Goal: Task Accomplishment & Management: Complete application form

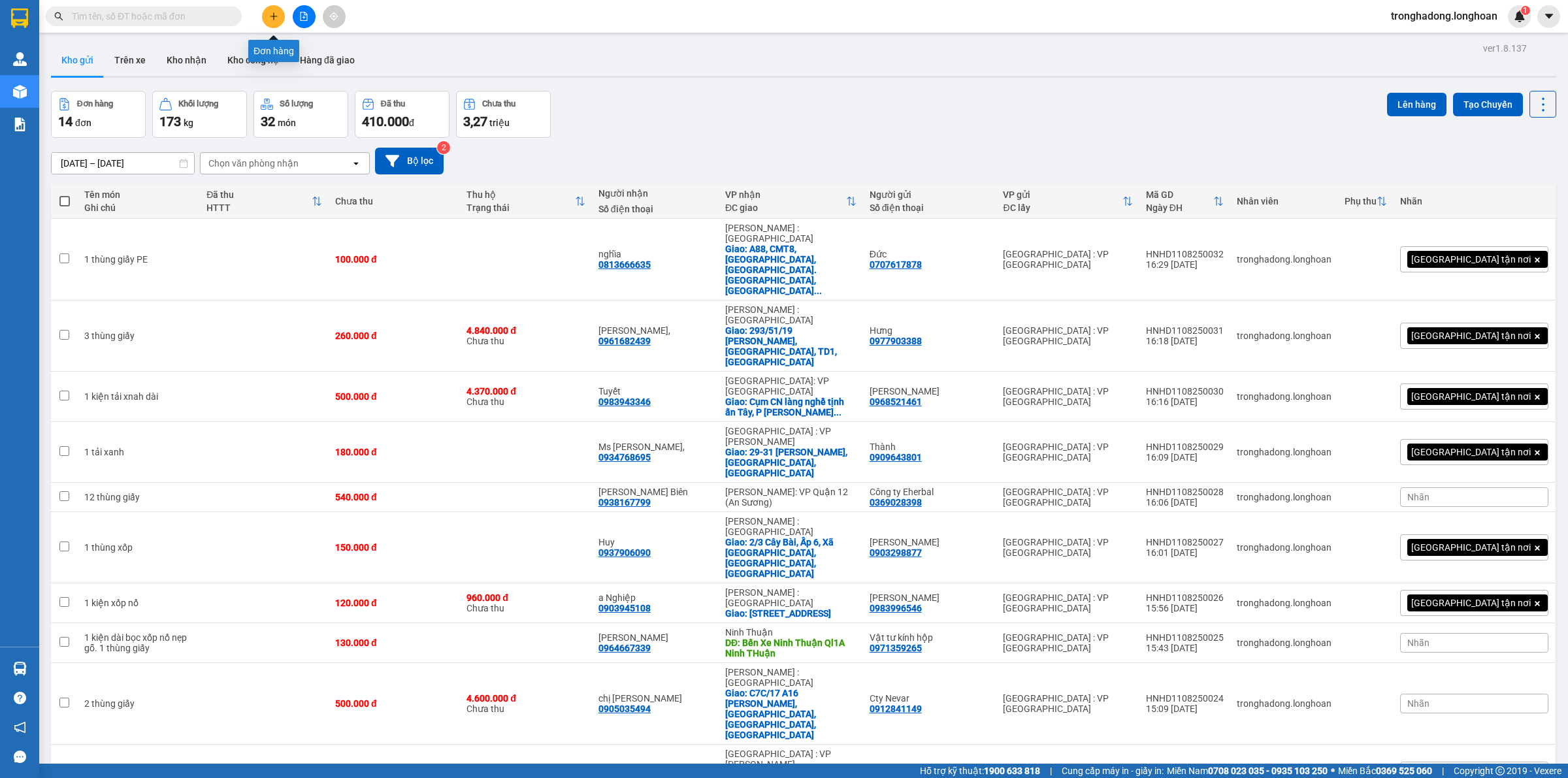
click at [267, 14] on button at bounding box center [273, 16] width 23 height 23
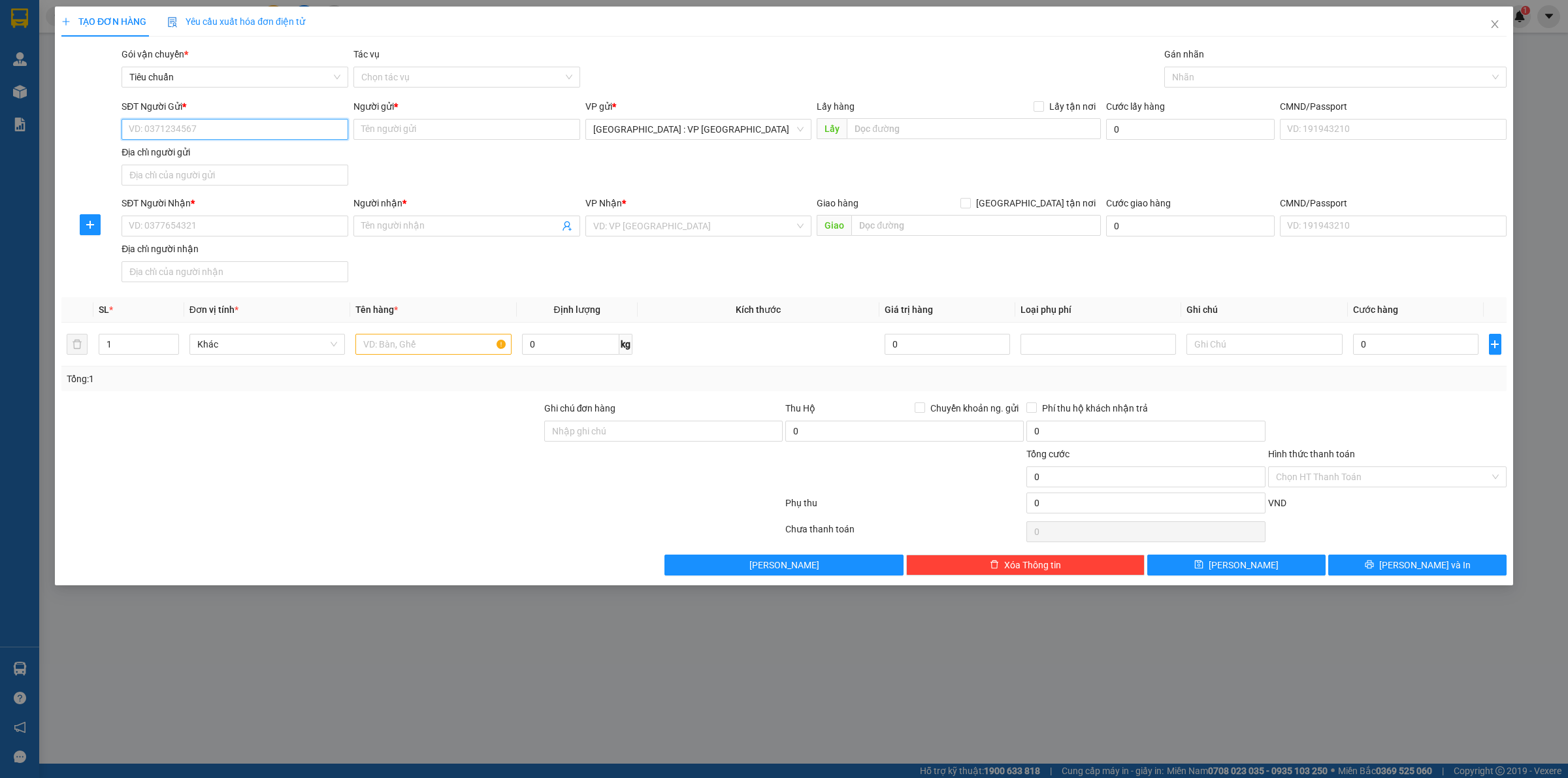
paste input "0384533448"
type input "0384533448"
drag, startPoint x: 400, startPoint y: 124, endPoint x: 448, endPoint y: 178, distance: 72.2
click at [402, 125] on input "Người gửi *" at bounding box center [466, 129] width 227 height 21
paste input "PHạm Thị Thu Hiền"
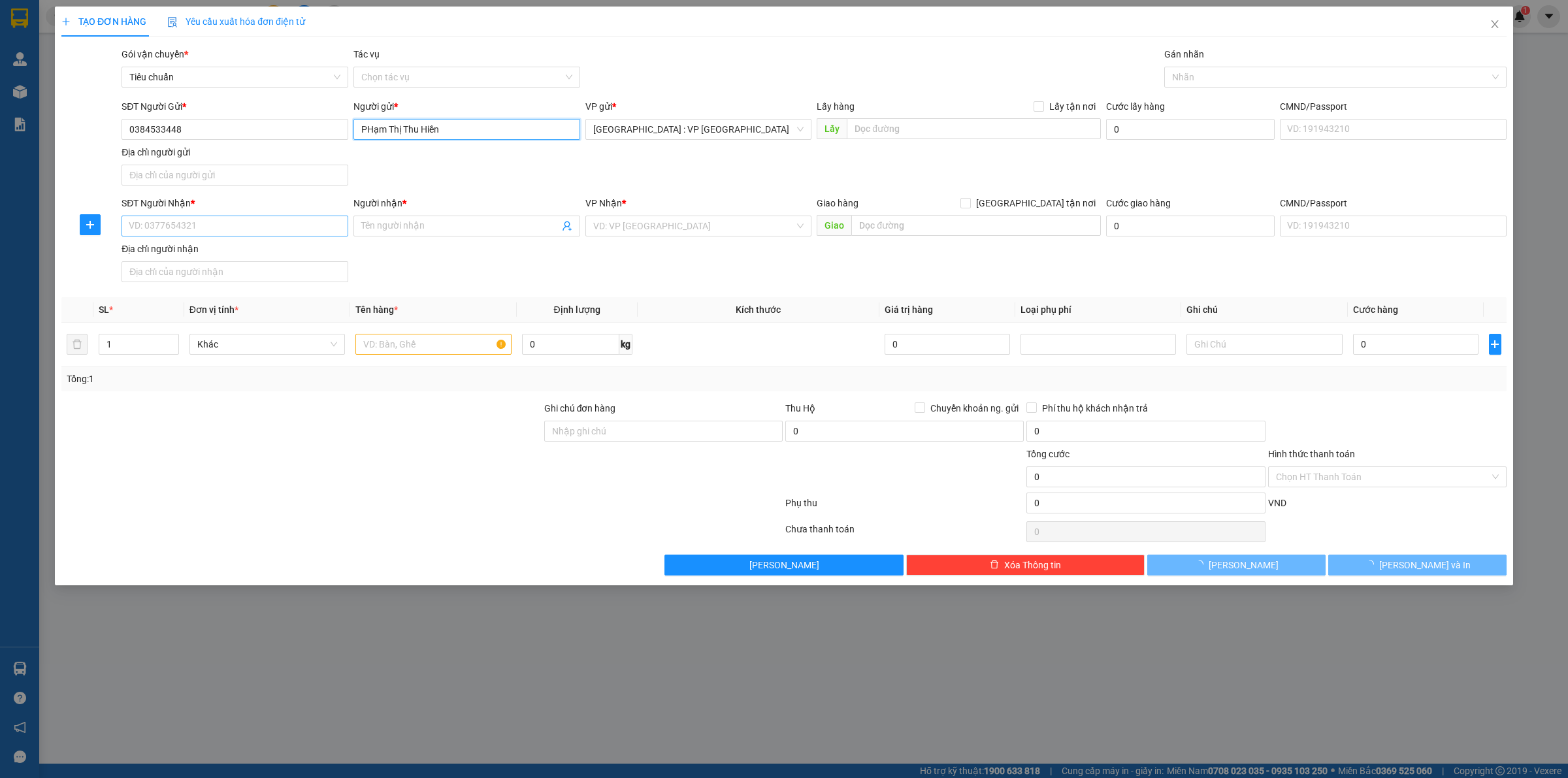
type input "PHạm Thị Thu Hiền"
click at [227, 227] on input "SĐT Người Nhận *" at bounding box center [234, 226] width 227 height 21
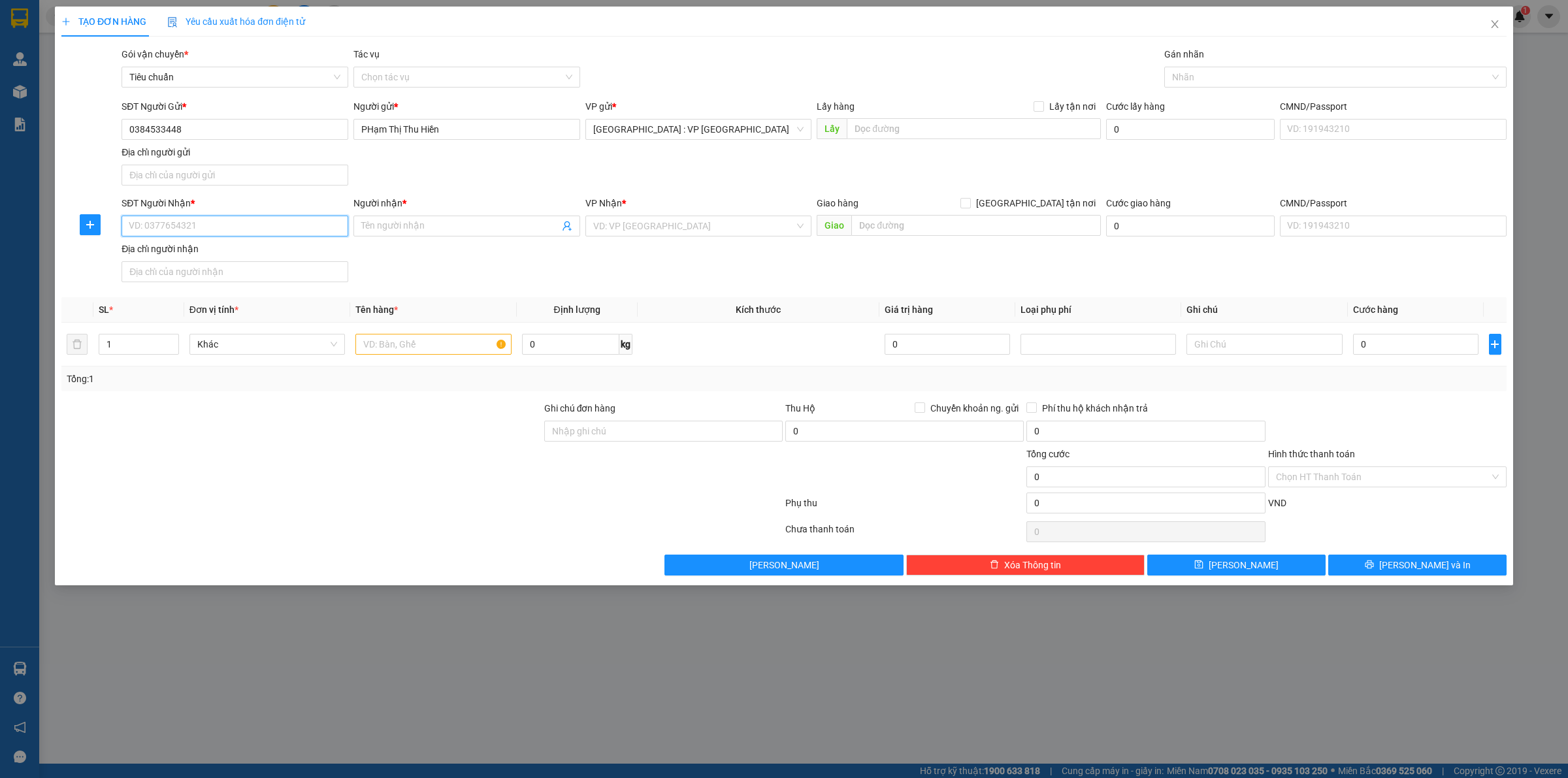
paste input "0779724904"
type input "0779724904"
click at [413, 229] on input "Người nhận *" at bounding box center [460, 226] width 198 height 15
click at [272, 223] on input "0779724904" at bounding box center [234, 226] width 227 height 21
click at [265, 255] on div "0779724904 - Đèn Cường Phát" at bounding box center [234, 254] width 211 height 15
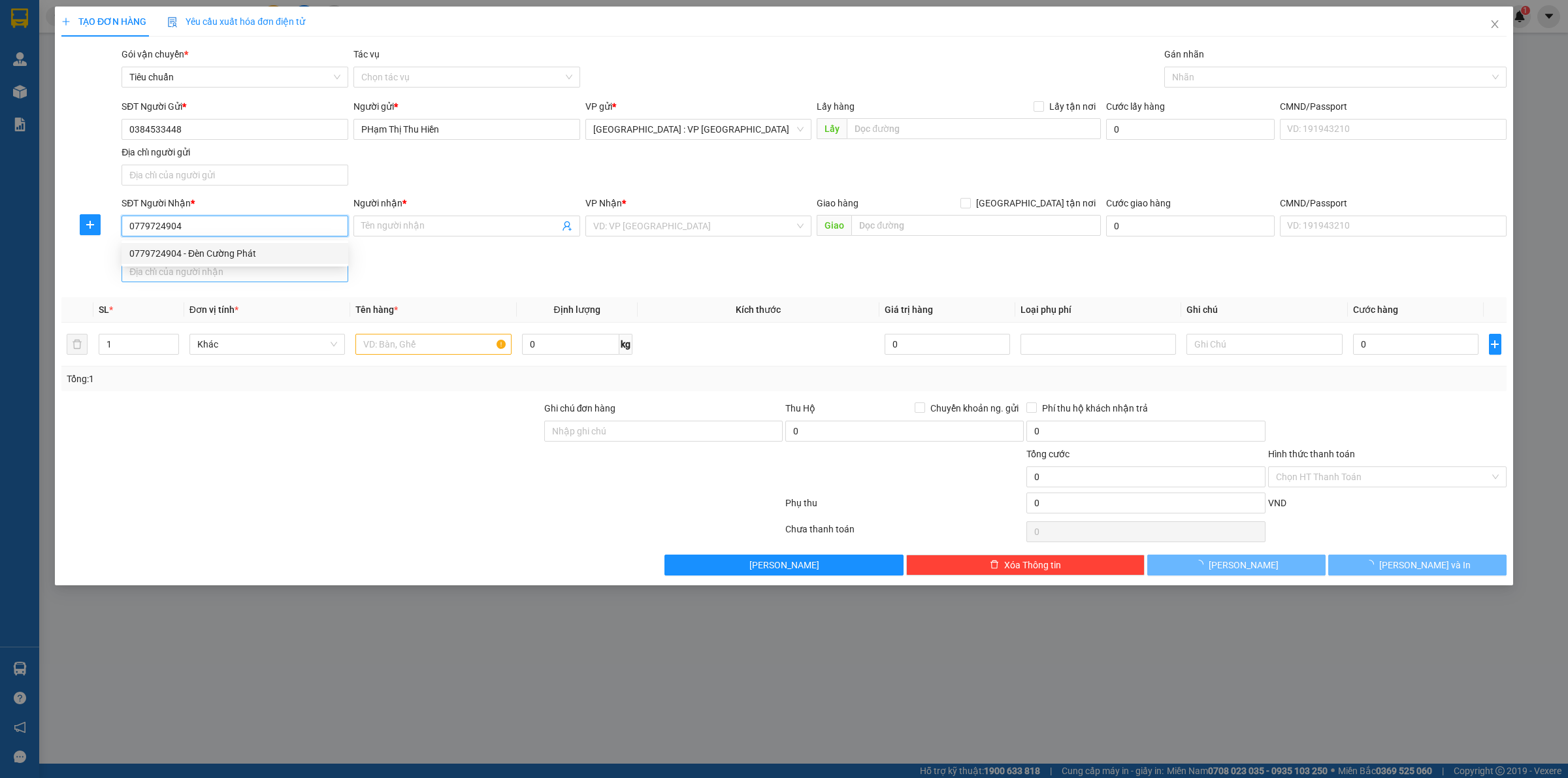
type input "Đèn Cường Phát"
checkbox input "true"
type input "301 tỉnh lộ 8, KP3, Củ Chi, Củ Chi"
checkbox input "true"
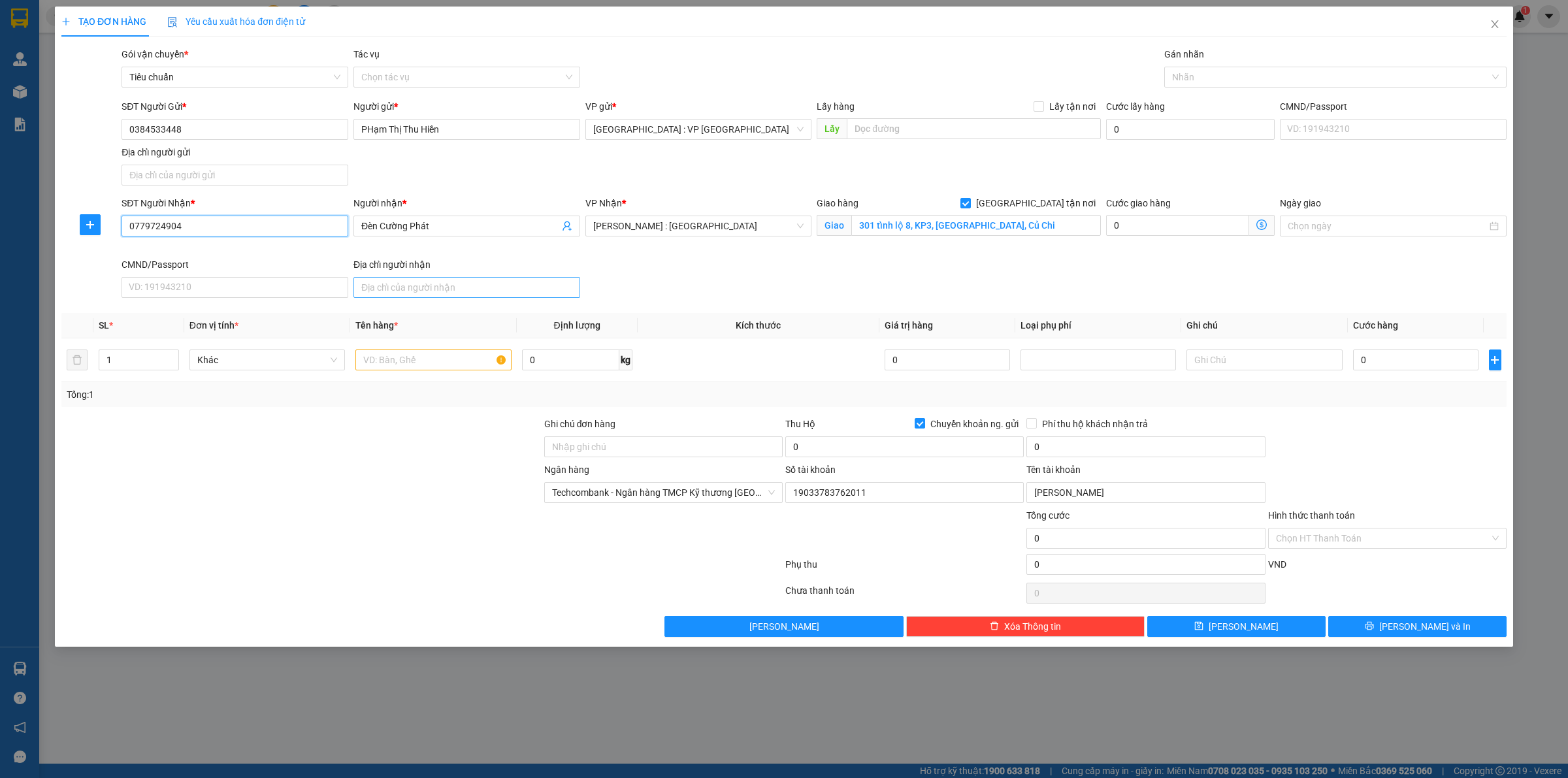
type input "19033783762011"
type input "nguyen thuy linh"
click at [1188, 74] on div at bounding box center [1329, 77] width 323 height 16
type input "giao"
click at [1207, 94] on div "[GEOGRAPHIC_DATA] tận nơi" at bounding box center [1335, 103] width 342 height 21
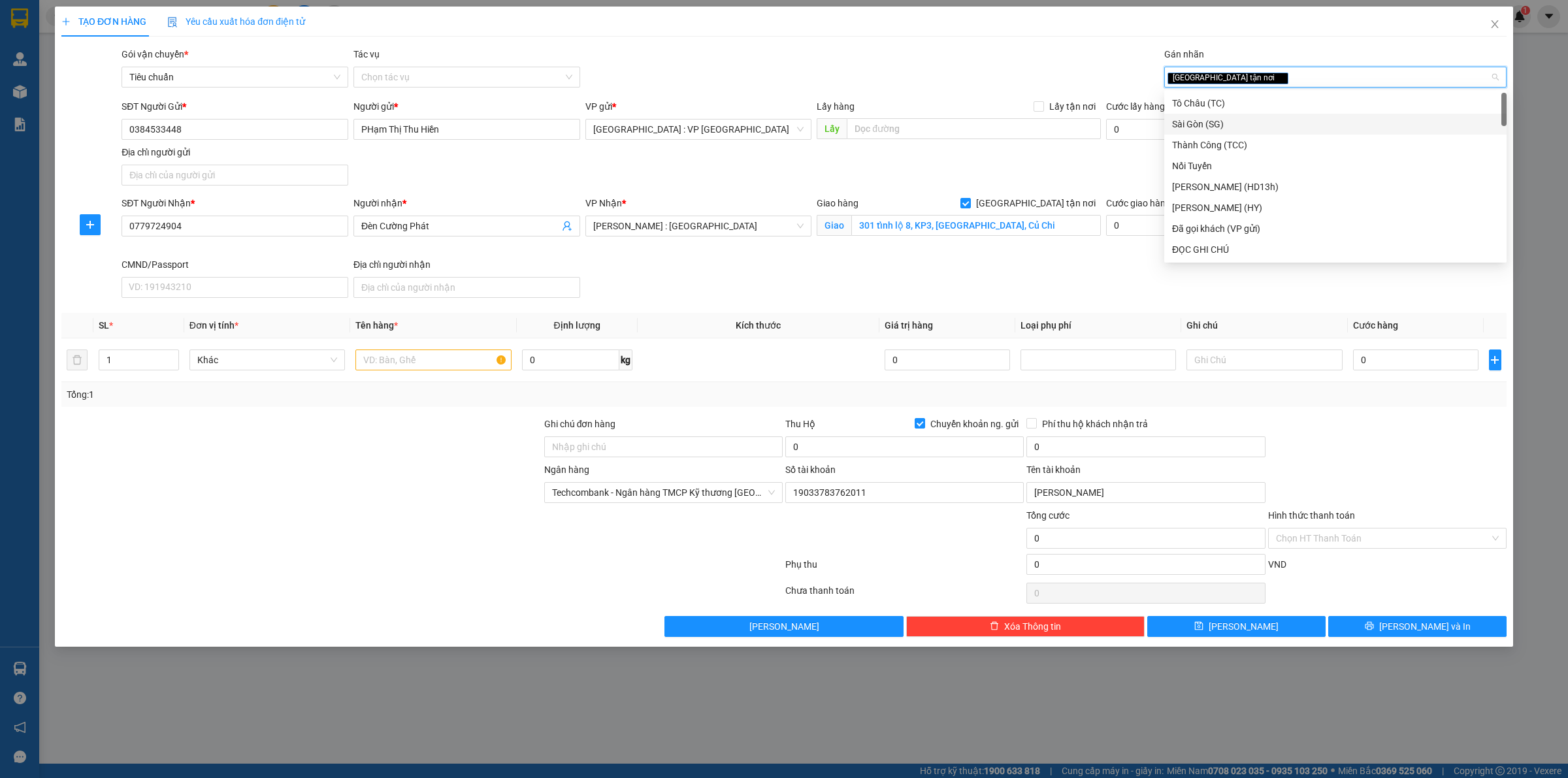
click at [1024, 165] on div "SĐT Người Gửi * 0384533448 Người gửi * PHạm Thị Thu Hiền VP gửi * Hà Nội : VP H…" at bounding box center [814, 144] width 1391 height 91
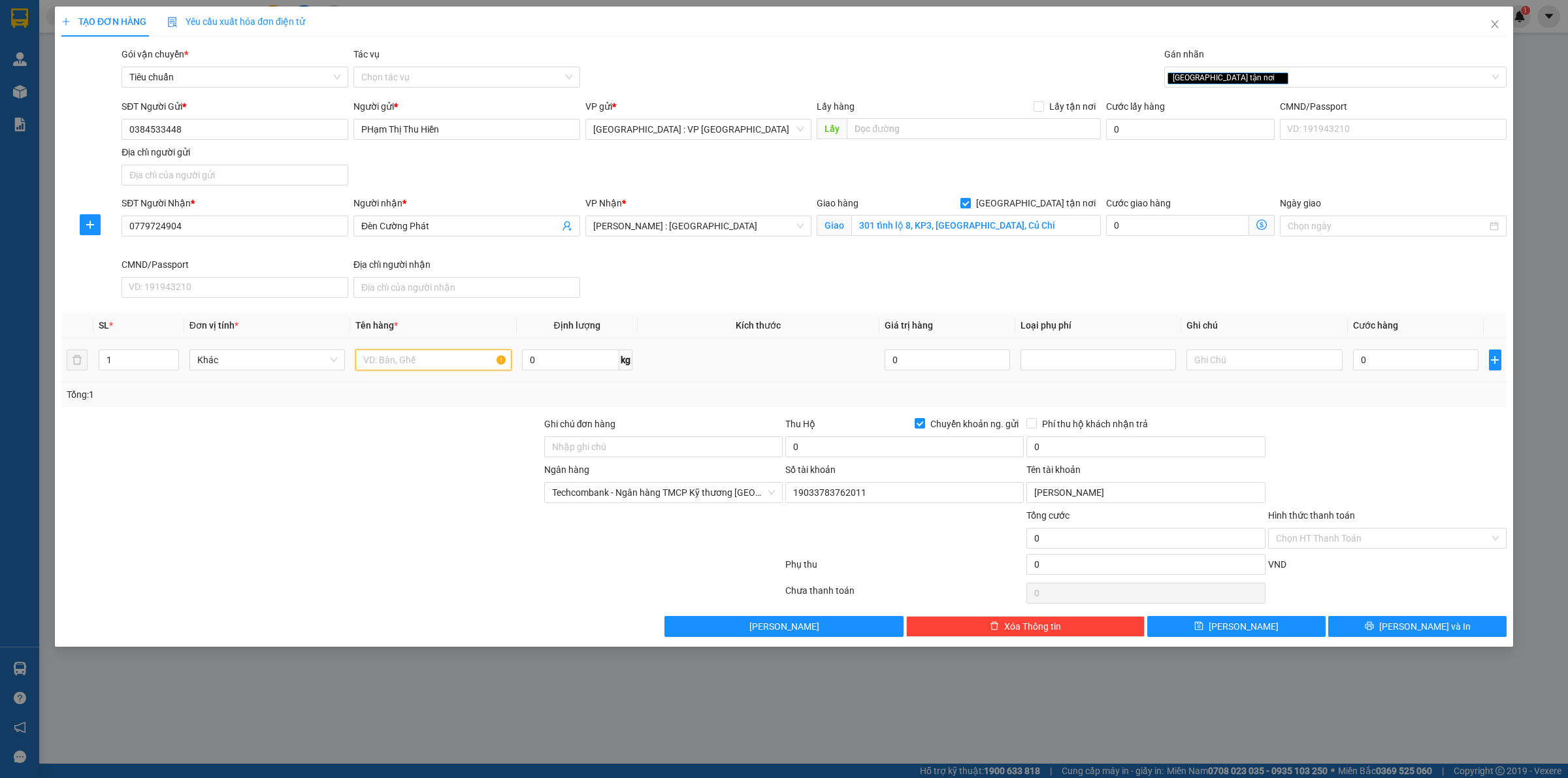
click at [376, 360] on input "text" at bounding box center [432, 360] width 155 height 21
type input "1 thùng giấy"
click at [1426, 363] on input "0" at bounding box center [1416, 360] width 126 height 21
type input "1"
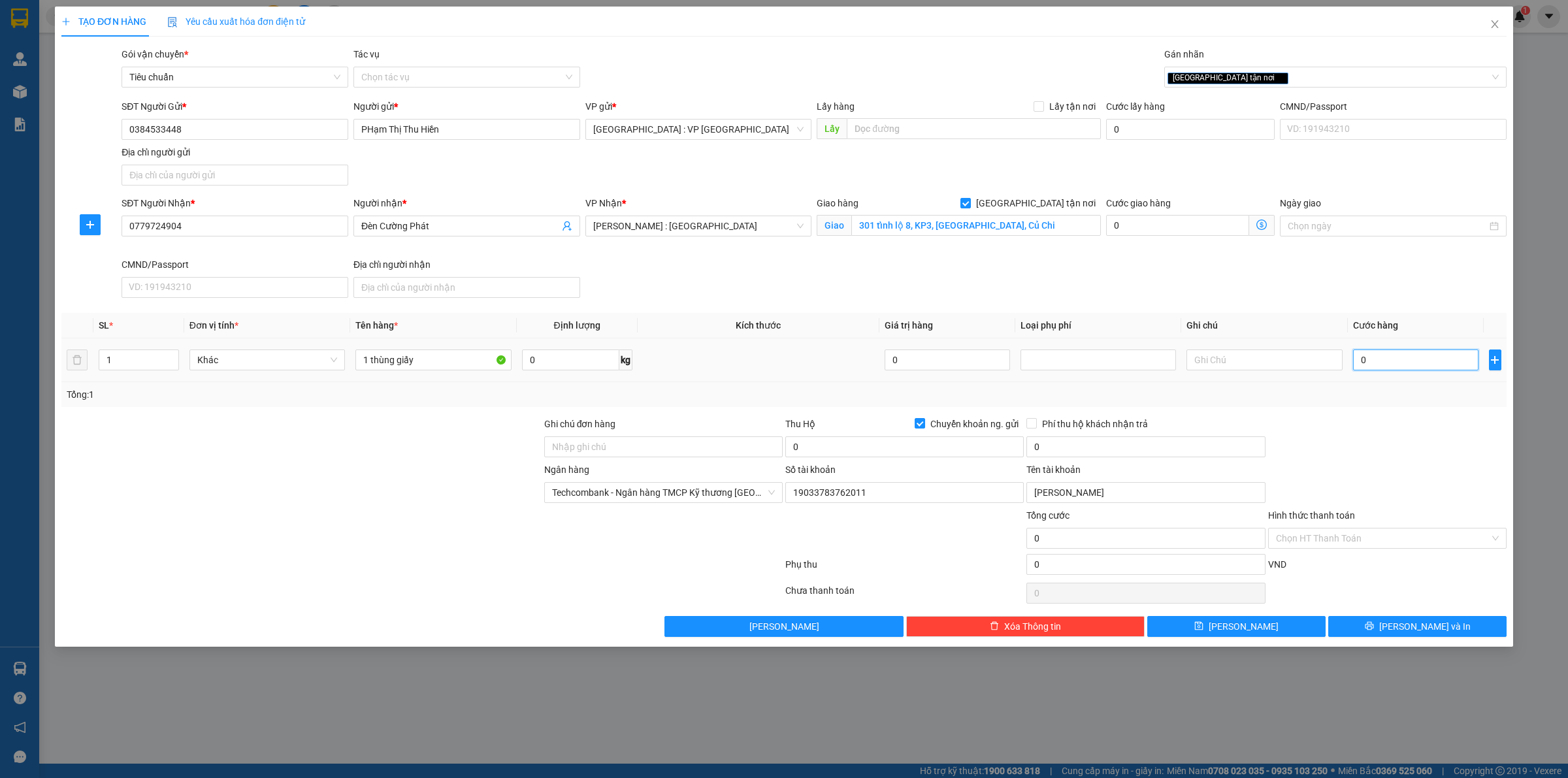
type input "1"
type input "16"
type input "160"
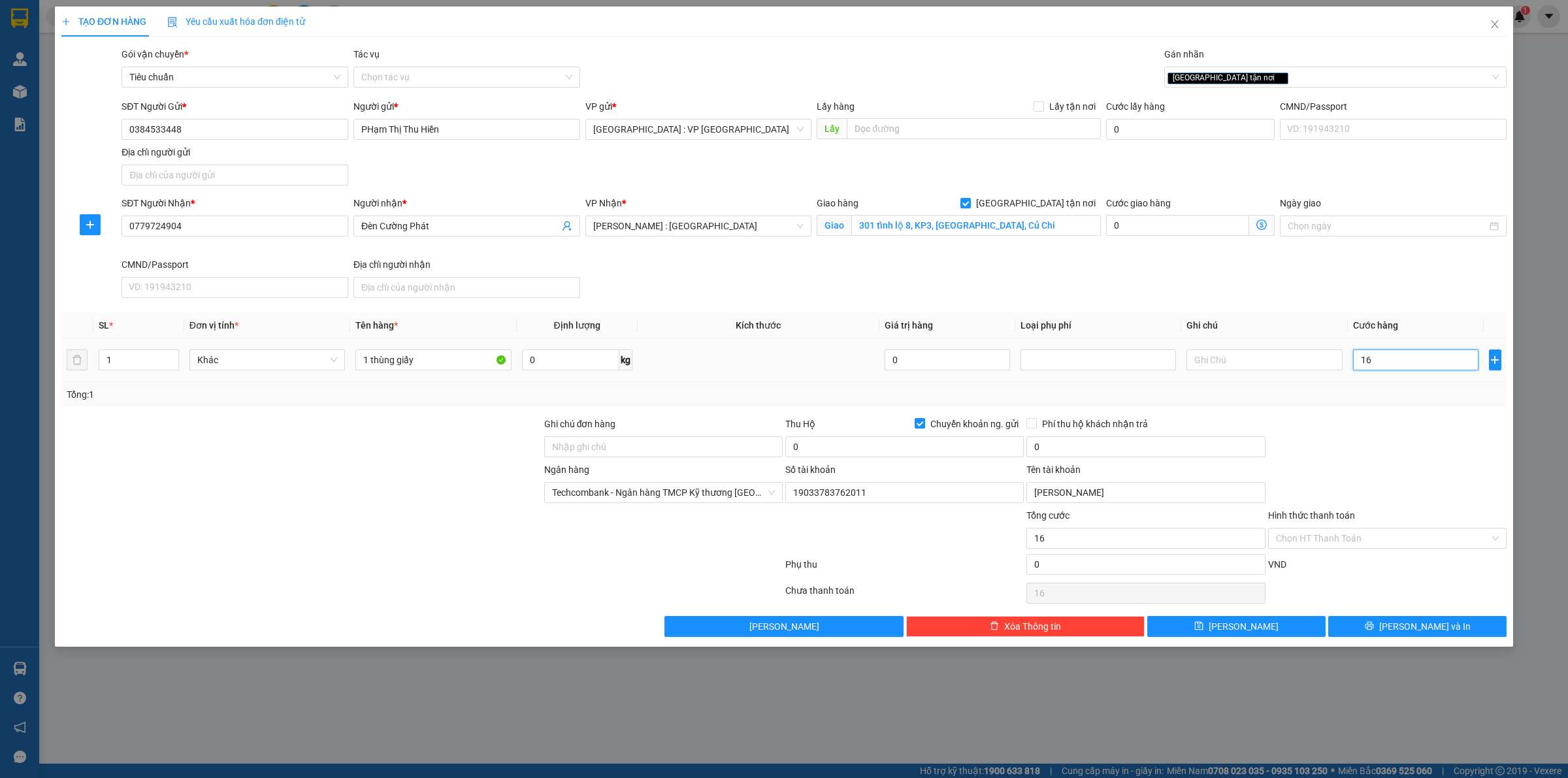
type input "160"
type input "1.600"
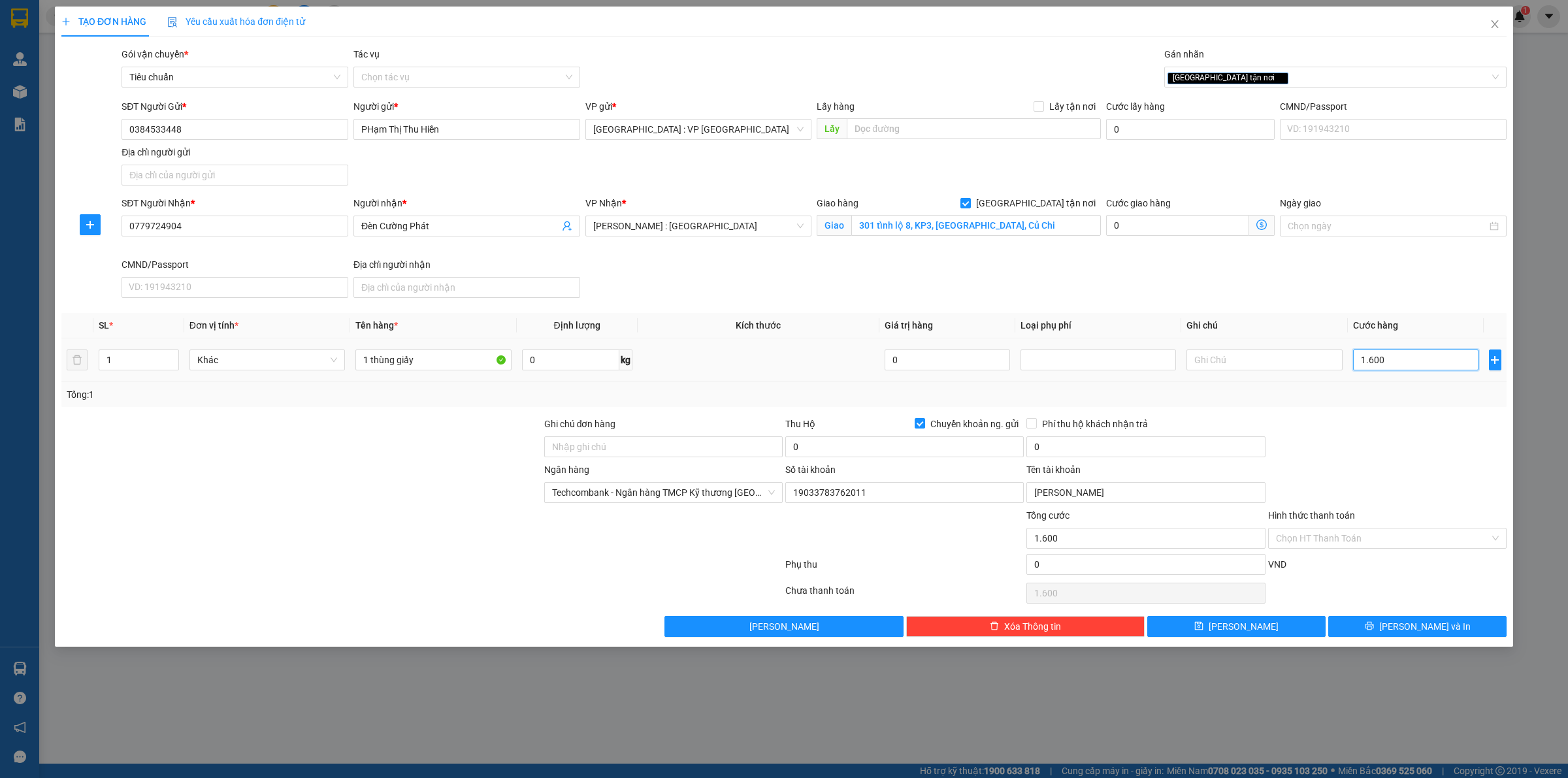
type input "16.000"
type input "160.000"
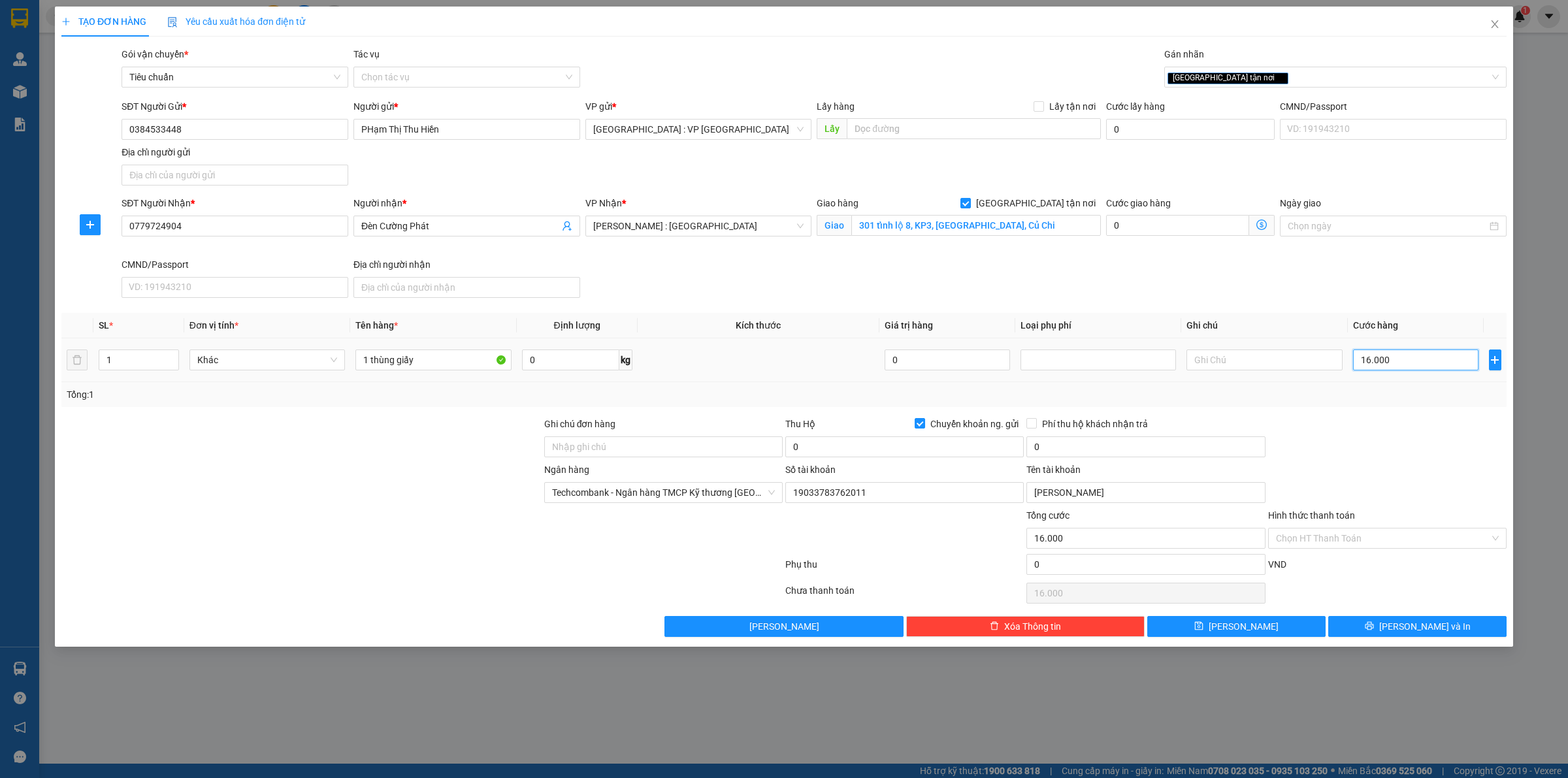
type input "160.000"
click at [1324, 537] on input "Hình thức thanh toán" at bounding box center [1383, 538] width 214 height 20
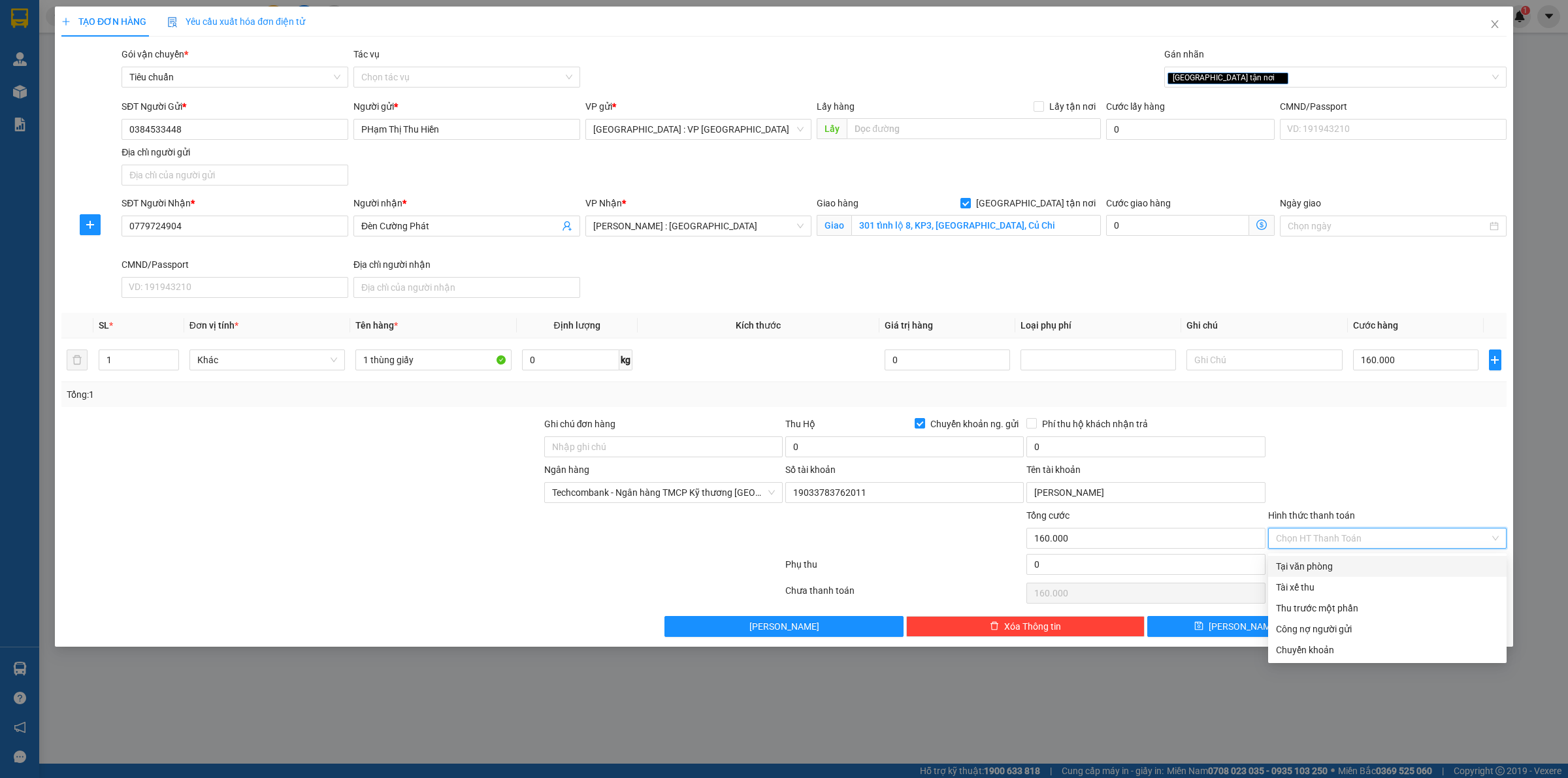
click at [1312, 570] on div "Tại văn phòng" at bounding box center [1387, 566] width 223 height 15
type input "0"
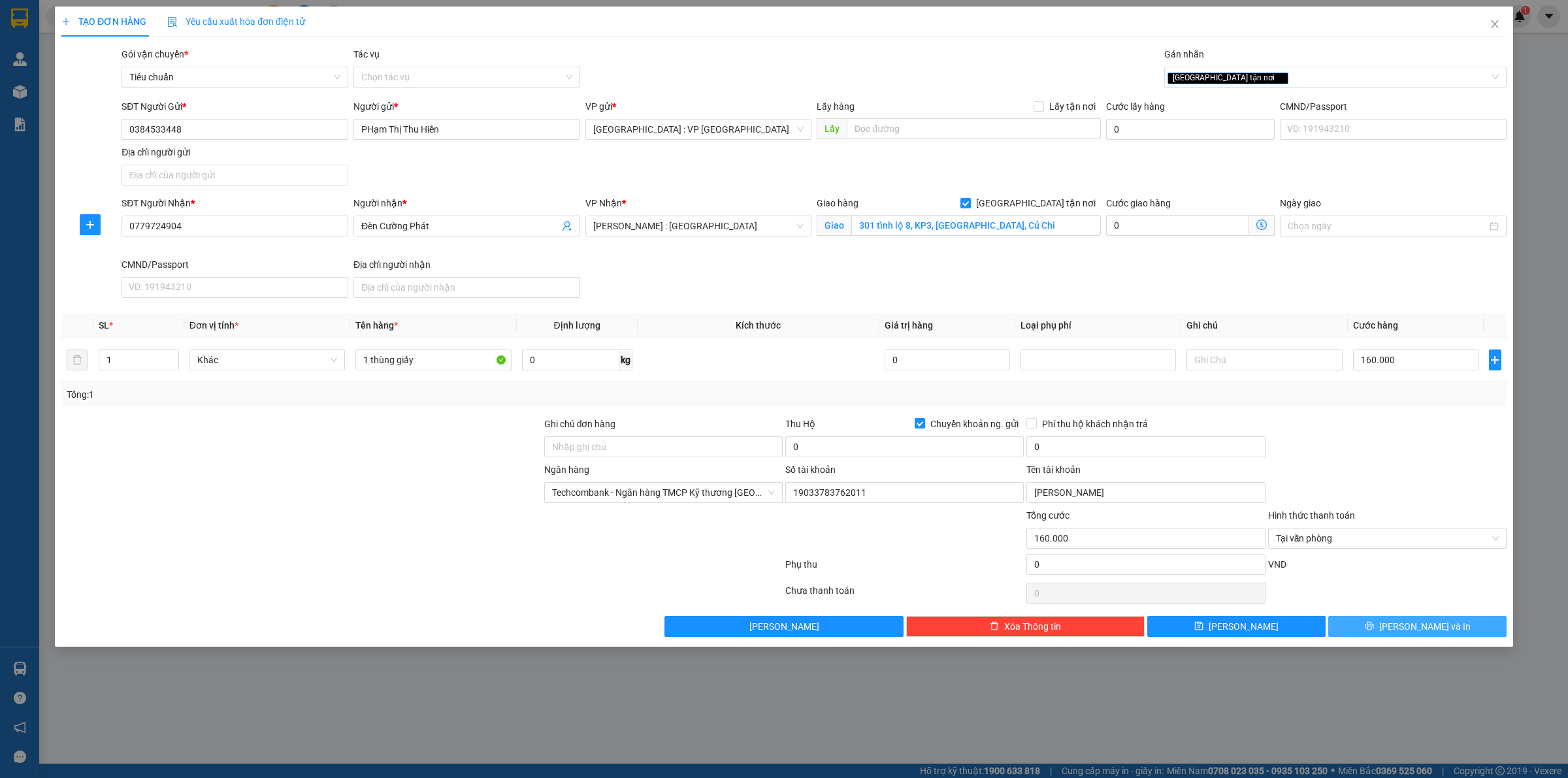
click at [1374, 625] on icon "printer" at bounding box center [1369, 626] width 10 height 10
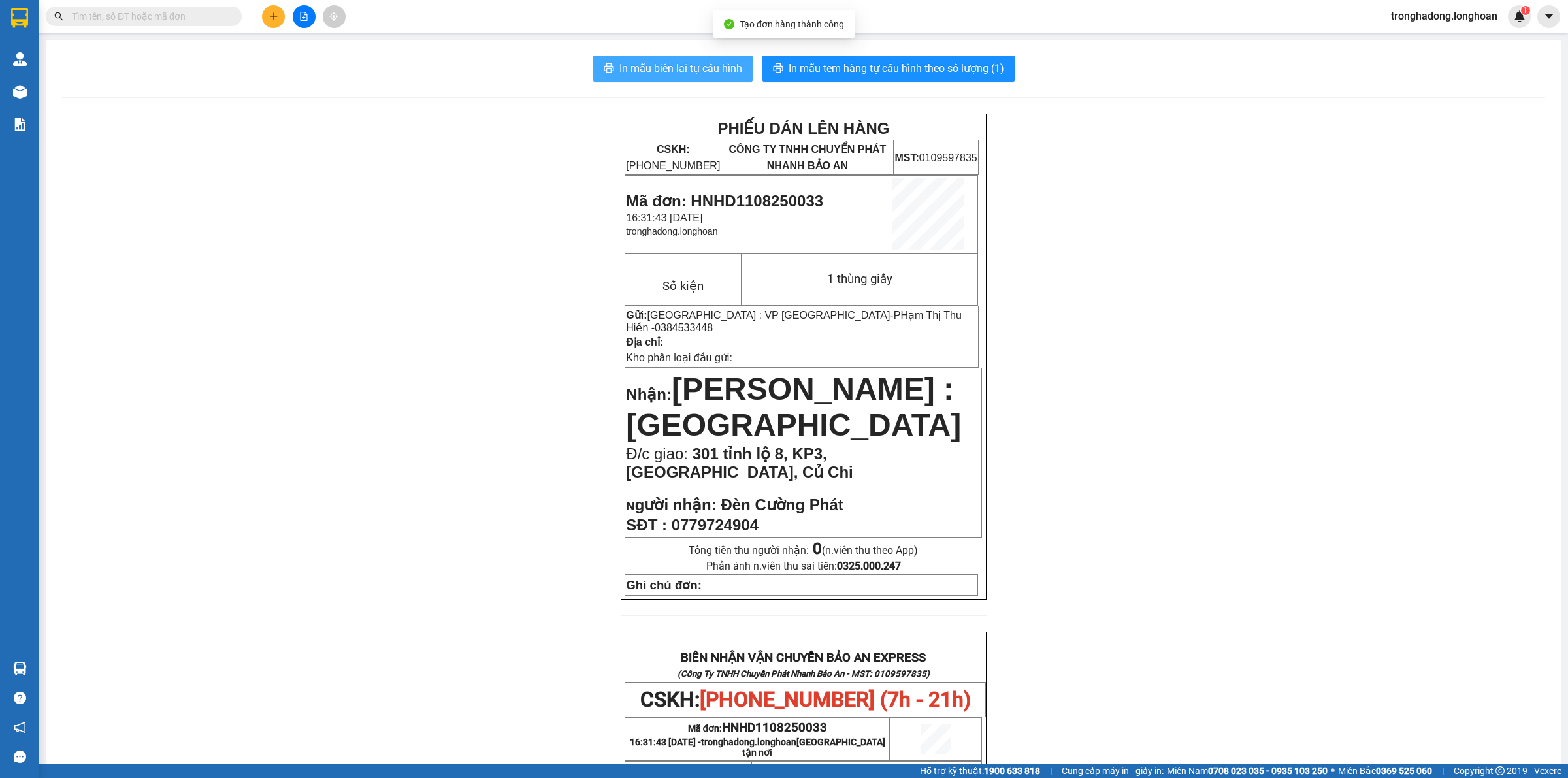
click at [699, 69] on span "In mẫu biên lai tự cấu hình" at bounding box center [682, 68] width 123 height 16
click at [945, 74] on span "In mẫu tem hàng tự cấu hình theo số lượng (1)" at bounding box center [897, 68] width 215 height 16
click at [273, 12] on icon "plus" at bounding box center [273, 16] width 10 height 10
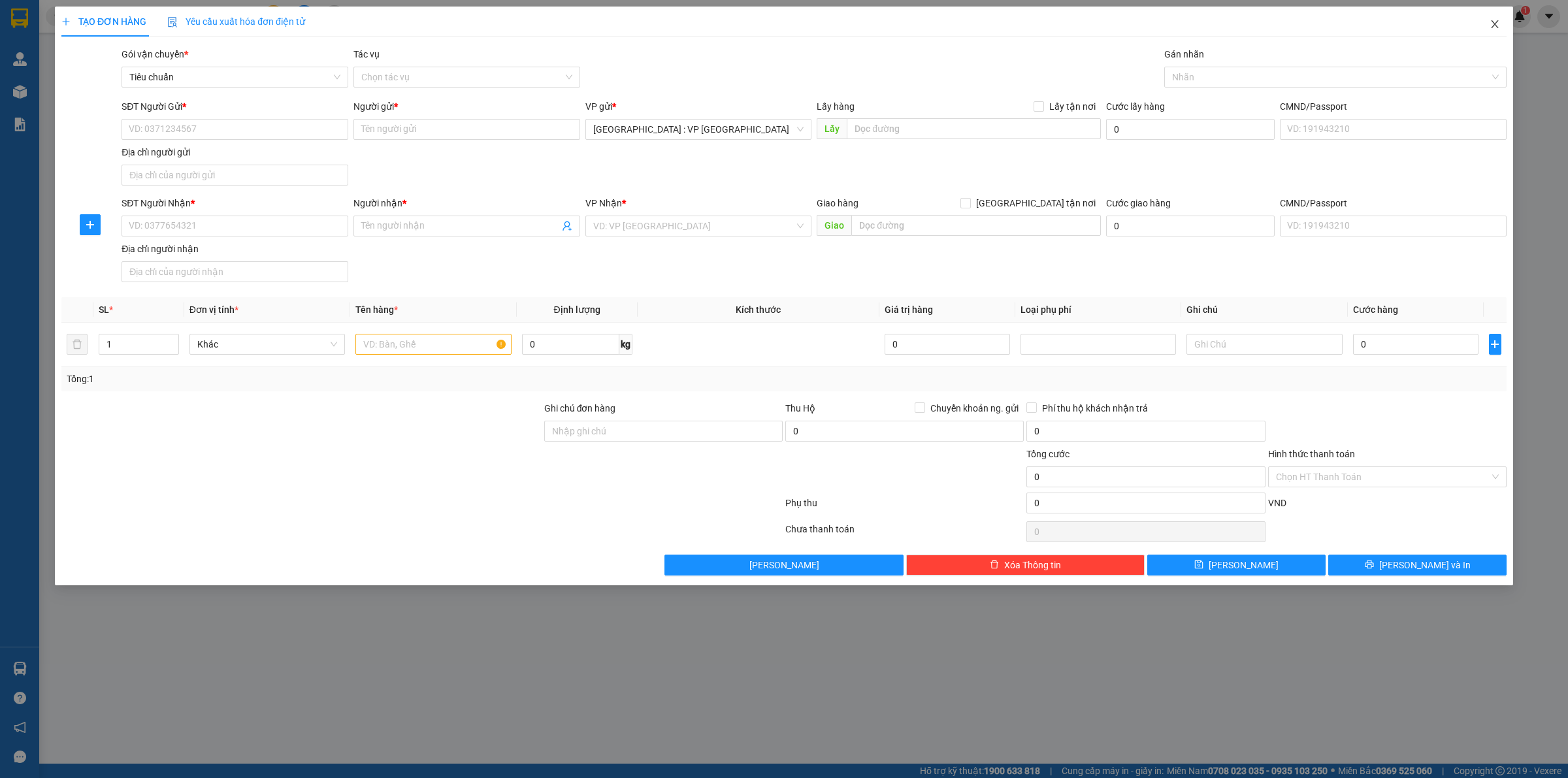
click at [1492, 24] on icon "close" at bounding box center [1495, 24] width 10 height 10
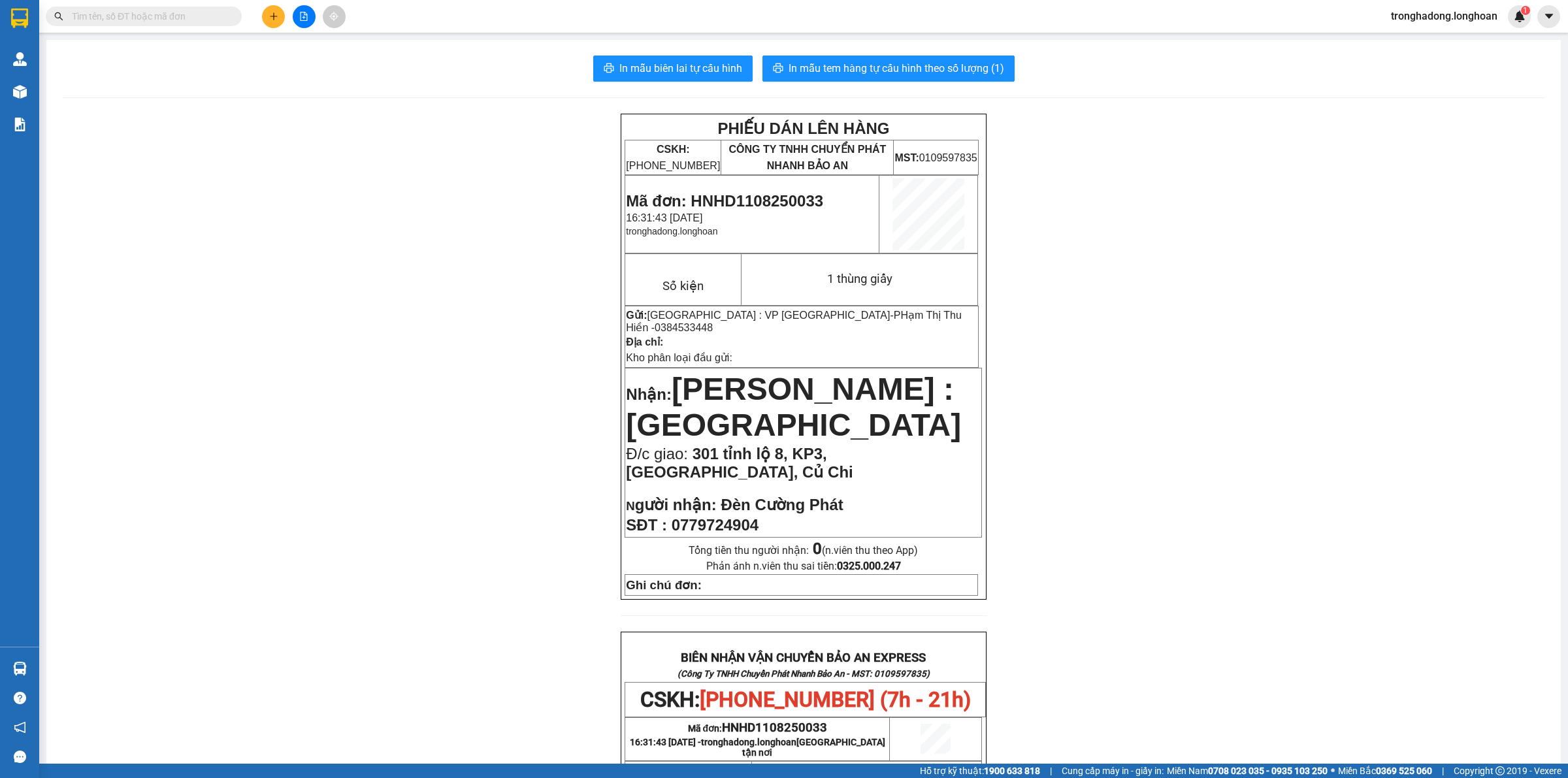
click at [269, 15] on icon "plus" at bounding box center [273, 16] width 10 height 10
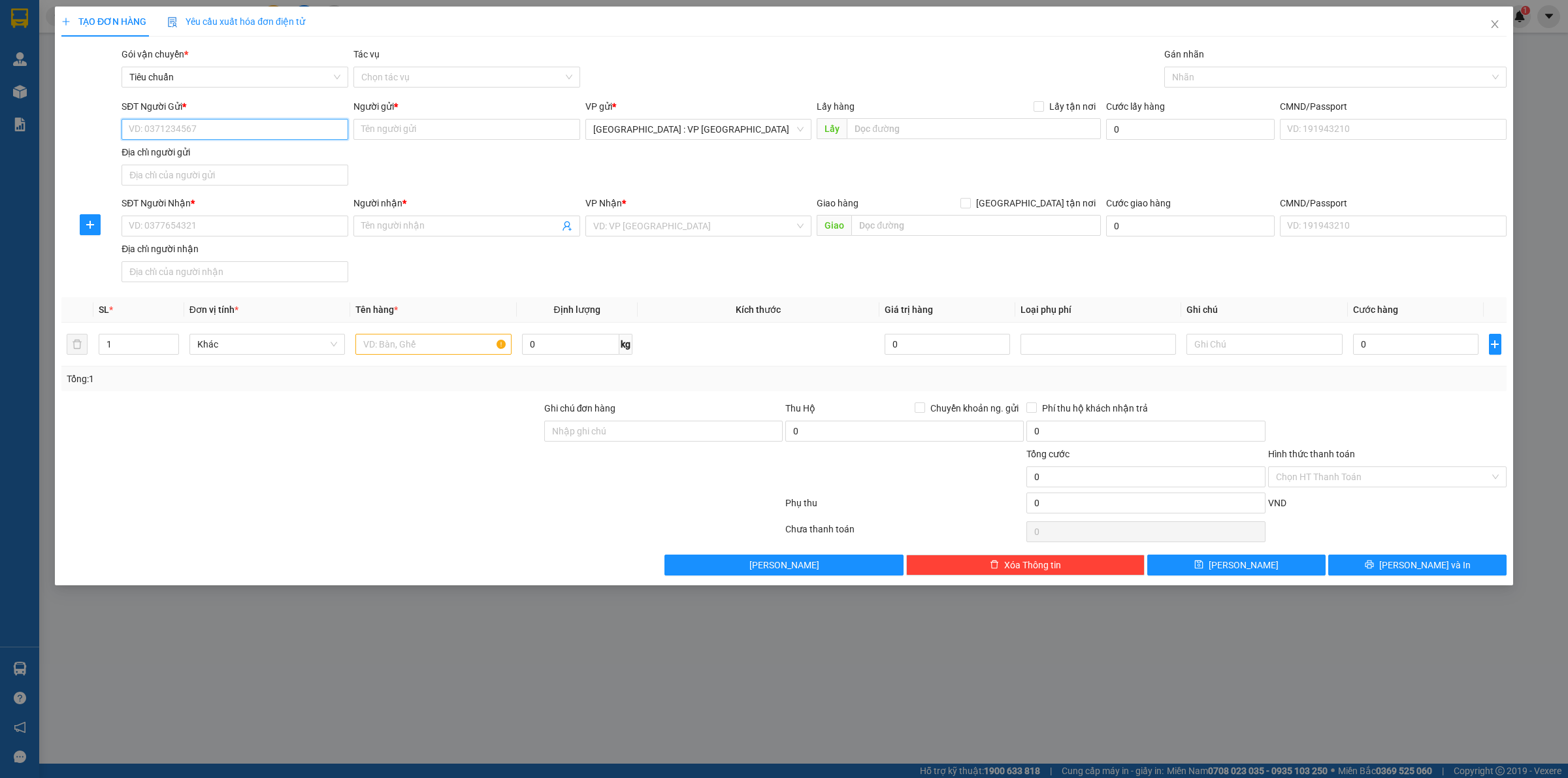
click at [263, 125] on input "SĐT Người Gửi *" at bounding box center [234, 129] width 227 height 21
paste input "0707617878"
type input "0707617878"
click at [314, 155] on div "0707617878 - Đức" at bounding box center [234, 156] width 211 height 15
type input "Đức"
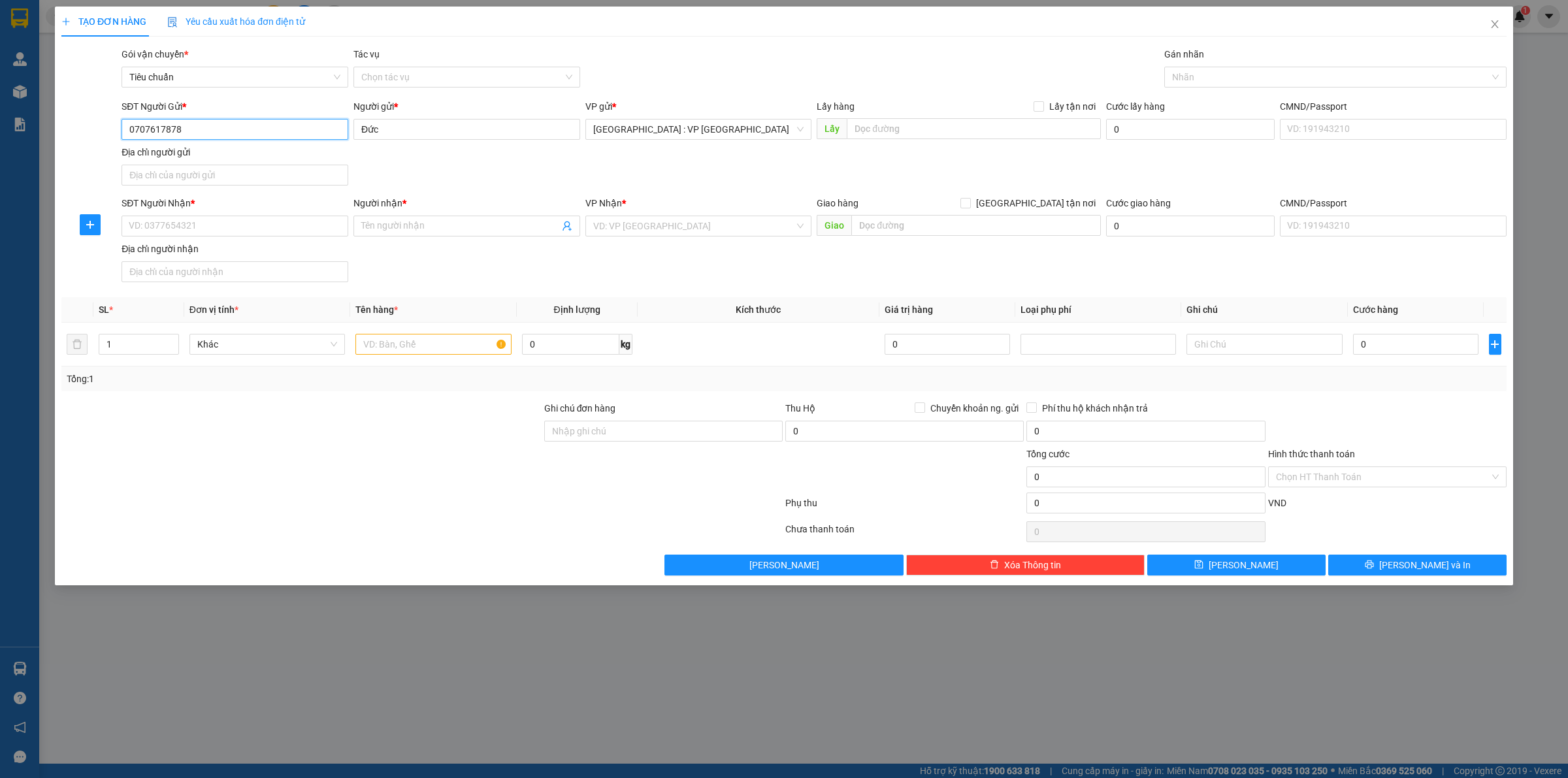
type input "0707617878"
click at [296, 222] on input "SĐT Người Nhận *" at bounding box center [234, 226] width 227 height 21
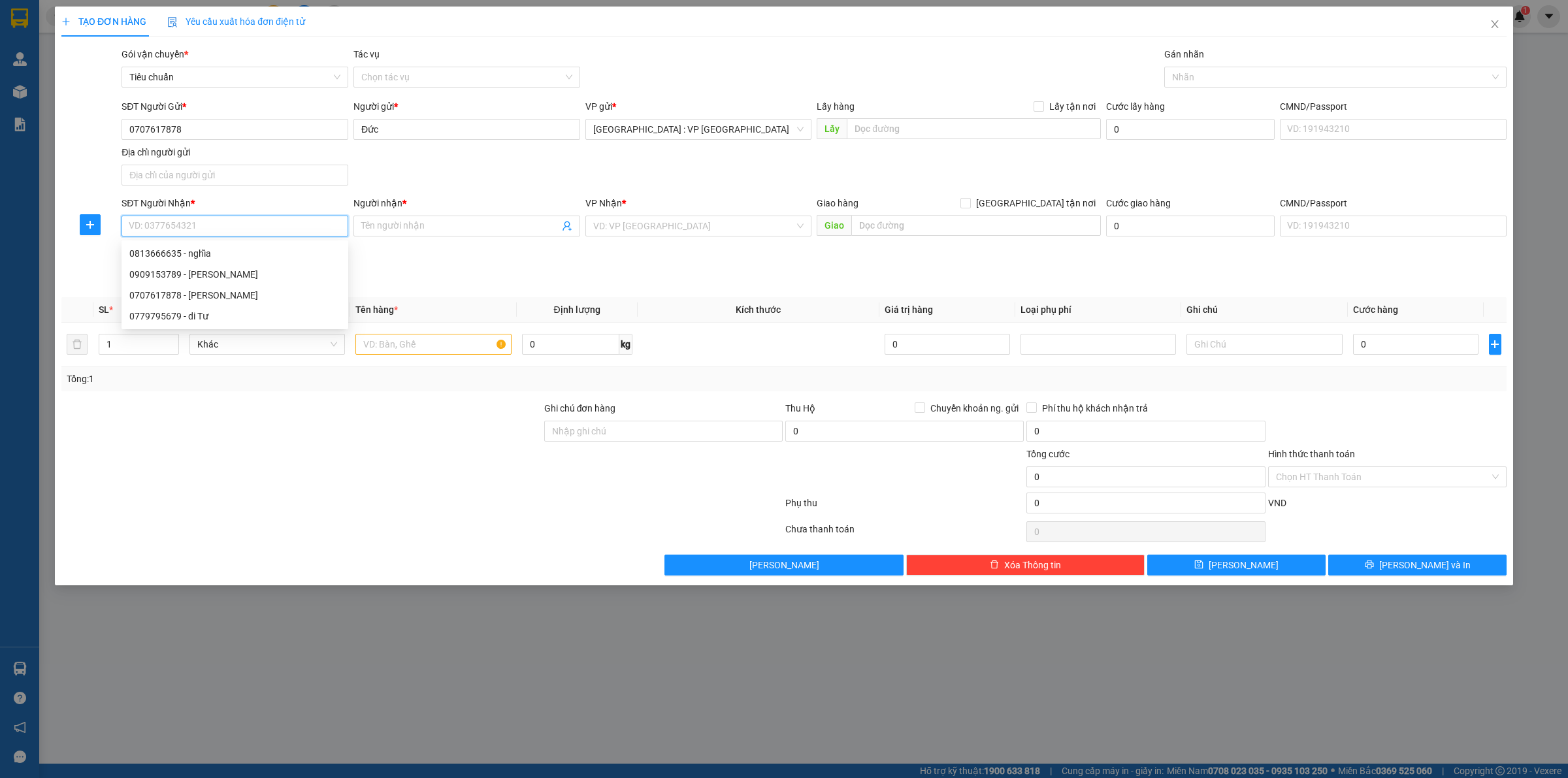
paste input "0937772218"
type input "0937772218"
click at [451, 226] on input "Người nhận *" at bounding box center [460, 226] width 198 height 15
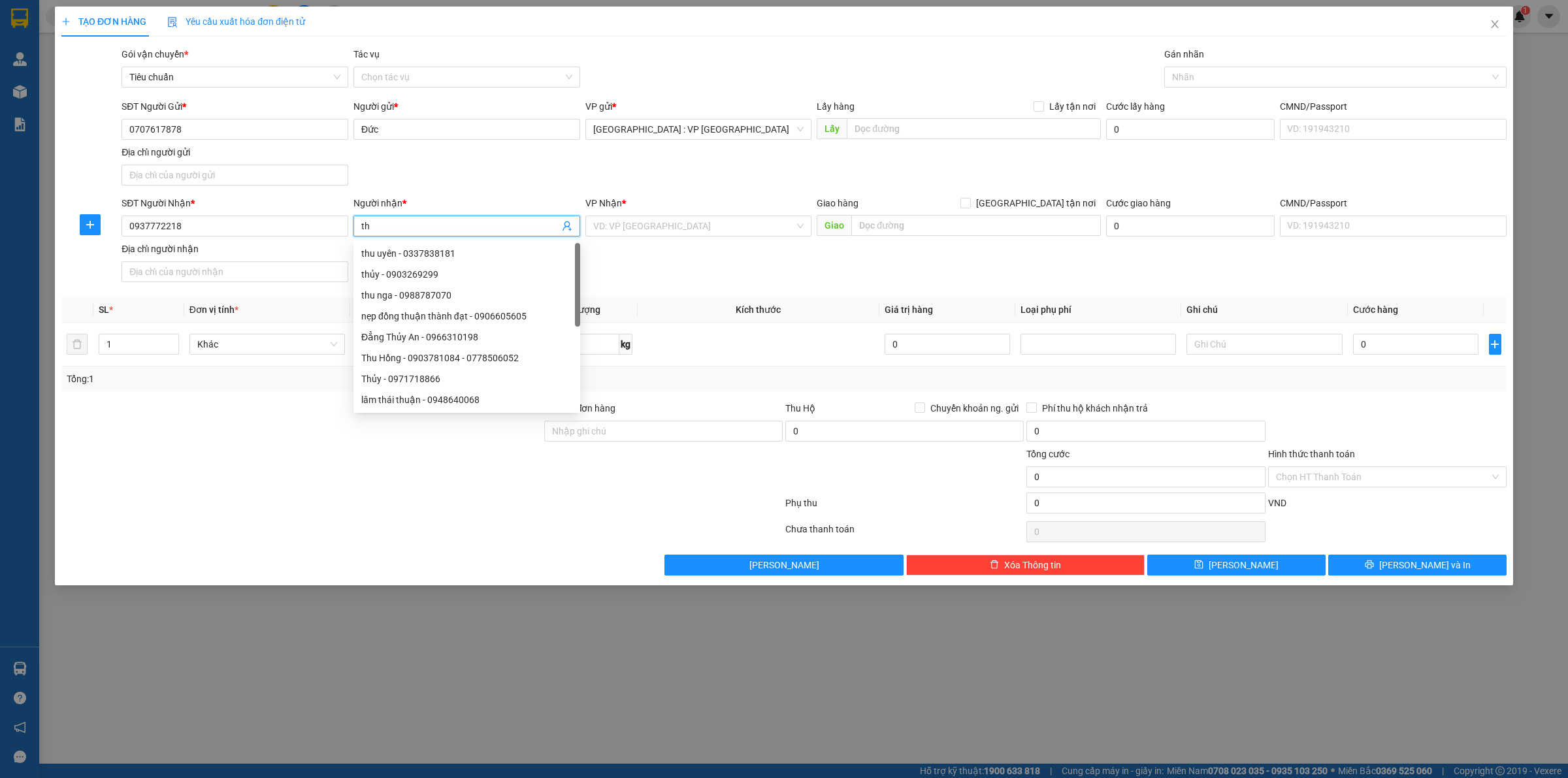
type input "t"
type input "Thu"
click at [886, 226] on input "text" at bounding box center [977, 226] width 250 height 21
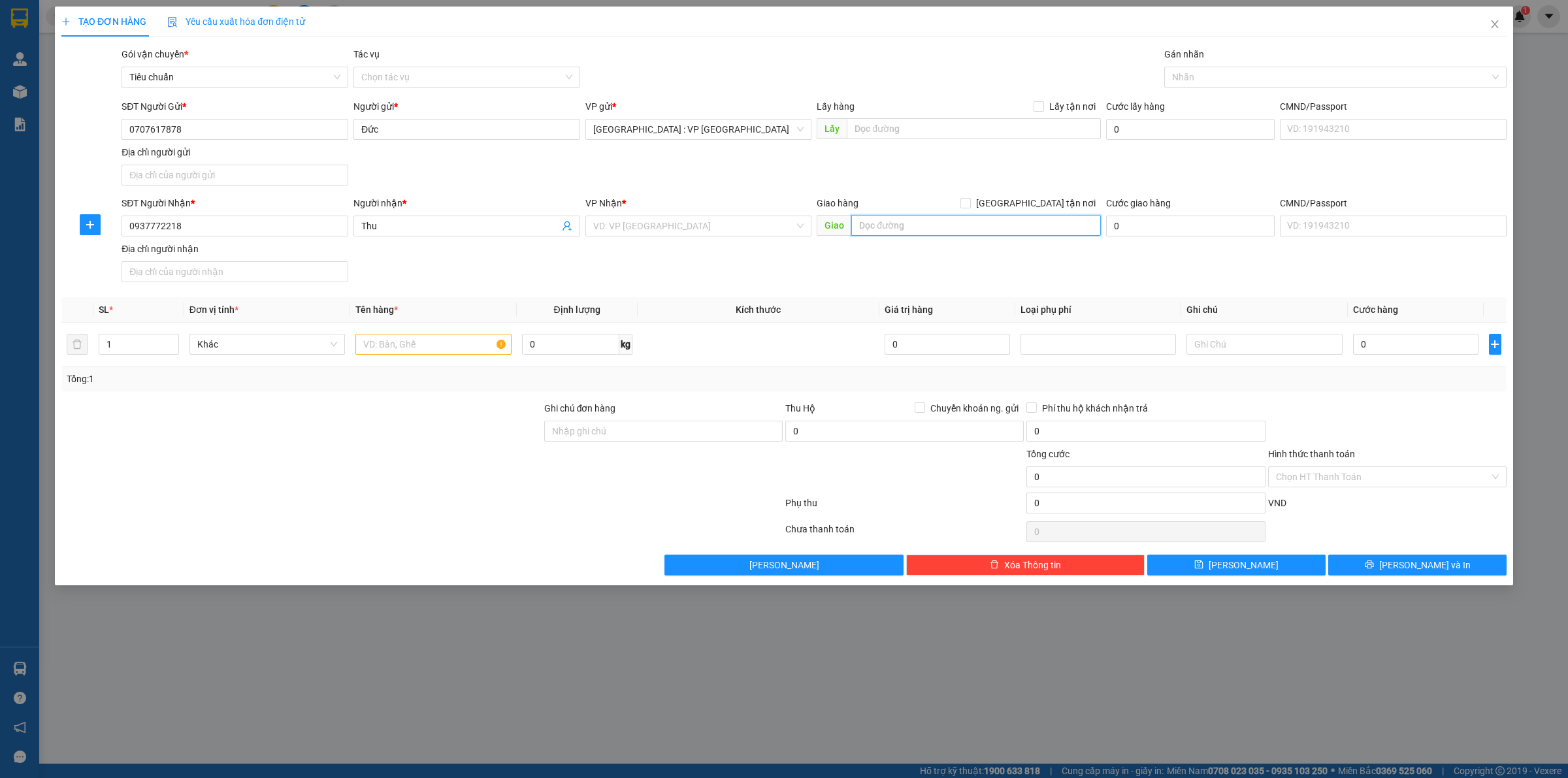
paste input "29/8/2 tân quý, Phường tân sơn nhì,quận Tân Phú, TP HCM"
type input "29/8/2 tân quý, Phường tân sơn nhì,quận Tân Phú, TP HCM"
click at [737, 227] on input "search" at bounding box center [694, 226] width 202 height 20
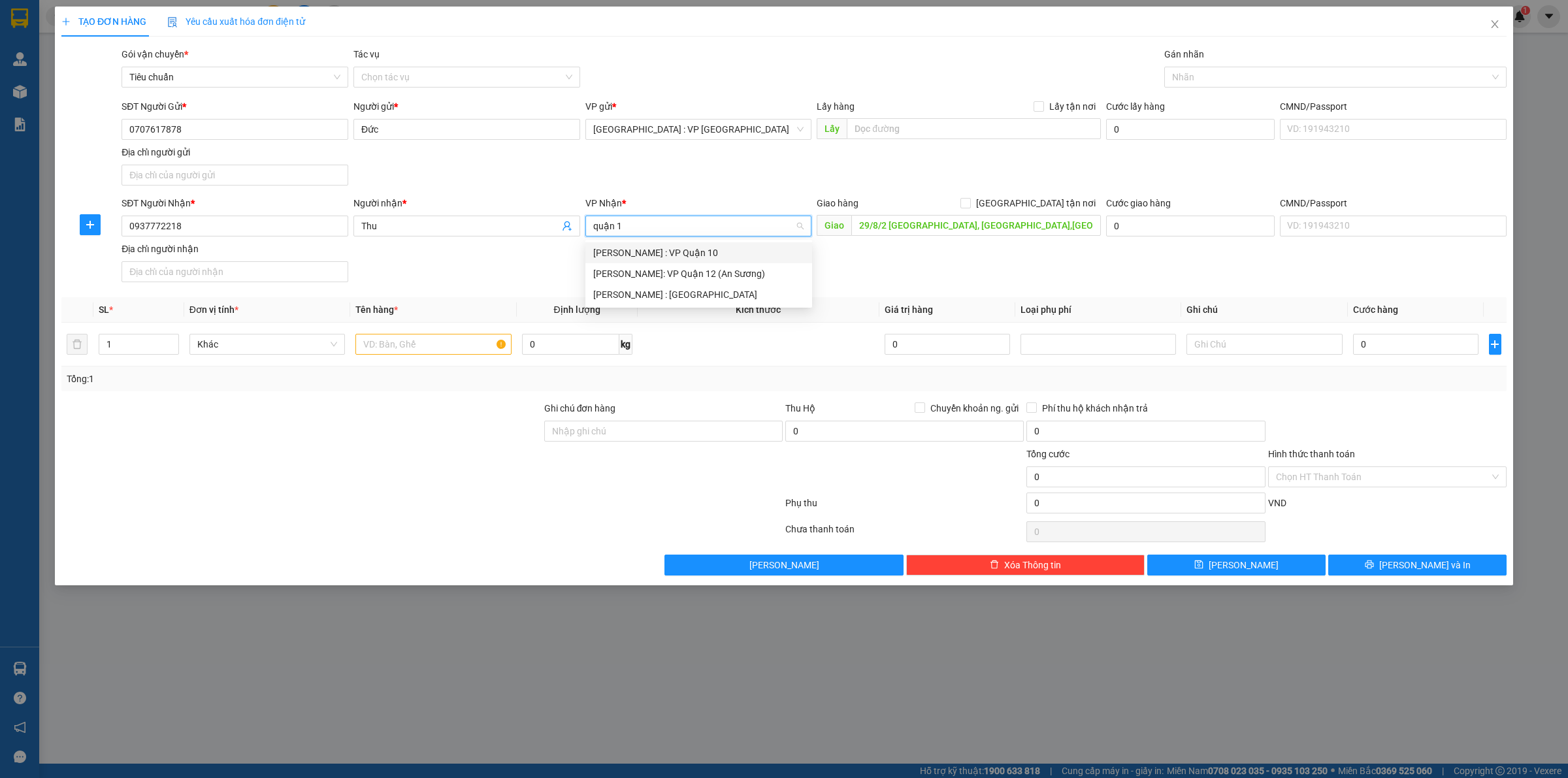
type input "quận 12"
click at [728, 267] on div "[PERSON_NAME] : [GEOGRAPHIC_DATA]" at bounding box center [698, 274] width 211 height 15
click at [970, 208] on input "[GEOGRAPHIC_DATA] tận nơi" at bounding box center [965, 202] width 10 height 10
checkbox input "true"
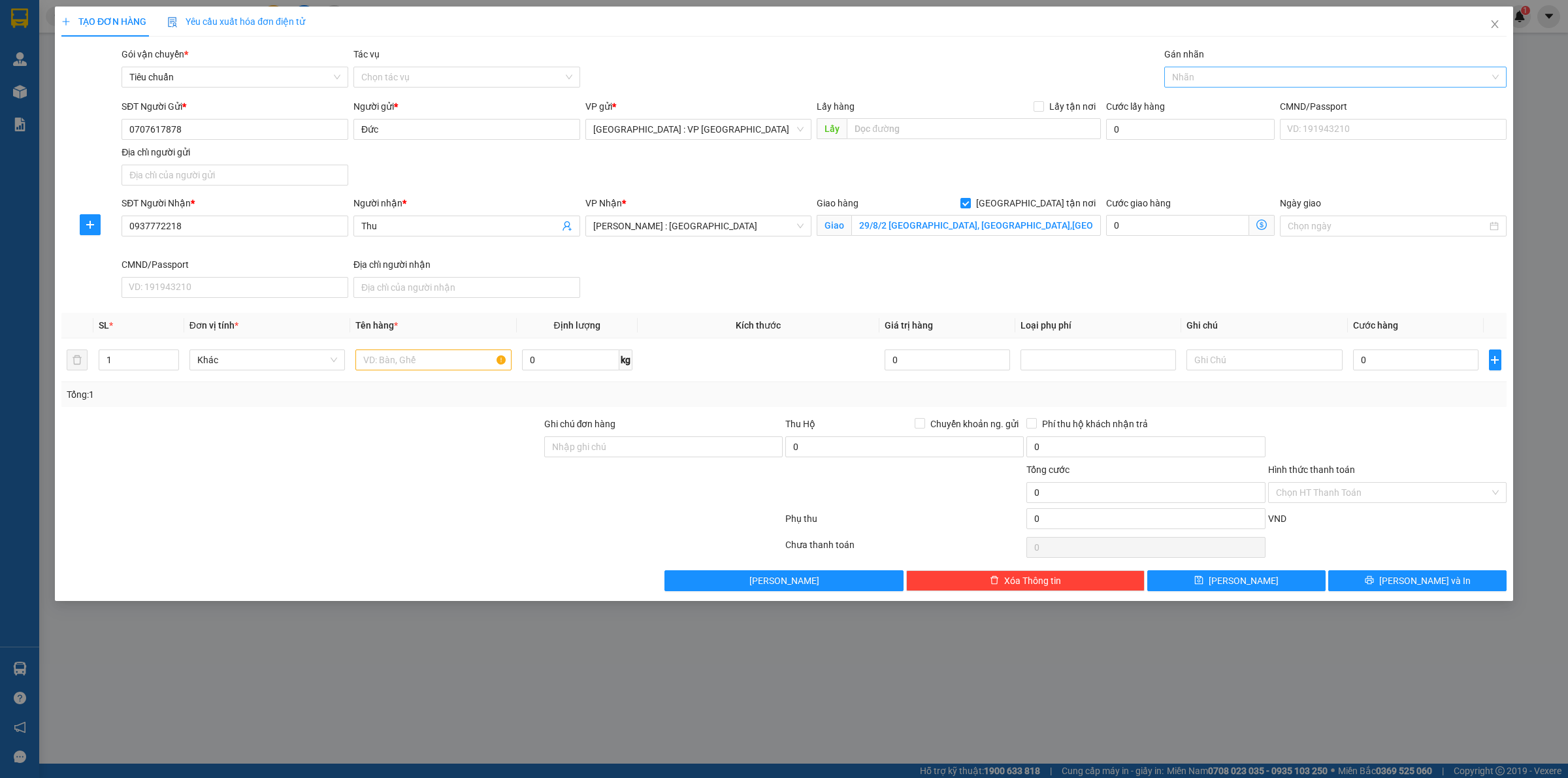
click at [1186, 78] on div at bounding box center [1329, 77] width 323 height 16
type input "giao"
click at [1196, 106] on div "[GEOGRAPHIC_DATA] tận nơi" at bounding box center [1335, 103] width 326 height 15
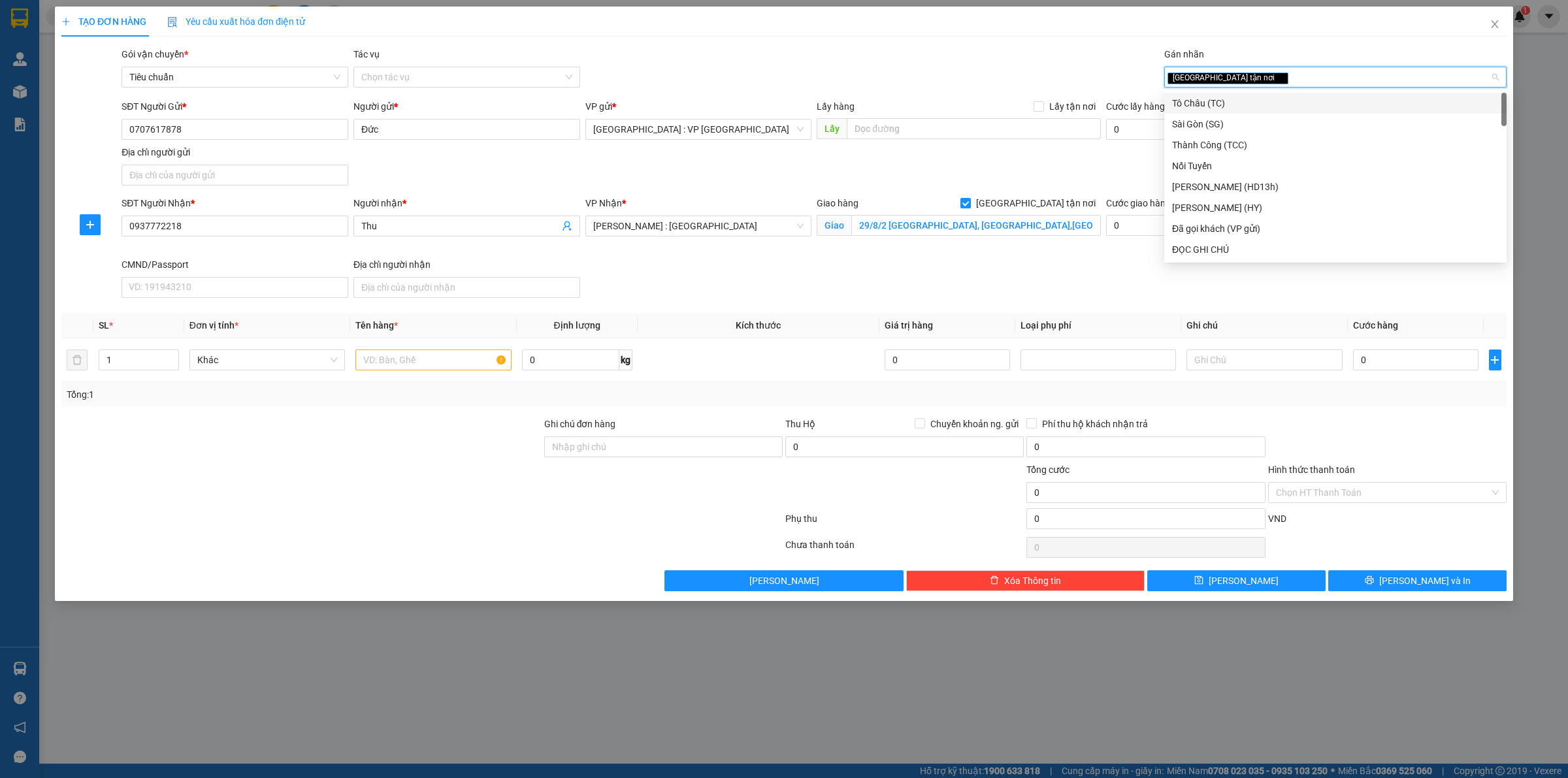
click at [1065, 168] on div "SĐT Người Gửi * 0707617878 Người gửi * Đức VP gửi * Hà Nội : VP Hà Đông Lấy hàn…" at bounding box center [814, 144] width 1391 height 91
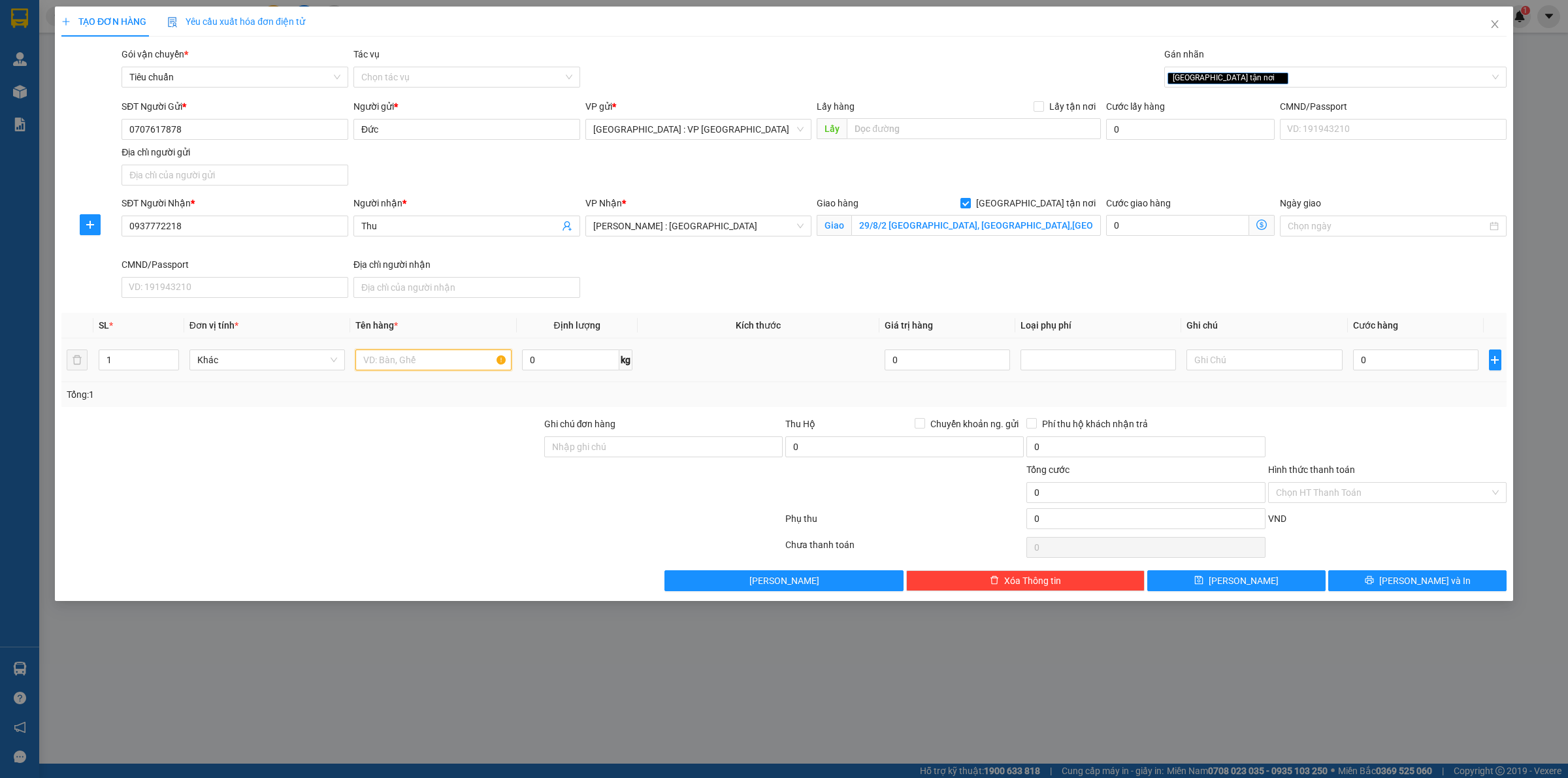
click at [393, 366] on input "text" at bounding box center [432, 360] width 155 height 21
type input "1 thùng giấy quấn Pe"
click at [1383, 361] on input "0" at bounding box center [1416, 360] width 126 height 21
type input "1"
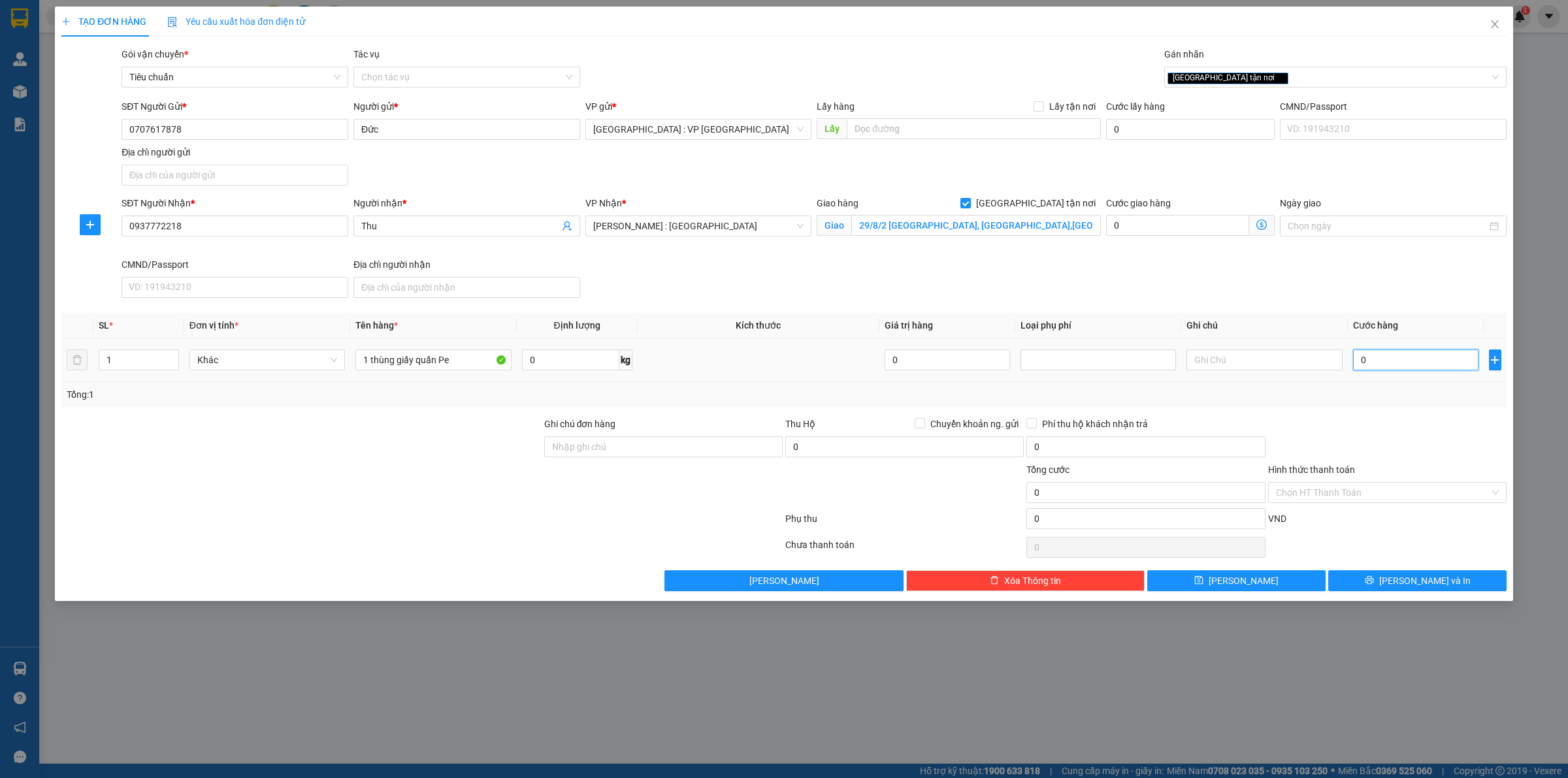
type input "1"
type input "10"
type input "100"
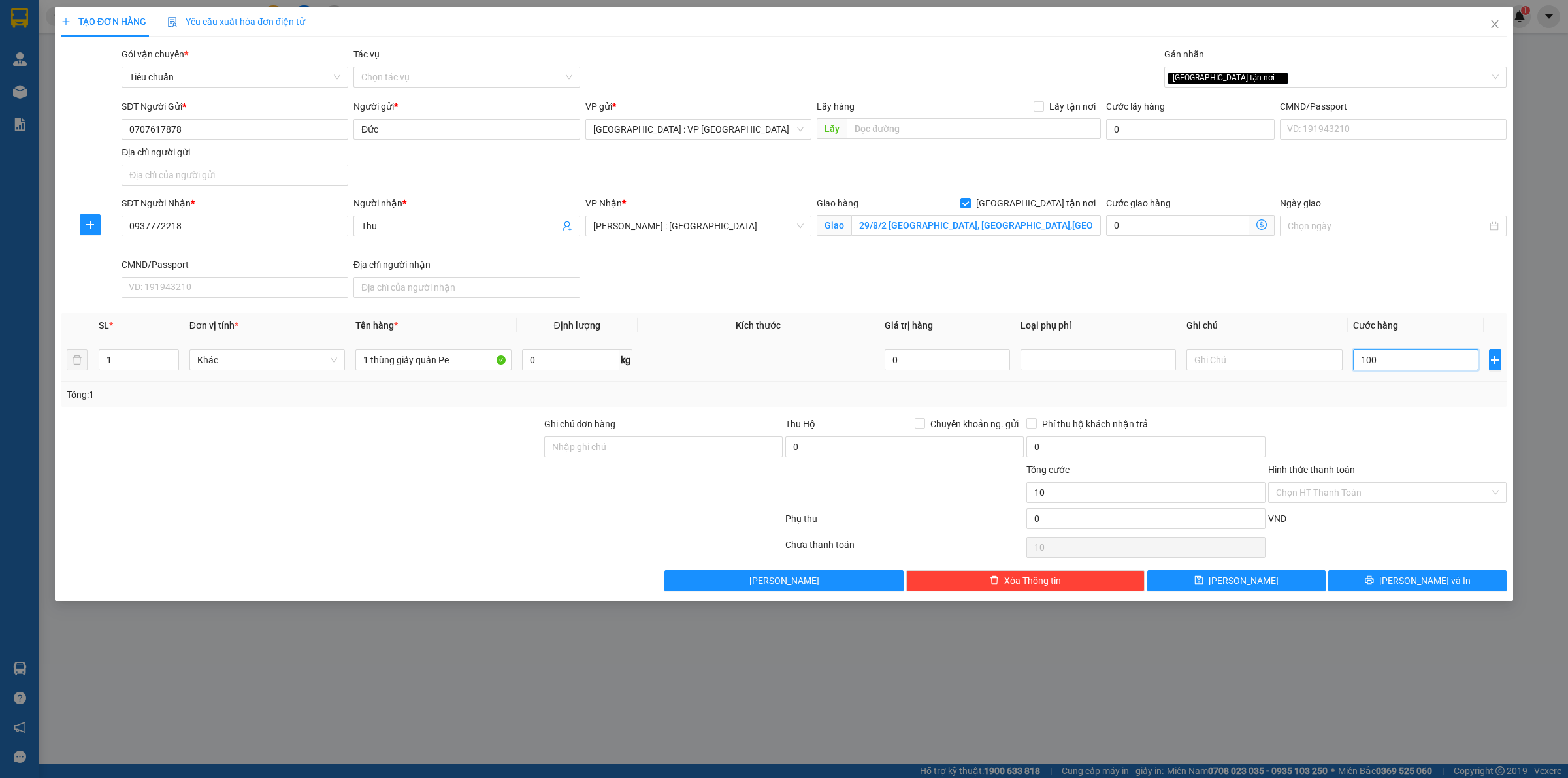
type input "100"
type input "1.000"
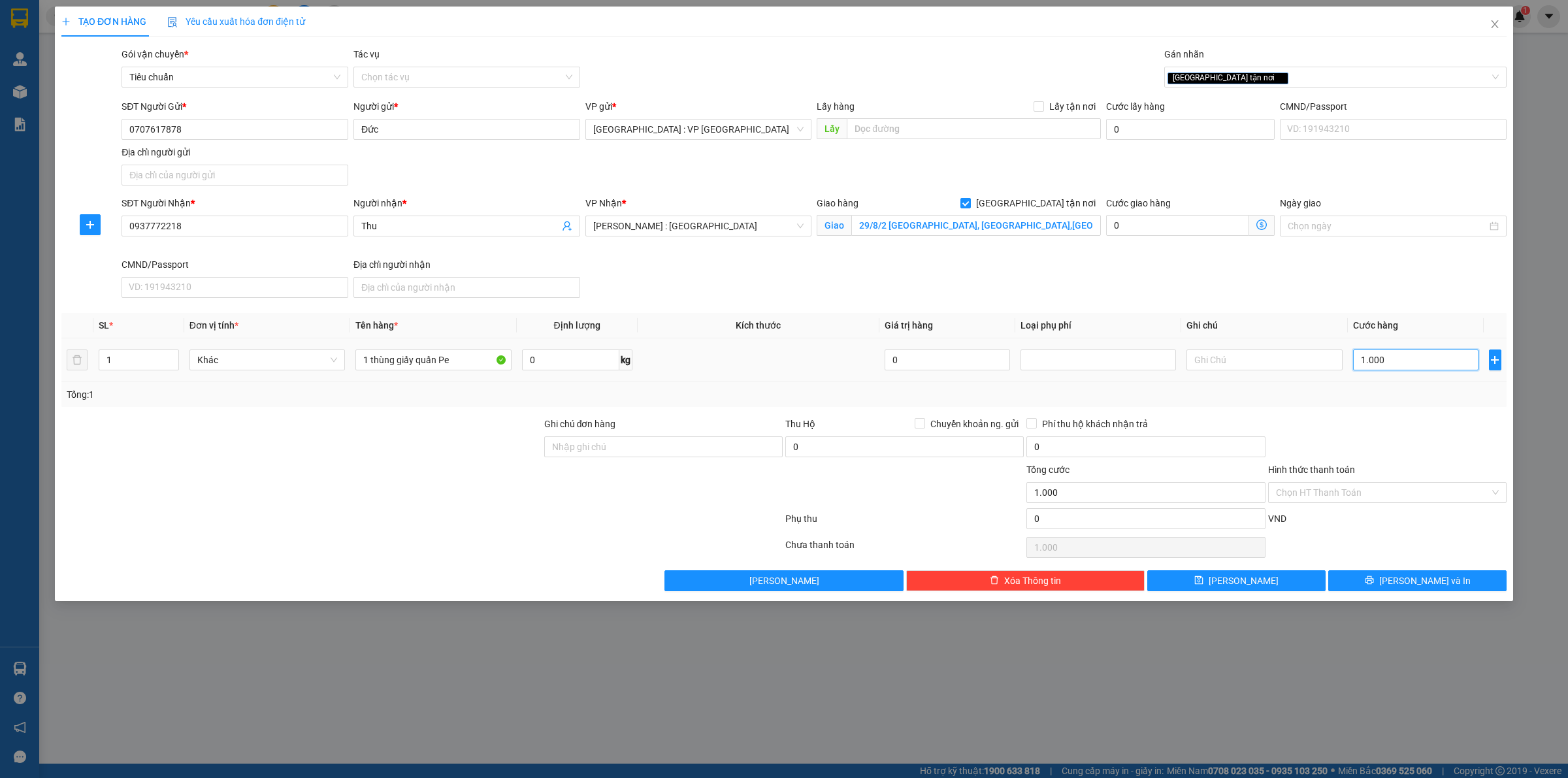
type input "10.000"
type input "100.000"
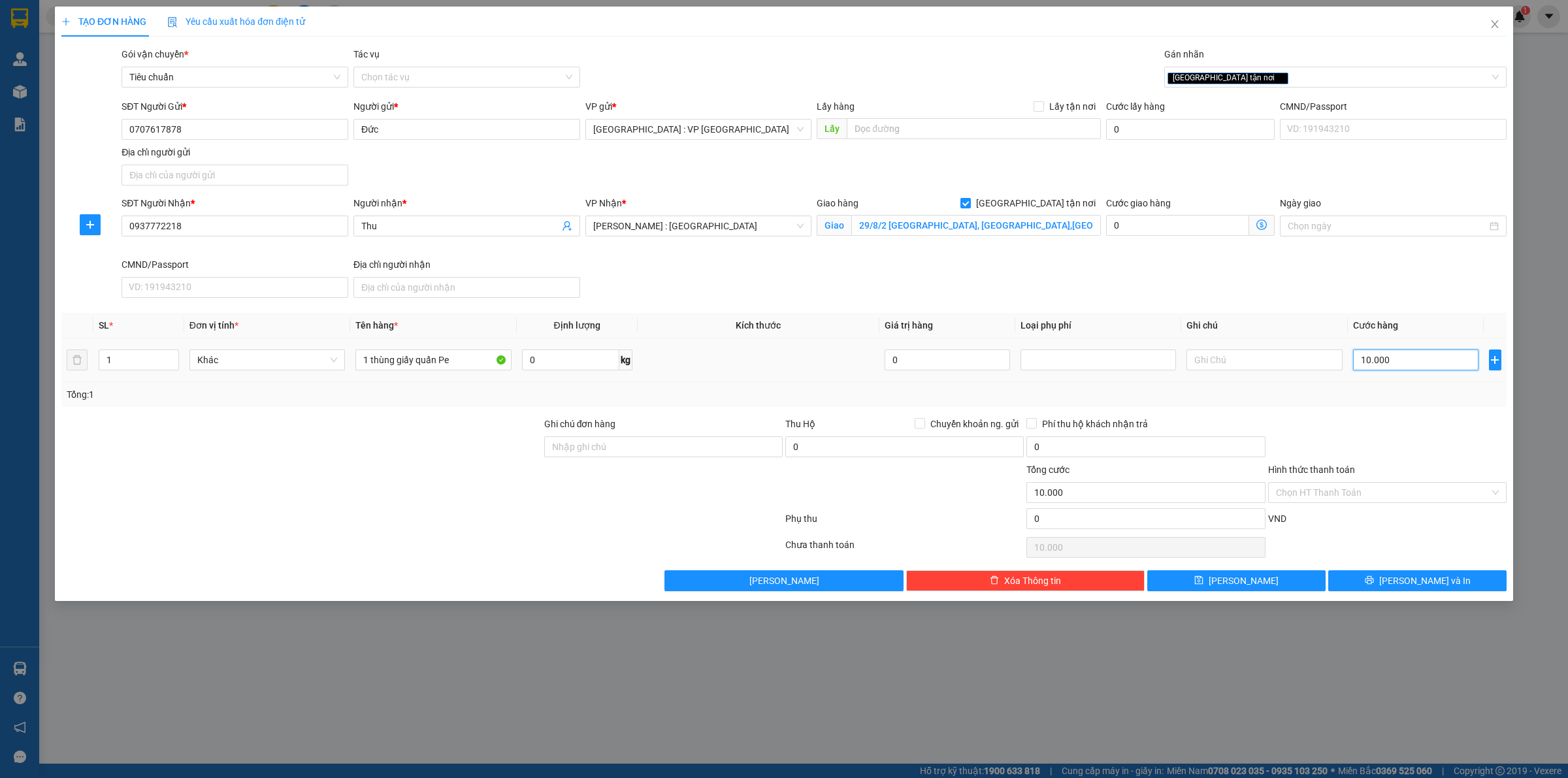
type input "100.000"
click at [1374, 580] on icon "printer" at bounding box center [1369, 580] width 10 height 10
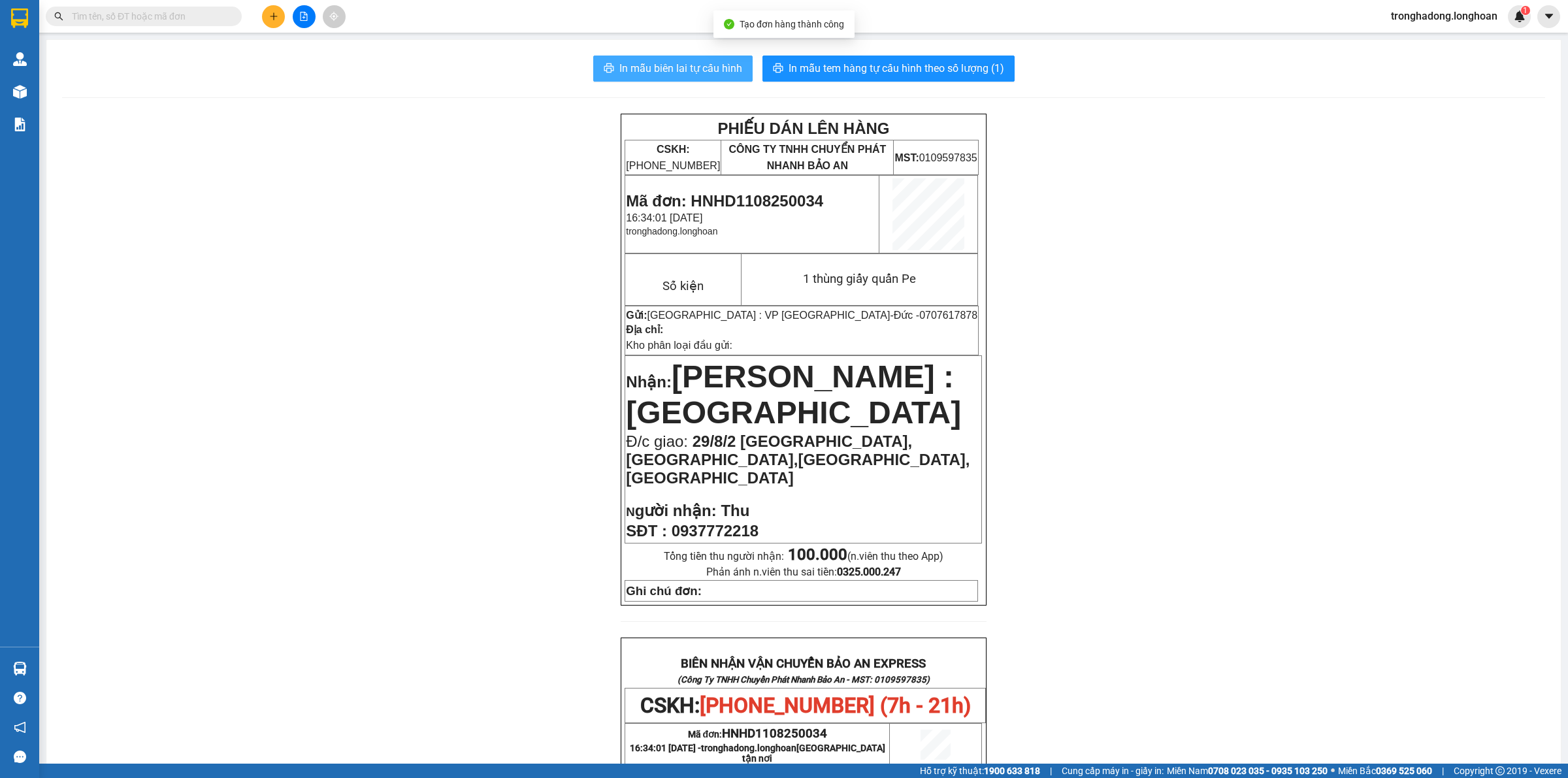
click at [691, 63] on span "In mẫu biên lai tự cấu hình" at bounding box center [682, 68] width 123 height 16
click at [855, 64] on span "In mẫu tem hàng tự cấu hình theo số lượng (1)" at bounding box center [897, 68] width 215 height 16
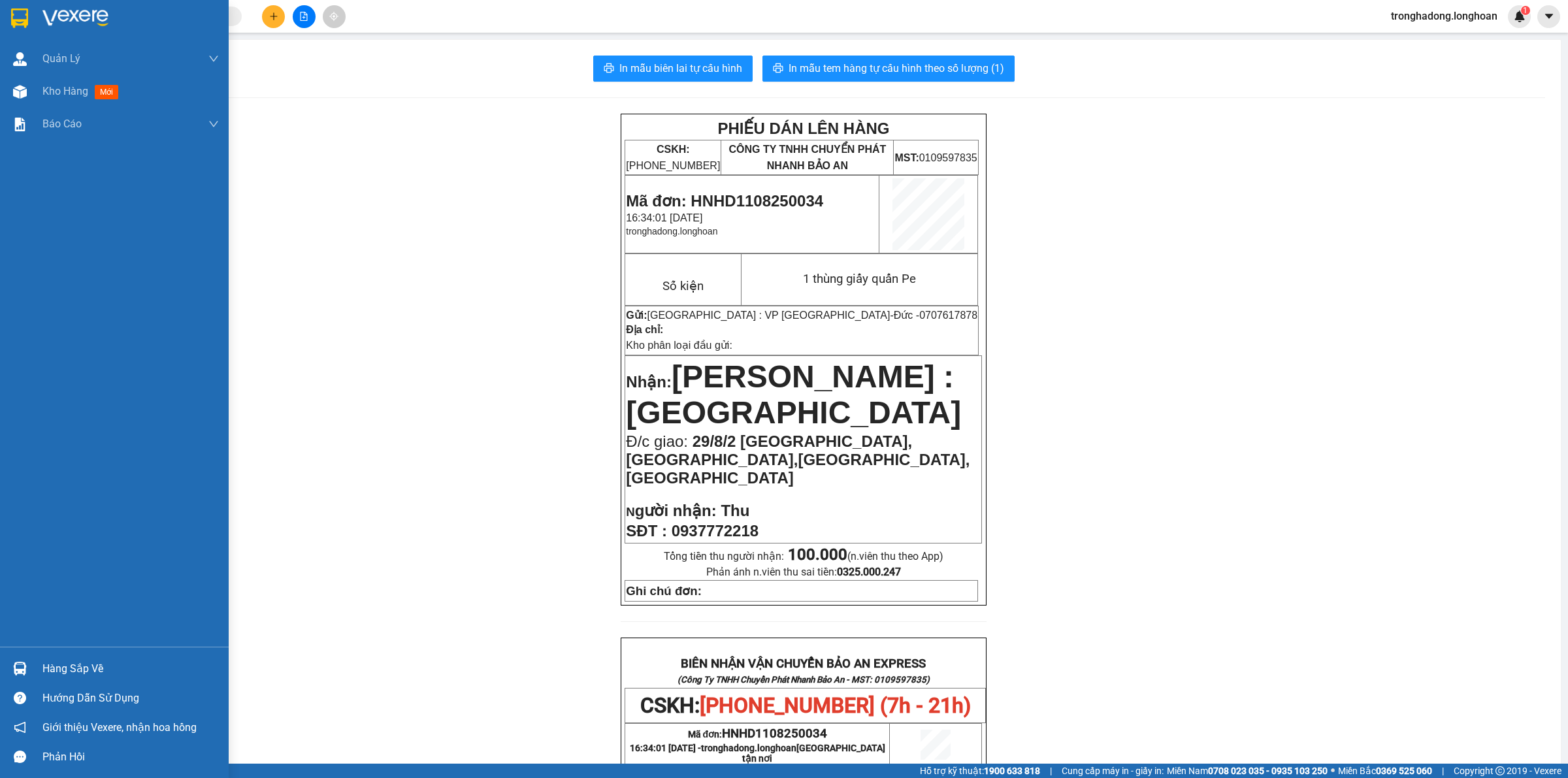
click at [17, 14] on img at bounding box center [20, 18] width 17 height 20
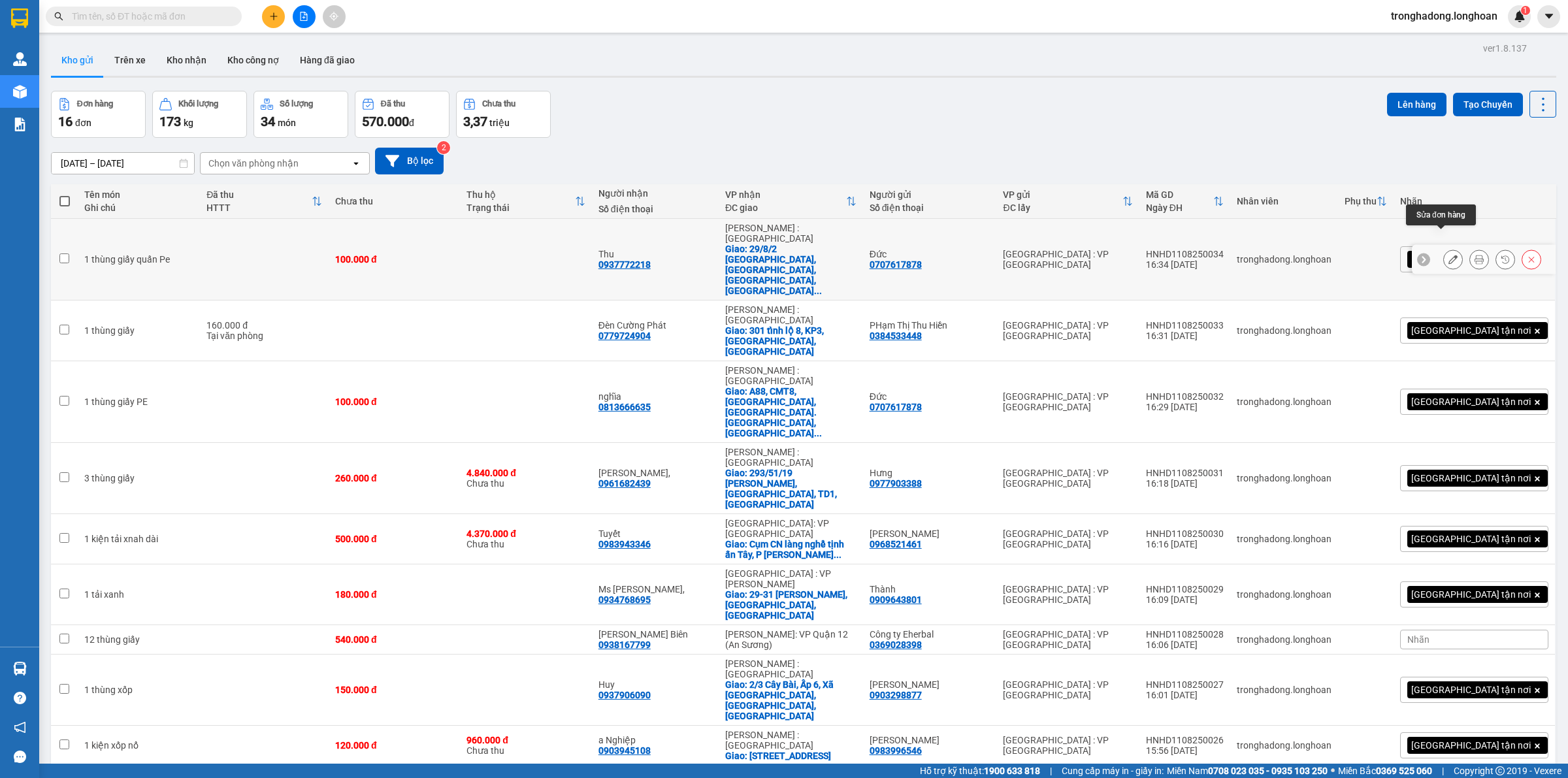
click at [1449, 255] on icon at bounding box center [1453, 260] width 10 height 10
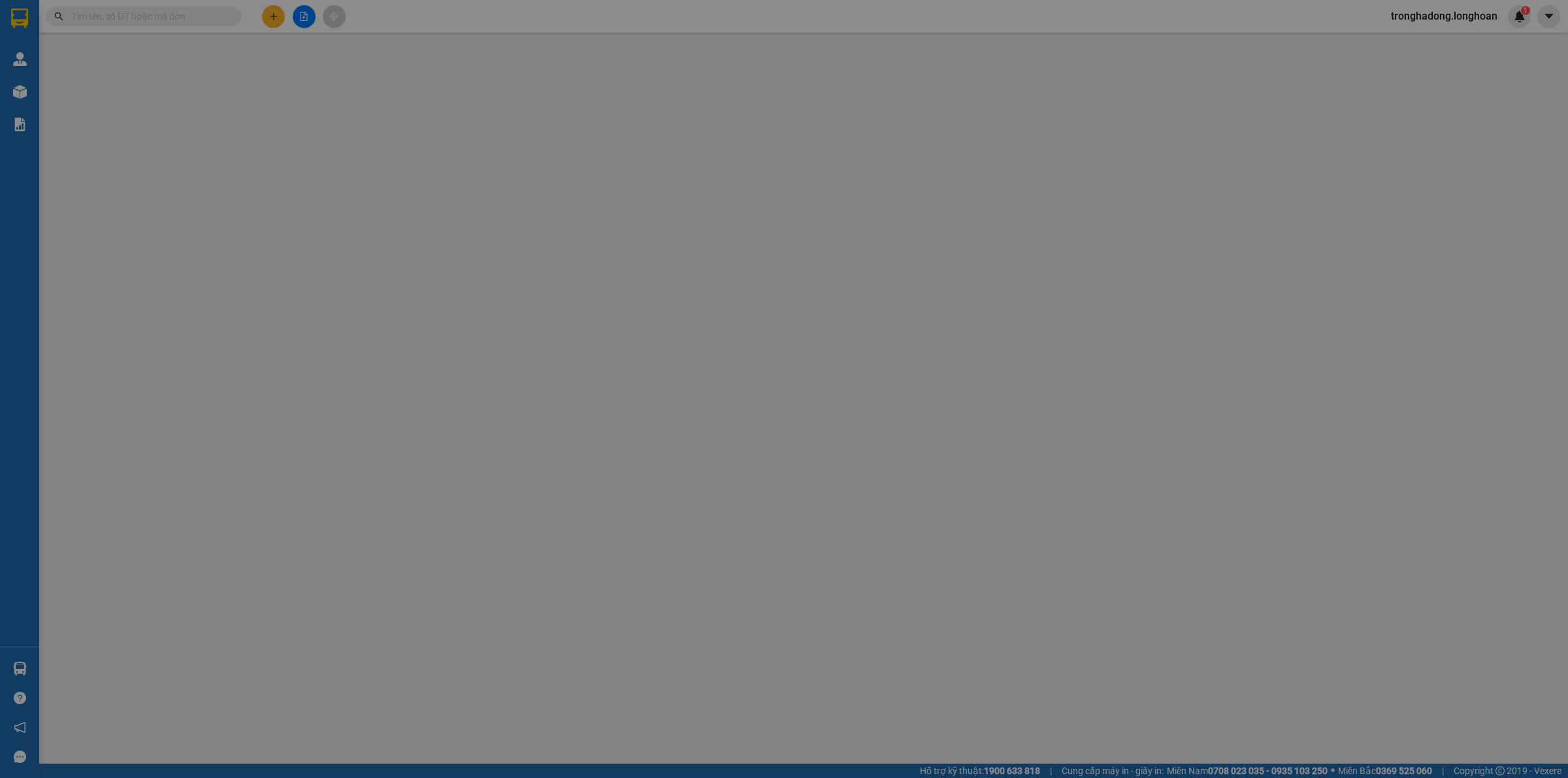
type input "0707617878"
type input "Đức"
type input "0937772218"
type input "Thu"
checkbox input "true"
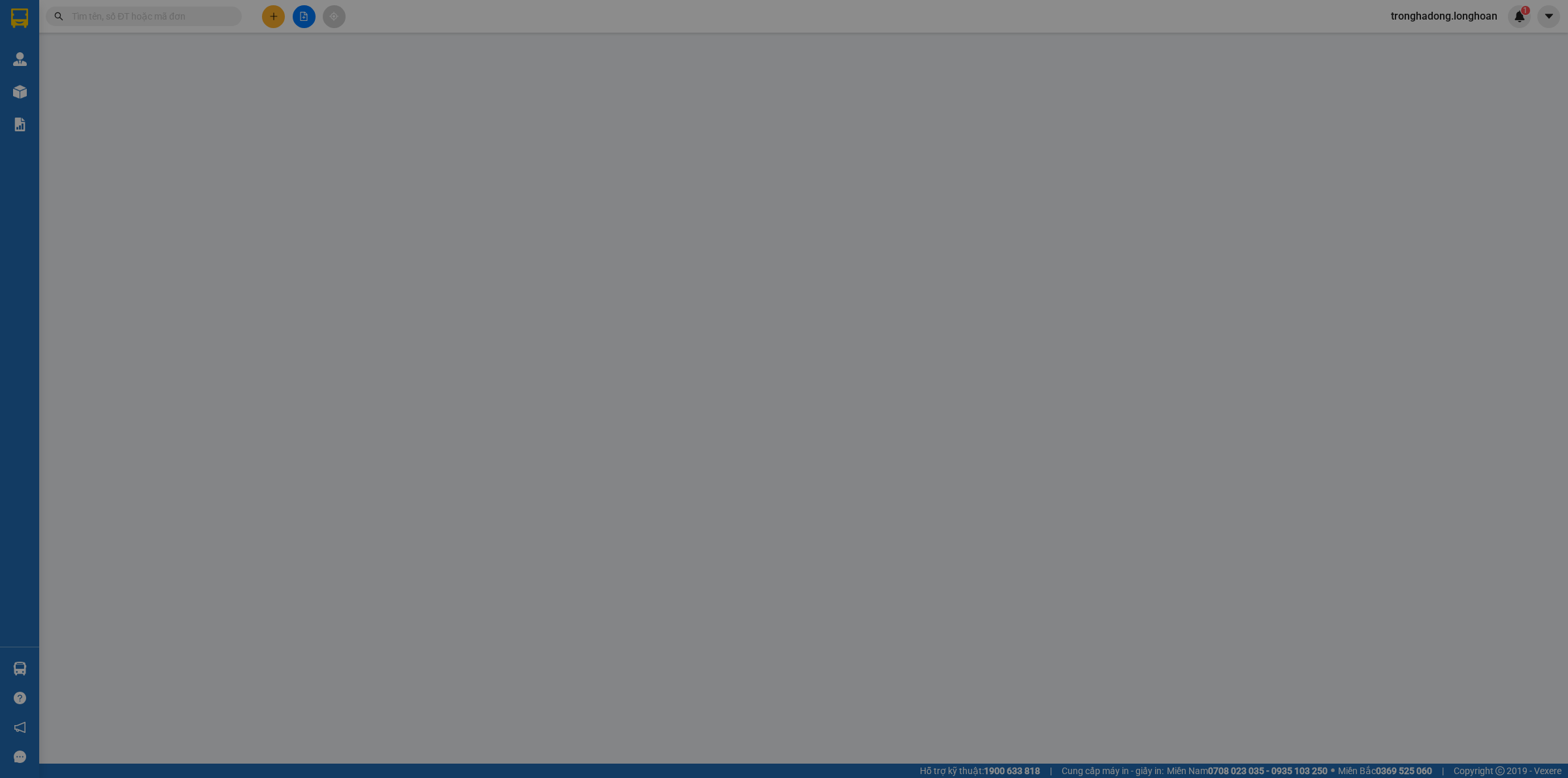
type input "29/8/2 tân quý, Phường tân sơn nhì,quận Tân Phú, TP HCM"
type input "100.000"
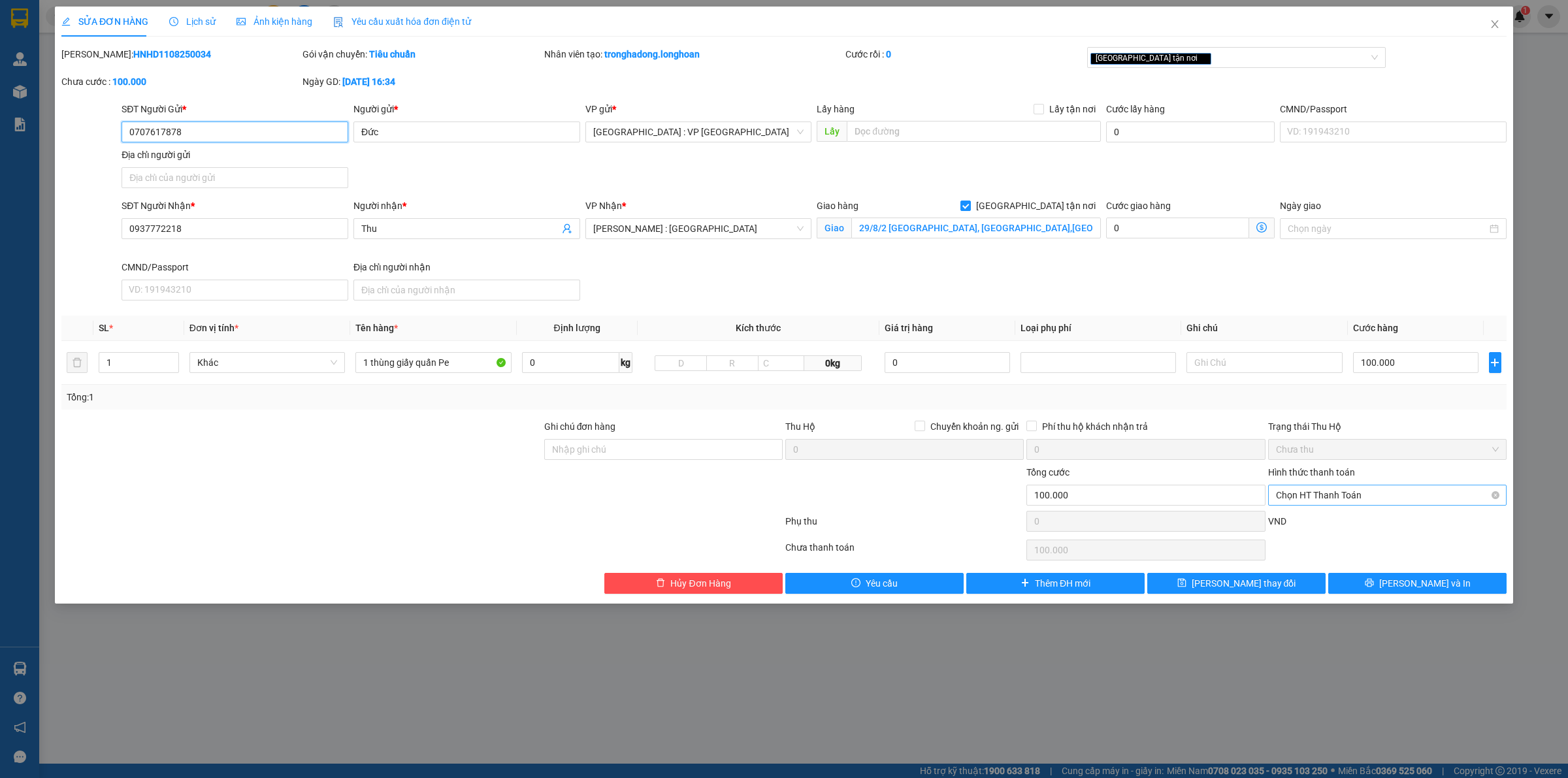
click at [1364, 498] on span "Chọn HT Thanh Toán" at bounding box center [1387, 495] width 223 height 20
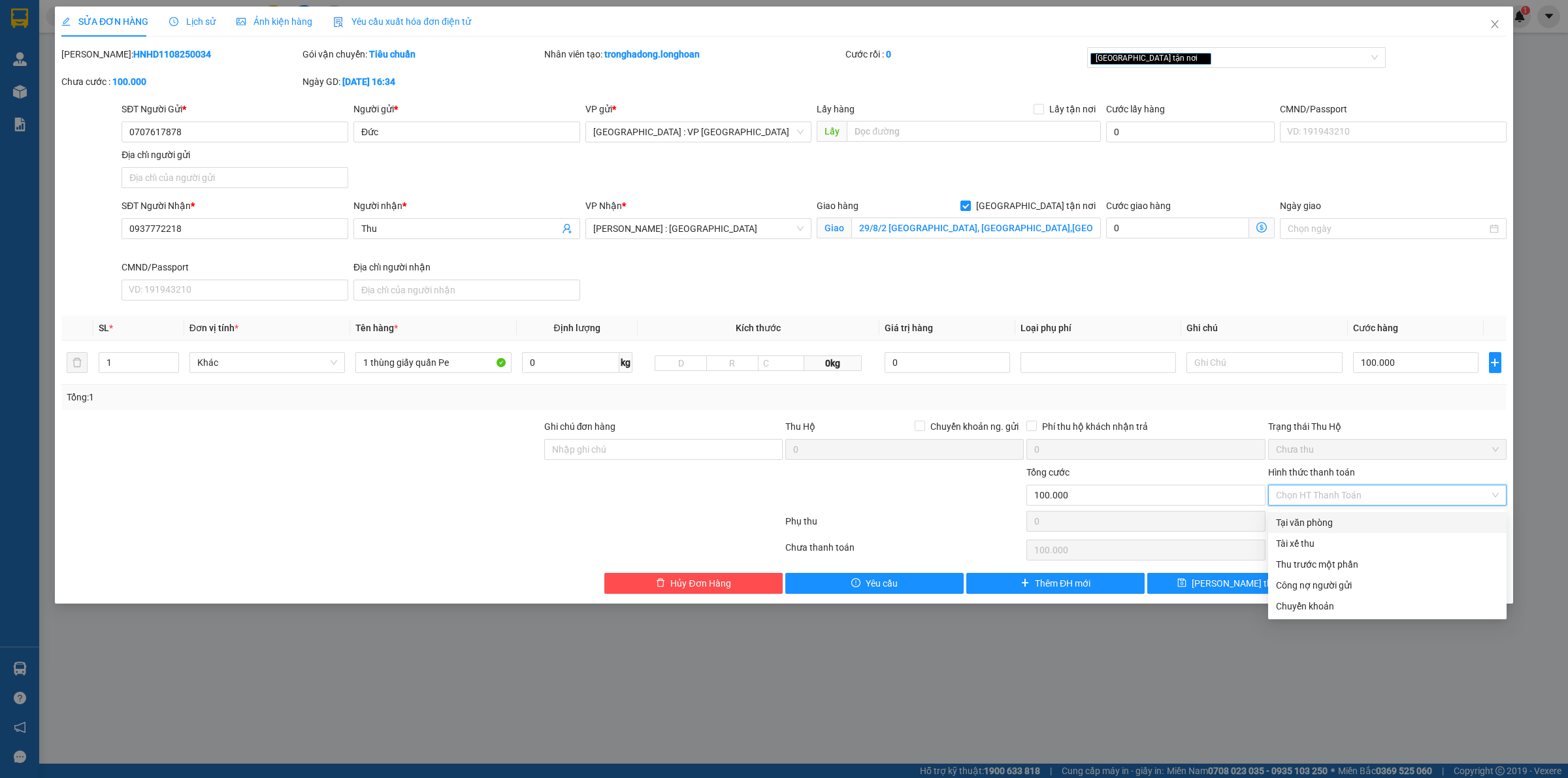
click at [1327, 511] on div "Total Paid Fee 0 Total UnPaid Fee 100.000 Cash Collection Total Fee Mã ĐH: HNHD…" at bounding box center [784, 320] width 1446 height 547
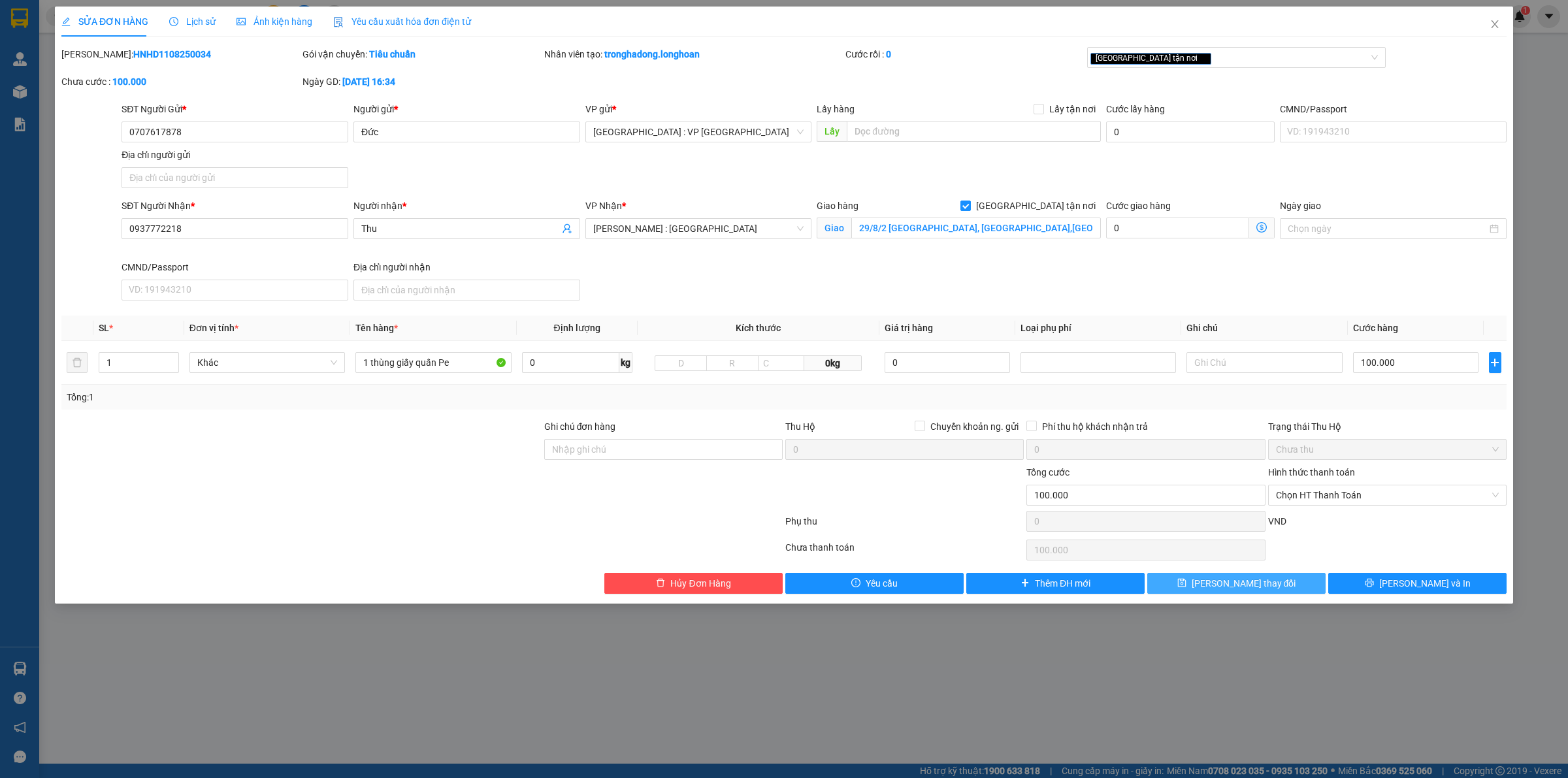
click at [1220, 585] on span "[PERSON_NAME] thay đổi" at bounding box center [1244, 584] width 104 height 15
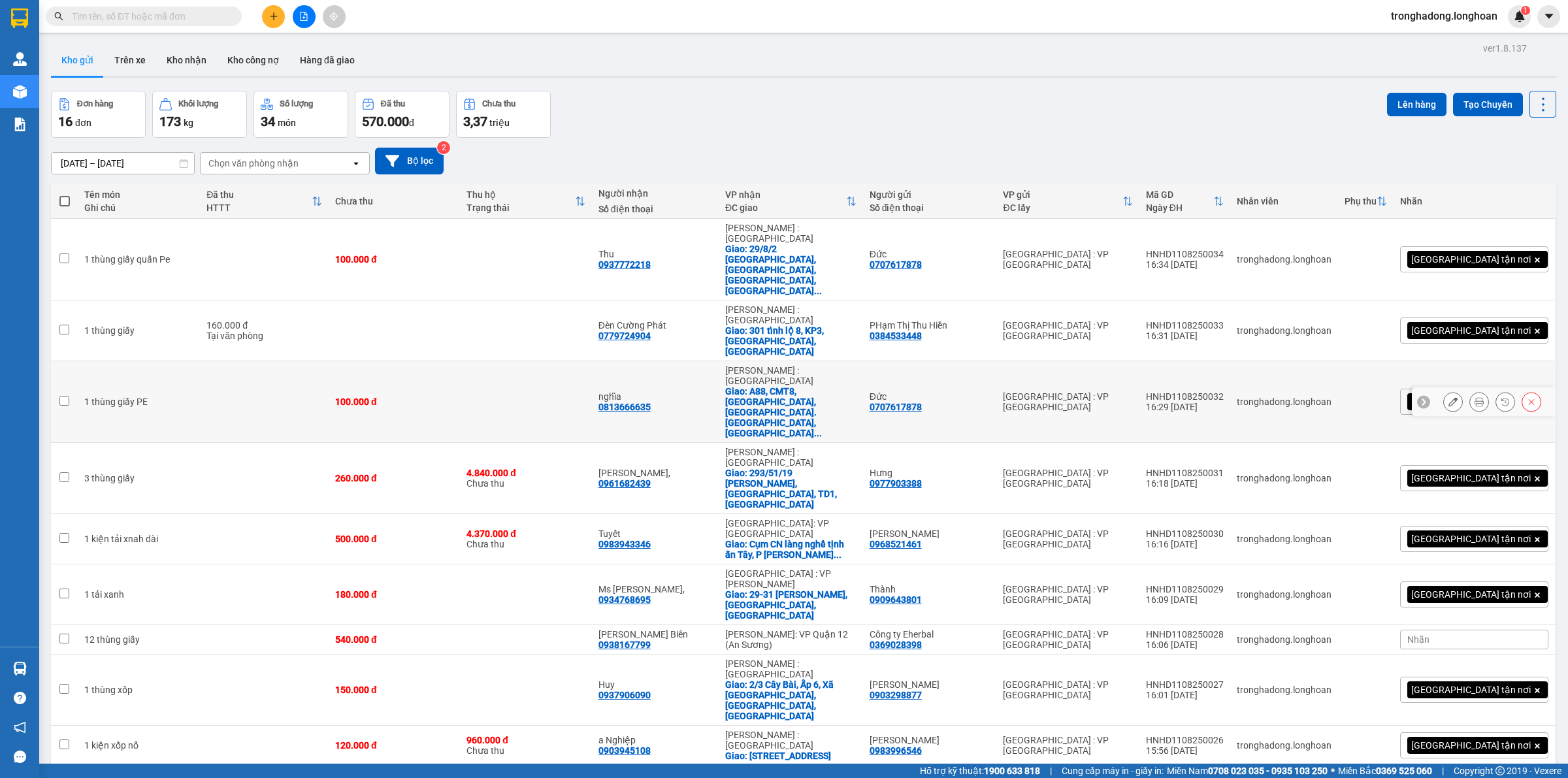
click at [1449, 398] on icon at bounding box center [1453, 402] width 10 height 10
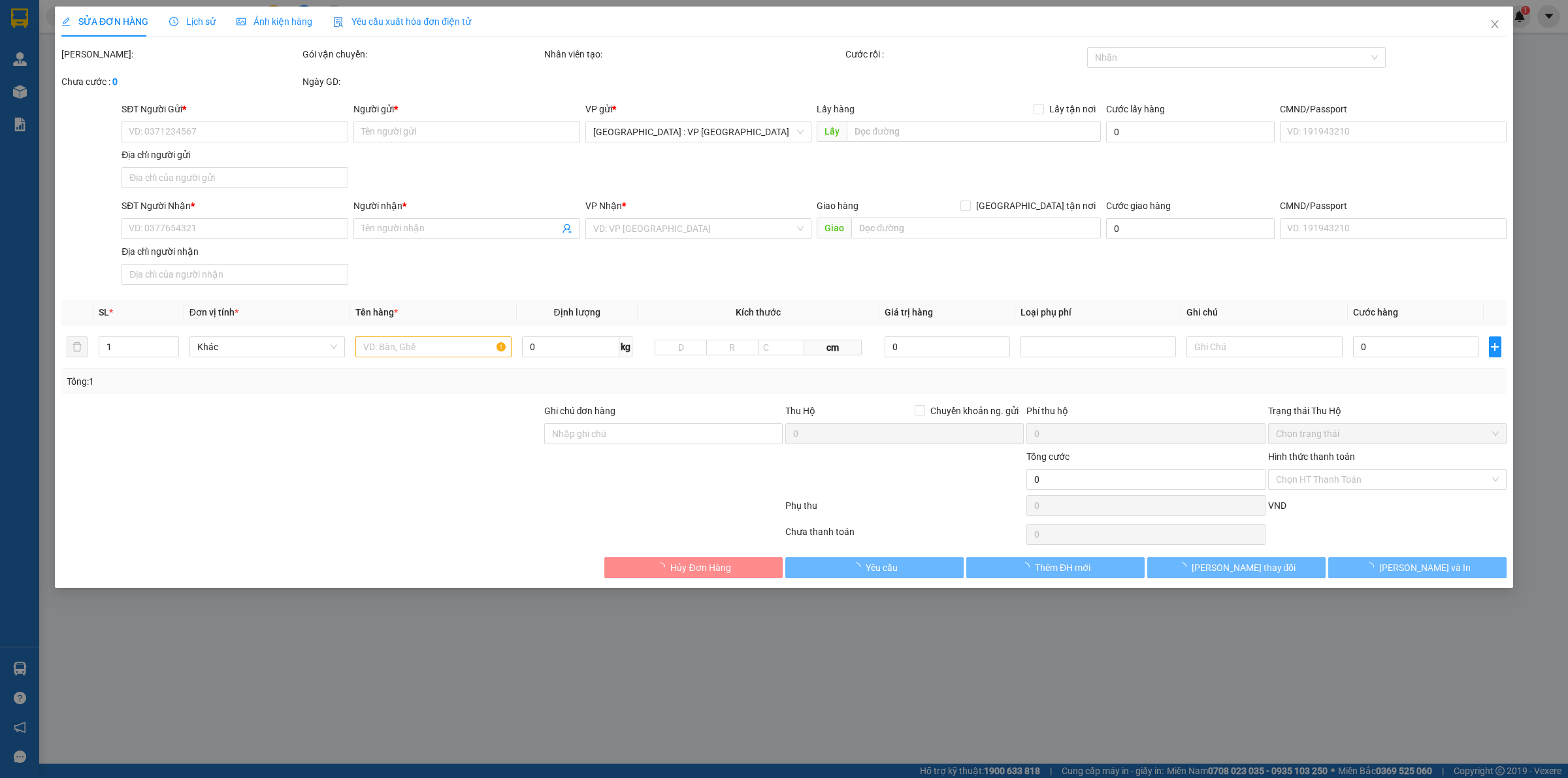
type input "0707617878"
type input "Đức"
type input "0813666635"
type input "nghĩa"
checkbox input "true"
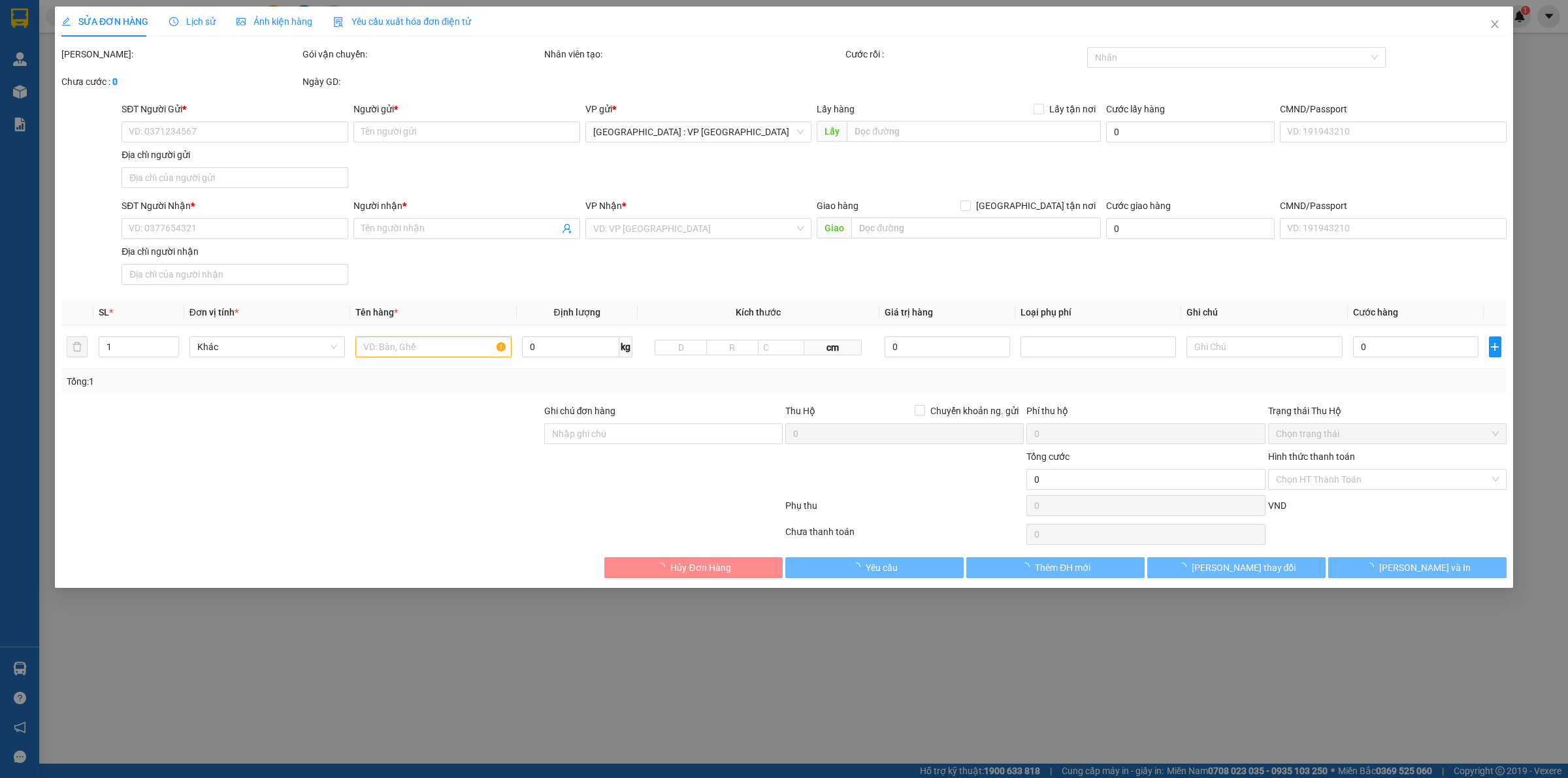
type input "A88, CMT8, KP Bình Đức, Bình NHâm. Thuận AN, Bình DƯơng"
type input "100.000"
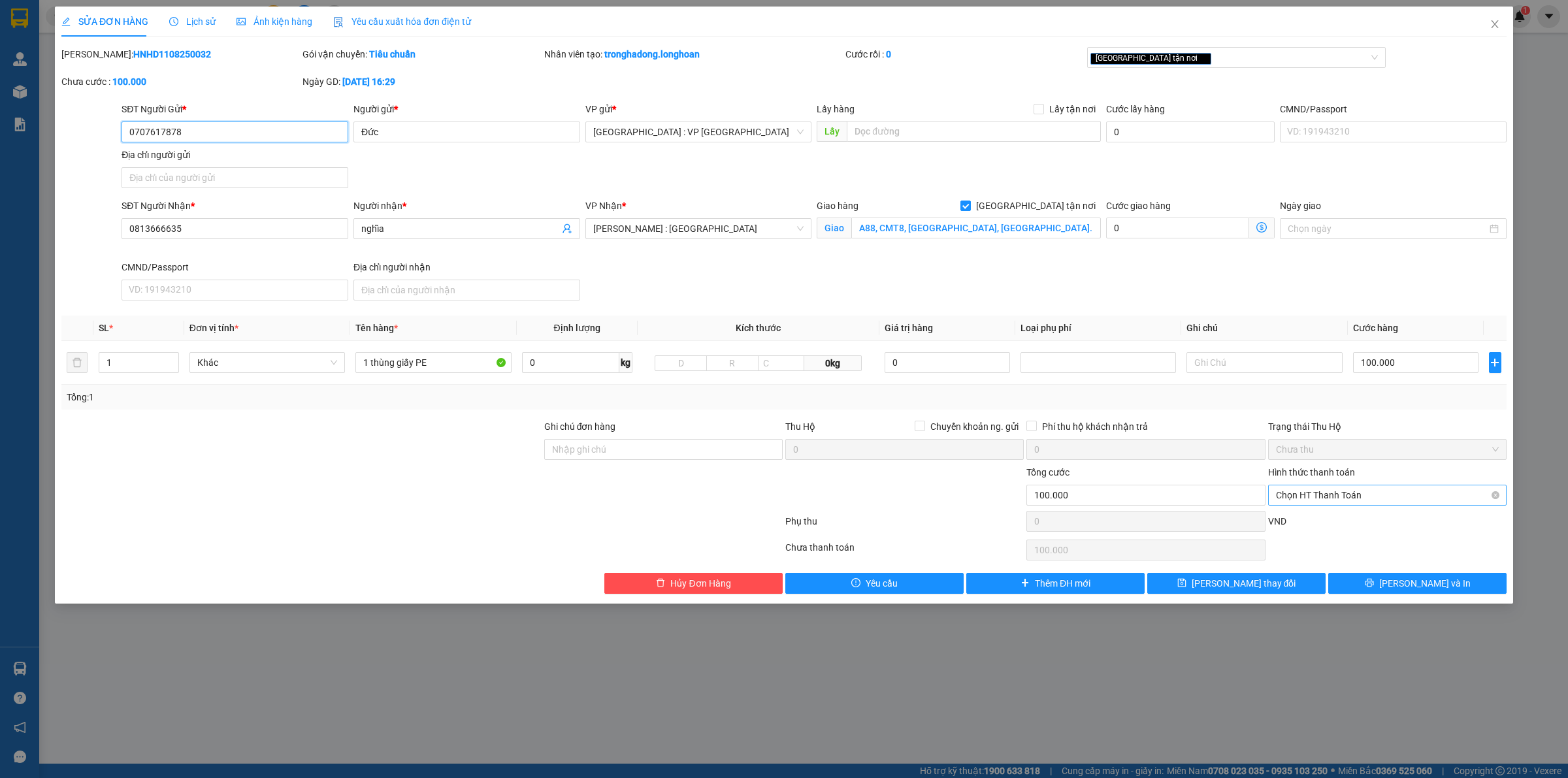
drag, startPoint x: 1341, startPoint y: 495, endPoint x: 1334, endPoint y: 498, distance: 7.6
click at [1341, 494] on span "Chọn HT Thanh Toán" at bounding box center [1387, 495] width 223 height 20
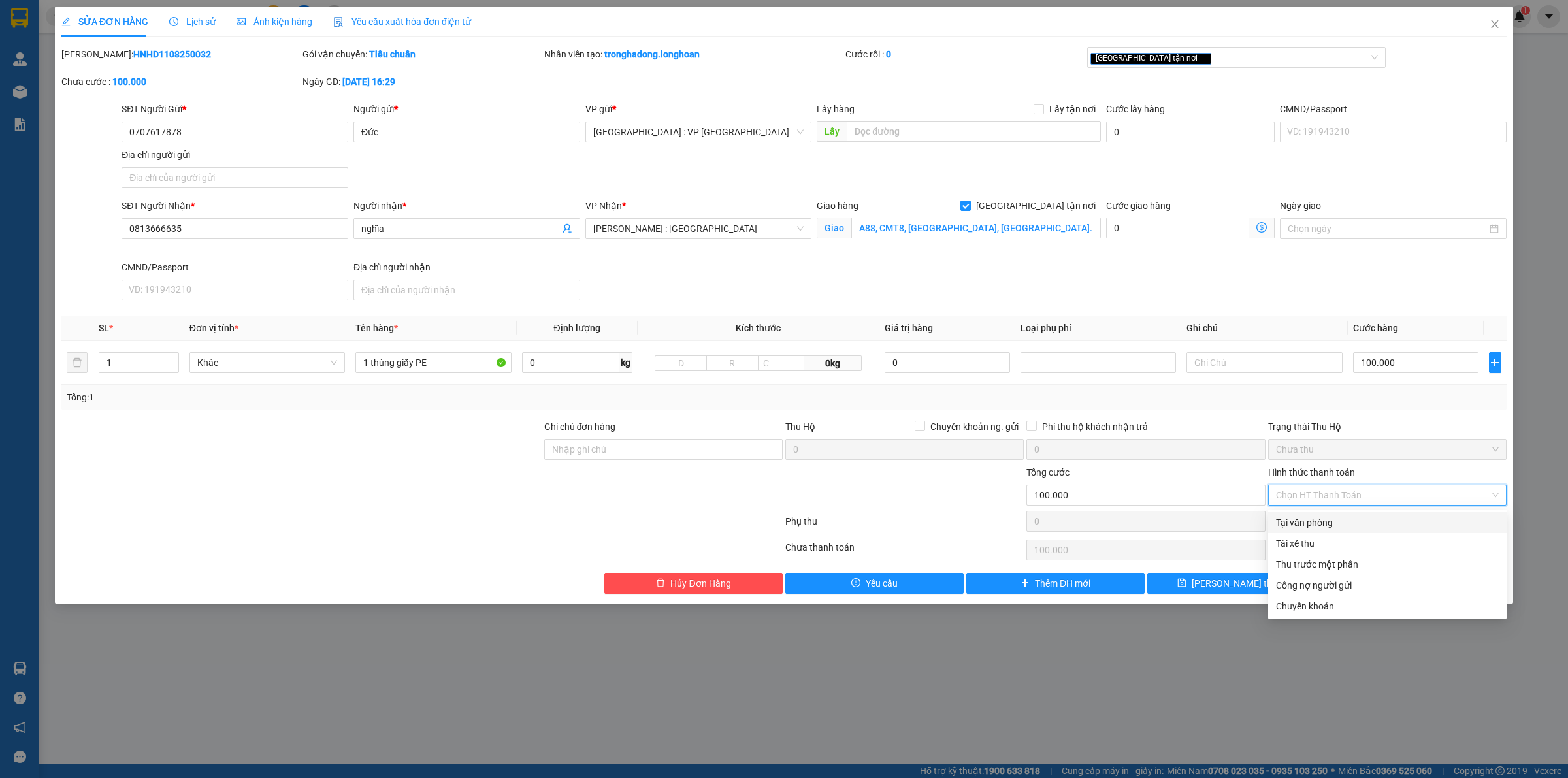
click at [1312, 521] on div "Tại văn phòng" at bounding box center [1387, 523] width 223 height 15
type input "0"
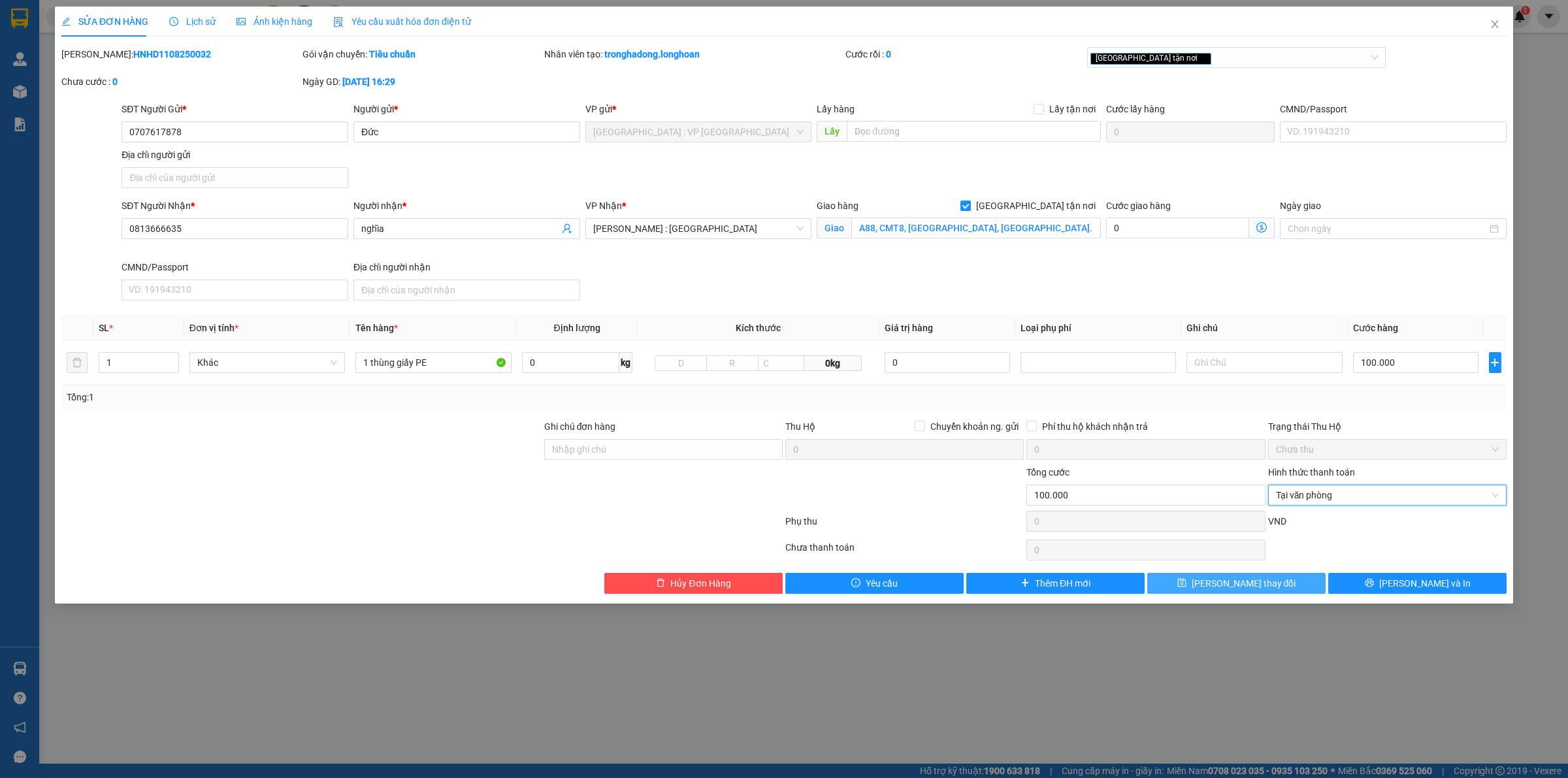
click at [1214, 590] on button "[PERSON_NAME] thay đổi" at bounding box center [1236, 584] width 178 height 21
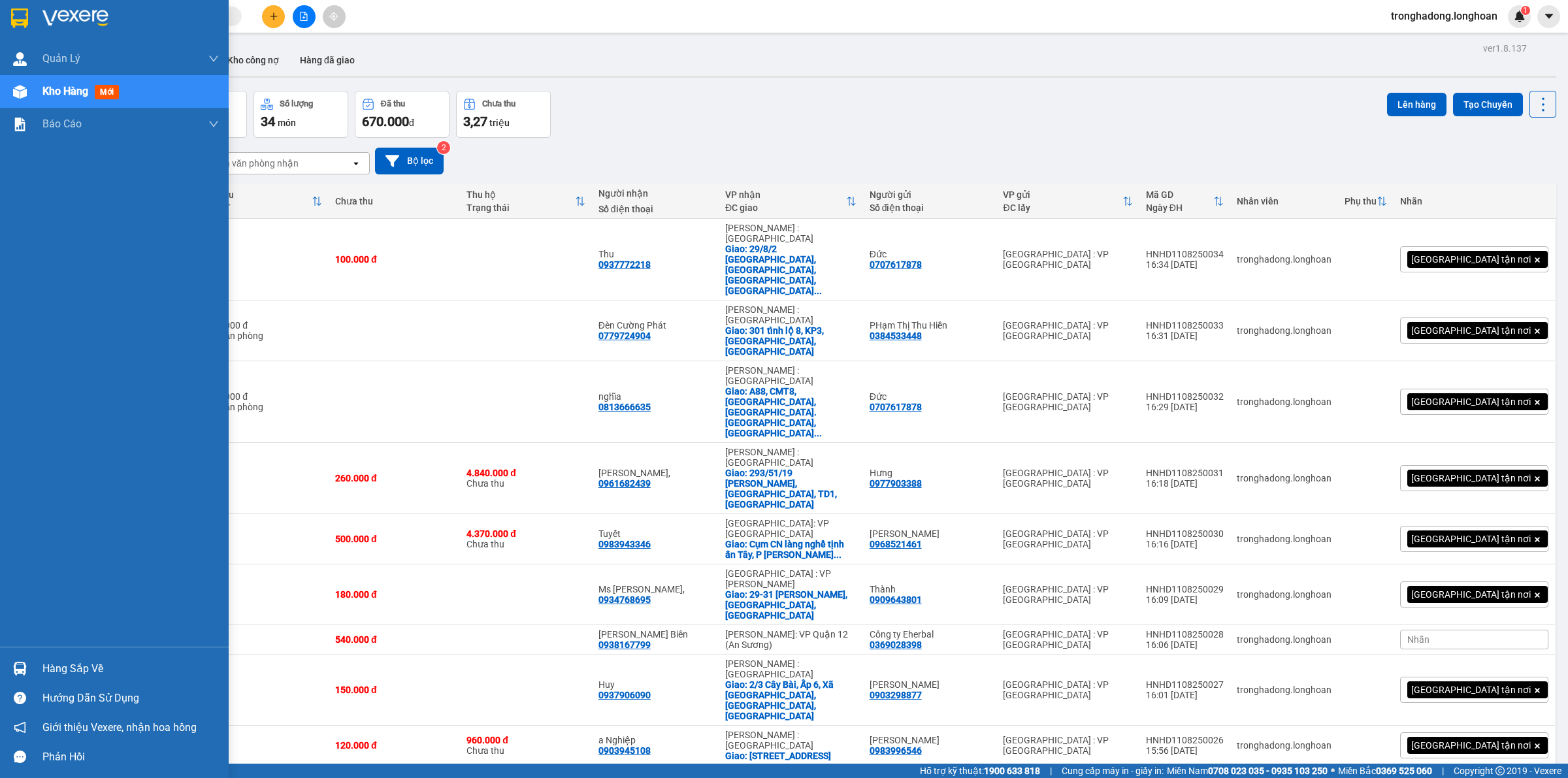
click at [17, 13] on img at bounding box center [20, 18] width 17 height 20
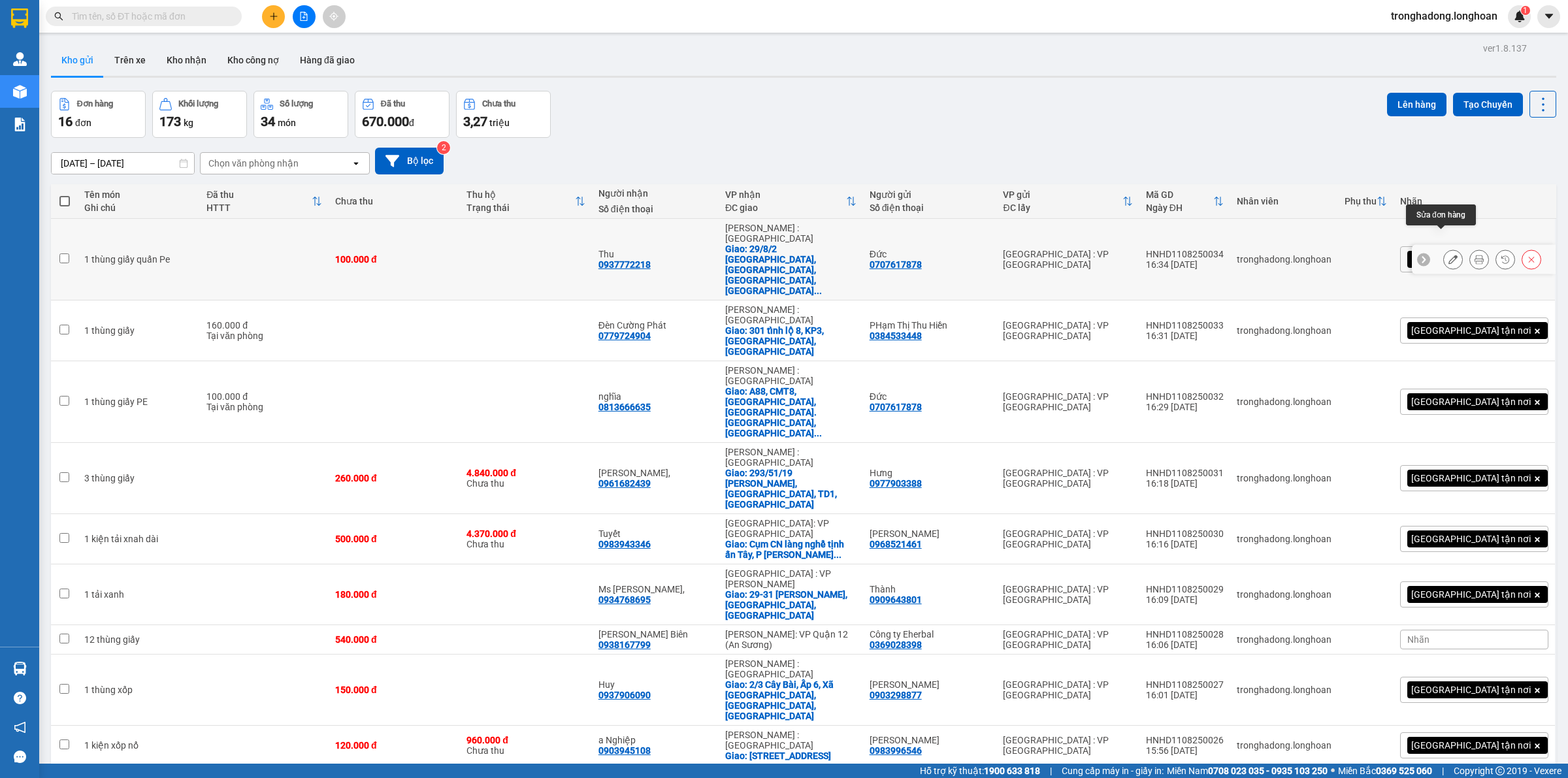
click at [1449, 255] on icon at bounding box center [1453, 260] width 10 height 10
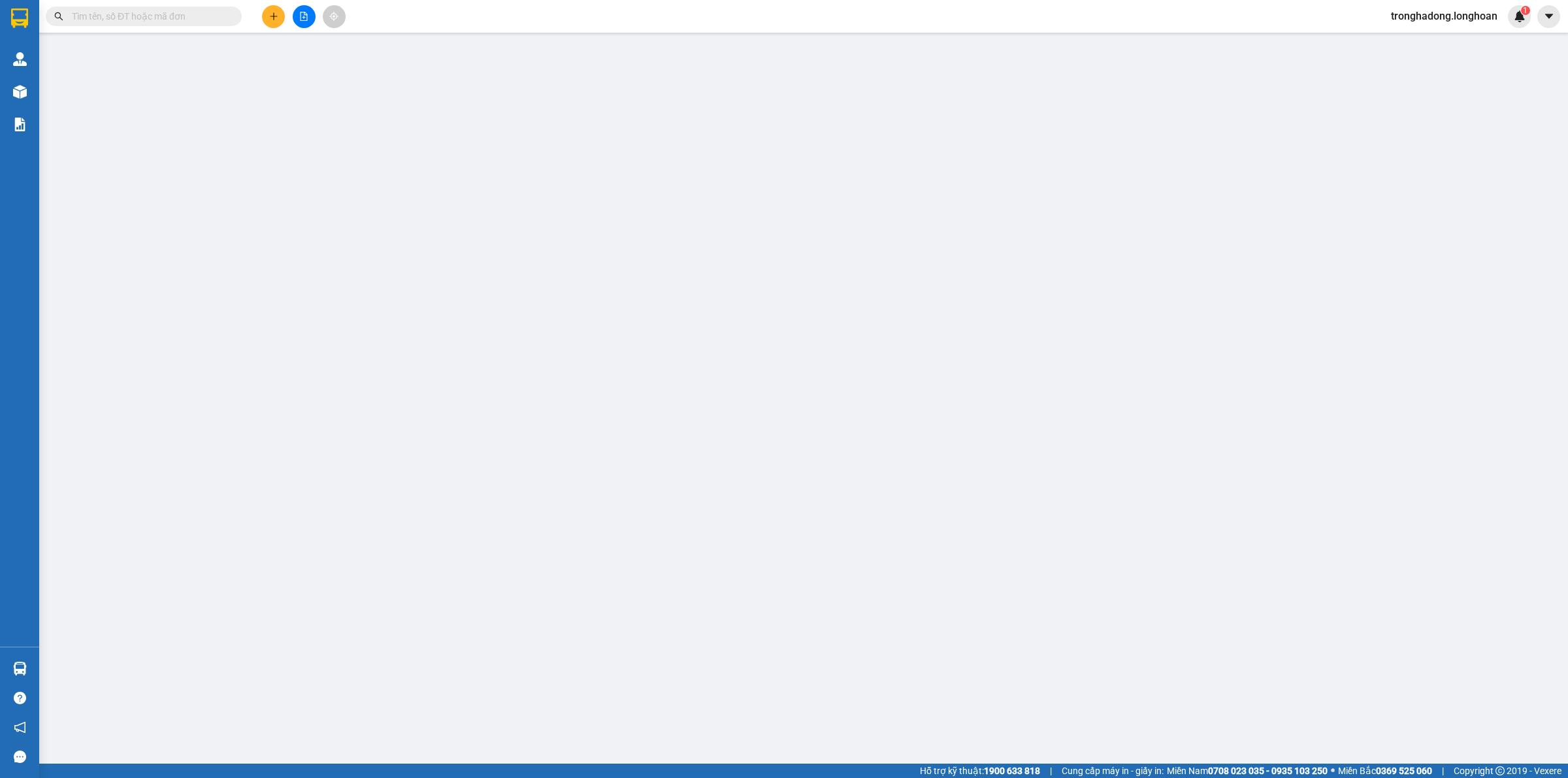
type input "0707617878"
type input "Đức"
type input "0937772218"
type input "Thu"
checkbox input "true"
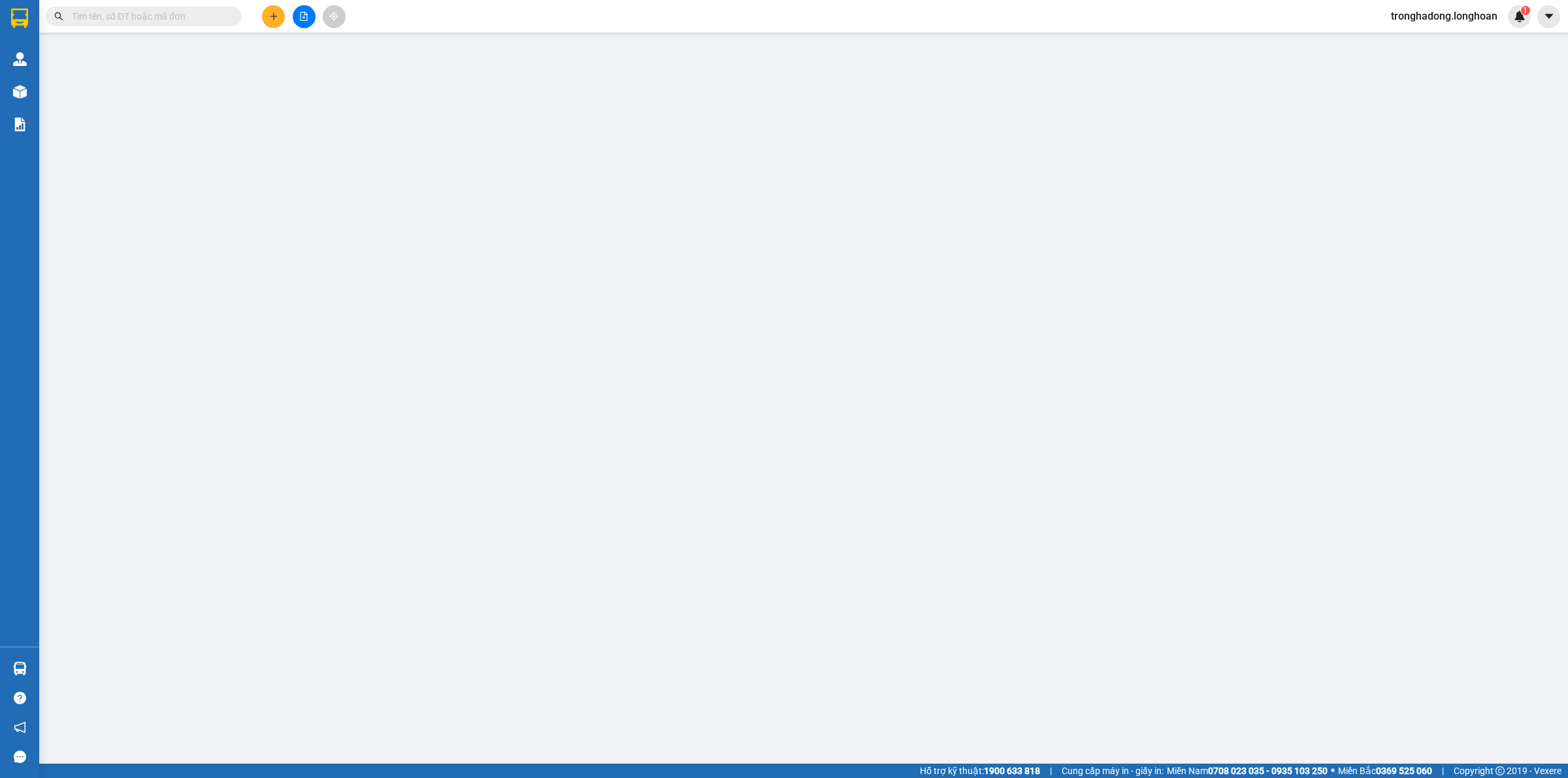
type input "29/8/2 tân quý, Phường tân sơn nhì,quận Tân Phú, TP HCM"
type input "100.000"
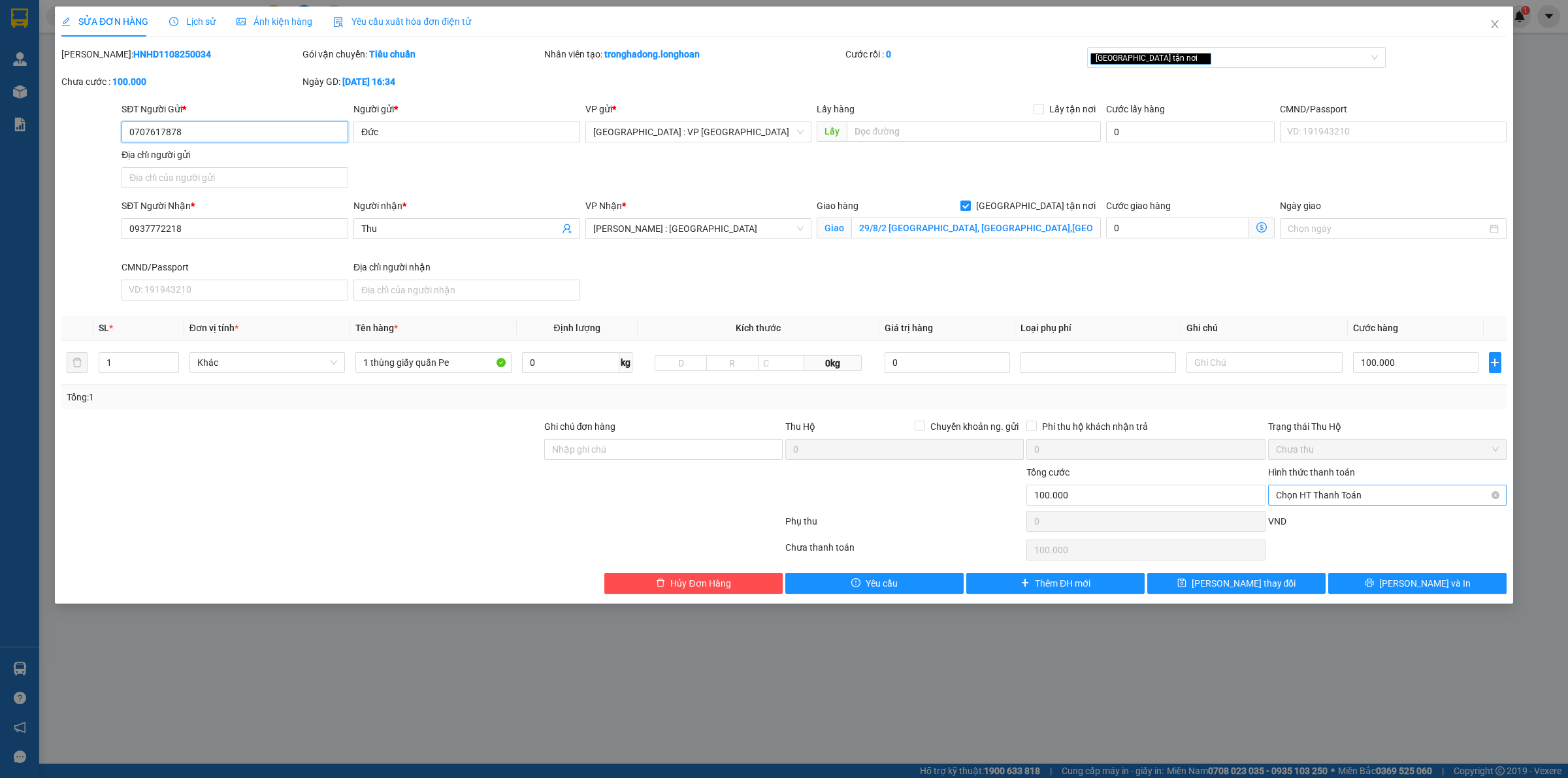
click at [1314, 492] on span "Chọn HT Thanh Toán" at bounding box center [1387, 495] width 223 height 20
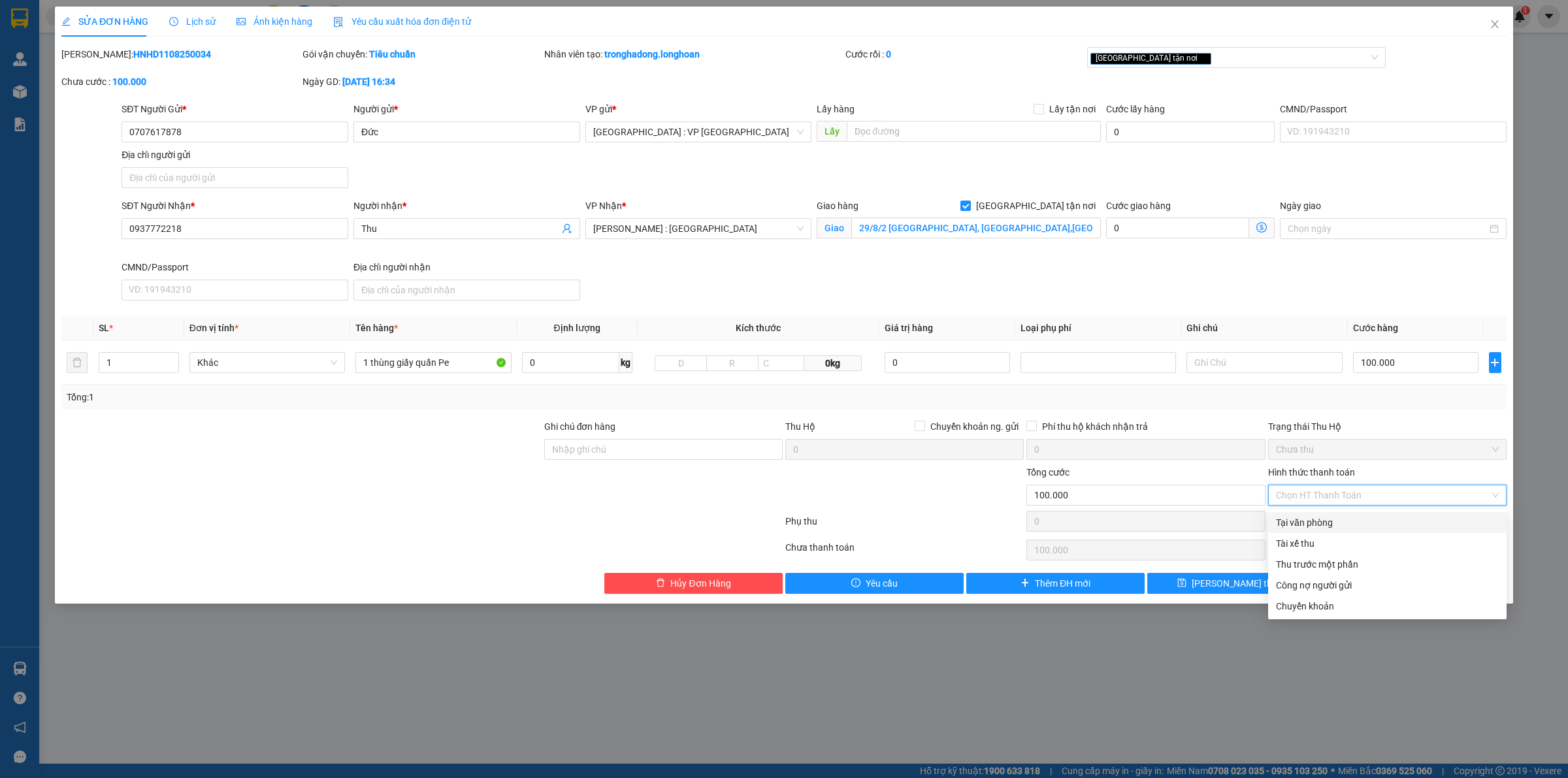
click at [1314, 514] on div "Tại văn phòng" at bounding box center [1387, 523] width 239 height 21
type input "0"
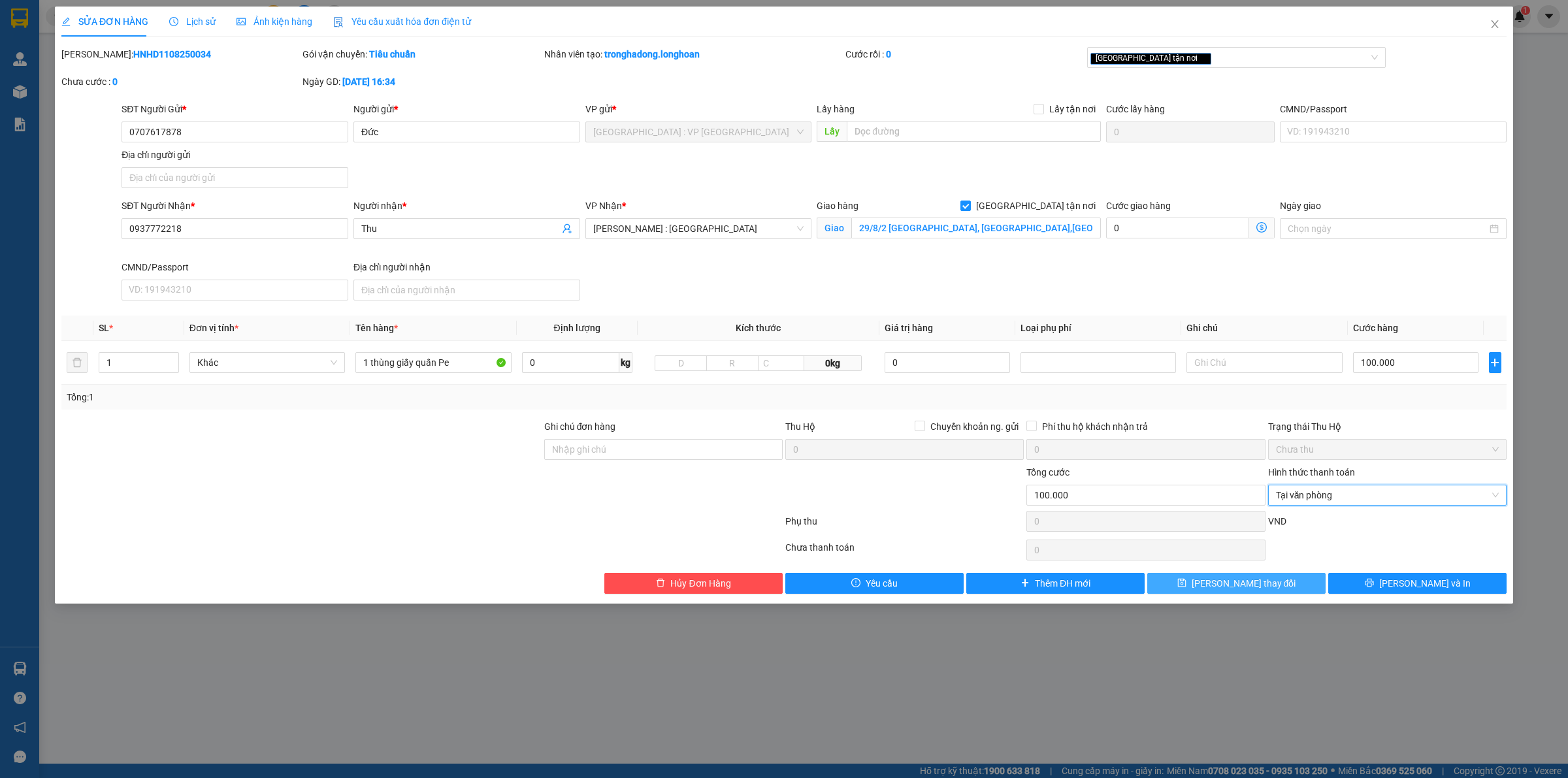
click at [1207, 591] on button "[PERSON_NAME] thay đổi" at bounding box center [1236, 584] width 178 height 21
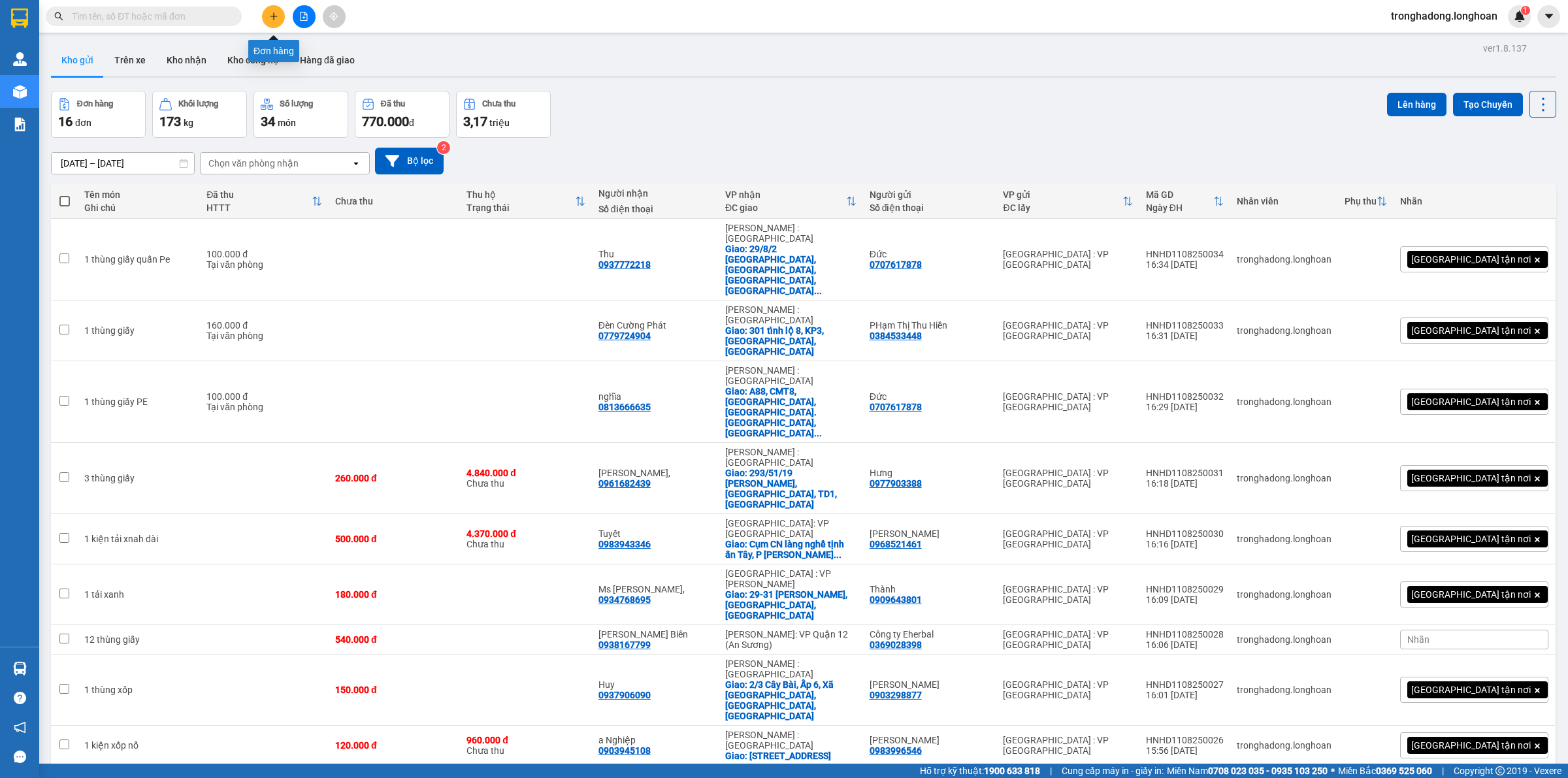
click at [276, 15] on icon "plus" at bounding box center [273, 16] width 10 height 10
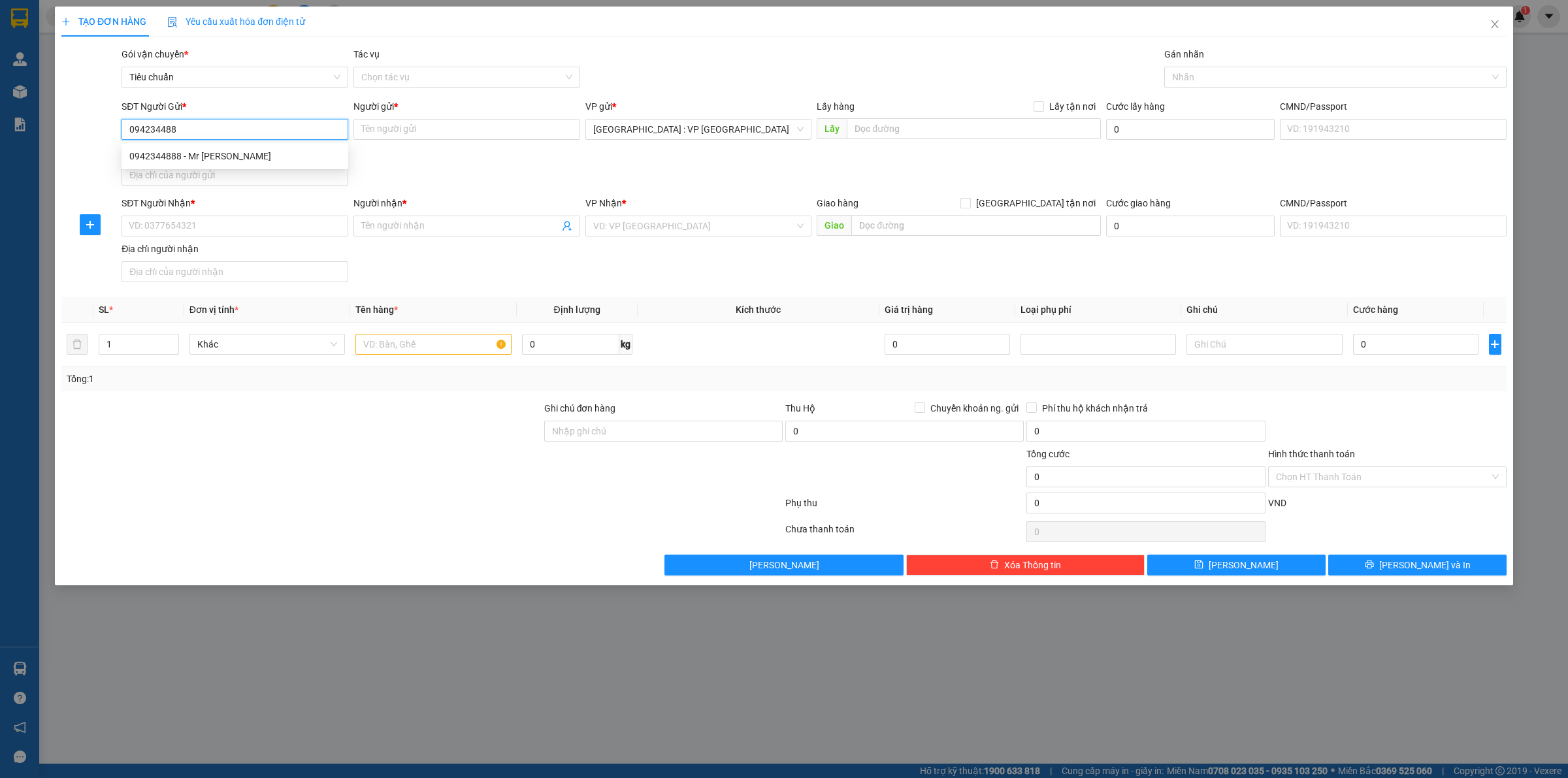
type input "0942344888"
click at [235, 152] on div "0942344888 - Mr Tuấn ANh" at bounding box center [234, 156] width 211 height 15
type input "Mr [PERSON_NAME]"
type input "0942344888"
click at [236, 223] on input "SĐT Người Nhận *" at bounding box center [234, 226] width 227 height 21
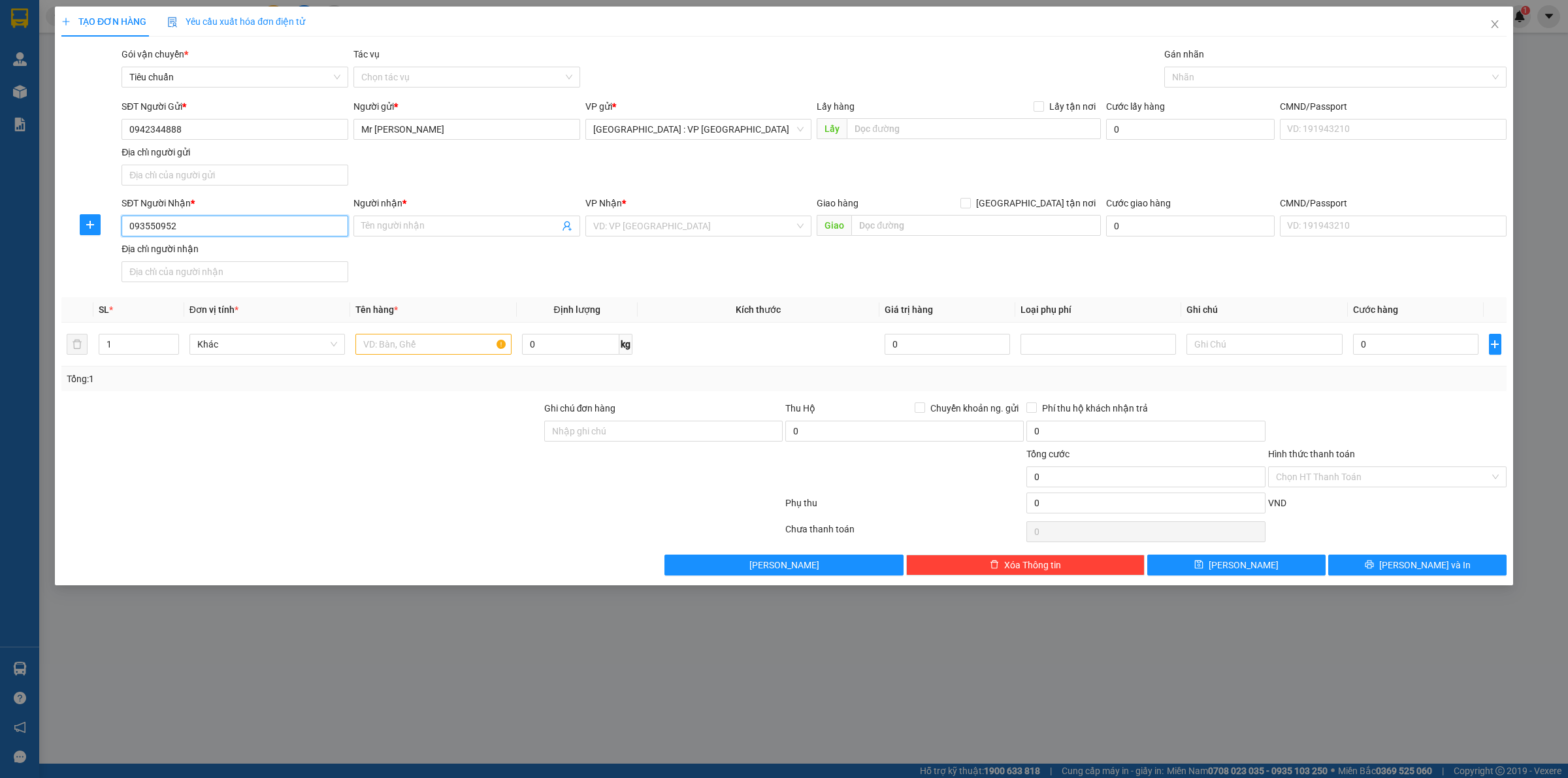
type input "0935509529"
click at [234, 255] on div "0935509529 - Trí" at bounding box center [234, 254] width 211 height 15
type input "Trí"
checkbox input "true"
type input "Trả : Ngã tư Trần Cao Vân và Nguyễn Hoàng ,tp Tam Kỳ,t Quảng Nam"
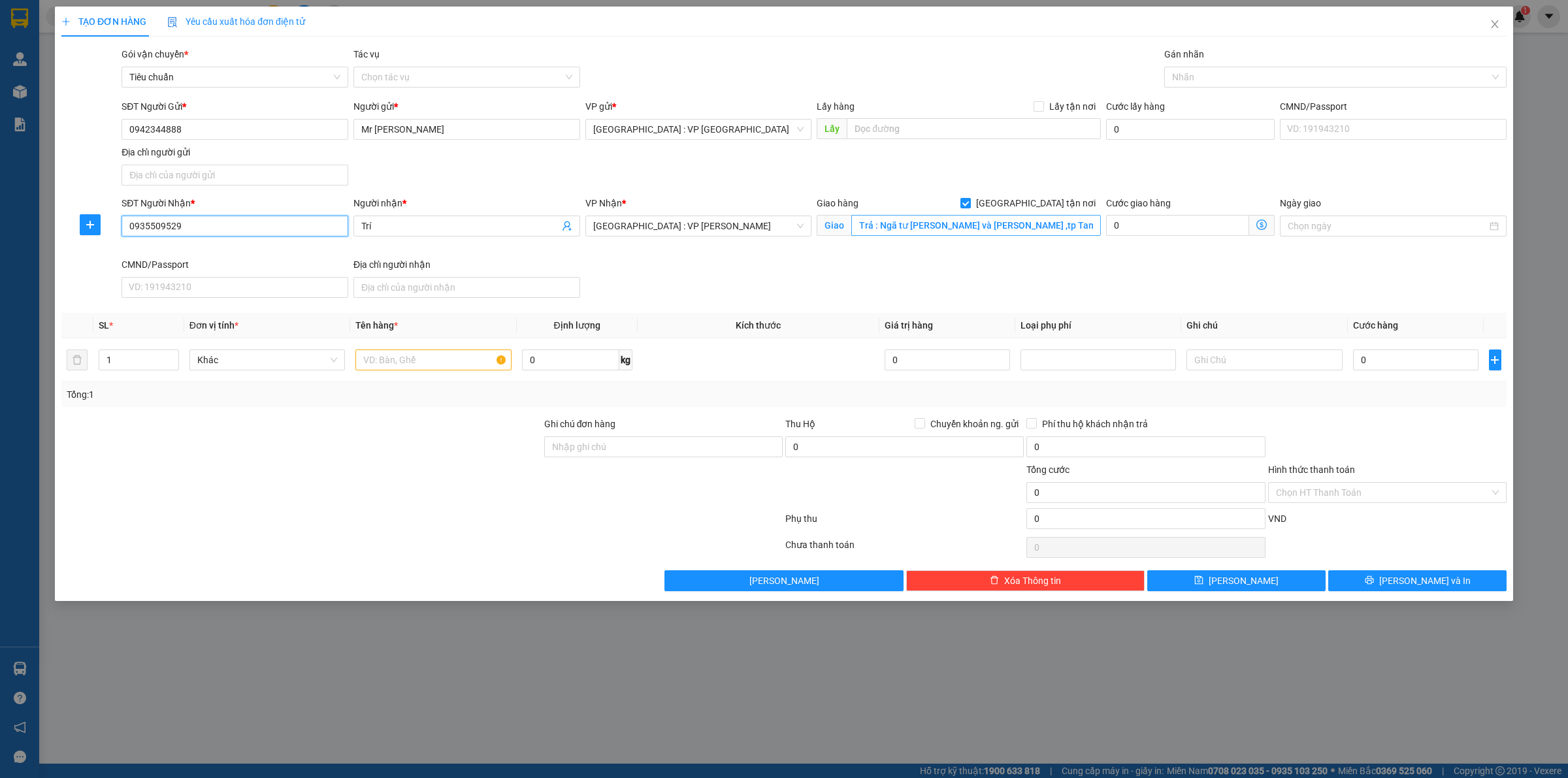
type input "0935509529"
click at [978, 230] on input "Trả : Ngã tư Trần Cao Vân và Nguyễn Hoàng ,tp Tam Kỳ,t Quảng Nam" at bounding box center [977, 226] width 250 height 21
click at [1181, 77] on div at bounding box center [1329, 77] width 323 height 16
type input "giao"
click at [1252, 104] on div "[GEOGRAPHIC_DATA] tận nơi" at bounding box center [1335, 103] width 326 height 15
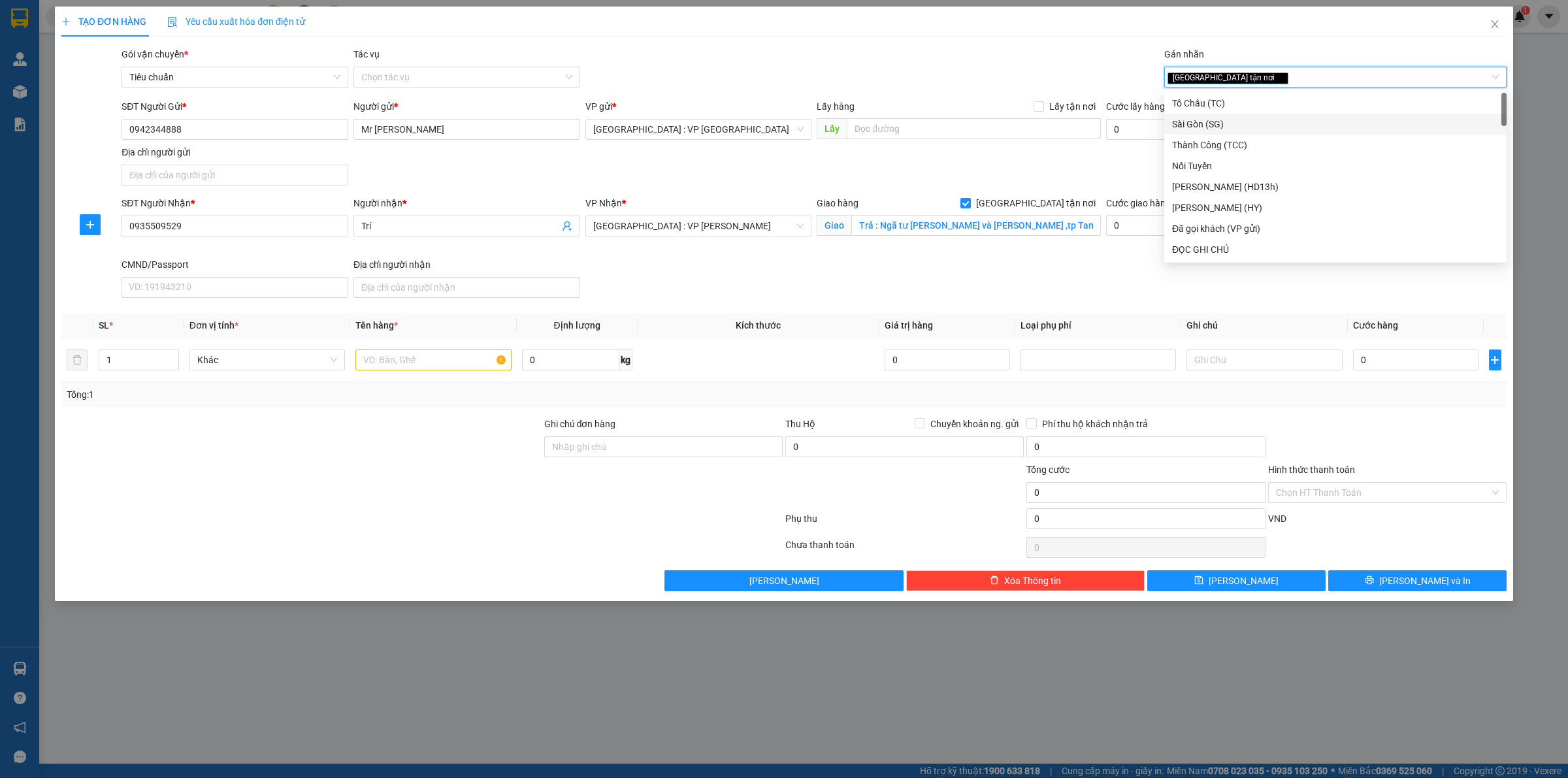
click at [1008, 184] on div "SĐT Người Gửi * 0942344888 Người gửi * Mr Tuấn ANh VP gửi * Hà Nội : VP Hà Đông…" at bounding box center [814, 144] width 1391 height 91
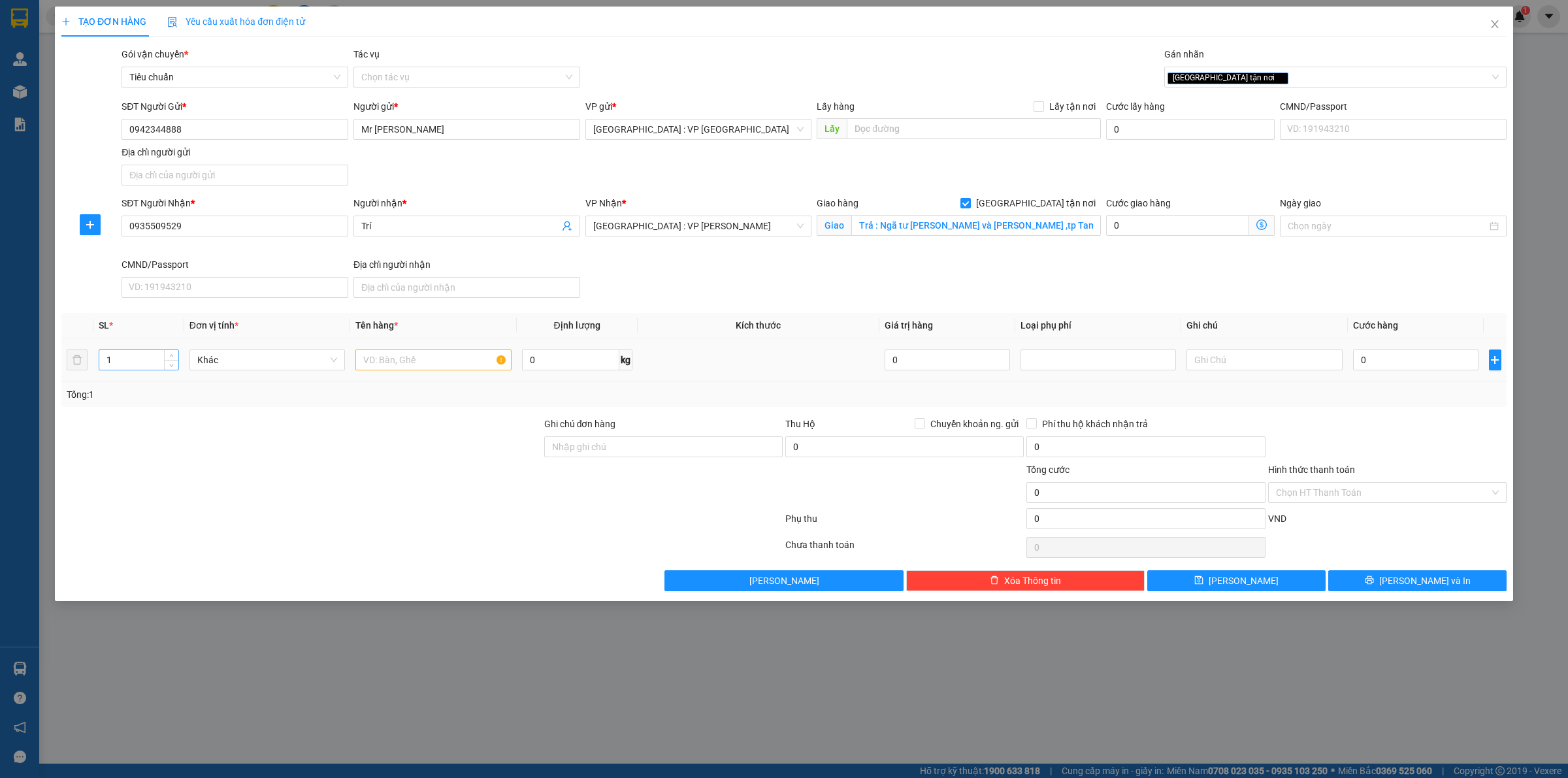
click at [134, 366] on input "1" at bounding box center [138, 359] width 79 height 20
type input "45"
click at [396, 361] on input "text" at bounding box center [432, 360] width 155 height 21
type input "45 thùng giấy"
click at [570, 360] on input "0" at bounding box center [570, 360] width 97 height 21
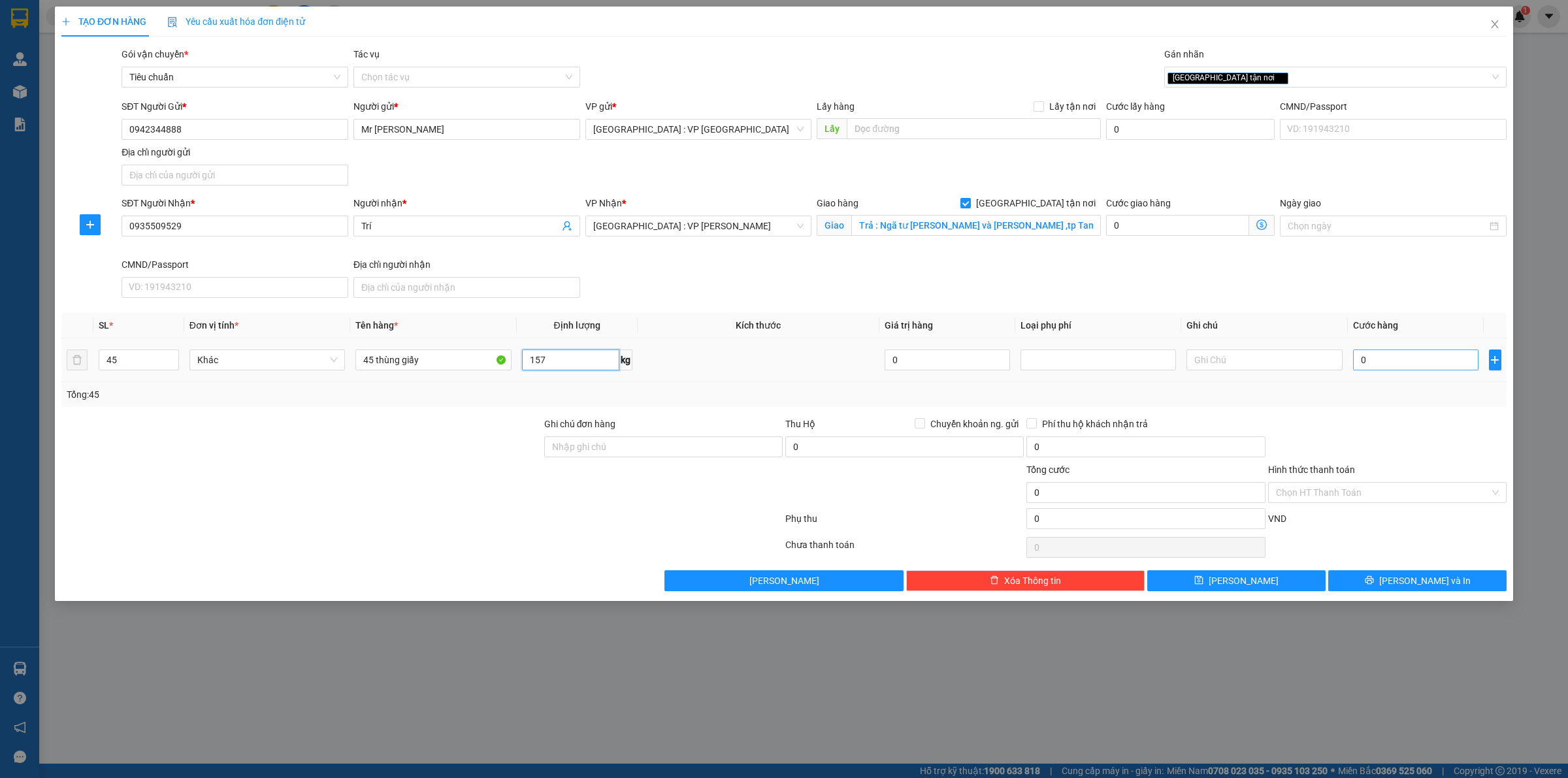
type input "157"
click at [1376, 365] on input "0" at bounding box center [1416, 360] width 126 height 21
type input "7"
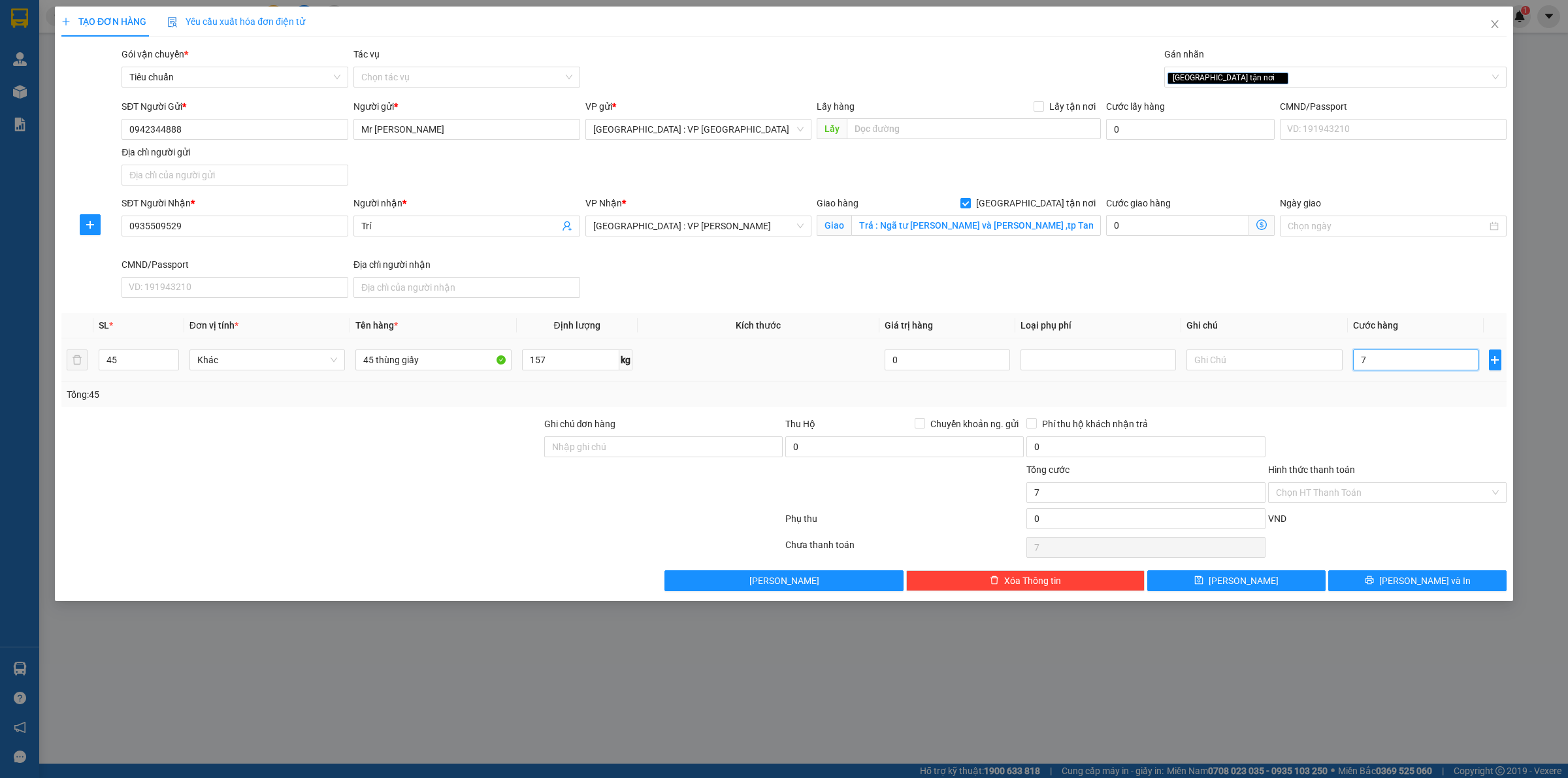
type input "76"
type input "760"
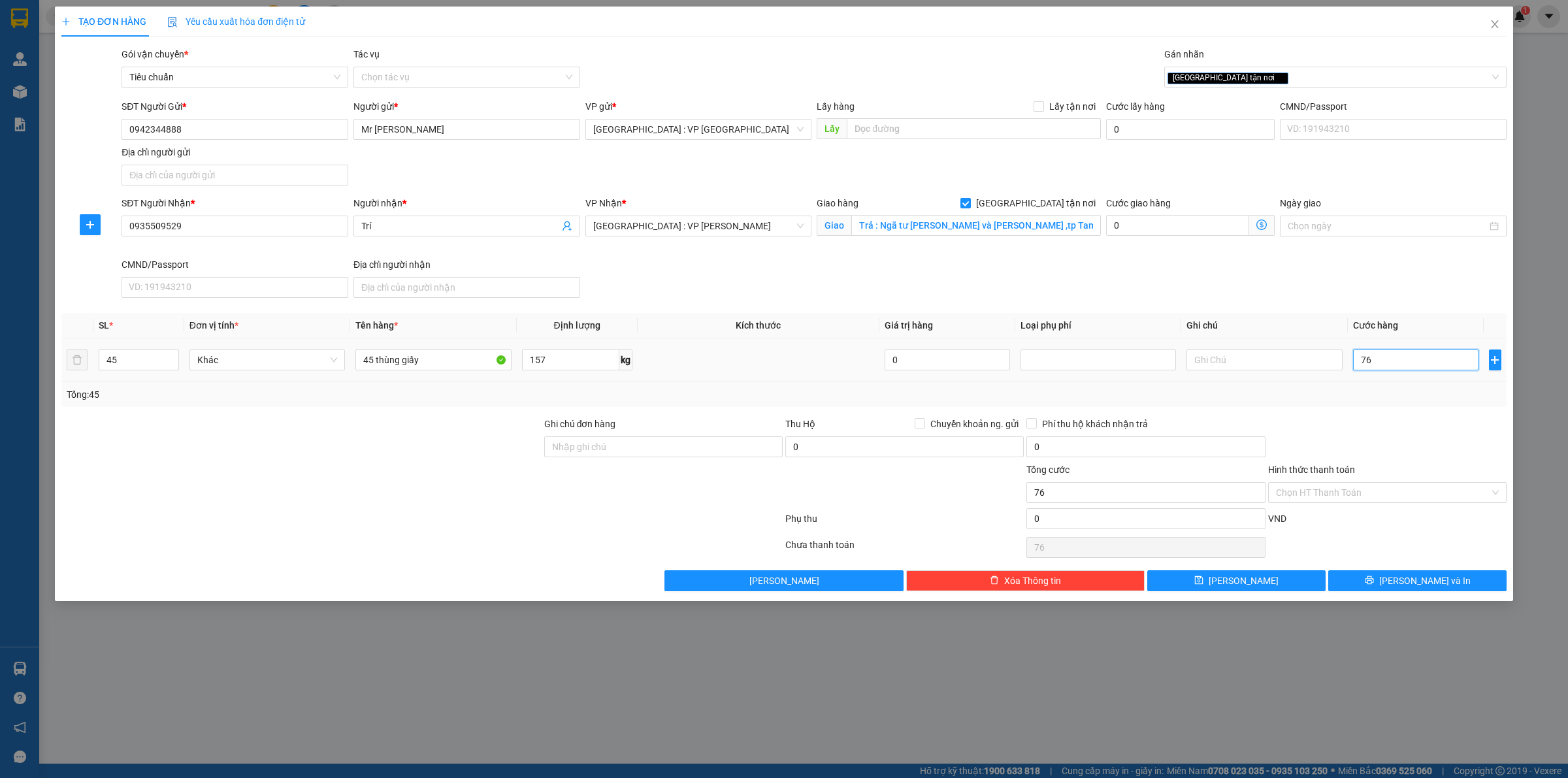
type input "760"
type input "7.600"
type input "76.000"
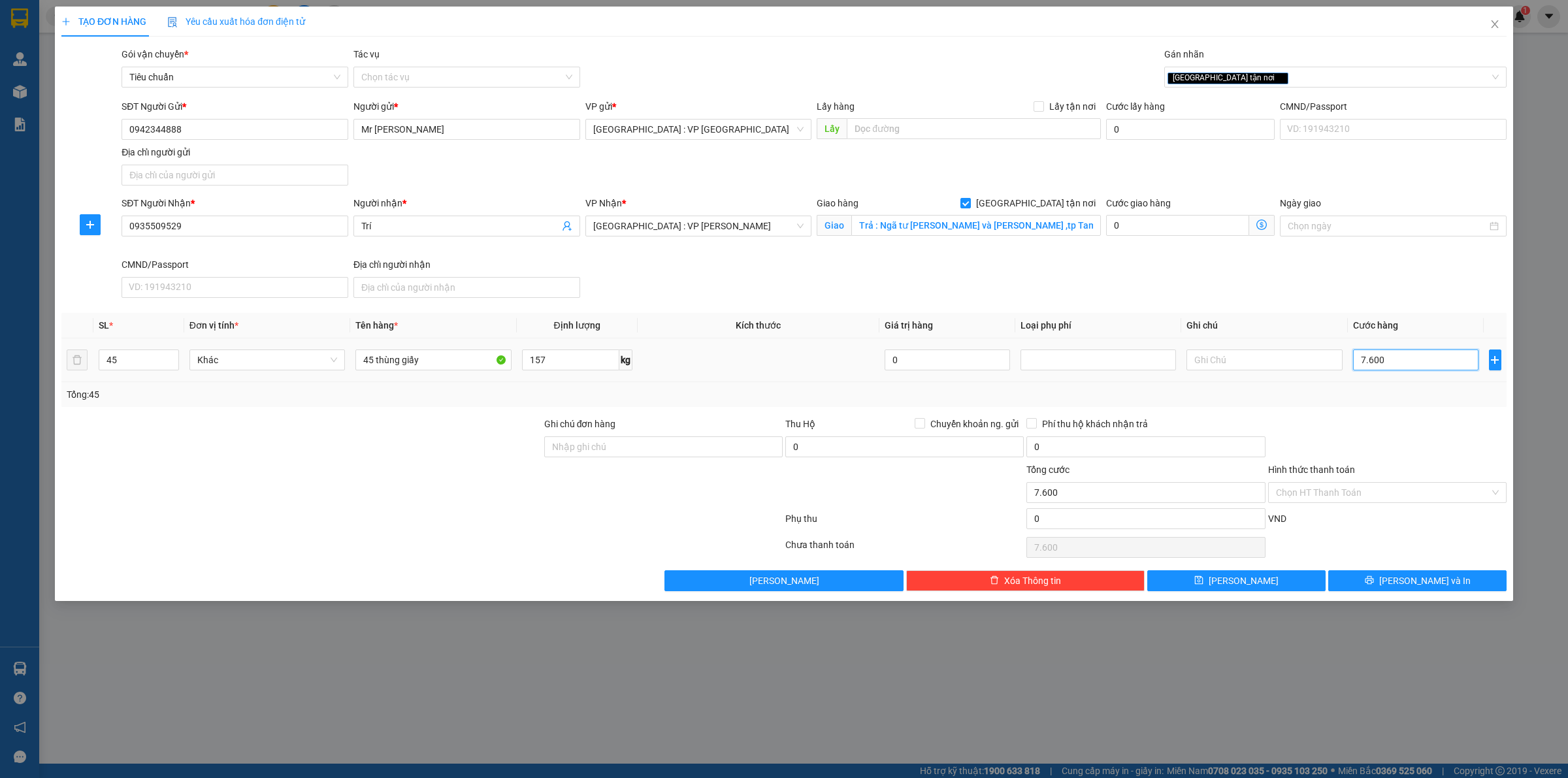
type input "76.000"
type input "760.000"
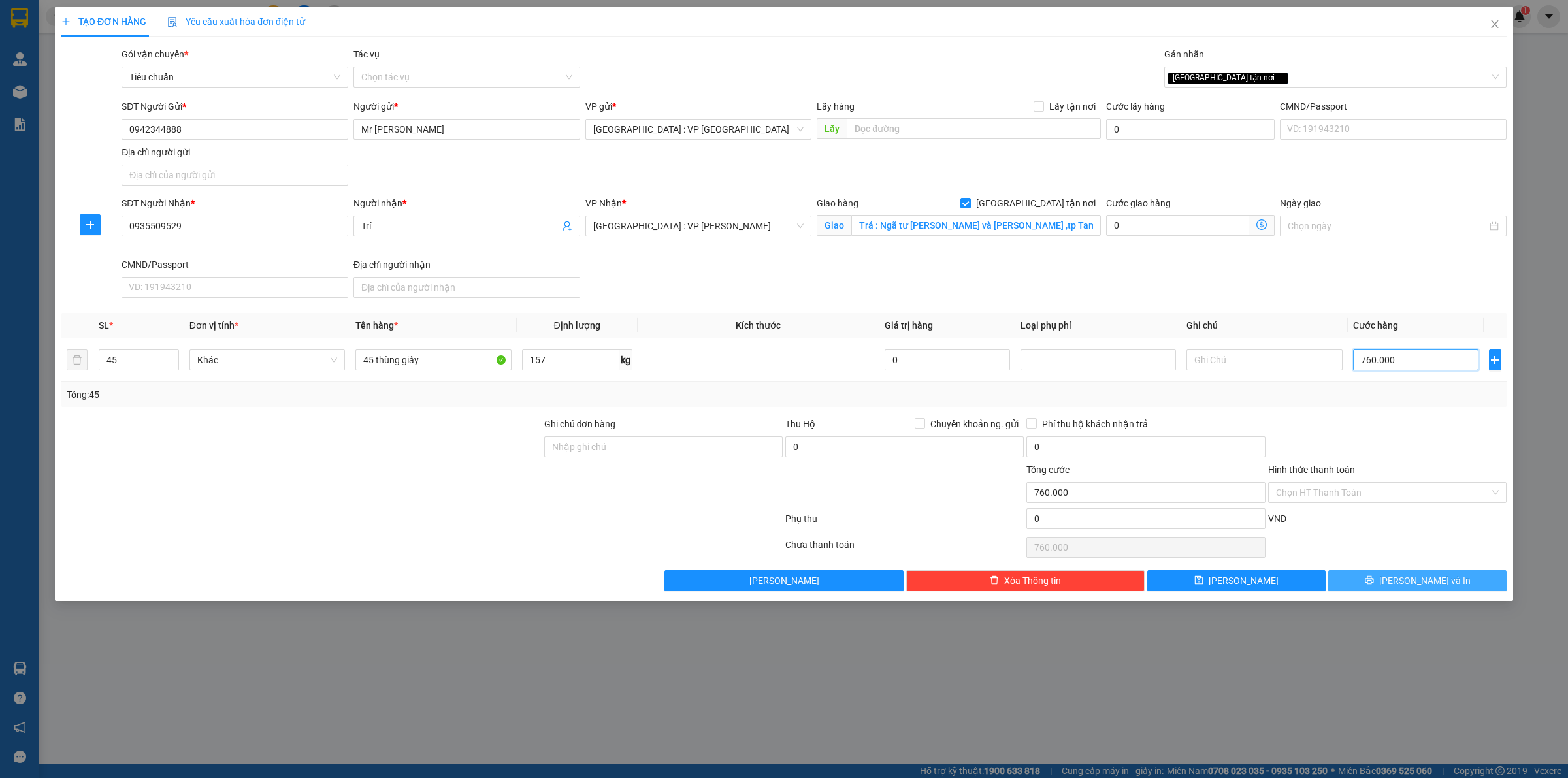
type input "760.000"
click at [1422, 578] on span "[PERSON_NAME] và In" at bounding box center [1425, 581] width 91 height 15
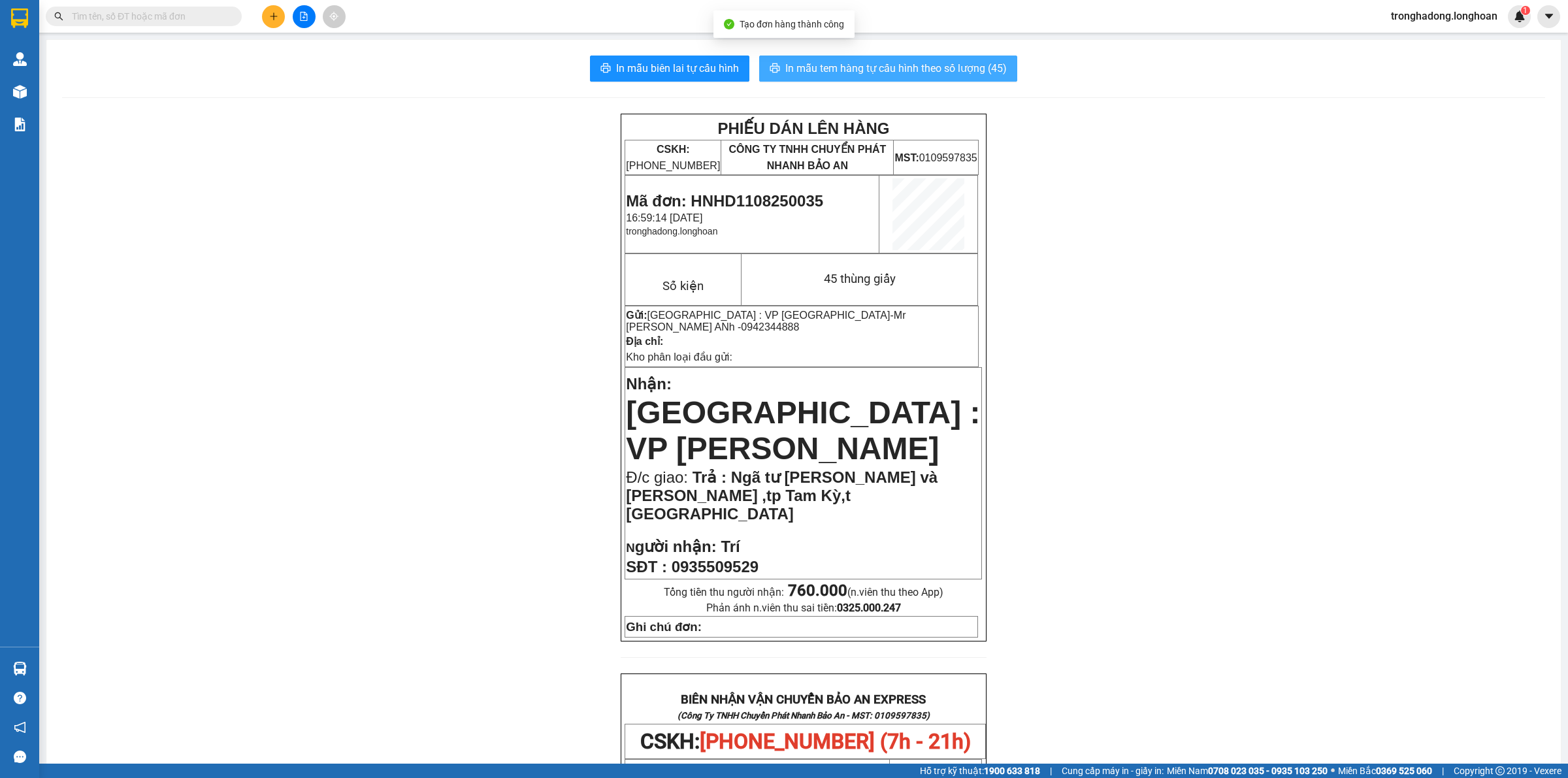
click at [919, 65] on span "In mẫu tem hàng tự cấu hình theo số lượng (45)" at bounding box center [896, 68] width 221 height 16
click at [276, 12] on icon "plus" at bounding box center [273, 16] width 10 height 10
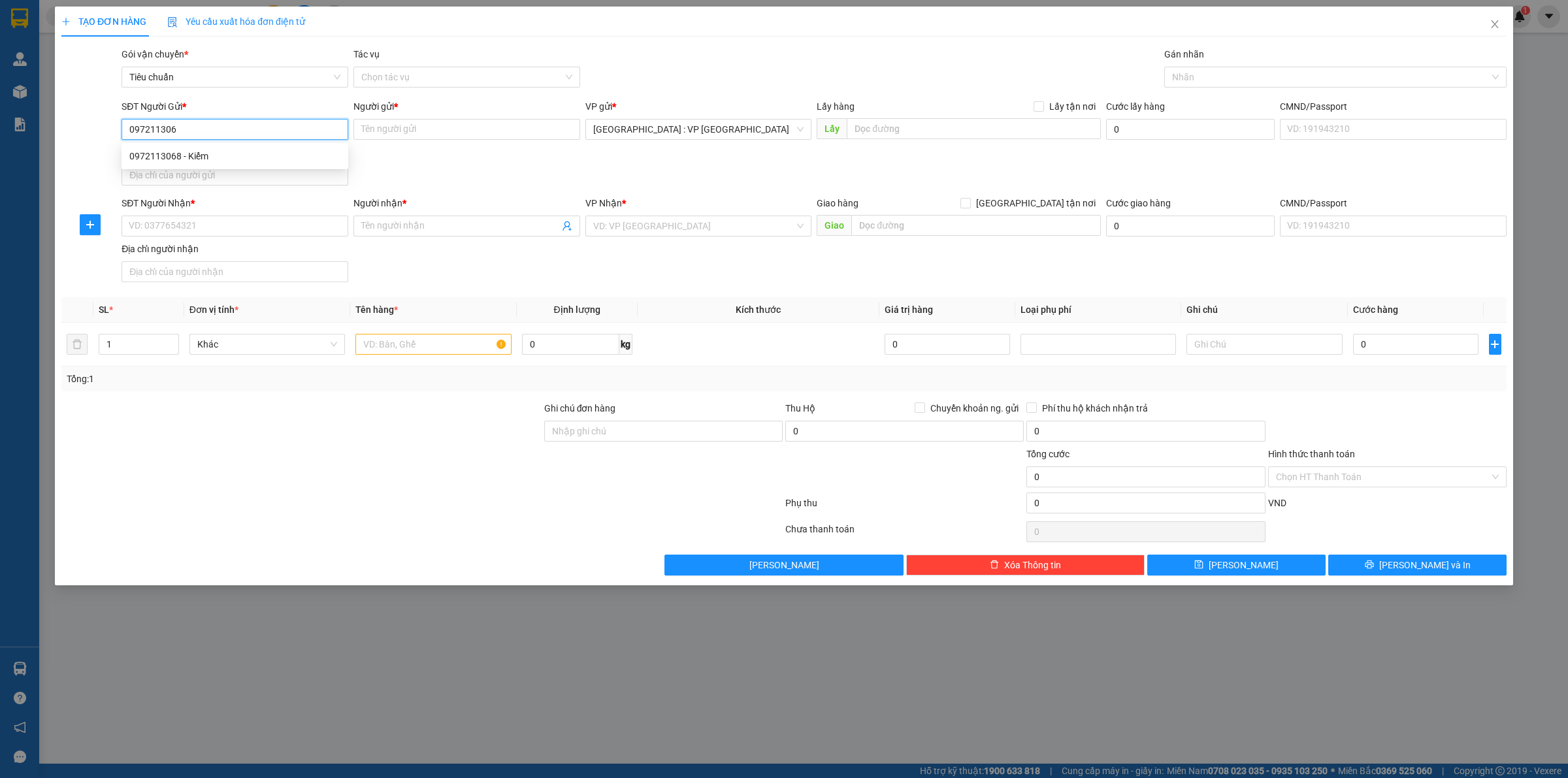
type input "0972113068"
click at [326, 155] on div "0972113068 - Kiểm" at bounding box center [234, 156] width 211 height 15
type input "Kiểm"
type input "0972113068"
click at [227, 226] on input "SĐT Người Nhận *" at bounding box center [234, 226] width 227 height 21
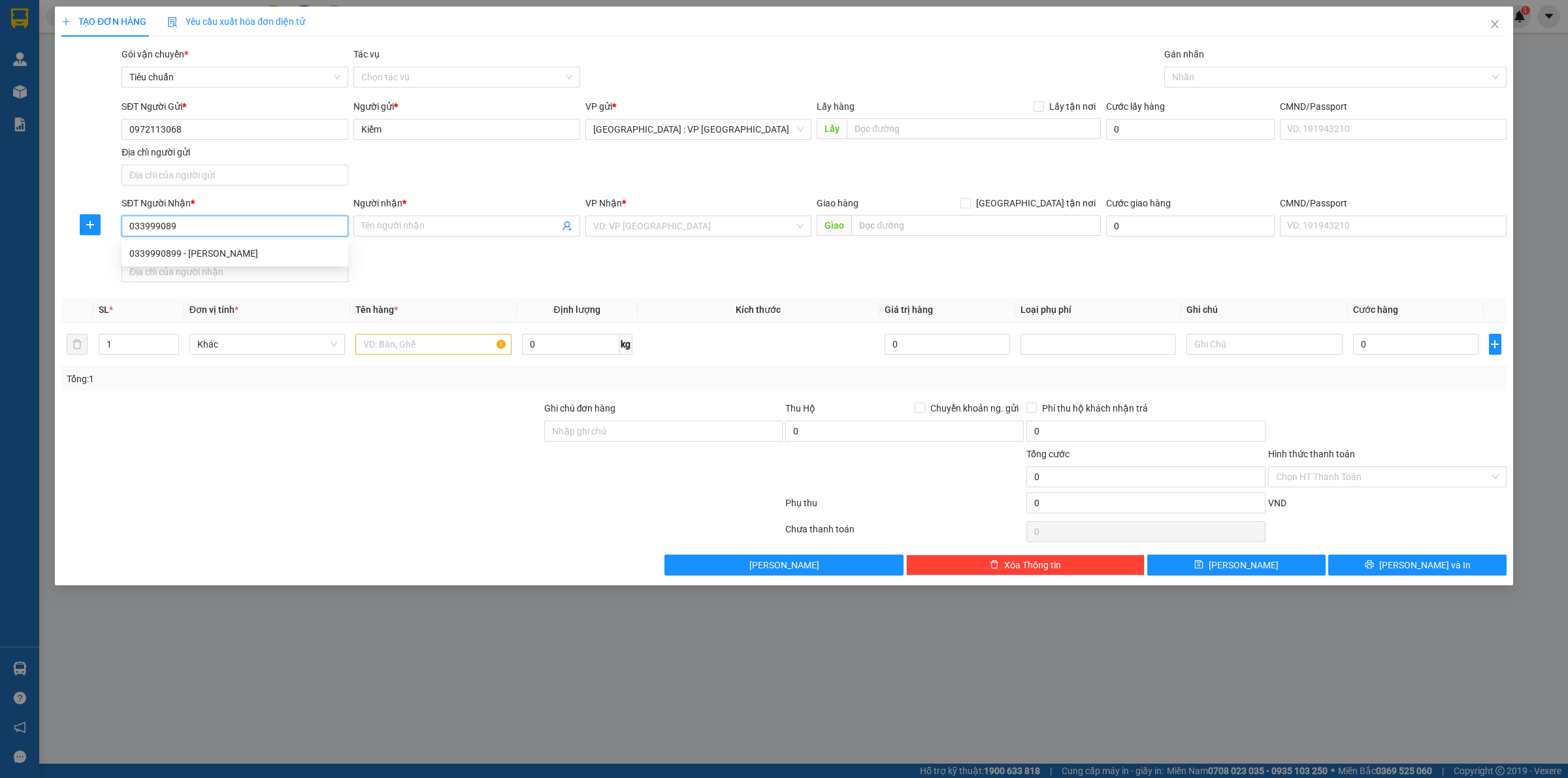
type input "0339990899"
click at [240, 254] on div "0339990899 - Anh Tín" at bounding box center [234, 254] width 211 height 15
type input "[PERSON_NAME]"
checkbox input "true"
type input "1A Lê Tấn Bê, An Lạc, Bình Tân"
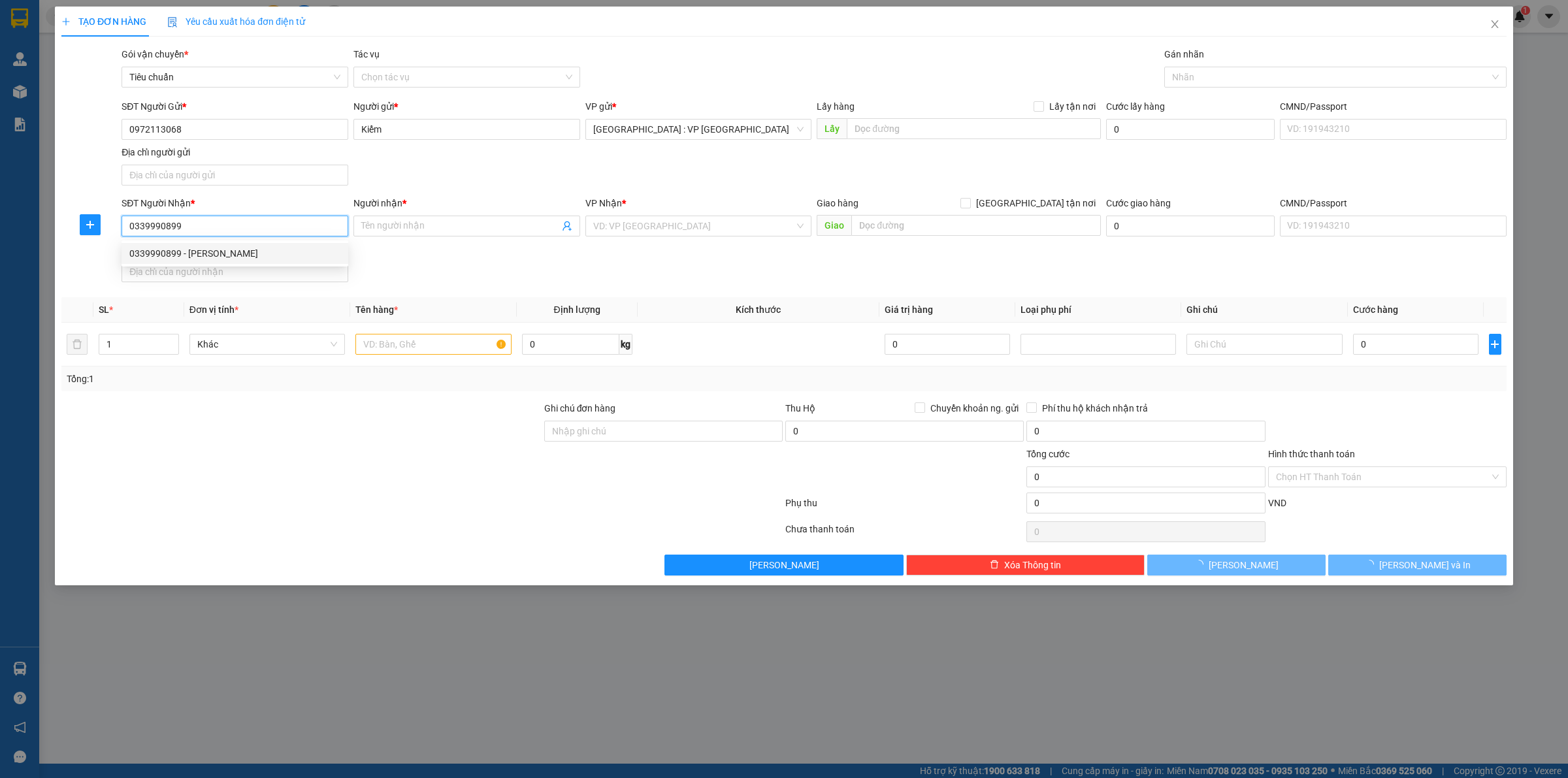
checkbox input "true"
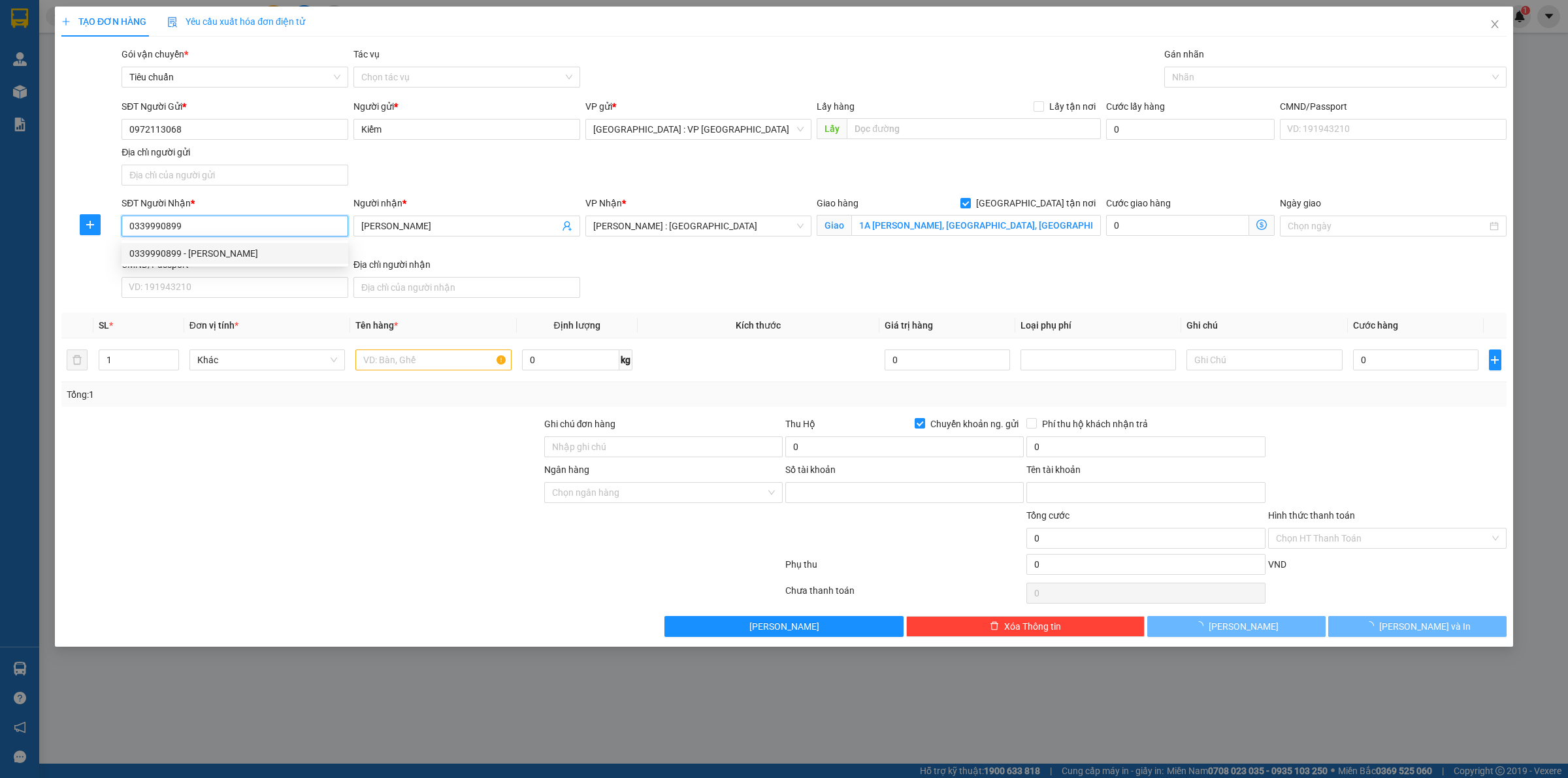
type input "8200160169999"
type input "Nguyễn Văn Kiểm"
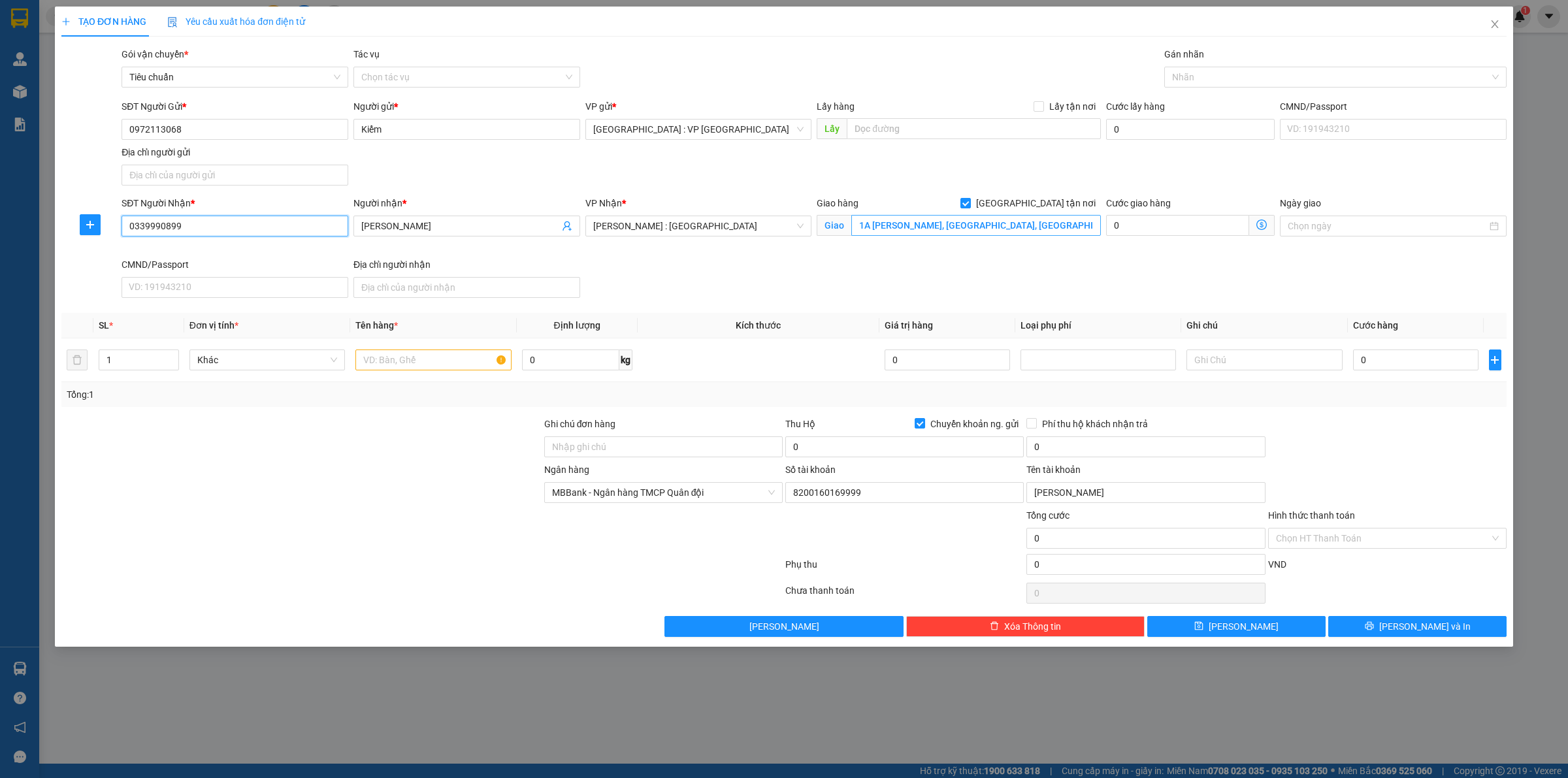
type input "0339990899"
click at [1026, 227] on input "1A Lê Tấn Bê, An Lạc, Bình Tân" at bounding box center [977, 226] width 250 height 21
click at [1220, 83] on div at bounding box center [1329, 77] width 323 height 16
type input "1A Lê Tấn Bê, An Lạc, Bình Tân, TP HCM"
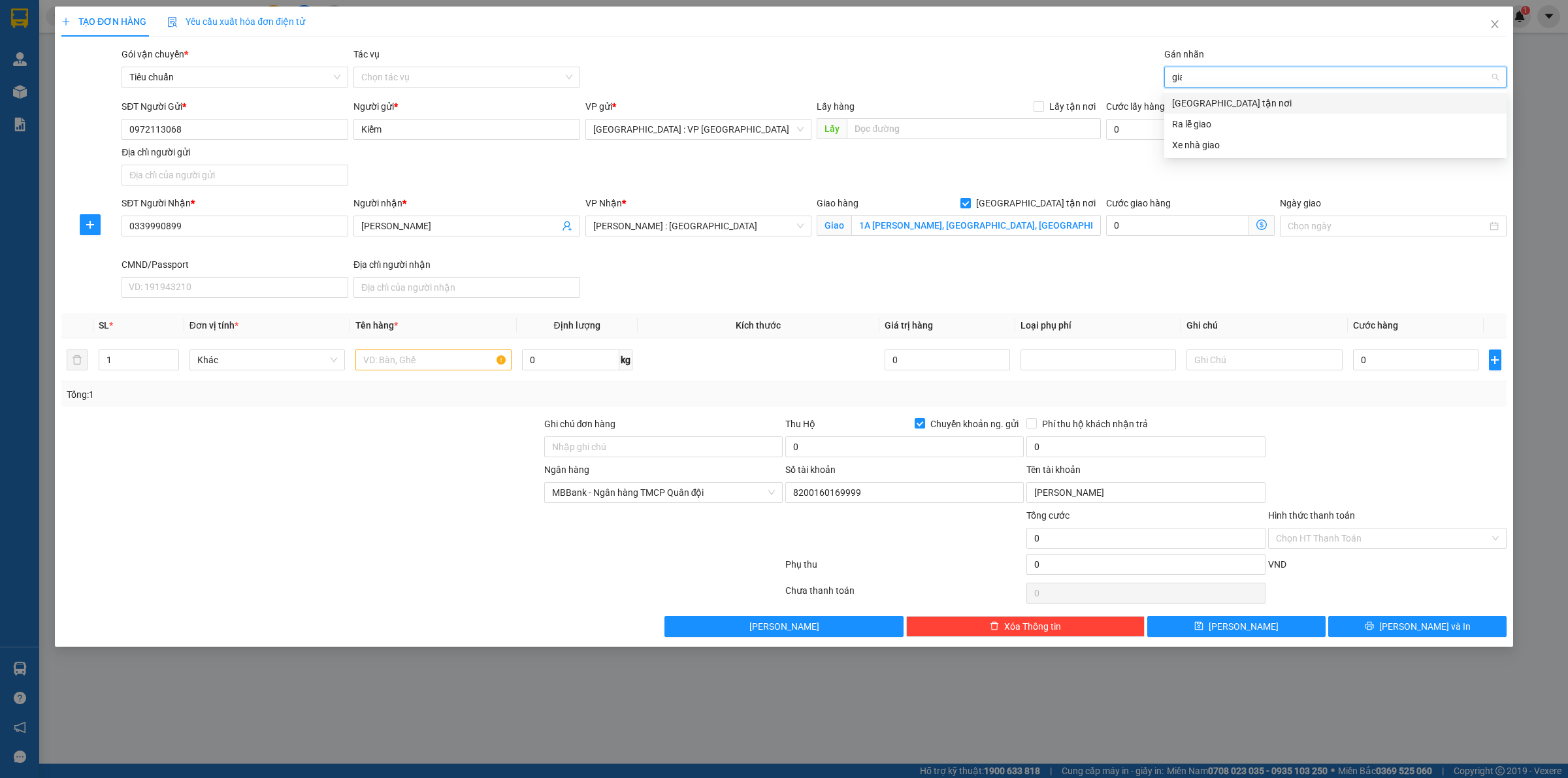
type input "giao"
click at [1212, 99] on div "[GEOGRAPHIC_DATA] tận nơi" at bounding box center [1335, 103] width 326 height 15
click at [976, 170] on div "SĐT Người Gửi * 0972113068 Người gửi * Kiểm VP gửi * Hà Nội : VP Hà Đông Lấy hà…" at bounding box center [814, 144] width 1391 height 91
click at [377, 354] on input "text" at bounding box center [432, 360] width 155 height 21
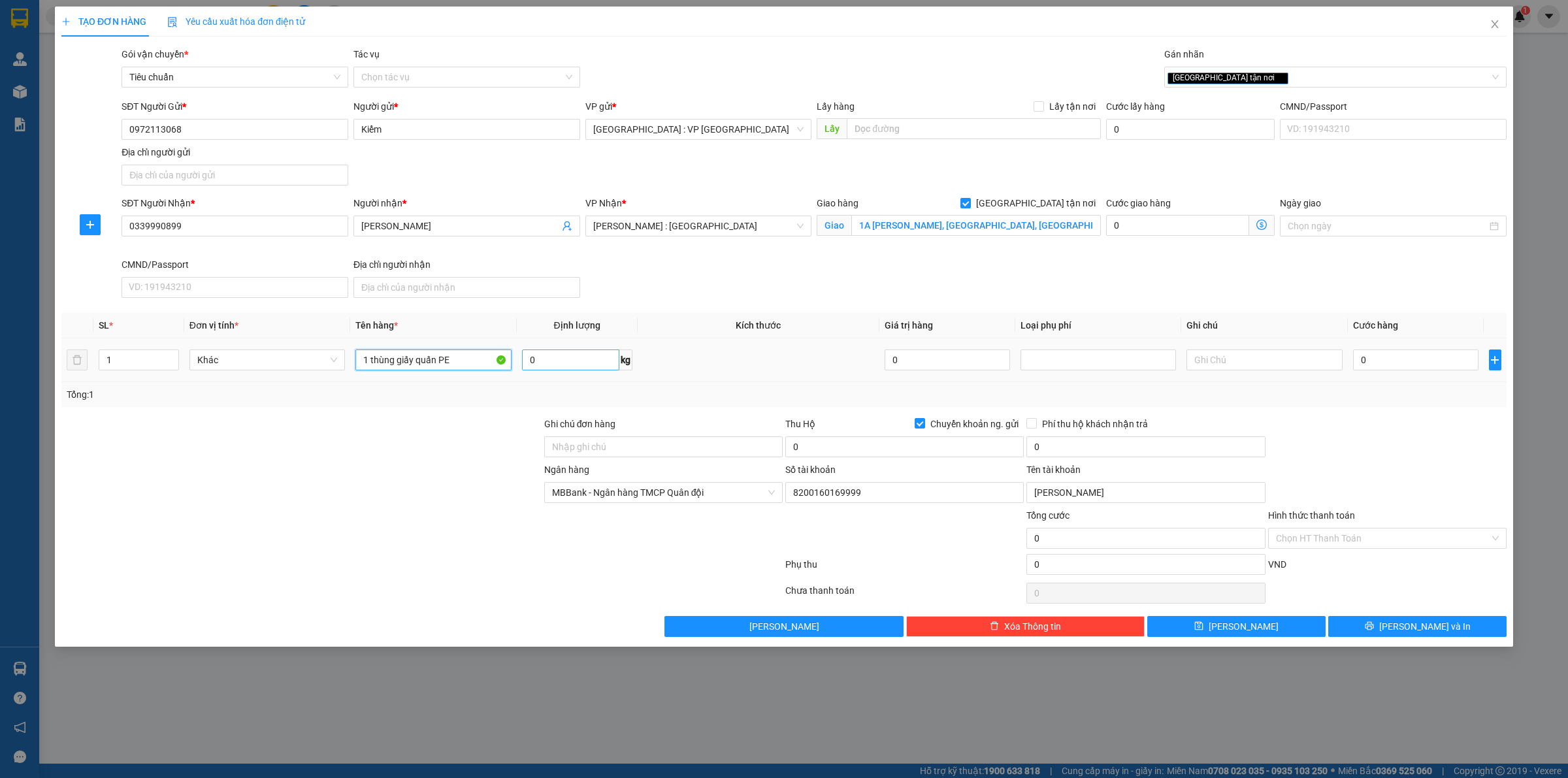
type input "1 thùng giấy quấn PE"
click at [563, 364] on input "0" at bounding box center [570, 360] width 97 height 21
click at [1397, 369] on input "0" at bounding box center [1416, 360] width 126 height 21
type input "1"
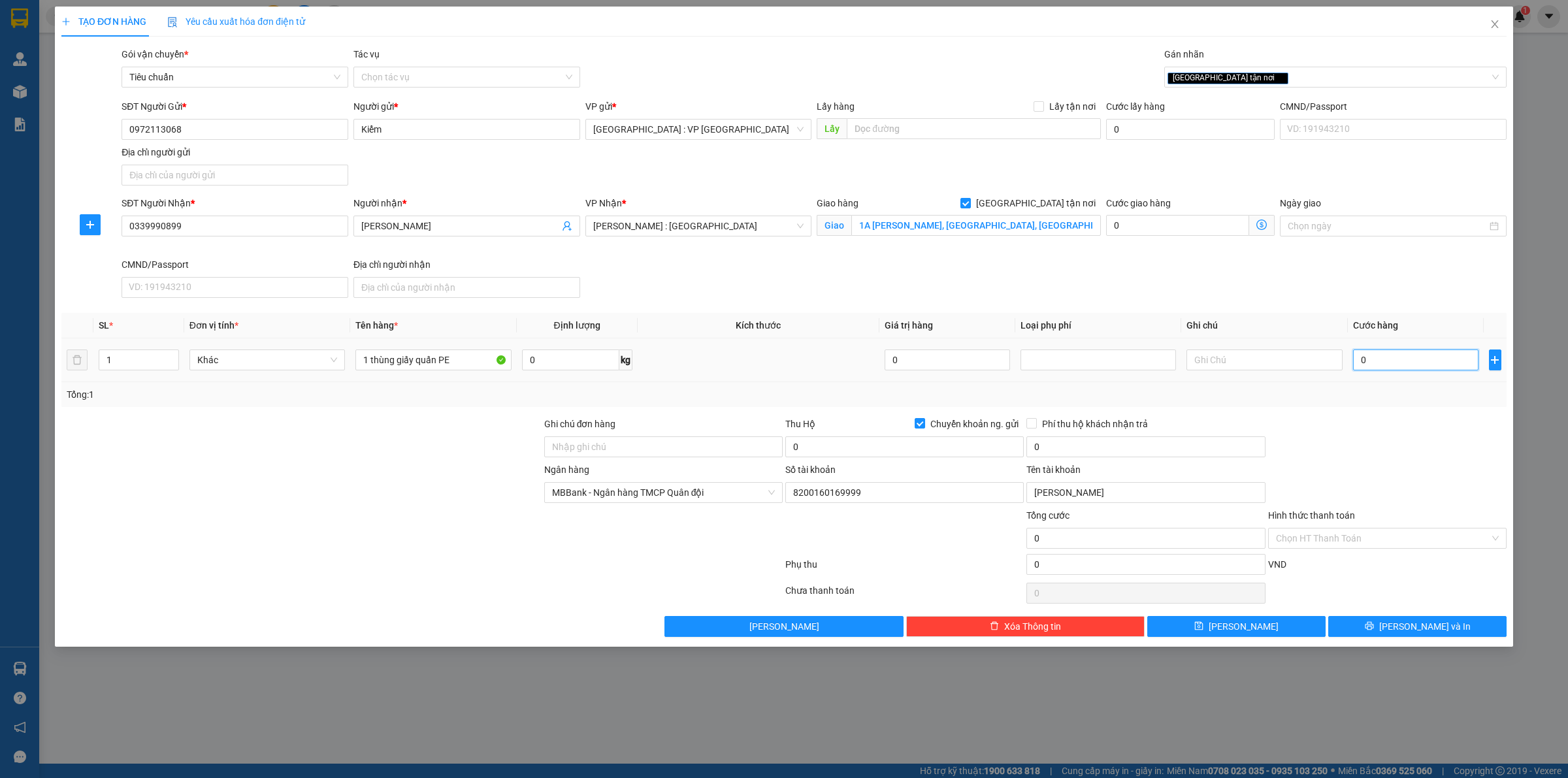
type input "1"
type input "10"
type input "100"
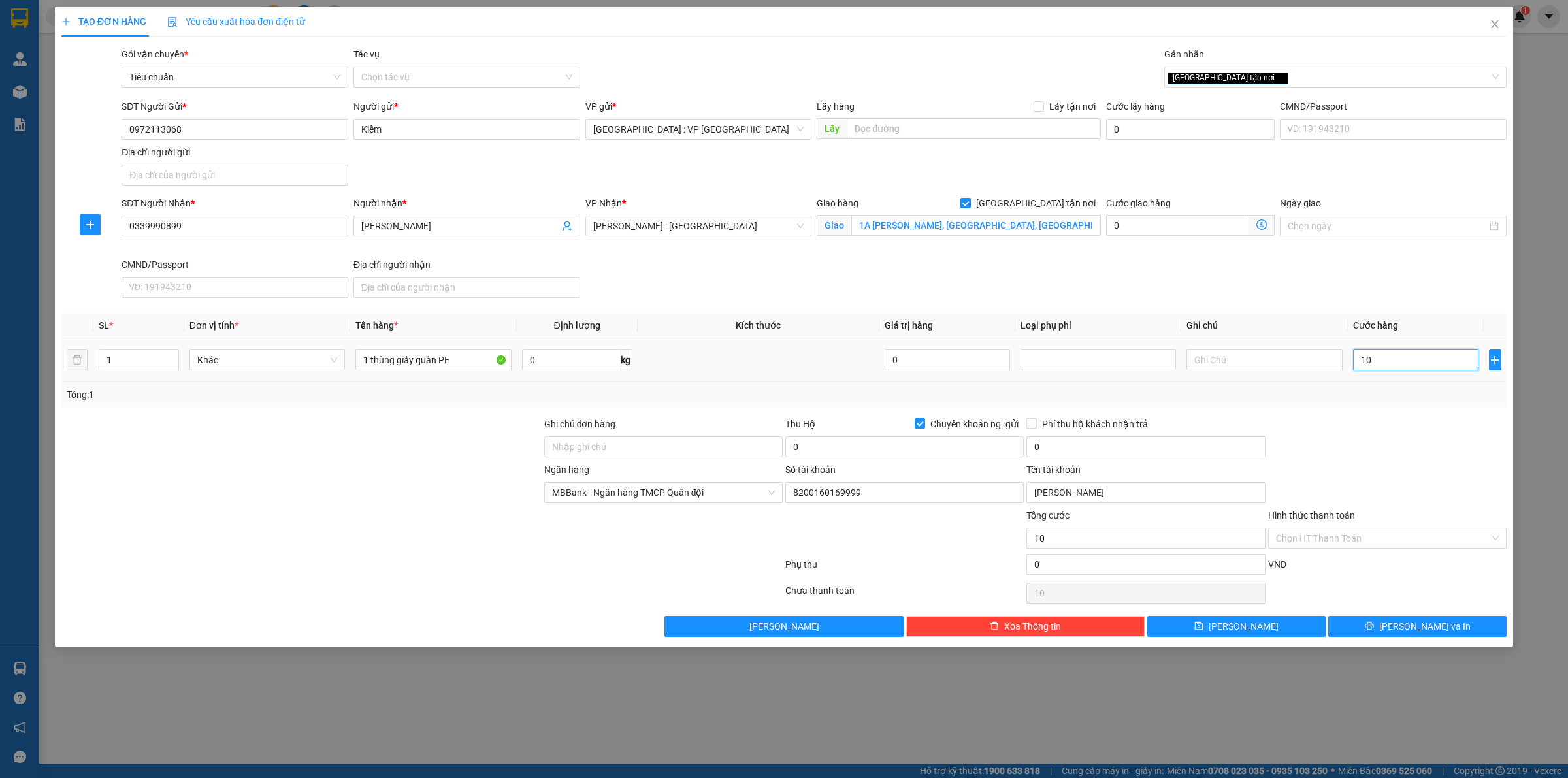
type input "100"
type input "1.000"
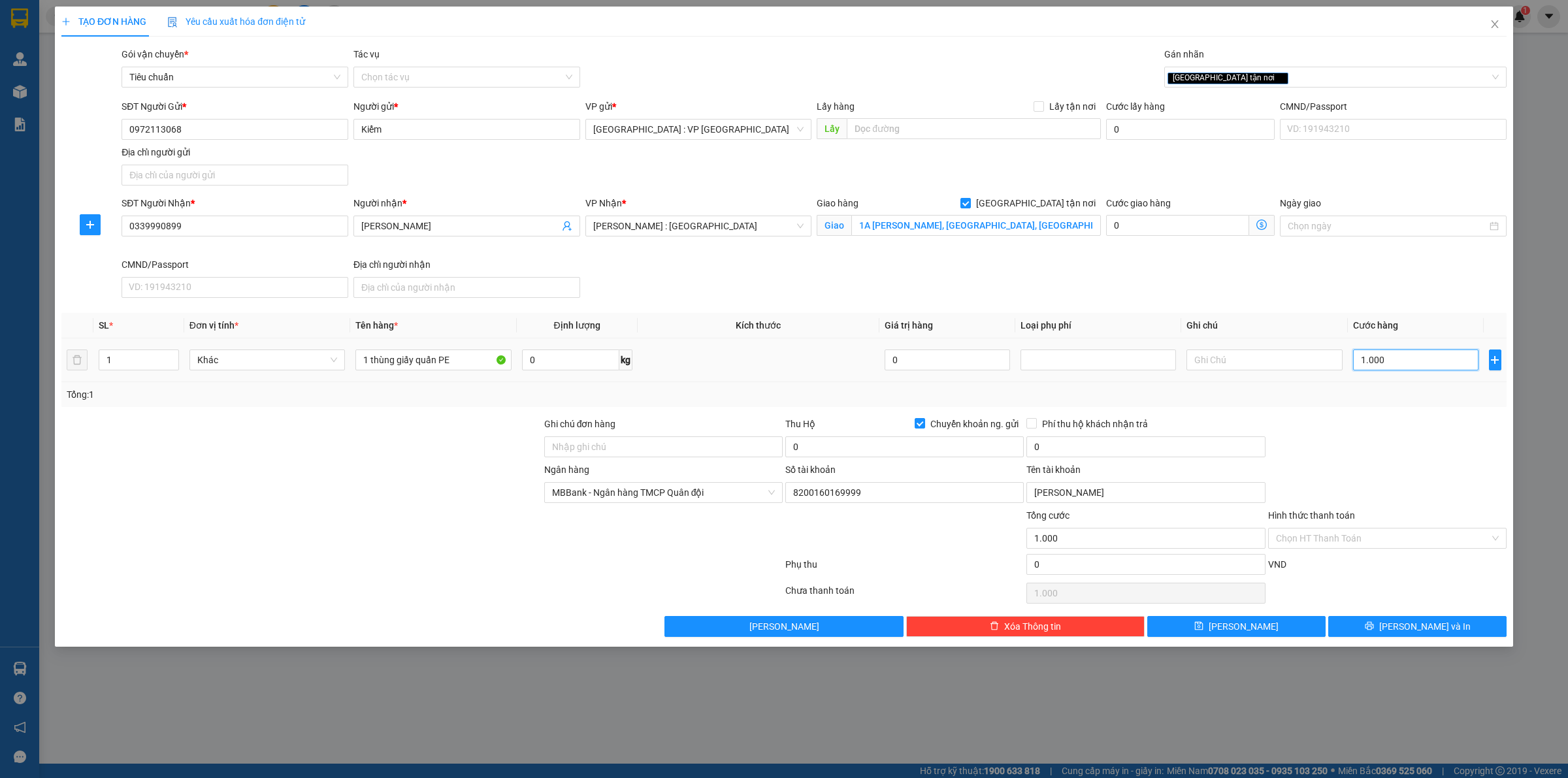
type input "10.000"
type input "100.000"
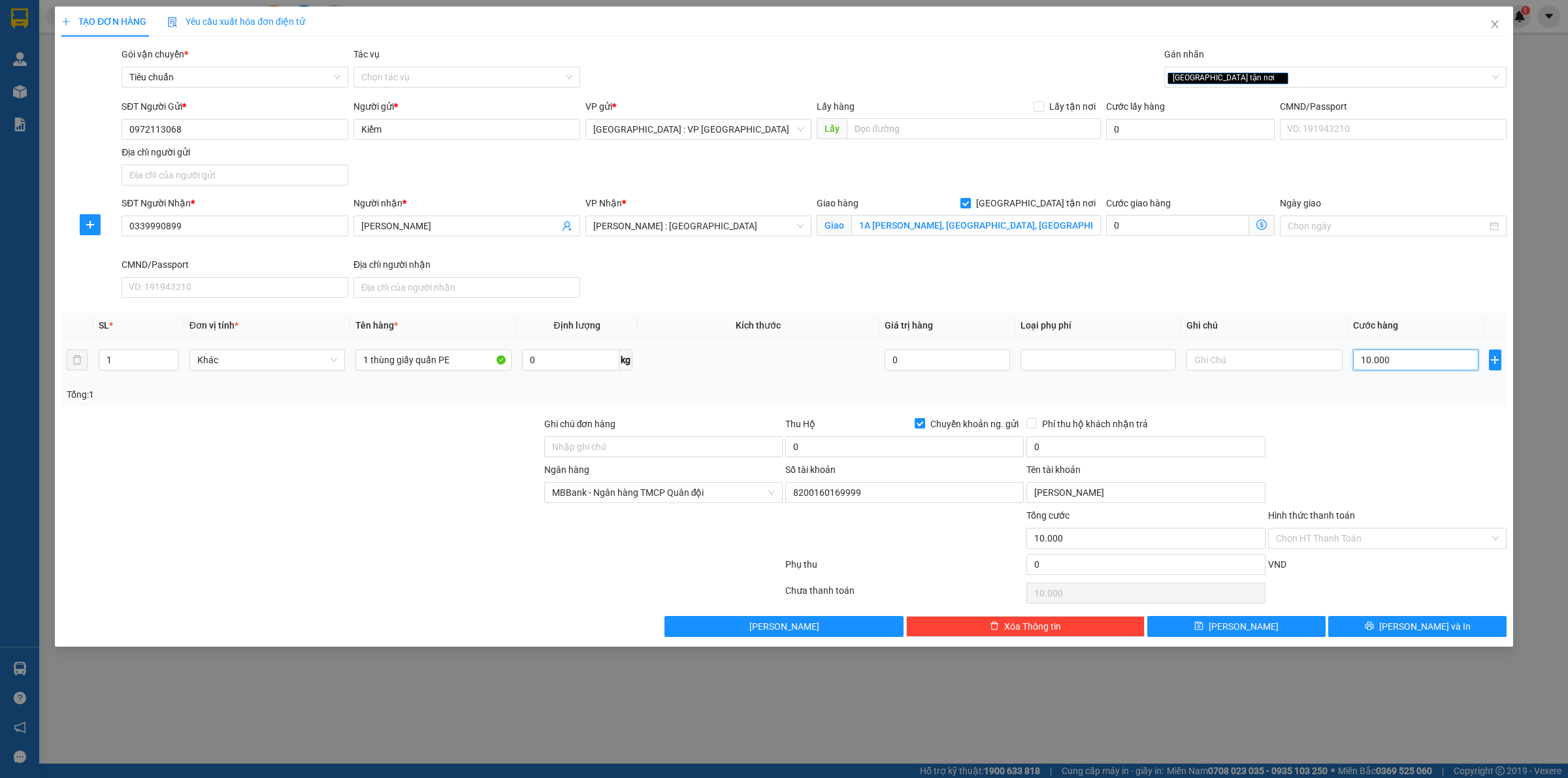
type input "100.000"
click at [889, 443] on input "0" at bounding box center [905, 447] width 239 height 21
type input "5.900.000"
click at [1067, 445] on input "0" at bounding box center [1145, 447] width 239 height 21
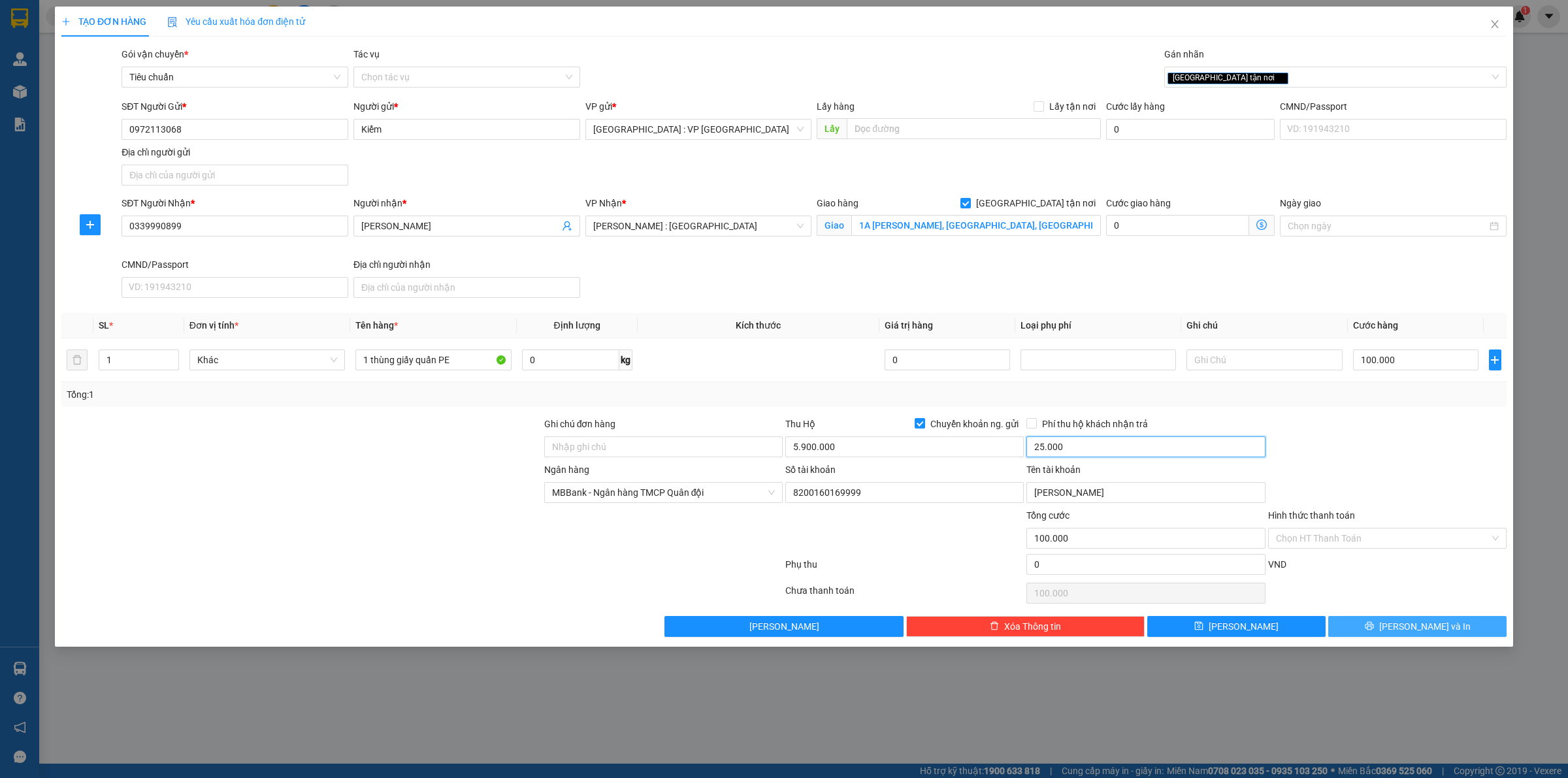
type input "25.000"
click at [1423, 631] on span "[PERSON_NAME] và In" at bounding box center [1425, 627] width 91 height 15
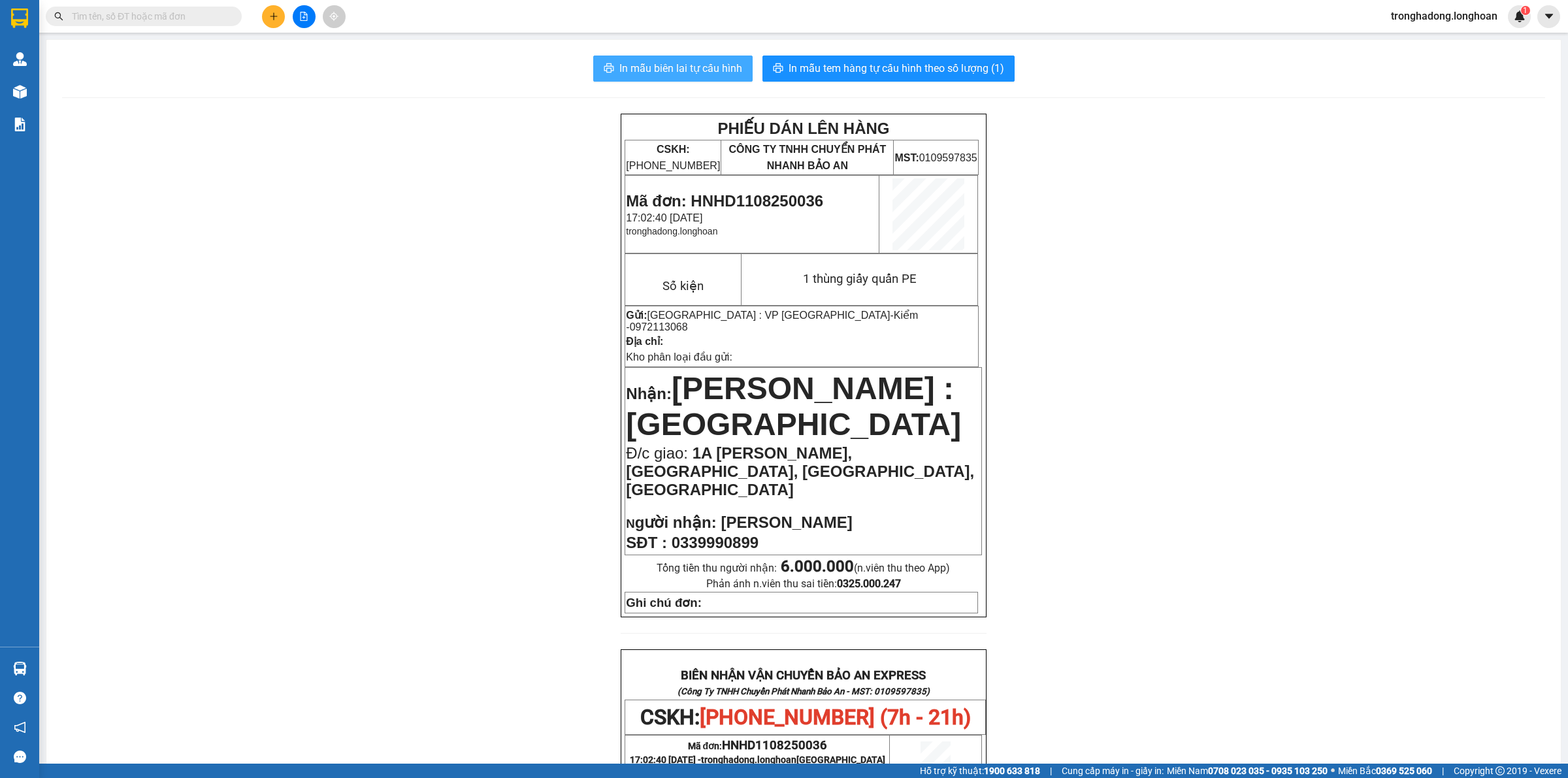
click at [662, 68] on span "In mẫu biên lai tự cấu hình" at bounding box center [682, 68] width 123 height 16
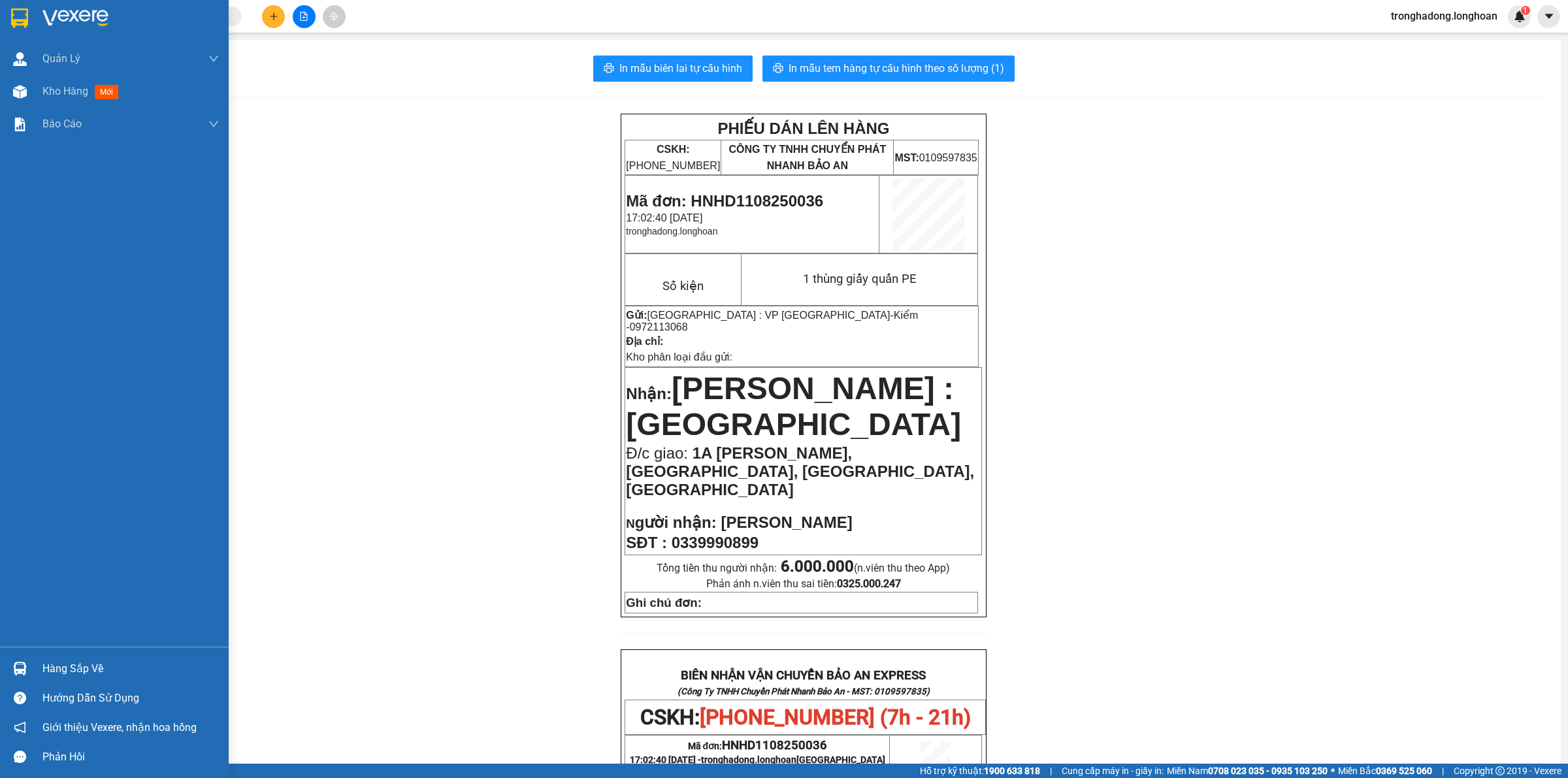
click at [20, 20] on img at bounding box center [20, 18] width 17 height 20
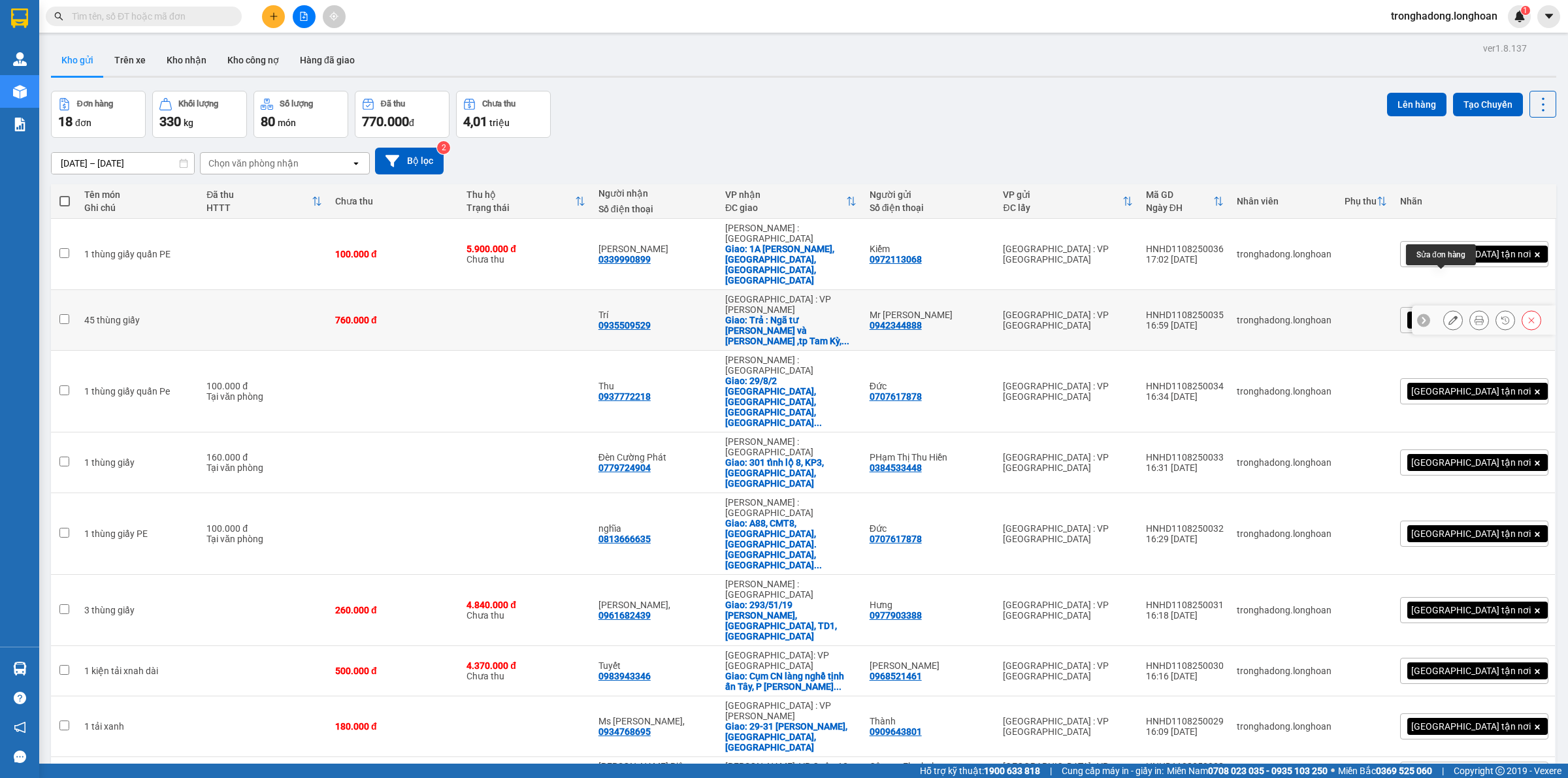
click at [1449, 316] on icon at bounding box center [1453, 320] width 10 height 10
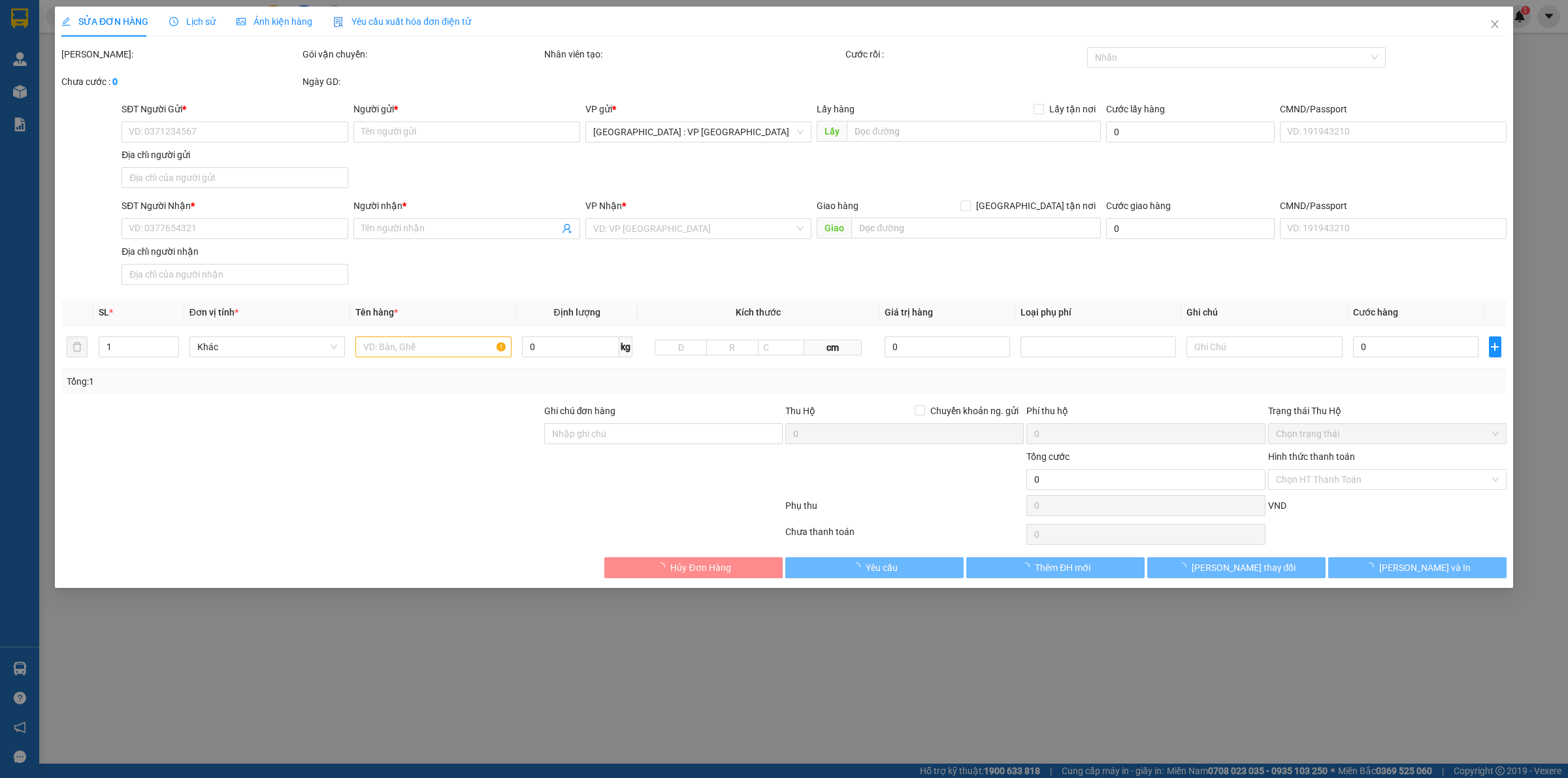
type input "0942344888"
type input "Mr [PERSON_NAME]"
type input "0935509529"
type input "Trí"
checkbox input "true"
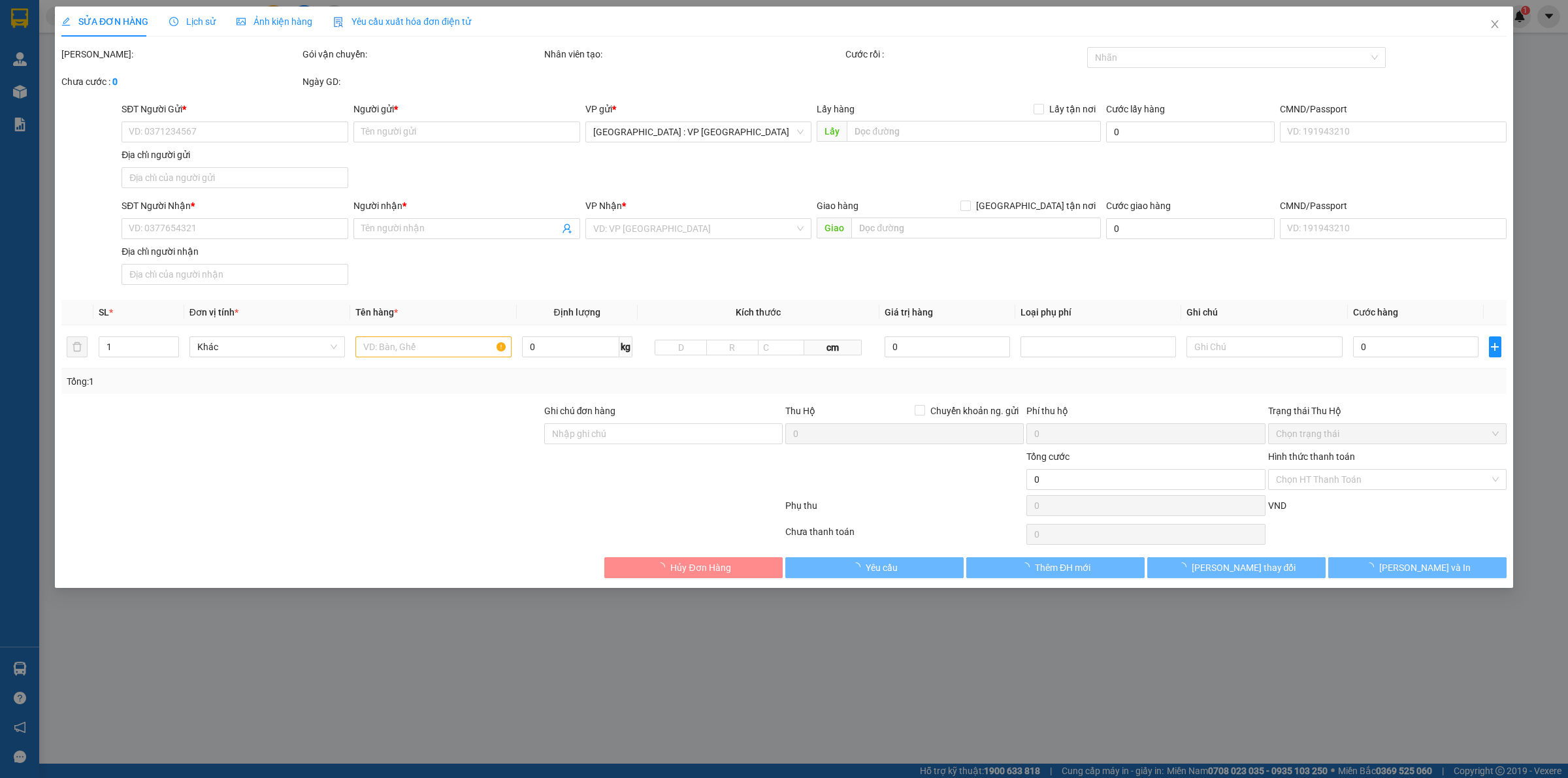
type input "Trả : Ngã tư Trần Cao Vân và Nguyễn Hoàng ,tp Tam Kỳ,t Quảng Nam"
type input "760.000"
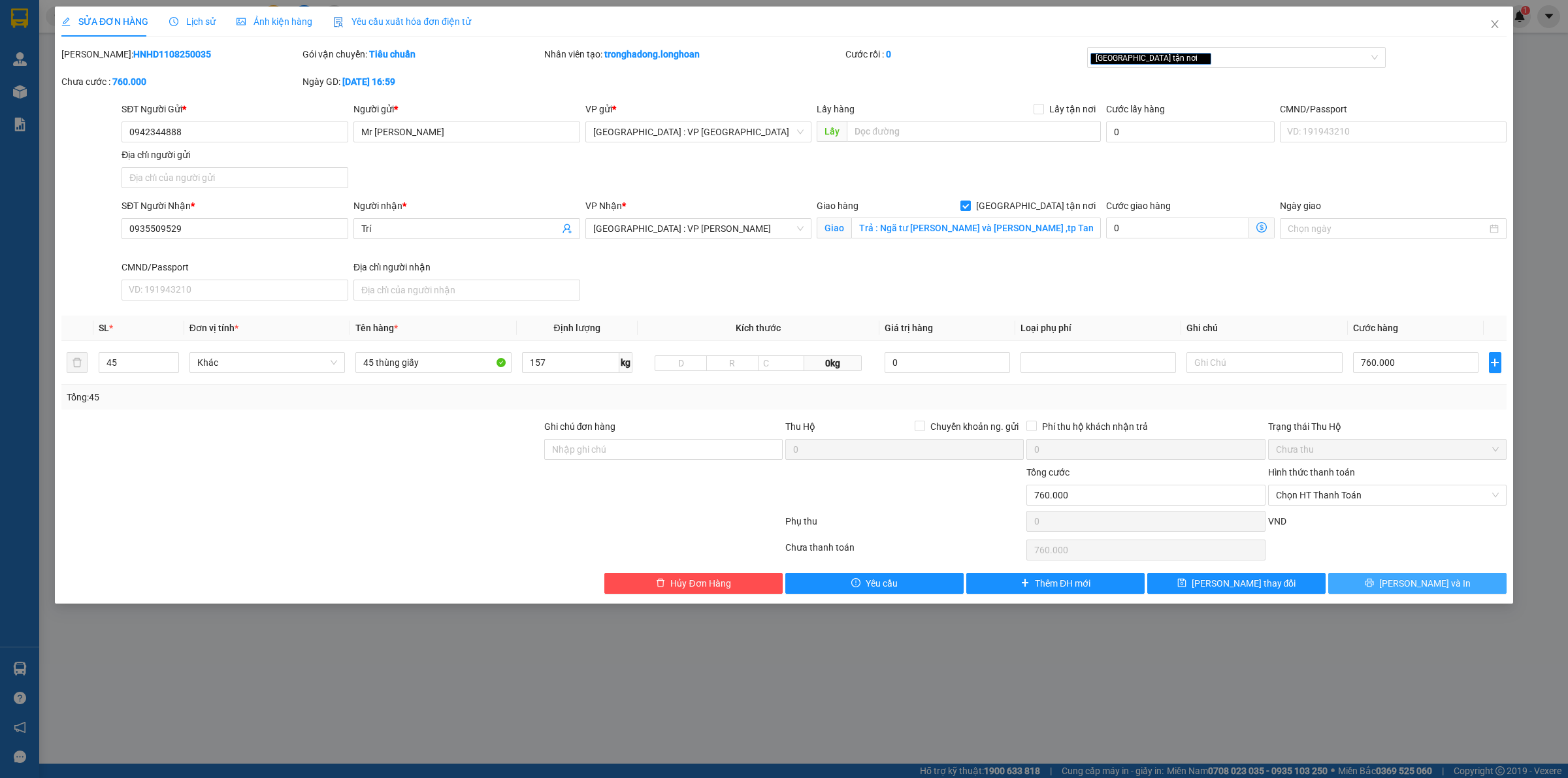
click at [1428, 585] on span "[PERSON_NAME] và In" at bounding box center [1425, 584] width 91 height 15
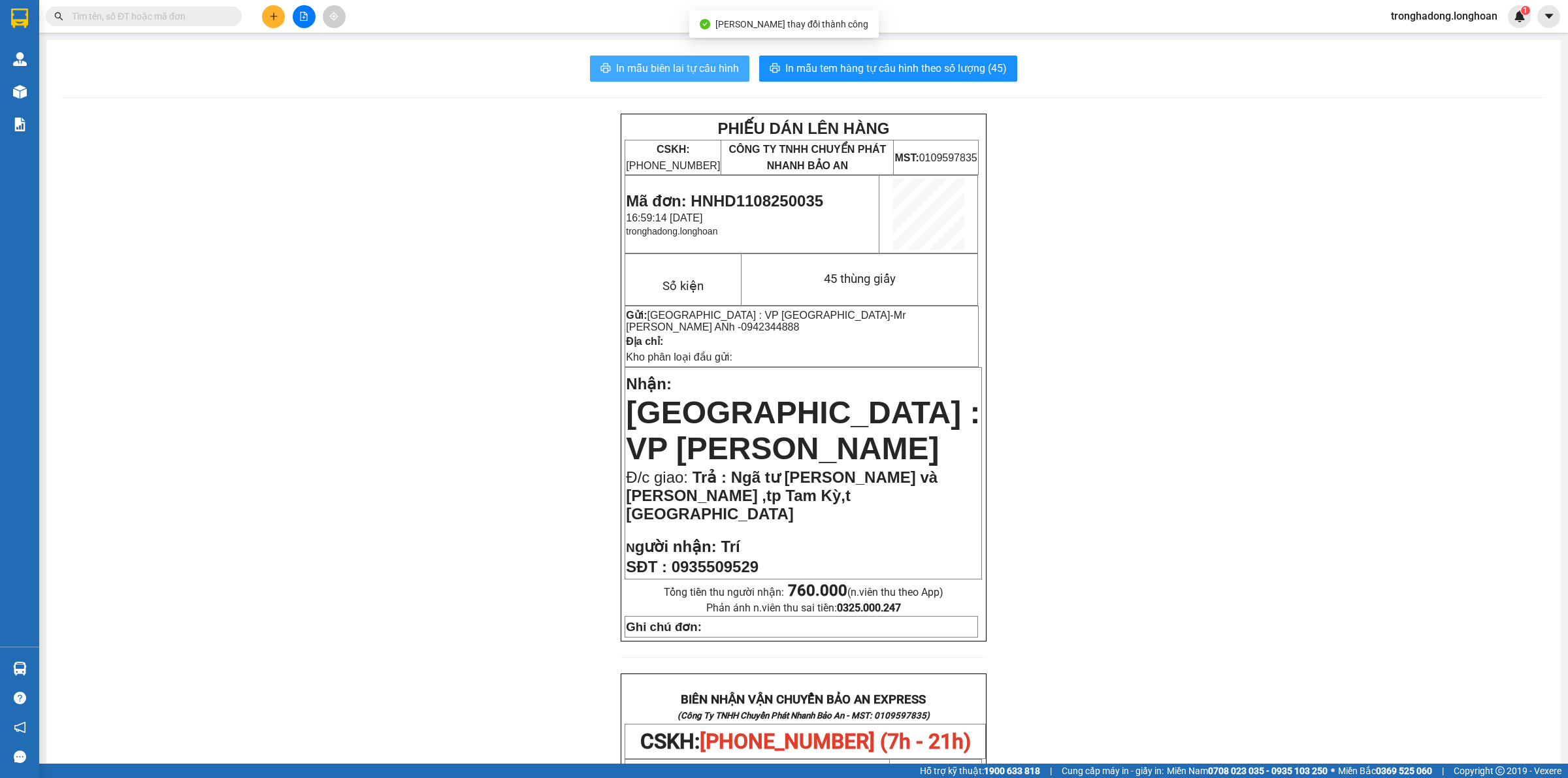
click at [675, 72] on span "In mẫu biên lai tự cấu hình" at bounding box center [678, 68] width 123 height 16
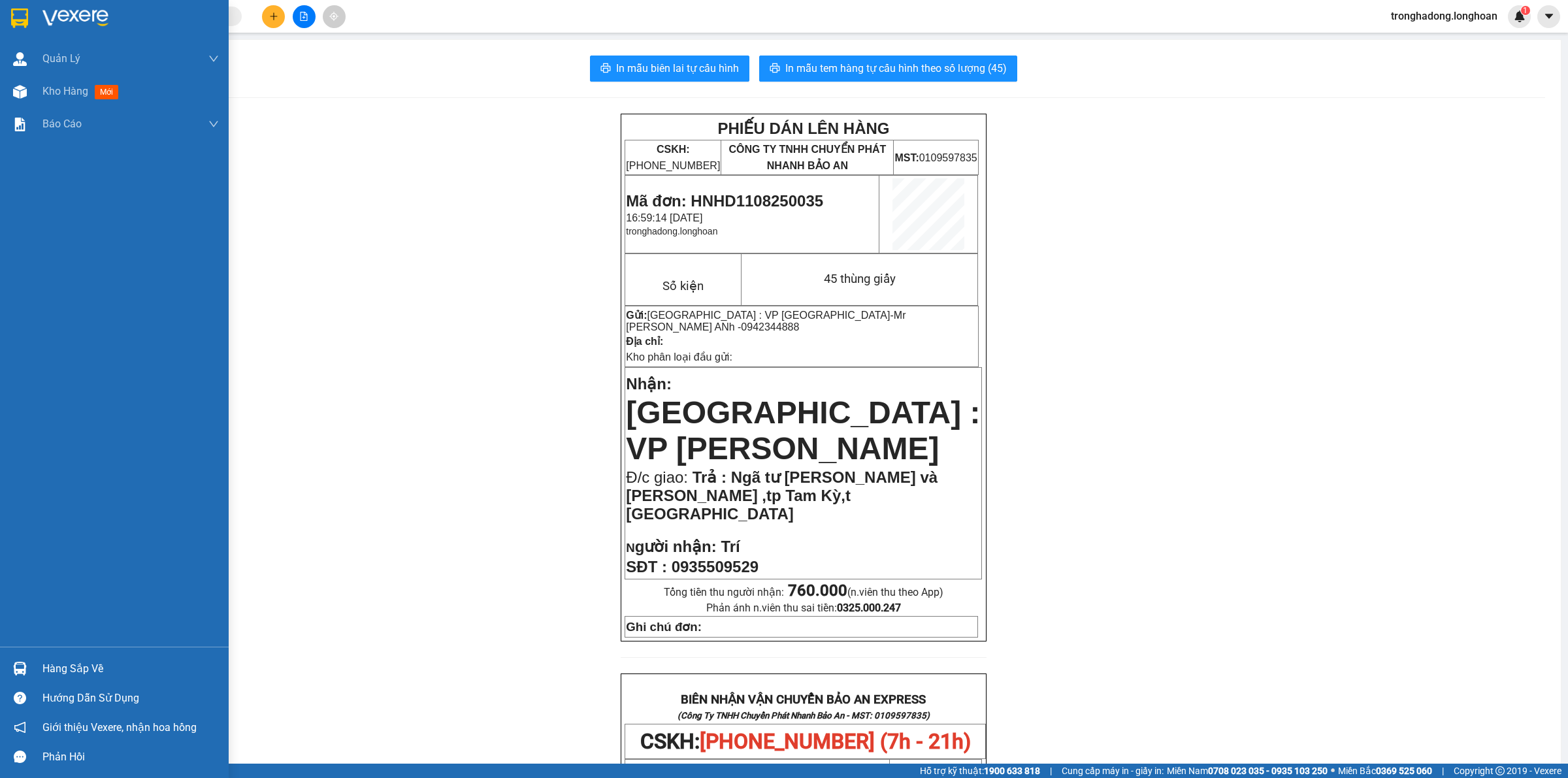
click at [20, 14] on img at bounding box center [20, 18] width 17 height 20
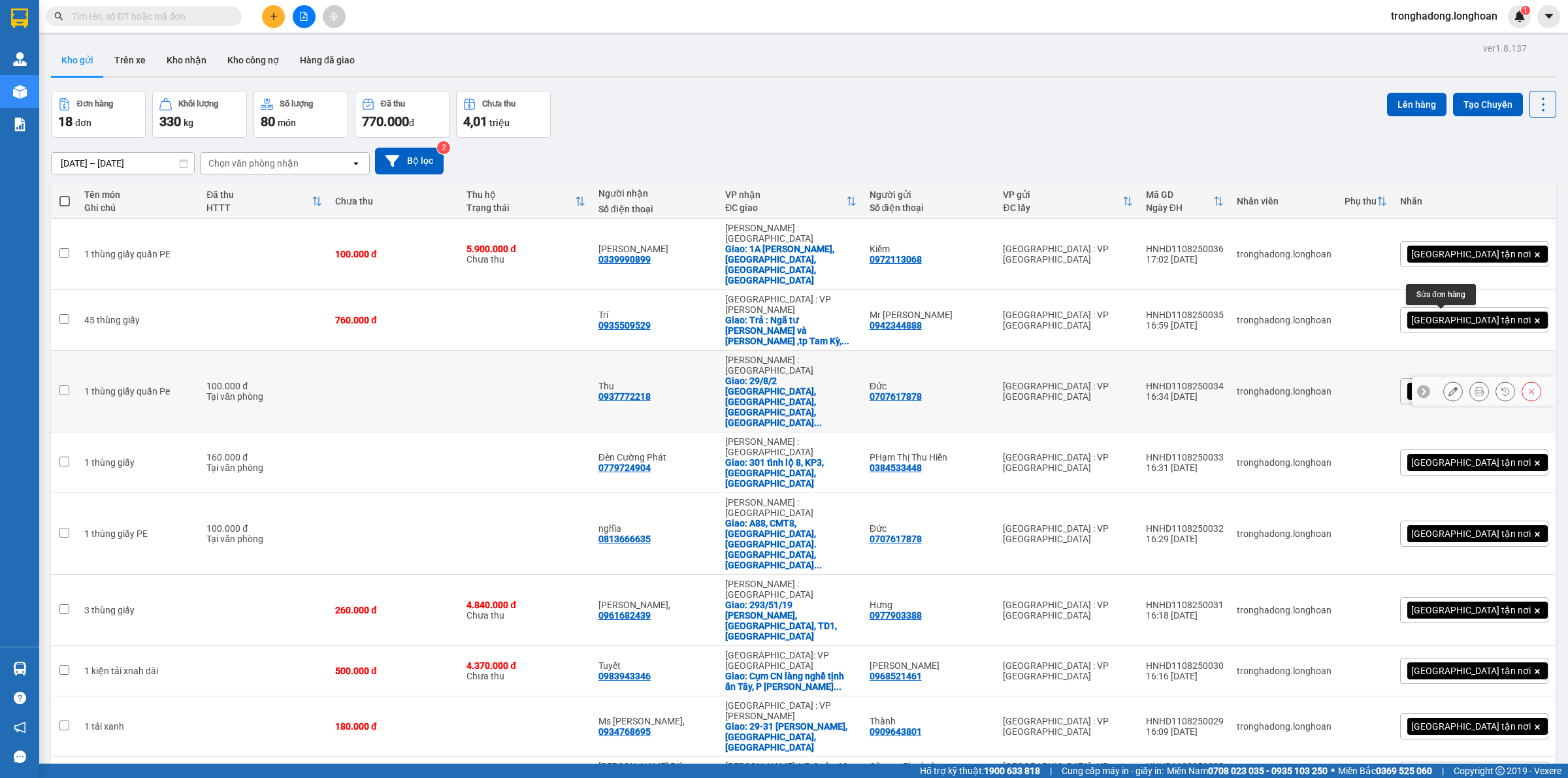
click at [1444, 380] on button at bounding box center [1453, 392] width 18 height 23
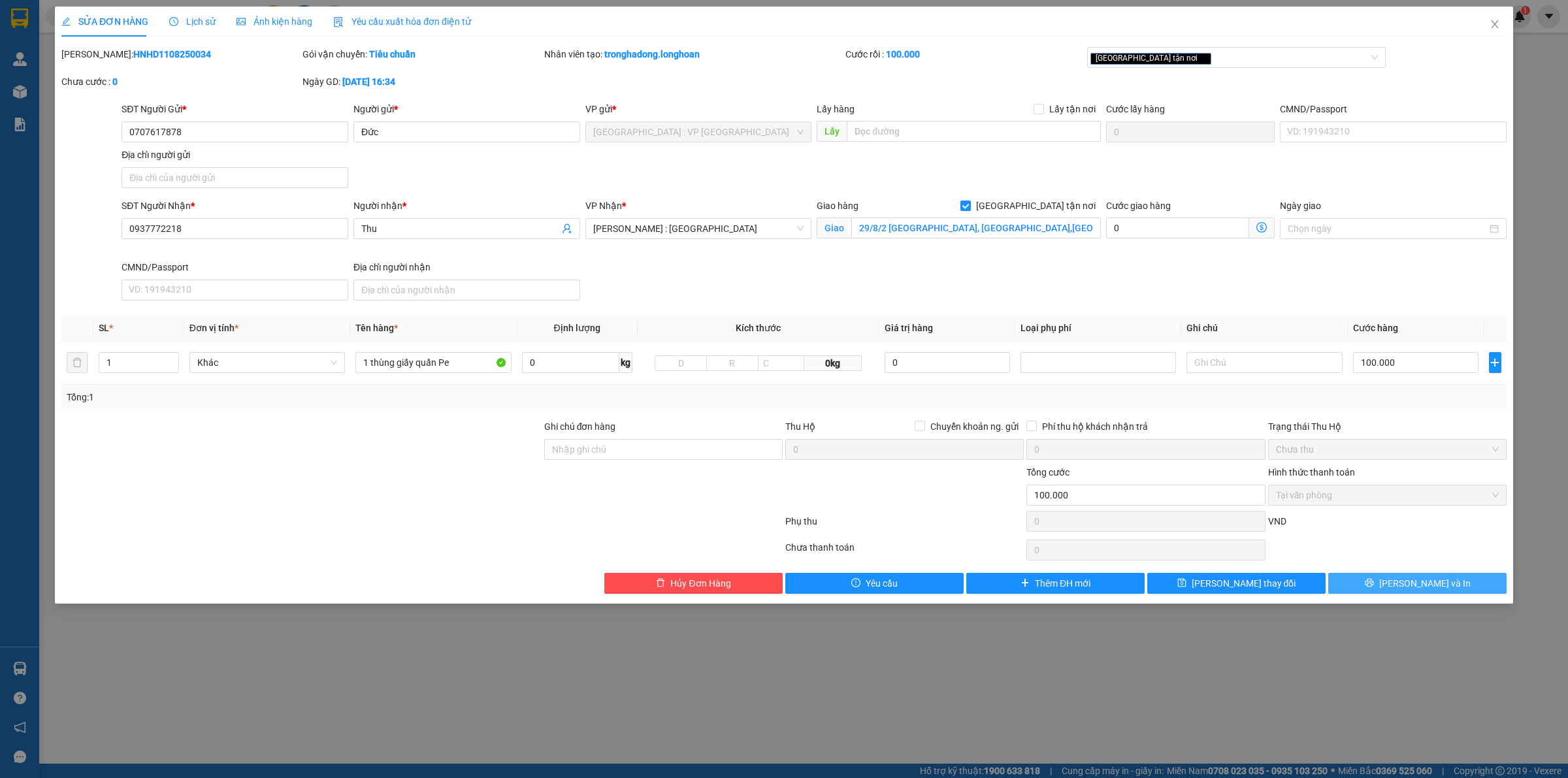
click at [1402, 591] on button "[PERSON_NAME] và In" at bounding box center [1417, 584] width 178 height 21
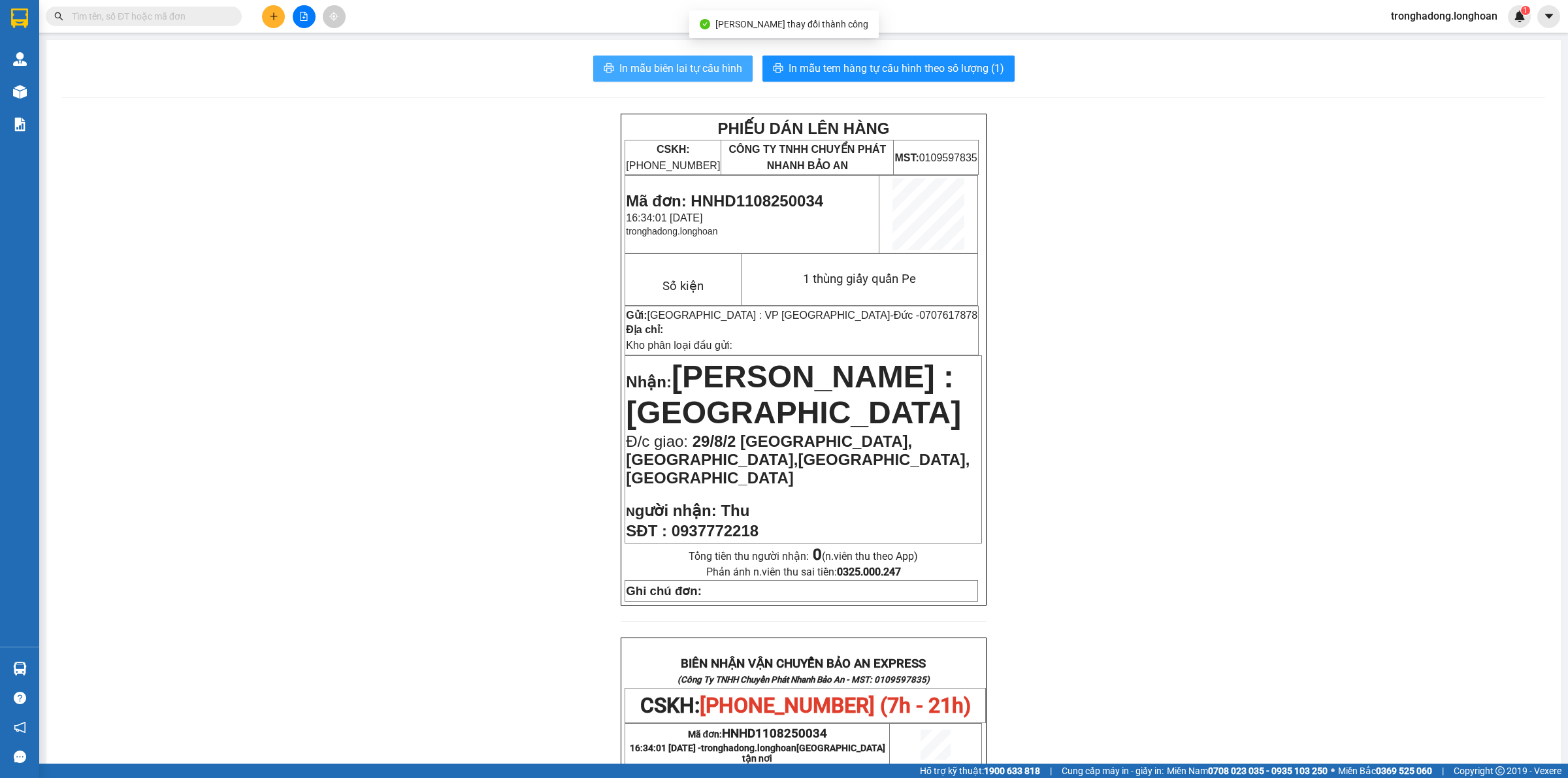
click at [631, 63] on span "In mẫu biên lai tự cấu hình" at bounding box center [682, 68] width 123 height 16
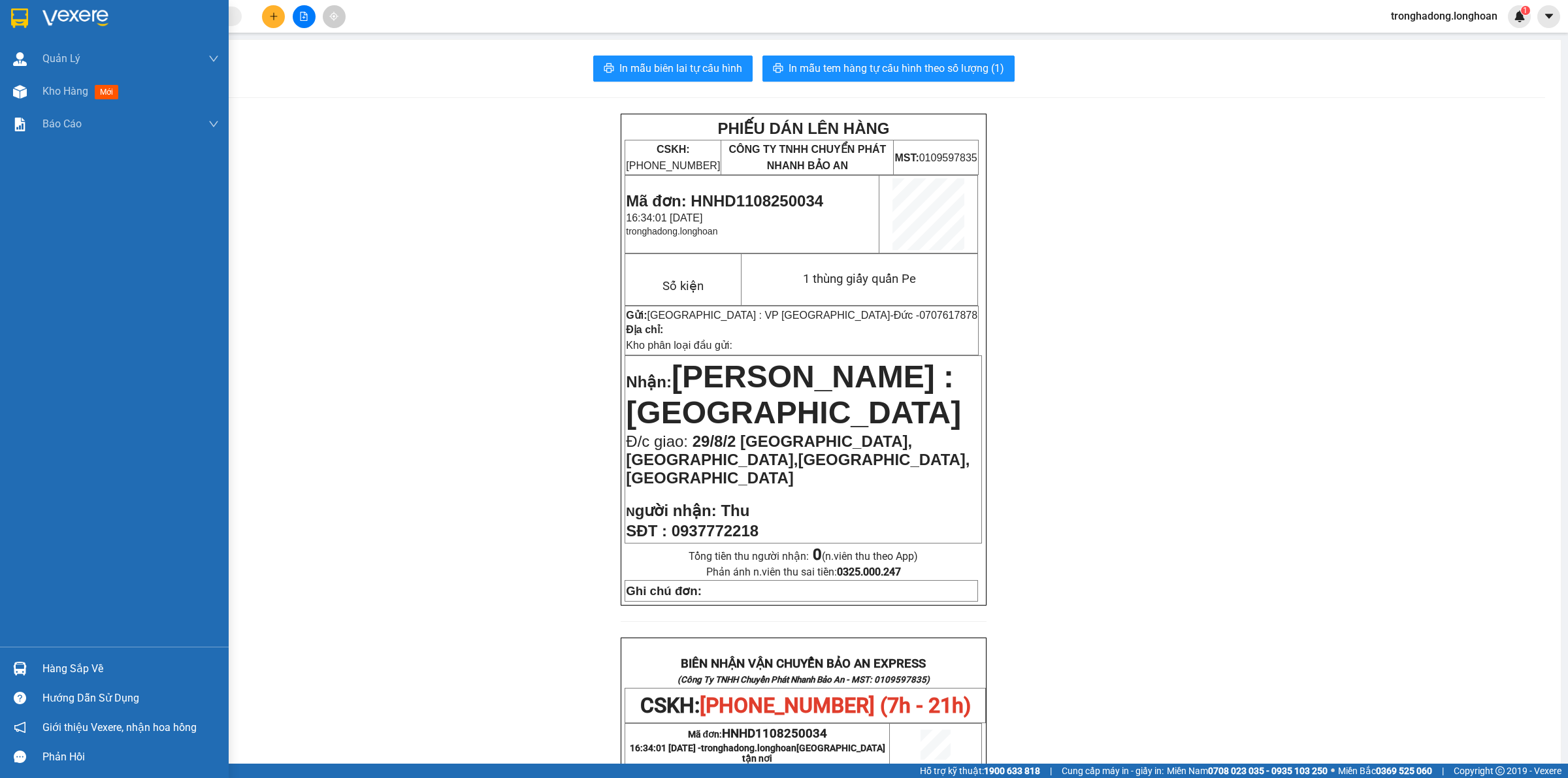
click at [22, 10] on img at bounding box center [20, 18] width 17 height 20
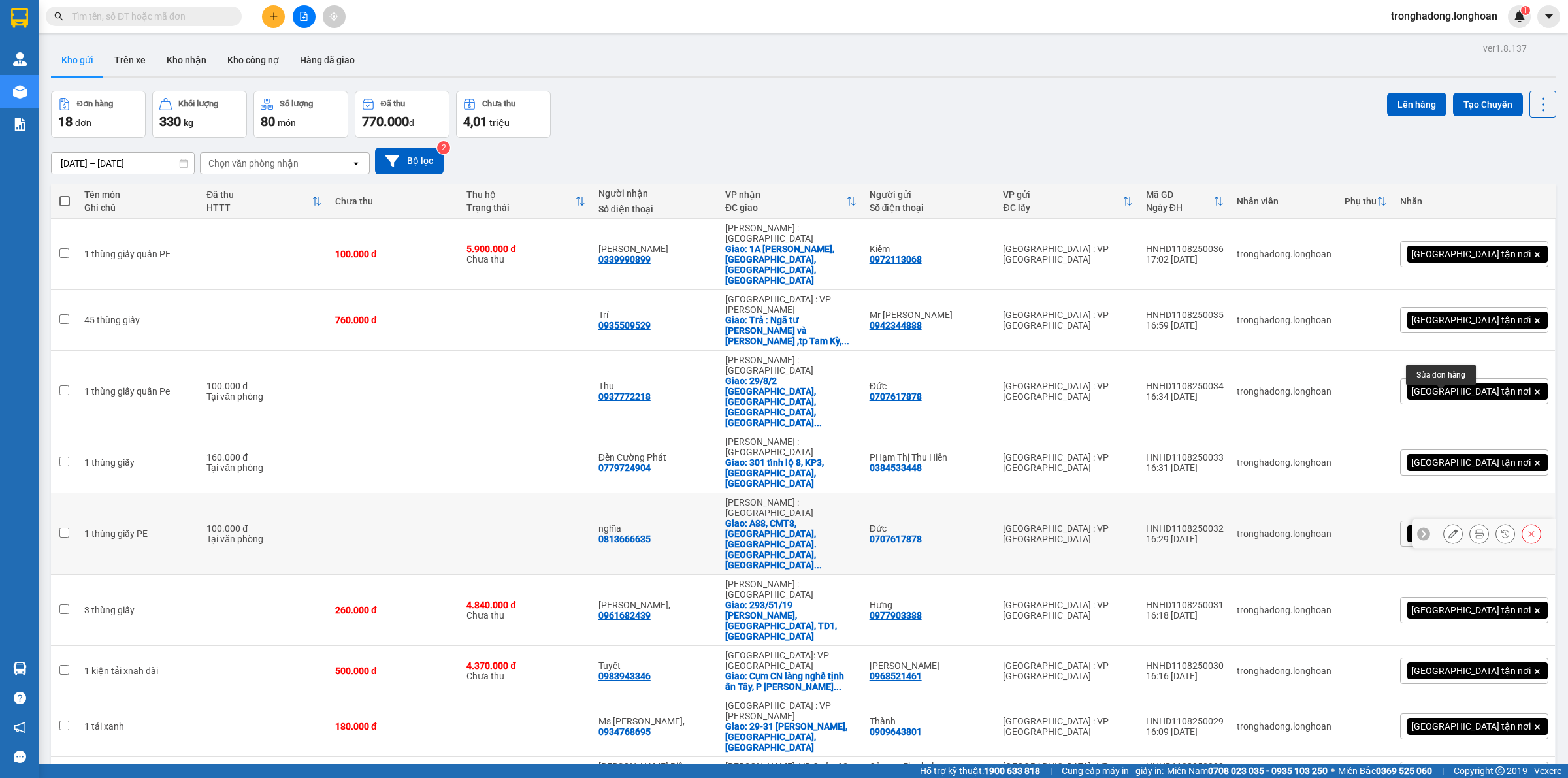
click at [1449, 530] on icon at bounding box center [1453, 534] width 10 height 10
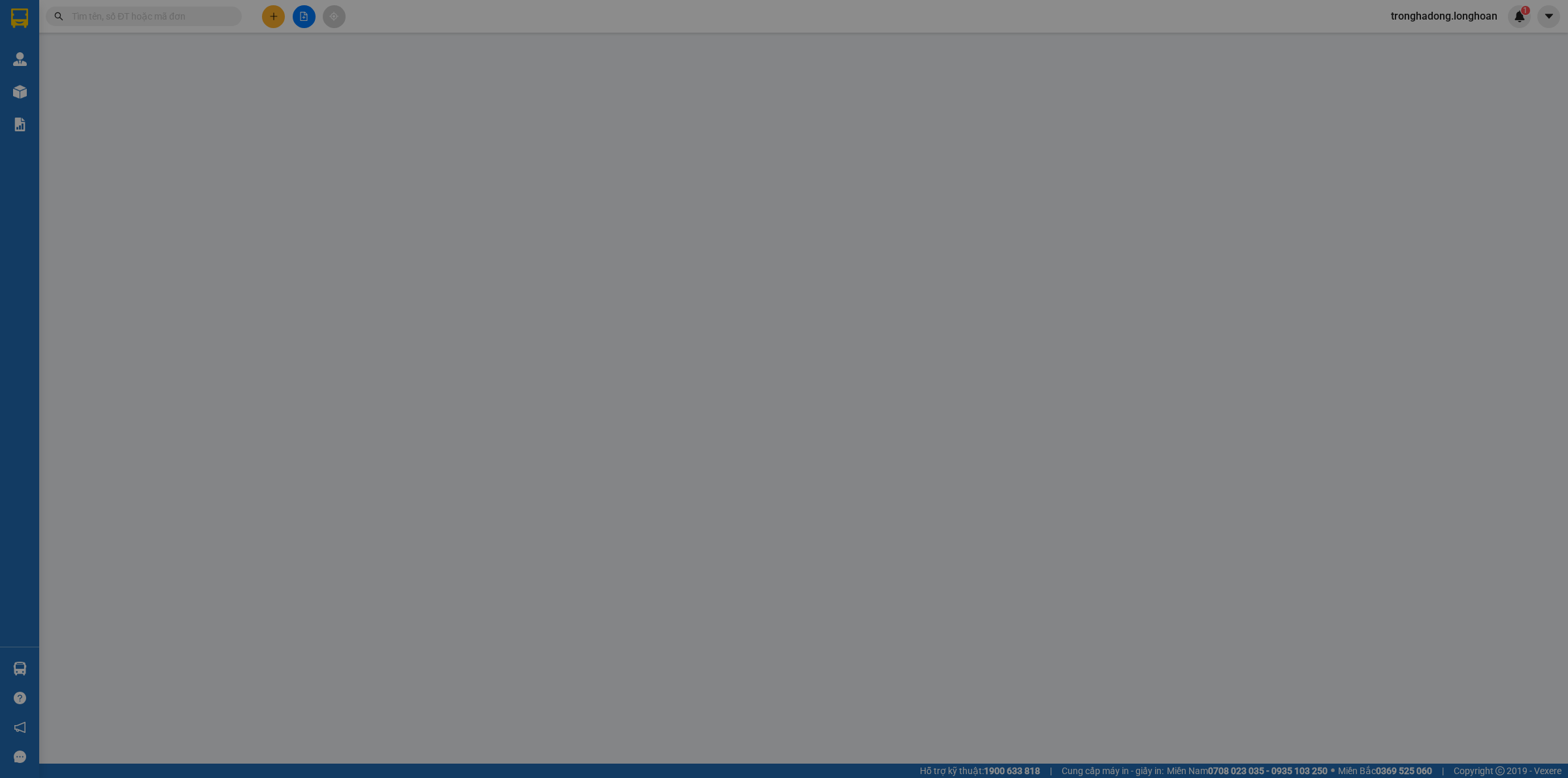
type input "0707617878"
type input "Đức"
type input "0813666635"
type input "nghĩa"
checkbox input "true"
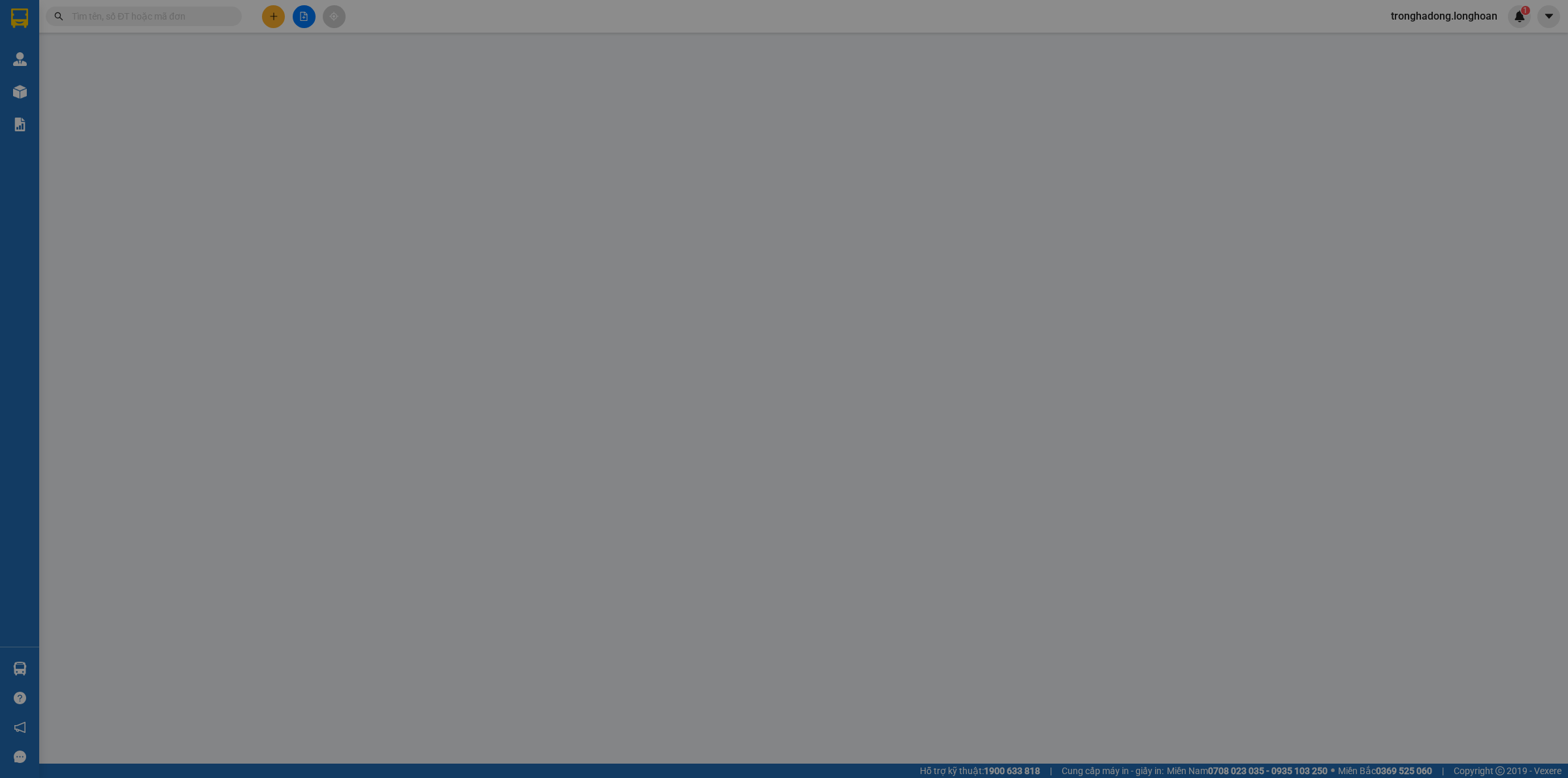
type input "A88, CMT8, KP Bình Đức, Bình NHâm. Thuận AN, Bình DƯơng"
type input "100.000"
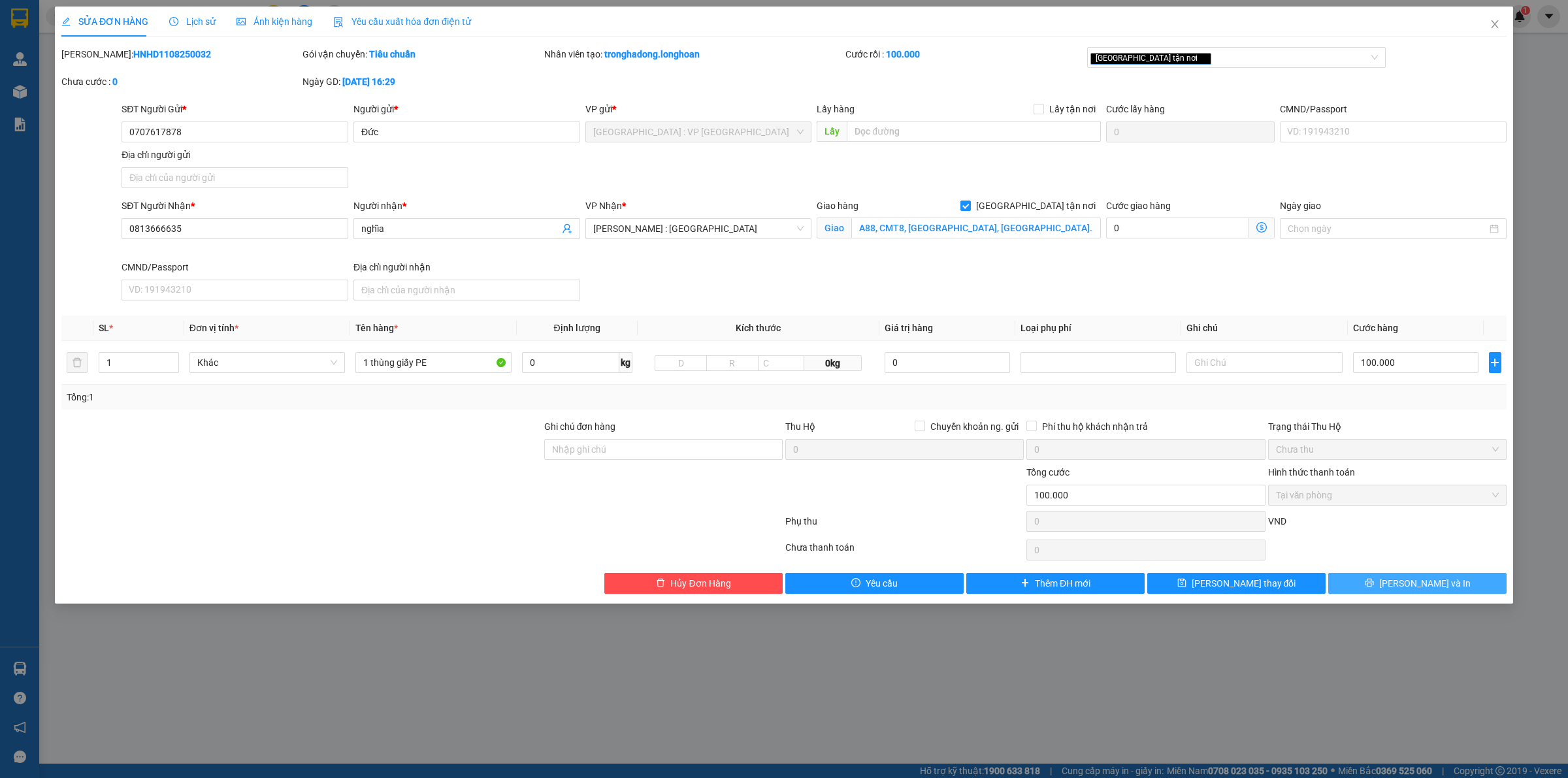
click at [1387, 586] on button "[PERSON_NAME] và In" at bounding box center [1417, 584] width 178 height 21
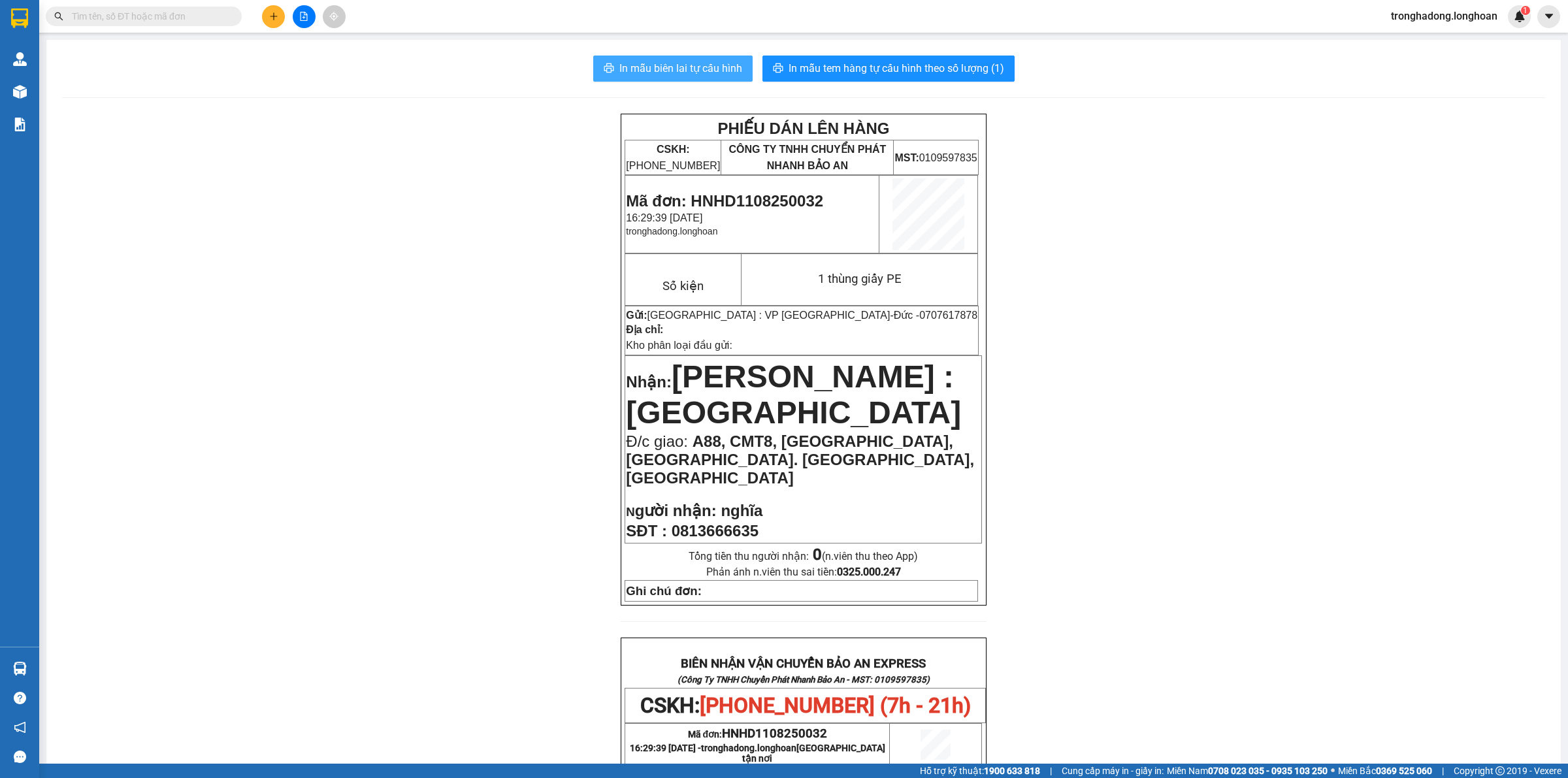
click at [641, 63] on span "In mẫu biên lai tự cấu hình" at bounding box center [682, 68] width 123 height 16
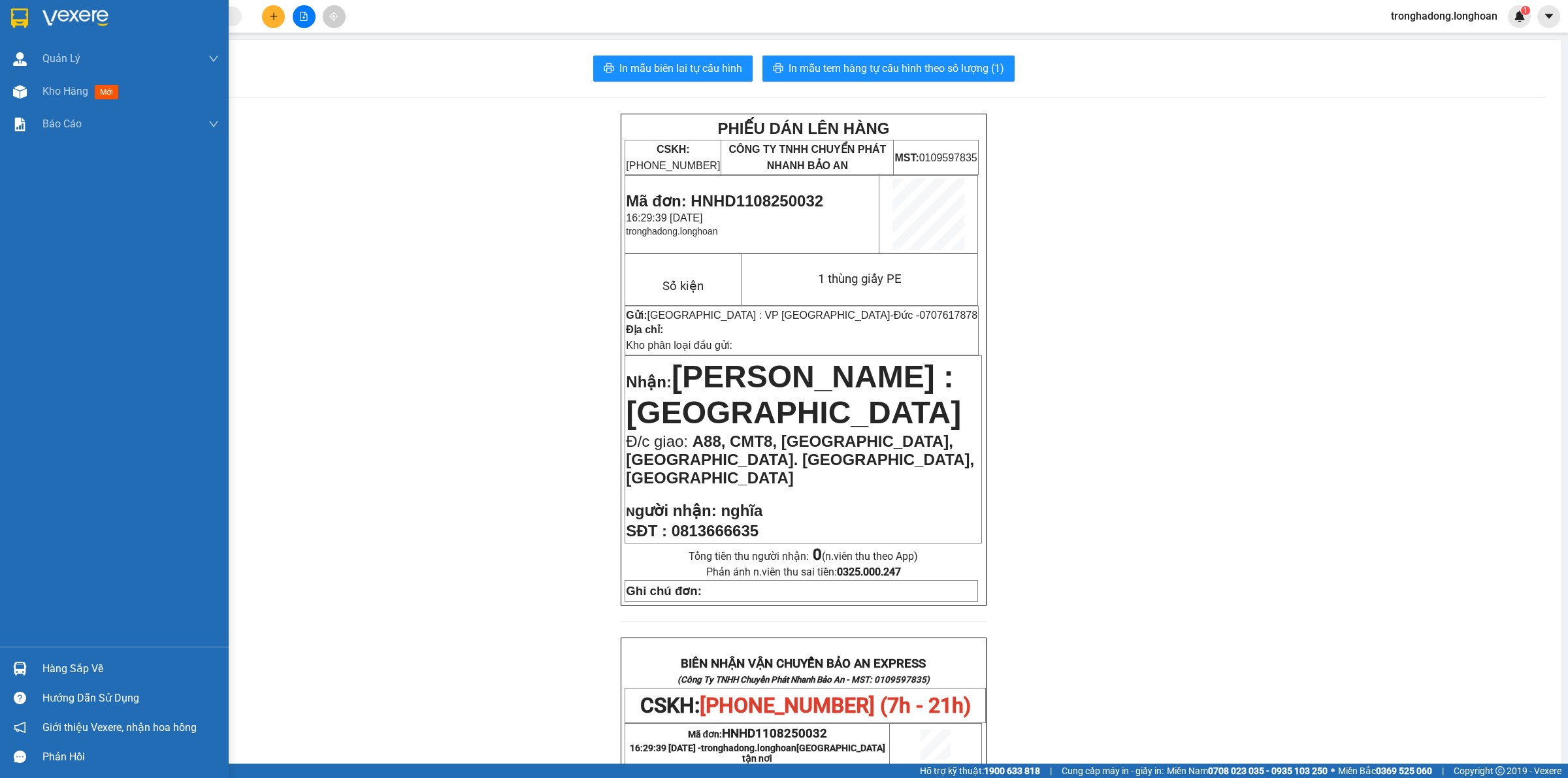
click at [18, 15] on img at bounding box center [20, 18] width 17 height 20
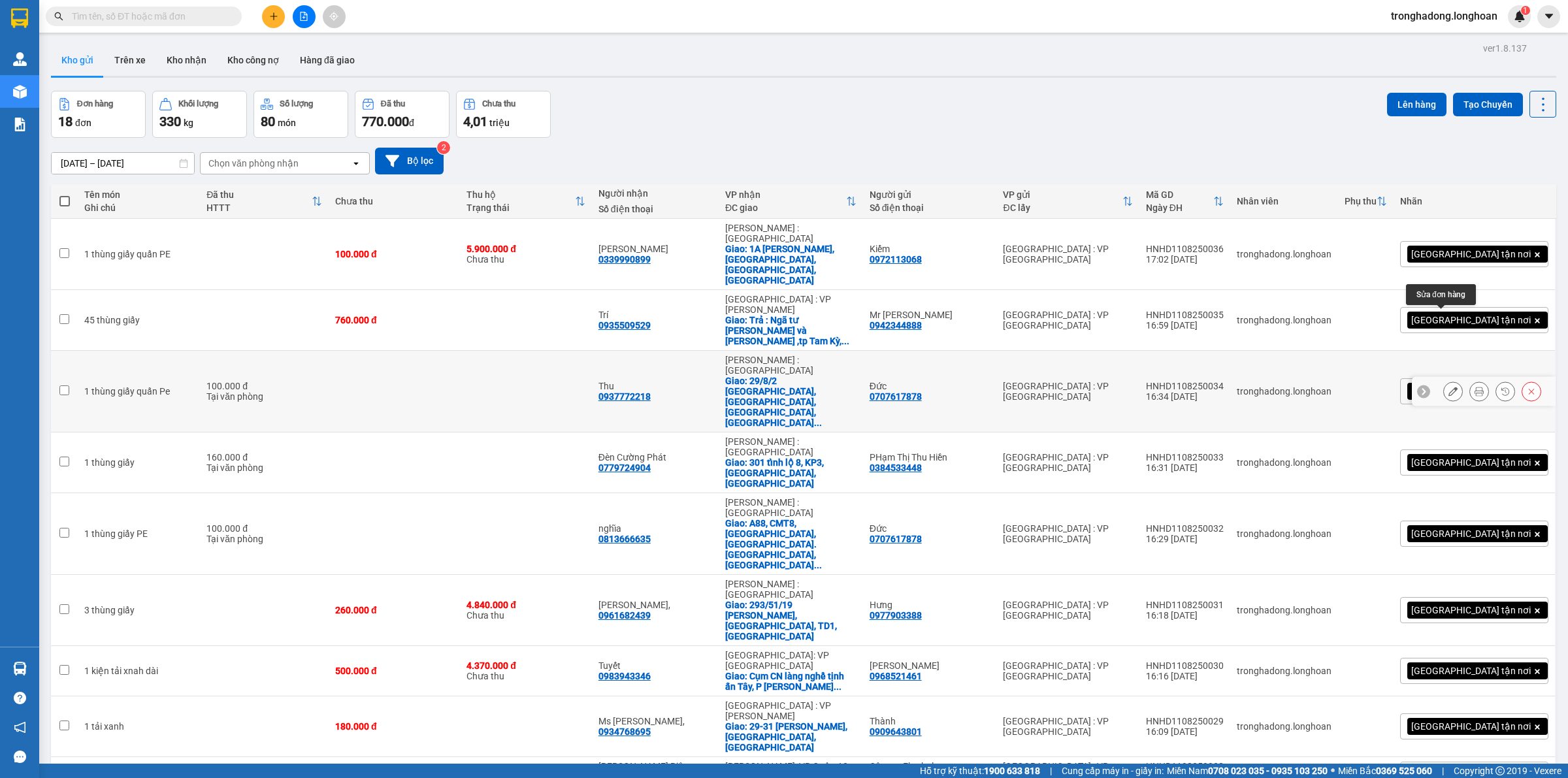
click at [1449, 387] on icon at bounding box center [1453, 392] width 10 height 10
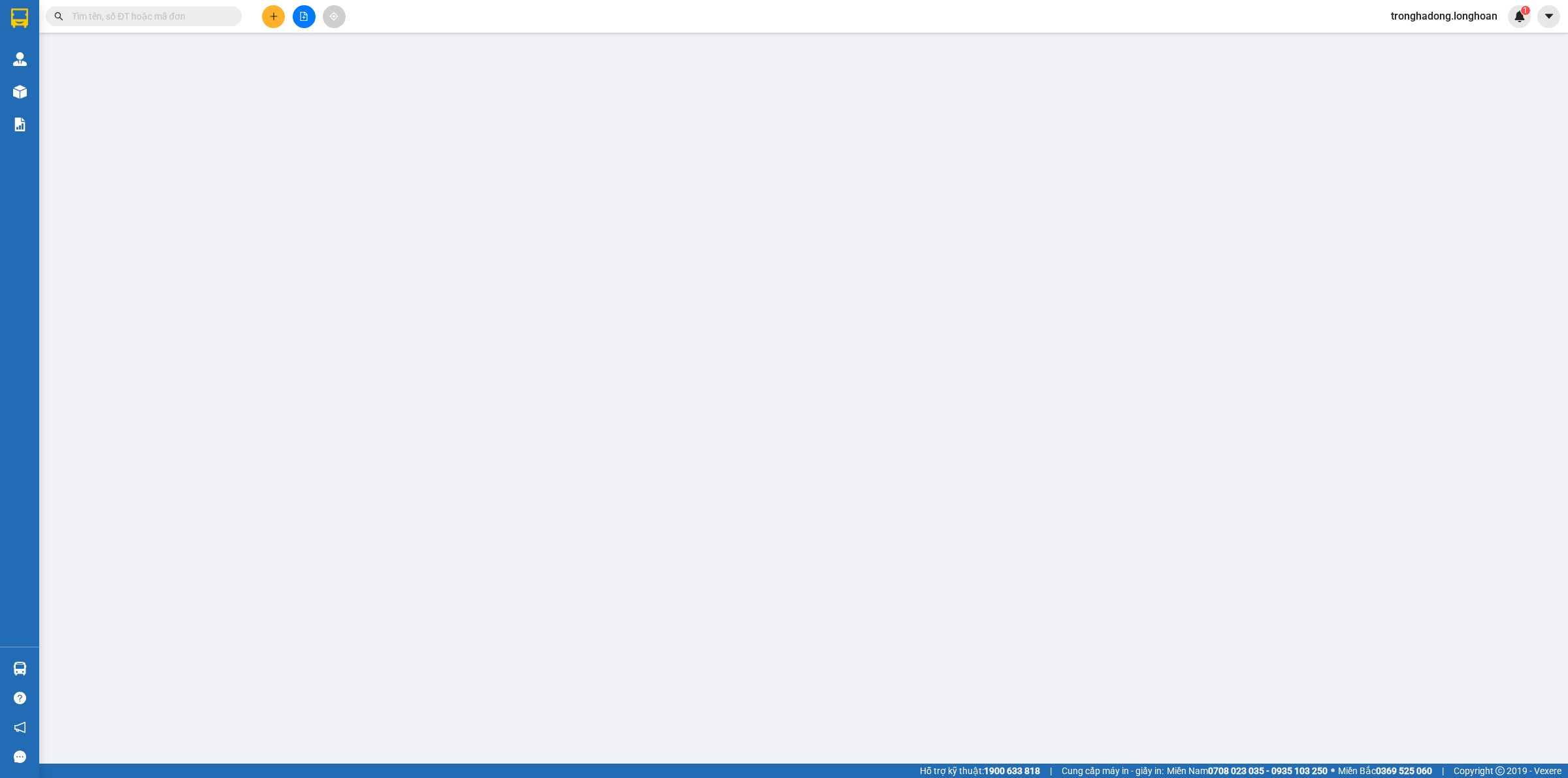
type input "0707617878"
type input "Đức"
type input "0937772218"
type input "Thu"
checkbox input "true"
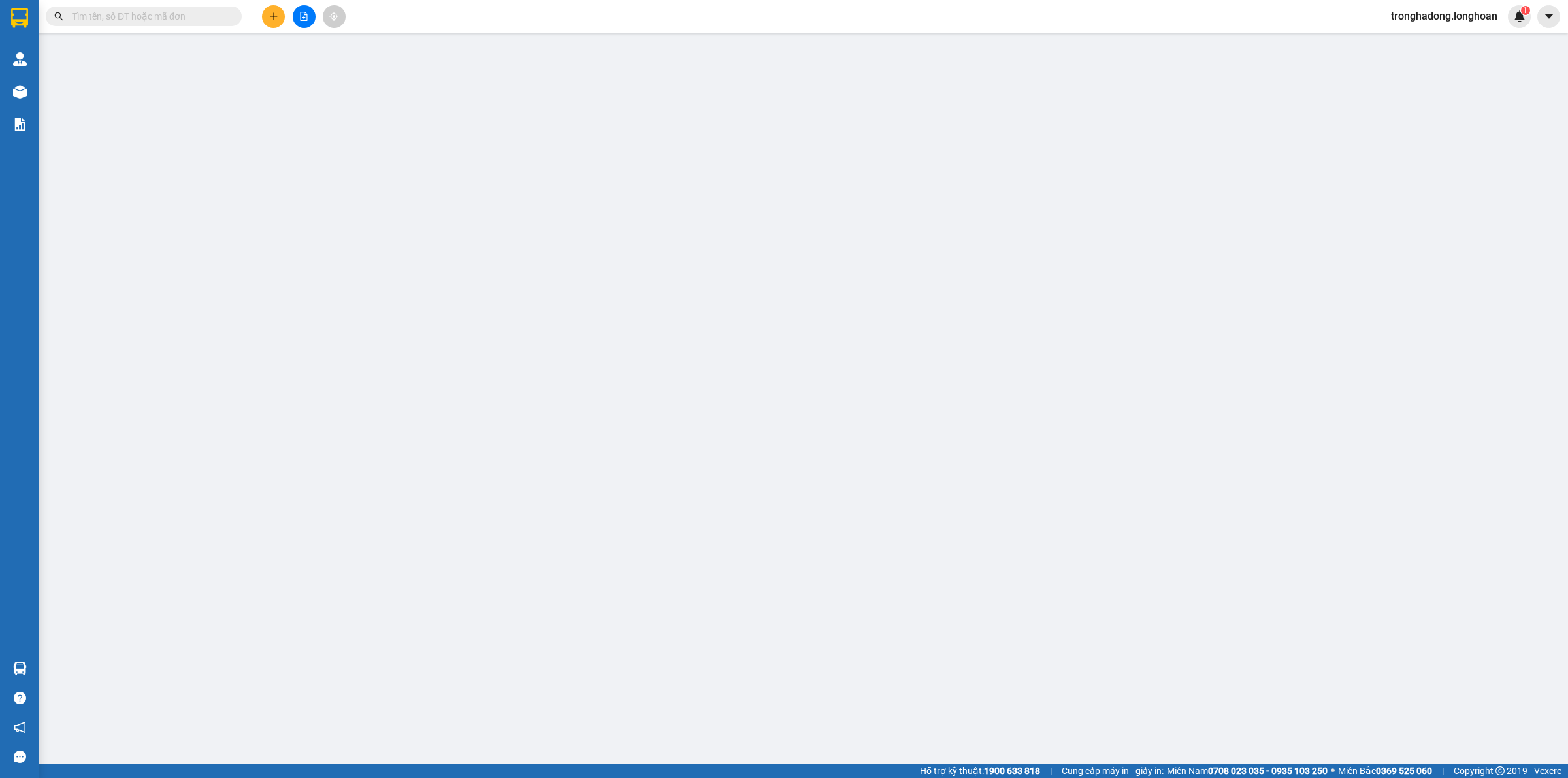
type input "29/8/2 tân quý, Phường tân sơn nhì,quận Tân Phú, TP HCM"
type input "100.000"
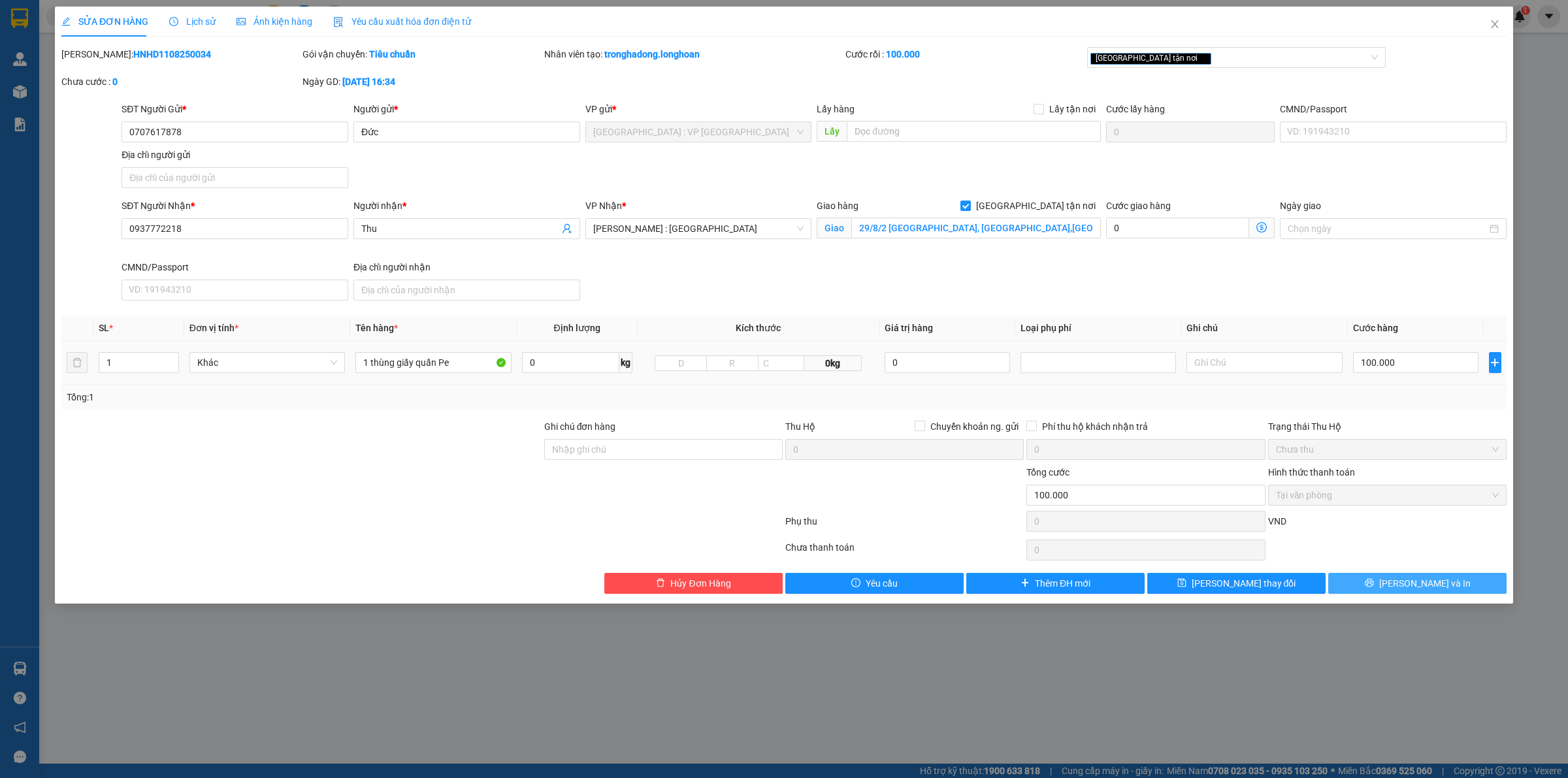
click at [1423, 588] on span "[PERSON_NAME] và In" at bounding box center [1425, 584] width 91 height 15
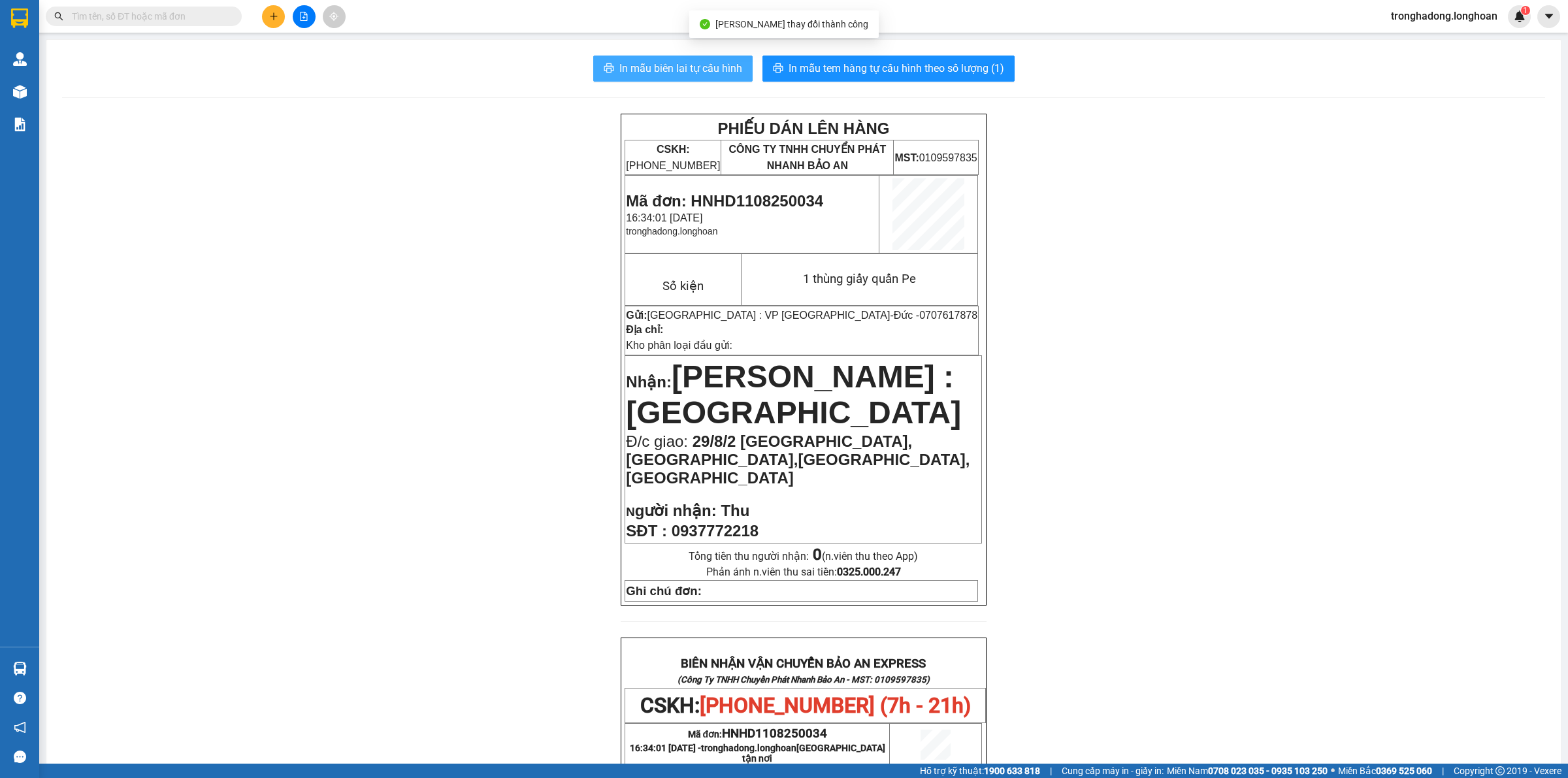
click at [678, 76] on span "In mẫu biên lai tự cấu hình" at bounding box center [682, 68] width 123 height 16
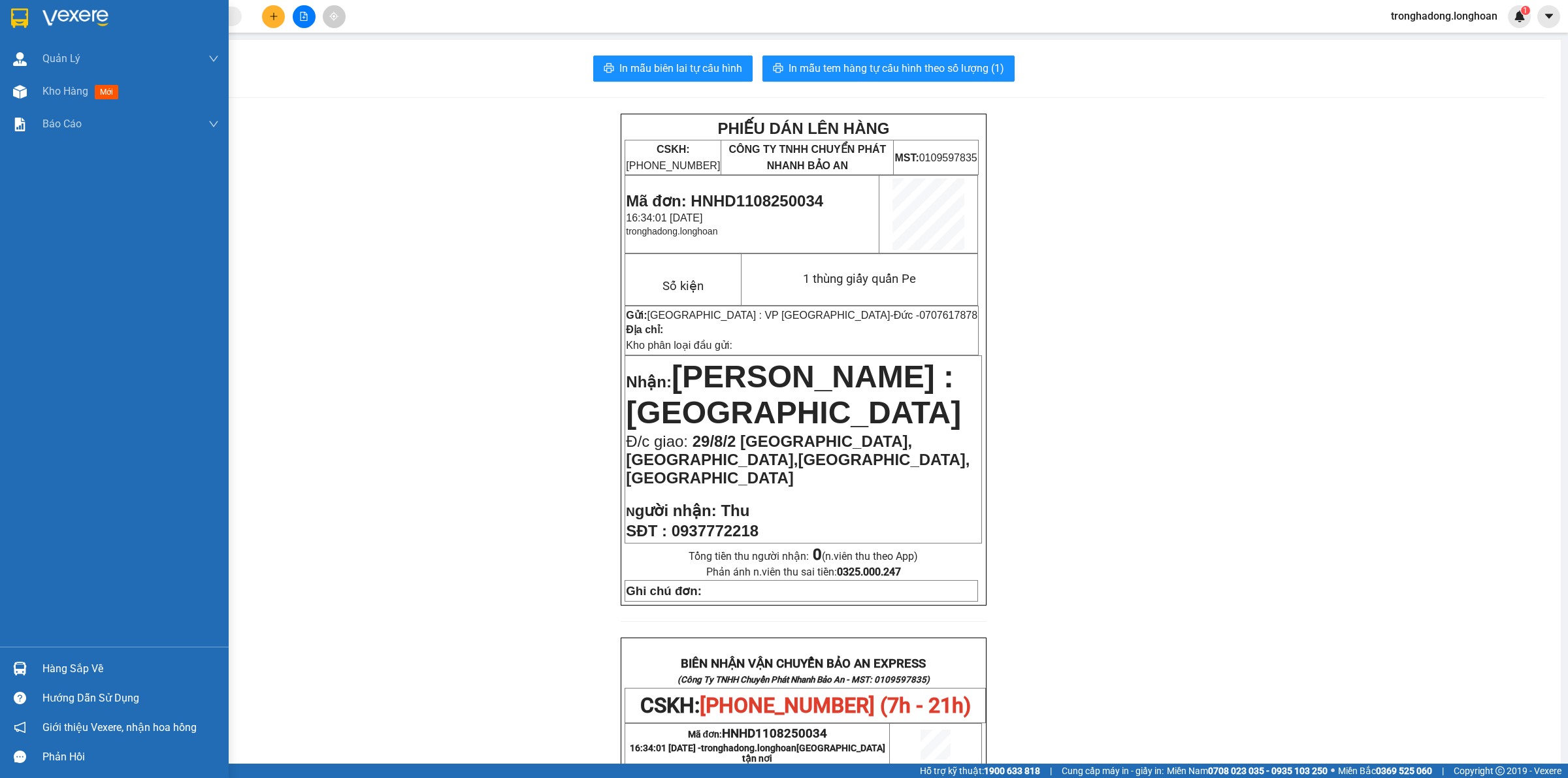
click at [7, 11] on div at bounding box center [114, 21] width 228 height 43
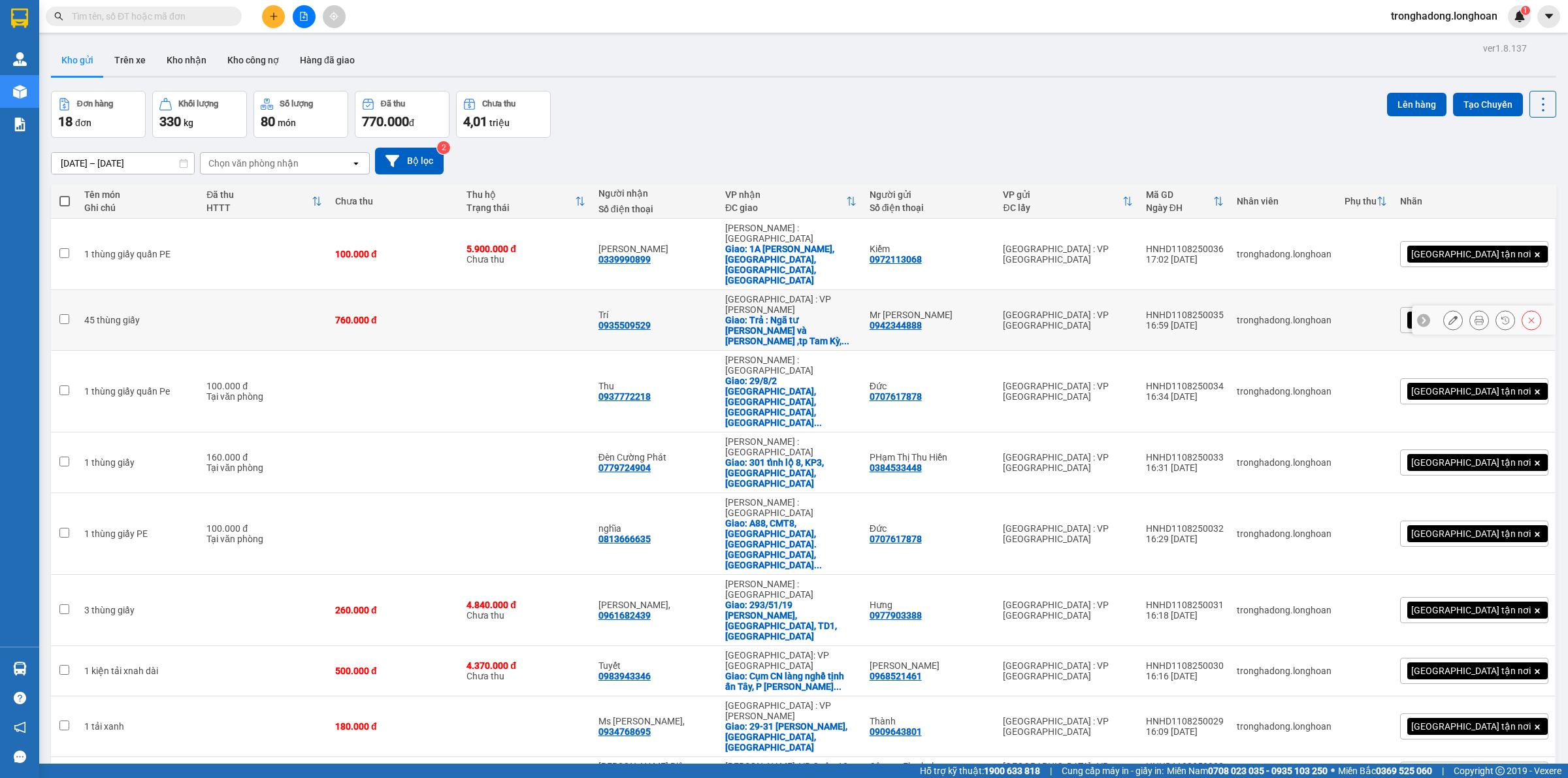
click at [1449, 316] on icon at bounding box center [1453, 320] width 10 height 10
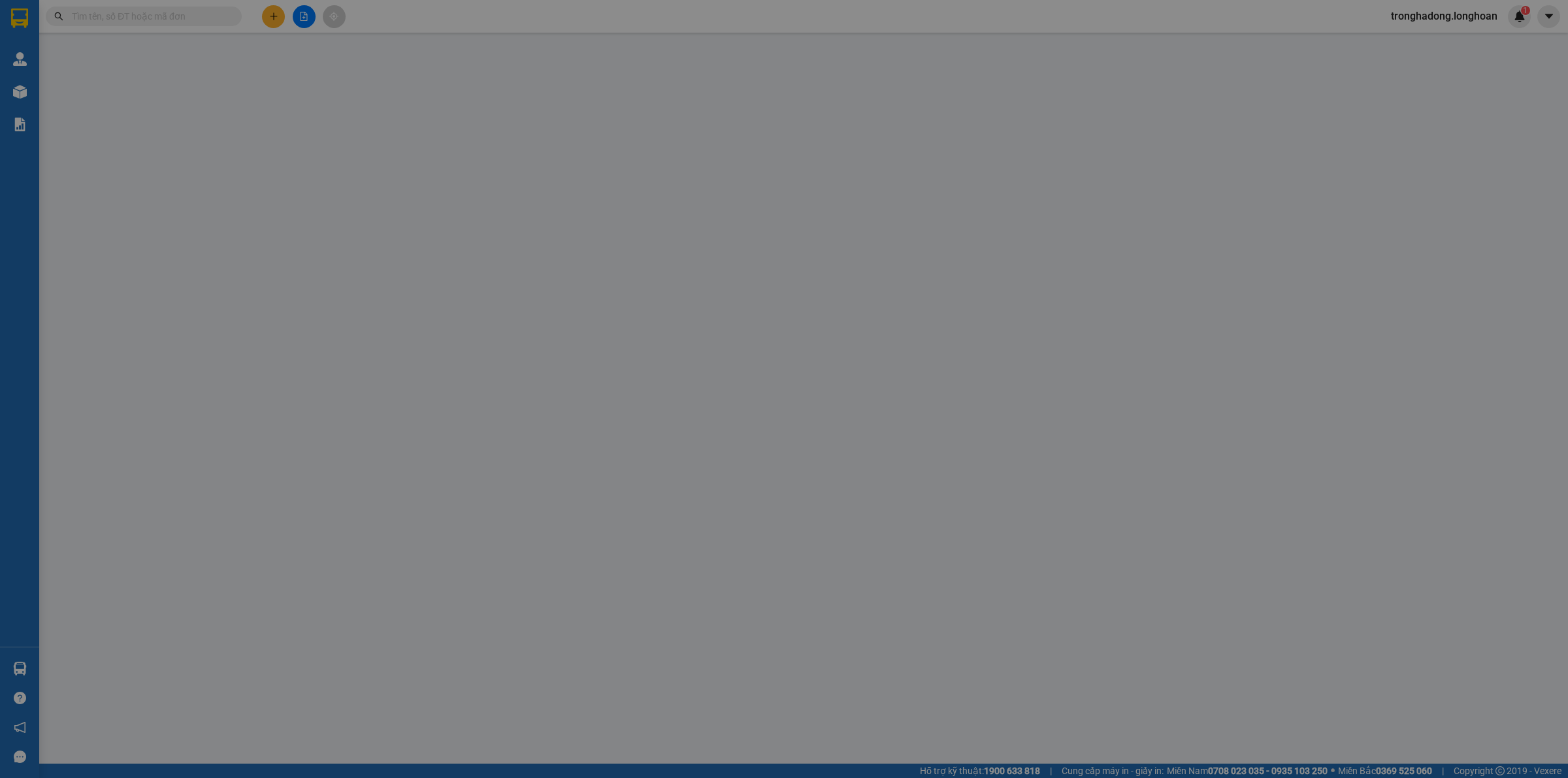
type input "0942344888"
type input "Mr [PERSON_NAME]"
type input "0935509529"
type input "Trí"
checkbox input "true"
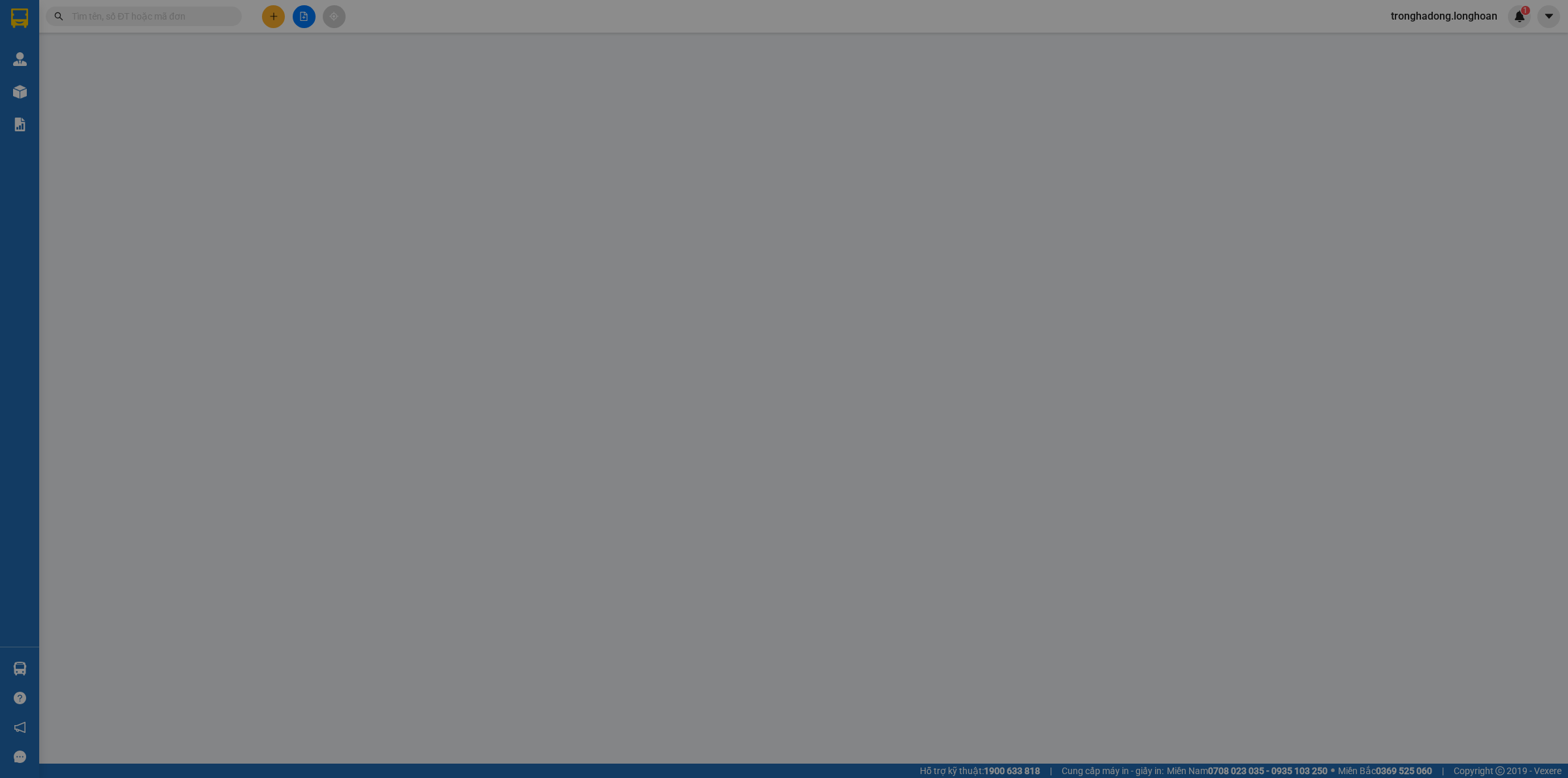
type input "Trả : Ngã tư Trần Cao Vân và Nguyễn Hoàng ,tp Tam Kỳ,t Quảng Nam"
type input "760.000"
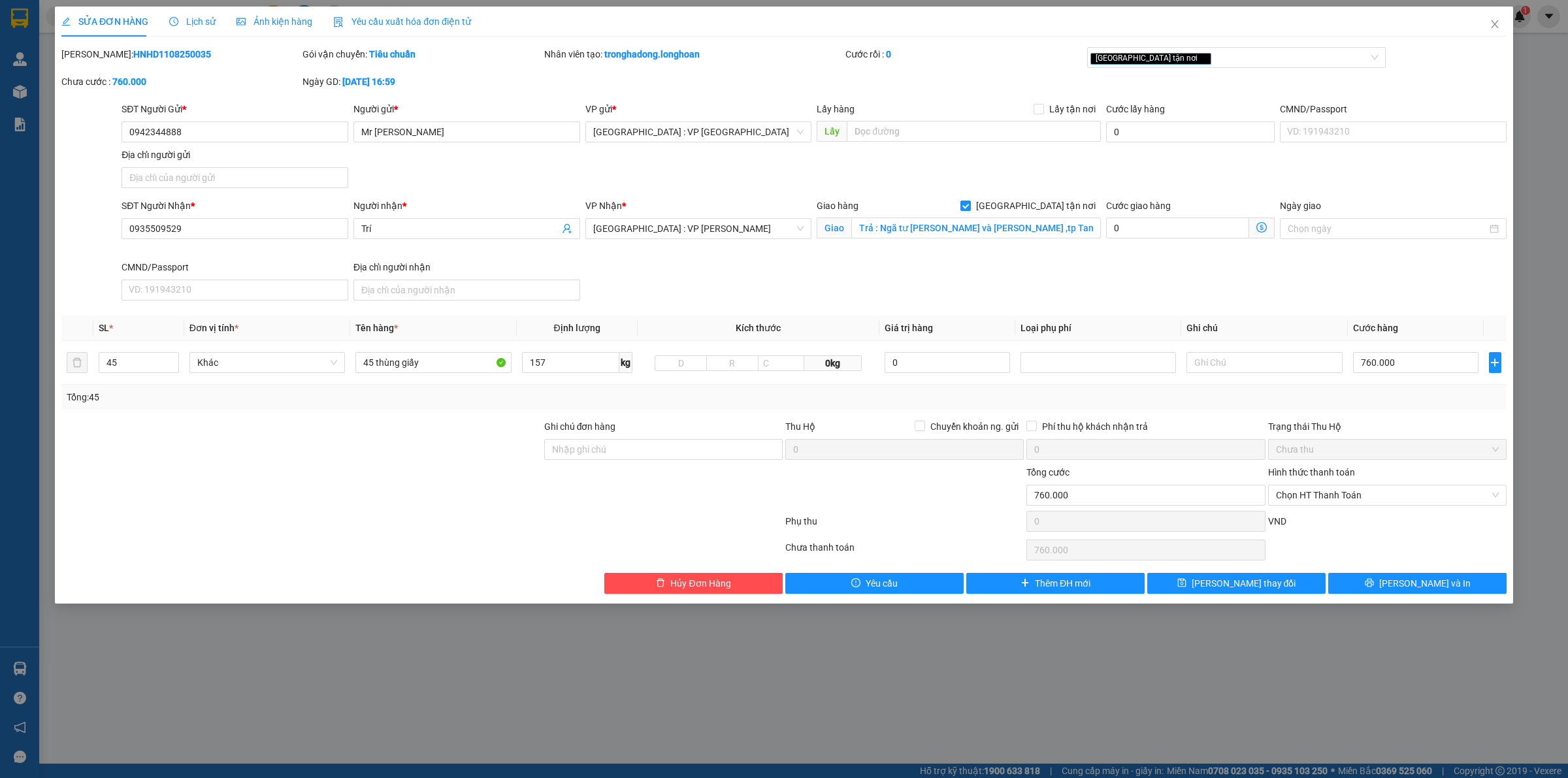
drag, startPoint x: 181, startPoint y: 54, endPoint x: 93, endPoint y: 54, distance: 88.0
click at [93, 54] on div "Mã ĐH: HNHD1108250035" at bounding box center [181, 54] width 239 height 15
copy b "HNHD1108250035"
click at [1494, 22] on icon "close" at bounding box center [1495, 24] width 10 height 10
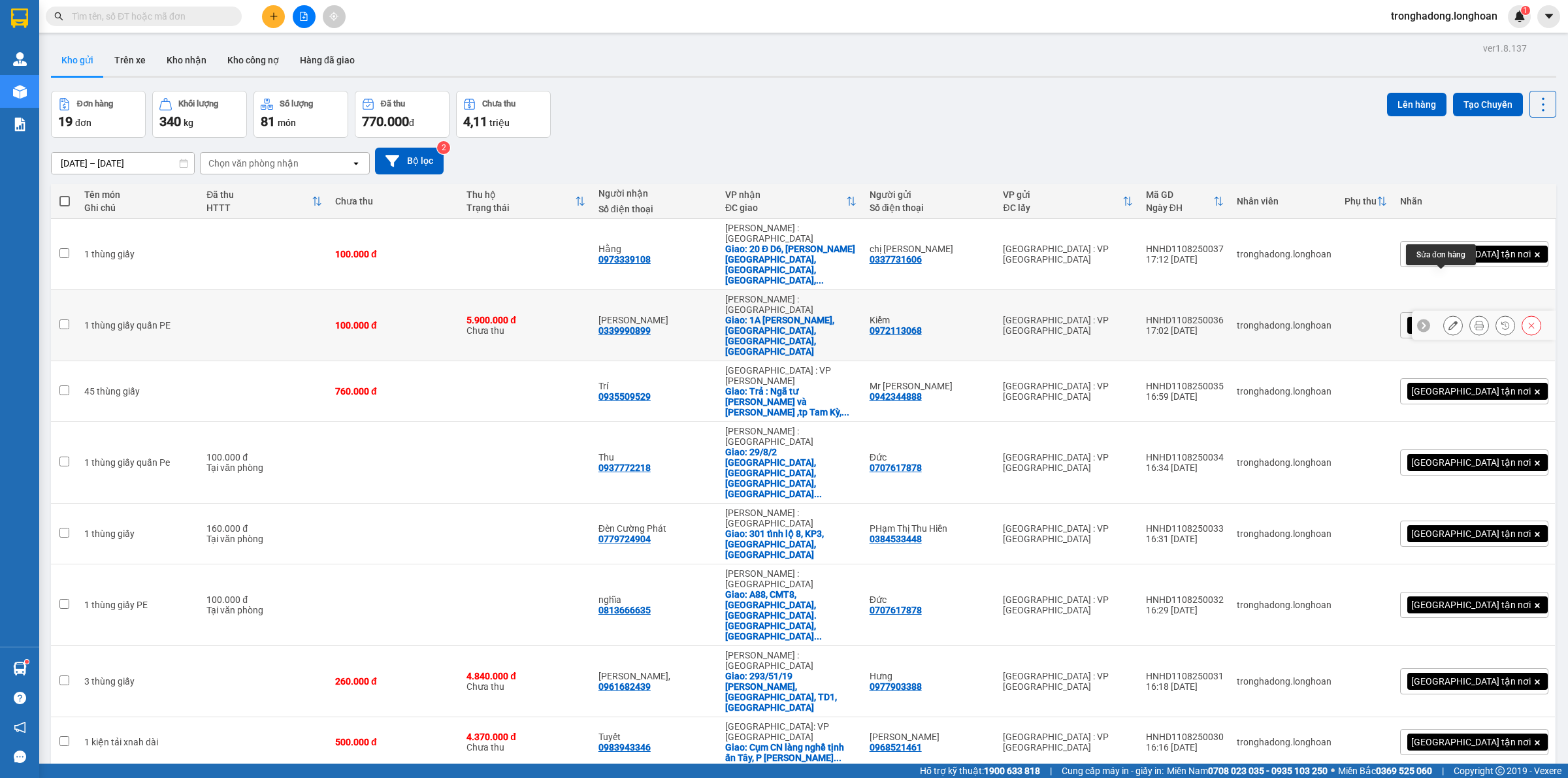
click at [1449, 321] on icon at bounding box center [1453, 326] width 10 height 10
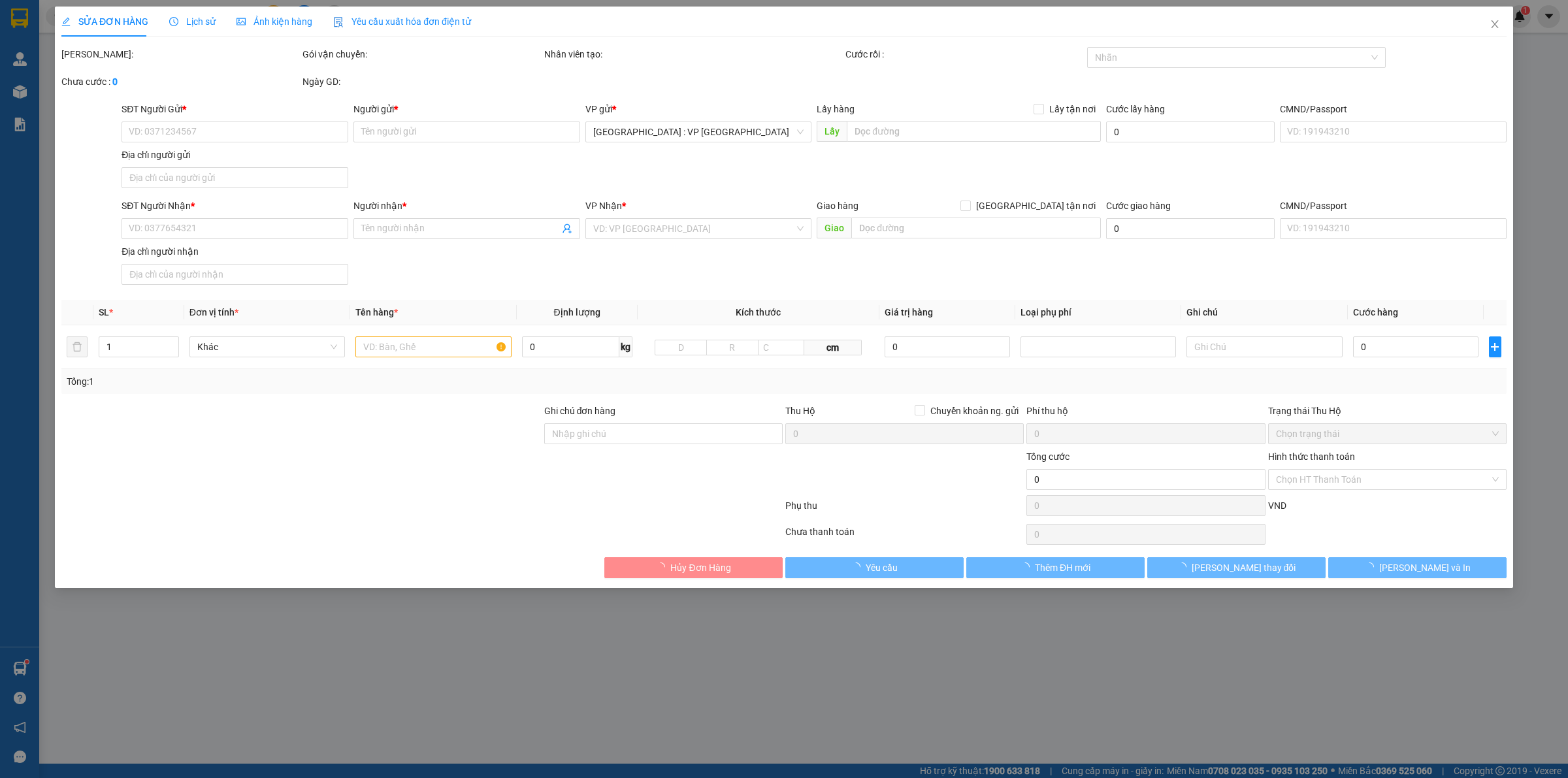
type input "0972113068"
type input "Kiểm"
type input "0339990899"
type input "[PERSON_NAME]"
checkbox input "true"
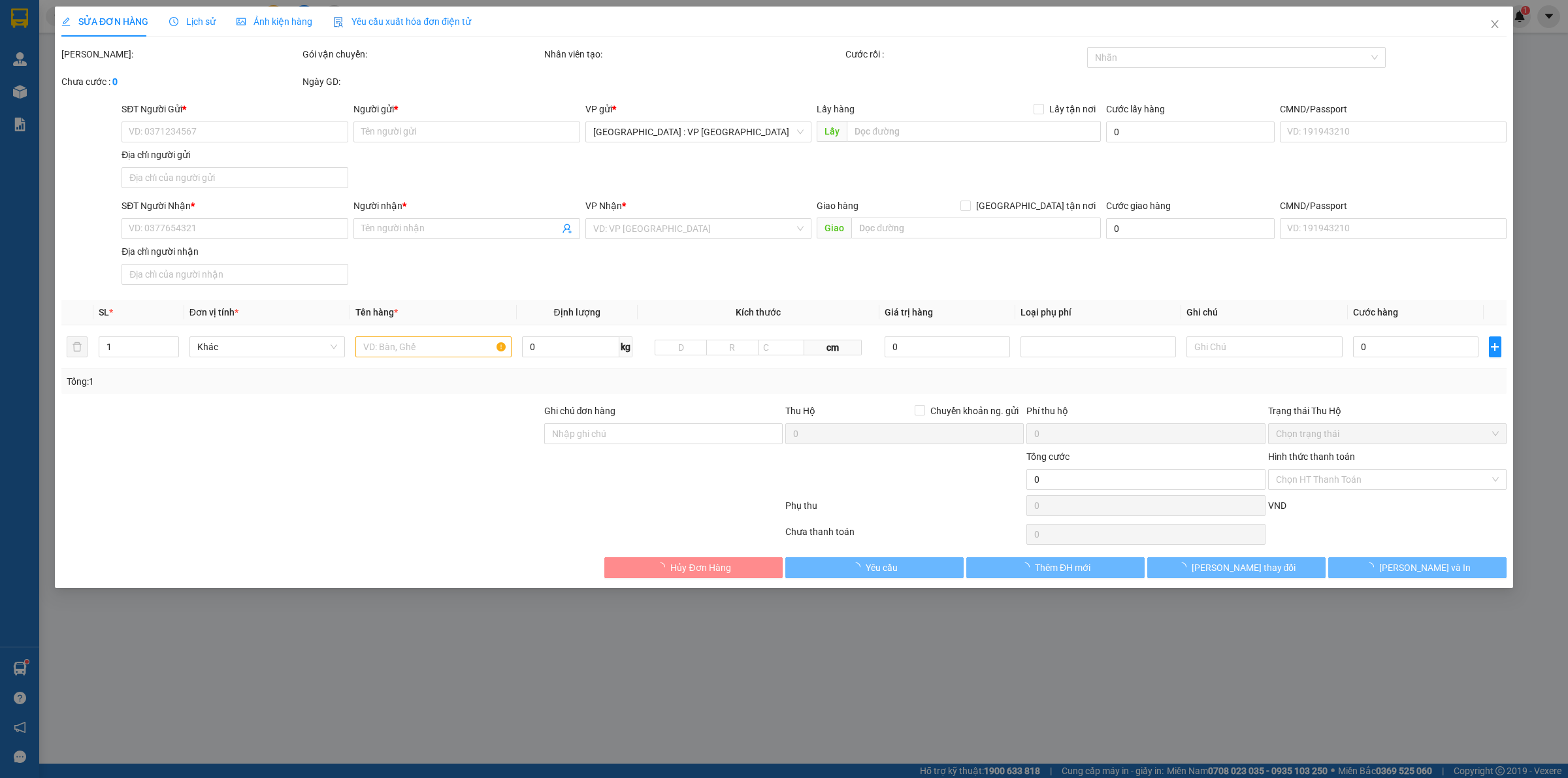
type input "1A Lê Tấn Bê, An Lạc, Bình Tân, TP HCM"
type input "100.000"
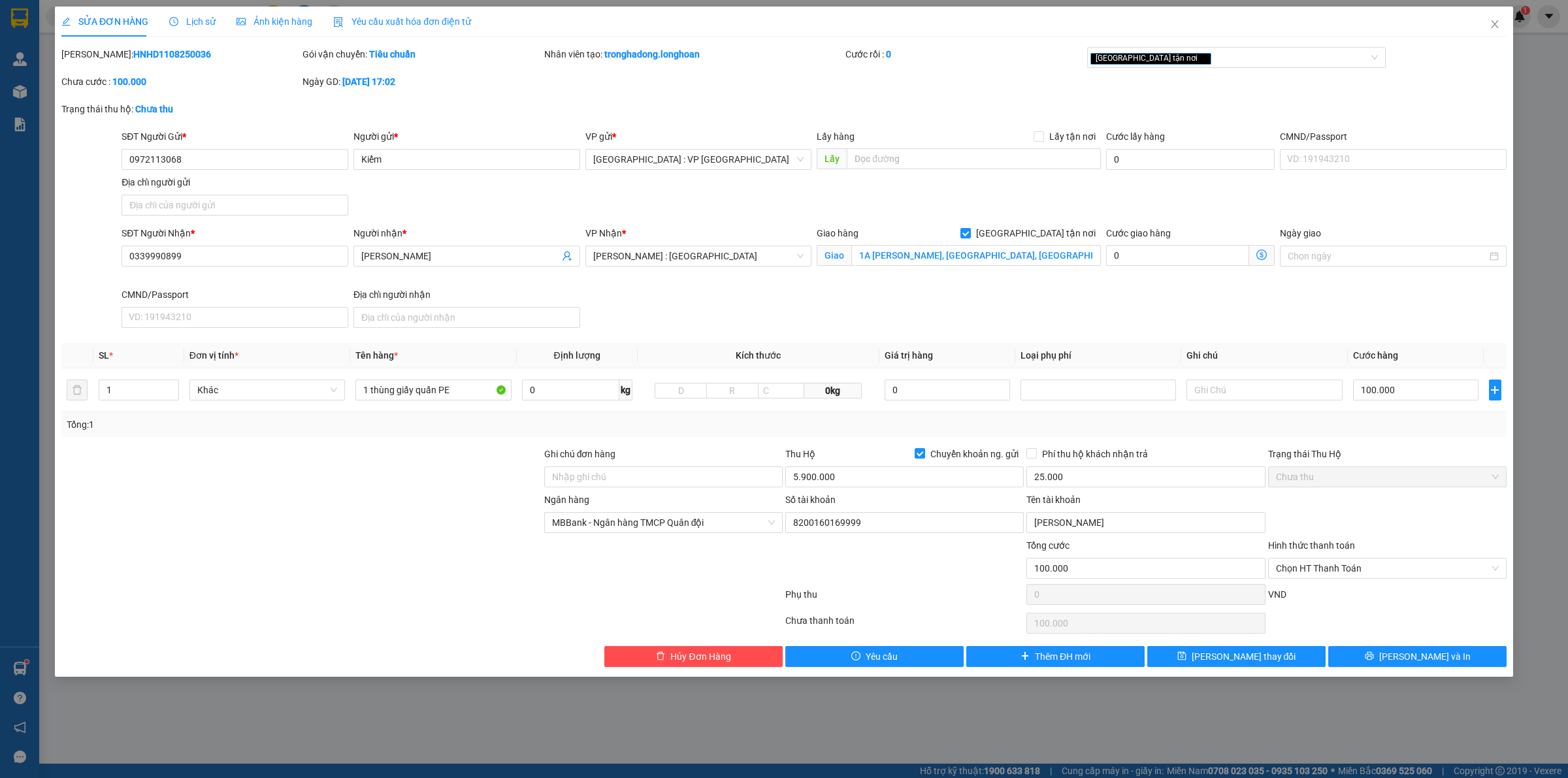
click at [187, 16] on span "Lịch sử" at bounding box center [192, 22] width 46 height 10
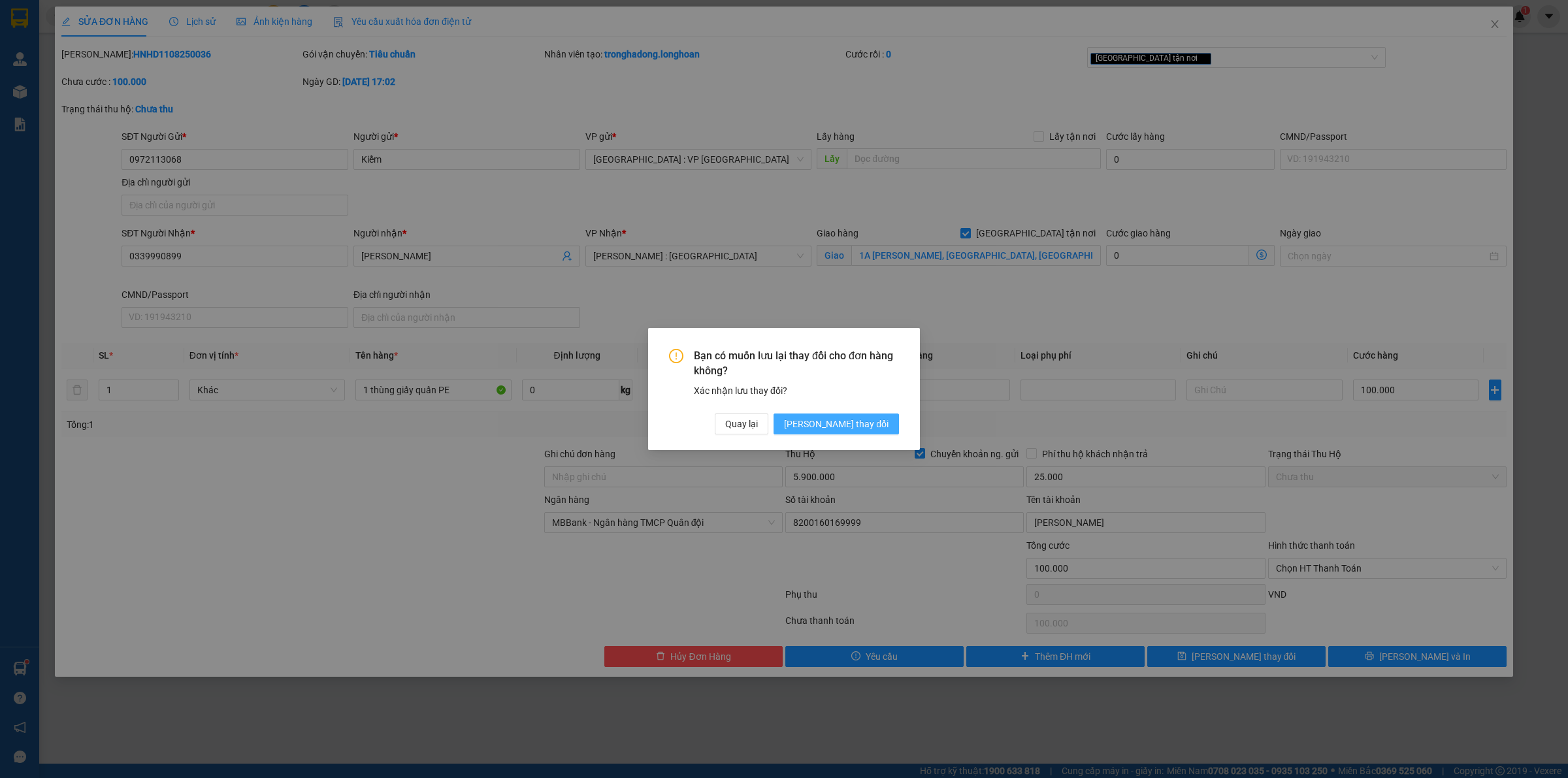
click at [853, 423] on span "[PERSON_NAME] thay đổi" at bounding box center [836, 424] width 104 height 15
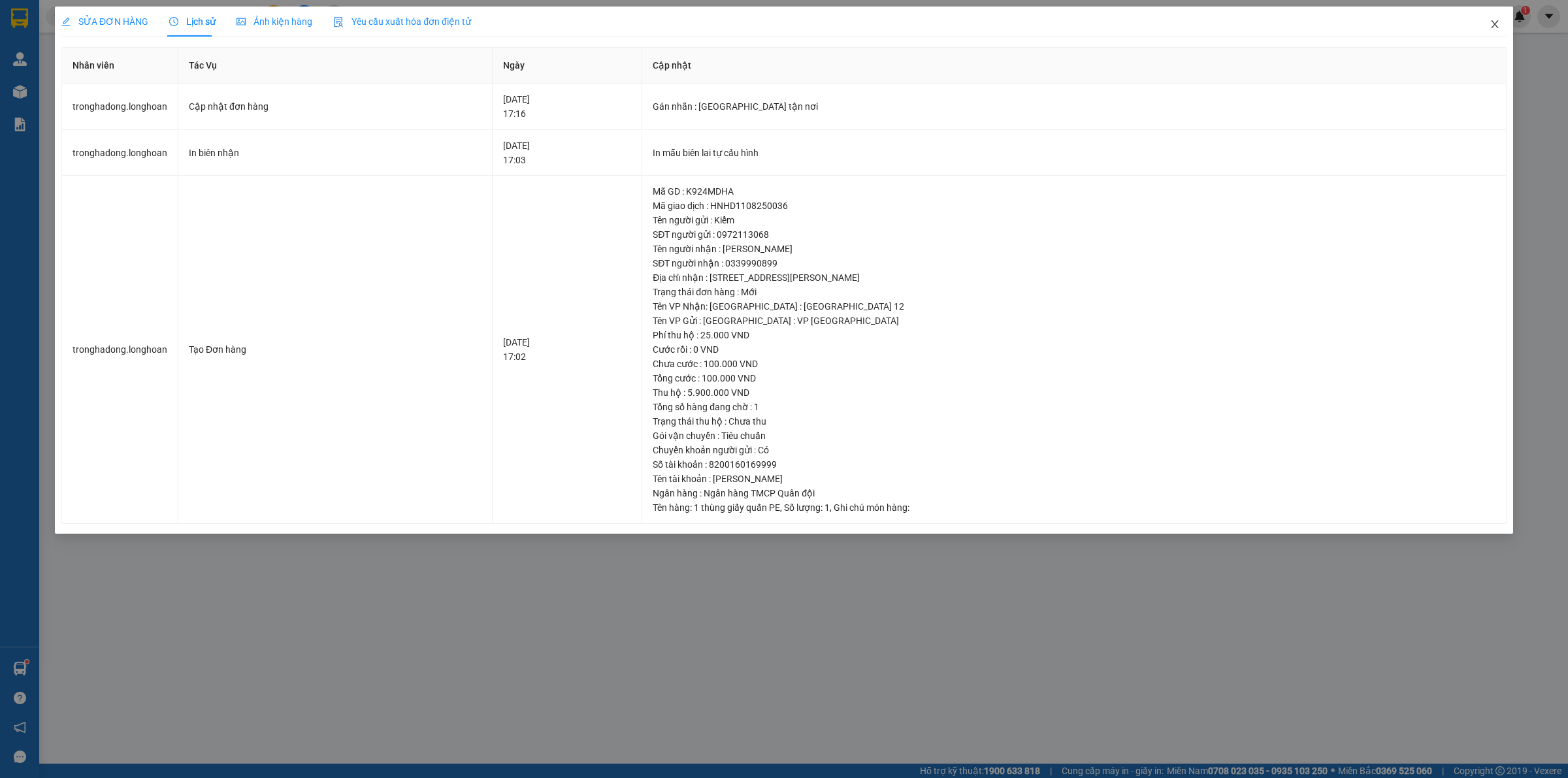
click at [1495, 27] on icon "close" at bounding box center [1495, 24] width 10 height 10
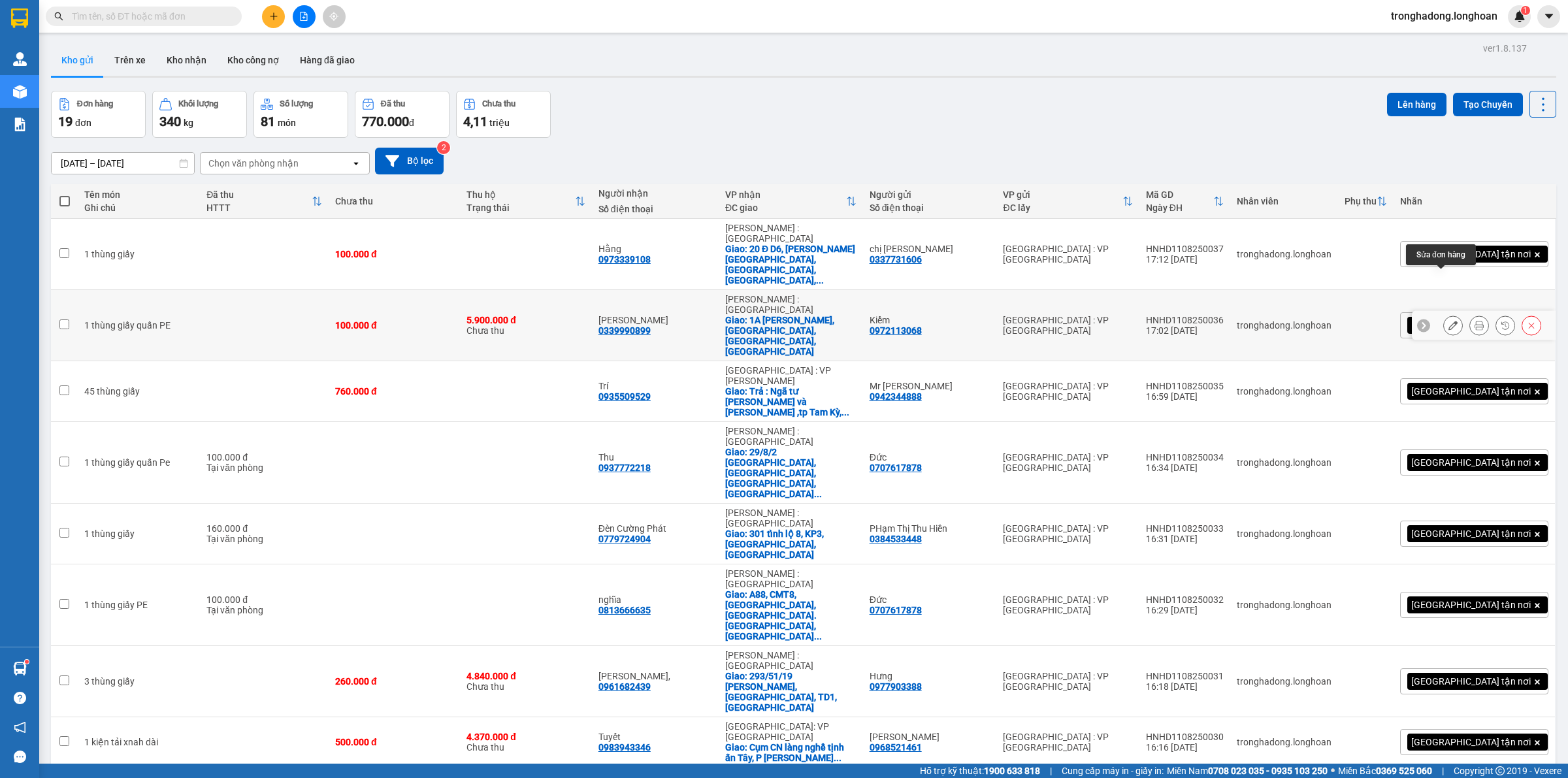
click at [1449, 321] on icon at bounding box center [1453, 326] width 10 height 10
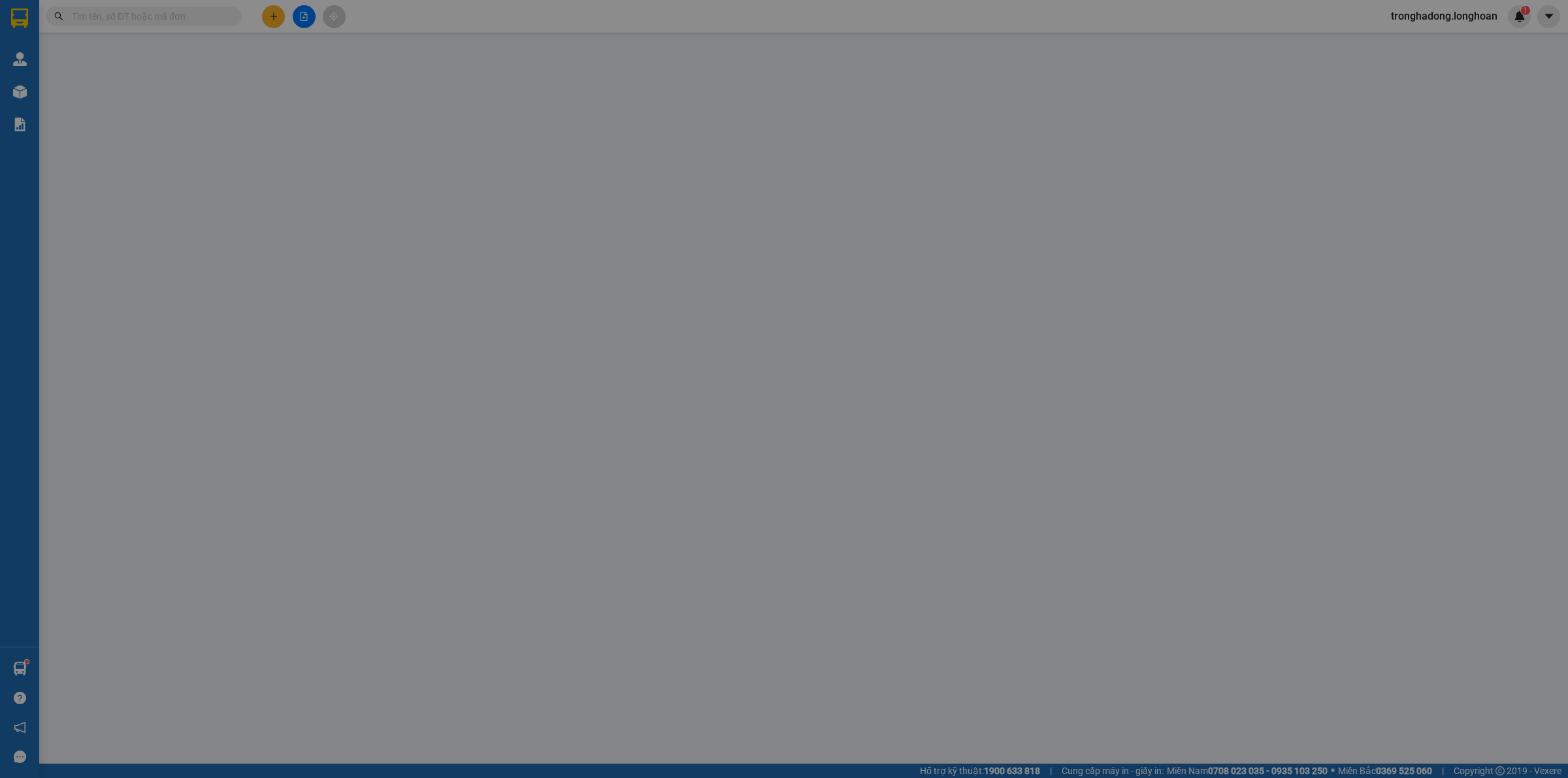
type input "0972113068"
type input "Kiểm"
type input "0339990899"
type input "[PERSON_NAME]"
checkbox input "true"
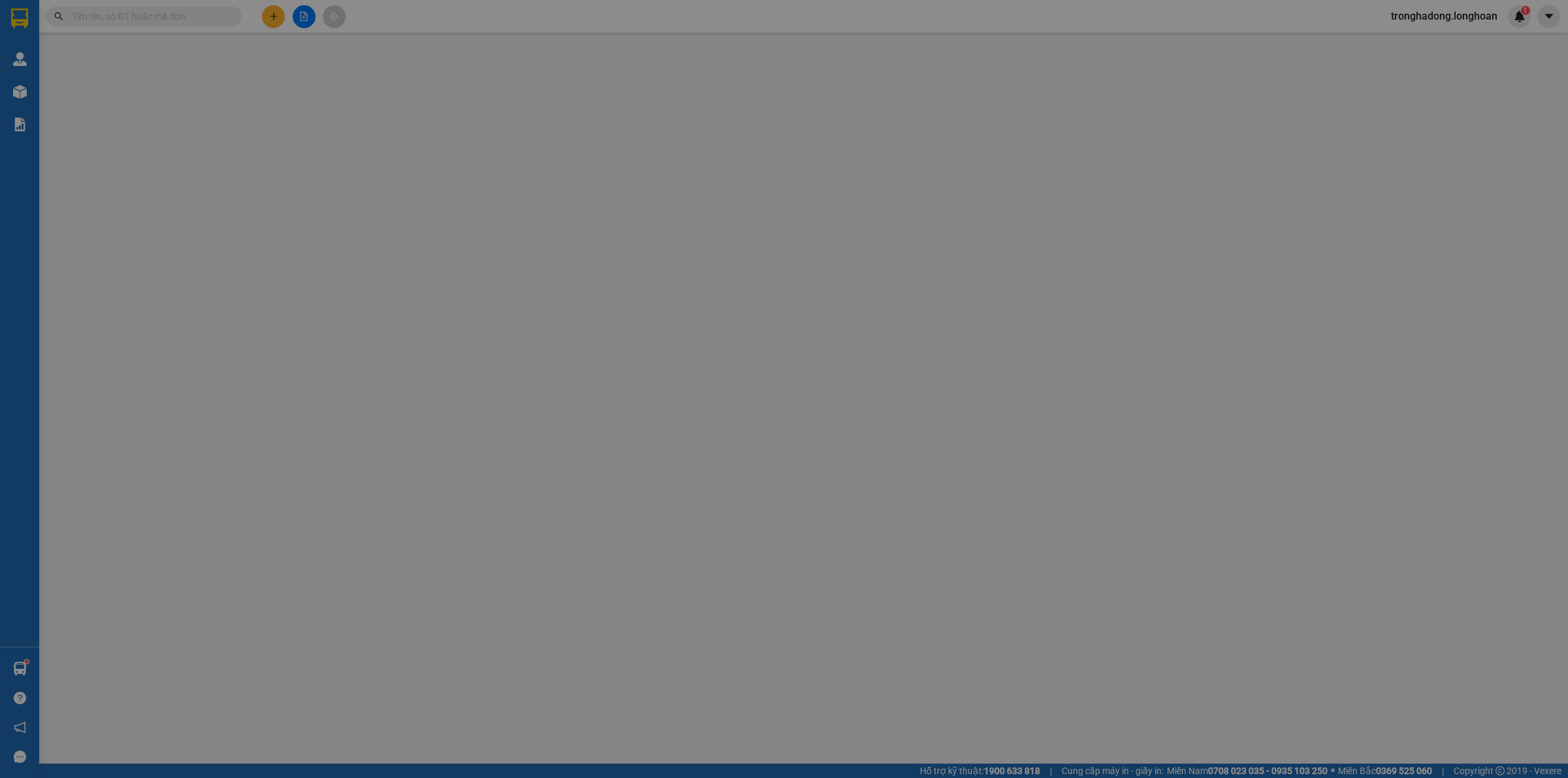
type input "1A Lê Tấn Bê, An Lạc, Bình Tân, TP HCM"
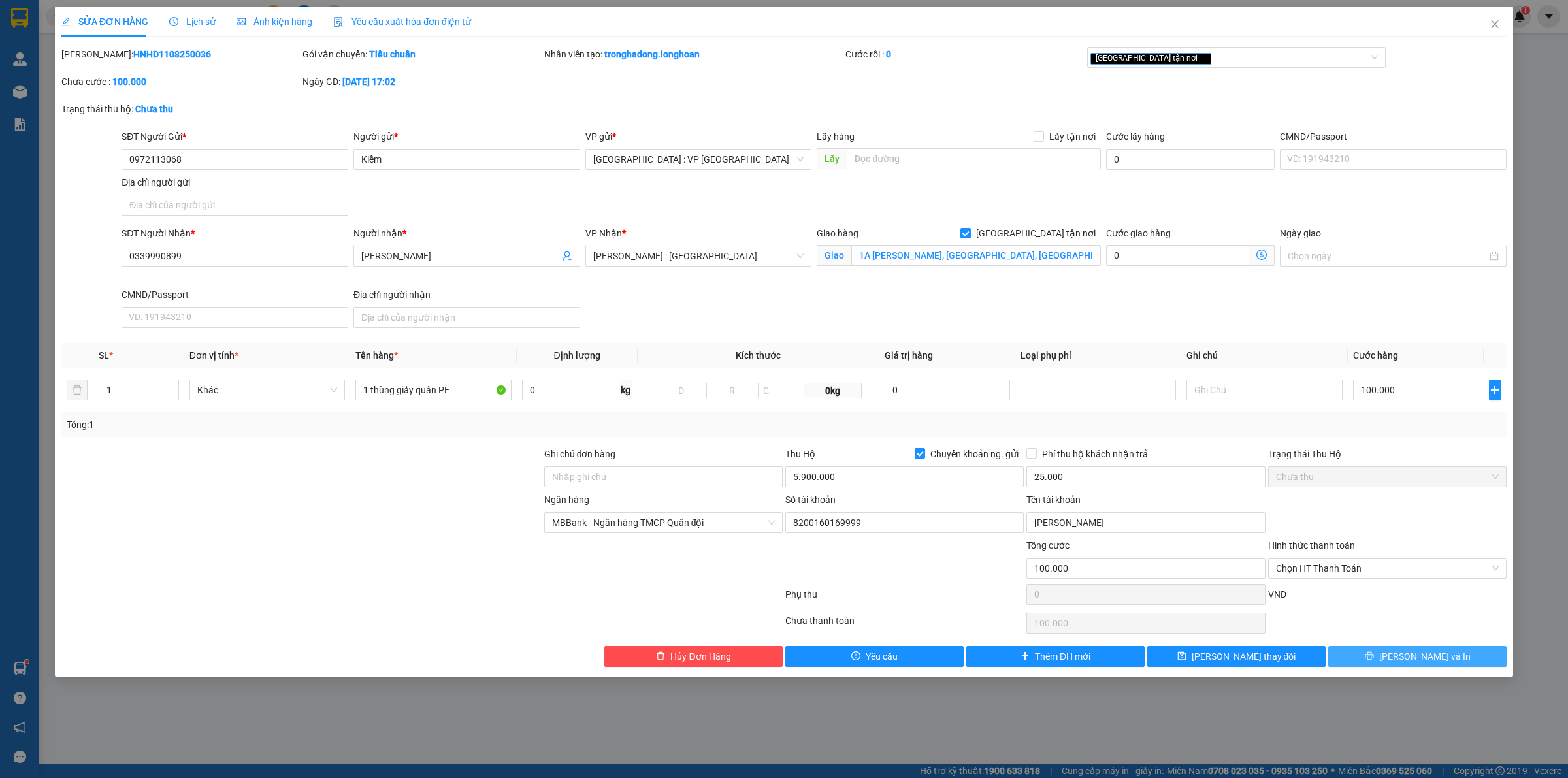
click at [1374, 659] on icon "printer" at bounding box center [1369, 656] width 10 height 10
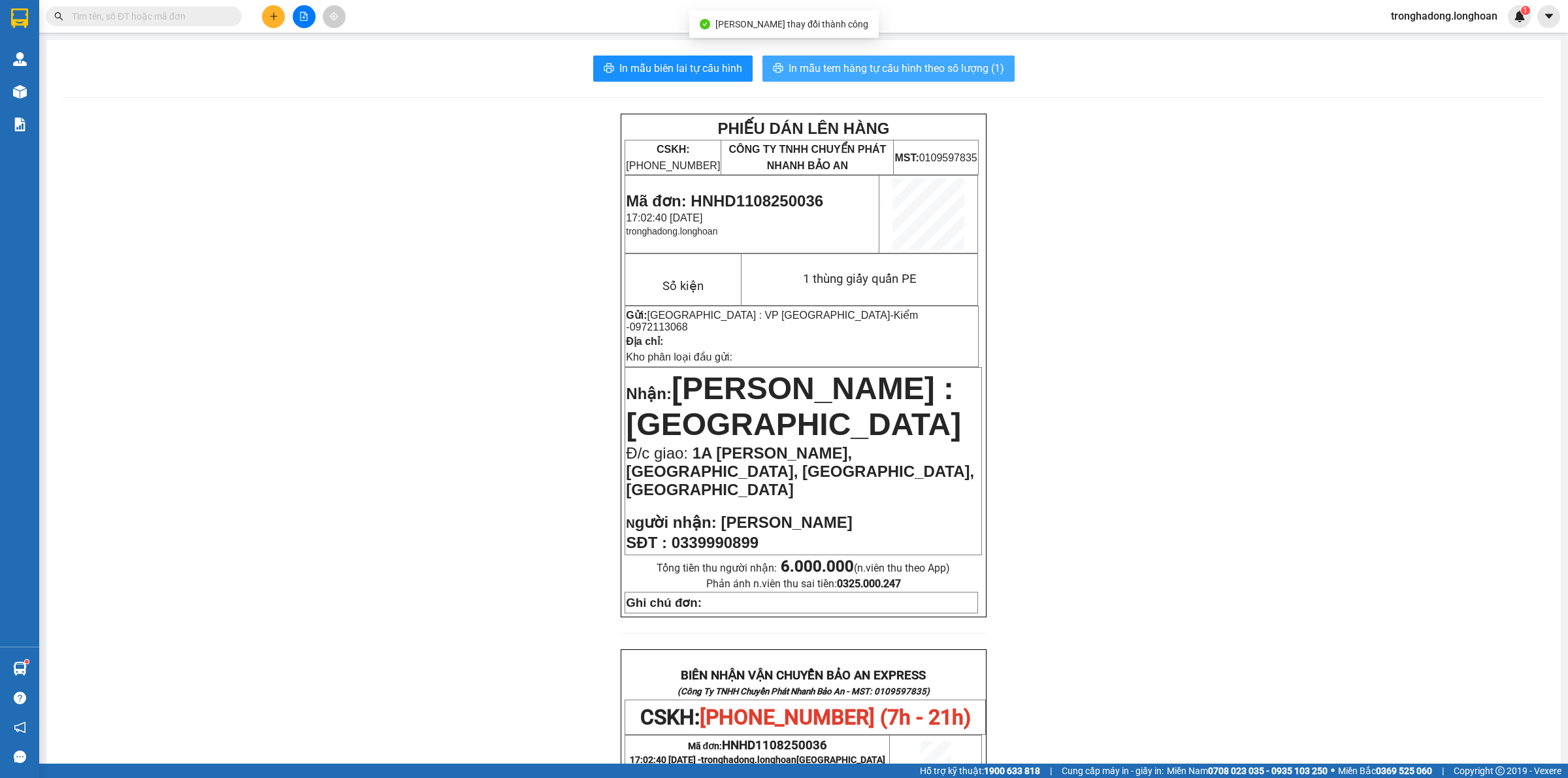
click at [830, 76] on span "In mẫu tem hàng tự cấu hình theo số lượng (1)" at bounding box center [897, 68] width 215 height 16
click at [276, 20] on icon "plus" at bounding box center [273, 16] width 10 height 10
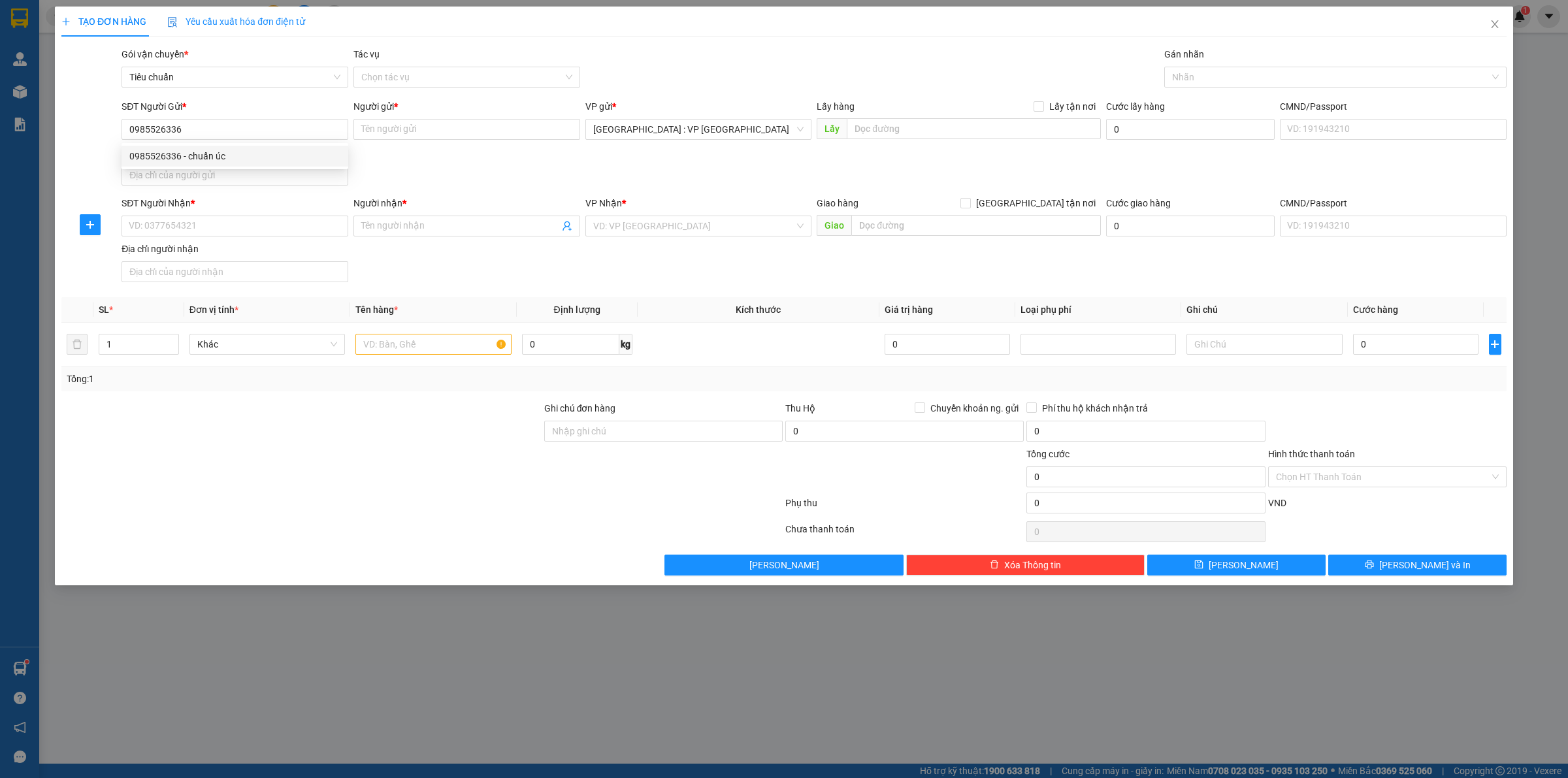
click at [406, 175] on div "SĐT Người Gửi * 0985526336 Người gửi * Tên người gửi VP gửi * Hà Nội : VP Hà Đô…" at bounding box center [814, 144] width 1391 height 91
click at [412, 134] on input "Người gửi *" at bounding box center [466, 129] width 227 height 21
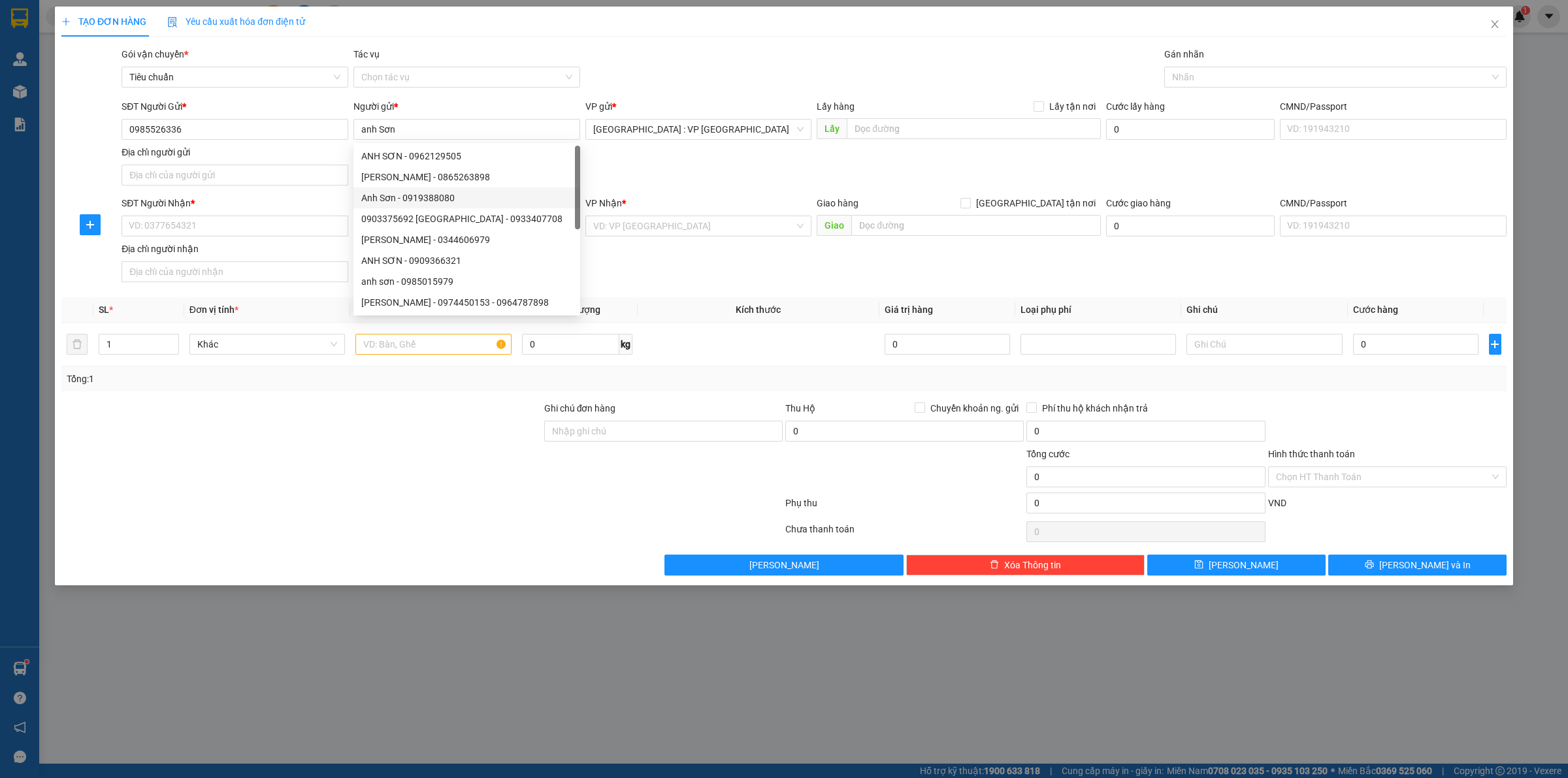
drag, startPoint x: 664, startPoint y: 170, endPoint x: 641, endPoint y: 174, distance: 23.3
click at [663, 168] on div "SĐT Người Gửi * 0985526336 Người gửi * anh Sơn VP gửi * Hà Nội : VP Hà Đông Lấy…" at bounding box center [814, 144] width 1391 height 91
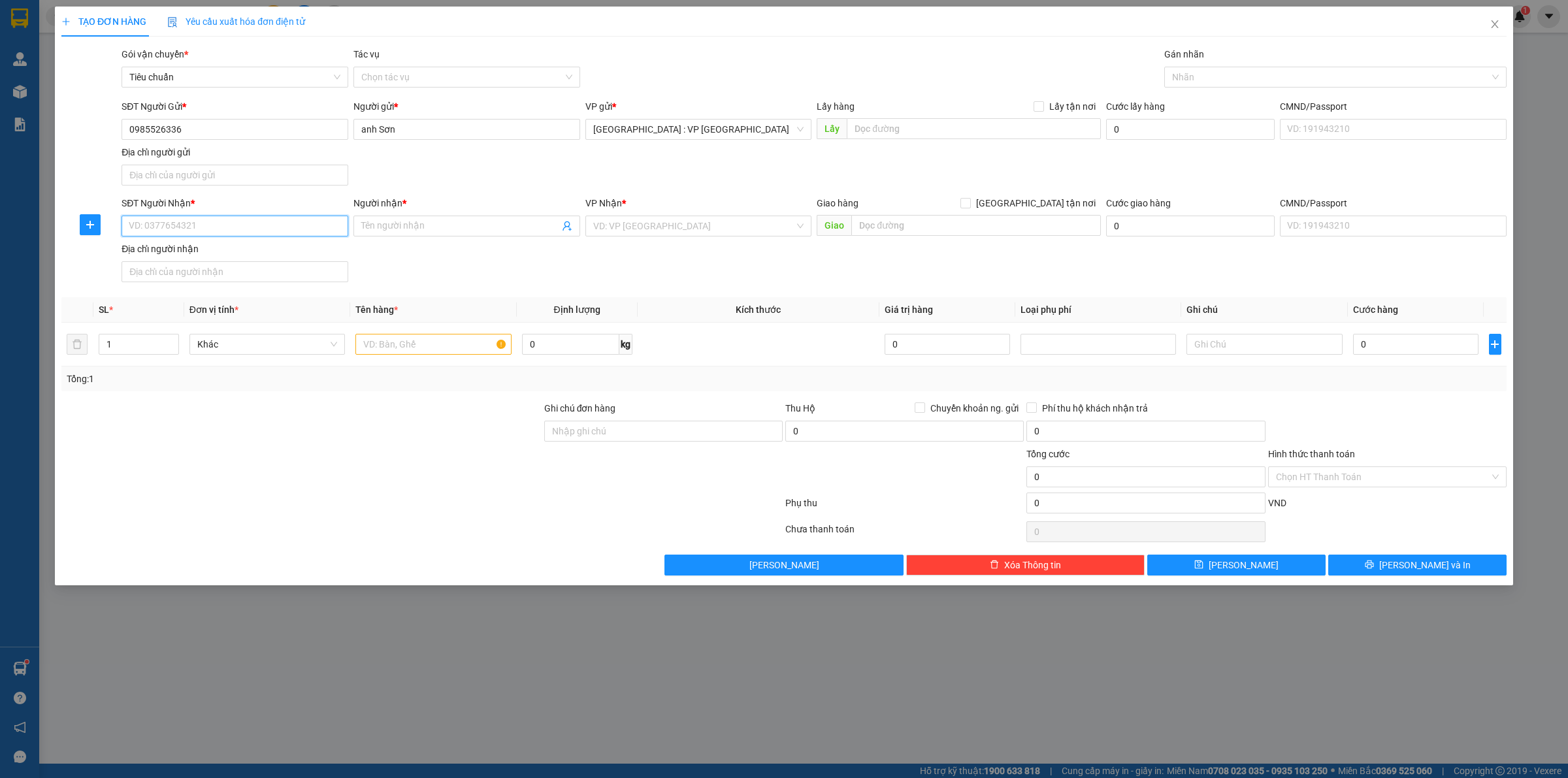
click at [180, 227] on input "SĐT Người Nhận *" at bounding box center [234, 226] width 227 height 21
click at [250, 255] on div "0987456627 - Anh Hải TD1" at bounding box center [234, 254] width 211 height 15
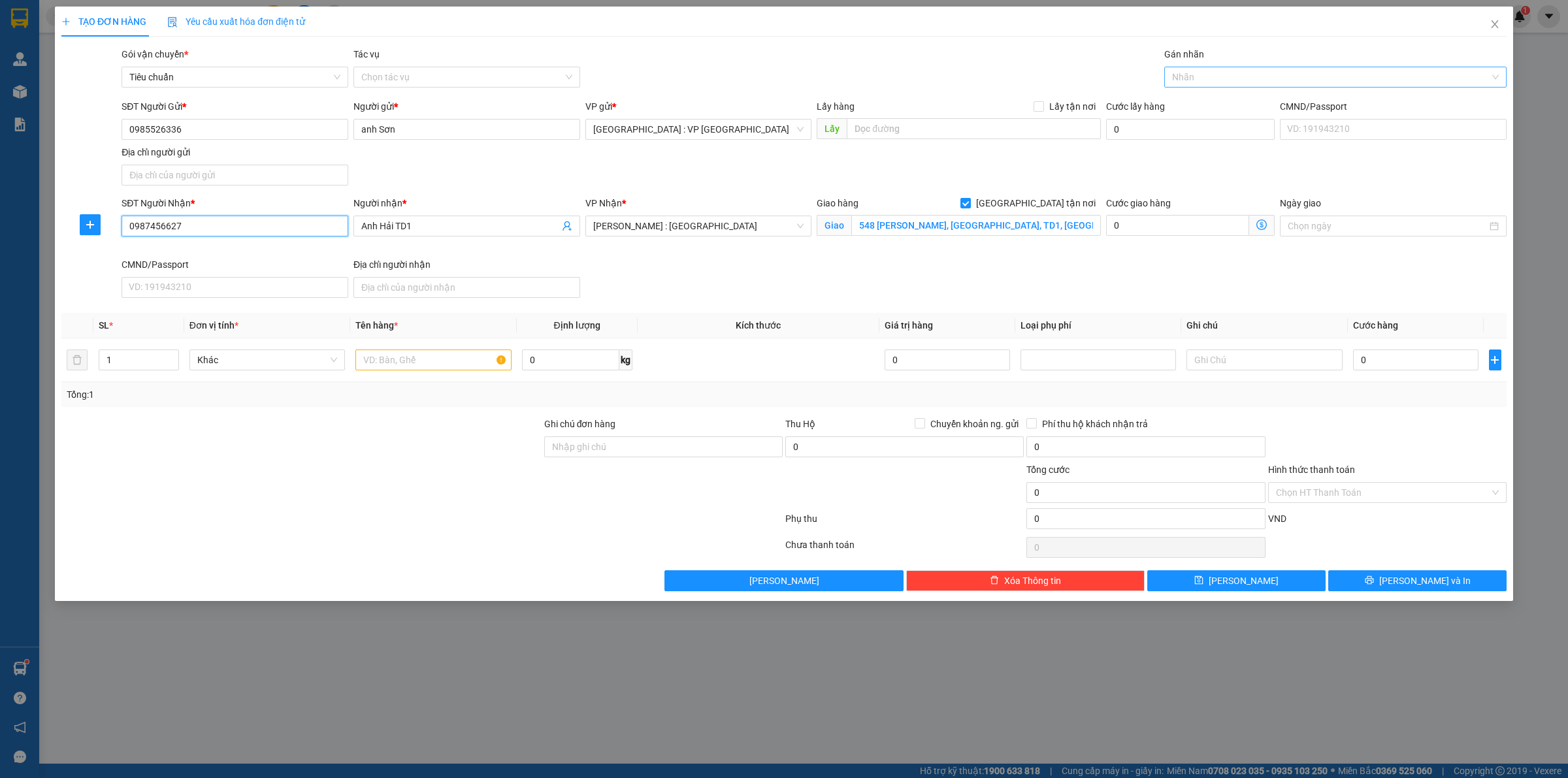
click at [1191, 73] on div at bounding box center [1329, 77] width 323 height 16
click at [1201, 102] on div "[GEOGRAPHIC_DATA] tận nơi" at bounding box center [1335, 103] width 326 height 15
drag, startPoint x: 1067, startPoint y: 170, endPoint x: 1075, endPoint y: 170, distance: 8.0
click at [1071, 170] on div "SĐT Người Gửi * 0985526336 Người gửi * anh Sơn VP gửi * Hà Nội : VP Hà Đông Lấy…" at bounding box center [814, 144] width 1391 height 91
click at [142, 358] on input "1" at bounding box center [138, 359] width 79 height 20
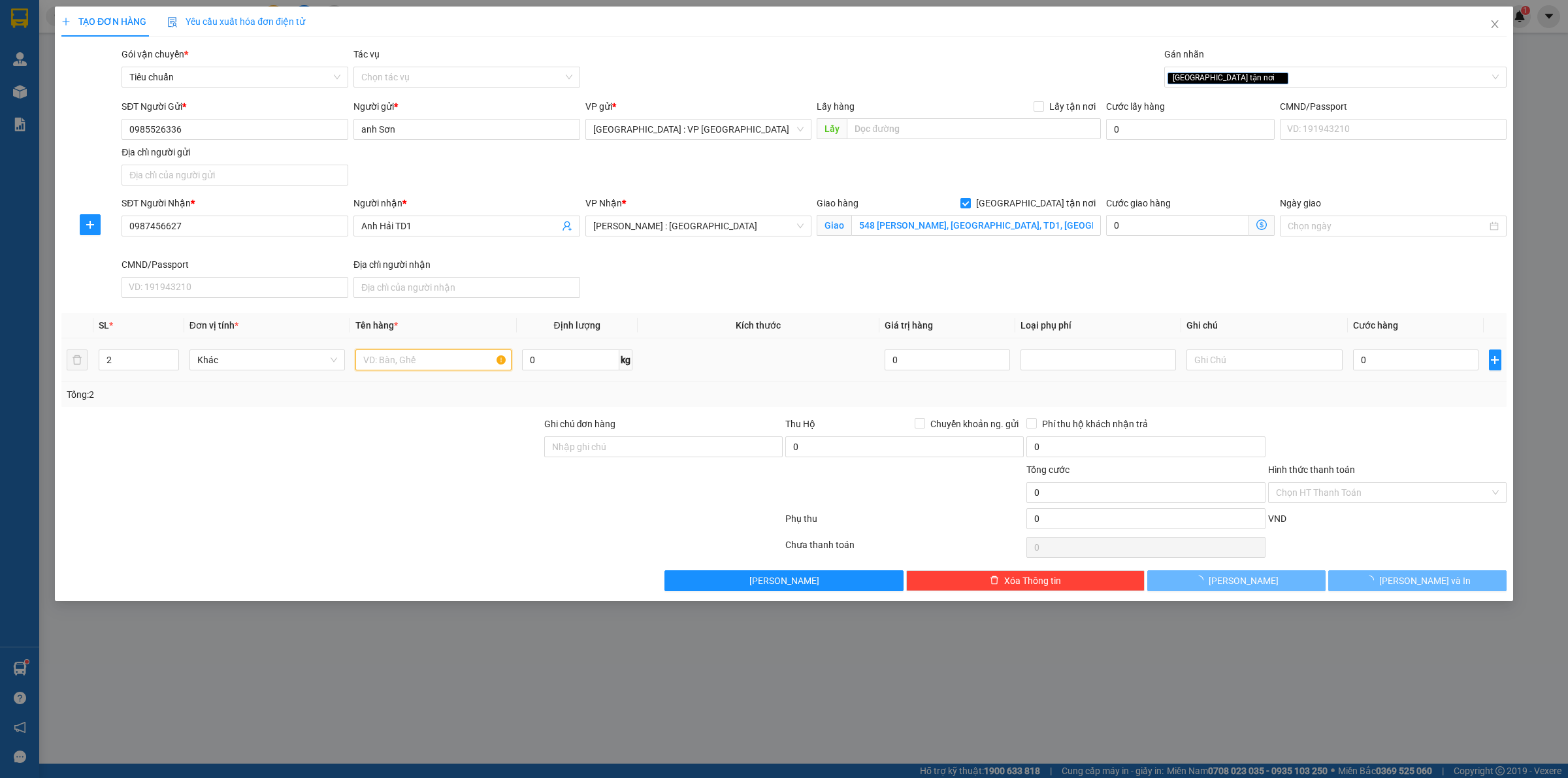
click at [385, 365] on input "text" at bounding box center [432, 360] width 155 height 21
click at [582, 366] on input "0" at bounding box center [570, 360] width 97 height 21
click at [1404, 360] on input "0" at bounding box center [1416, 360] width 126 height 21
click at [1314, 413] on div "Transit Pickup Surcharge Ids Transit Deliver Surcharge Ids Transit Deliver Surc…" at bounding box center [784, 319] width 1446 height 544
click at [1374, 584] on icon "printer" at bounding box center [1369, 580] width 10 height 10
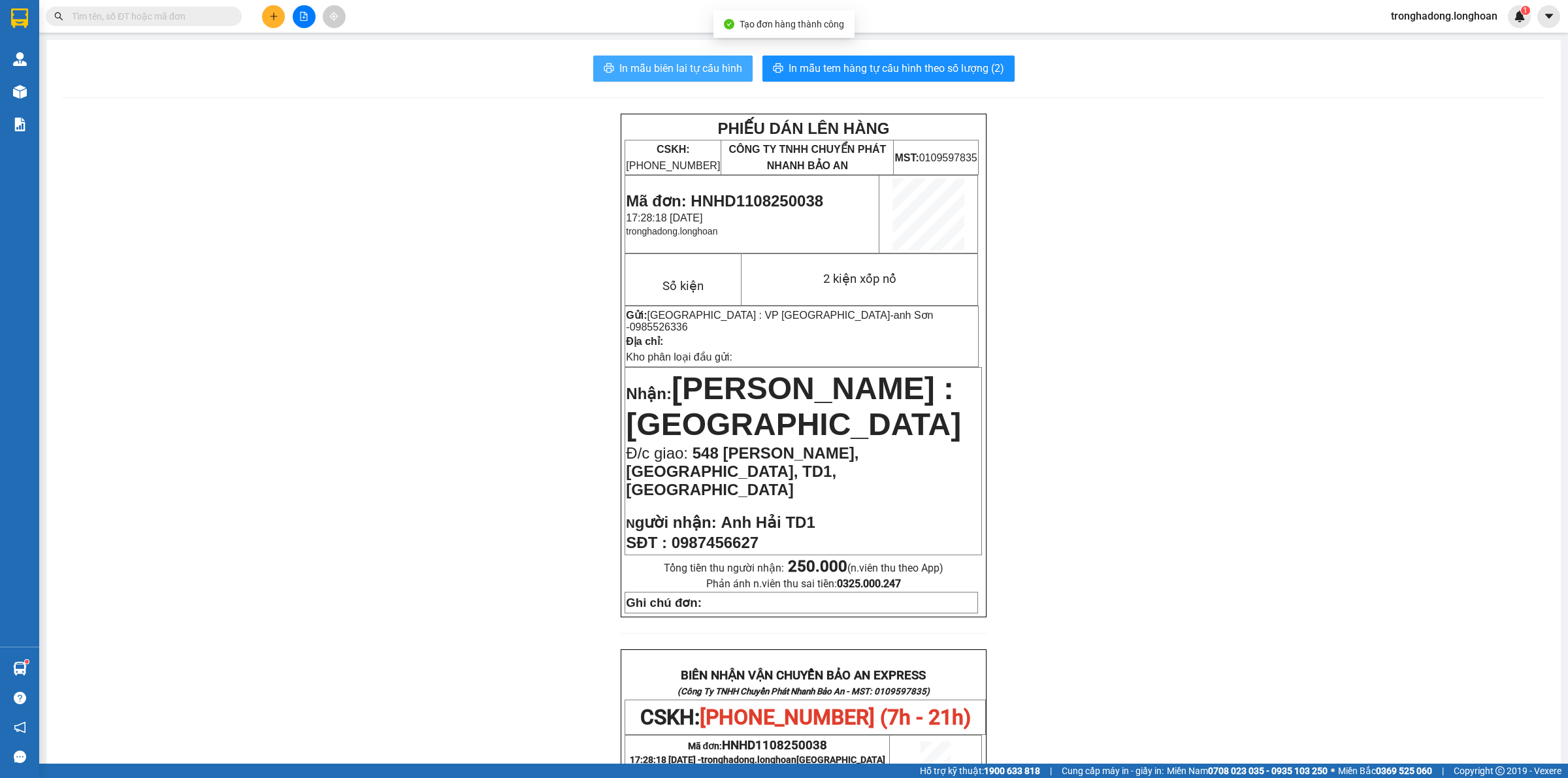
click at [675, 70] on span "In mẫu biên lai tự cấu hình" at bounding box center [682, 68] width 123 height 16
click at [889, 66] on span "In mẫu tem hàng tự cấu hình theo số lượng (2)" at bounding box center [897, 68] width 215 height 16
click at [269, 16] on icon "plus" at bounding box center [273, 16] width 10 height 10
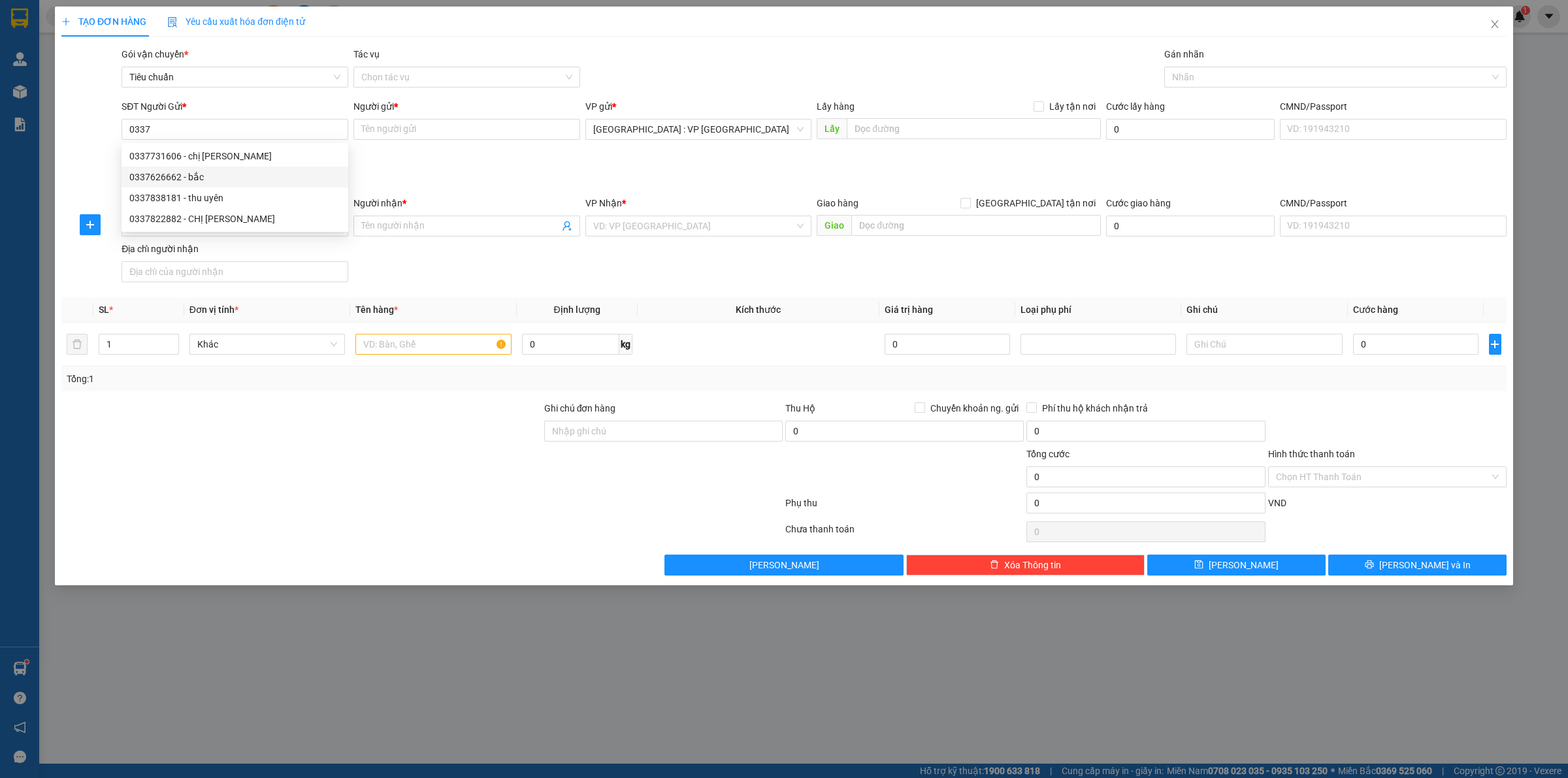
click at [432, 181] on div "SĐT Người Gửi * 0337 Người gửi * Tên người gửi VP gửi * Hà Nội : VP Hà Đông Lấy…" at bounding box center [814, 144] width 1391 height 91
click at [223, 125] on input "0337" at bounding box center [234, 129] width 227 height 21
click at [438, 165] on div "SĐT Người Gửi * VD: 0371234567 Người gửi * Tên người gửi VP gửi * Hà Nội : VP H…" at bounding box center [814, 144] width 1391 height 91
click at [1492, 28] on icon "close" at bounding box center [1495, 24] width 10 height 10
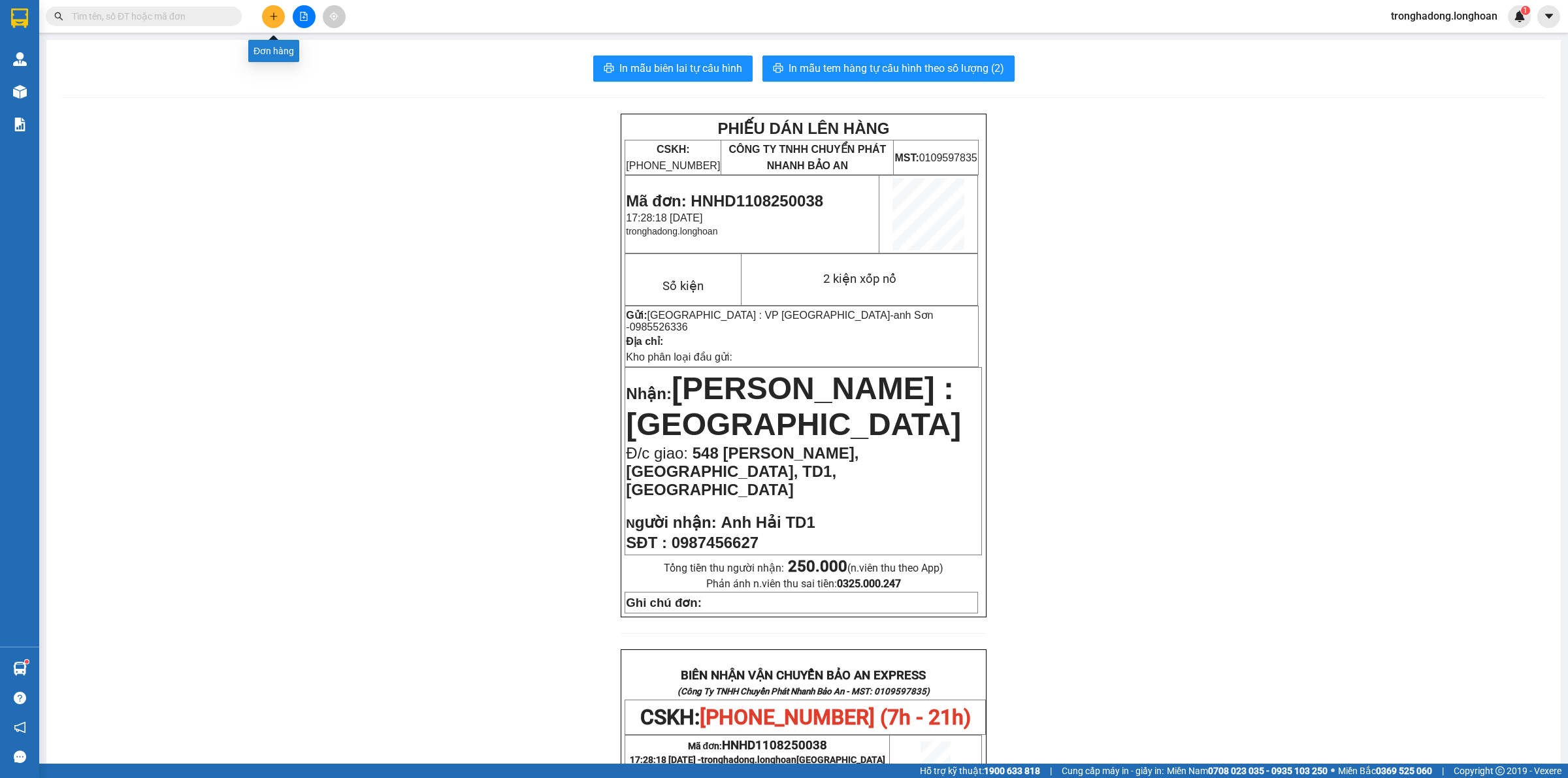
click at [279, 14] on button at bounding box center [273, 16] width 23 height 23
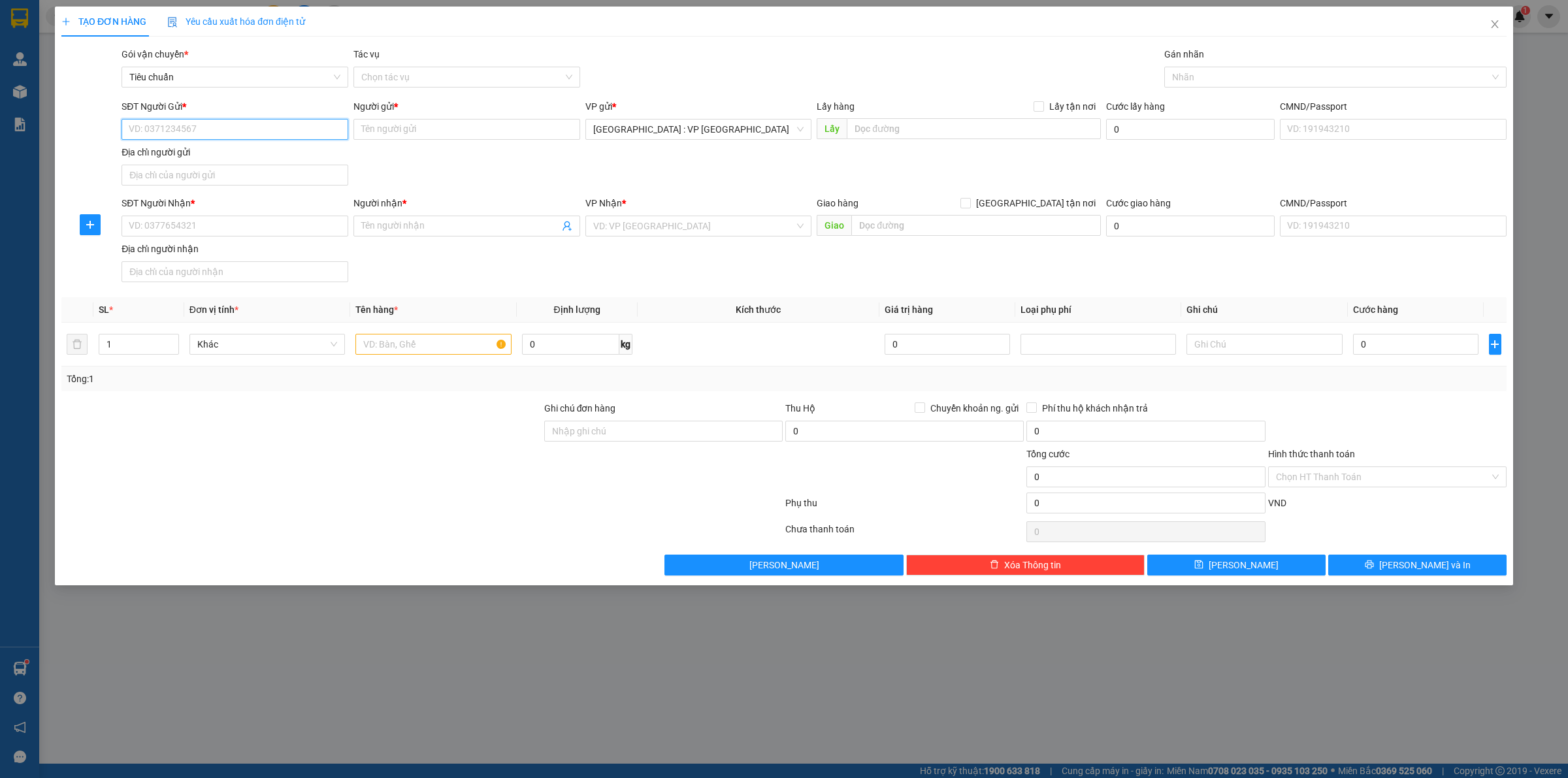
click at [185, 126] on input "SĐT Người Gửi *" at bounding box center [234, 129] width 227 height 21
click at [247, 154] on div "0337750187 - Hồng Nhung" at bounding box center [234, 156] width 211 height 15
click at [262, 220] on input "SĐT Người Nhận *" at bounding box center [234, 226] width 227 height 21
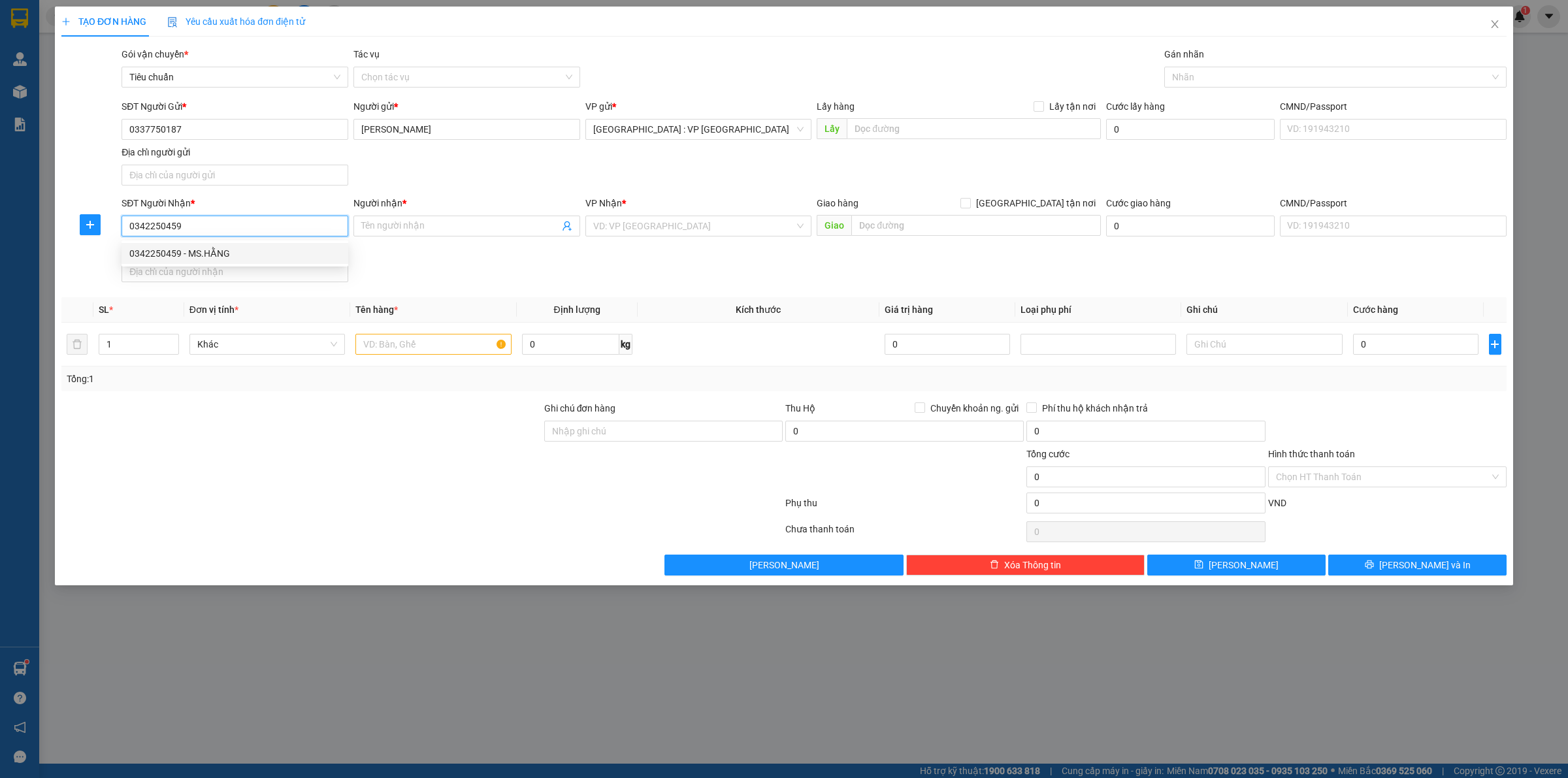
click at [263, 255] on div "0342250459 - MS.HẰNG" at bounding box center [234, 254] width 211 height 15
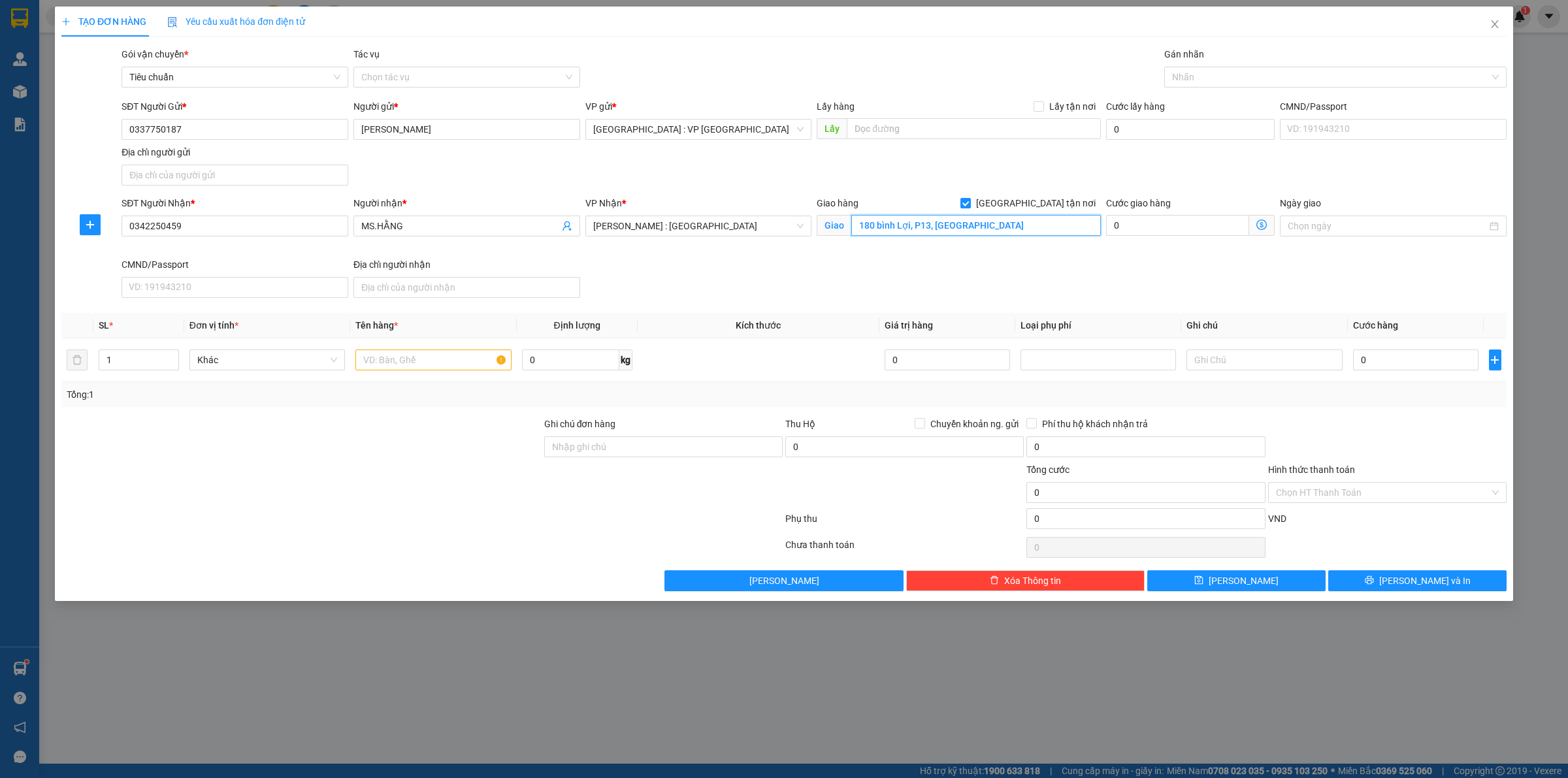
click at [1011, 226] on input "180 bình Lợi, P13, Bình Thạnh" at bounding box center [977, 226] width 250 height 21
click at [1190, 76] on div at bounding box center [1329, 77] width 323 height 16
click at [1180, 109] on div "[GEOGRAPHIC_DATA] tận nơi" at bounding box center [1335, 103] width 326 height 15
click at [1075, 154] on div "SĐT Người Gửi * 0337750187 Người gửi * Hồng Nhung VP gửi * Hà Nội : VP Hà Đông …" at bounding box center [814, 144] width 1391 height 91
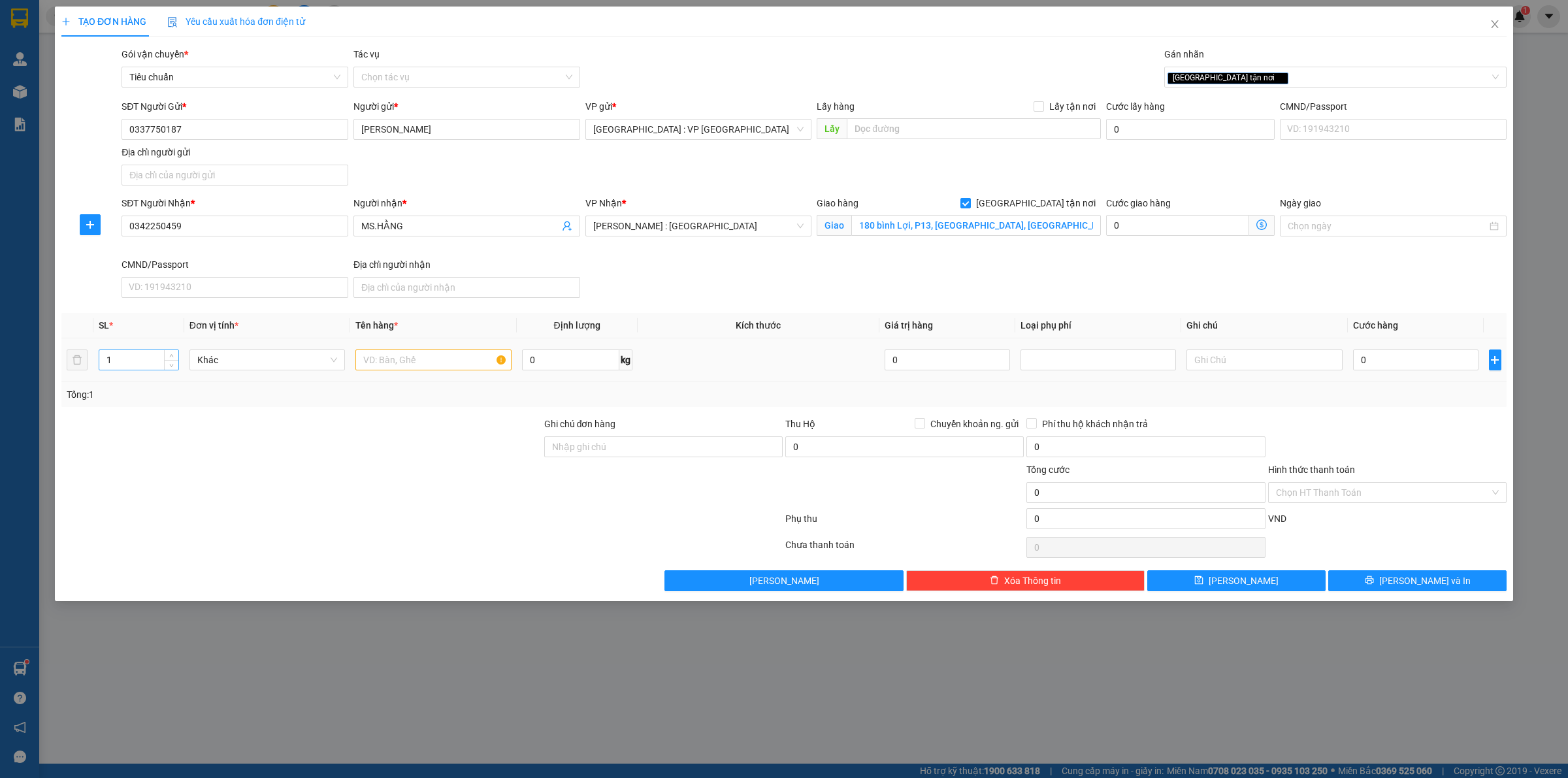
click at [142, 361] on input "1" at bounding box center [138, 359] width 79 height 20
click at [403, 366] on input "text" at bounding box center [432, 360] width 155 height 21
click at [482, 361] on input "12 thùng giấy, 1 kiện 2 thùng quấn chung, 1 thùng tải xnah dài" at bounding box center [432, 360] width 155 height 21
click at [1400, 365] on input "0" at bounding box center [1416, 360] width 126 height 21
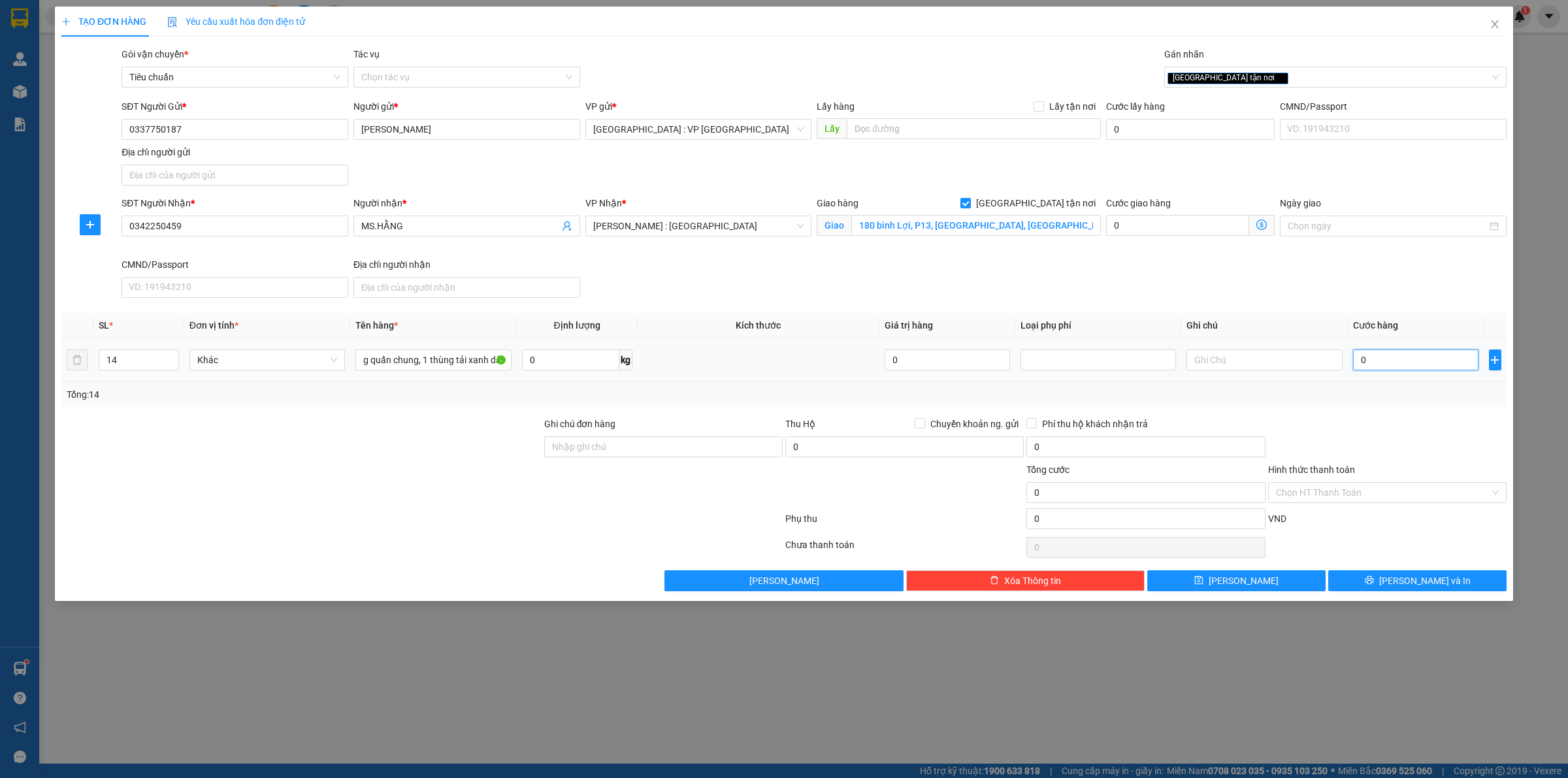
scroll to position [0, 0]
click at [432, 366] on input "12 thùng giấy, 1 kiện 2 thùng quấn chung, 1 thùng tải xanh dài" at bounding box center [432, 360] width 155 height 21
click at [1408, 585] on span "[PERSON_NAME] và In" at bounding box center [1425, 581] width 91 height 15
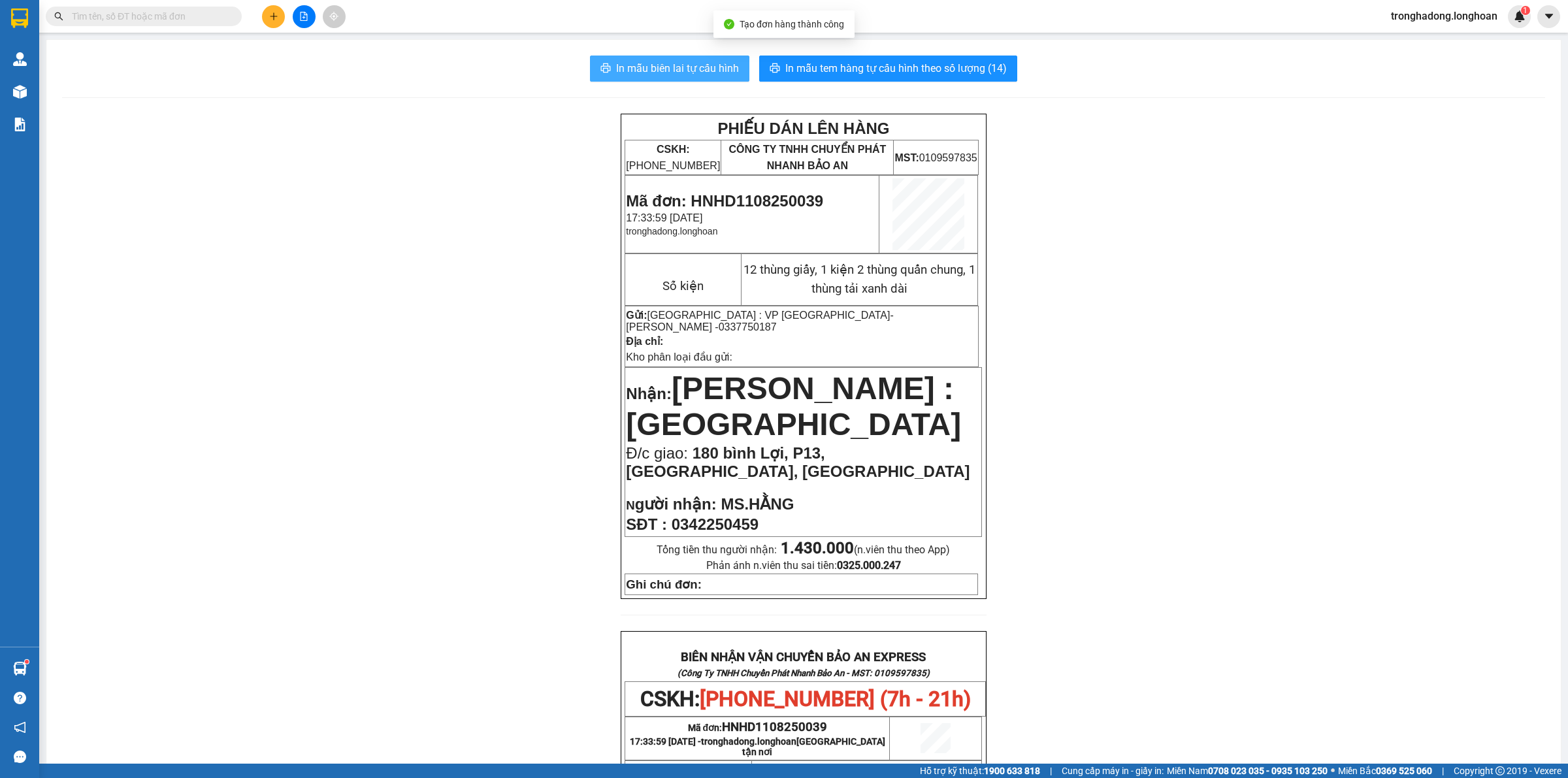
click at [652, 69] on span "In mẫu biên lai tự cấu hình" at bounding box center [678, 68] width 123 height 16
click at [861, 66] on span "In mẫu tem hàng tự cấu hình theo số lượng (14)" at bounding box center [896, 68] width 221 height 16
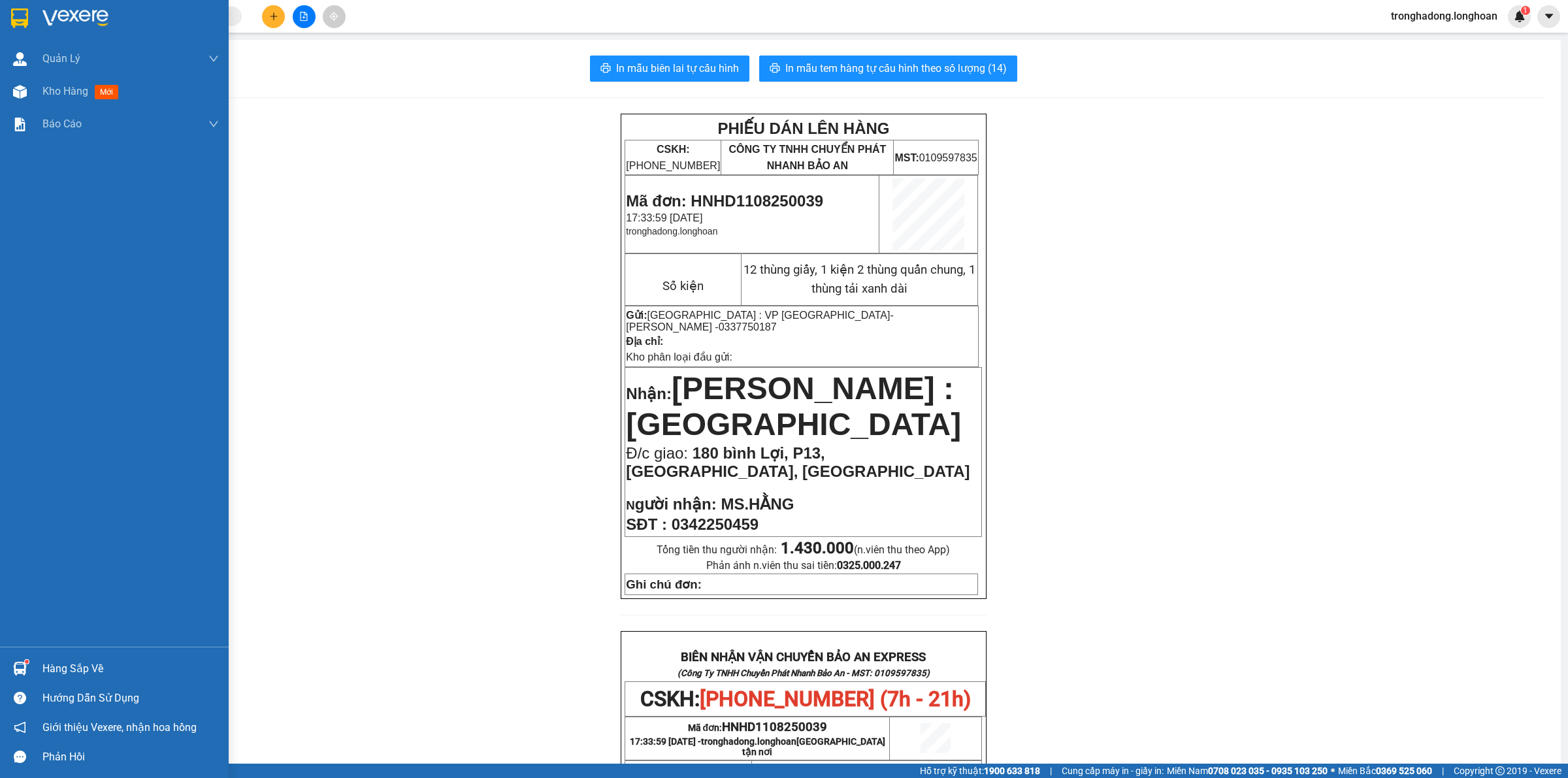
click at [17, 13] on img at bounding box center [20, 18] width 17 height 20
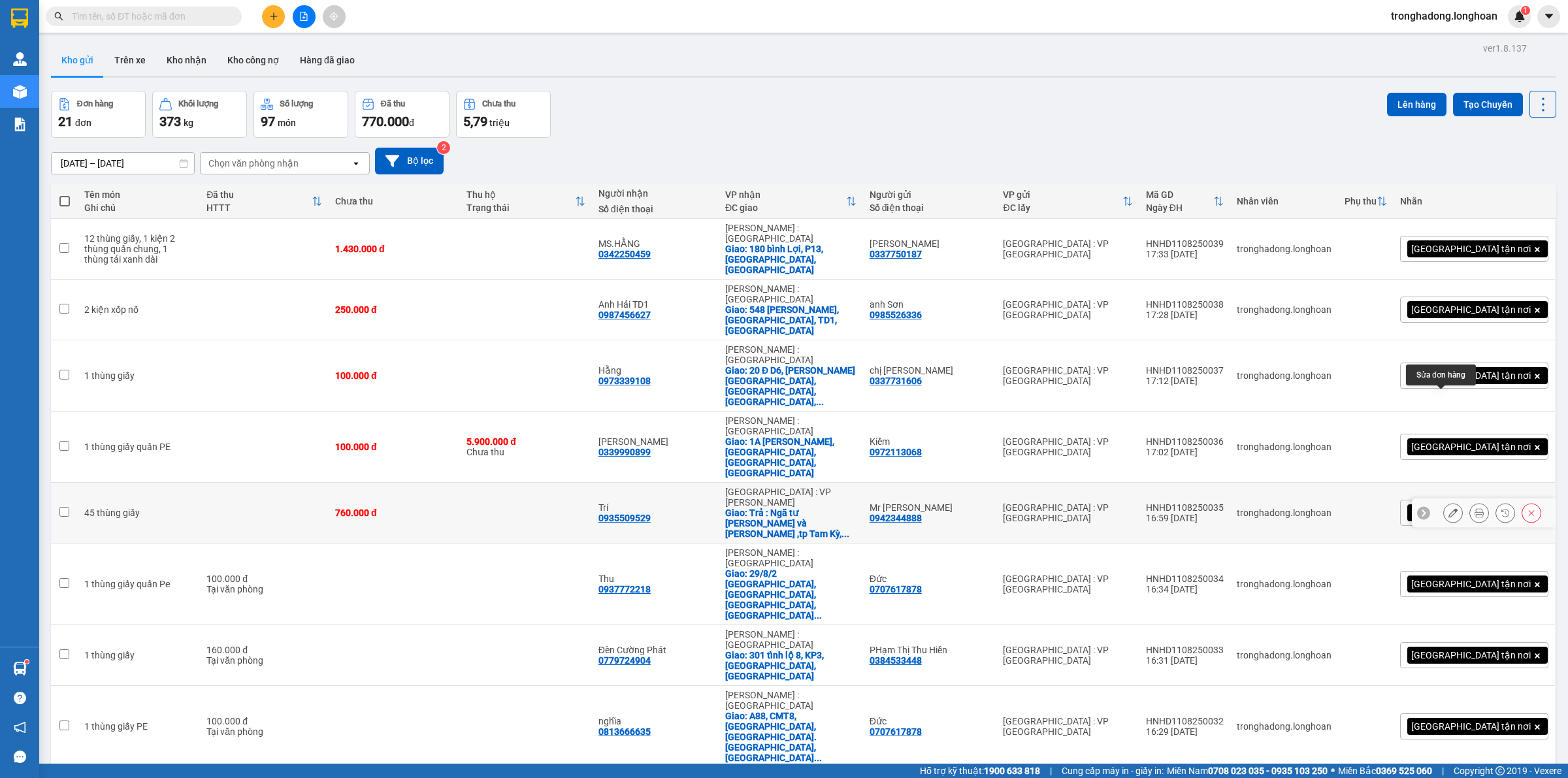
click at [1449, 509] on icon at bounding box center [1453, 513] width 10 height 10
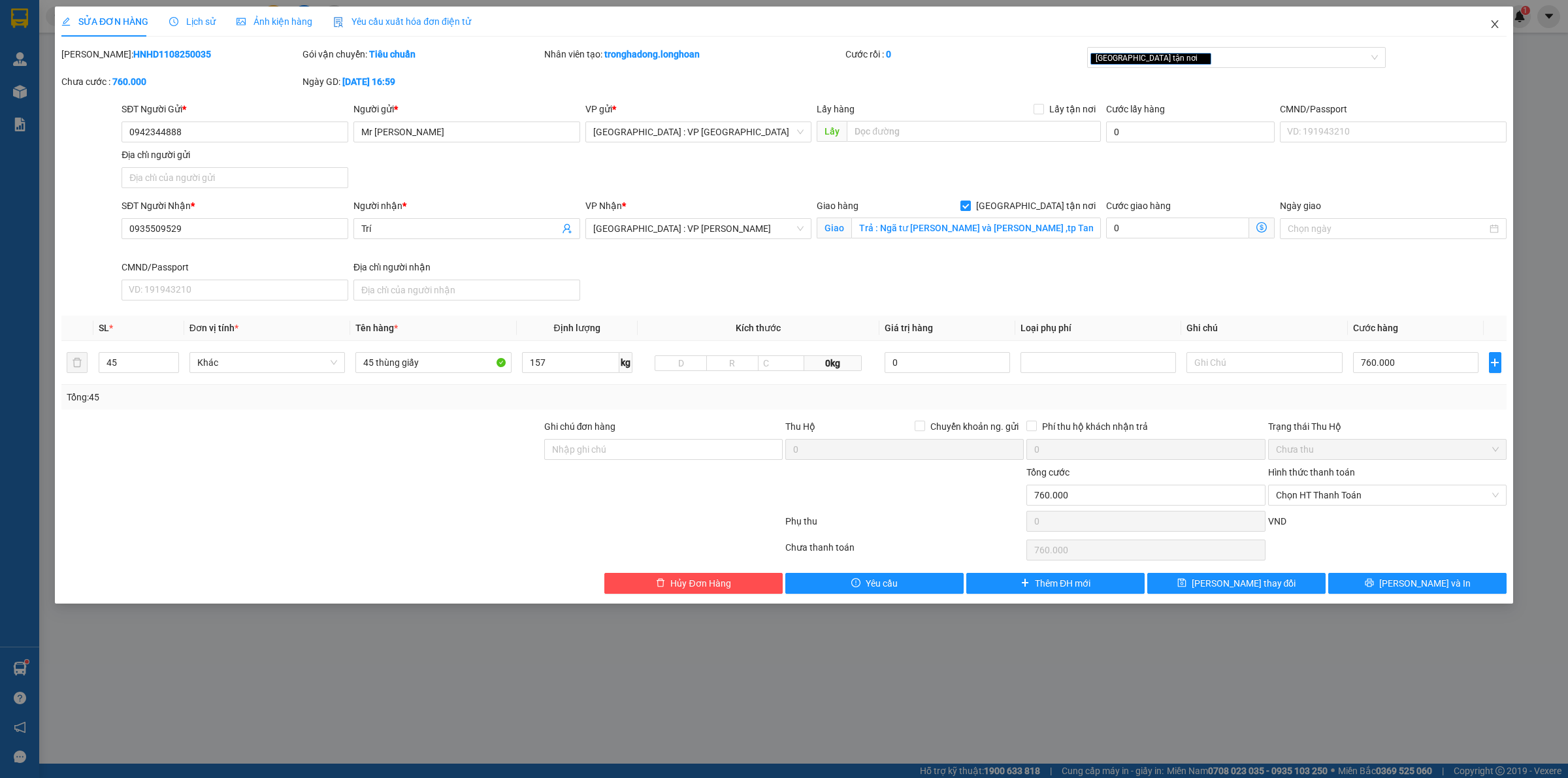
click at [1495, 23] on icon "close" at bounding box center [1495, 23] width 7 height 8
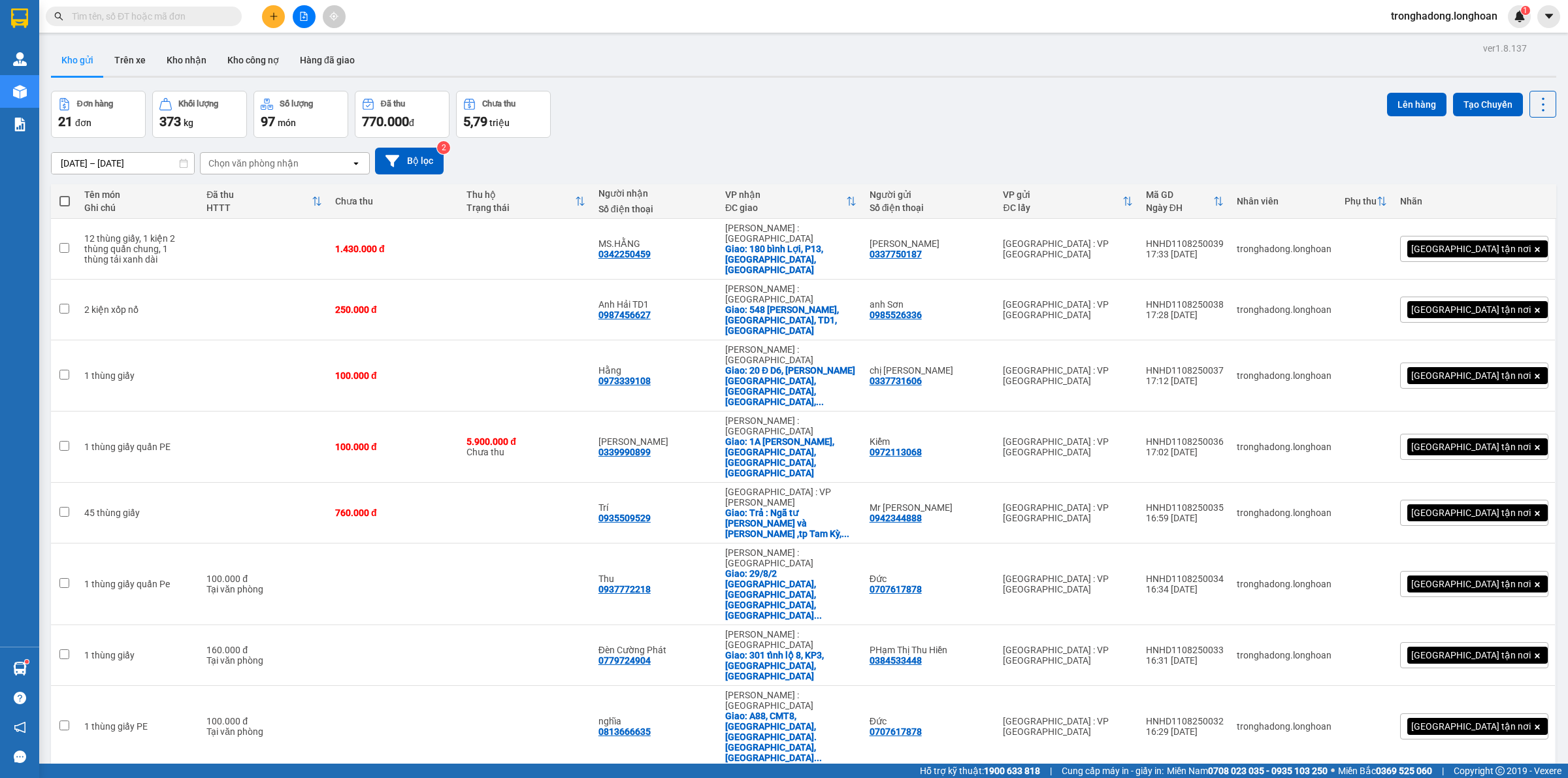
click at [272, 18] on icon "plus" at bounding box center [273, 16] width 10 height 10
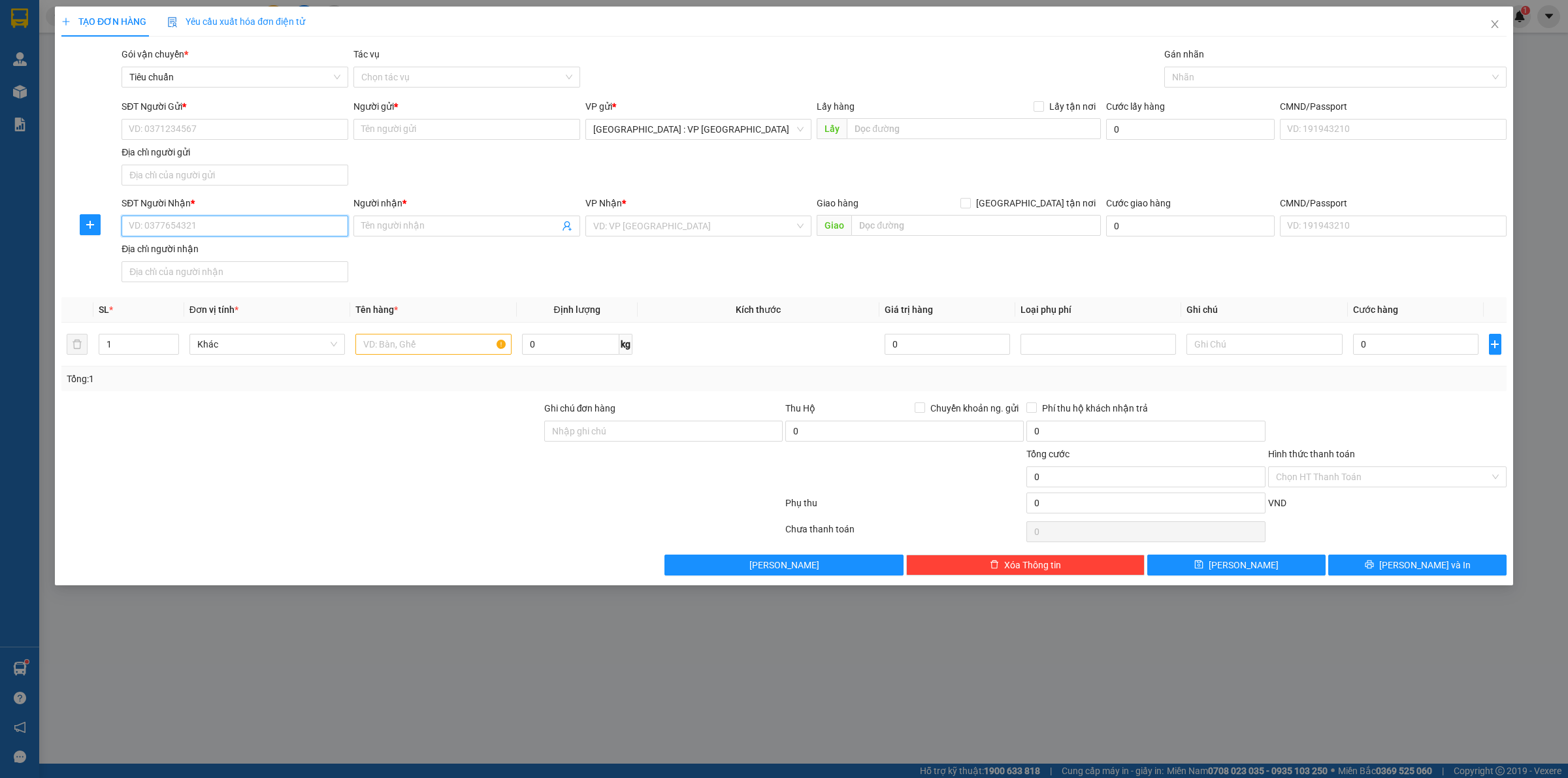
click at [183, 230] on input "SĐT Người Nhận *" at bounding box center [234, 226] width 227 height 21
click at [226, 253] on div "0377909991 - [PERSON_NAME]" at bounding box center [234, 254] width 211 height 15
type input "0377909991"
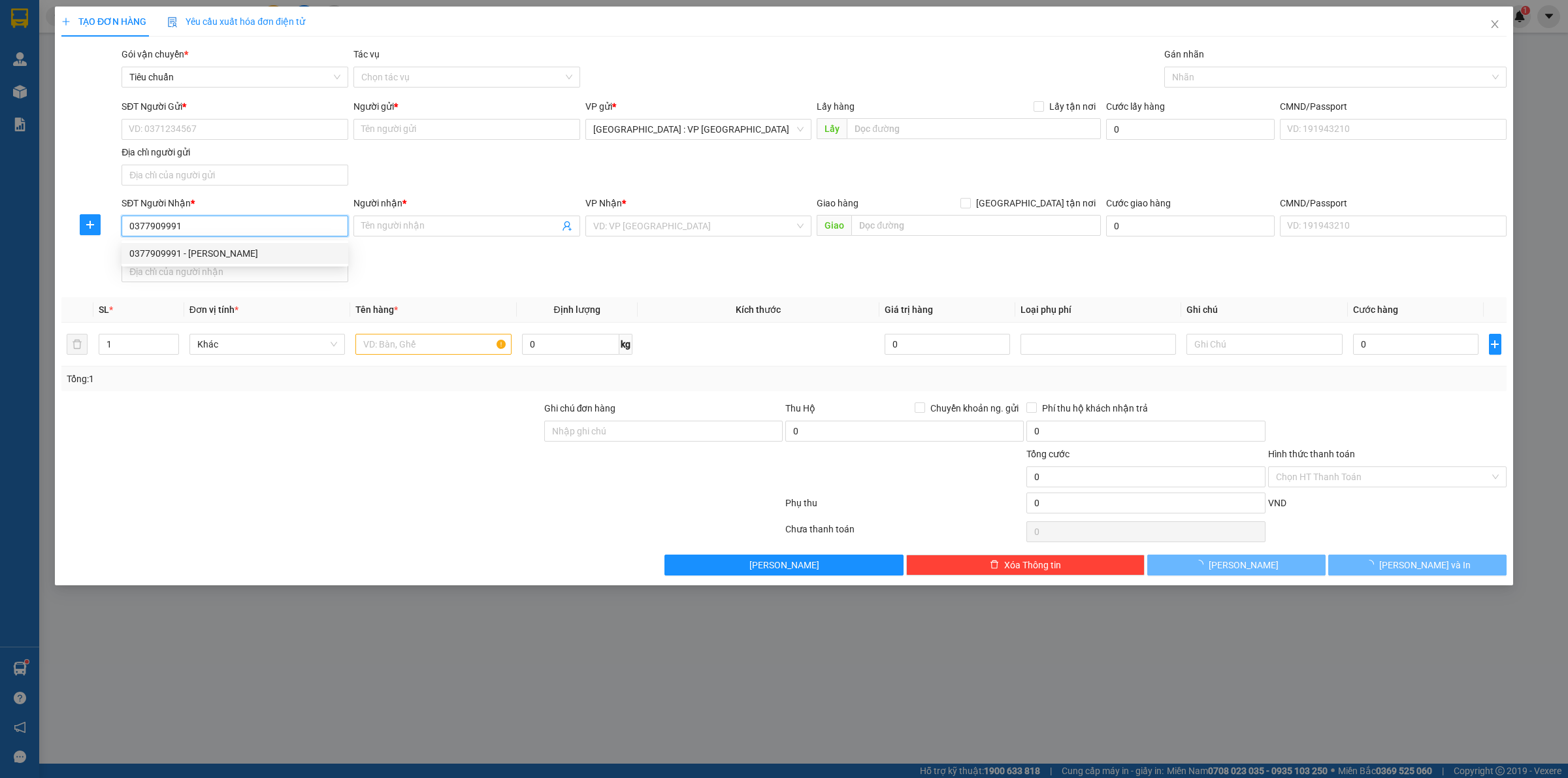
type input "[PERSON_NAME]"
checkbox input "true"
type input "Ấp Giồng Nhãn A, xã [GEOGRAPHIC_DATA], [GEOGRAPHIC_DATA]"
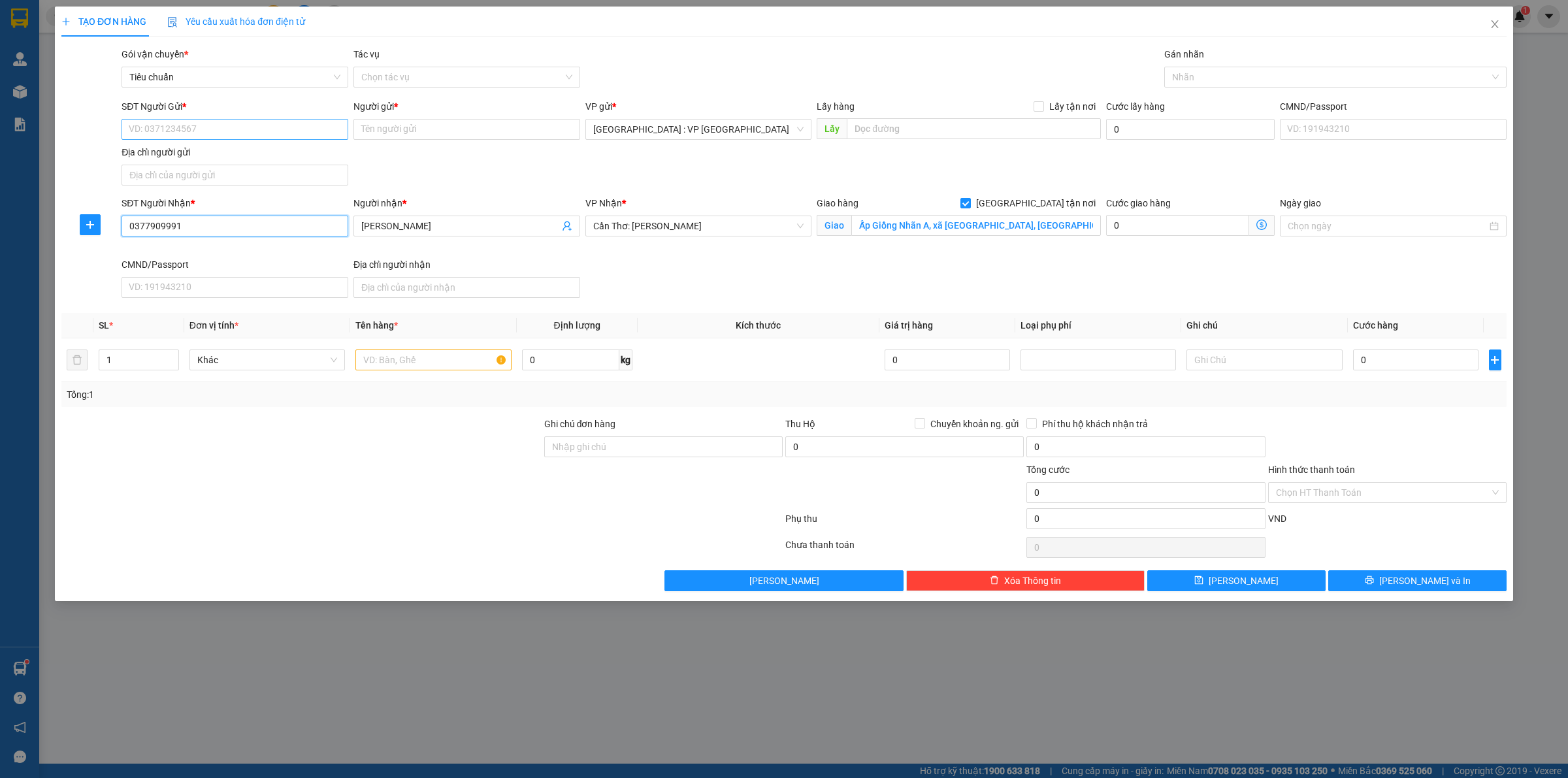
type input "0377909991"
click at [286, 122] on input "SĐT Người Gửi *" at bounding box center [234, 129] width 227 height 21
click at [286, 124] on input "SĐT Người Gửi *" at bounding box center [234, 129] width 227 height 21
click at [273, 151] on div "0965735889 - anh Nam" at bounding box center [234, 156] width 211 height 15
type input "0965735889"
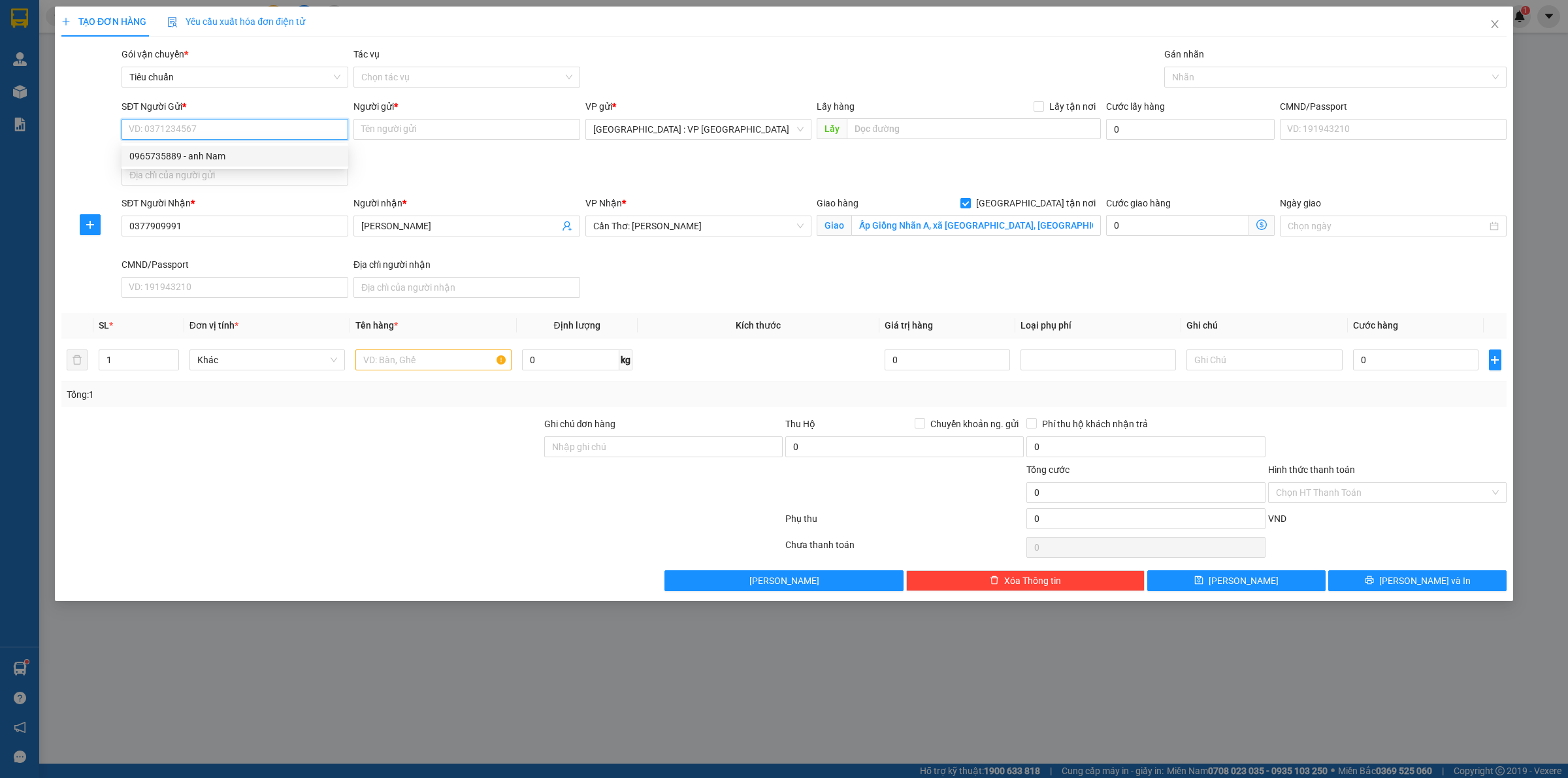
type input "anh Nam"
click at [1188, 82] on div at bounding box center [1329, 77] width 323 height 16
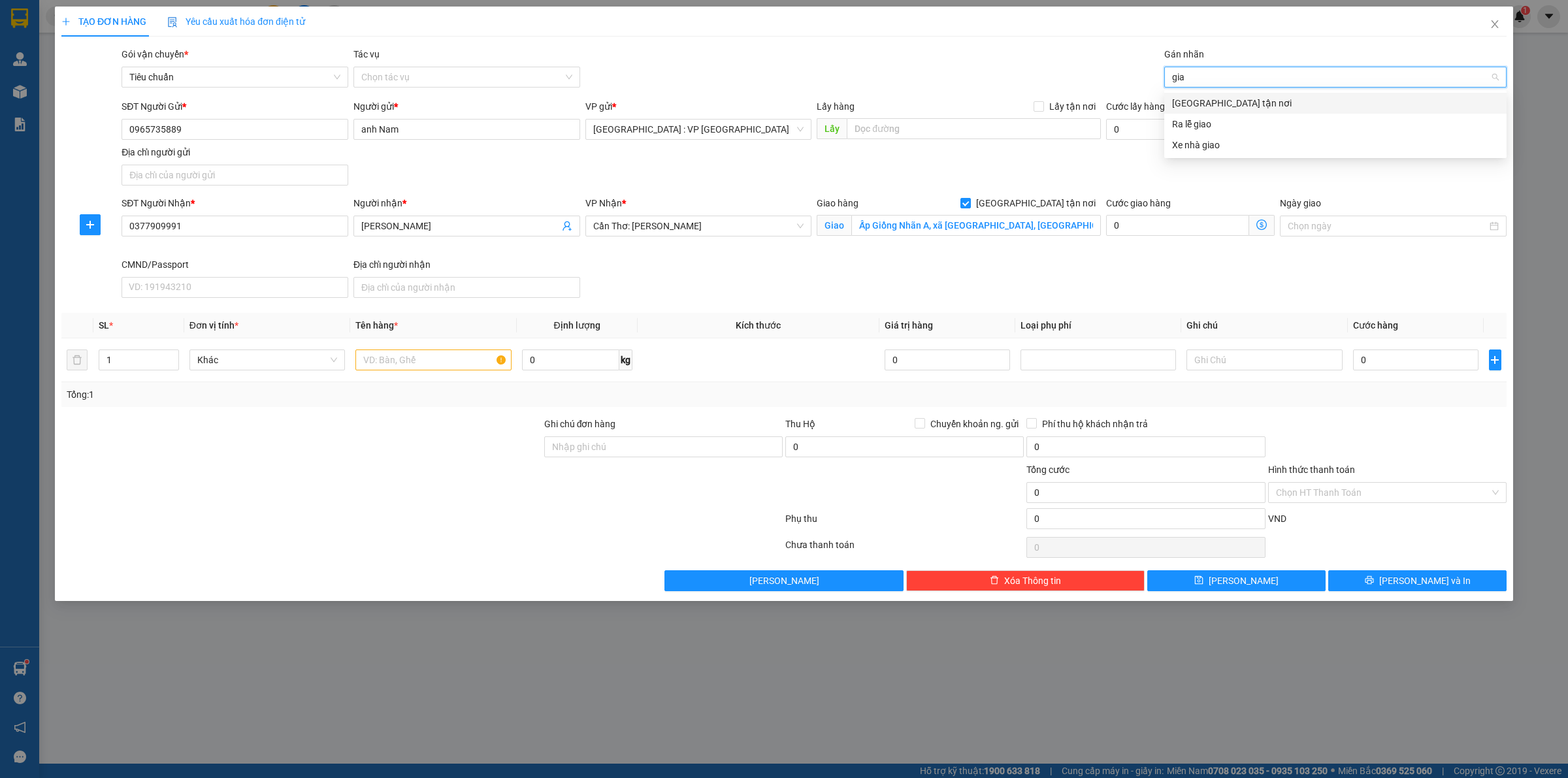
type input "giao"
click at [1233, 102] on div "[GEOGRAPHIC_DATA] tận nơi" at bounding box center [1335, 103] width 326 height 15
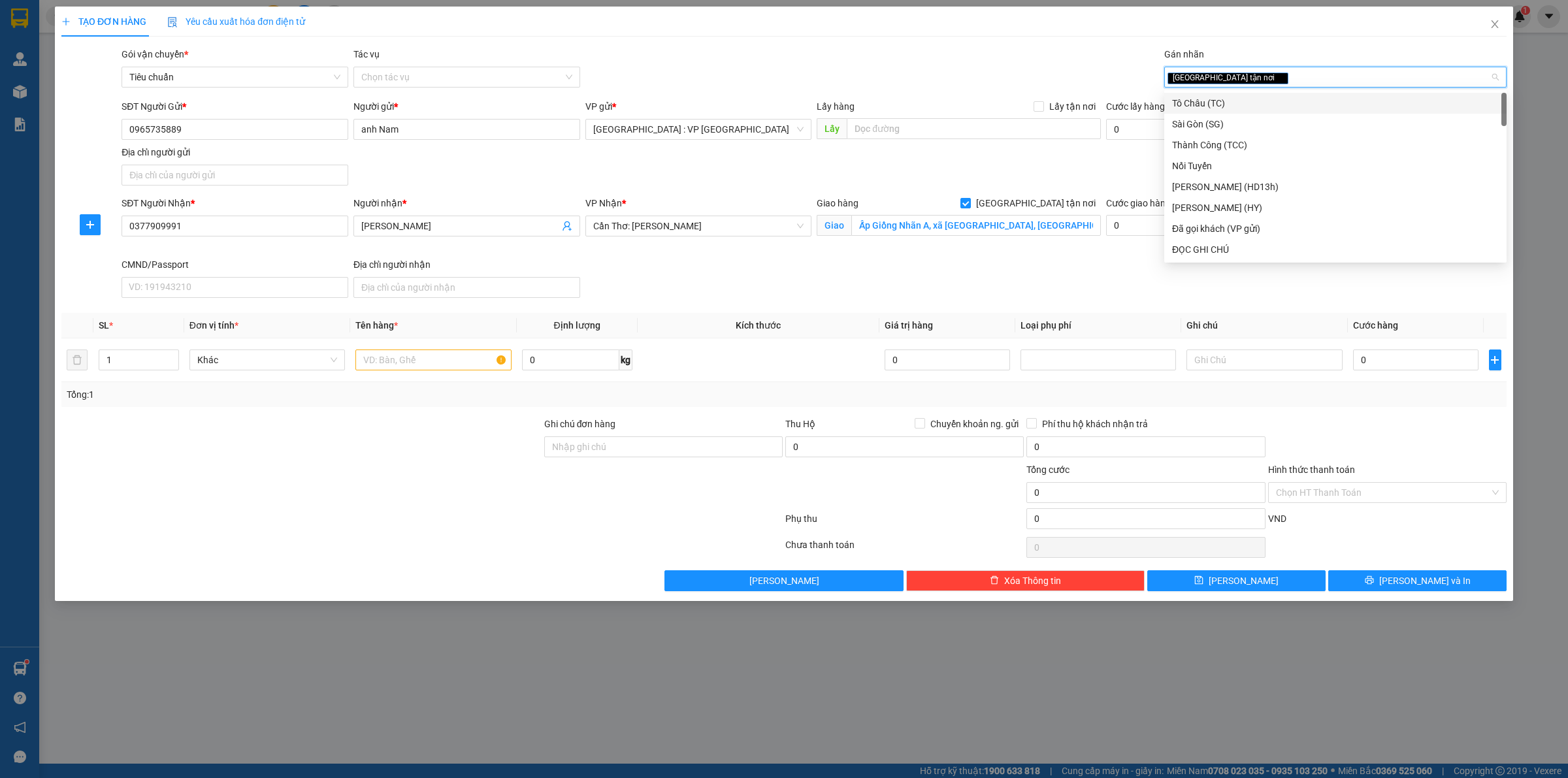
click at [900, 68] on div "Gói vận chuyển * Tiêu chuẩn Tác vụ Chọn tác vụ Gán nhãn Giao tận nơi" at bounding box center [814, 69] width 1391 height 46
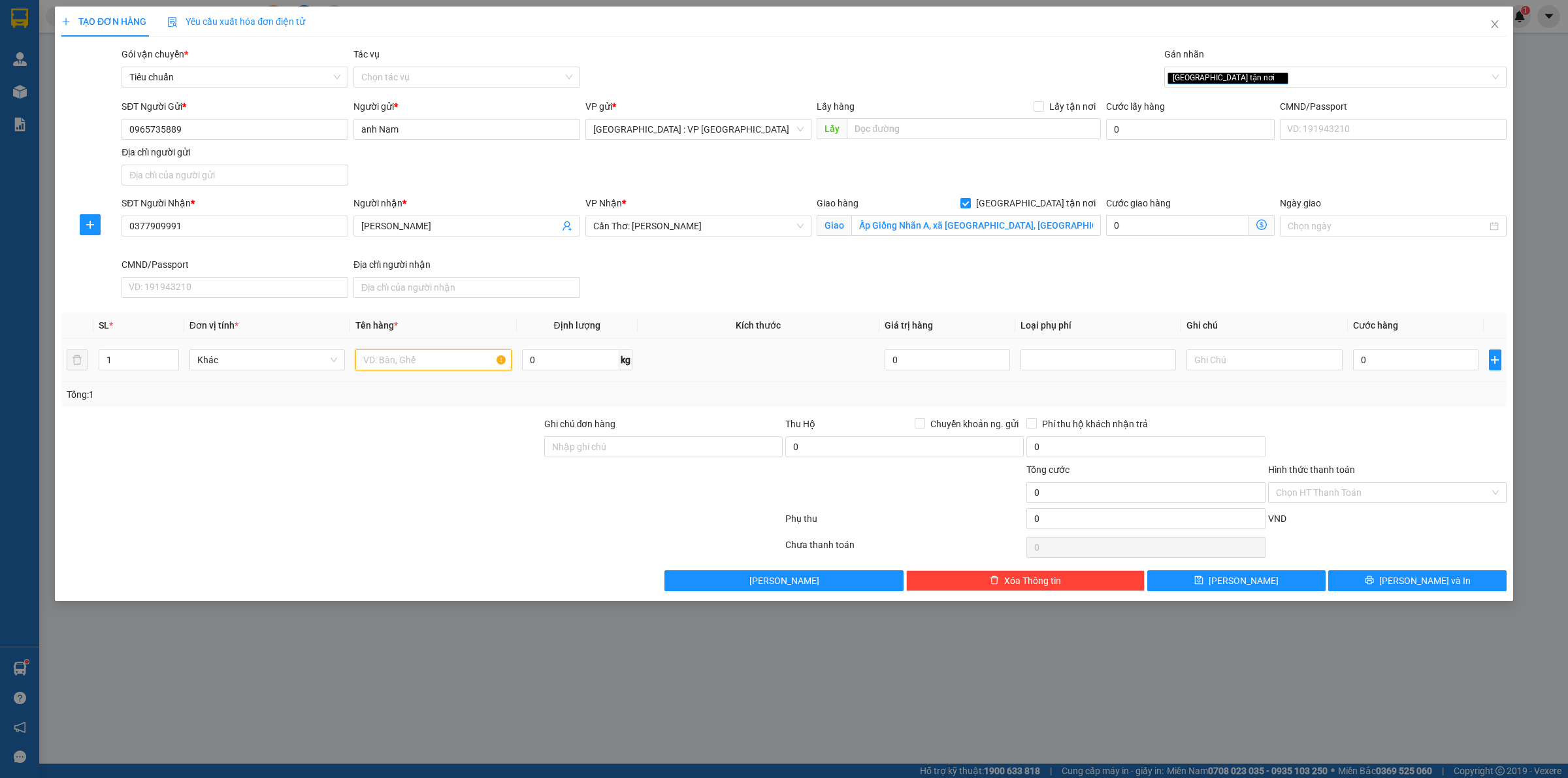
click at [389, 364] on input "text" at bounding box center [432, 360] width 155 height 21
type input "1 tải hồng"
click at [599, 358] on input "0" at bounding box center [570, 360] width 97 height 21
type input "18"
click at [1406, 358] on input "0" at bounding box center [1416, 360] width 126 height 21
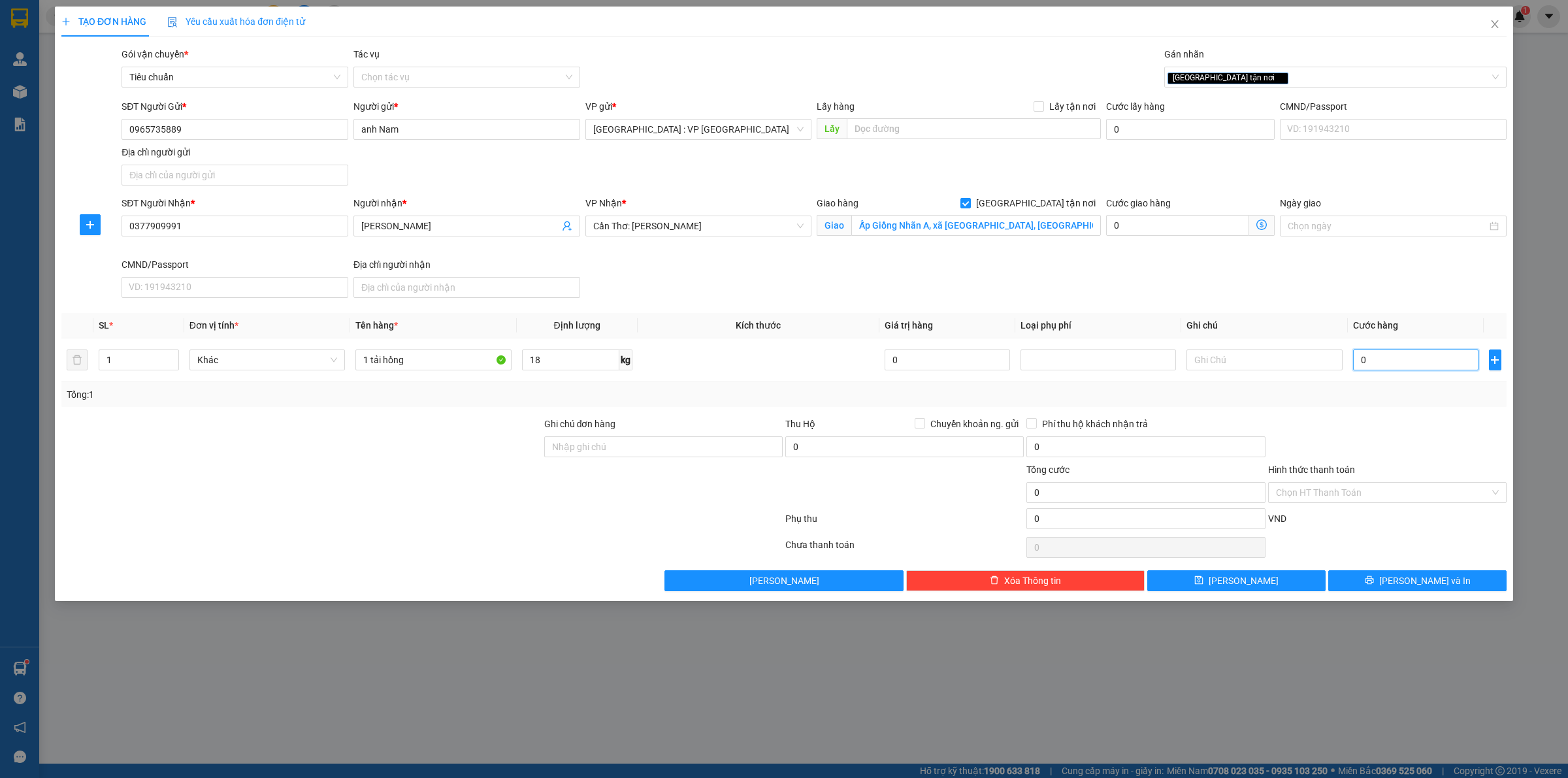
type input "2"
type input "20"
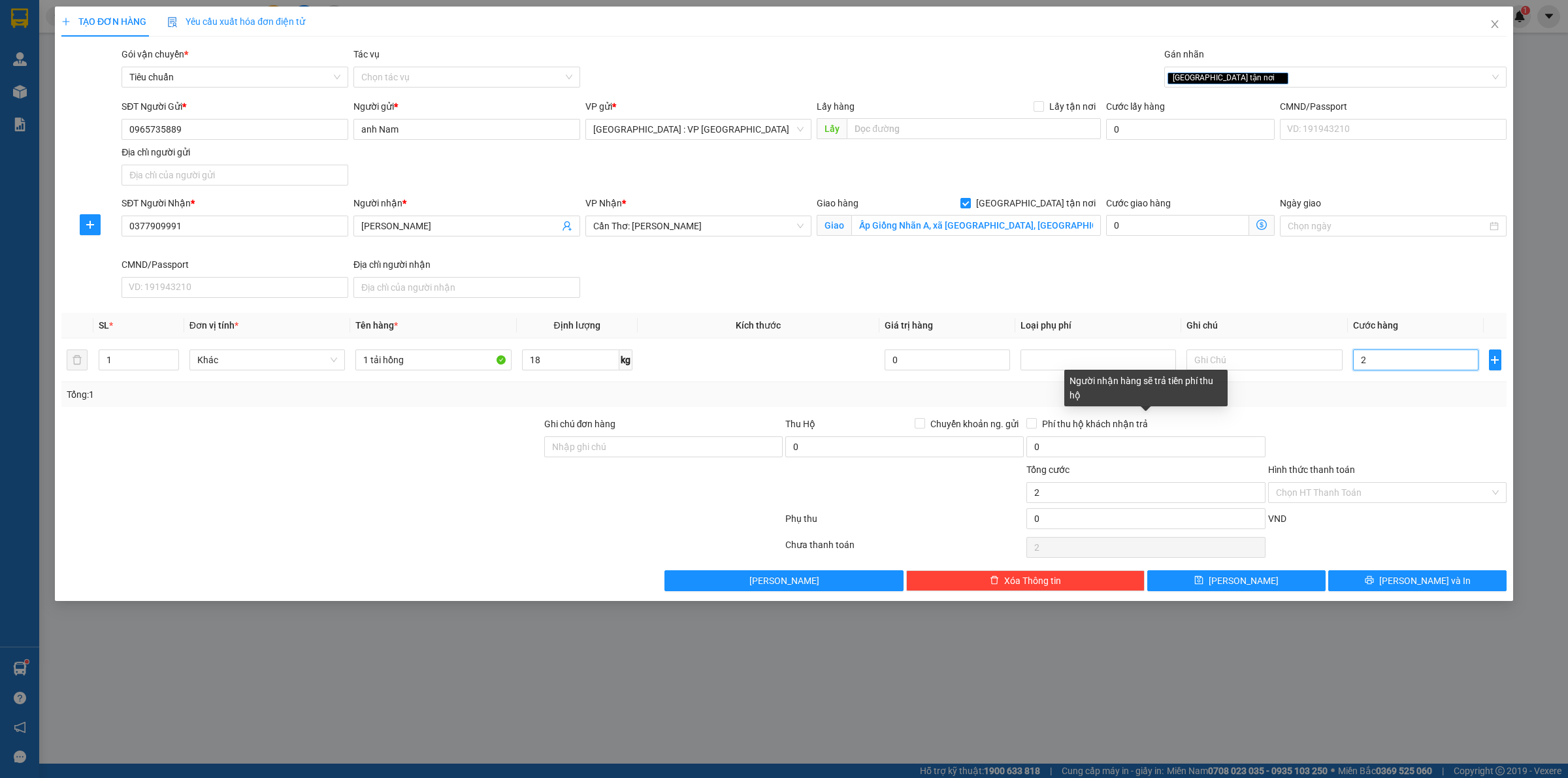
type input "20"
type input "200"
type input "2.000"
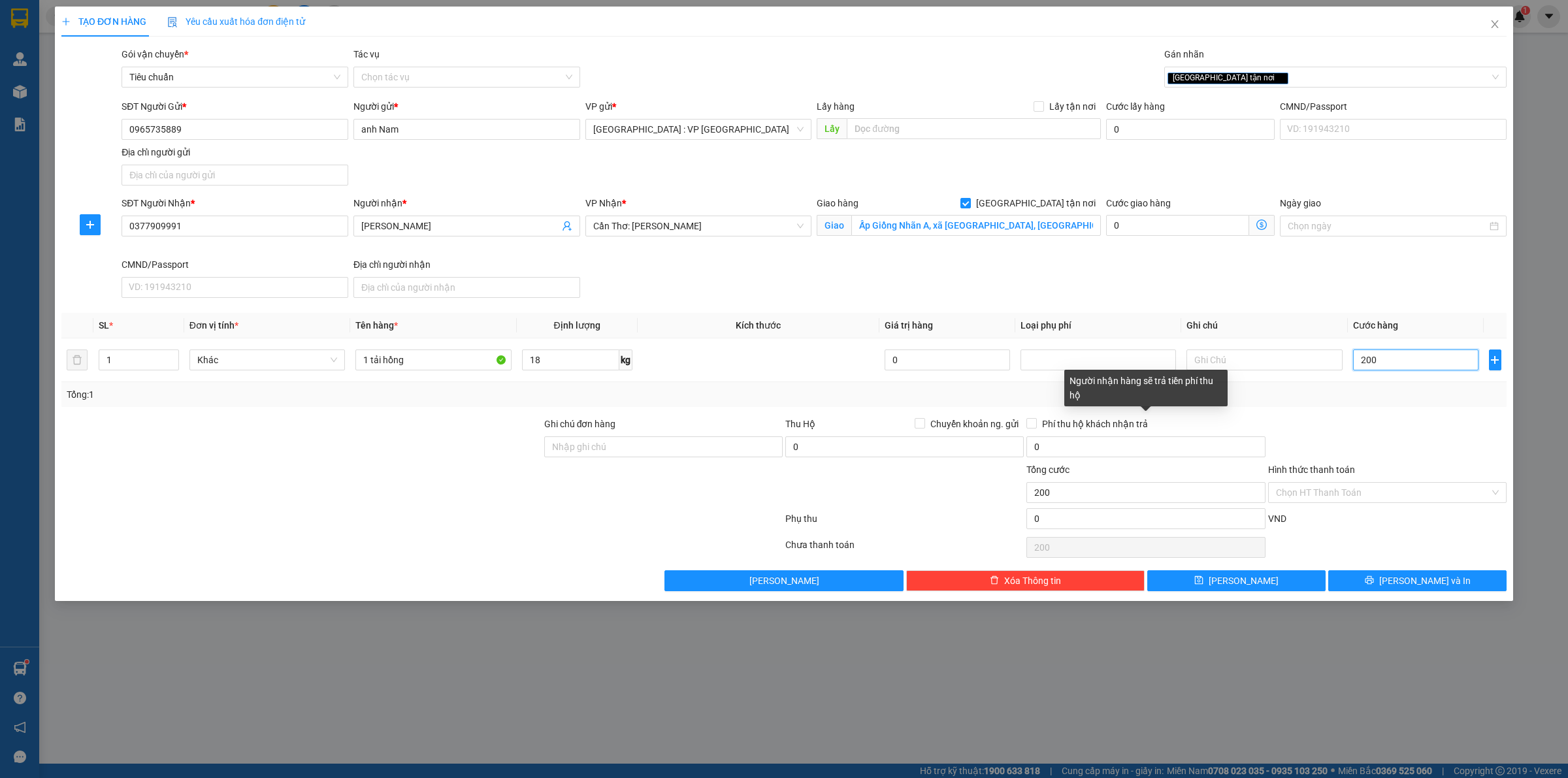
type input "2.000"
type input "20.000"
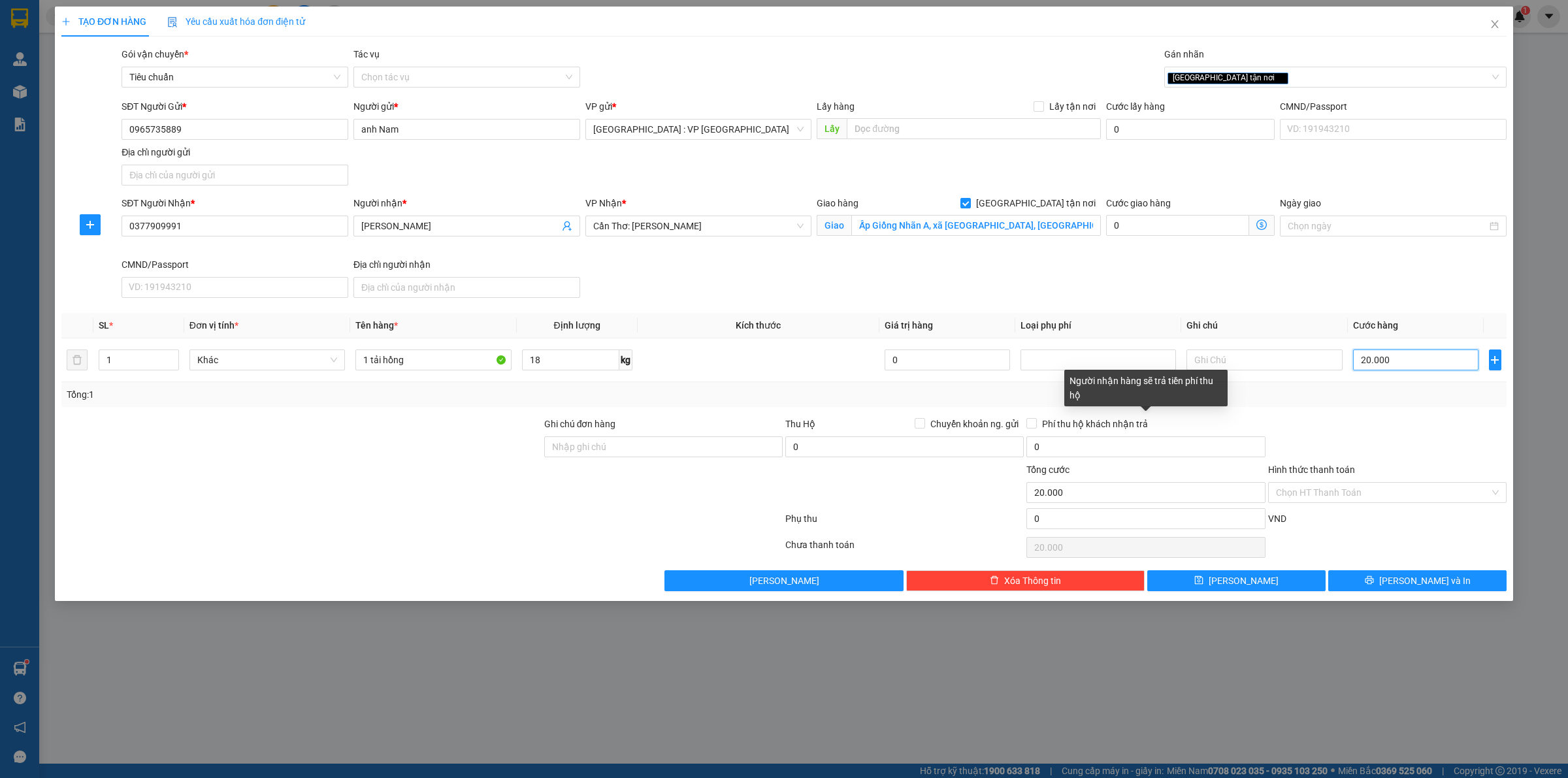
type input "200.000"
type input "20.000"
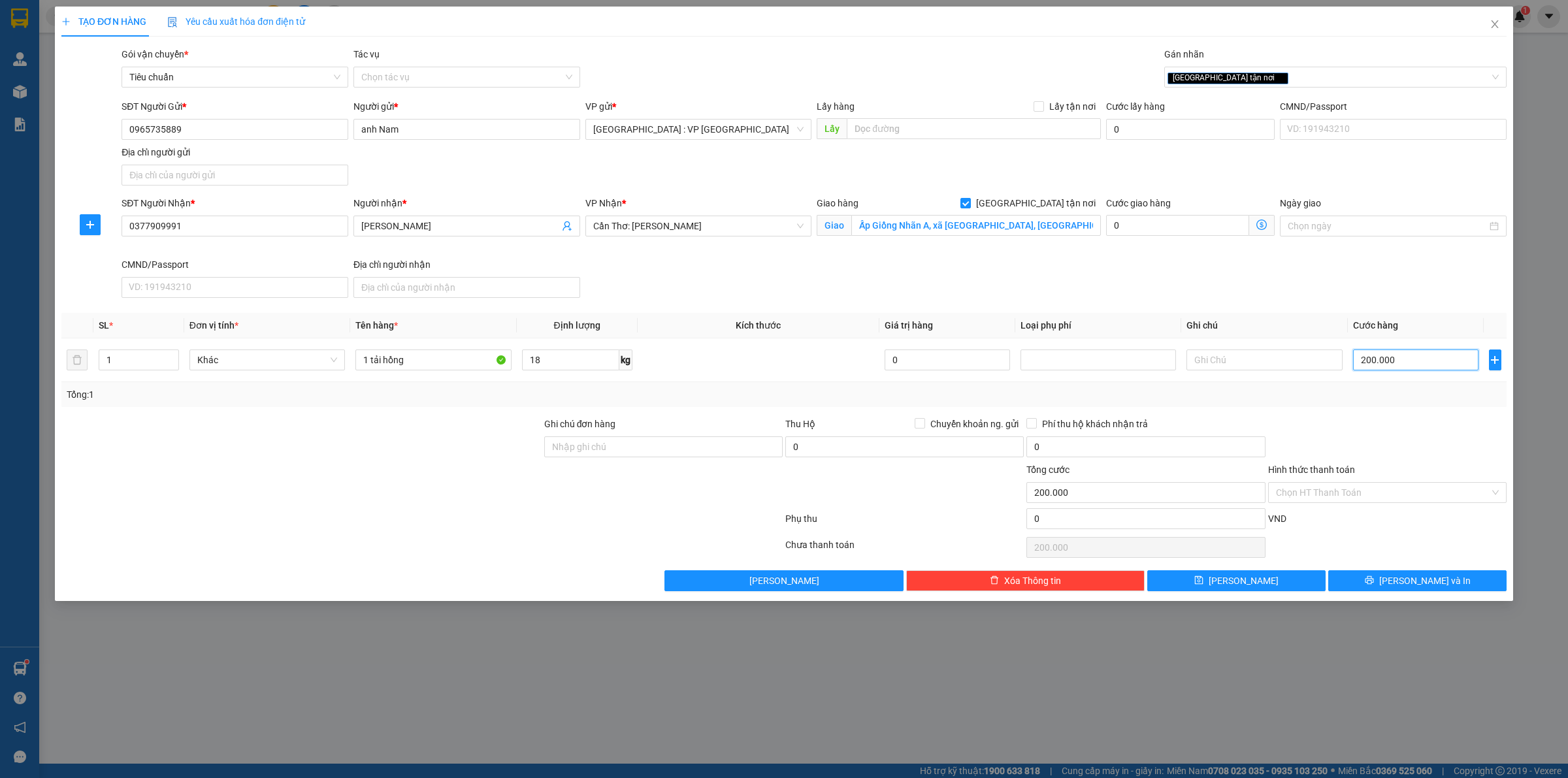
type input "20.000"
type input "2.000"
type input "200"
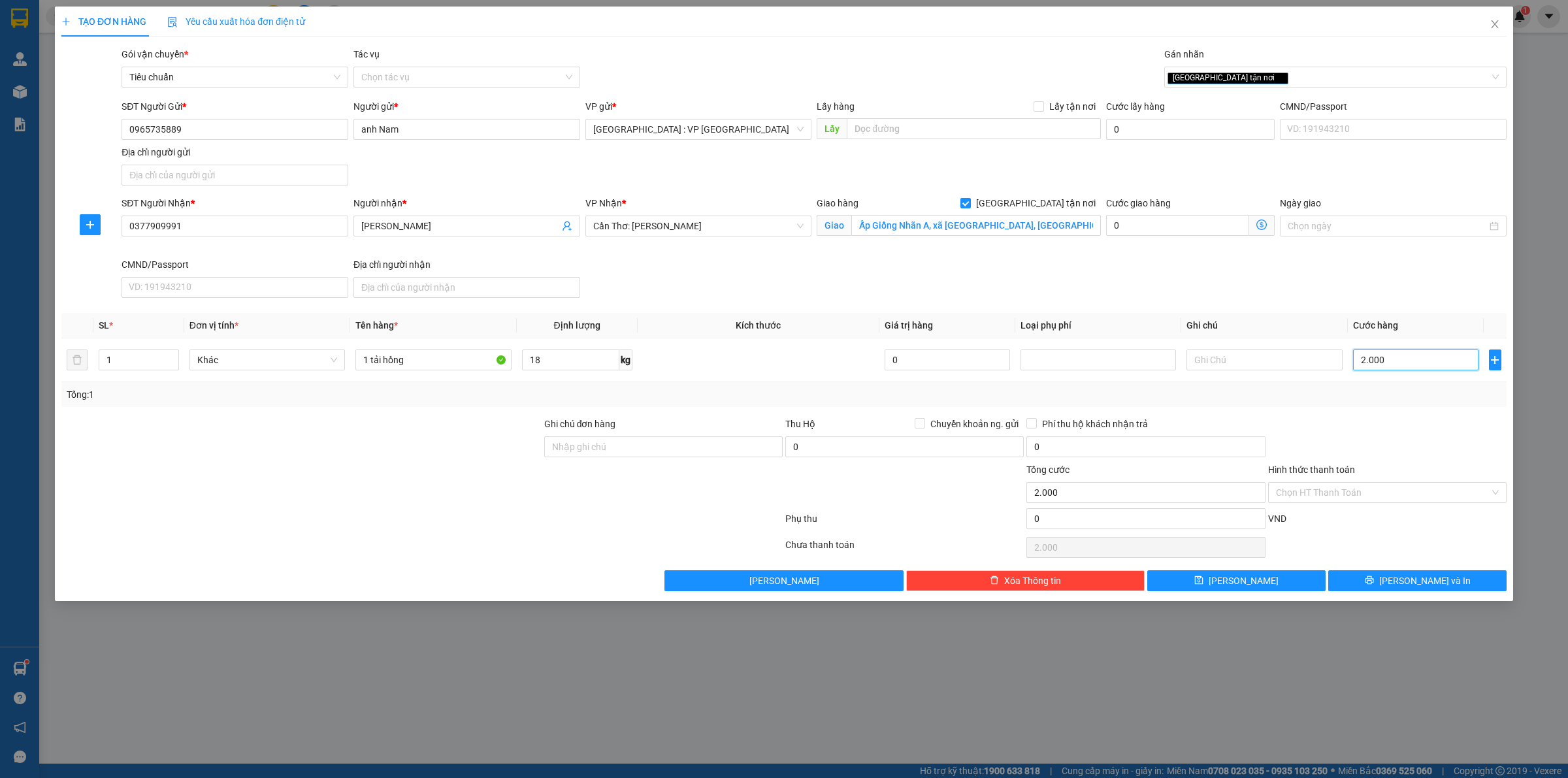
type input "200"
type input "20"
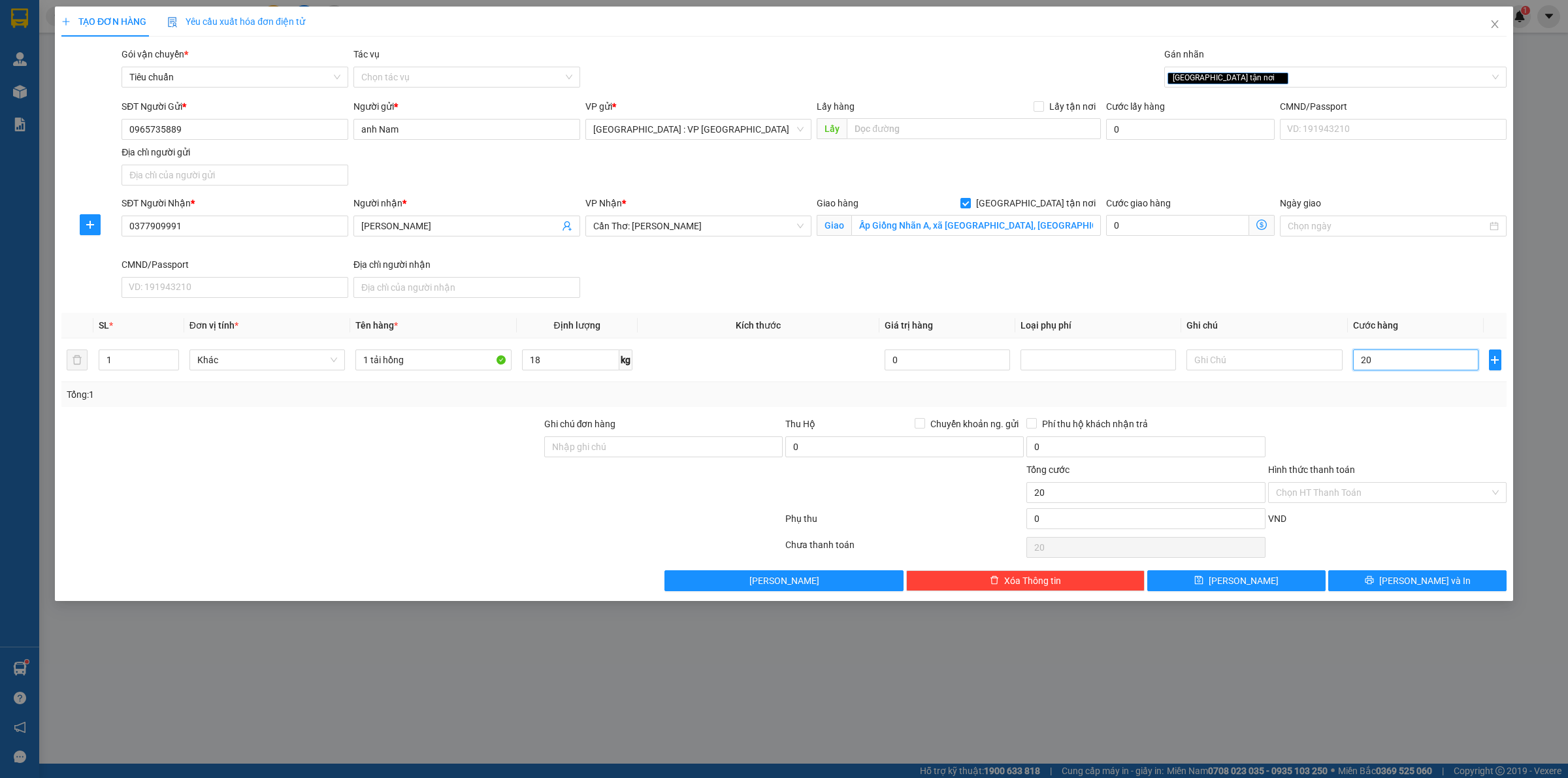
type input "2"
type input "0"
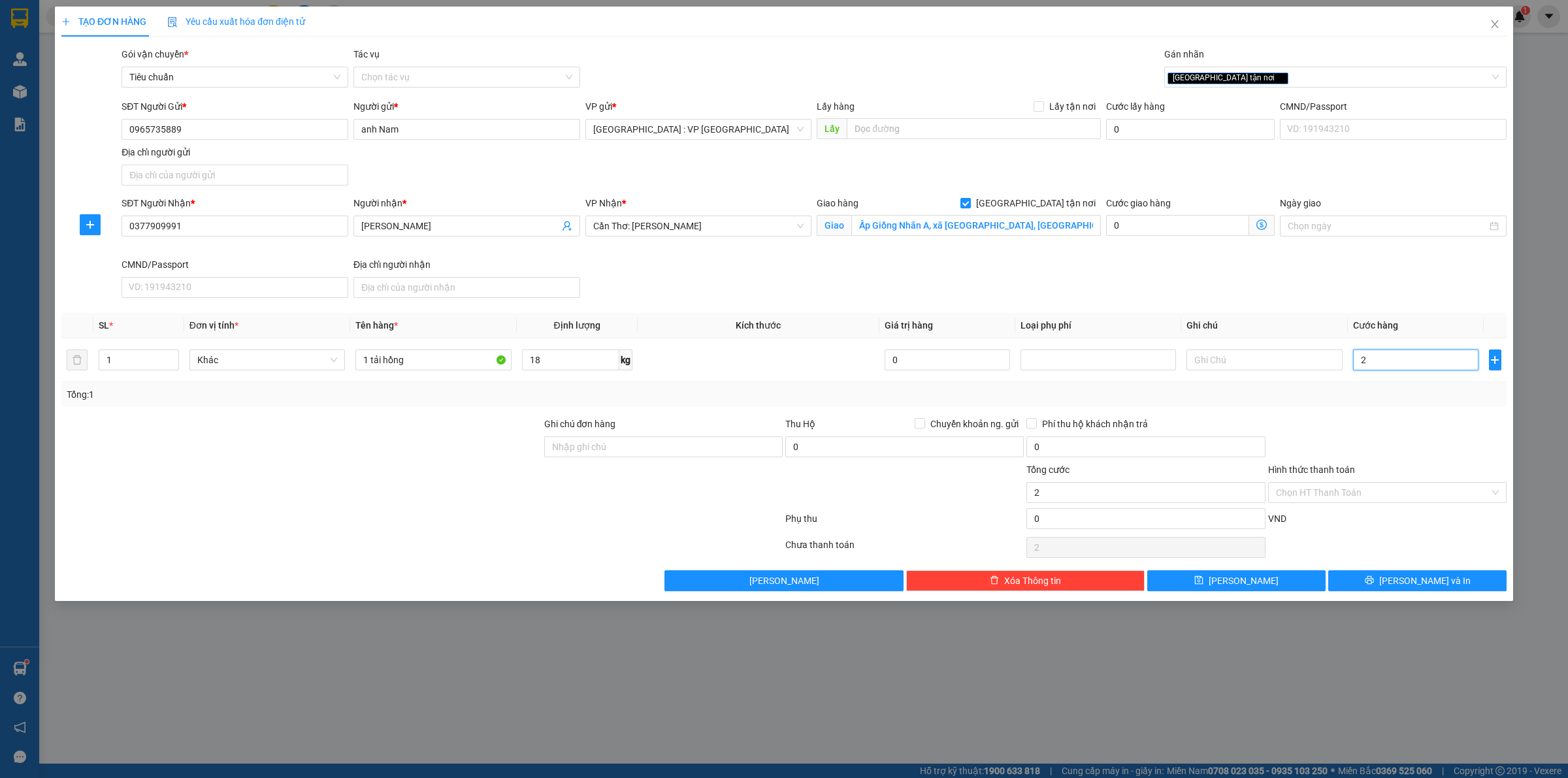
type input "0"
type input "01"
type input "1"
type input "018"
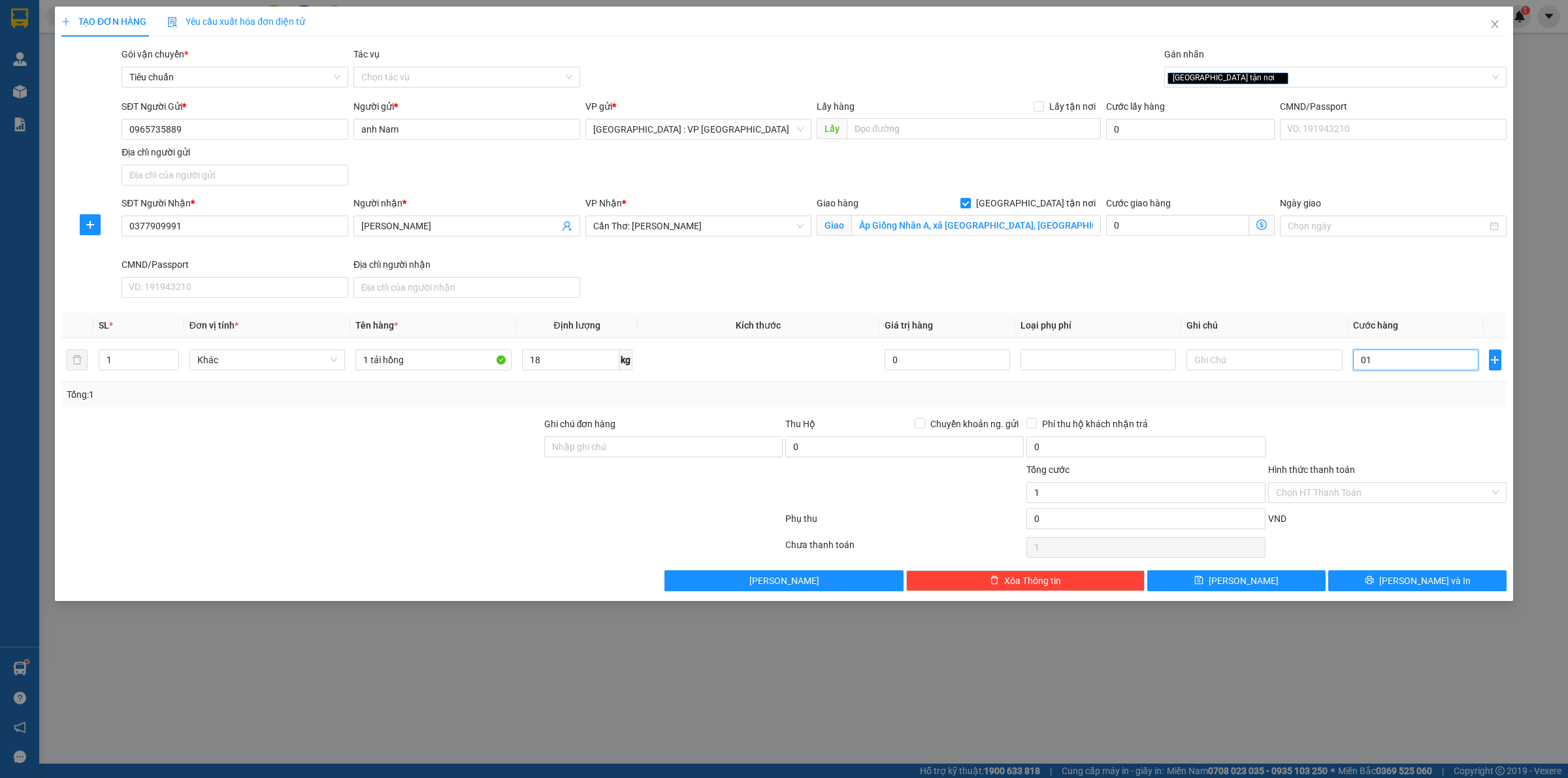
type input "18"
type input "0.180"
type input "180"
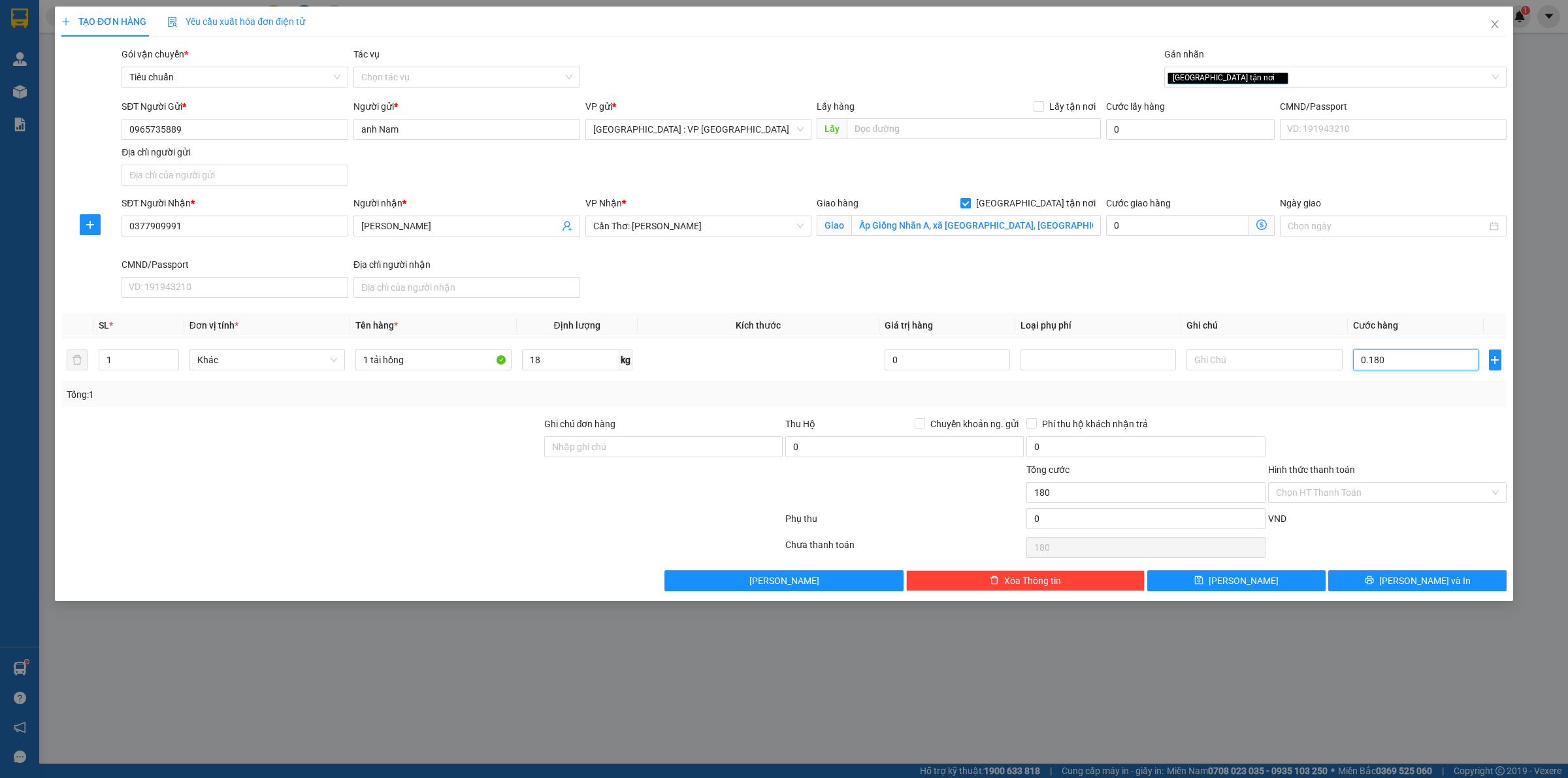
type input "01.800"
type input "1.800"
type input "018.000"
type input "18.000"
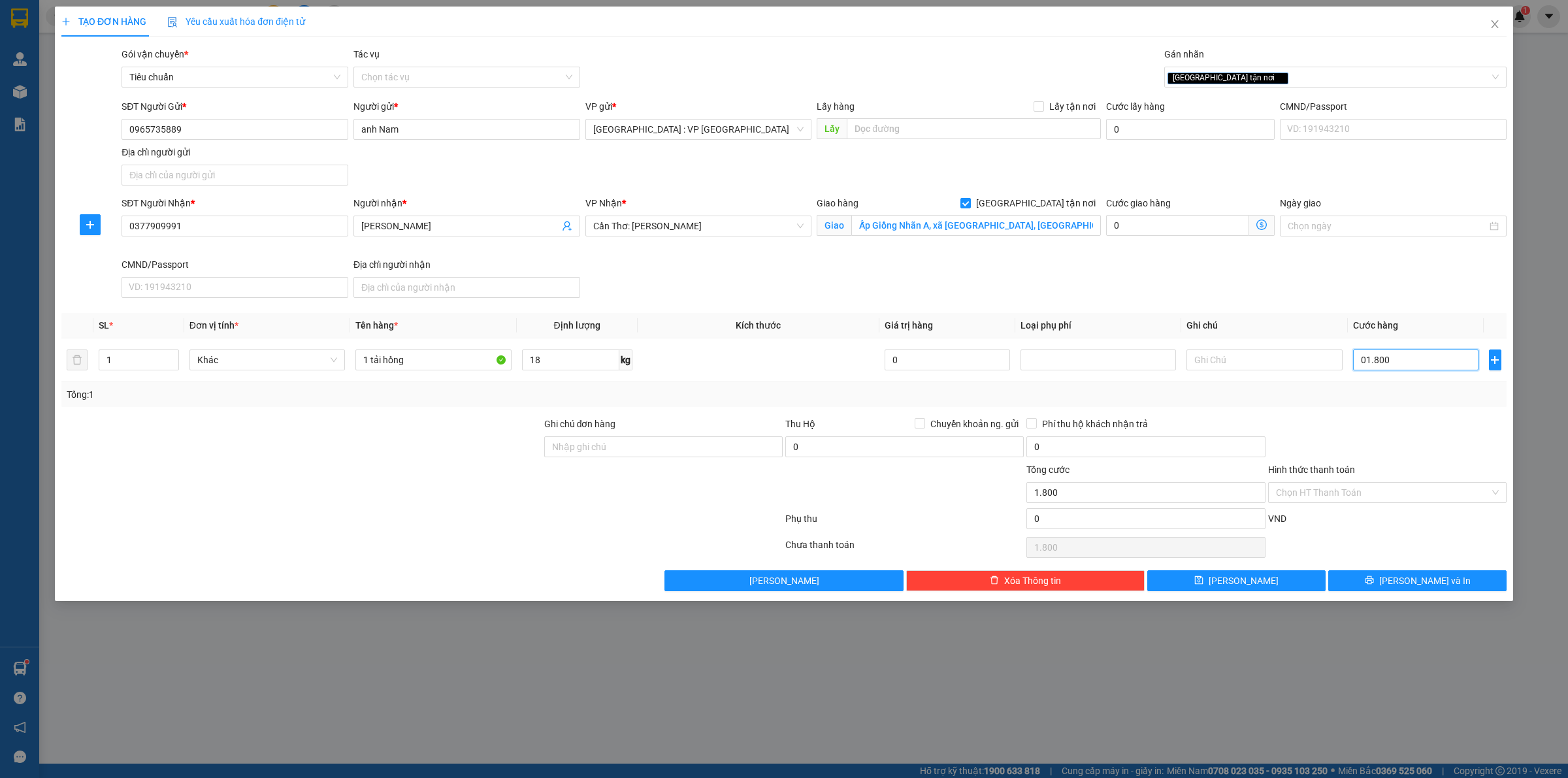
type input "18.000"
type input "0.180.000"
type input "180.000"
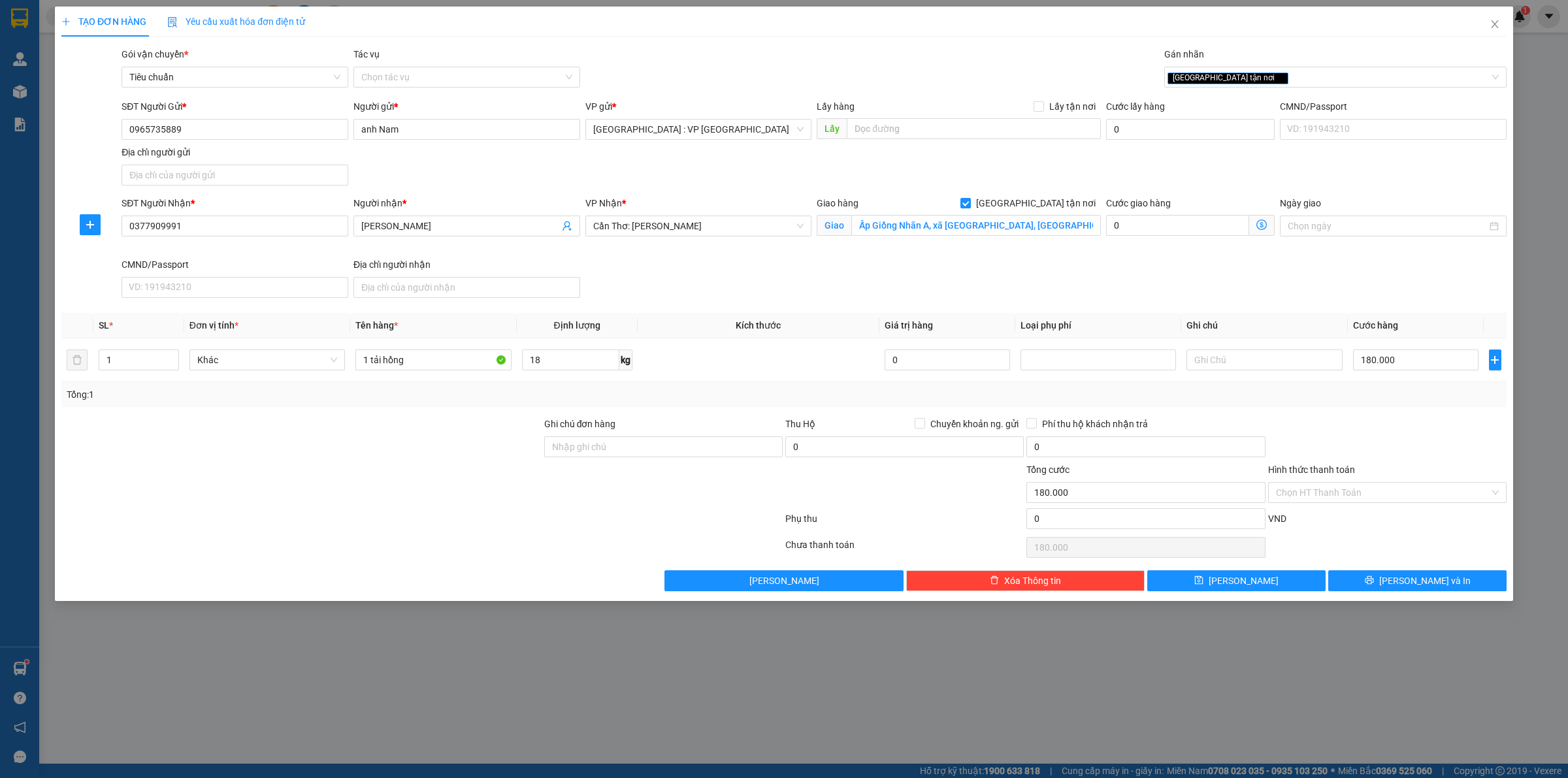
click at [1393, 430] on div at bounding box center [1387, 439] width 241 height 46
click at [1407, 585] on span "[PERSON_NAME] và In" at bounding box center [1425, 581] width 91 height 15
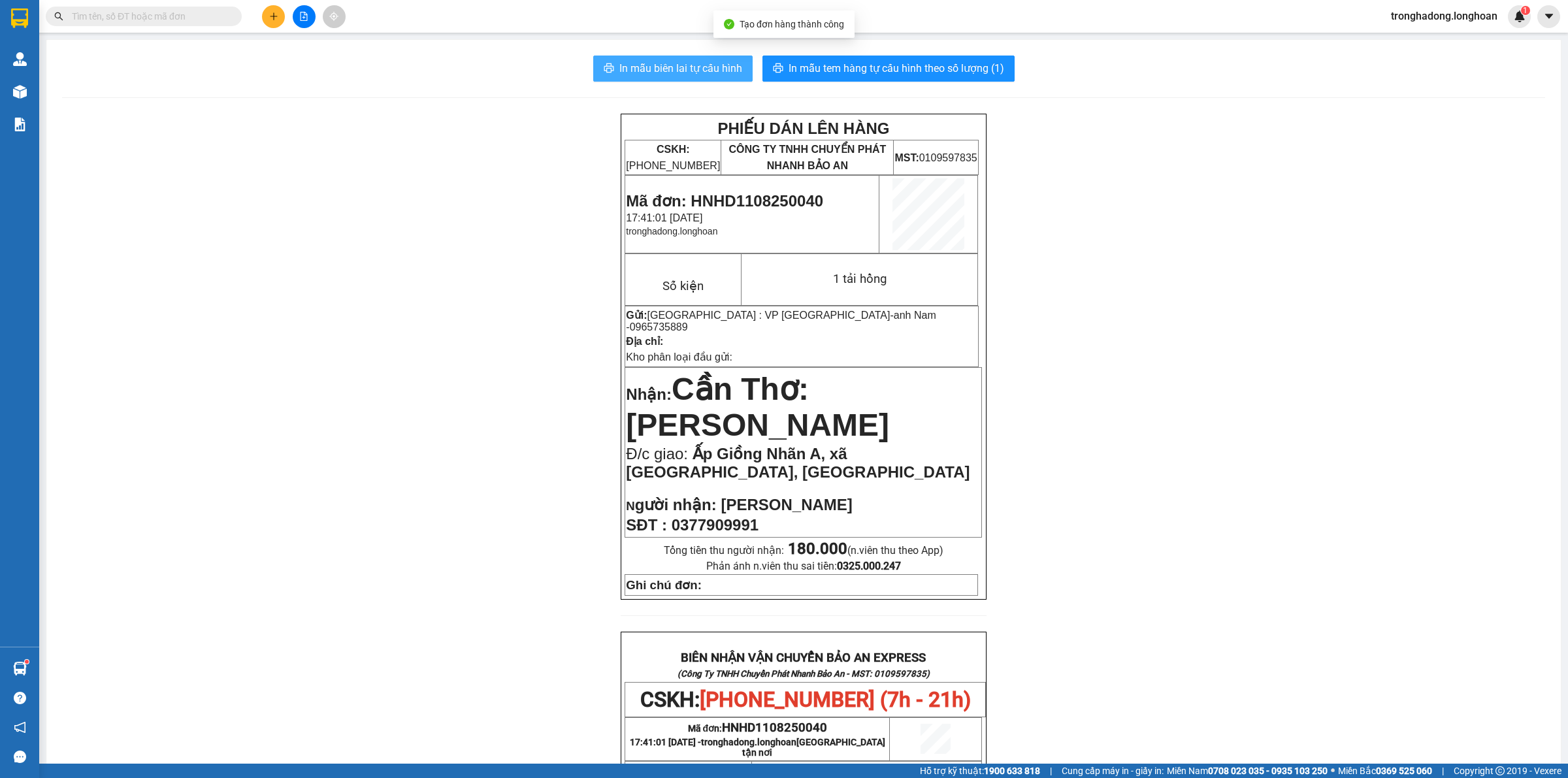
click at [680, 60] on span "In mẫu biên lai tự cấu hình" at bounding box center [682, 68] width 123 height 16
click at [959, 67] on span "In mẫu tem hàng tự cấu hình theo số lượng (1)" at bounding box center [897, 68] width 215 height 16
click at [272, 23] on button at bounding box center [273, 16] width 23 height 23
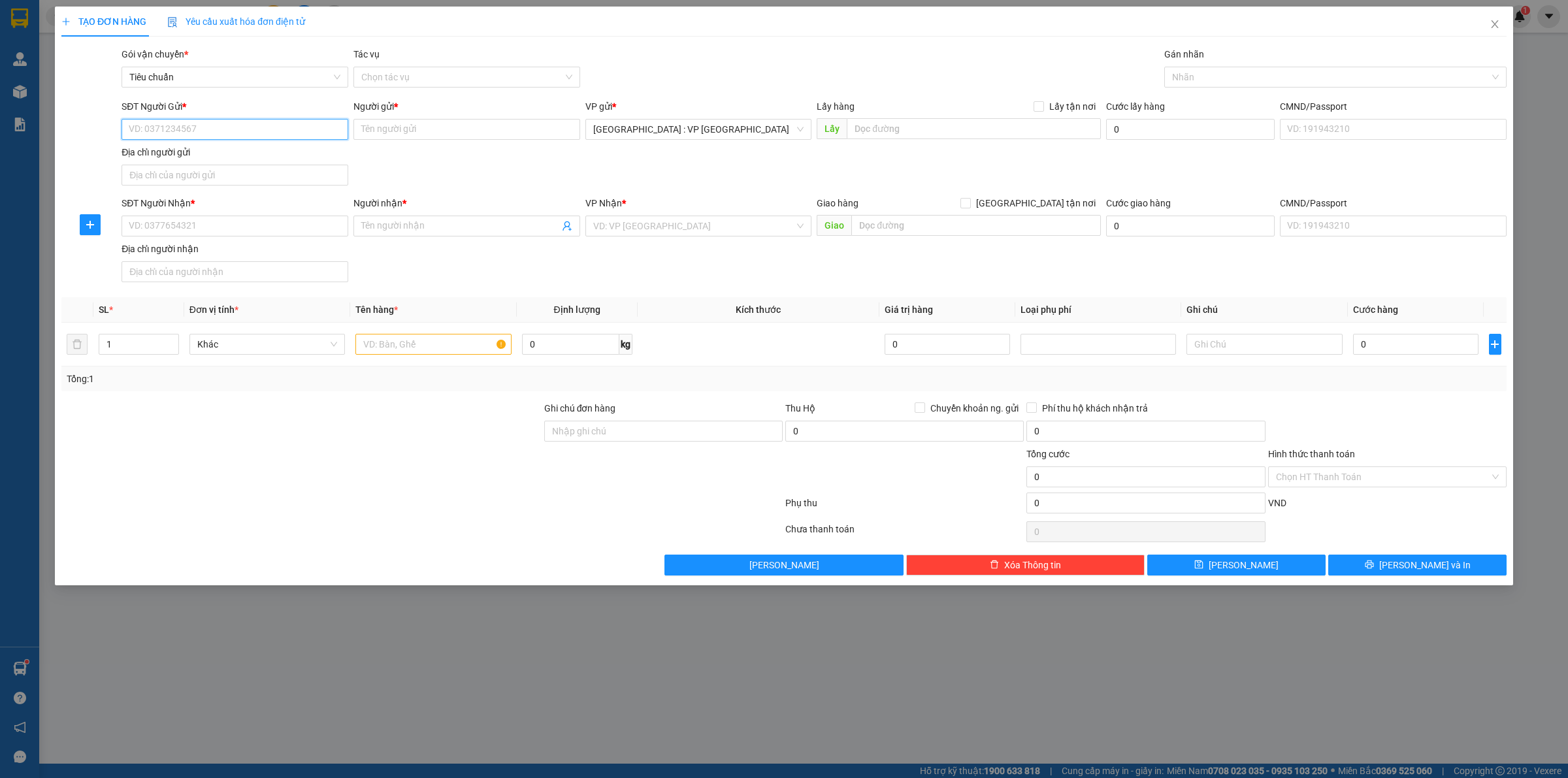
click at [210, 123] on input "SĐT Người Gửi *" at bounding box center [234, 129] width 227 height 21
click at [210, 124] on input "SĐT Người Gửi *" at bounding box center [234, 129] width 227 height 21
click at [314, 154] on div "0965735889 - anh Nam" at bounding box center [234, 156] width 211 height 15
type input "0965735889"
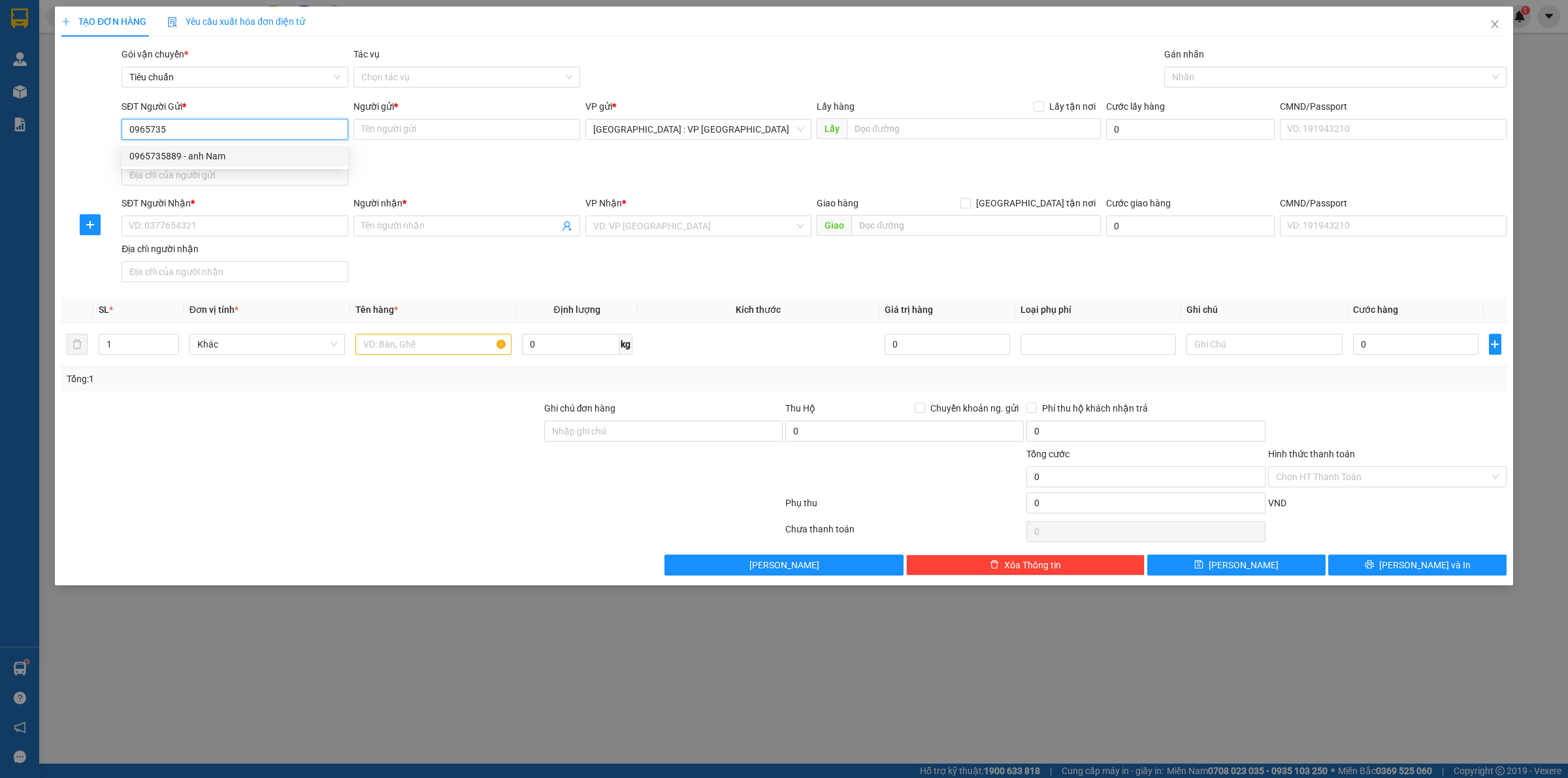
type input "anh Nam"
type input "0965735889"
click at [239, 226] on input "SĐT Người Nhận *" at bounding box center [234, 226] width 227 height 21
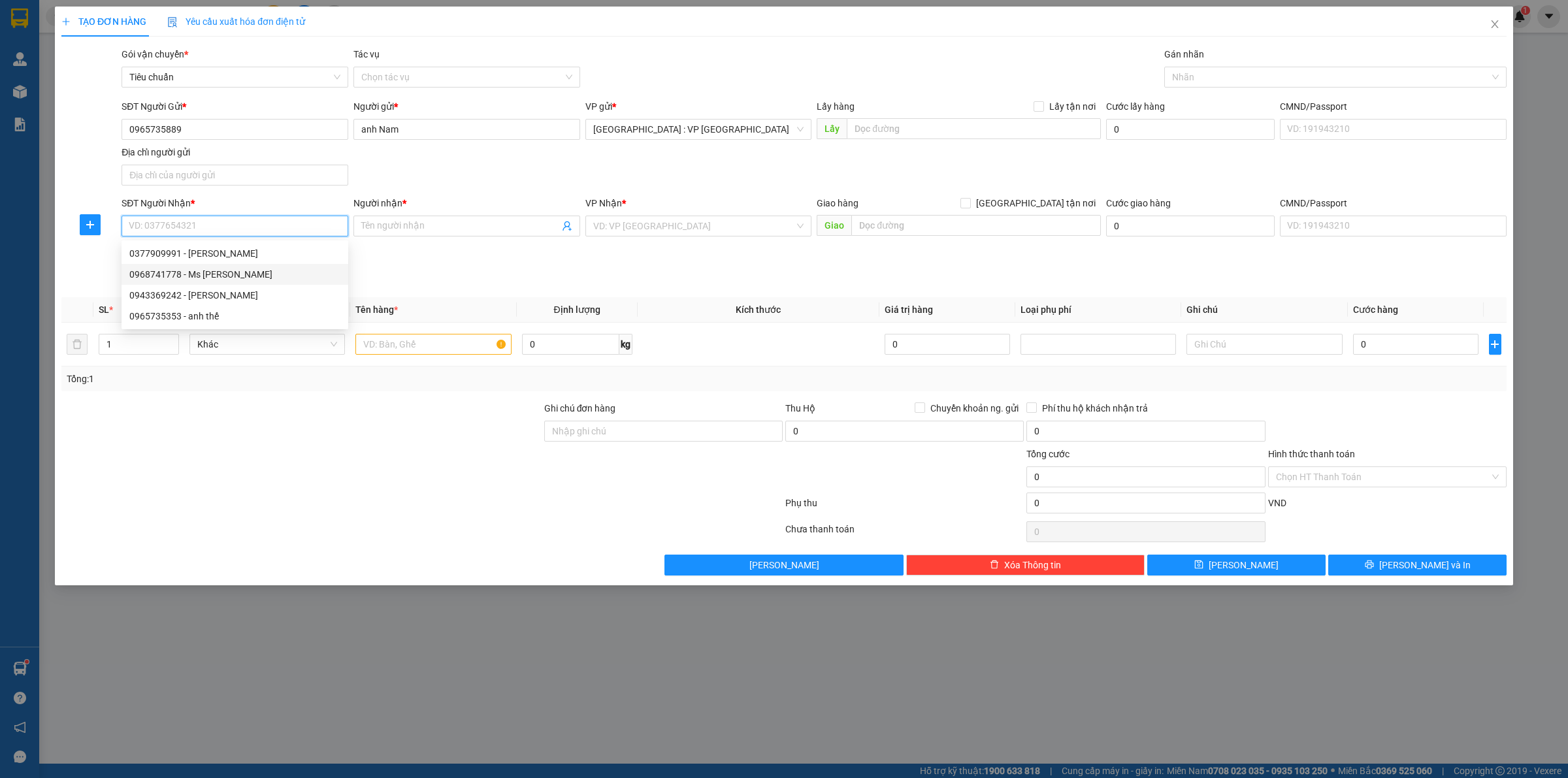
click at [211, 271] on div "0968741778 - Ms [PERSON_NAME]" at bounding box center [234, 274] width 211 height 15
type input "0968741778"
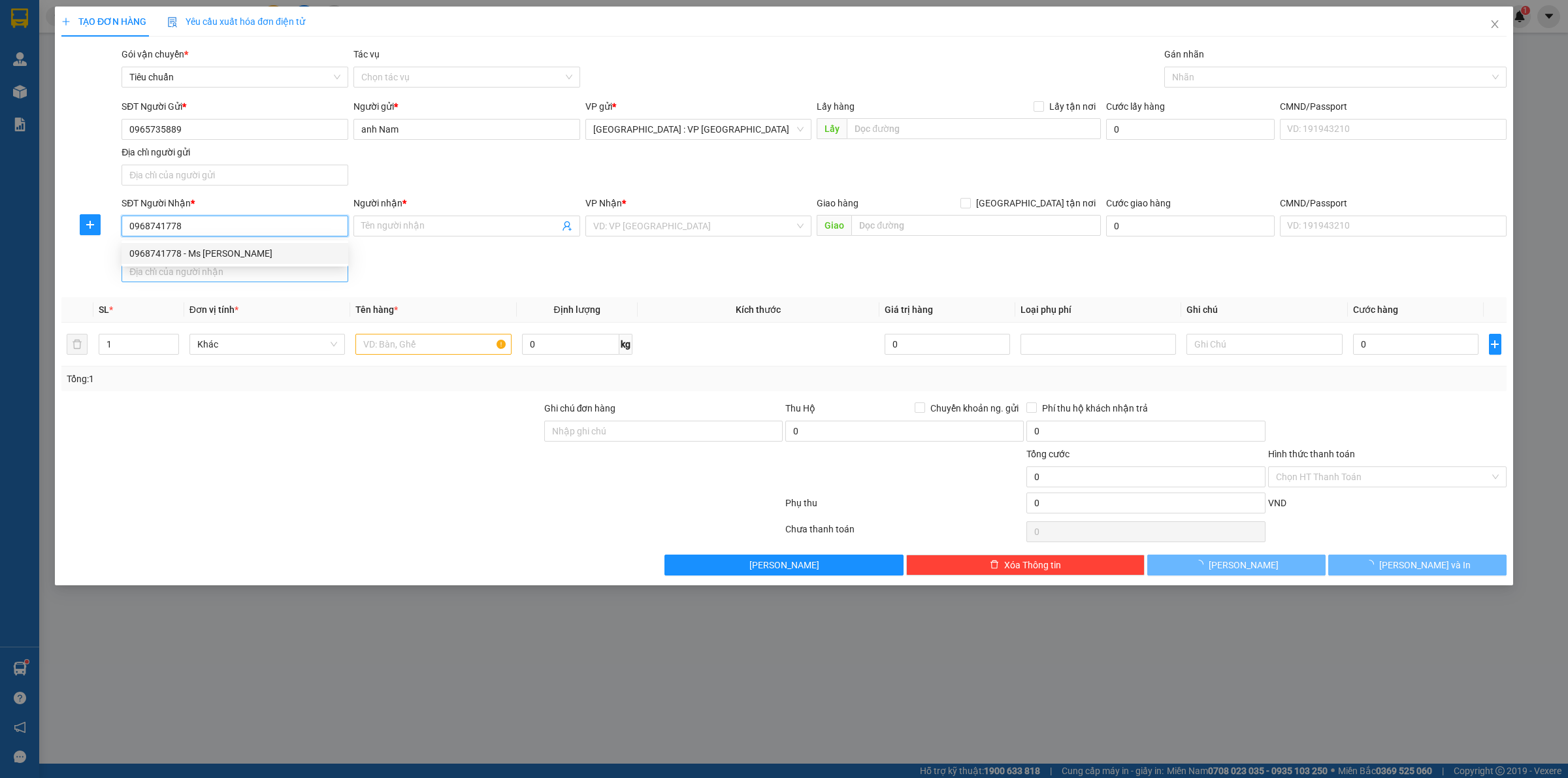
type input "Ms [PERSON_NAME]"
checkbox input "true"
type input "288/5 [GEOGRAPHIC_DATA], [GEOGRAPHIC_DATA], [GEOGRAPHIC_DATA], [GEOGRAPHIC_DATA]"
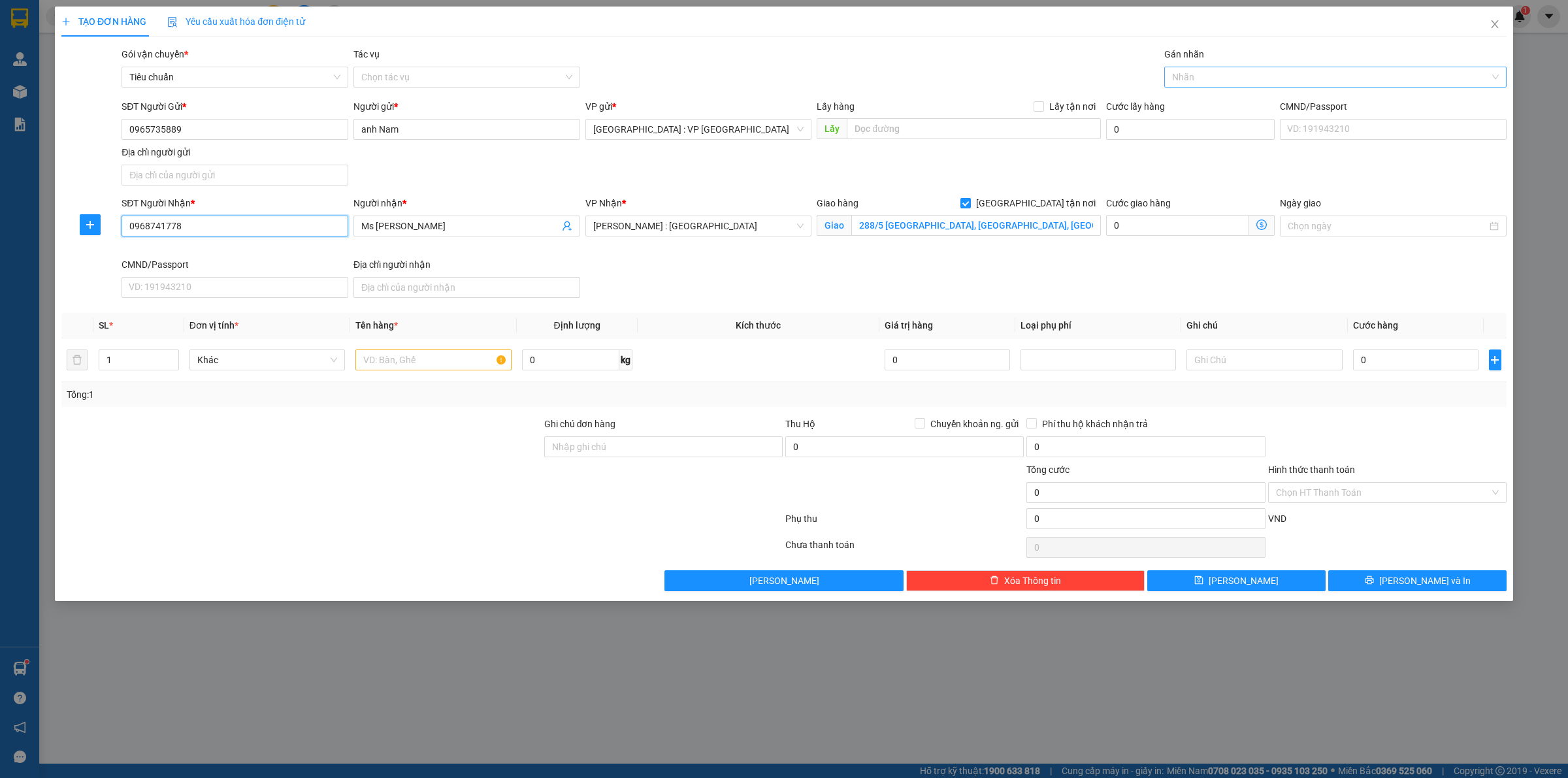
click at [1201, 78] on div at bounding box center [1329, 77] width 323 height 16
type input "giao"
click at [1197, 102] on div "[GEOGRAPHIC_DATA] tận nơi" at bounding box center [1335, 103] width 326 height 15
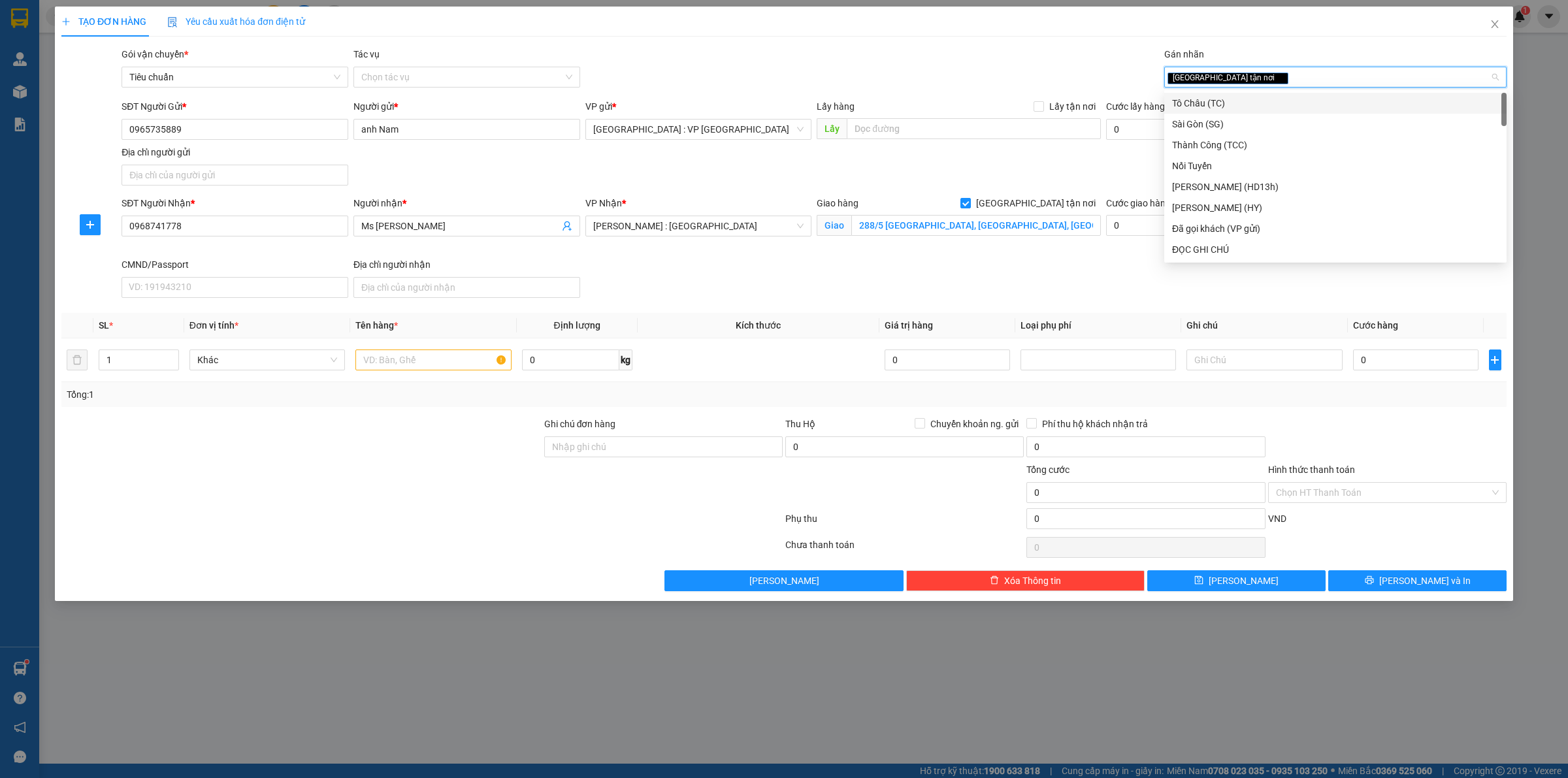
click at [1051, 158] on div "SĐT Người Gửi * 0965735889 Người gửi * anh Nam VP gửi * [GEOGRAPHIC_DATA] : VP …" at bounding box center [814, 144] width 1391 height 91
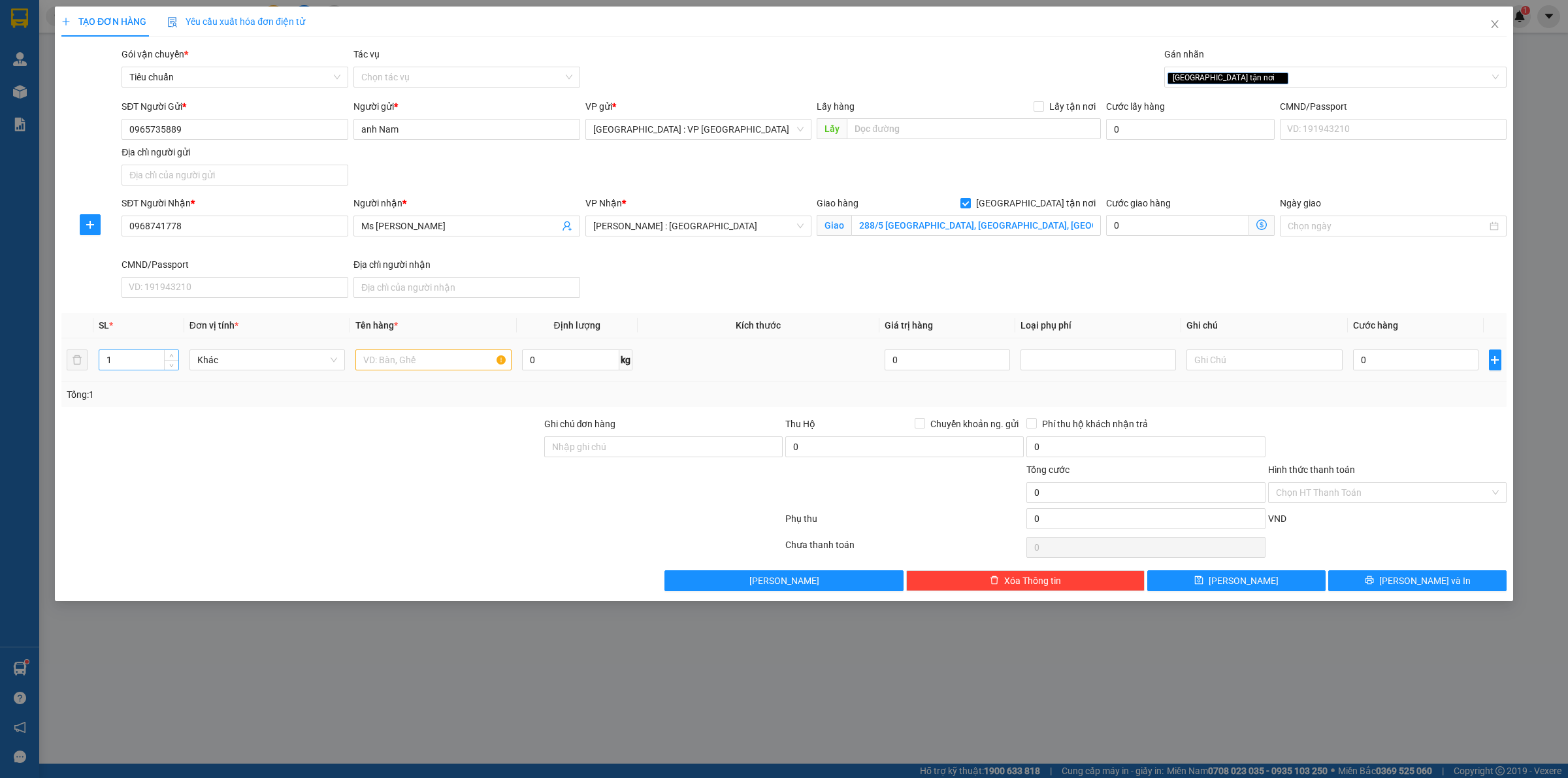
click at [155, 358] on input "1" at bounding box center [138, 359] width 79 height 20
type input "3"
click at [391, 360] on input "text" at bounding box center [432, 360] width 155 height 21
type input "3 tải xanh"
click at [559, 355] on input "0" at bounding box center [570, 360] width 97 height 21
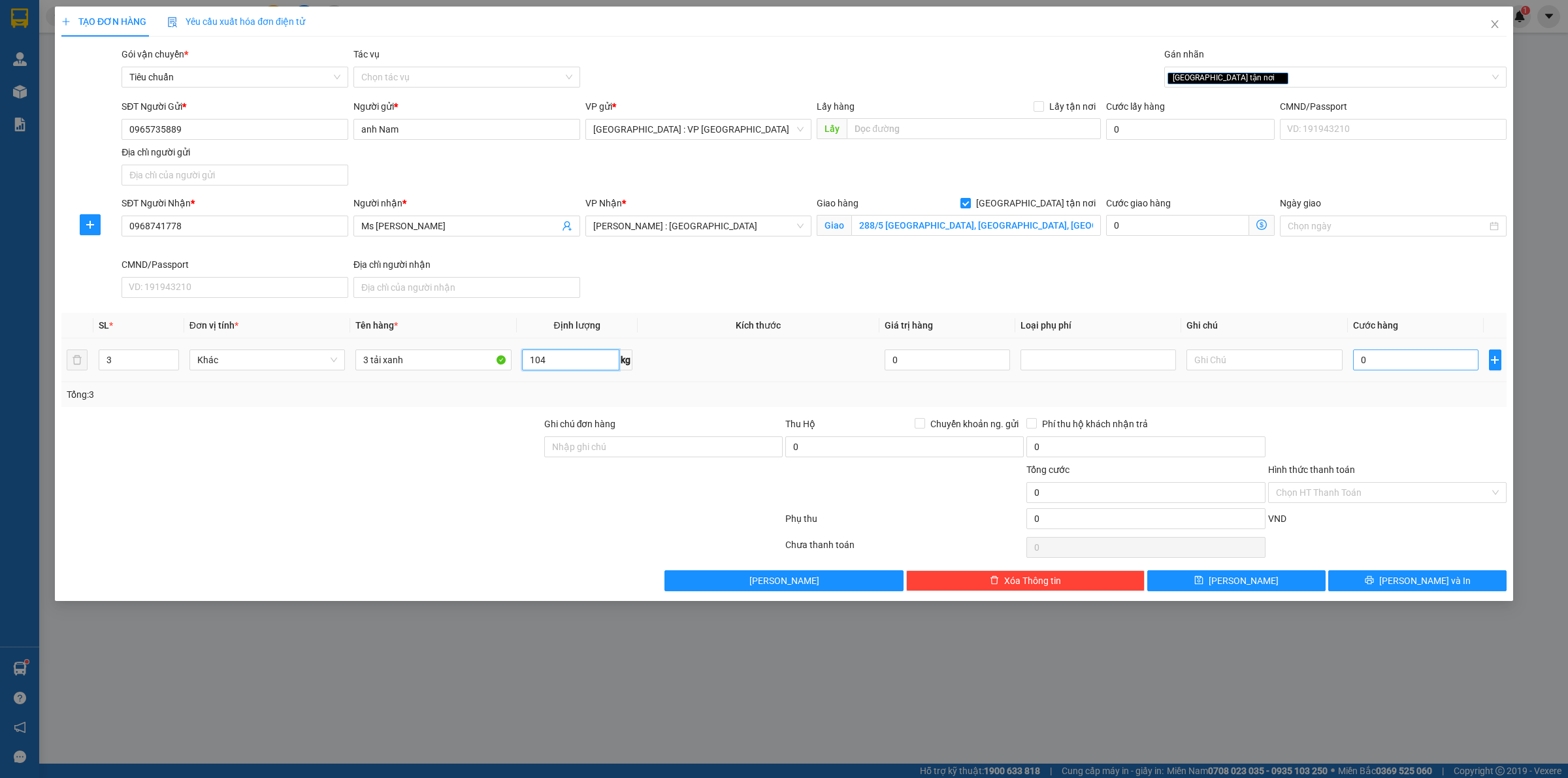
type input "104"
click at [1404, 363] on input "0" at bounding box center [1416, 360] width 126 height 21
type input "6"
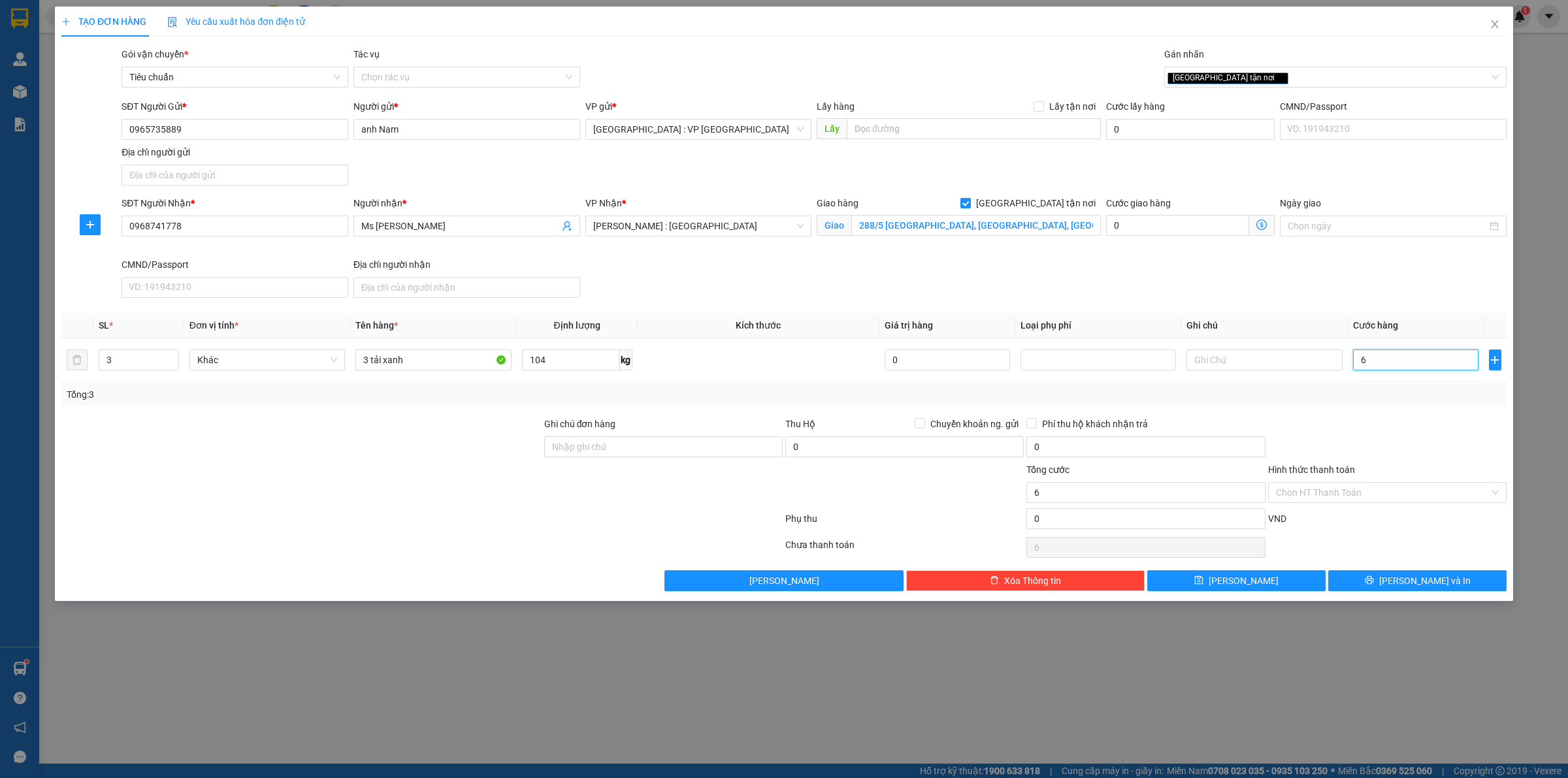
type input "60"
type input "600"
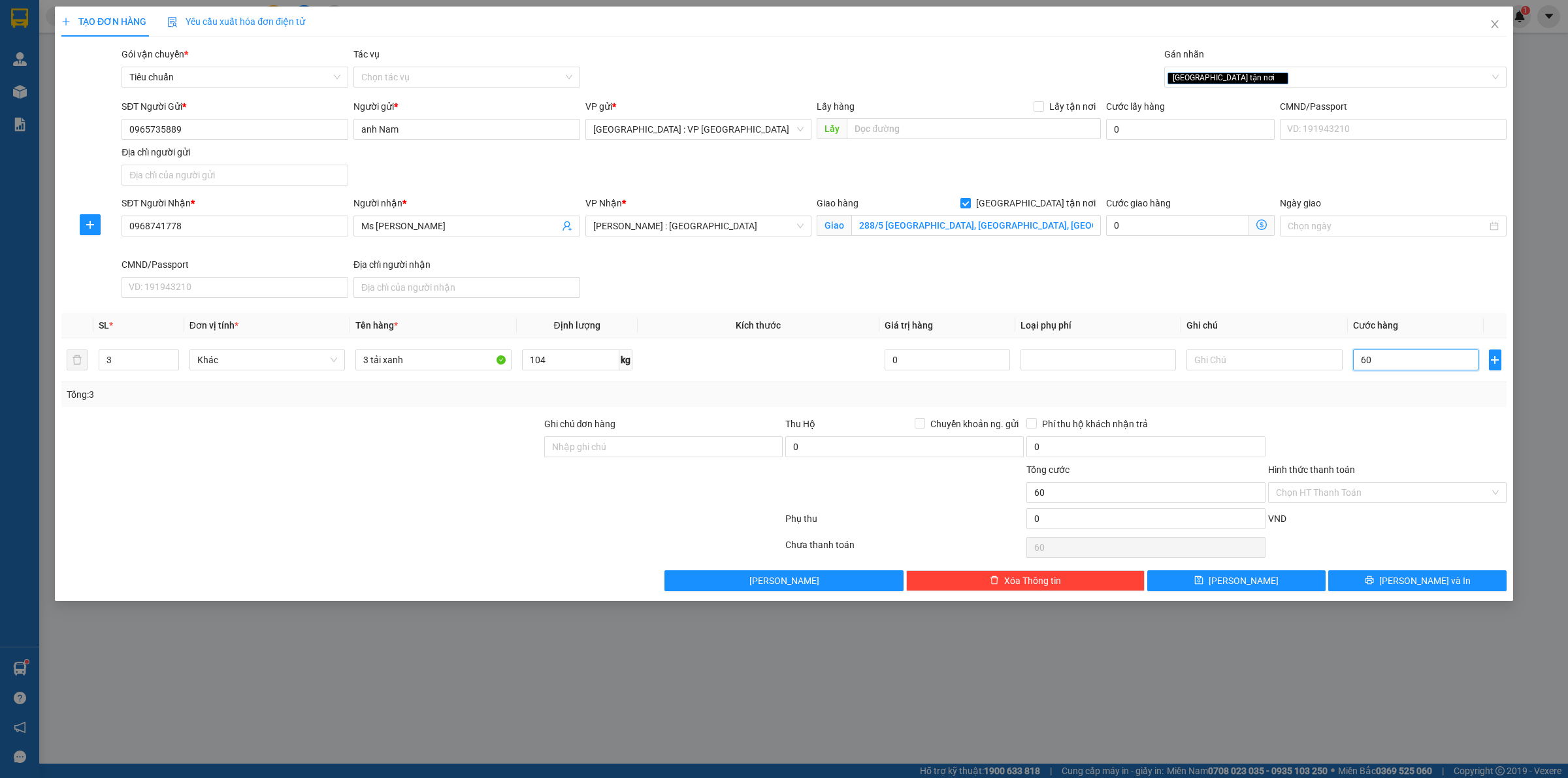
type input "600"
type input "6.000"
type input "60.000"
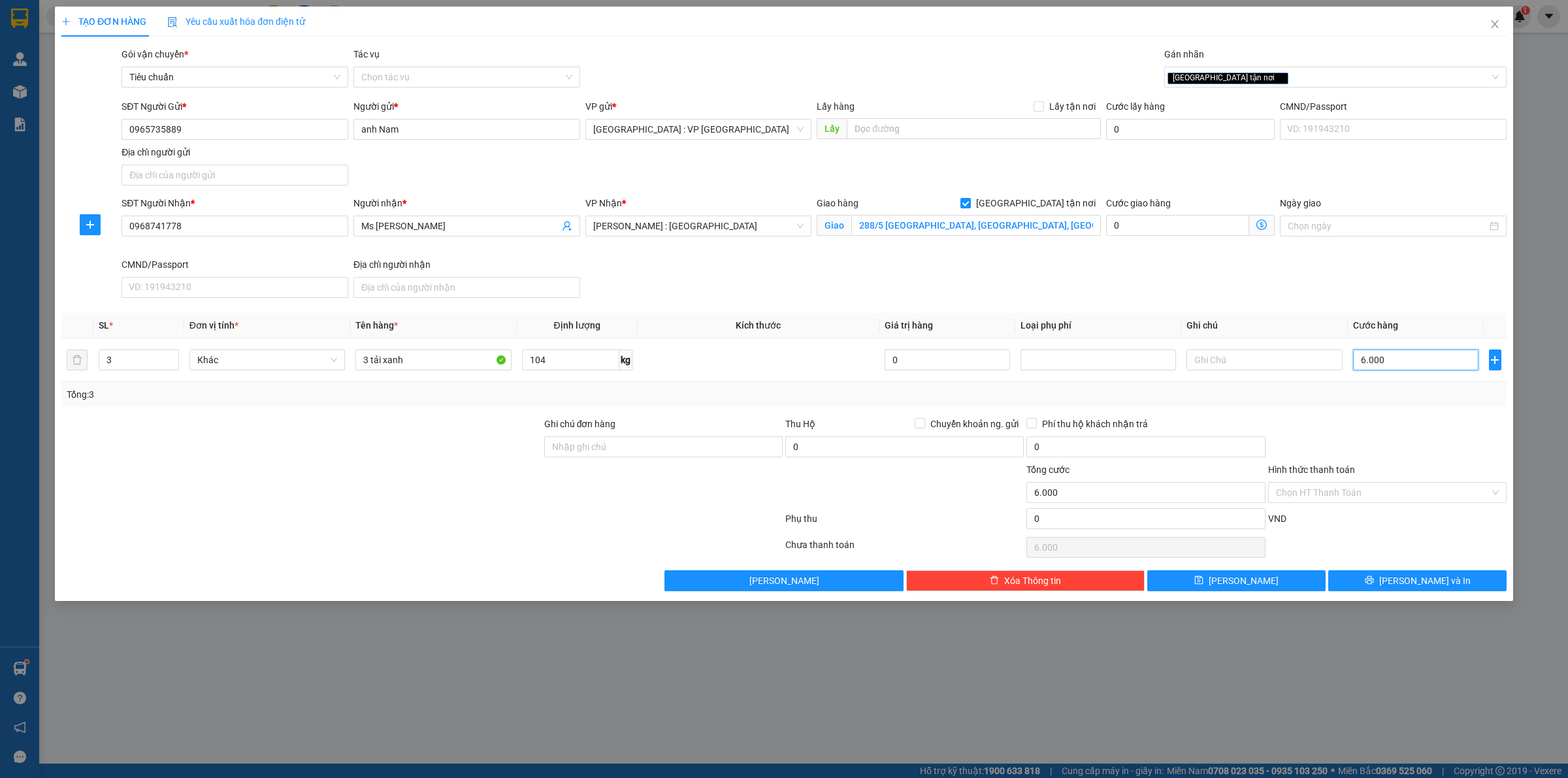
type input "60.000"
type input "600.000"
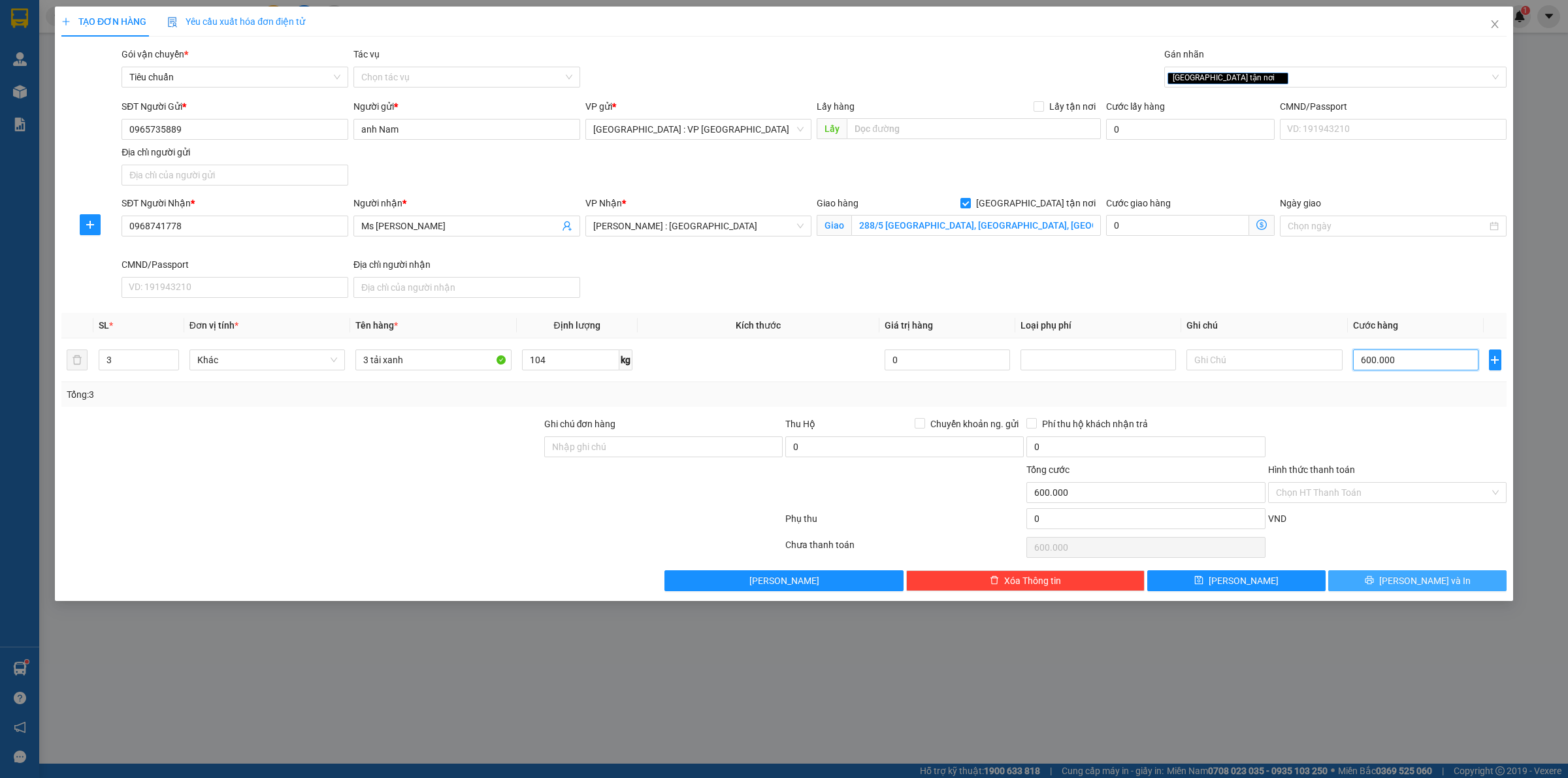
type input "600.000"
click at [1407, 582] on span "[PERSON_NAME] và In" at bounding box center [1425, 581] width 91 height 15
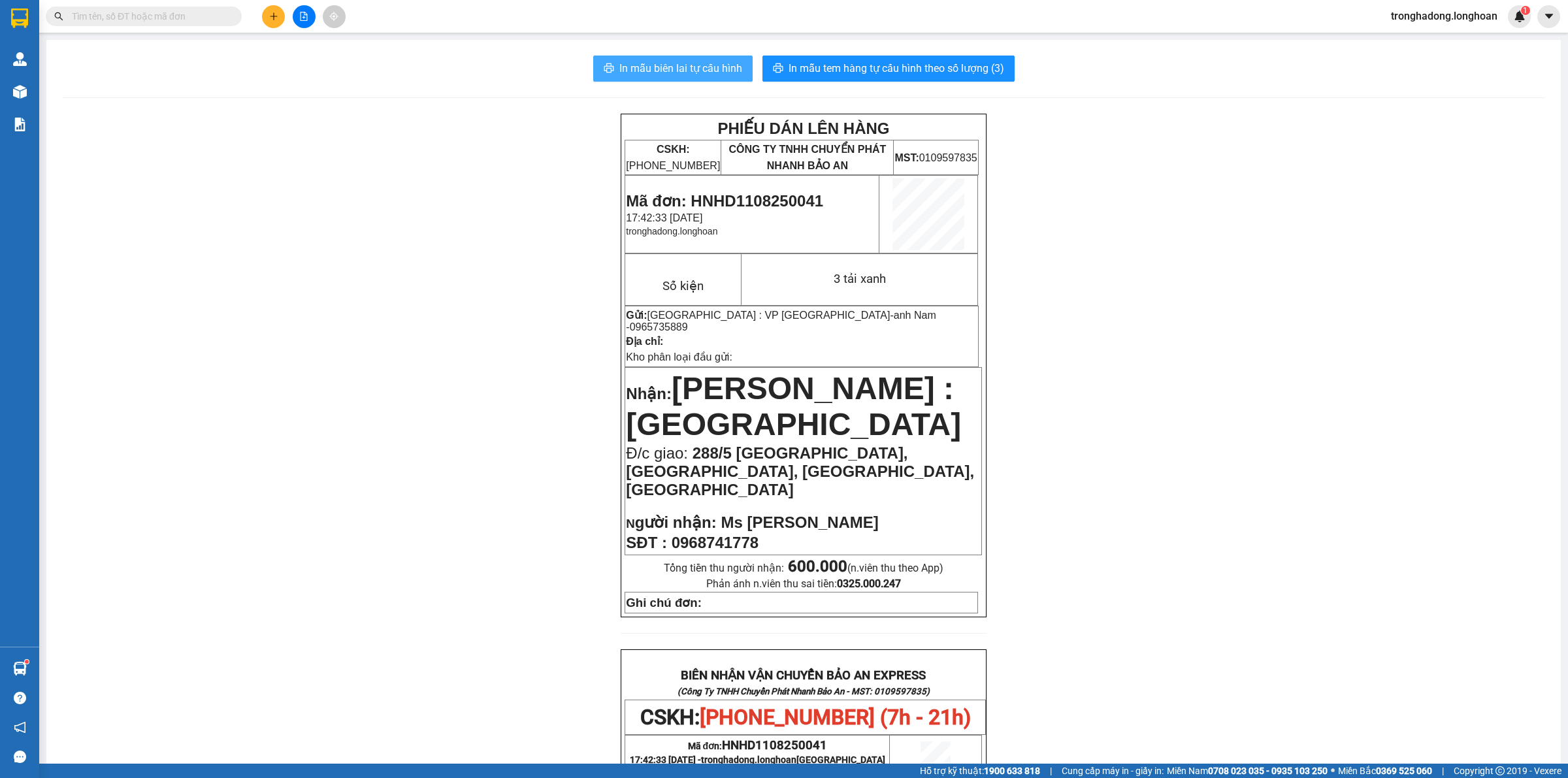
click at [716, 70] on span "In mẫu biên lai tự cấu hình" at bounding box center [682, 68] width 123 height 16
click at [905, 69] on span "In mẫu tem hàng tự cấu hình theo số lượng (3)" at bounding box center [897, 68] width 215 height 16
click at [260, 20] on div at bounding box center [304, 16] width 98 height 23
click at [269, 18] on icon "plus" at bounding box center [273, 16] width 10 height 10
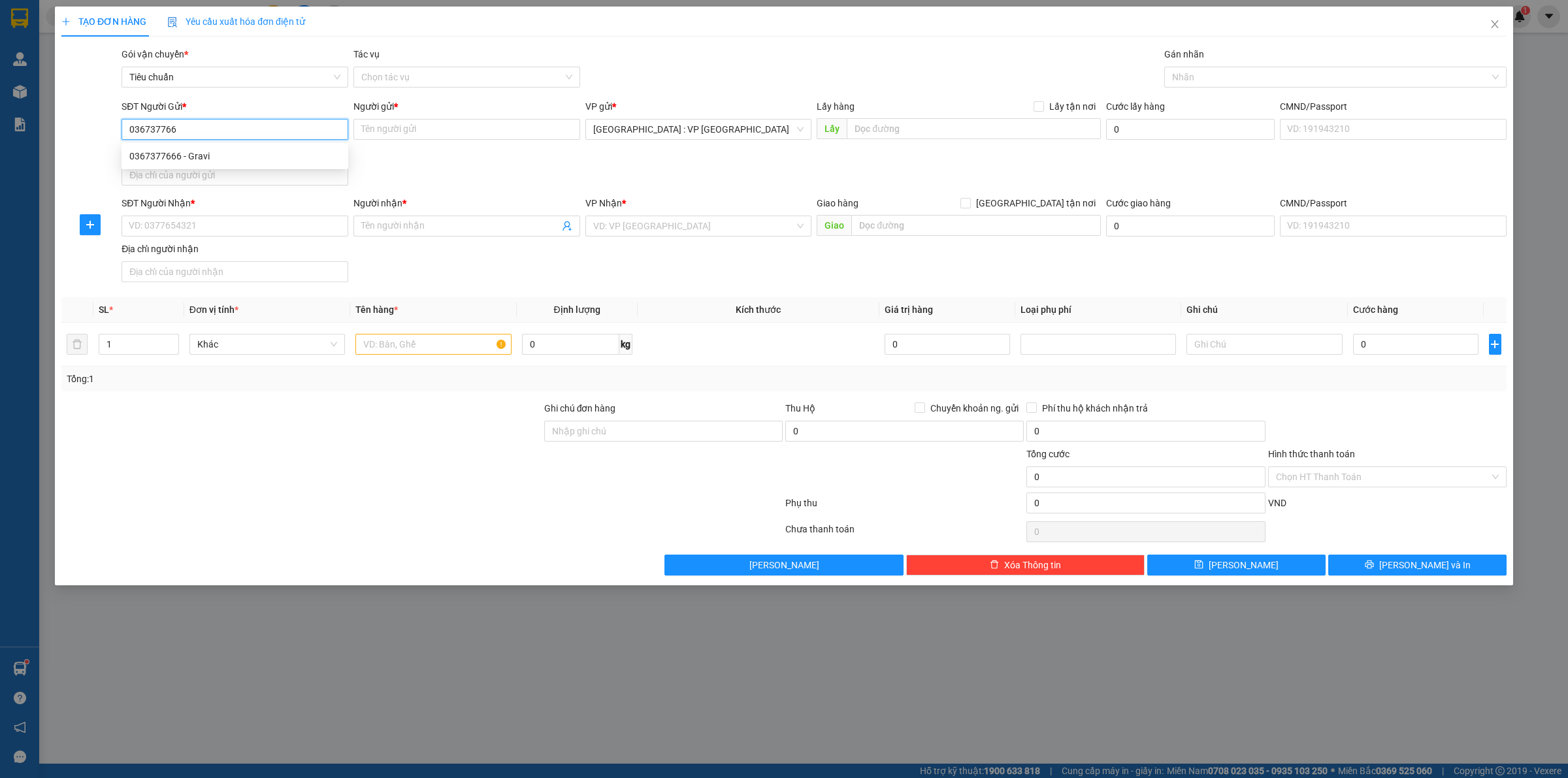
type input "0367377666"
click at [289, 164] on div "0367377666 - Gravi" at bounding box center [234, 156] width 227 height 21
type input "Gravi"
checkbox input "true"
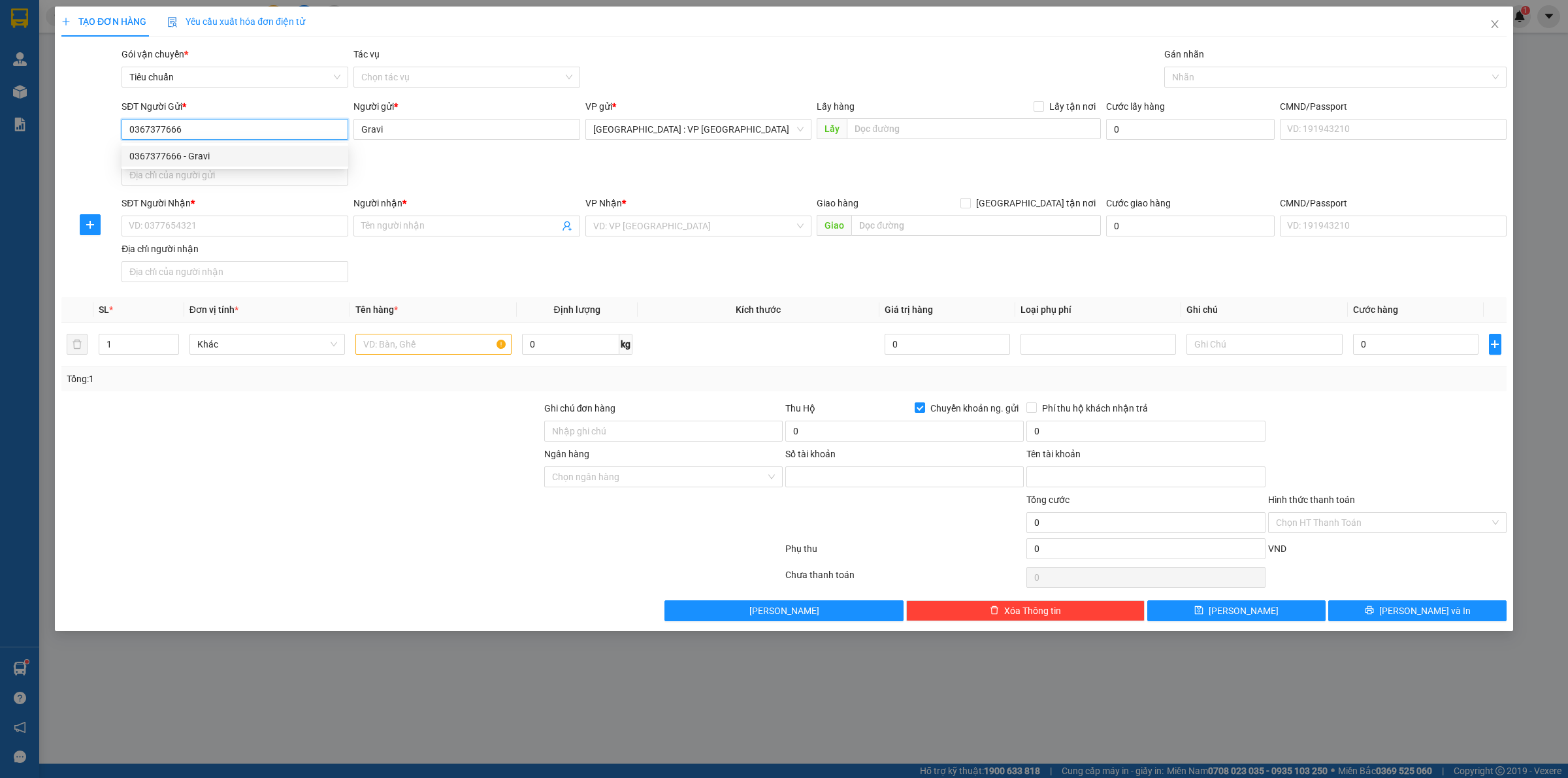
type input "1796112666"
type input "[PERSON_NAME]"
type input "0367377666"
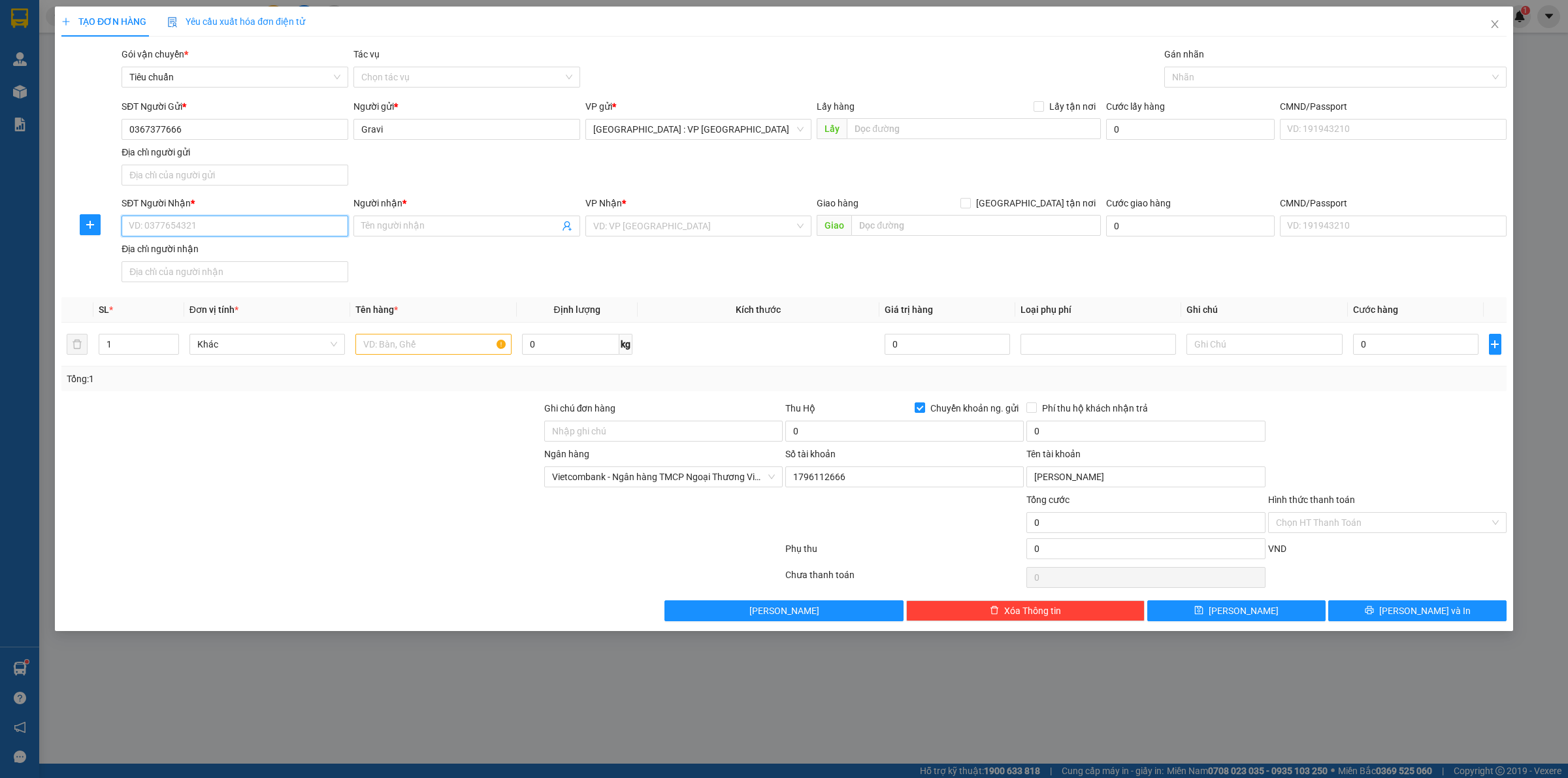
click at [228, 223] on input "SĐT Người Nhận *" at bounding box center [234, 226] width 227 height 21
type input "0918177987"
click at [395, 226] on input "Người nhận *" at bounding box center [460, 226] width 198 height 15
type input "[PERSON_NAME]"
click at [924, 230] on input "text" at bounding box center [977, 226] width 250 height 21
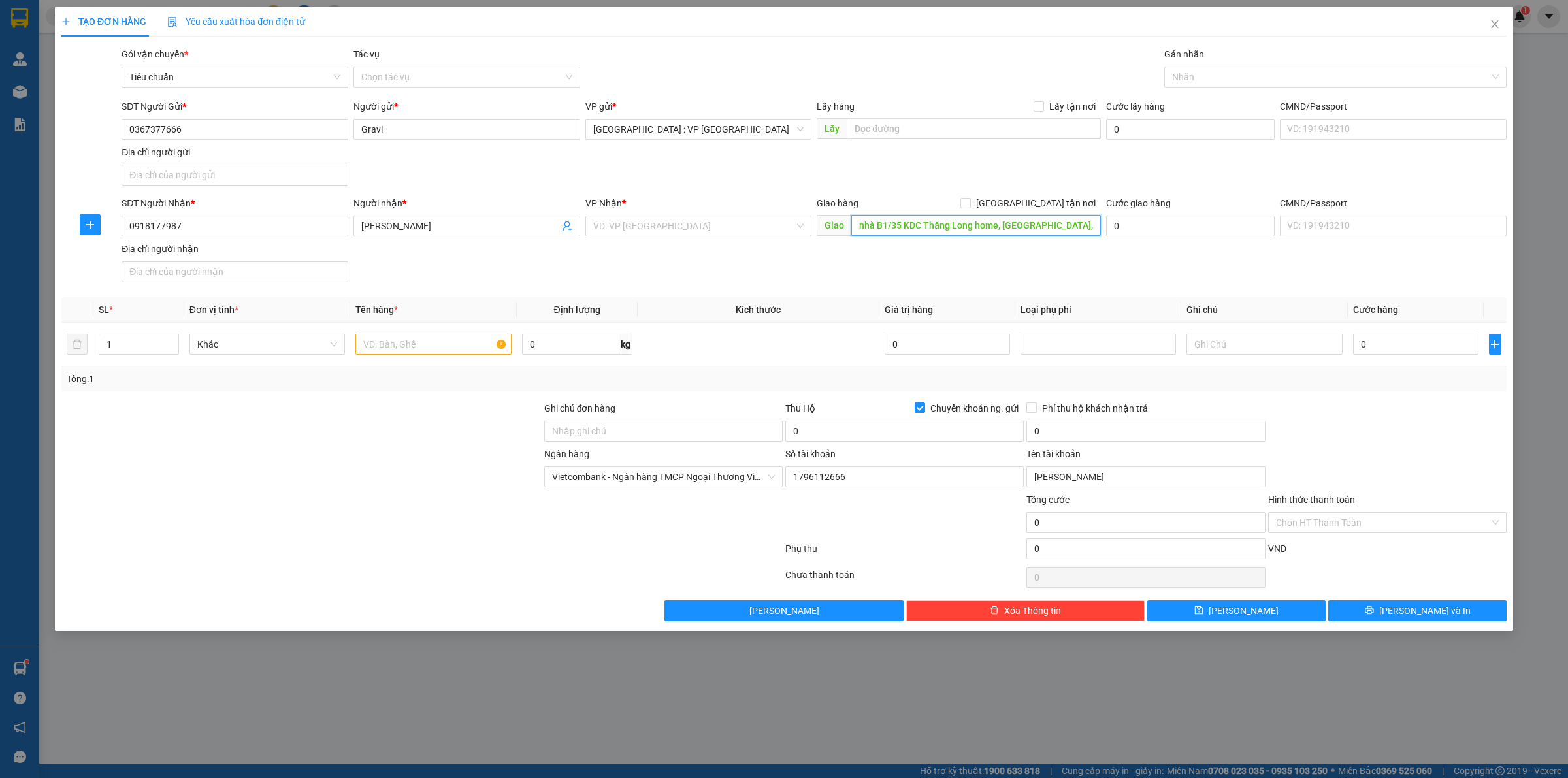
scroll to position [0, 2]
type input "nhà B1/35 KDC Thăng Long home, [GEOGRAPHIC_DATA], [GEOGRAPHIC_DATA]"
click at [609, 227] on input "search" at bounding box center [694, 226] width 202 height 20
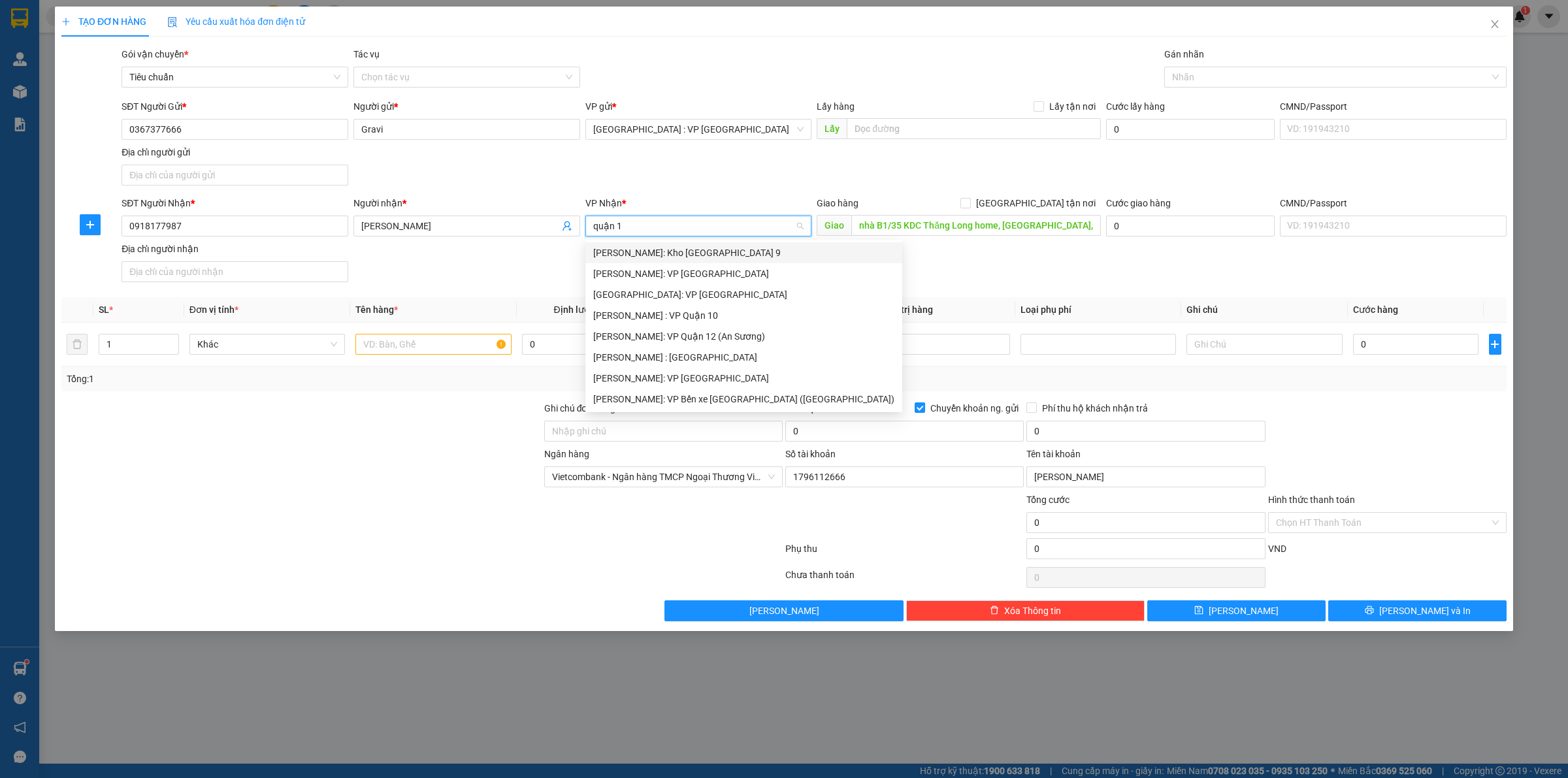
type input "quận 12"
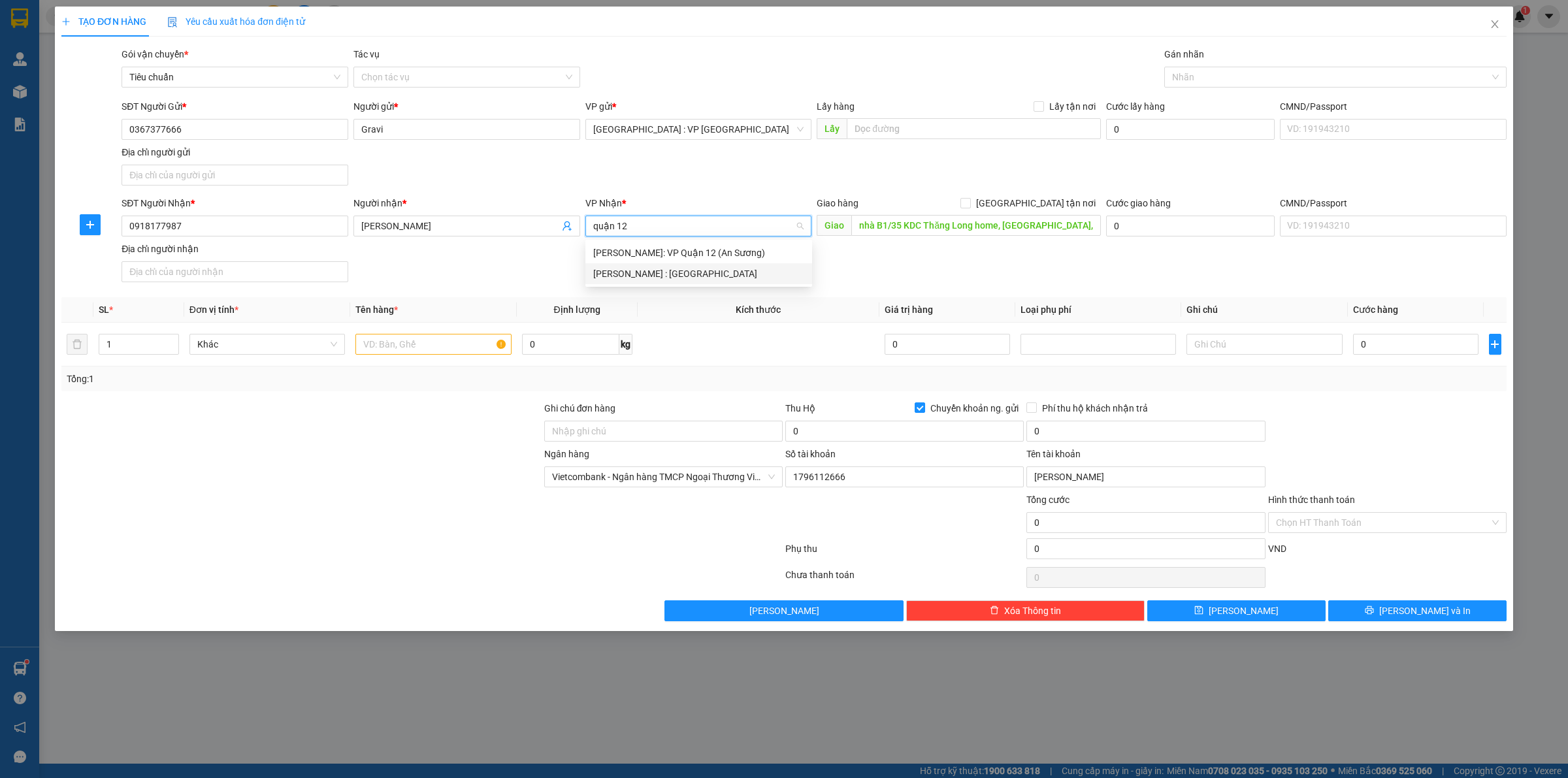
click at [681, 272] on div "[PERSON_NAME] : [GEOGRAPHIC_DATA]" at bounding box center [698, 274] width 211 height 15
click at [970, 206] on input "[GEOGRAPHIC_DATA] tận nơi" at bounding box center [965, 202] width 10 height 10
checkbox input "true"
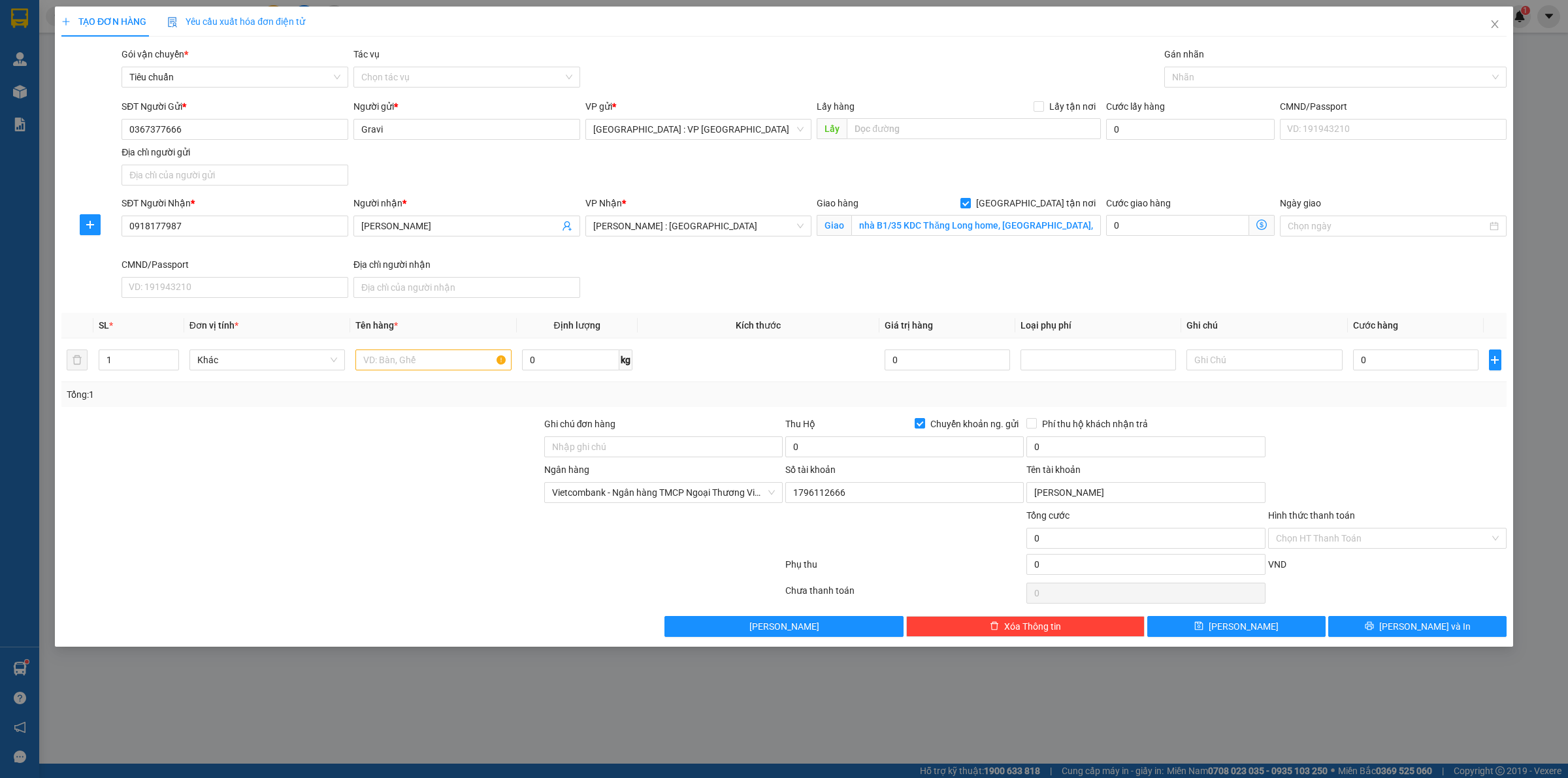
click at [1184, 63] on div "Gán nhãn" at bounding box center [1335, 56] width 342 height 20
click at [1183, 70] on div at bounding box center [1329, 77] width 323 height 16
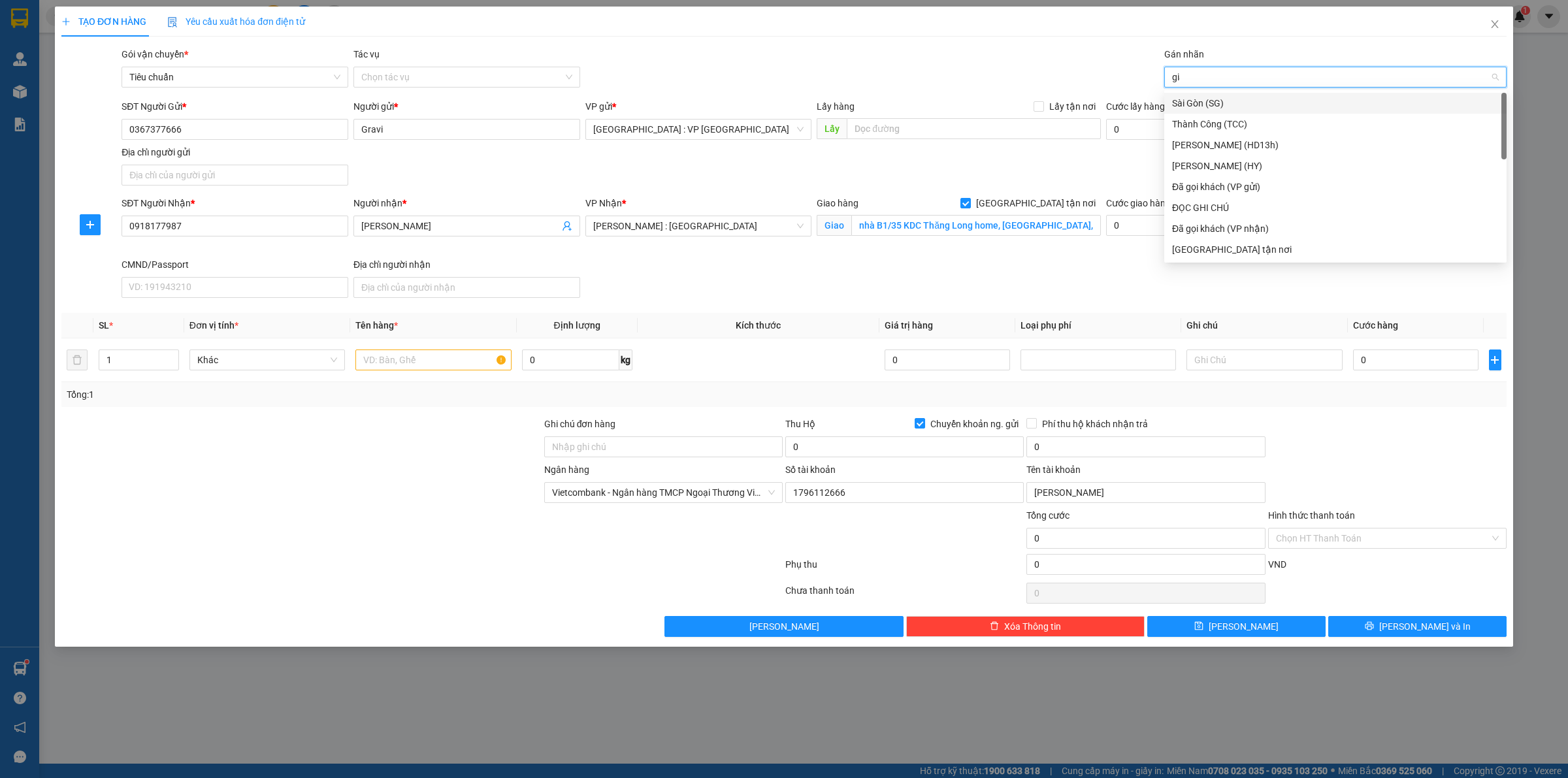
type input "giao"
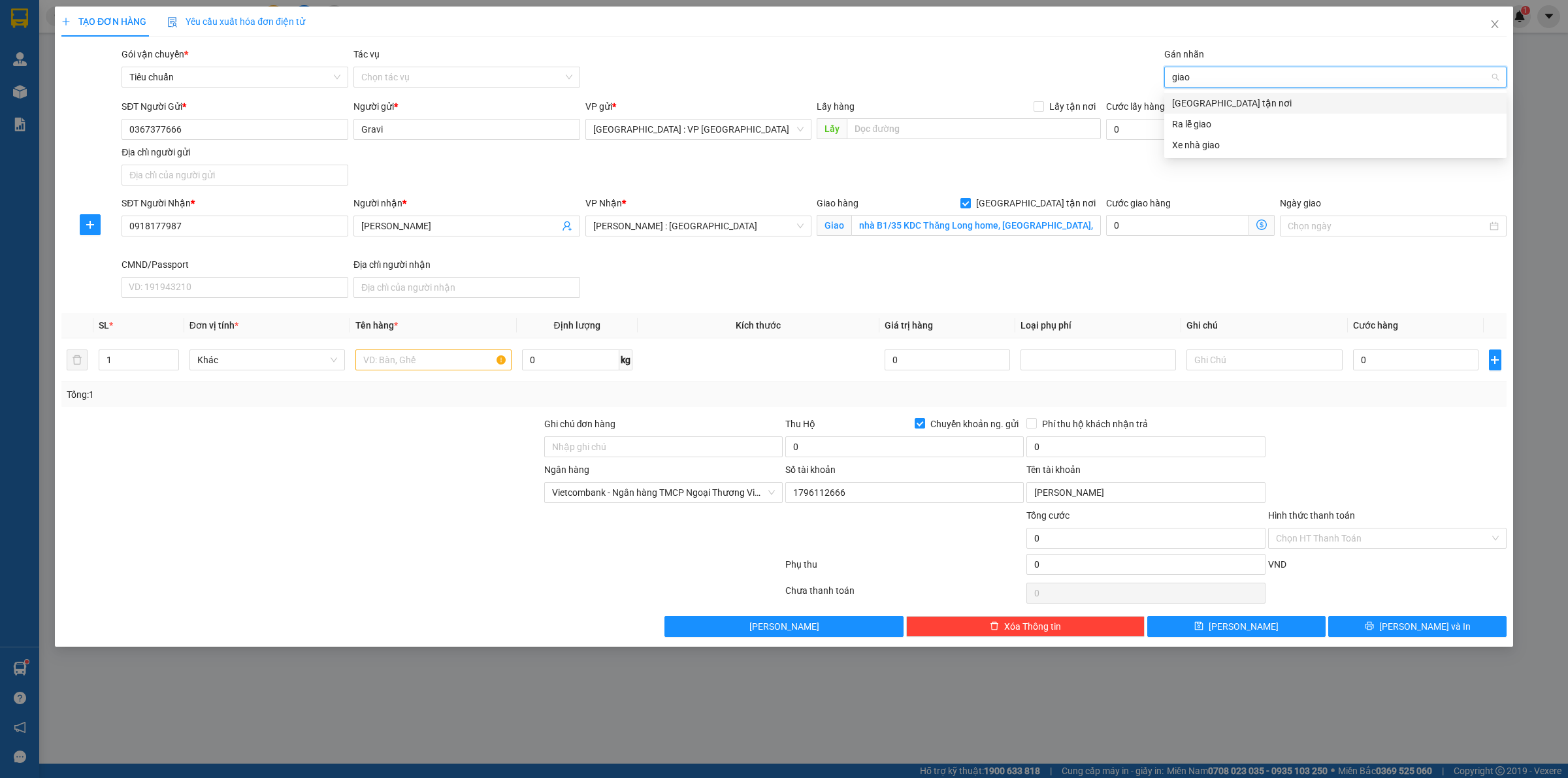
click at [1190, 105] on div "[GEOGRAPHIC_DATA] tận nơi" at bounding box center [1335, 103] width 326 height 15
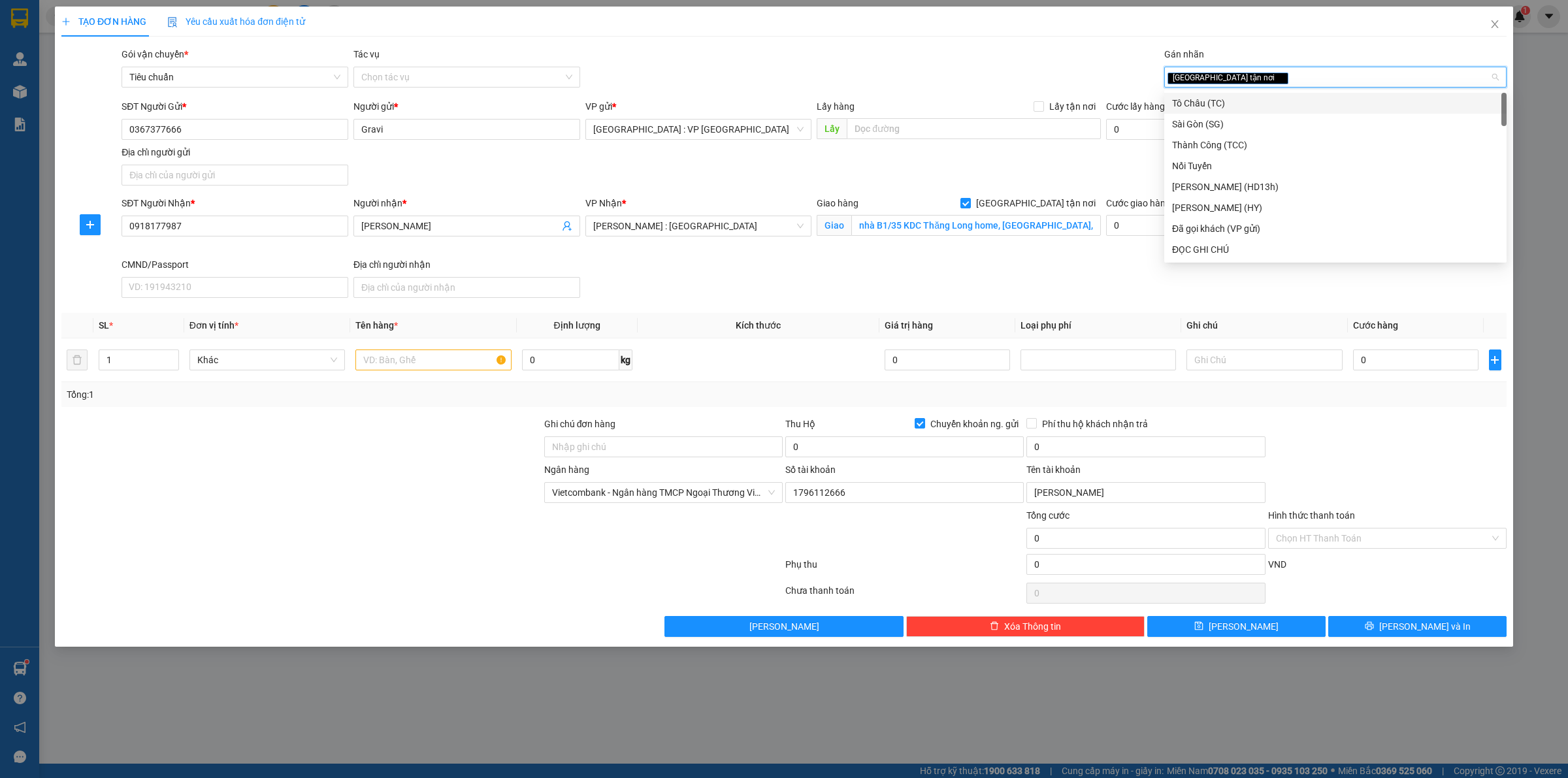
click at [1069, 177] on div "SĐT Người Gửi * 0367377666 Người gửi * Gravi VP gửi * [GEOGRAPHIC_DATA] : VP [G…" at bounding box center [814, 144] width 1391 height 91
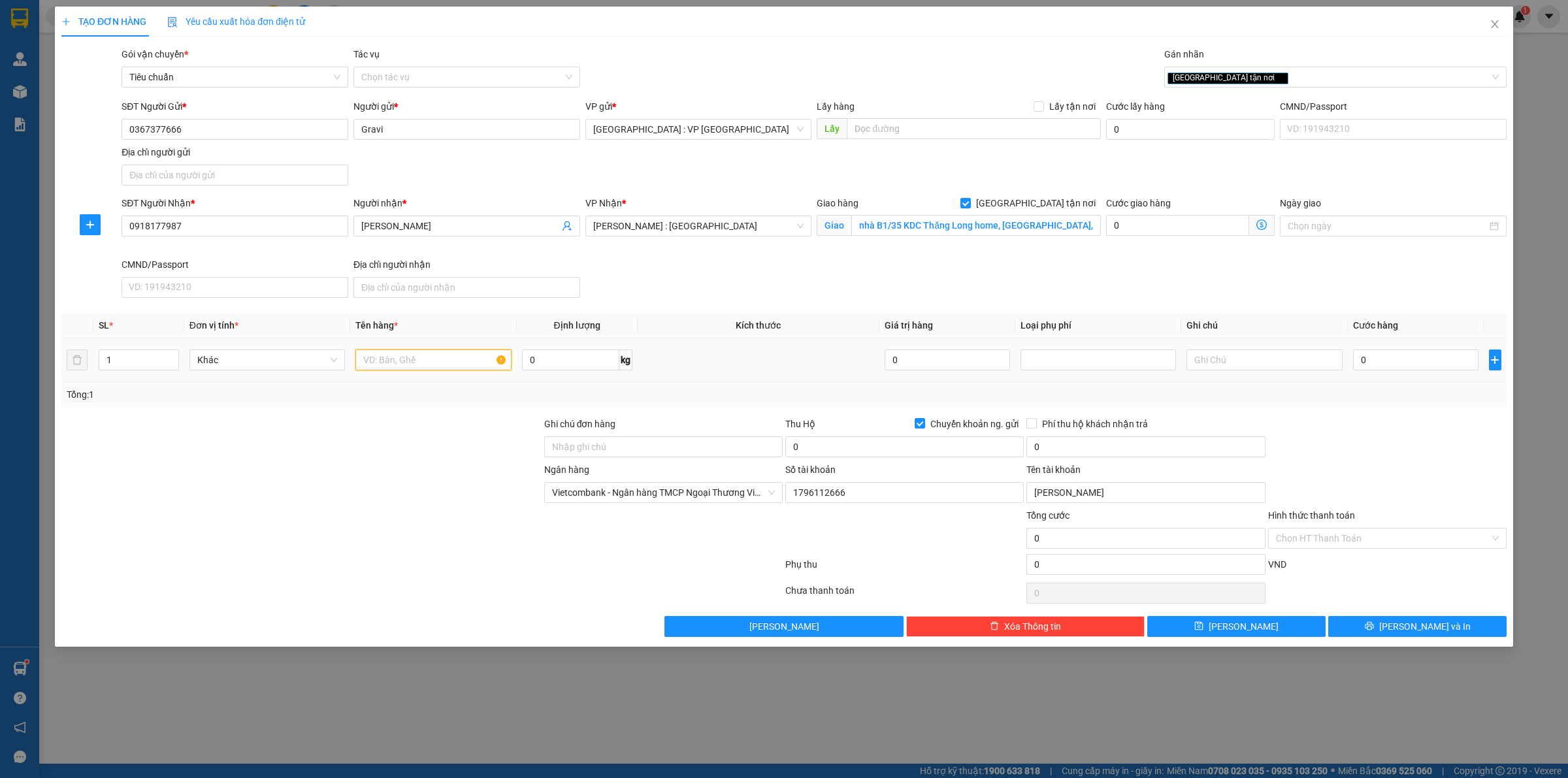
click at [411, 359] on input "text" at bounding box center [432, 360] width 155 height 21
click at [383, 364] on input "1 thung giấy quấn xốp nổ" at bounding box center [432, 360] width 155 height 21
type input "1 thùng giấy quấn xốp nổ"
click at [1377, 365] on input "0" at bounding box center [1416, 360] width 126 height 21
type input "1"
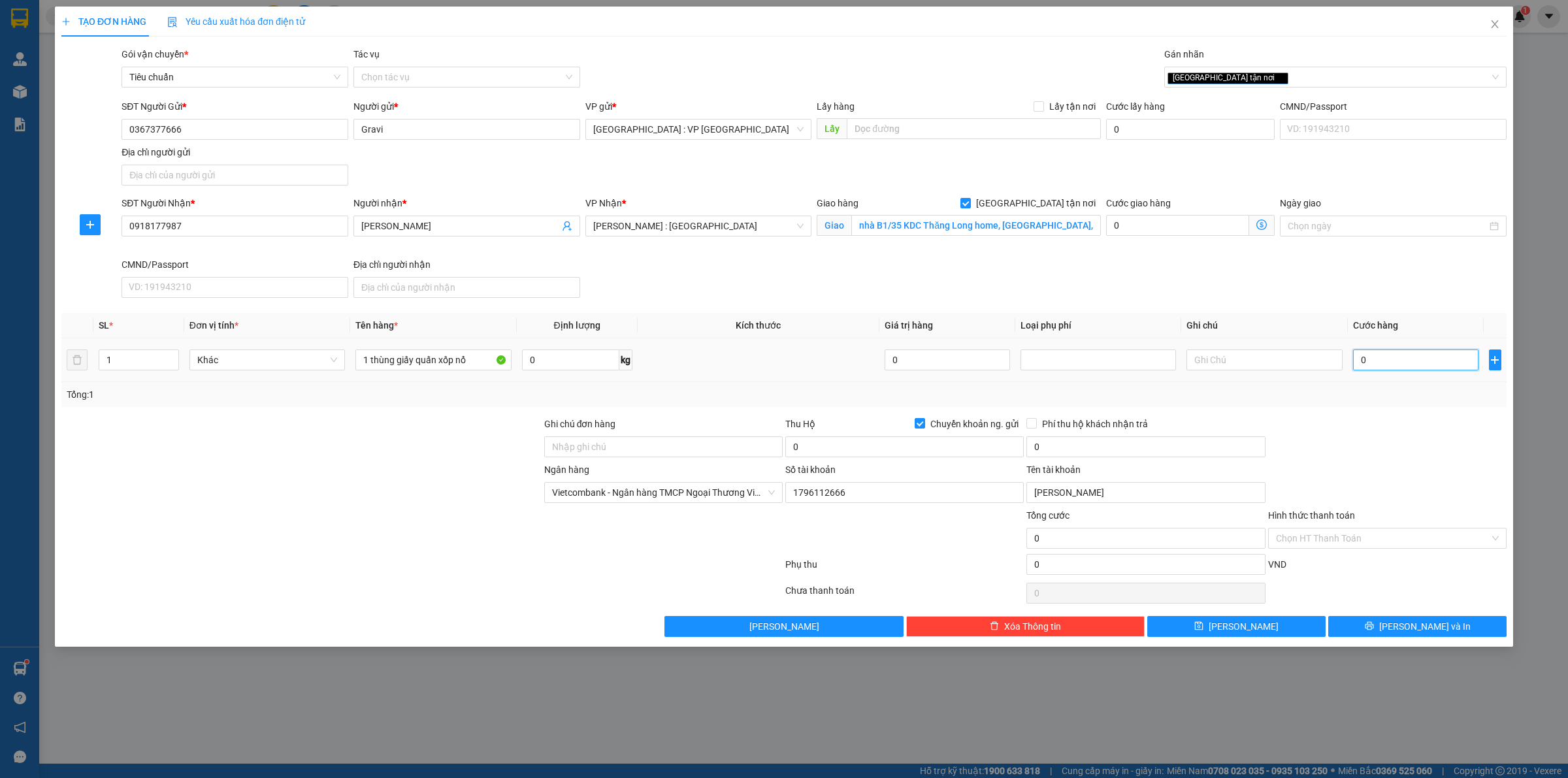
type input "1"
type input "10"
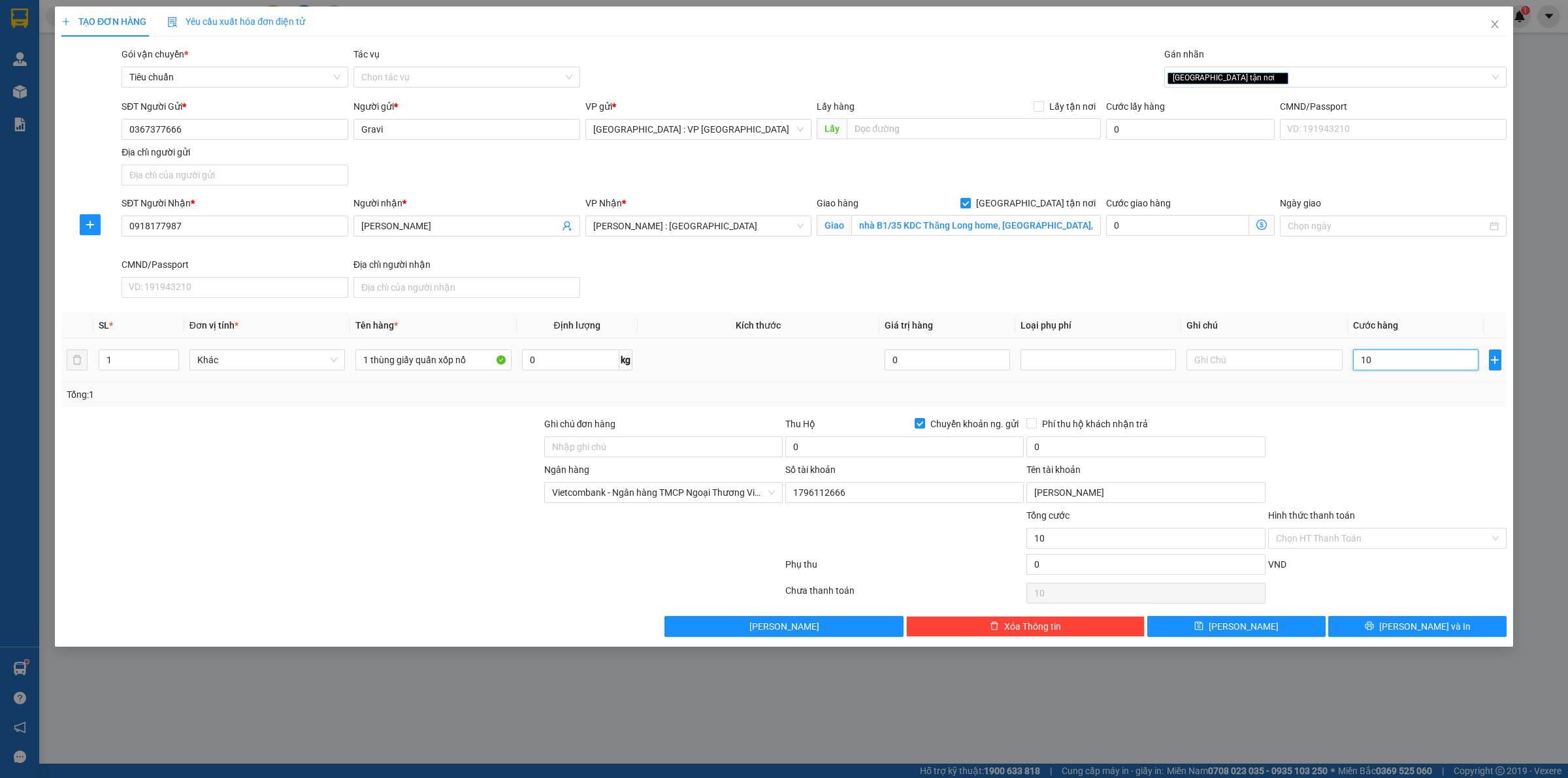
type input "100"
type input "1.000"
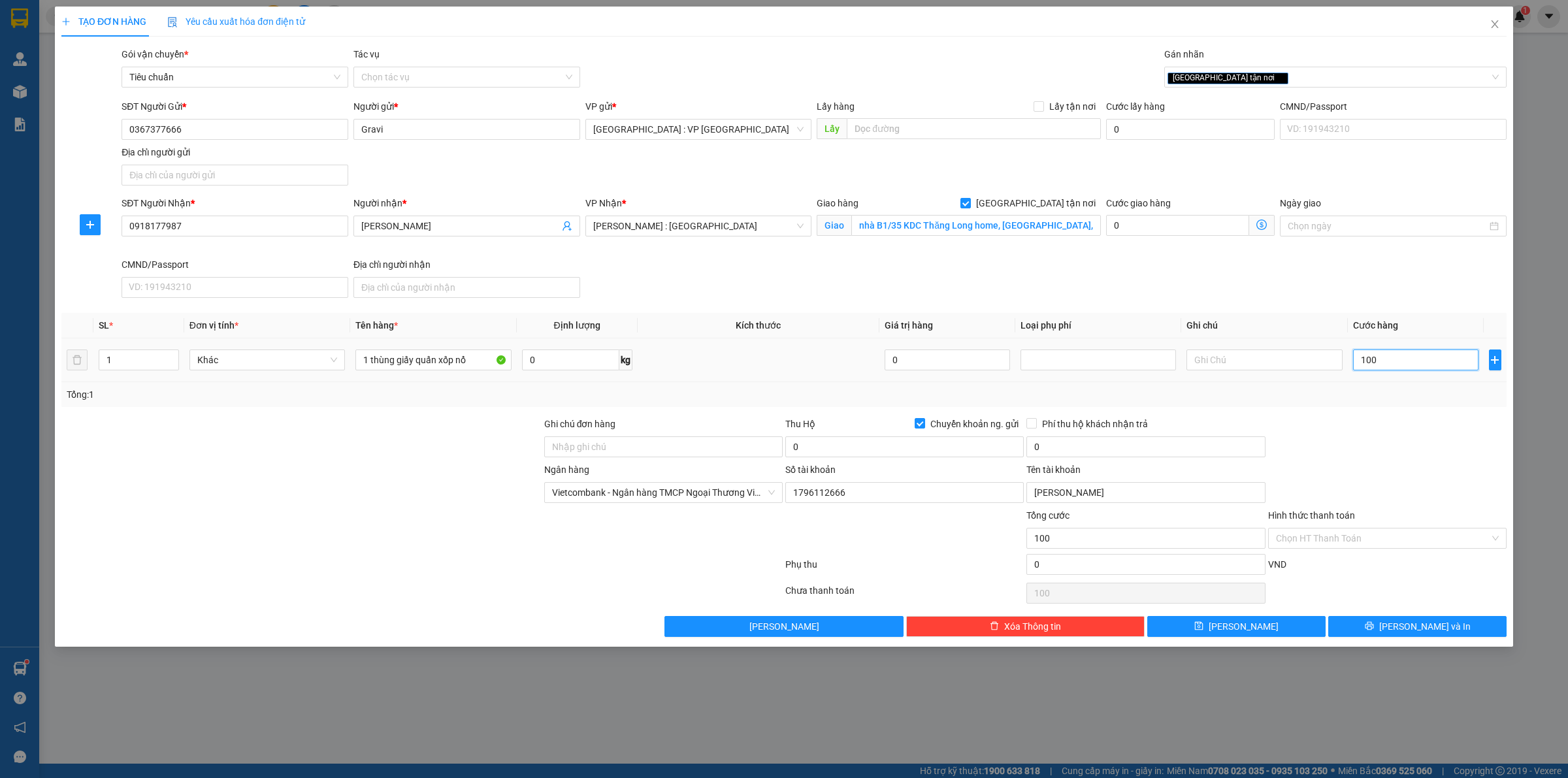
type input "1.000"
type input "10.000"
type input "100.000"
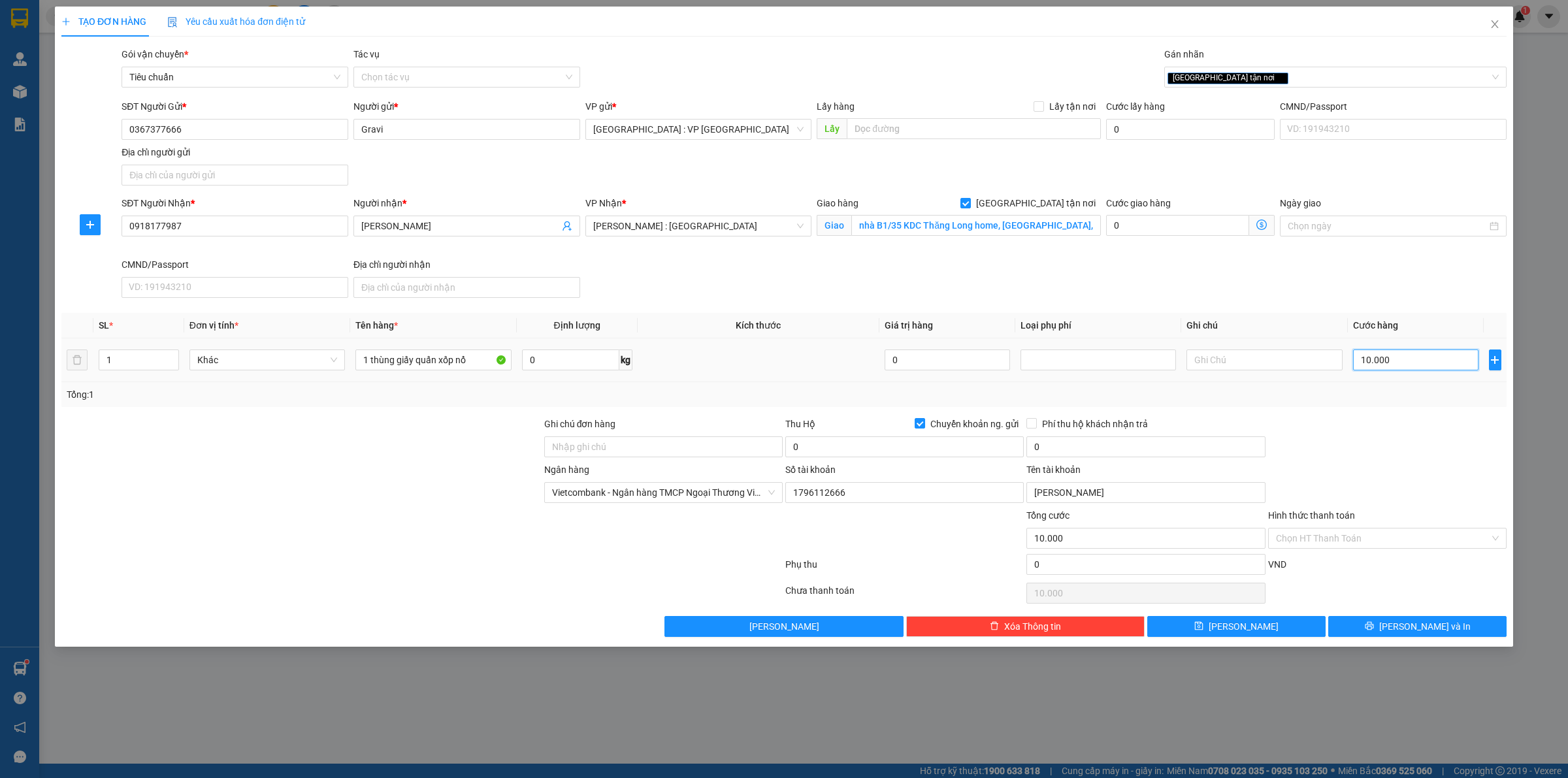
type input "100.000"
click at [1380, 433] on div at bounding box center [1387, 439] width 241 height 46
click at [879, 448] on input "0" at bounding box center [905, 447] width 239 height 21
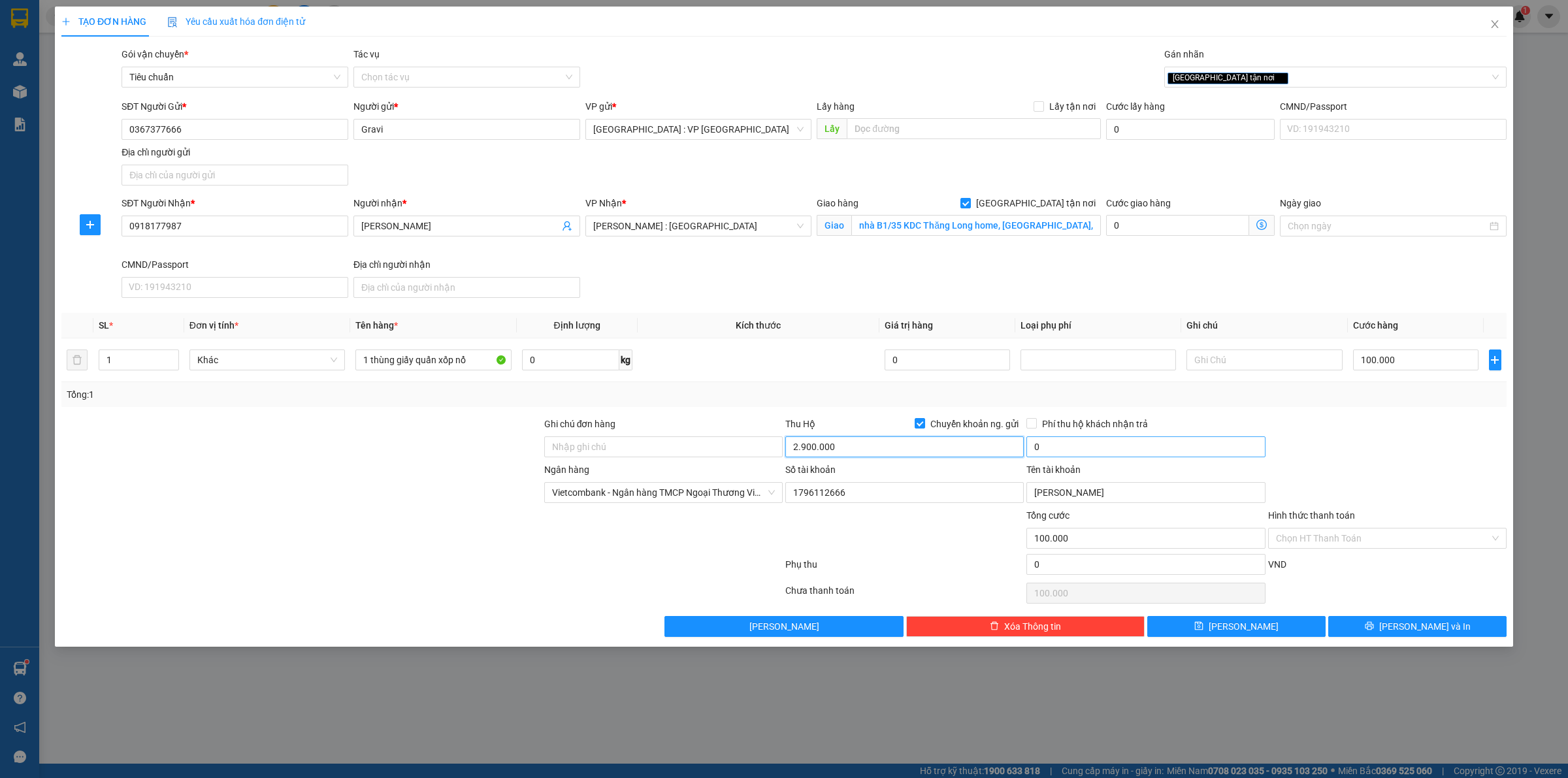
type input "2.900.000"
click at [1054, 443] on input "0" at bounding box center [1145, 447] width 239 height 21
type input "20.000"
click at [1373, 626] on button "[PERSON_NAME] và In" at bounding box center [1417, 627] width 178 height 21
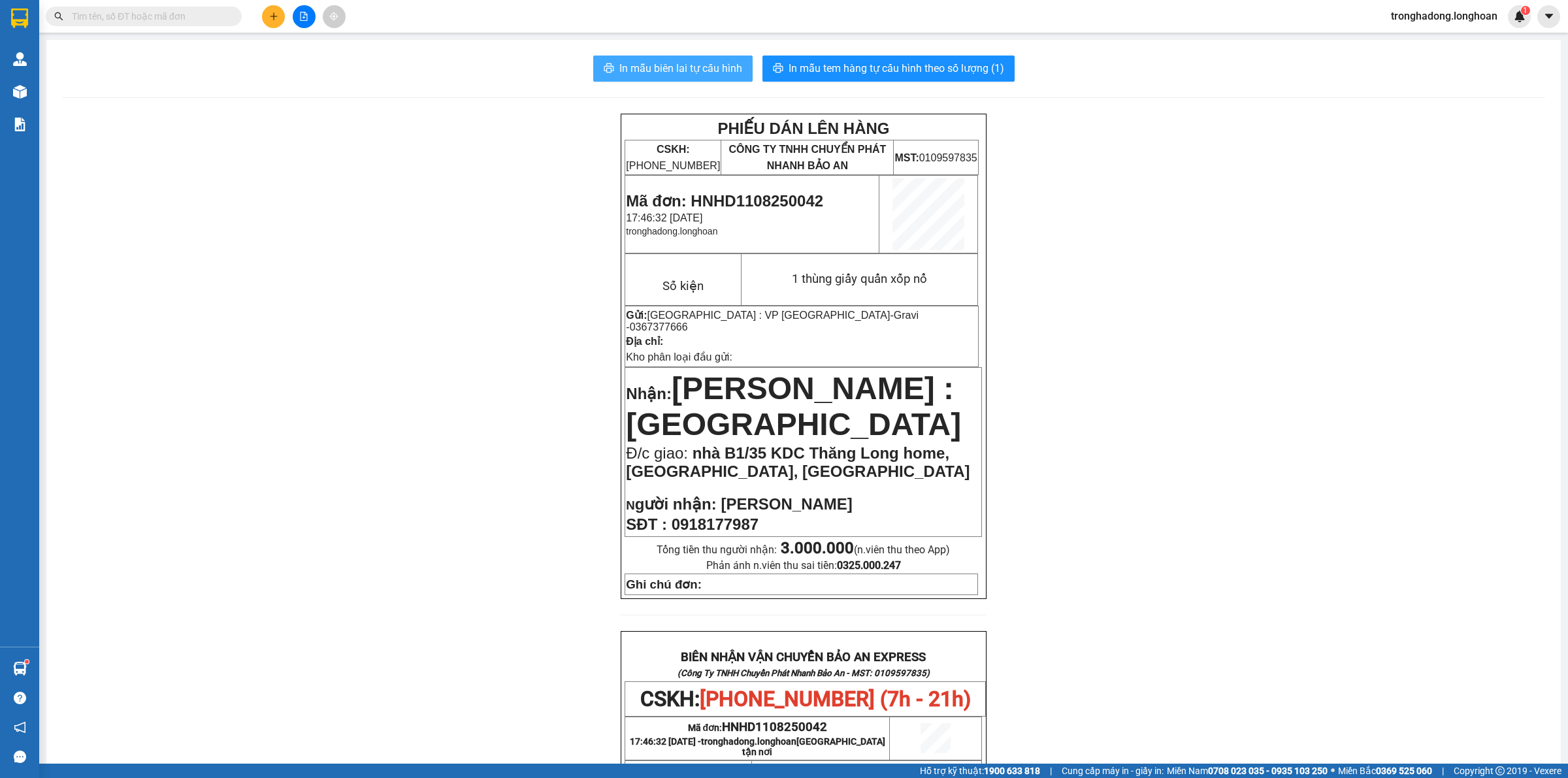
click at [652, 73] on span "In mẫu biên lai tự cấu hình" at bounding box center [682, 68] width 123 height 16
click at [913, 66] on span "In mẫu tem hàng tự cấu hình theo số lượng (1)" at bounding box center [897, 68] width 215 height 16
click at [269, 12] on icon "plus" at bounding box center [273, 16] width 10 height 10
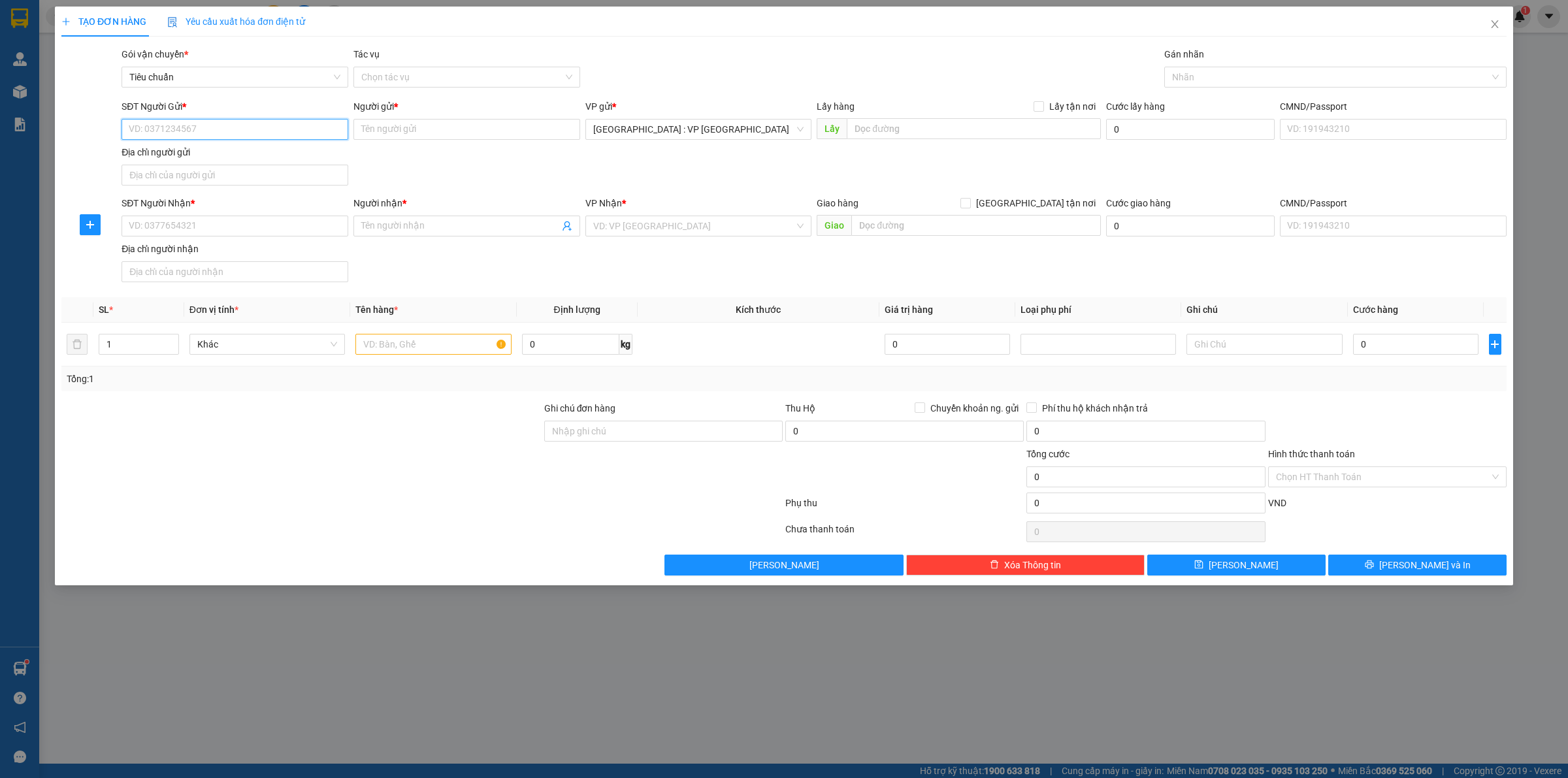
click at [258, 129] on input "SĐT Người Gửi *" at bounding box center [234, 129] width 227 height 21
drag, startPoint x: 335, startPoint y: 136, endPoint x: 325, endPoint y: 134, distance: 10.2
click at [334, 134] on input "01579" at bounding box center [234, 129] width 227 height 21
click at [168, 157] on div "0915501579 - Dương" at bounding box center [234, 156] width 211 height 15
type input "0915501579"
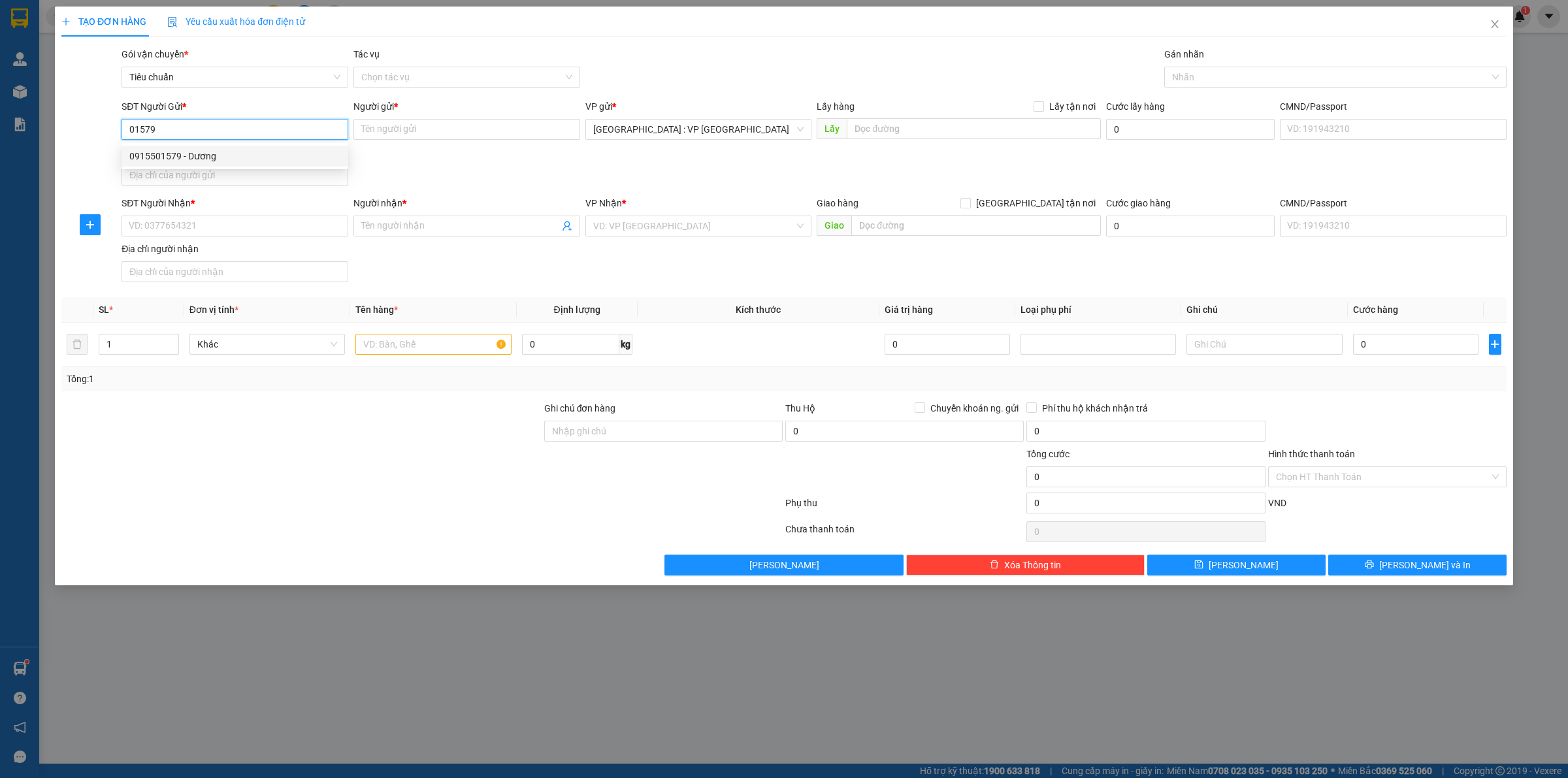
type input "Dương"
click at [292, 226] on input "SĐT Người Nhận *" at bounding box center [234, 226] width 227 height 21
paste input "0903702207"
type input "0903702207"
click at [492, 218] on span at bounding box center [466, 226] width 227 height 21
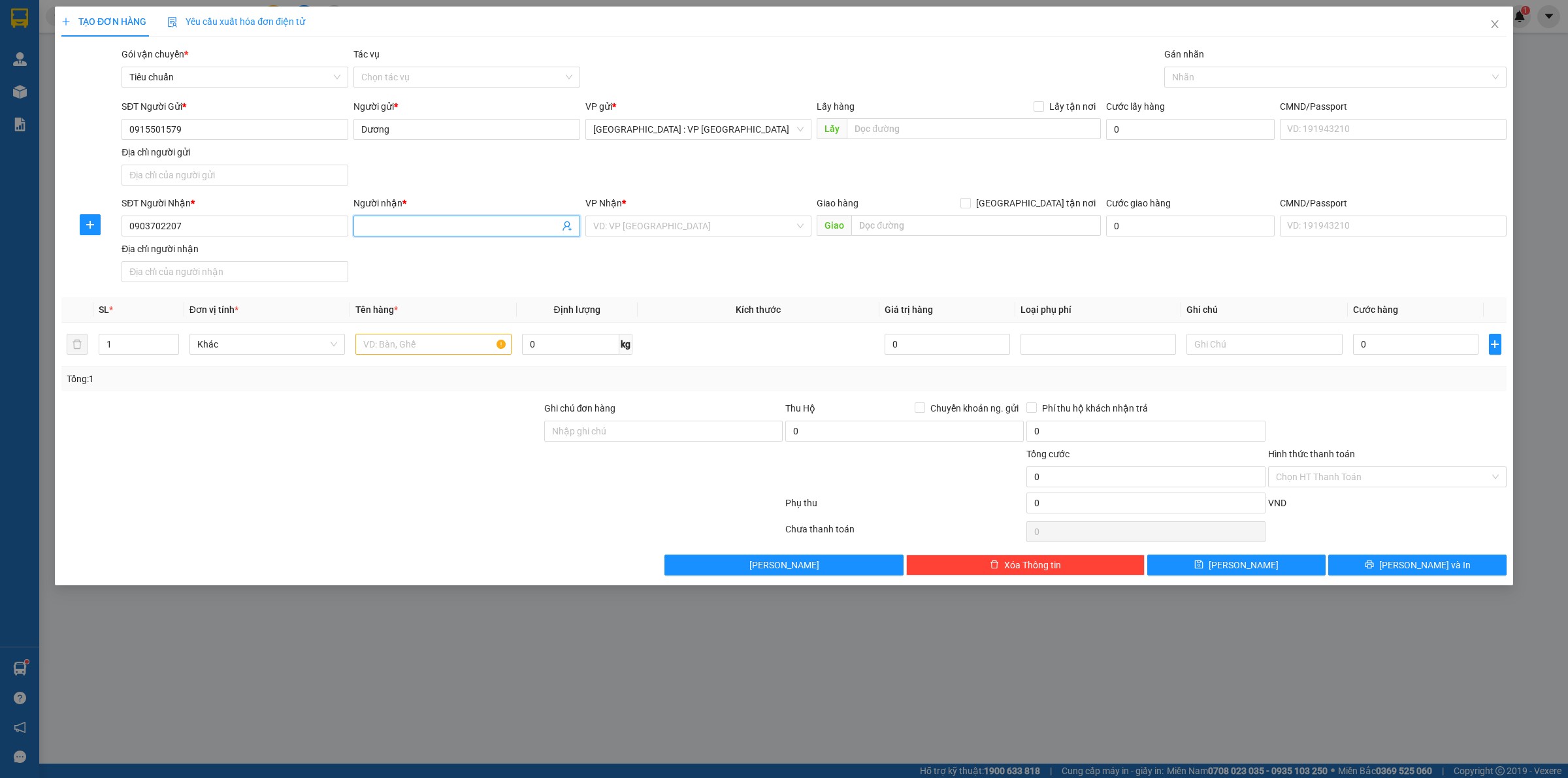
paste input "[PERSON_NAME]"
type input "[PERSON_NAME]"
click at [698, 231] on input "search" at bounding box center [694, 226] width 202 height 20
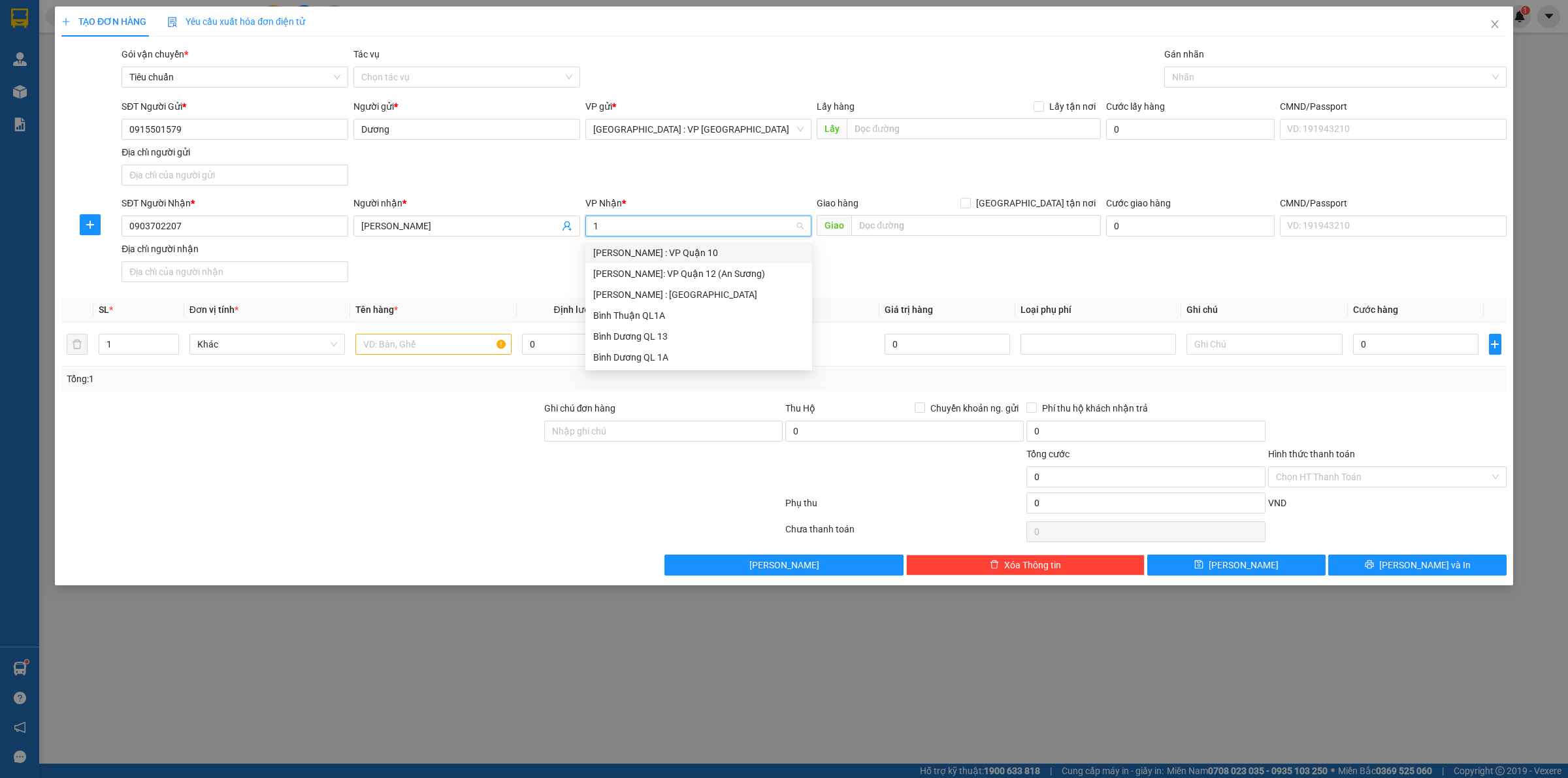
type input "12"
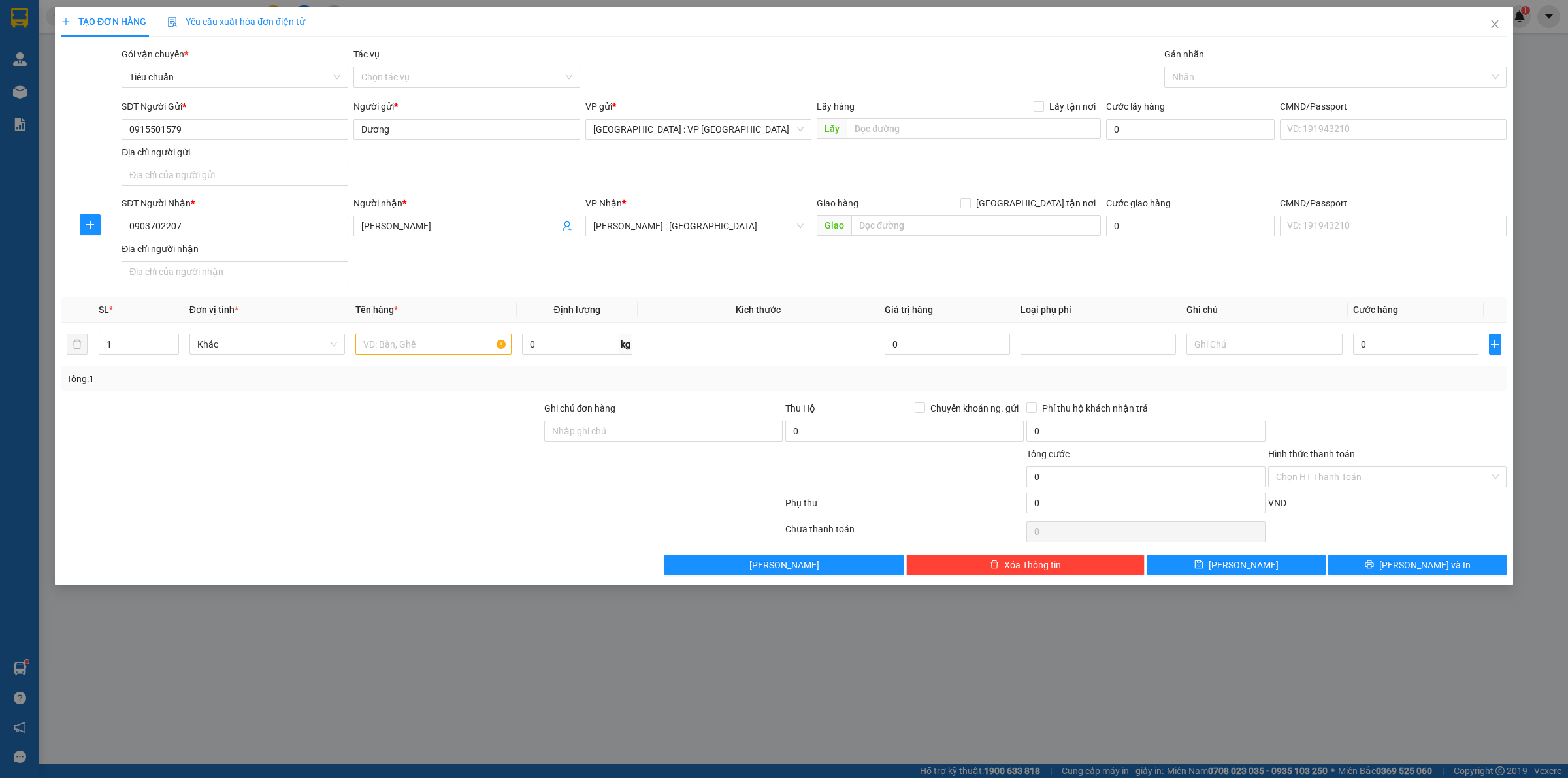
click at [1026, 203] on div "Giao hàng [GEOGRAPHIC_DATA] tận nơi" at bounding box center [959, 203] width 284 height 15
drag, startPoint x: 1036, startPoint y: 208, endPoint x: 1024, endPoint y: 216, distance: 14.4
click at [970, 207] on input "[GEOGRAPHIC_DATA] tận nơi" at bounding box center [965, 202] width 10 height 10
checkbox input "true"
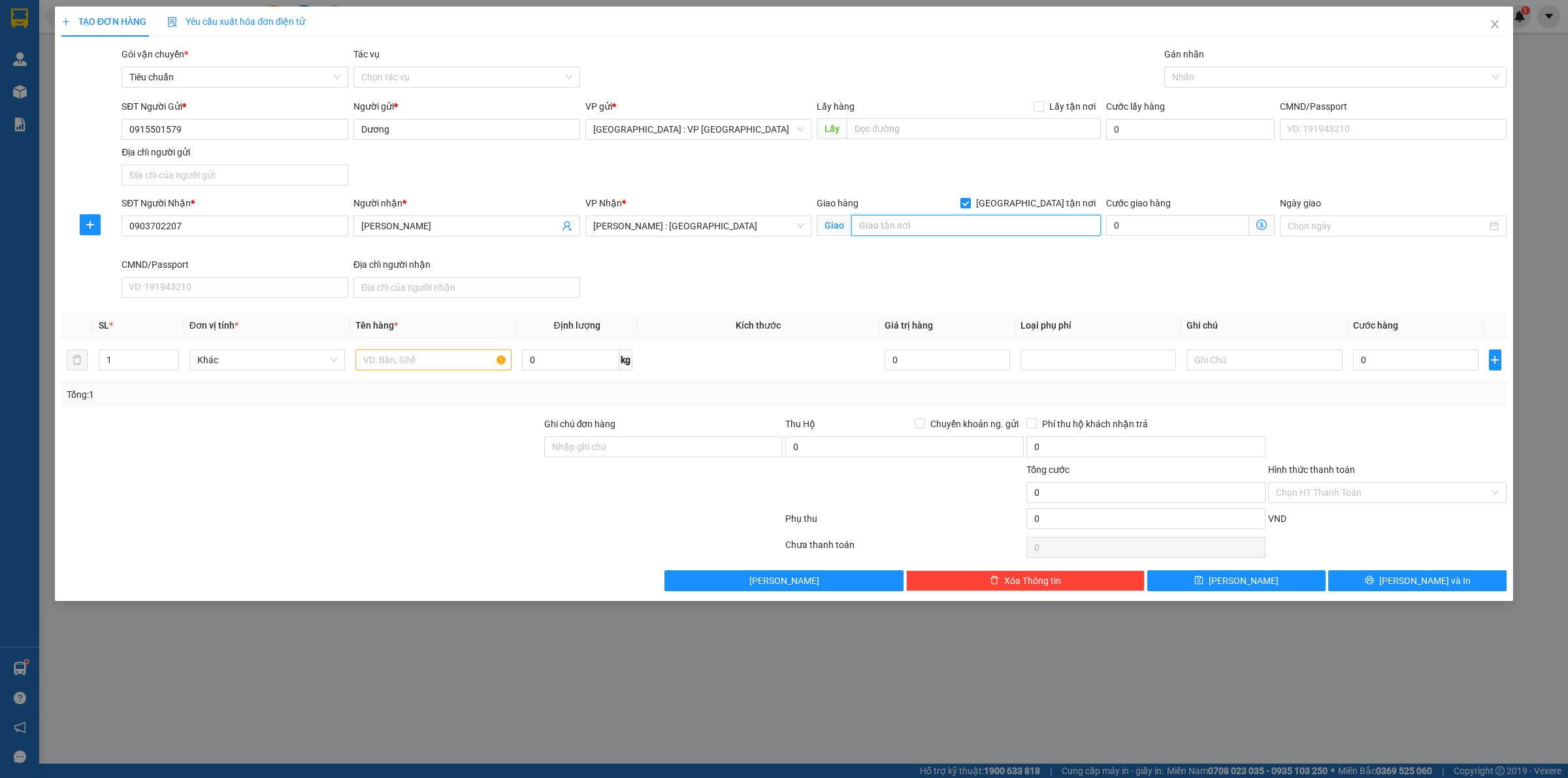
drag, startPoint x: 1011, startPoint y: 230, endPoint x: 1003, endPoint y: 232, distance: 8.2
click at [1008, 230] on input "text" at bounding box center [977, 226] width 250 height 21
paste input "21 đường số 4 khu dân cư him [GEOGRAPHIC_DATA]"
type input "21 đường số 4 khu dân cư him [GEOGRAPHIC_DATA]"
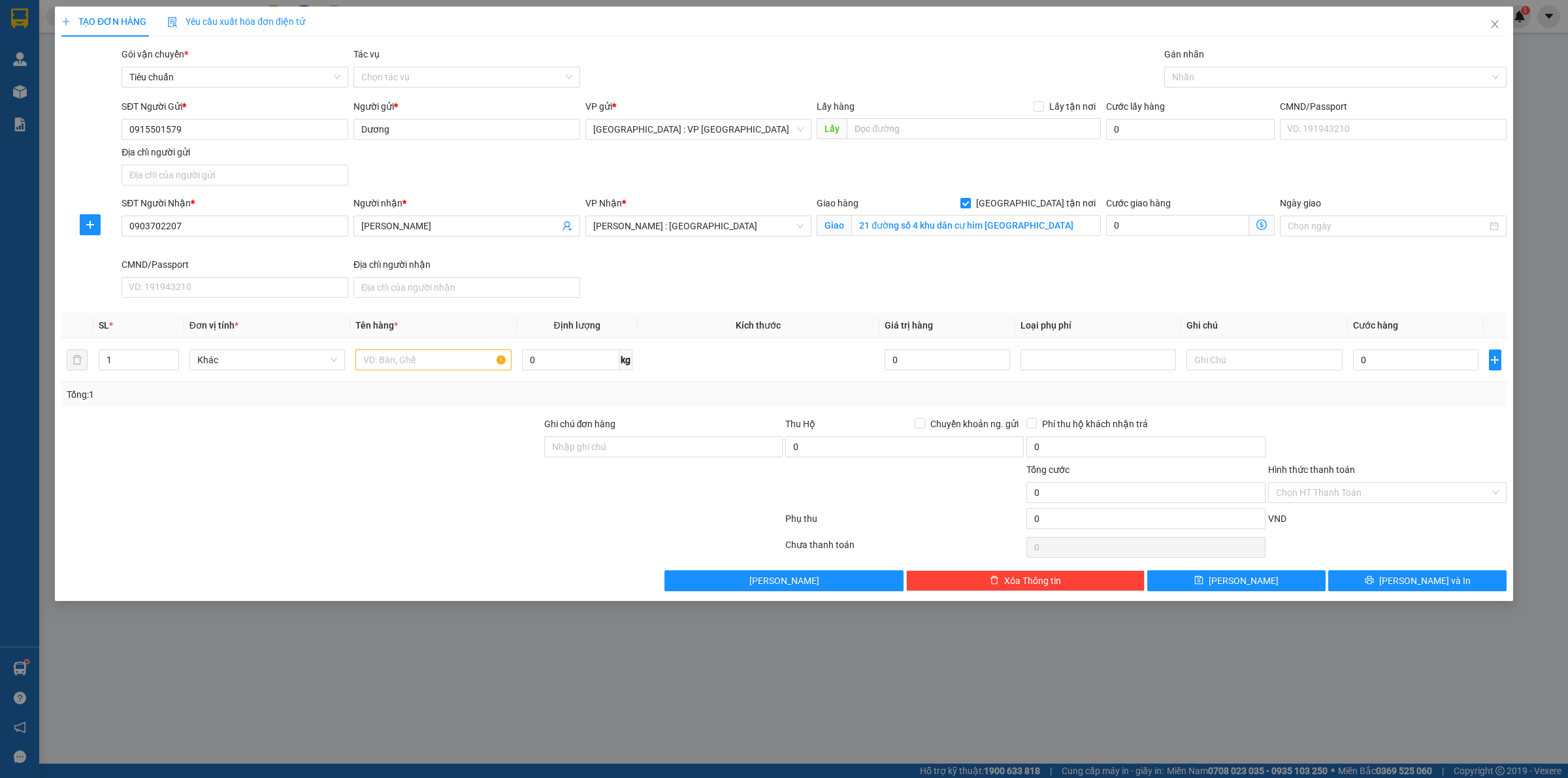
scroll to position [0, 0]
drag, startPoint x: 428, startPoint y: 356, endPoint x: 452, endPoint y: 356, distance: 24.0
click at [438, 356] on input "text" at bounding box center [432, 360] width 155 height 21
type input "1 thùng giấy"
type input "13"
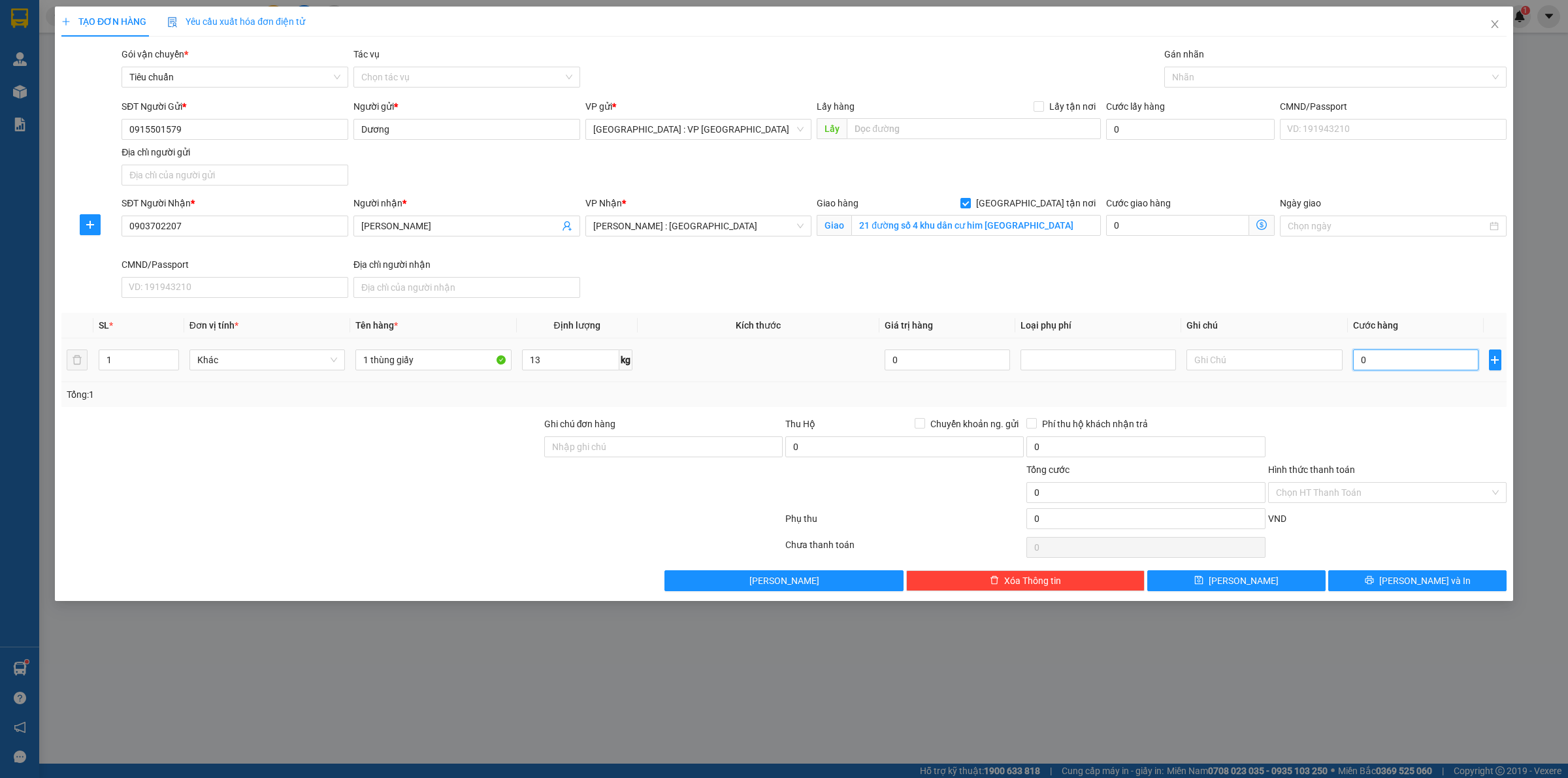
click at [1393, 370] on input "0" at bounding box center [1416, 360] width 126 height 21
type input "1"
type input "13"
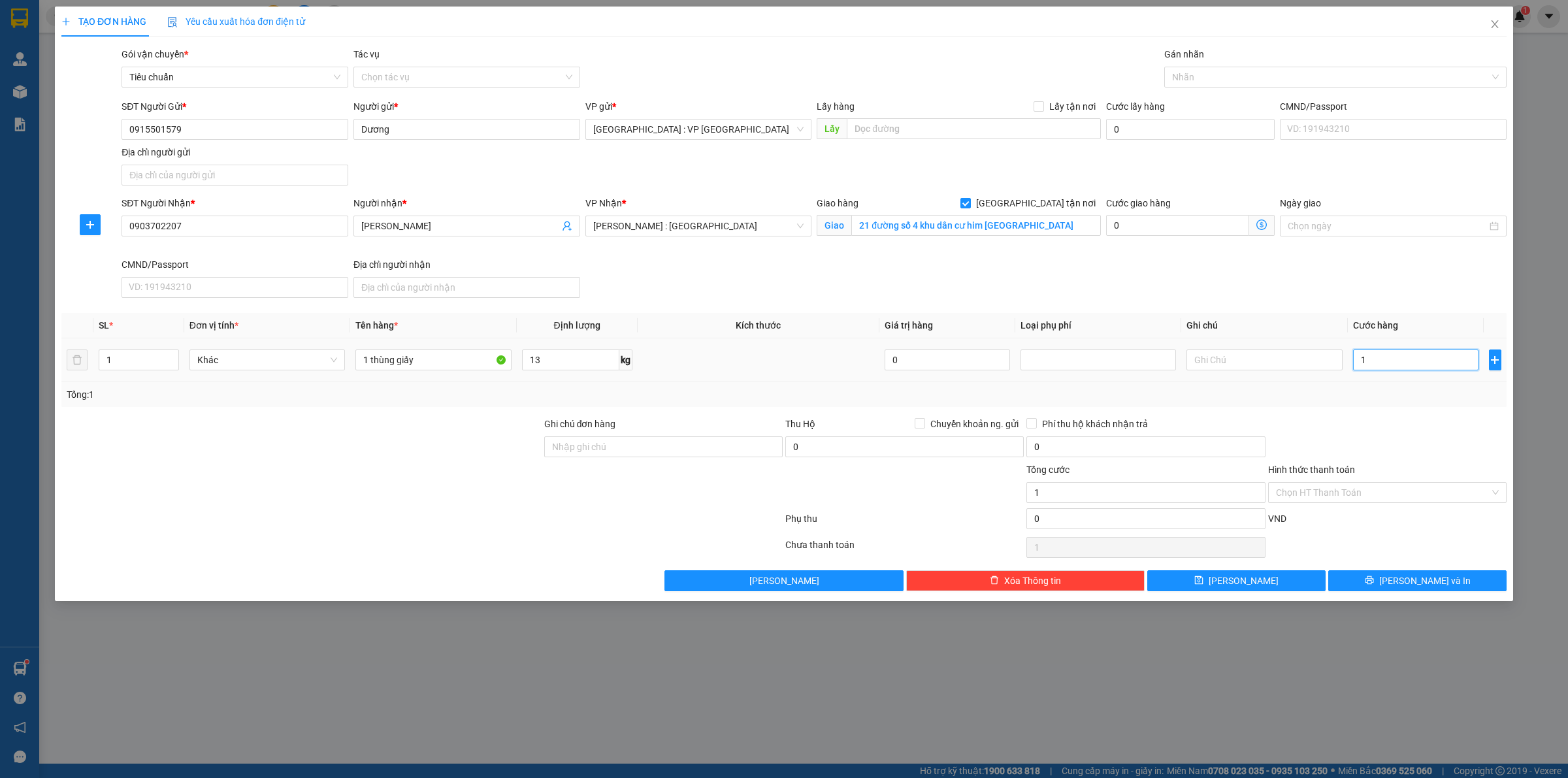
type input "13"
type input "130"
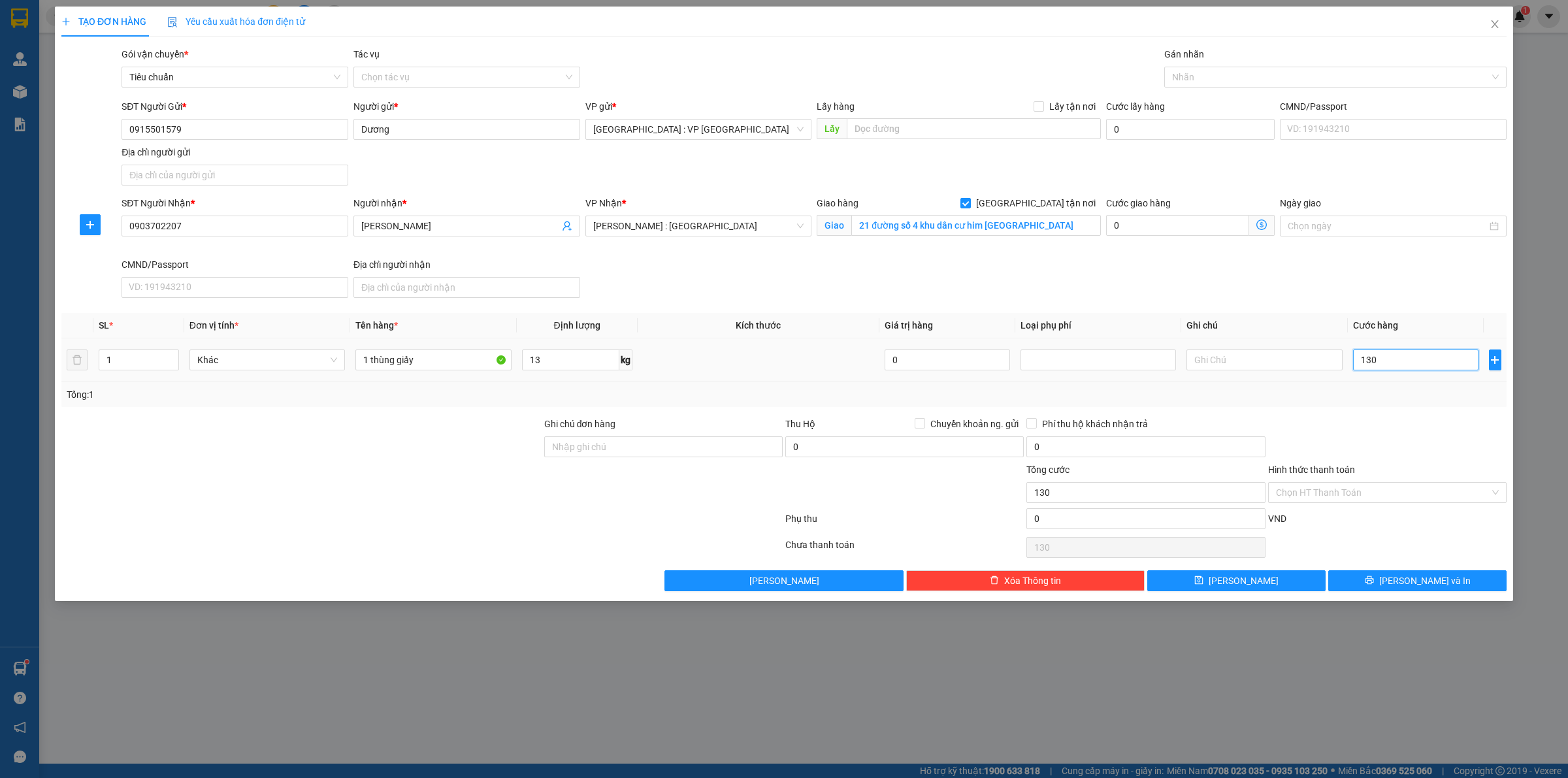
type input "1.300"
type input "13.000"
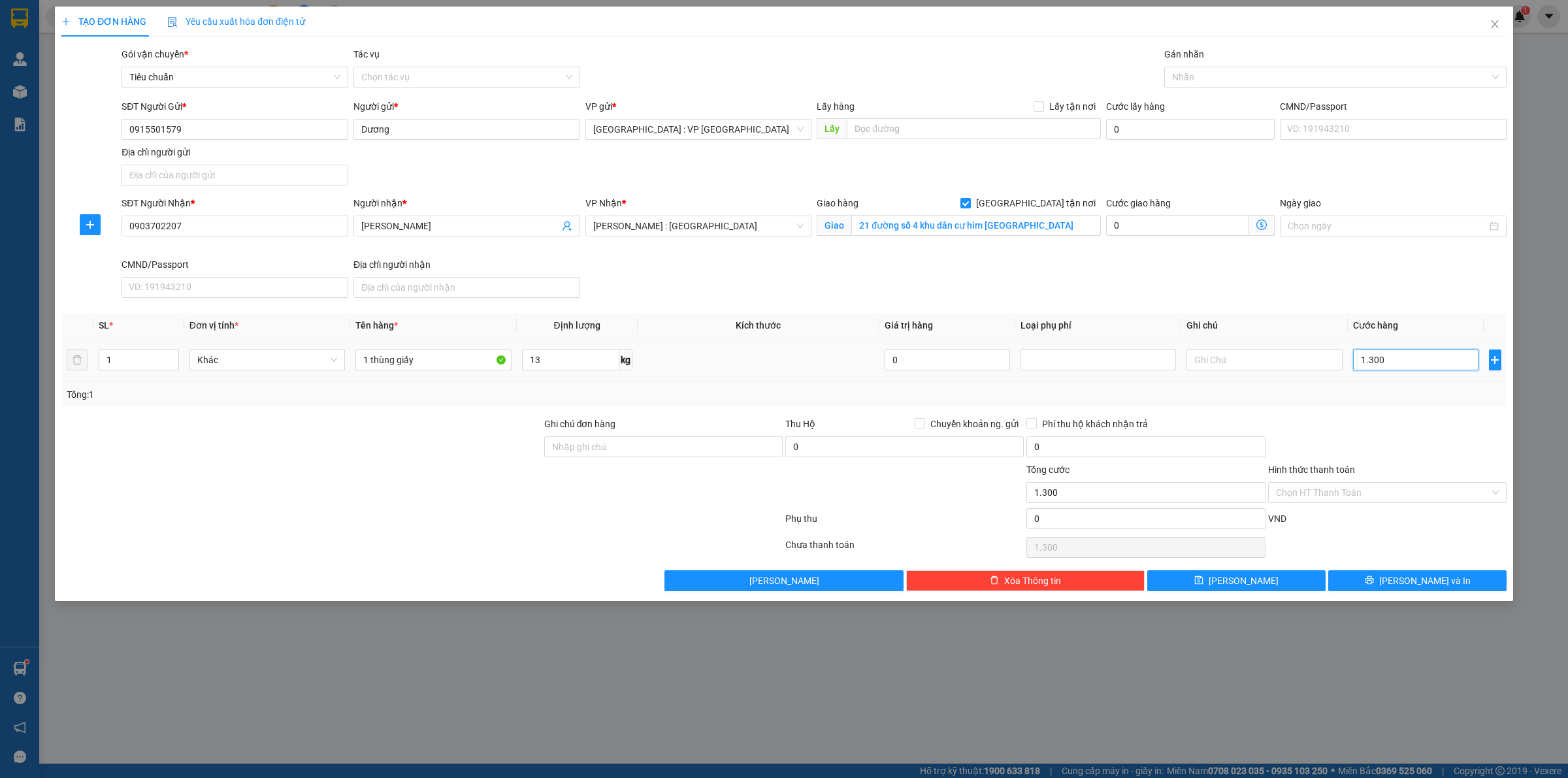
type input "13.000"
type input "130.000"
click at [1251, 70] on div at bounding box center [1329, 77] width 323 height 16
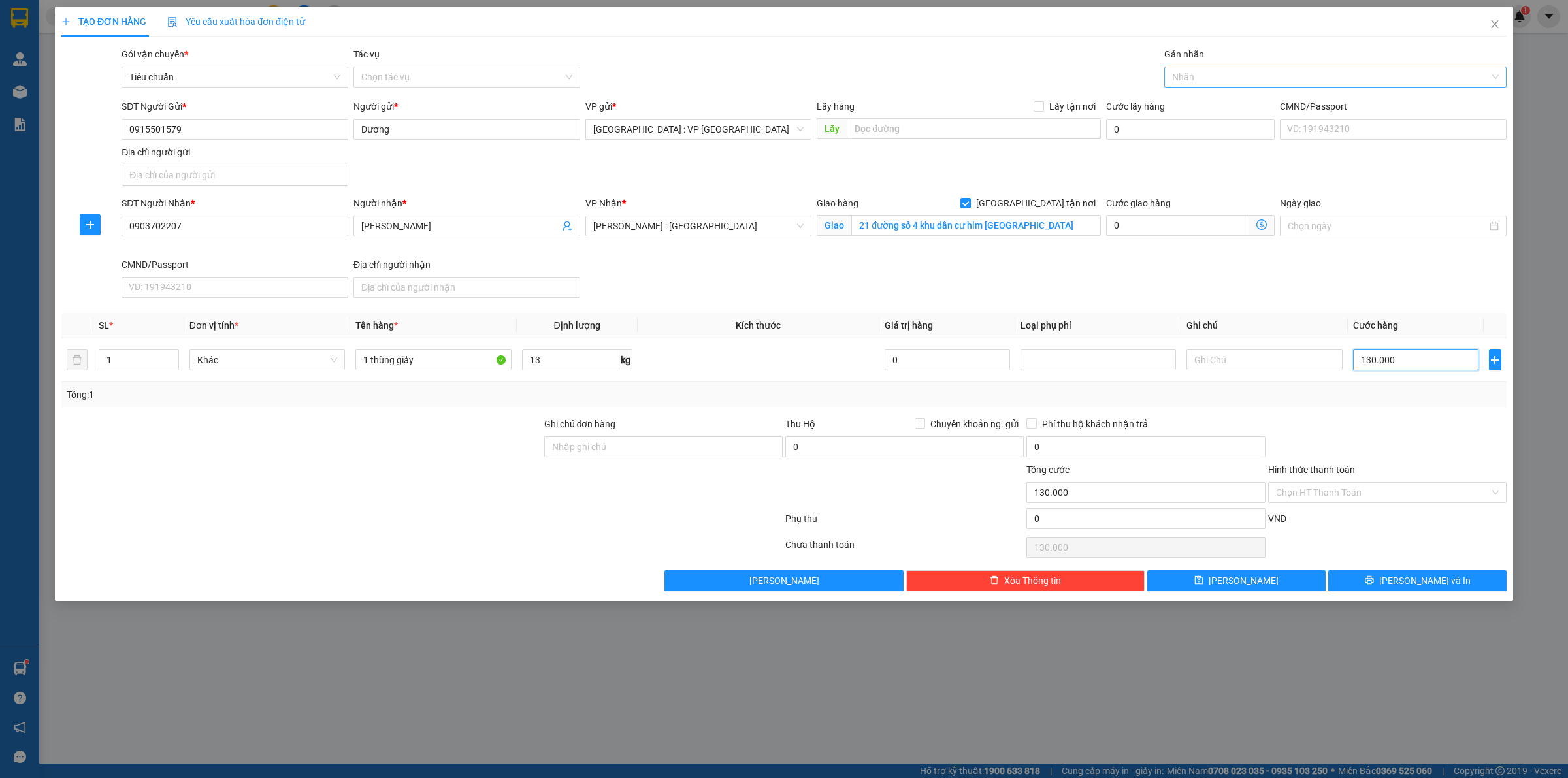
type input "130.000"
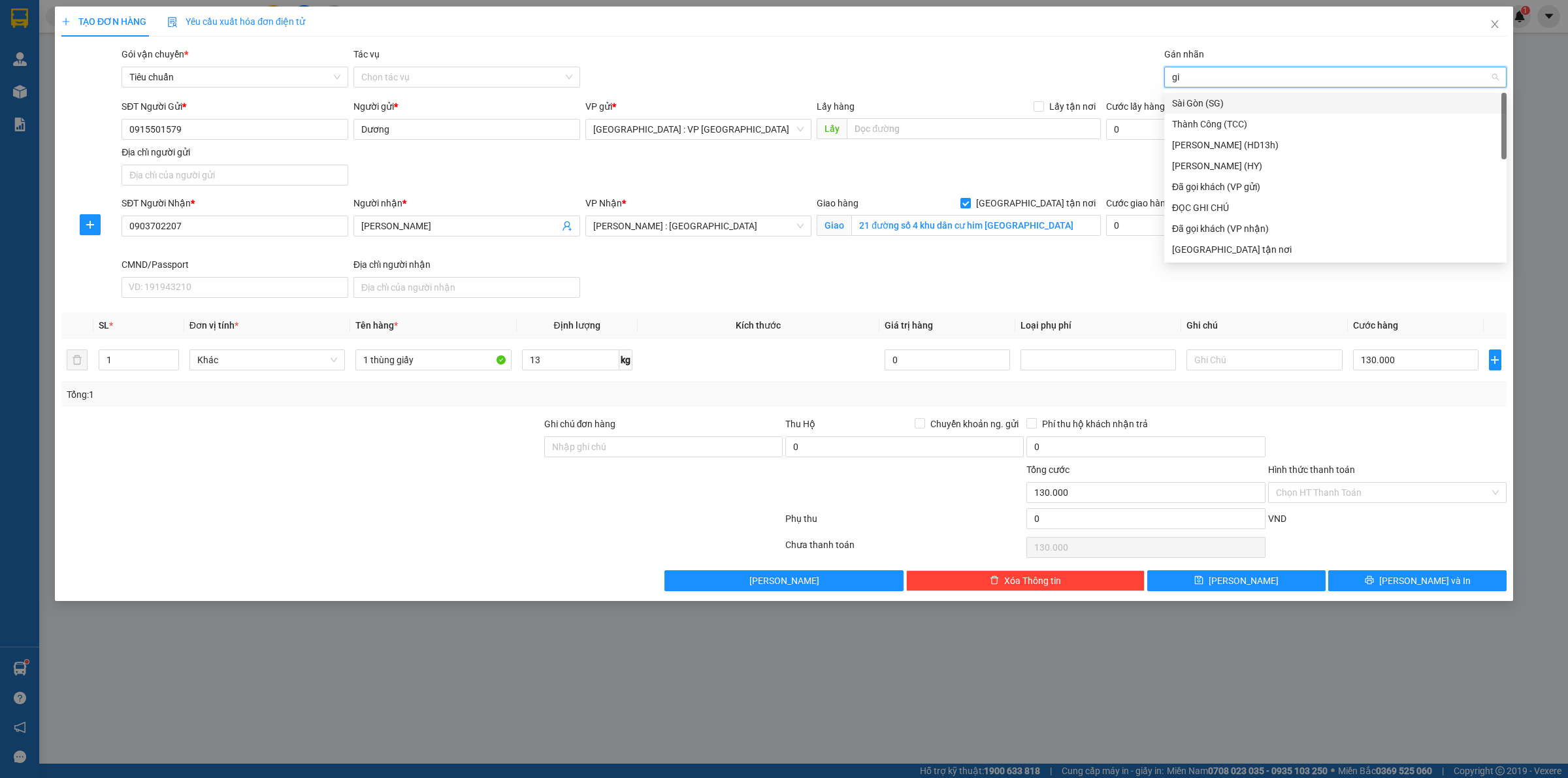
type input "gia"
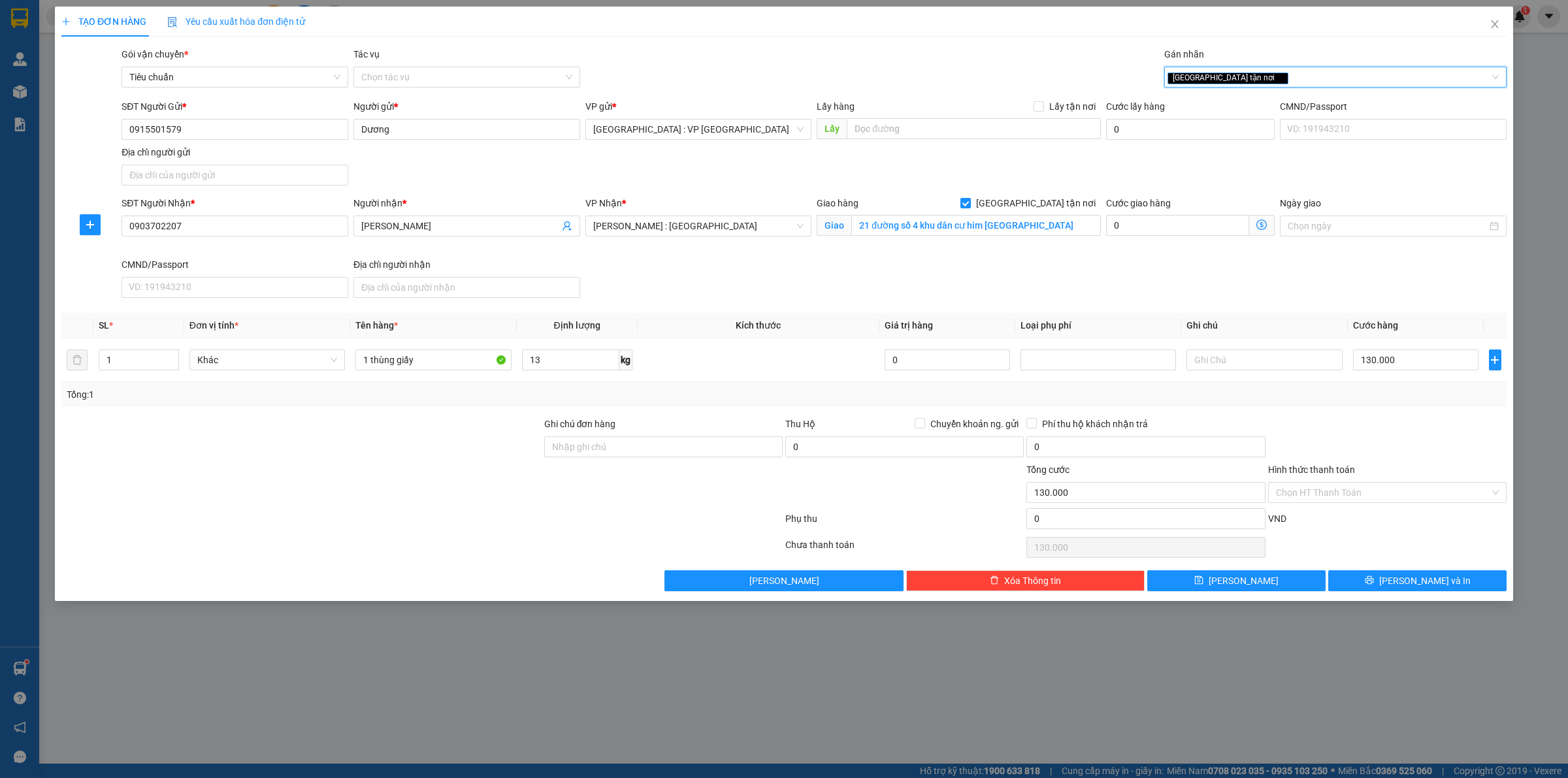
drag, startPoint x: 833, startPoint y: 325, endPoint x: 921, endPoint y: 244, distance: 119.6
click at [835, 319] on th "Kích thước" at bounding box center [759, 326] width 241 height 25
click at [793, 326] on th "Kích thước" at bounding box center [759, 326] width 241 height 25
click at [740, 347] on td at bounding box center [759, 360] width 241 height 43
click at [729, 344] on td at bounding box center [759, 360] width 241 height 43
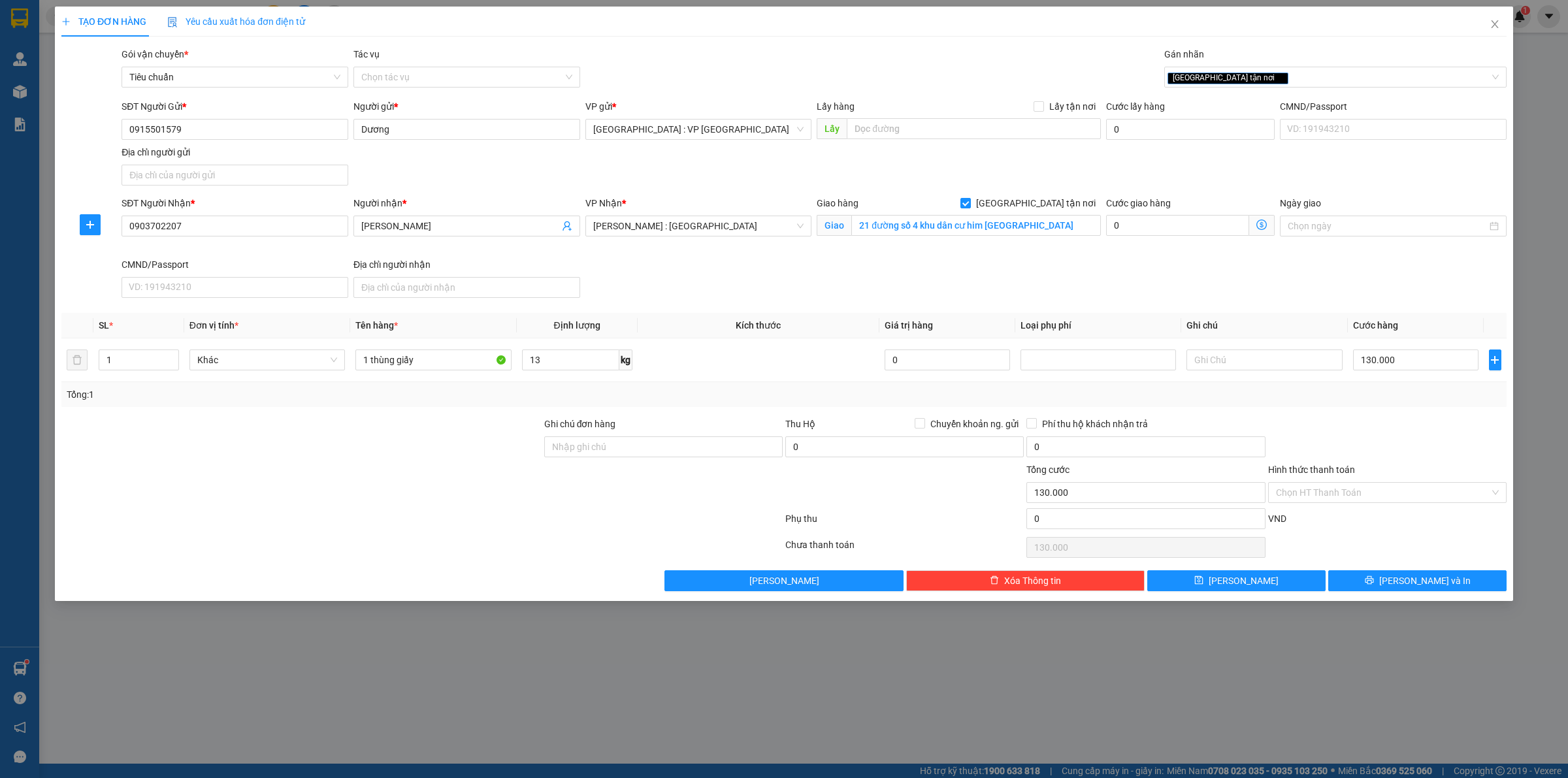
drag, startPoint x: 688, startPoint y: 337, endPoint x: 1383, endPoint y: 427, distance: 700.8
click at [694, 337] on th "Kích thước" at bounding box center [759, 326] width 241 height 25
click at [1426, 425] on div at bounding box center [1387, 439] width 241 height 46
click at [662, 445] on input "Ghi chú đơn hàng" at bounding box center [663, 447] width 239 height 21
click at [682, 441] on input "Ghi chú đơn hàng" at bounding box center [663, 447] width 239 height 21
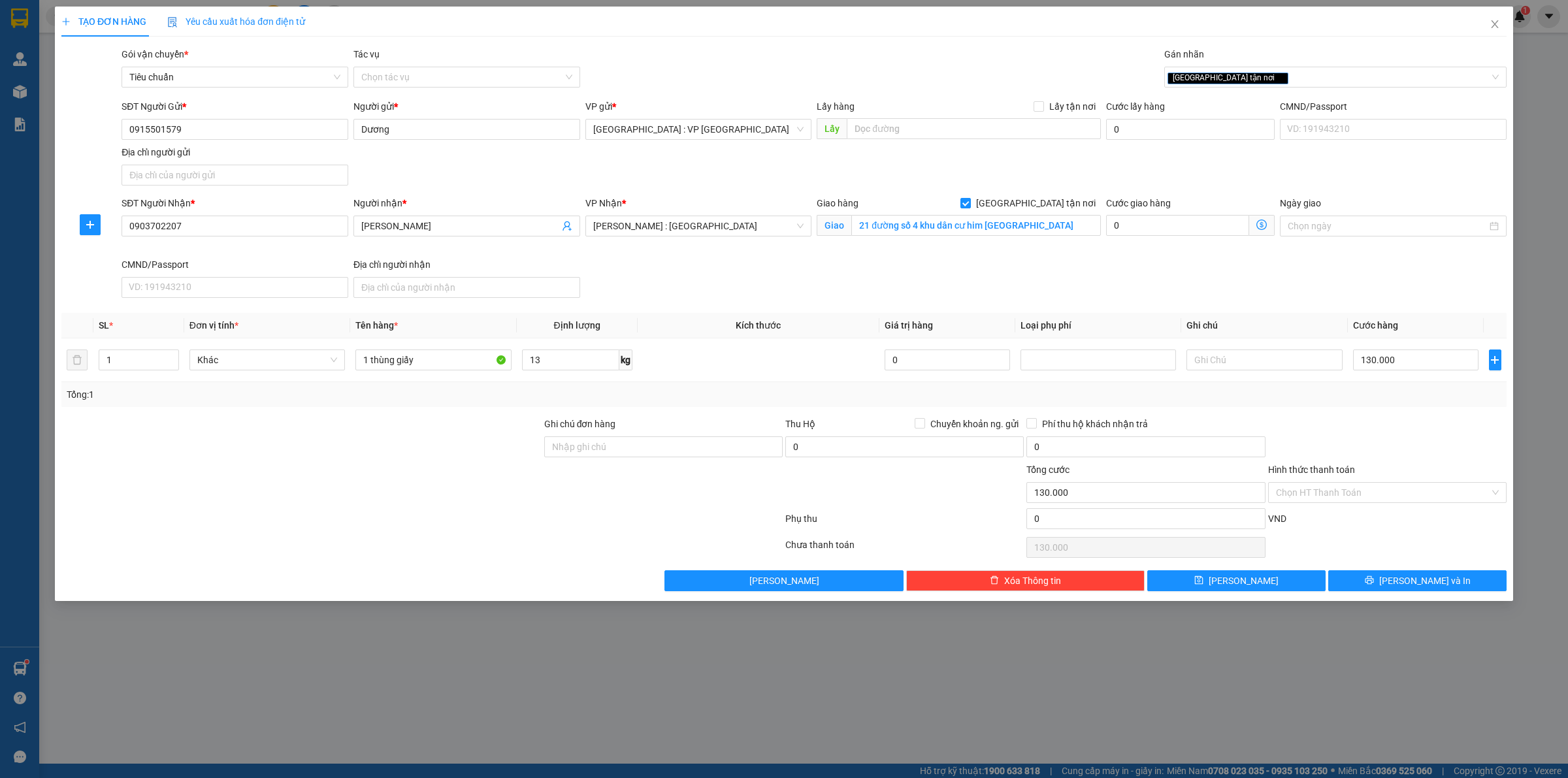
click at [711, 387] on div "Tổng: 1" at bounding box center [784, 394] width 1435 height 15
click at [817, 320] on th "Kích thước" at bounding box center [759, 326] width 241 height 25
click at [1409, 353] on input "130.000" at bounding box center [1416, 360] width 126 height 21
type input "1"
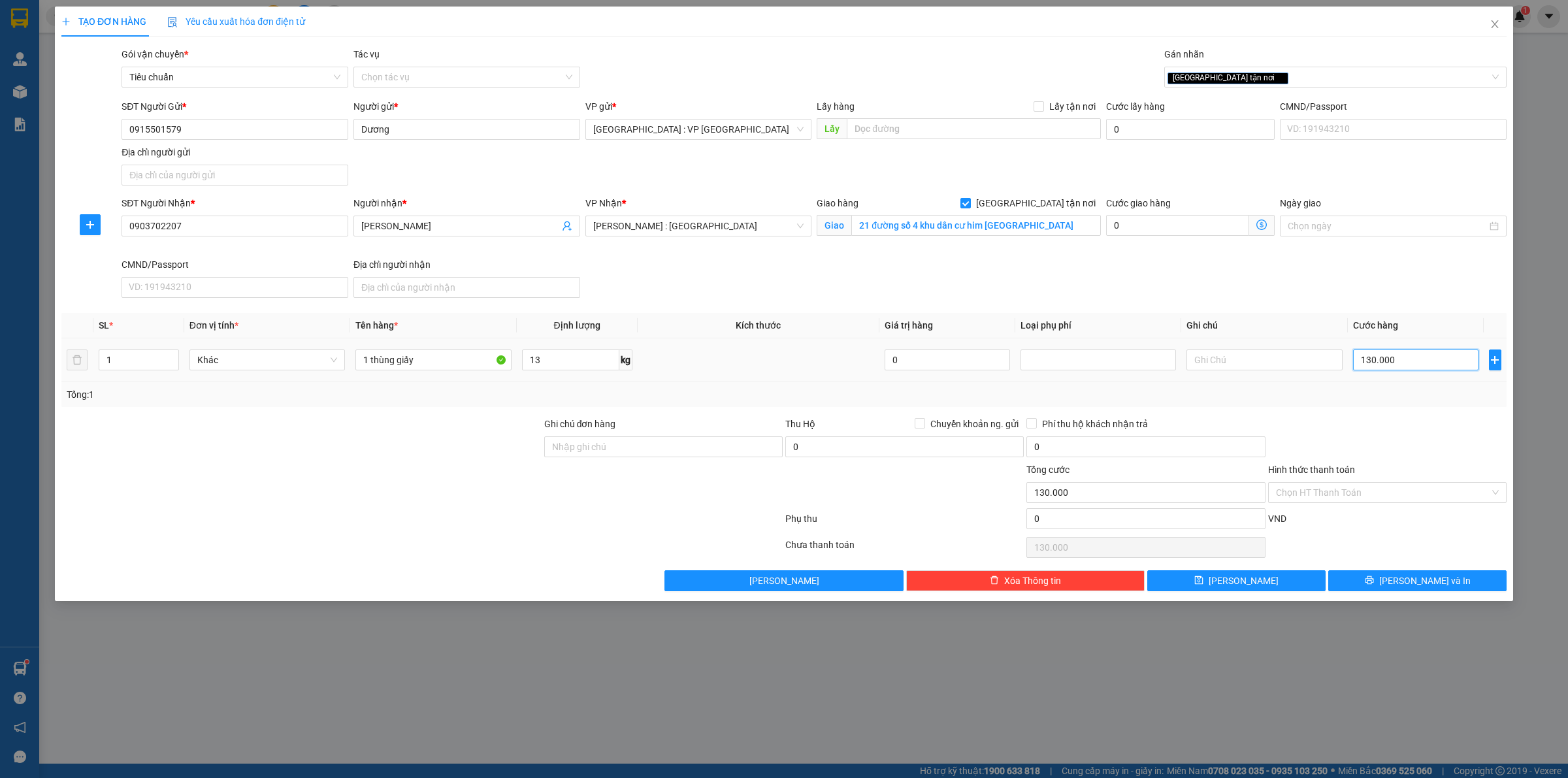
type input "1"
type input "12"
type input "120"
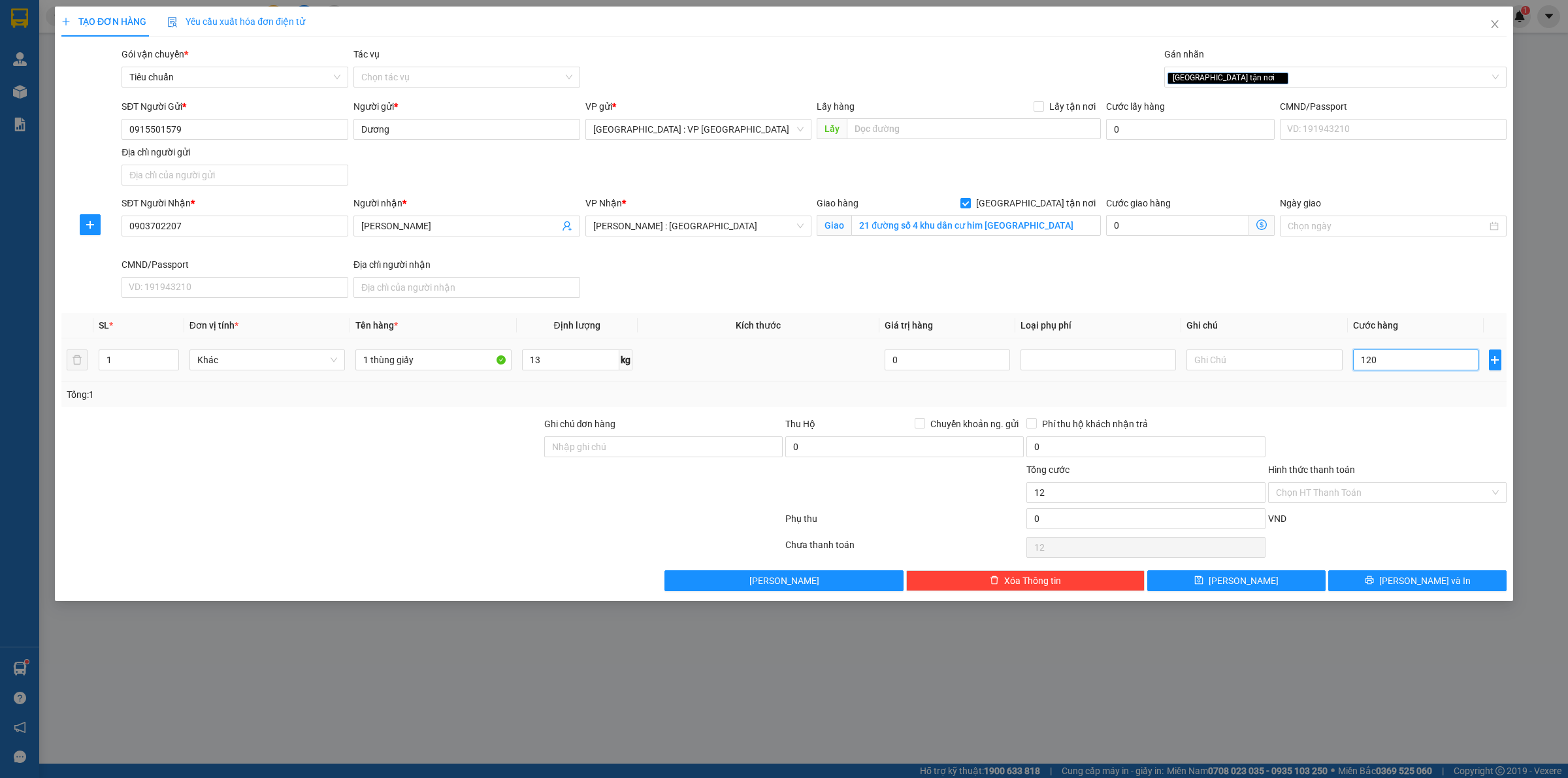
type input "120"
type input "1.200"
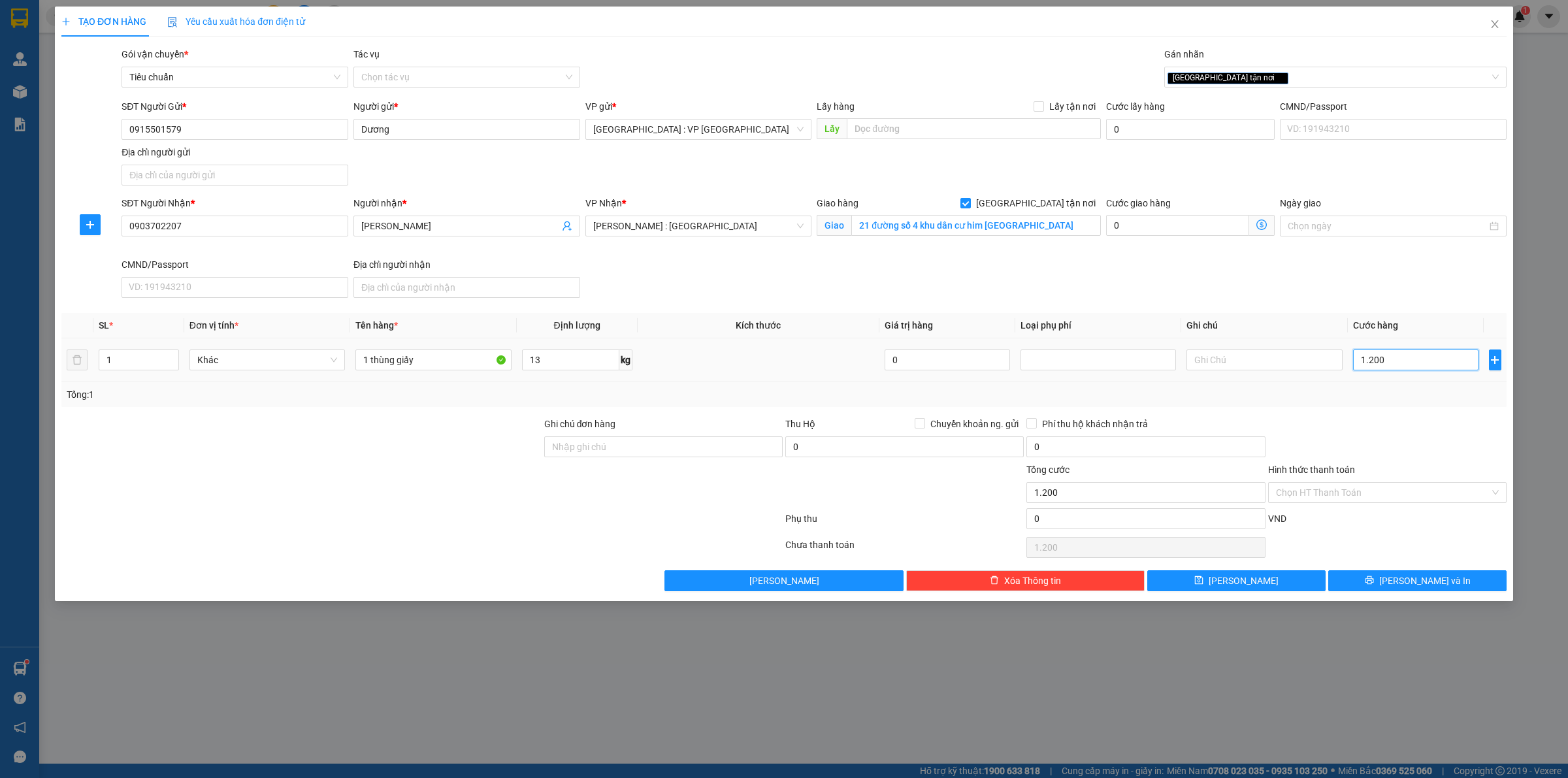
type input "12.000"
type input "120.000"
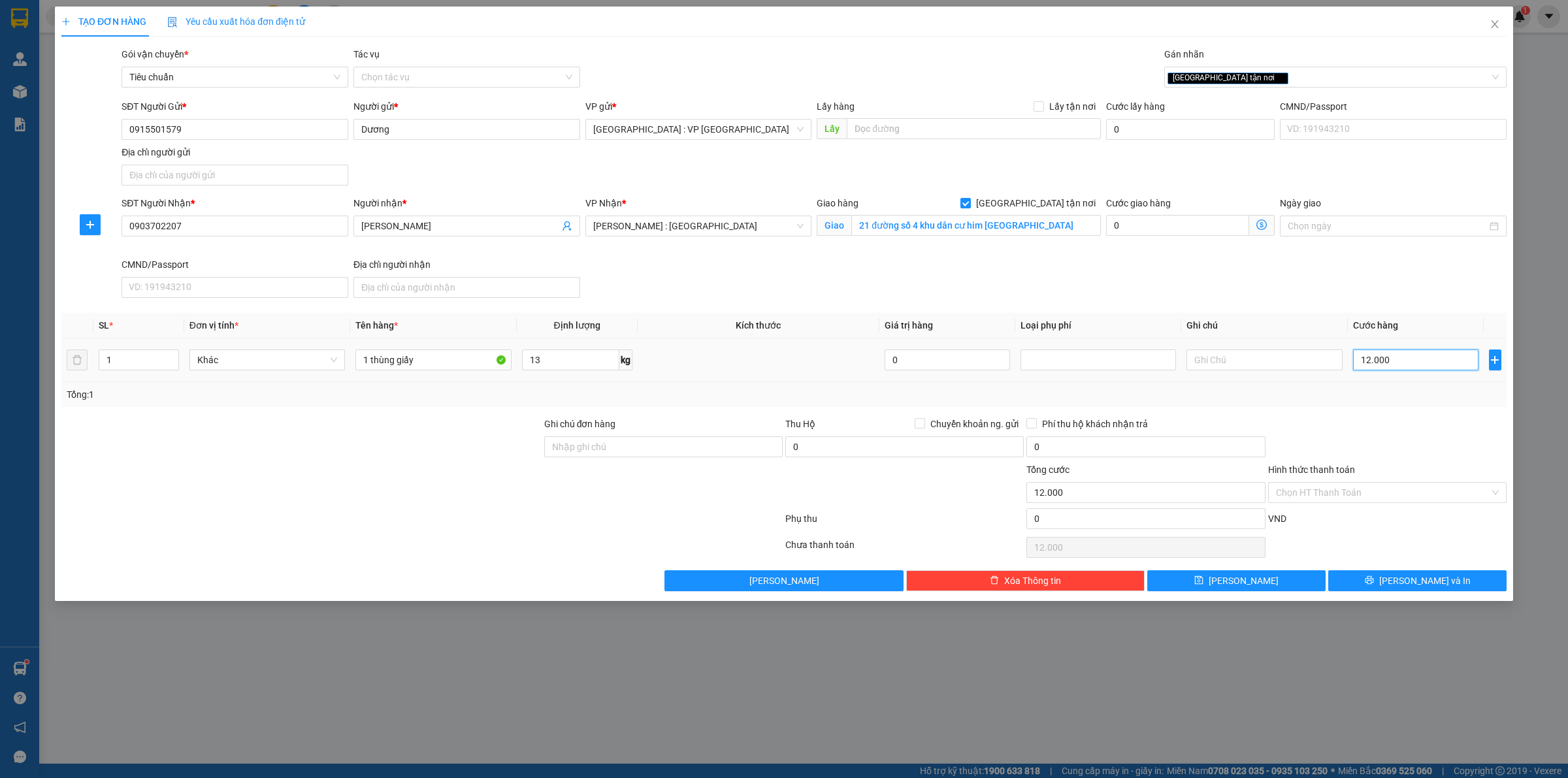
type input "120.000"
click at [1376, 416] on div "Transit Pickup Surcharge Ids Transit Deliver Surcharge Ids Transit Deliver Surc…" at bounding box center [784, 319] width 1446 height 544
click at [1386, 484] on div "Chọn HT Thanh Toán" at bounding box center [1387, 492] width 239 height 21
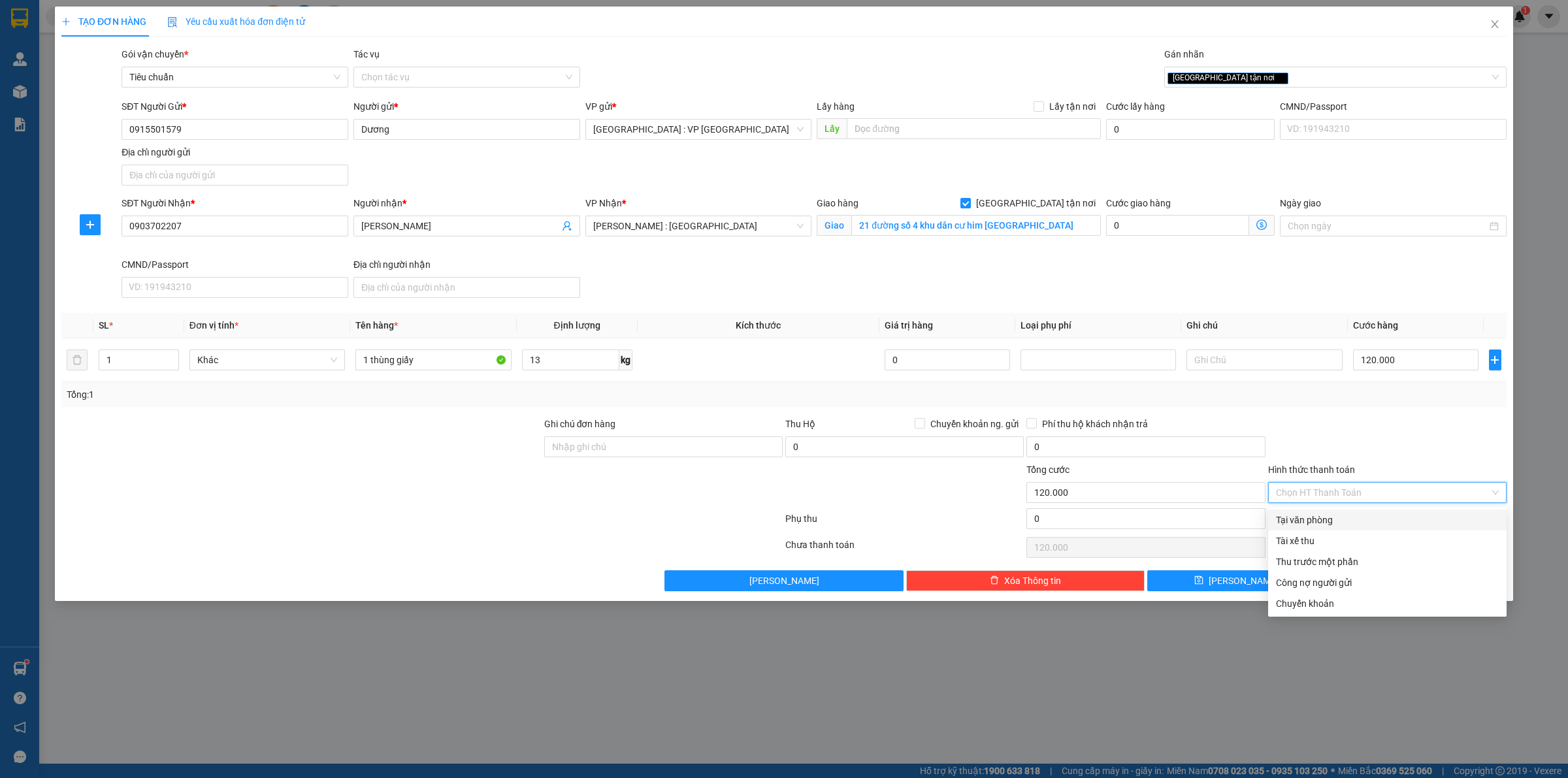
click at [1365, 508] on div "Transit Pickup Surcharge Ids Transit Deliver Surcharge Ids Transit Deliver Surc…" at bounding box center [784, 319] width 1446 height 544
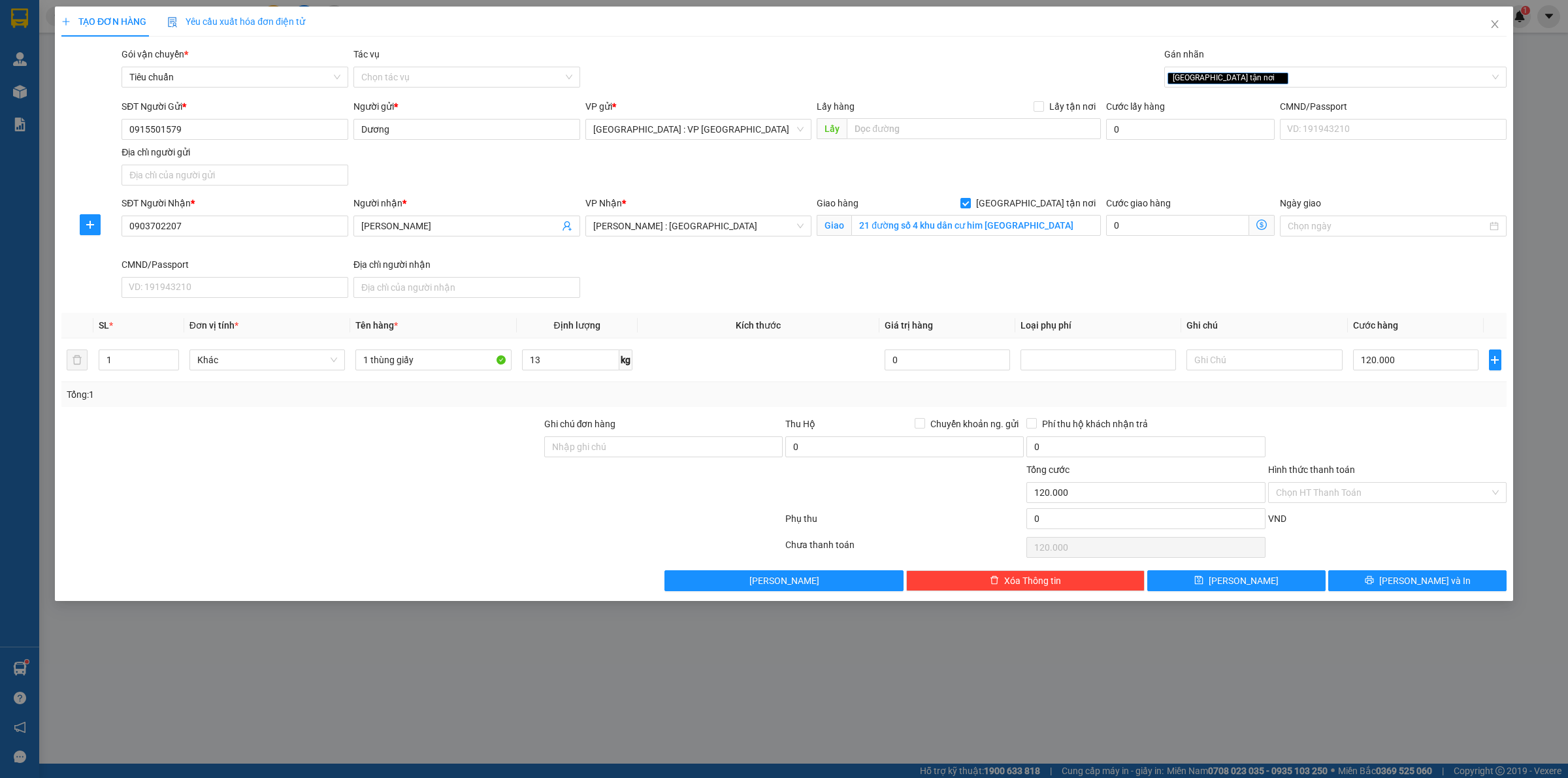
click at [1358, 441] on div at bounding box center [1387, 439] width 241 height 46
click at [1373, 496] on input "Hình thức thanh toán" at bounding box center [1383, 492] width 214 height 20
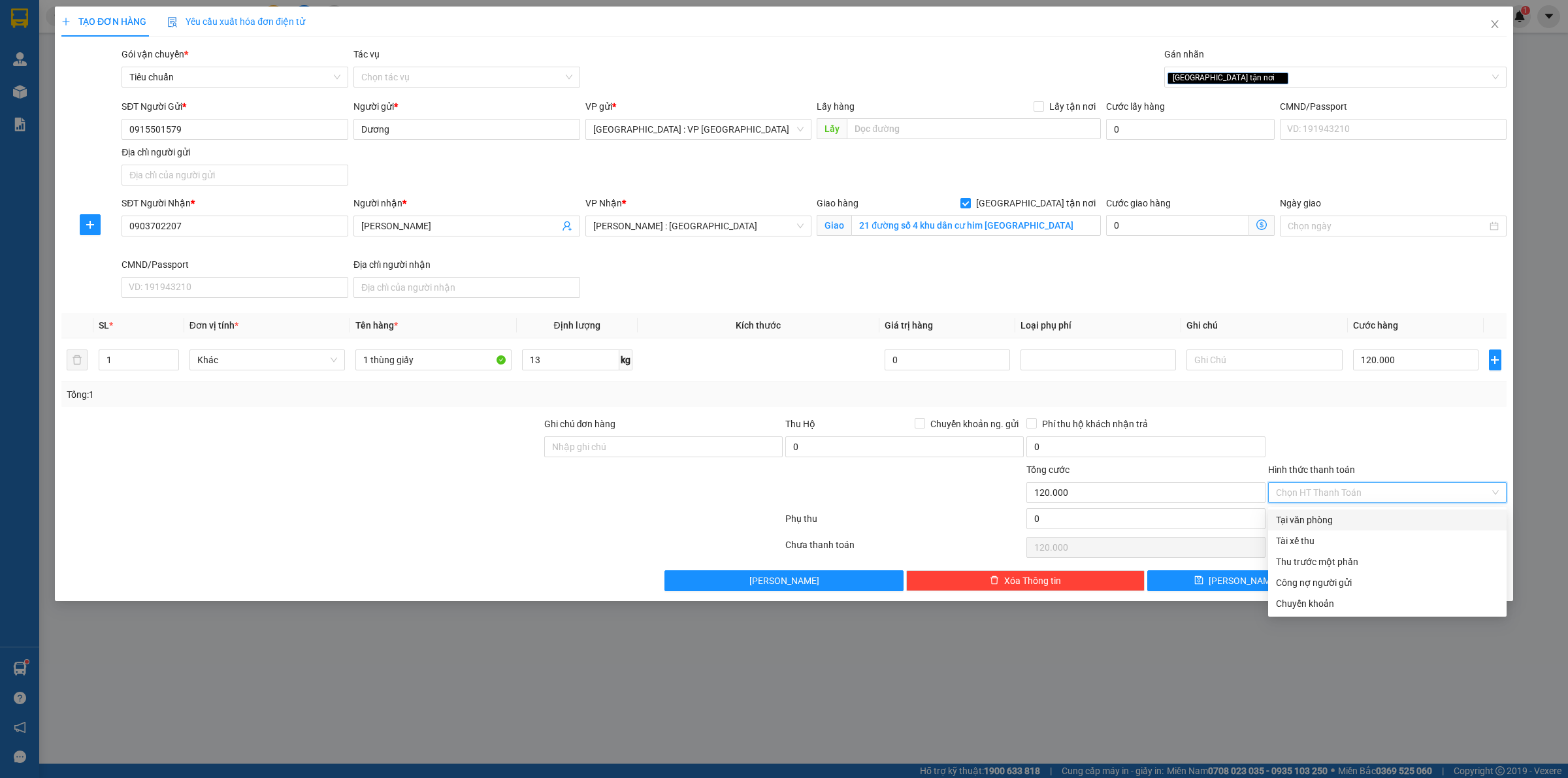
drag, startPoint x: 1343, startPoint y: 523, endPoint x: 1337, endPoint y: 427, distance: 96.2
click at [1341, 523] on div "Tại văn phòng" at bounding box center [1387, 520] width 223 height 15
type input "0"
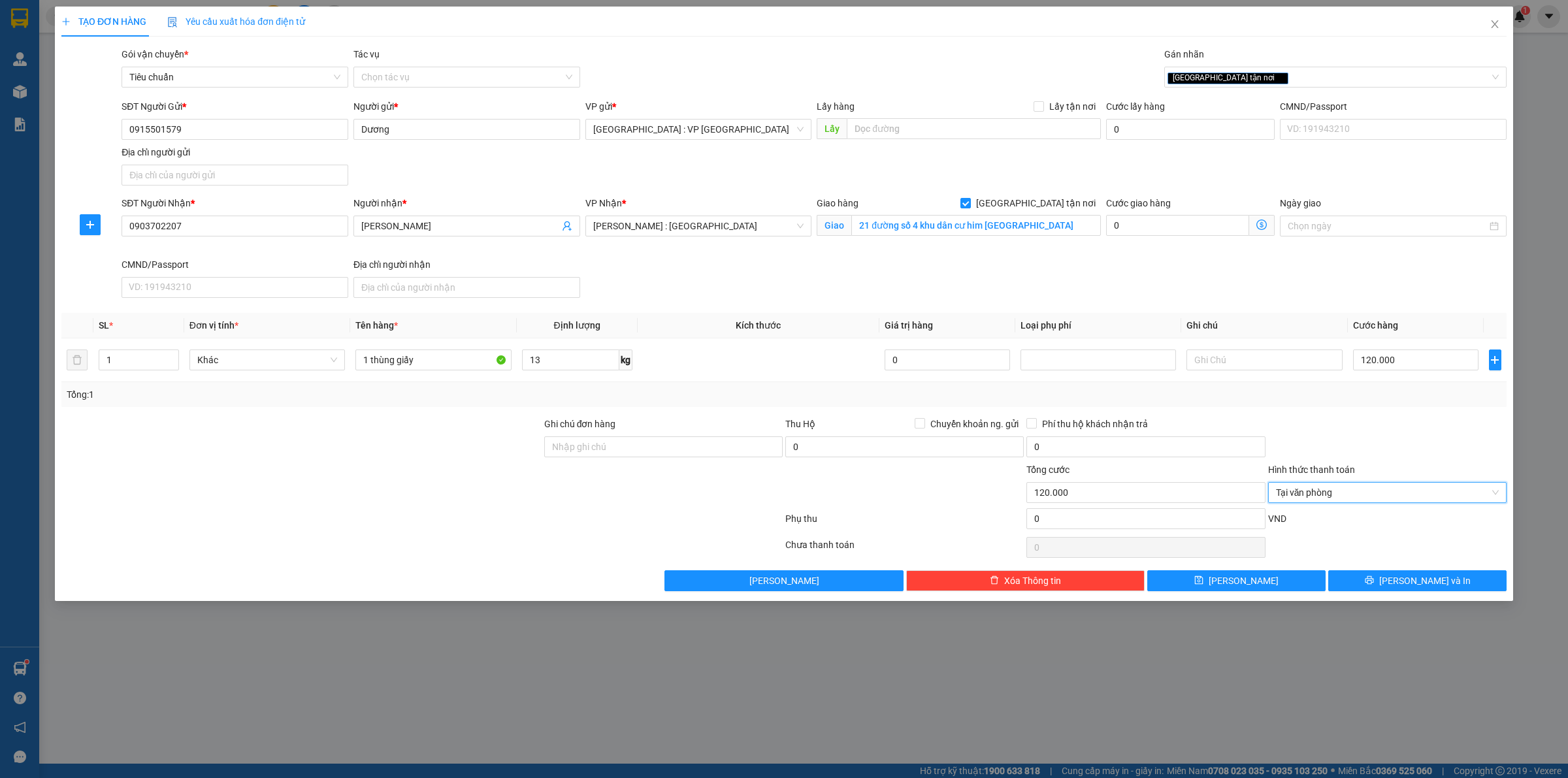
click at [1337, 426] on div at bounding box center [1387, 439] width 241 height 46
click at [1383, 580] on button "[PERSON_NAME] và In" at bounding box center [1417, 581] width 178 height 21
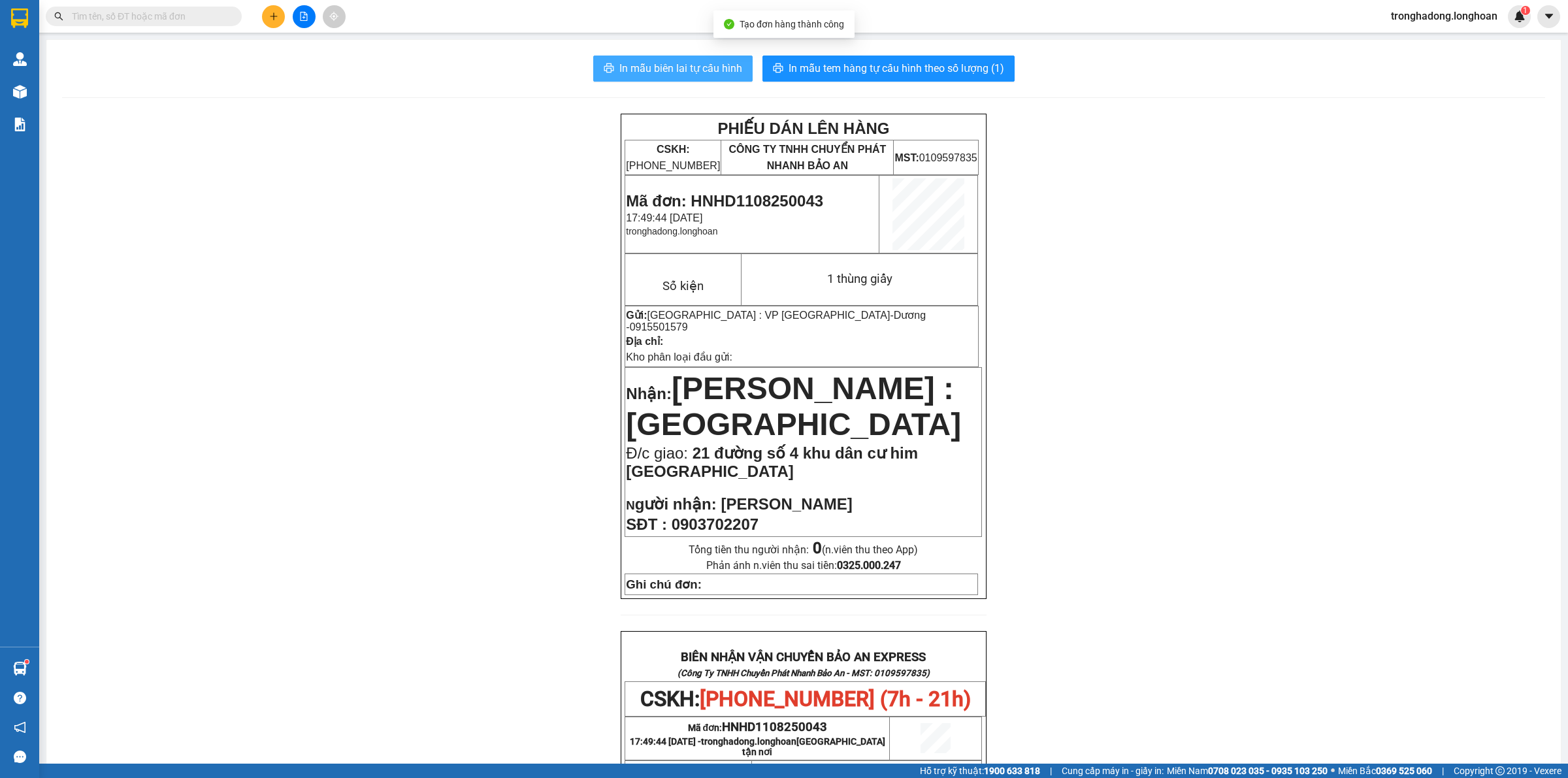
click at [681, 63] on span "In mẫu biên lai tự cấu hình" at bounding box center [682, 68] width 123 height 16
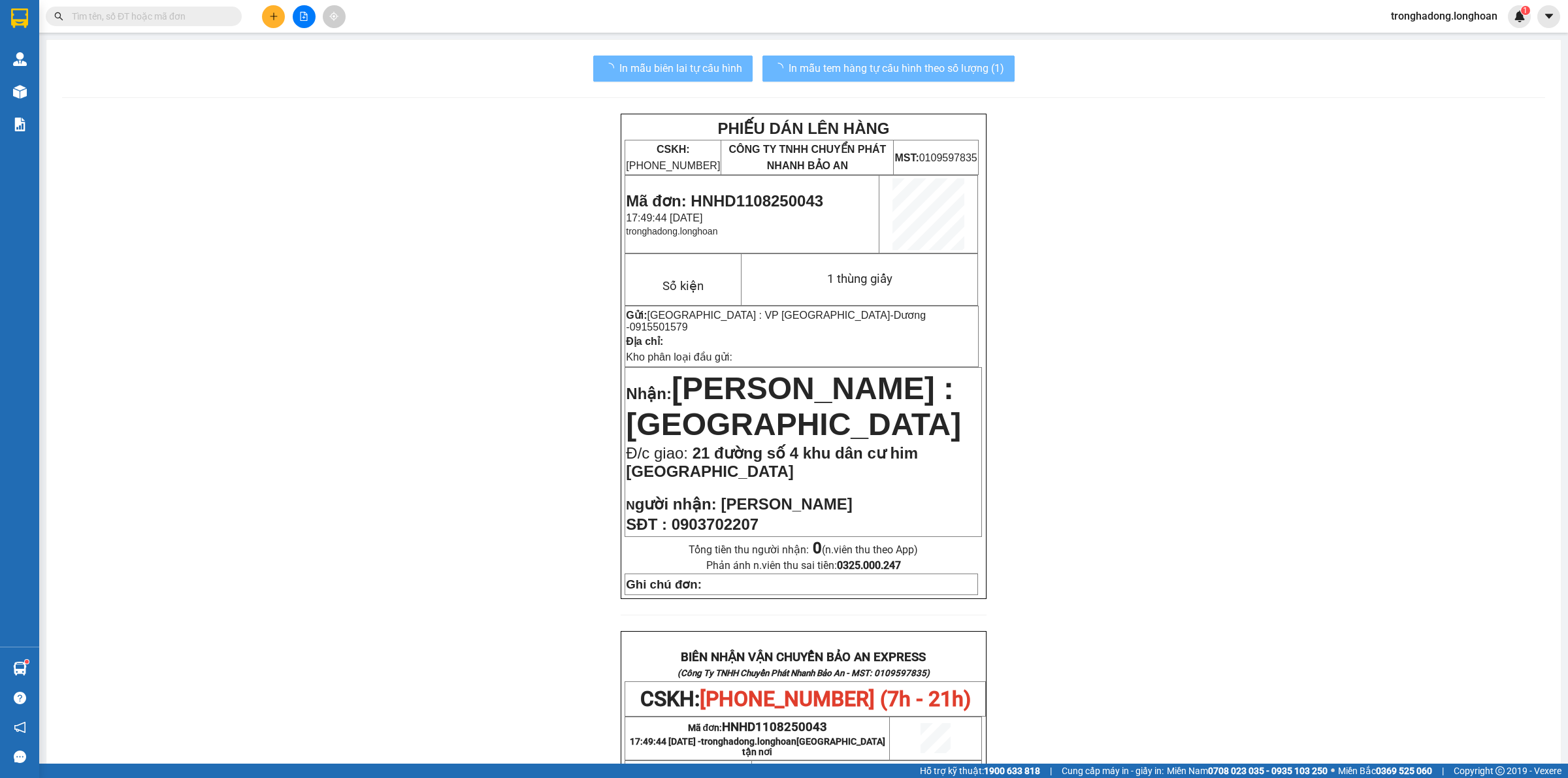
click at [1369, 347] on div "PHIẾU DÁN LÊN HÀNG CSKH: [PHONE_NUMBER] CÔNG TY TNHH CHUYỂN PHÁT NHANH BẢO AN M…" at bounding box center [804, 707] width 1484 height 1186
drag, startPoint x: 893, startPoint y: 34, endPoint x: 897, endPoint y: 69, distance: 35.2
click at [893, 43] on main "In mẫu biên lai tự cấu hình In mẫu tem hàng tự cấu hình theo số lượng (1) PHIẾU…" at bounding box center [784, 382] width 1568 height 764
click at [897, 69] on span "In mẫu tem hàng tự cấu hình theo số lượng (1)" at bounding box center [897, 68] width 215 height 16
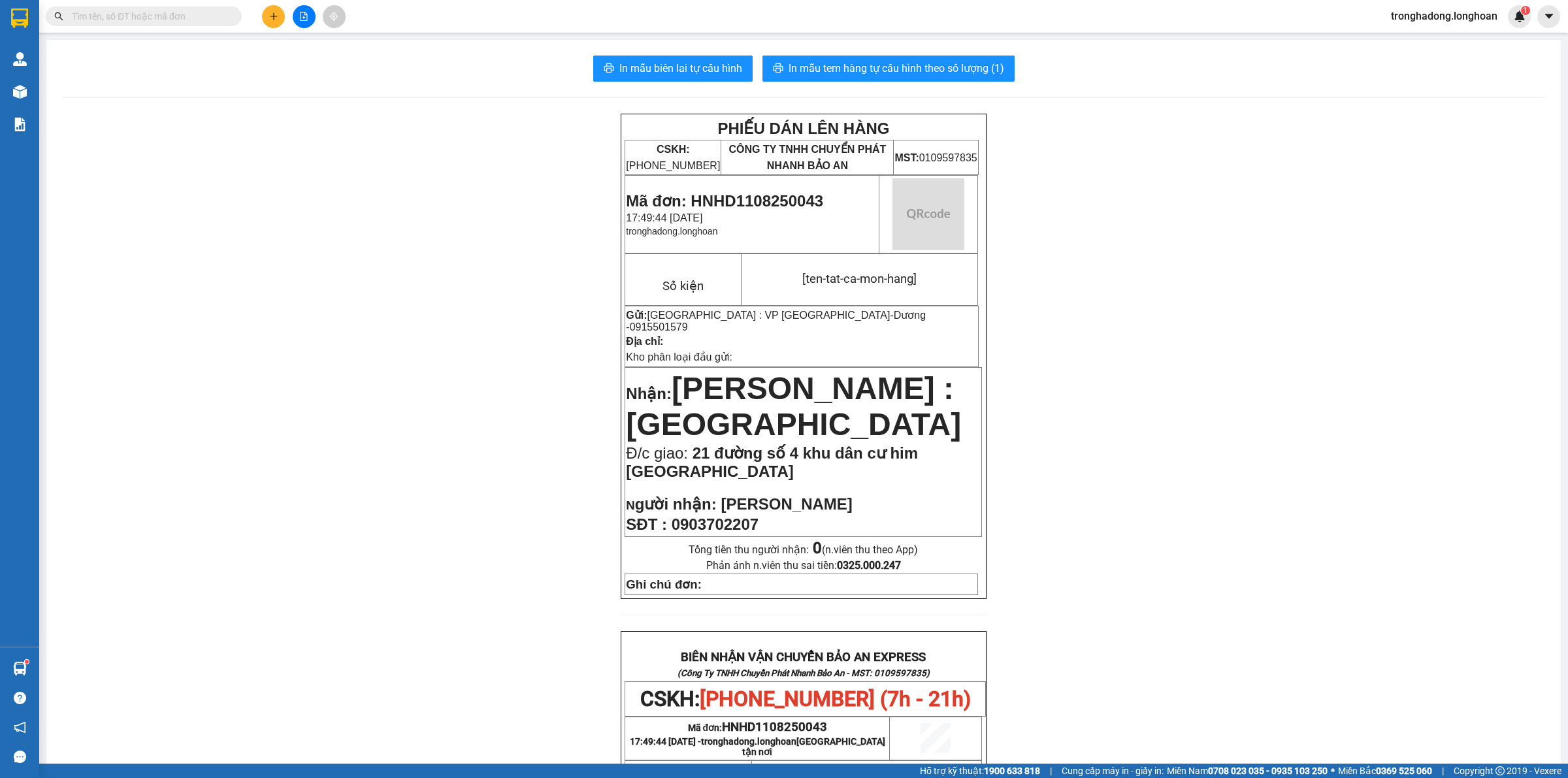
click at [1275, 291] on div "PHIẾU DÁN LÊN HÀNG CSKH: [PHONE_NUMBER] CÔNG TY TNHH CHUYỂN PHÁT NHANH BẢO AN M…" at bounding box center [804, 707] width 1484 height 1186
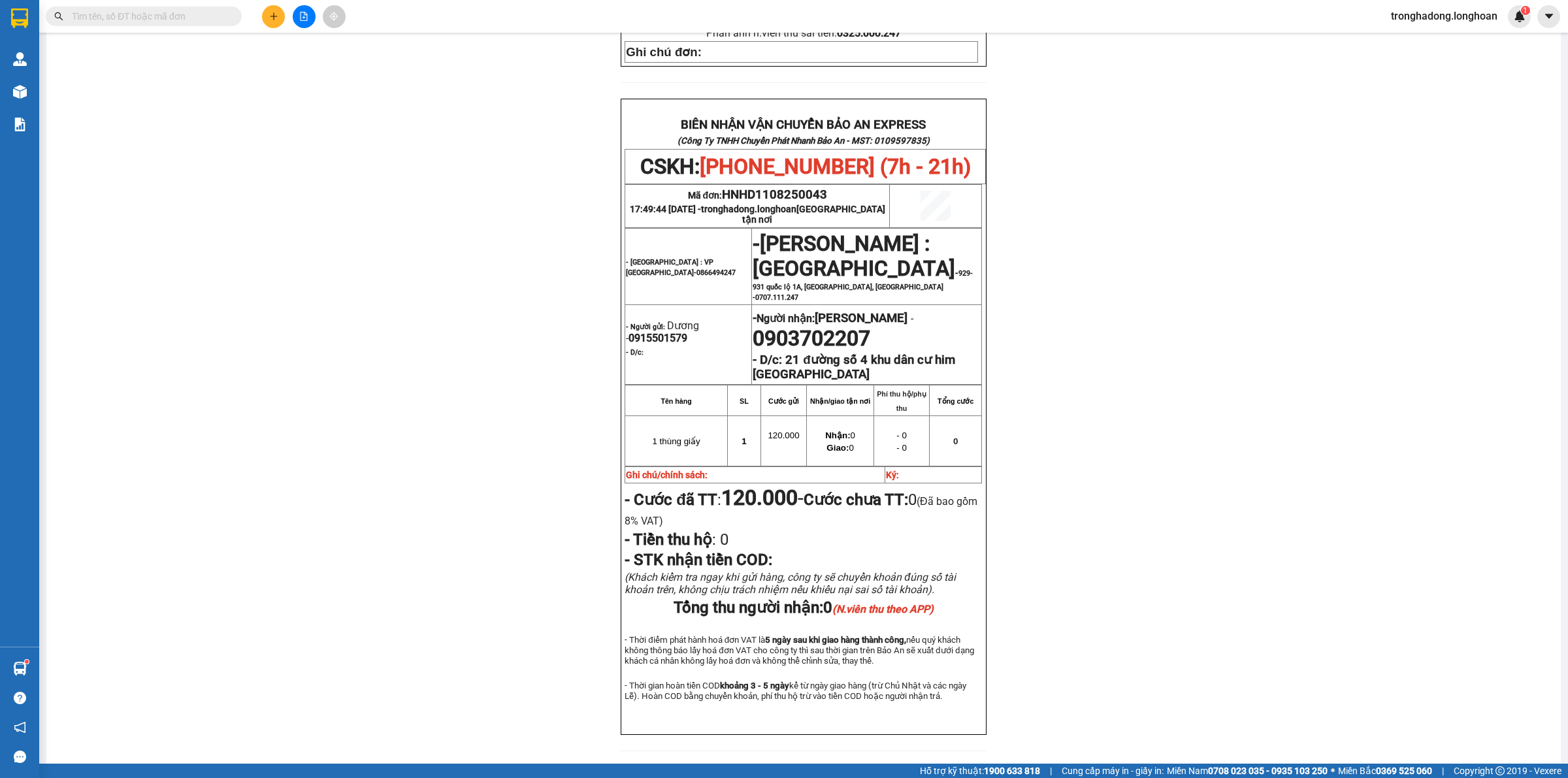
scroll to position [534, 0]
click at [456, 441] on div "PHIẾU DÁN LÊN HÀNG CSKH: [PHONE_NUMBER] CÔNG TY TNHH CHUYỂN PHÁT NHANH BẢO AN M…" at bounding box center [804, 173] width 1484 height 1186
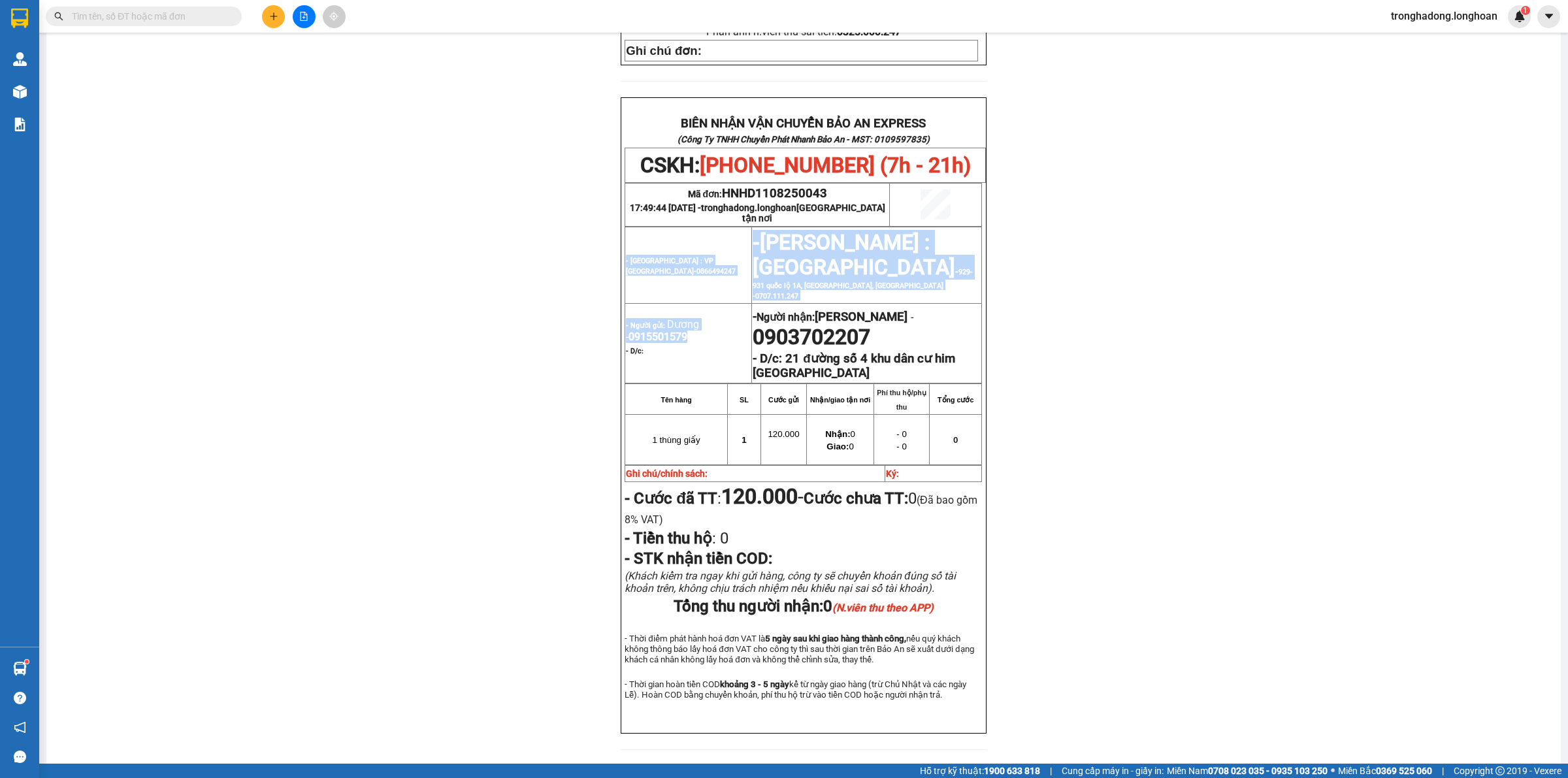
drag, startPoint x: 683, startPoint y: 332, endPoint x: 618, endPoint y: 332, distance: 65.0
click at [625, 332] on table "- [GEOGRAPHIC_DATA] : VP [GEOGRAPHIC_DATA]- 0866494247 - [GEOGRAPHIC_DATA] : [G…" at bounding box center [804, 305] width 358 height 157
click at [651, 332] on span "0915501579" at bounding box center [658, 337] width 59 height 12
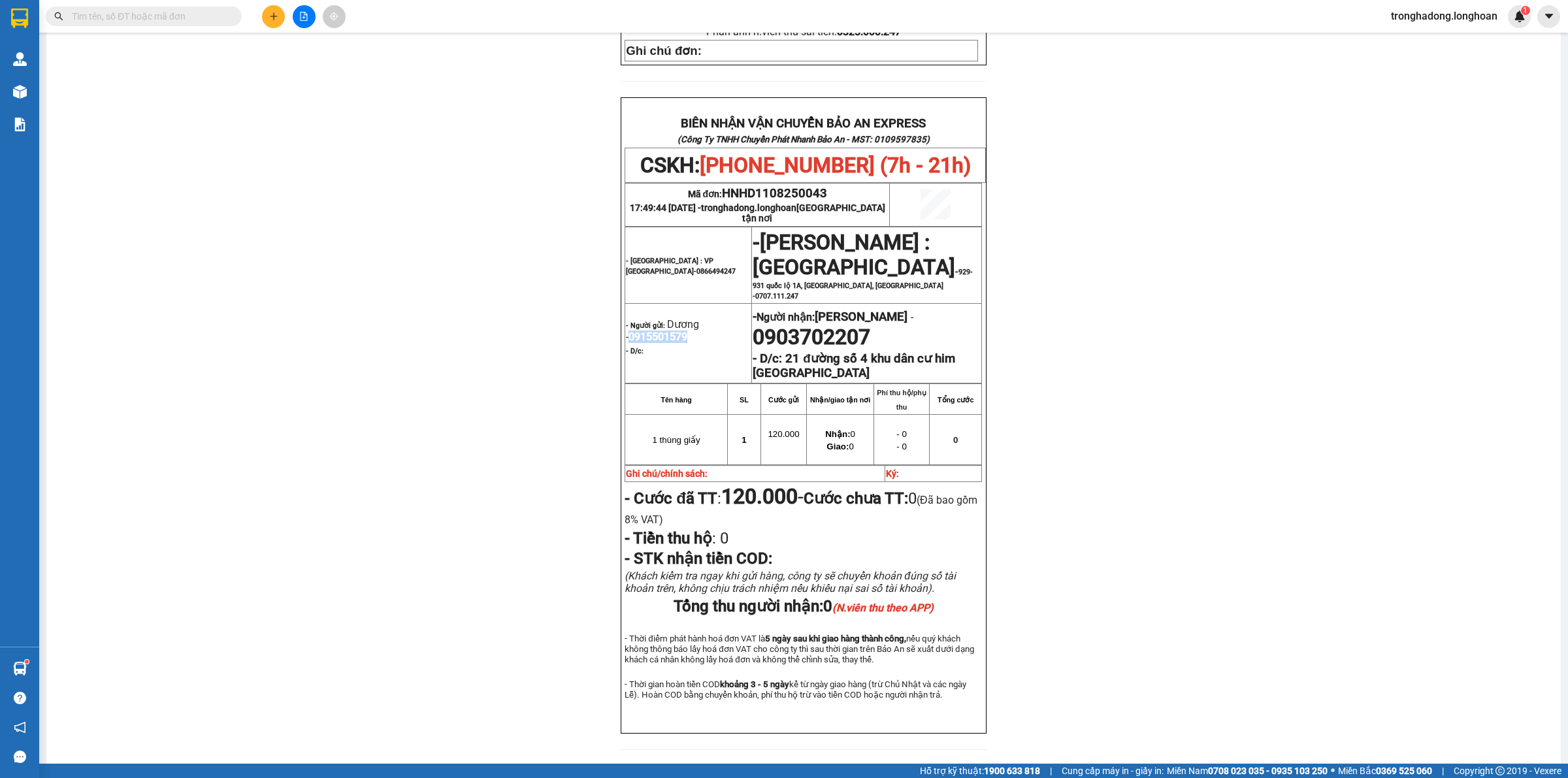
drag, startPoint x: 688, startPoint y: 329, endPoint x: 622, endPoint y: 330, distance: 66.0
click at [626, 330] on p "- Người gửi: [PERSON_NAME] - 0915501579" at bounding box center [688, 331] width 125 height 25
copy span "0915501579"
click at [280, 18] on button at bounding box center [273, 16] width 23 height 23
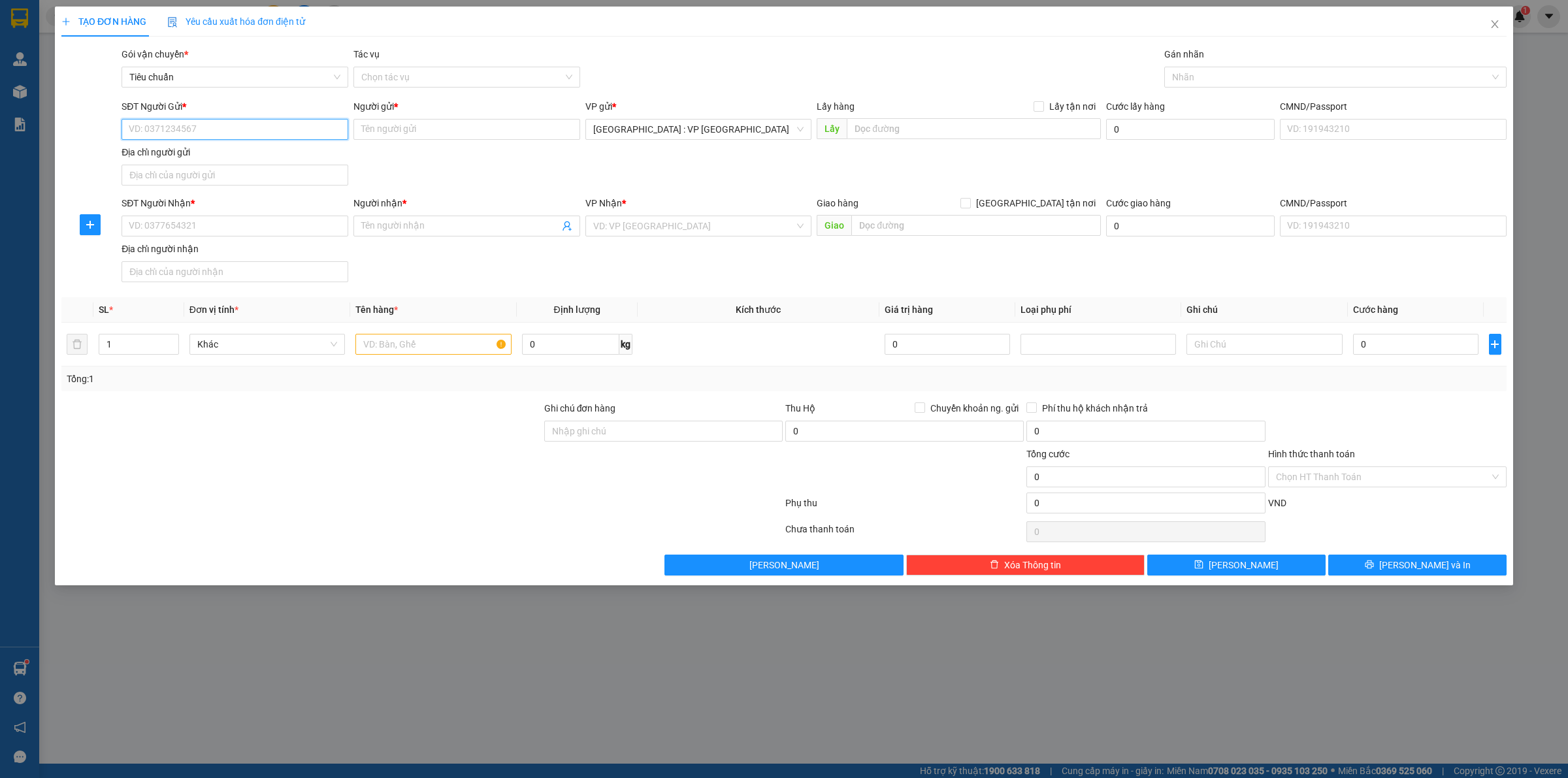
click at [250, 138] on input "SĐT Người Gửi *" at bounding box center [234, 129] width 227 height 21
paste input "0915501579"
type input "0915501579"
click at [281, 131] on input "0915501579" at bounding box center [234, 129] width 227 height 21
click at [200, 155] on div "0915501579 - Dương" at bounding box center [234, 156] width 211 height 15
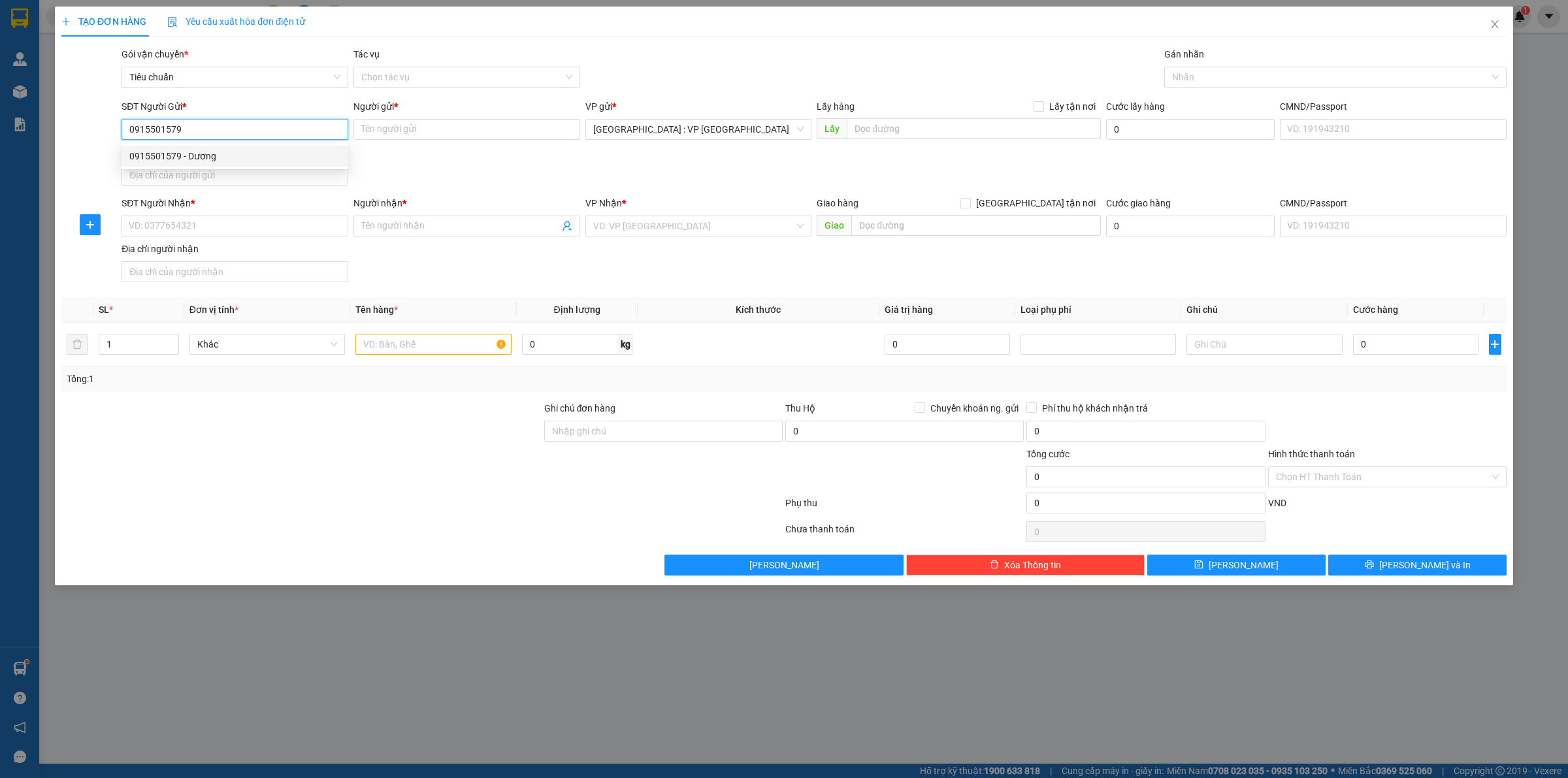
type input "Dương"
type input "0915501579"
click at [250, 227] on input "SĐT Người Nhận *" at bounding box center [234, 226] width 227 height 21
click at [233, 230] on input "SĐT Người Nhận *" at bounding box center [234, 226] width 227 height 21
paste input "0903531608"
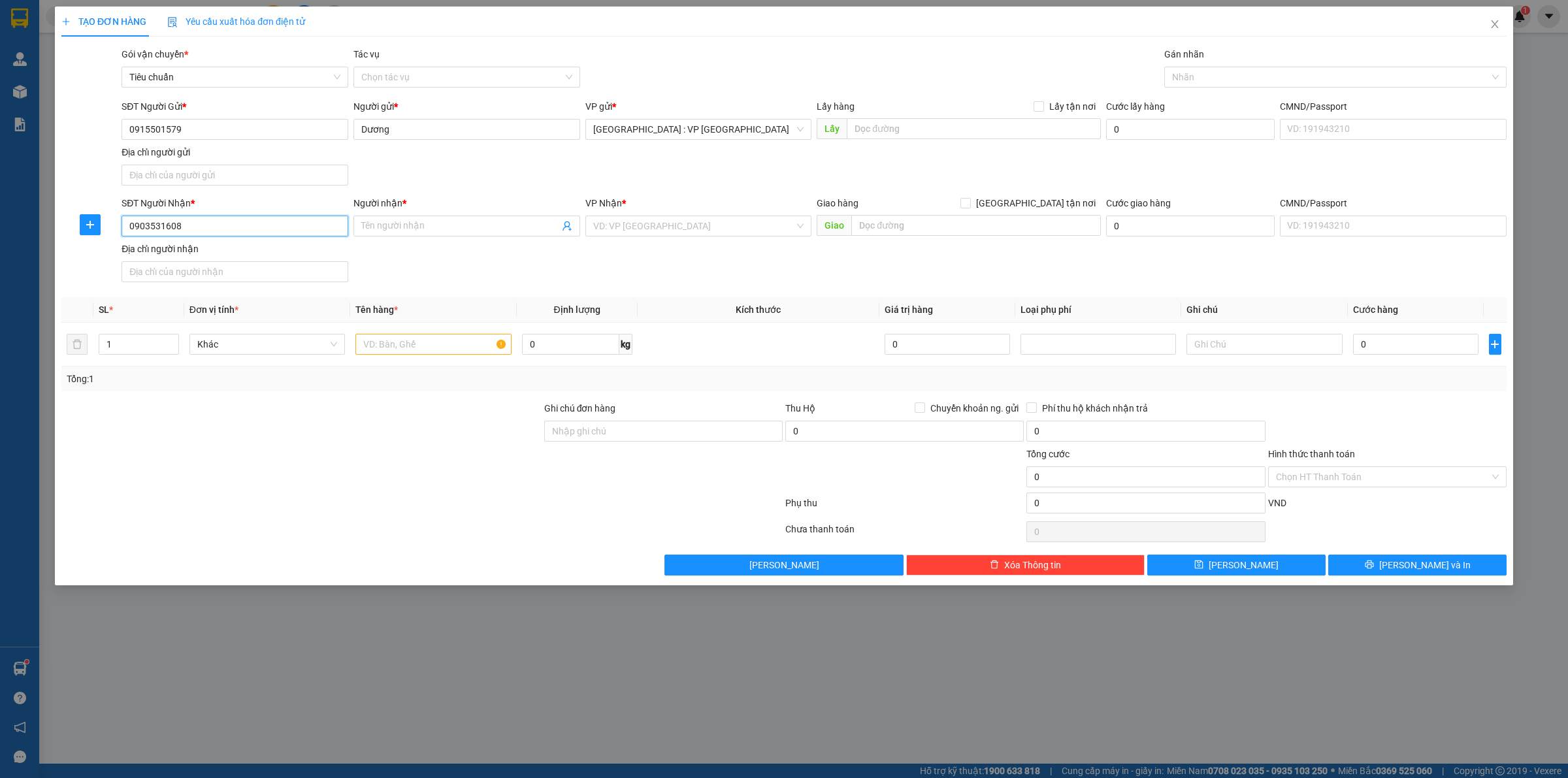
click at [232, 228] on input "0903531608" at bounding box center [234, 226] width 227 height 21
type input "0903531608"
click at [236, 214] on div "SĐT Người Nhận *" at bounding box center [234, 206] width 227 height 20
click at [260, 222] on input "0903531608" at bounding box center [234, 226] width 227 height 21
click at [286, 248] on div "0903531608 - [GEOGRAPHIC_DATA]" at bounding box center [234, 254] width 211 height 15
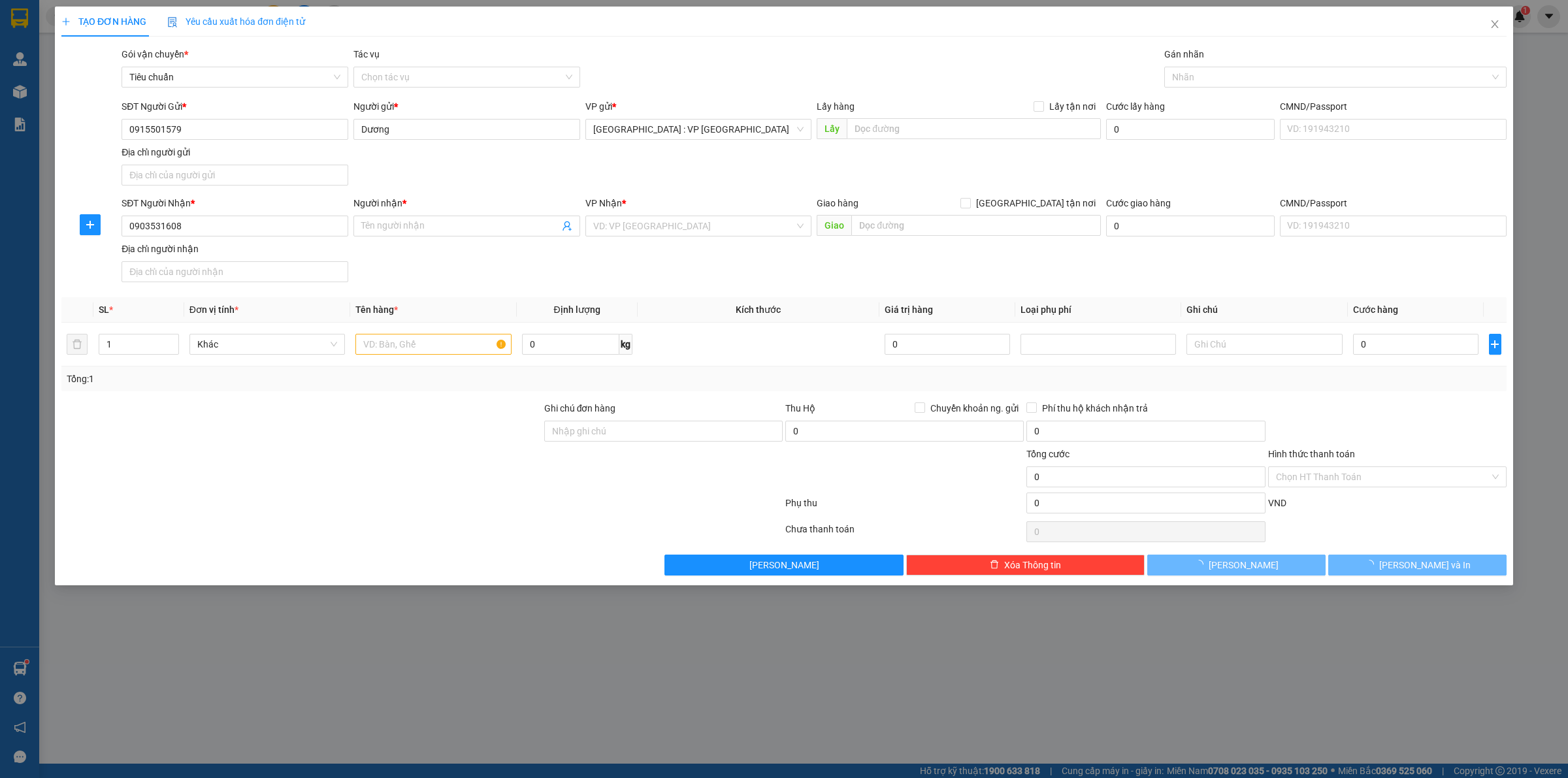
drag, startPoint x: 861, startPoint y: 268, endPoint x: 693, endPoint y: 260, distance: 168.2
click at [863, 268] on div "SĐT Người Nhận * 0903531608 0903531608 Người nhận * Tên người nhận VP Nhận * VD…" at bounding box center [814, 241] width 1391 height 91
type input "[PERSON_NAME]"
checkbox input "true"
type input "K/H15/12 [PERSON_NAME], [PERSON_NAME], [PERSON_NAME]"
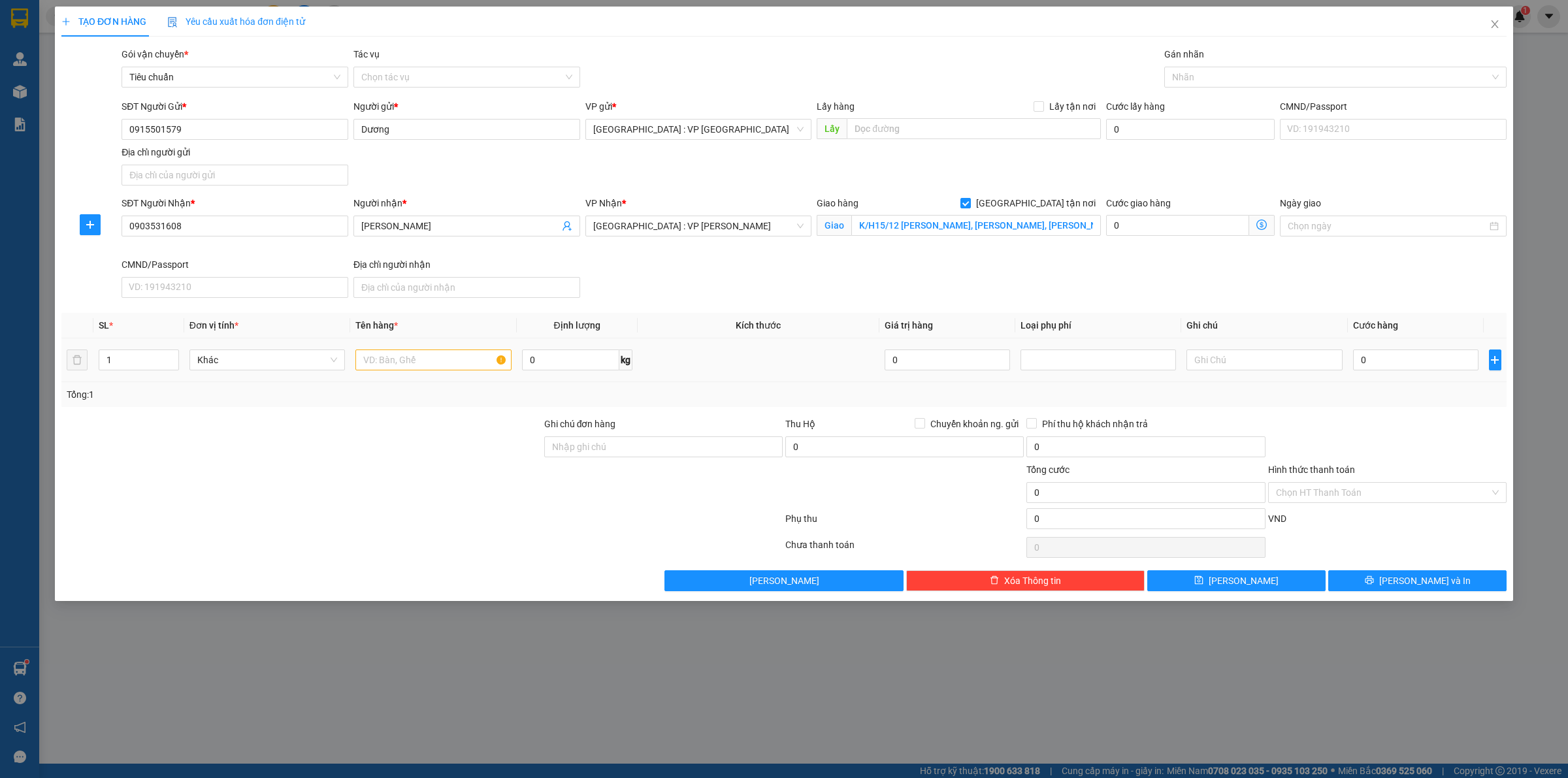
click at [413, 373] on div at bounding box center [432, 360] width 155 height 26
click at [418, 363] on input "text" at bounding box center [432, 360] width 155 height 21
type input "1 thùng bcoj xốp"
click at [1367, 368] on input "0" at bounding box center [1416, 360] width 126 height 21
type input "1"
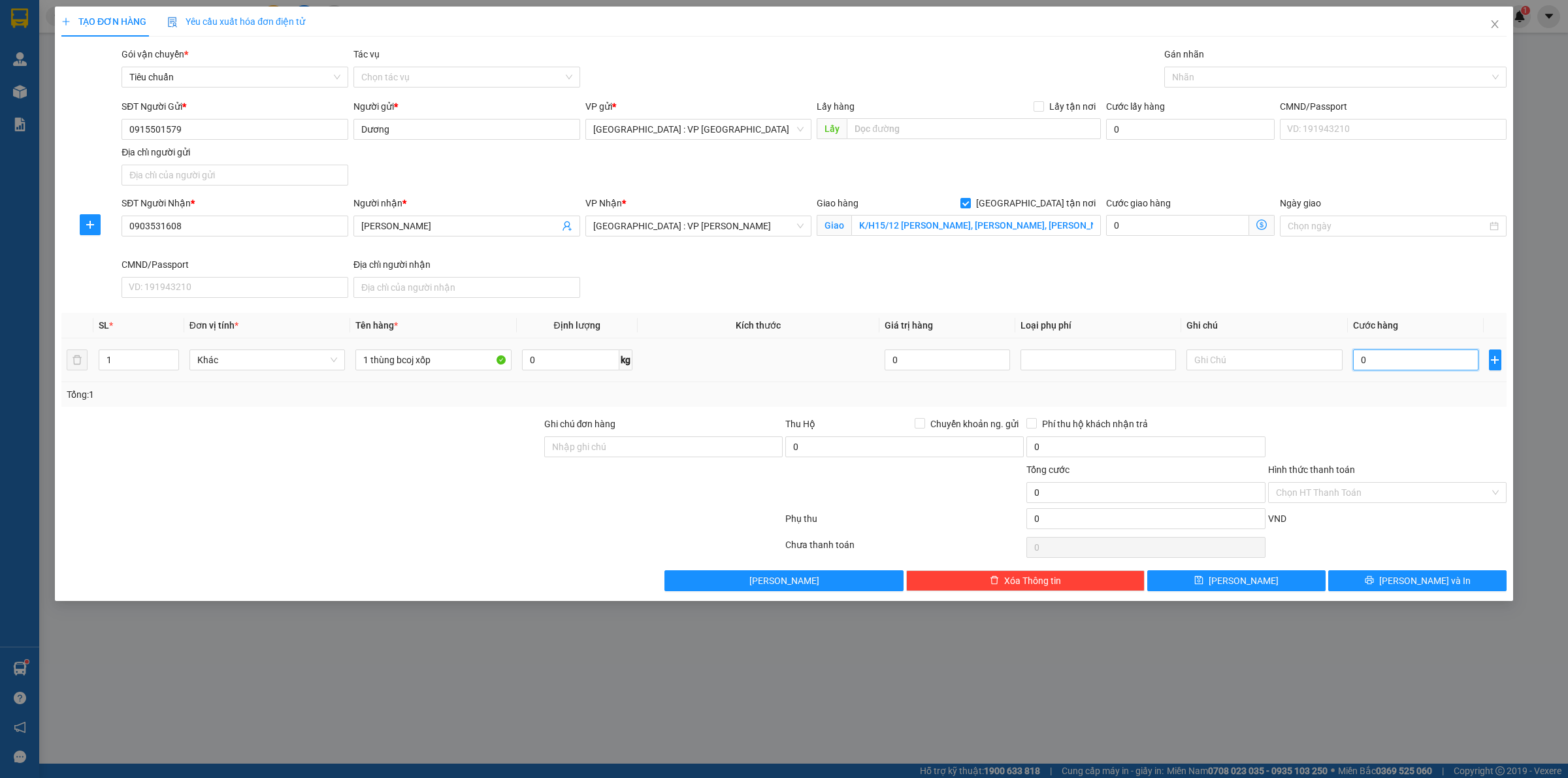
type input "1"
type input "10"
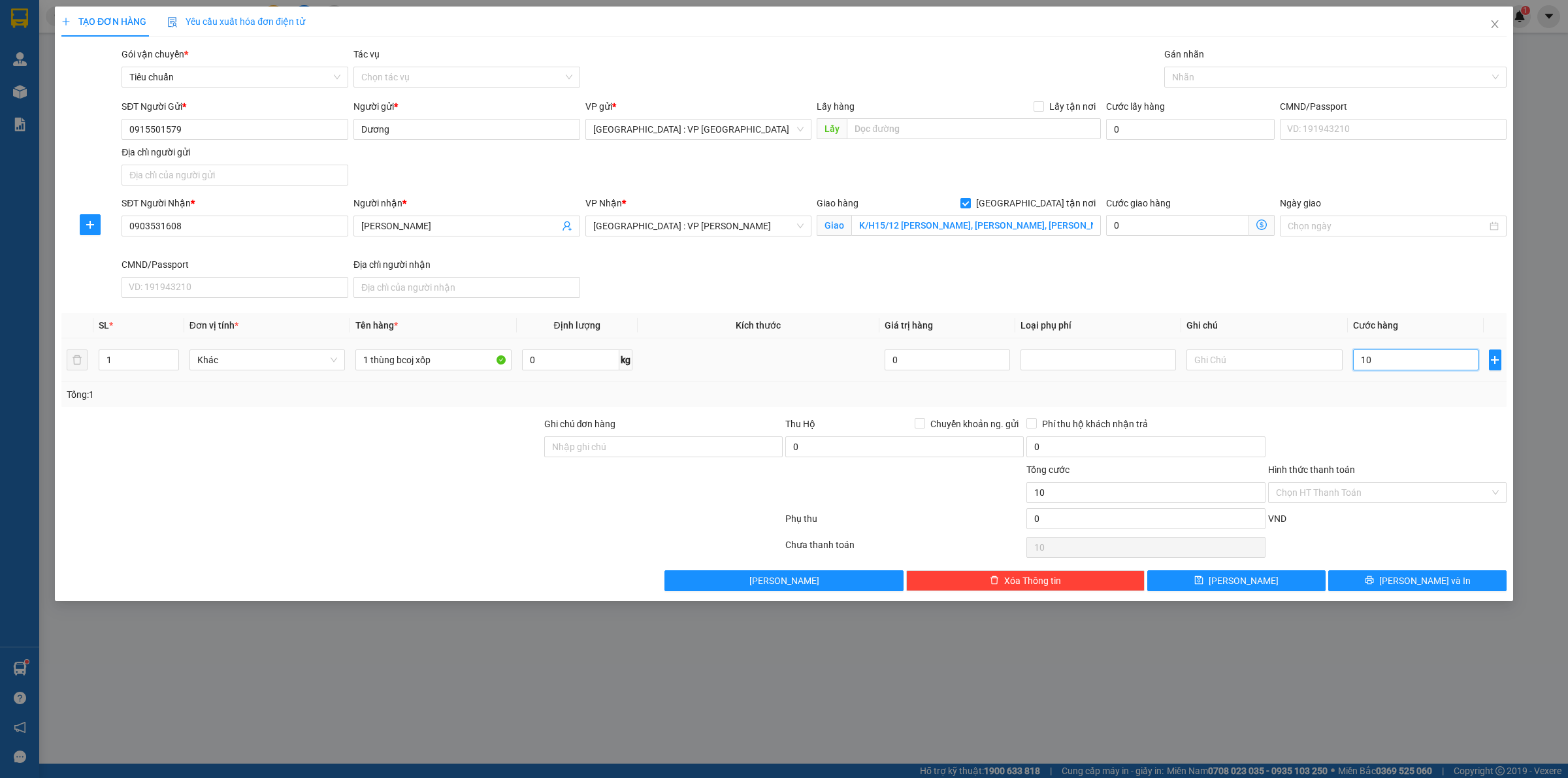
type input "100"
drag, startPoint x: 1265, startPoint y: 83, endPoint x: 1266, endPoint y: 96, distance: 13.0
click at [1265, 83] on div at bounding box center [1329, 77] width 323 height 16
click at [892, 252] on div "Giao hàng Giao tận nơi Giao K/H15/12 [PERSON_NAME], [PERSON_NAME], [PERSON_NAME]" at bounding box center [959, 227] width 289 height 62
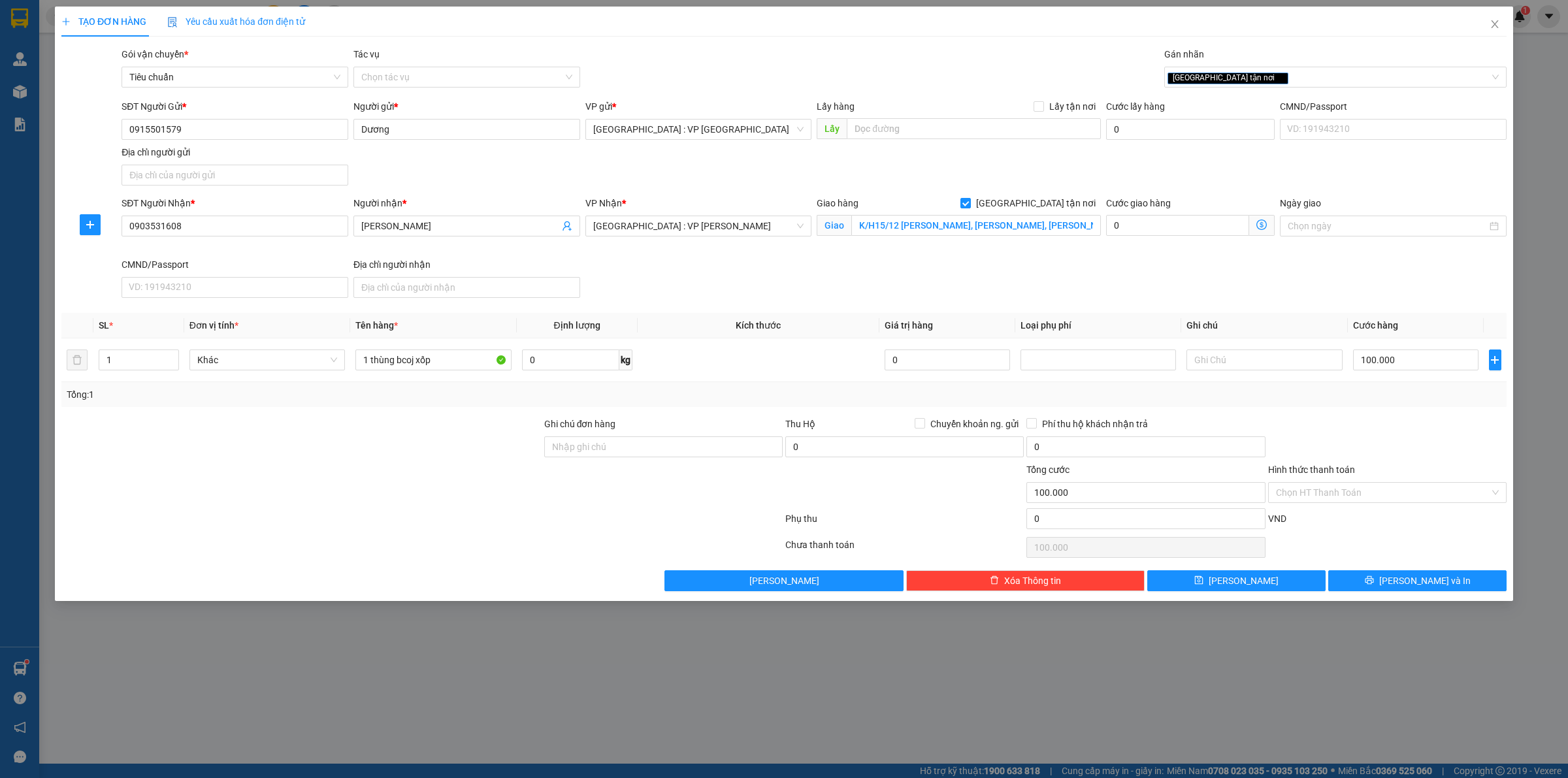
drag, startPoint x: 1308, startPoint y: 511, endPoint x: 1317, endPoint y: 492, distance: 21.0
click at [1308, 511] on div "Phụ thu 0 VND" at bounding box center [784, 522] width 1448 height 26
click at [1318, 491] on input "Hình thức thanh toán" at bounding box center [1383, 492] width 214 height 20
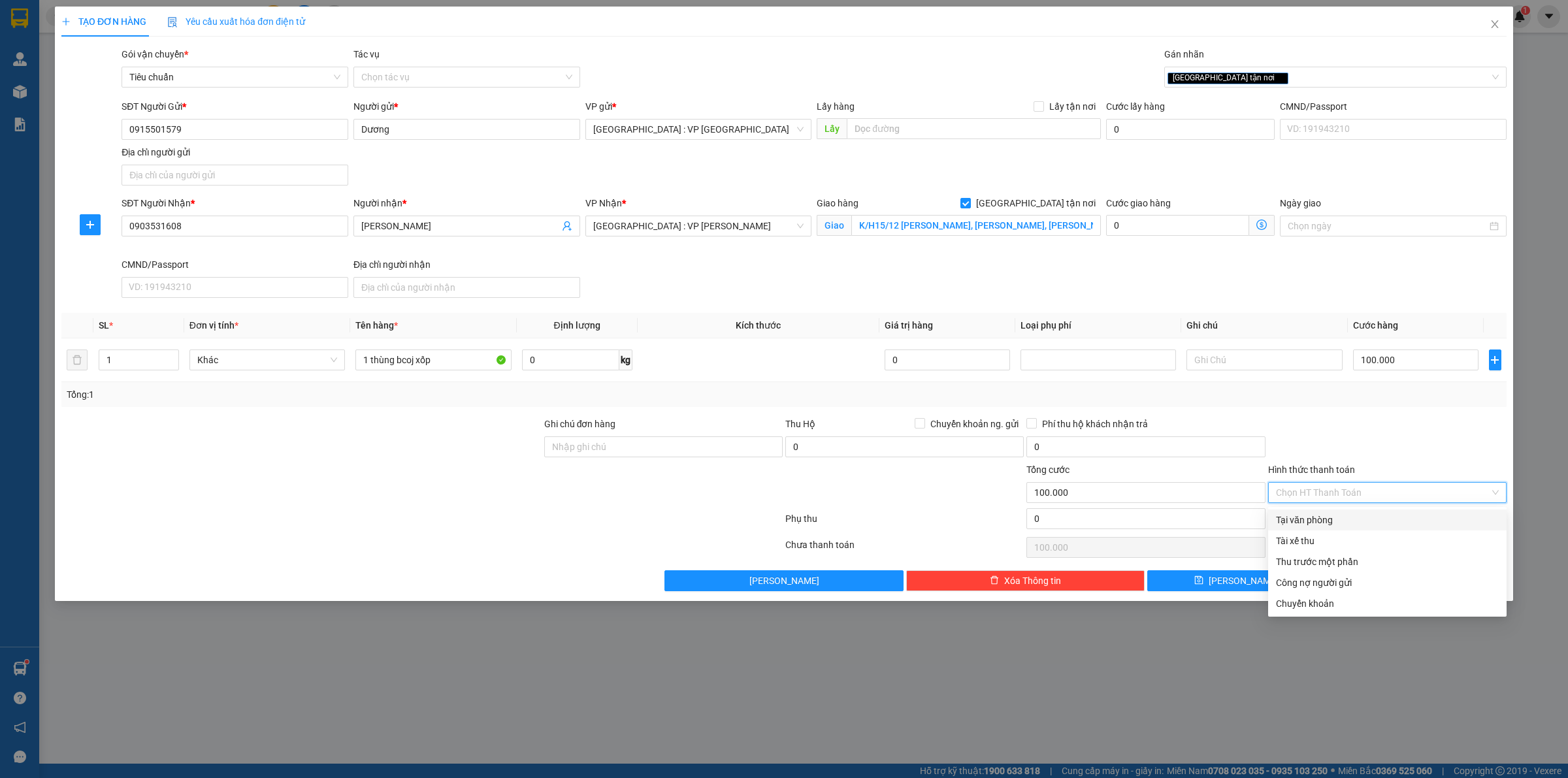
click at [1336, 530] on div "Tại văn phòng" at bounding box center [1387, 520] width 239 height 21
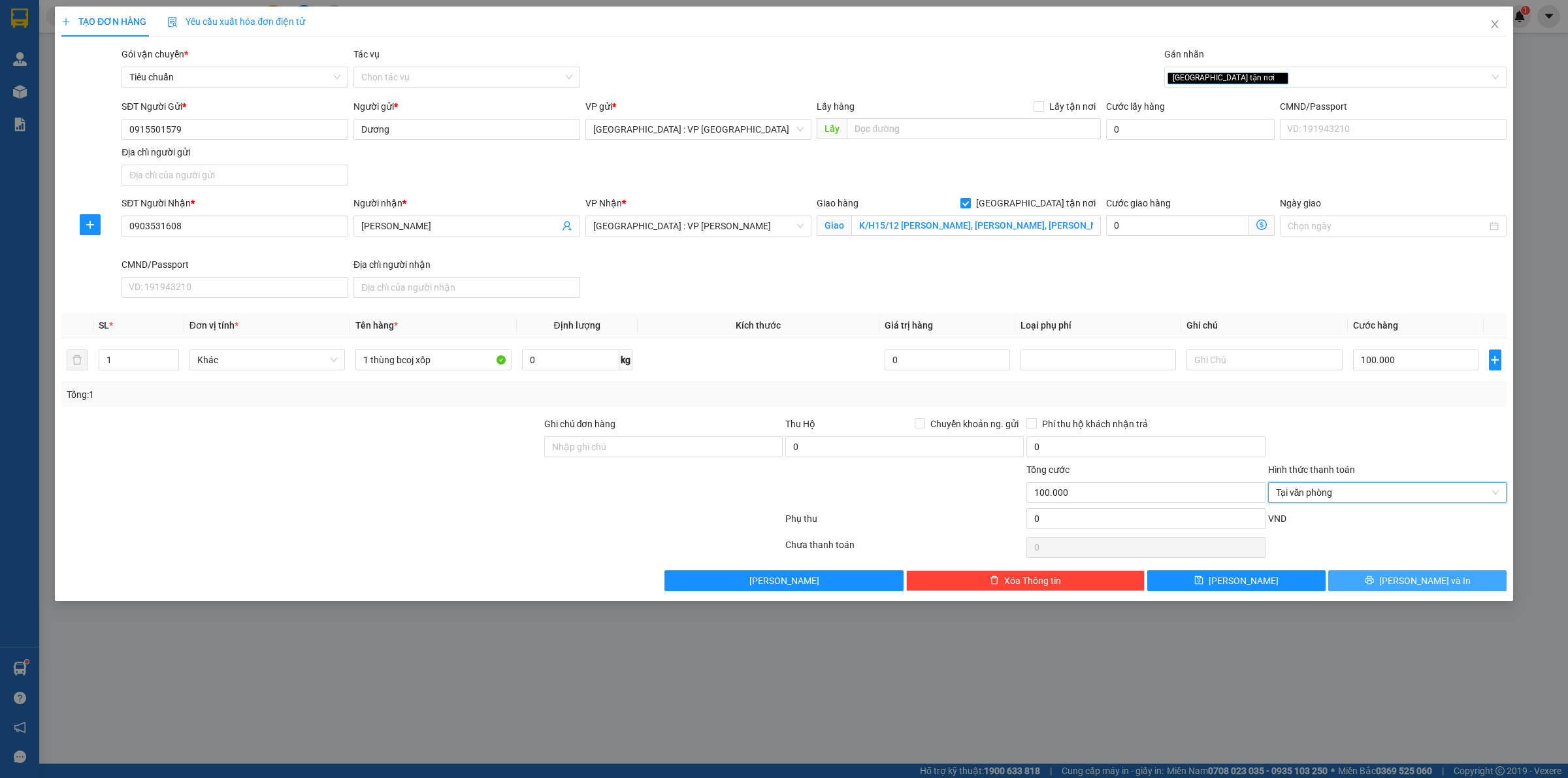
drag, startPoint x: 1347, startPoint y: 461, endPoint x: 1383, endPoint y: 574, distance: 118.6
click at [1348, 459] on div at bounding box center [1387, 439] width 241 height 46
click at [1383, 580] on button "[PERSON_NAME] và In" at bounding box center [1417, 581] width 178 height 21
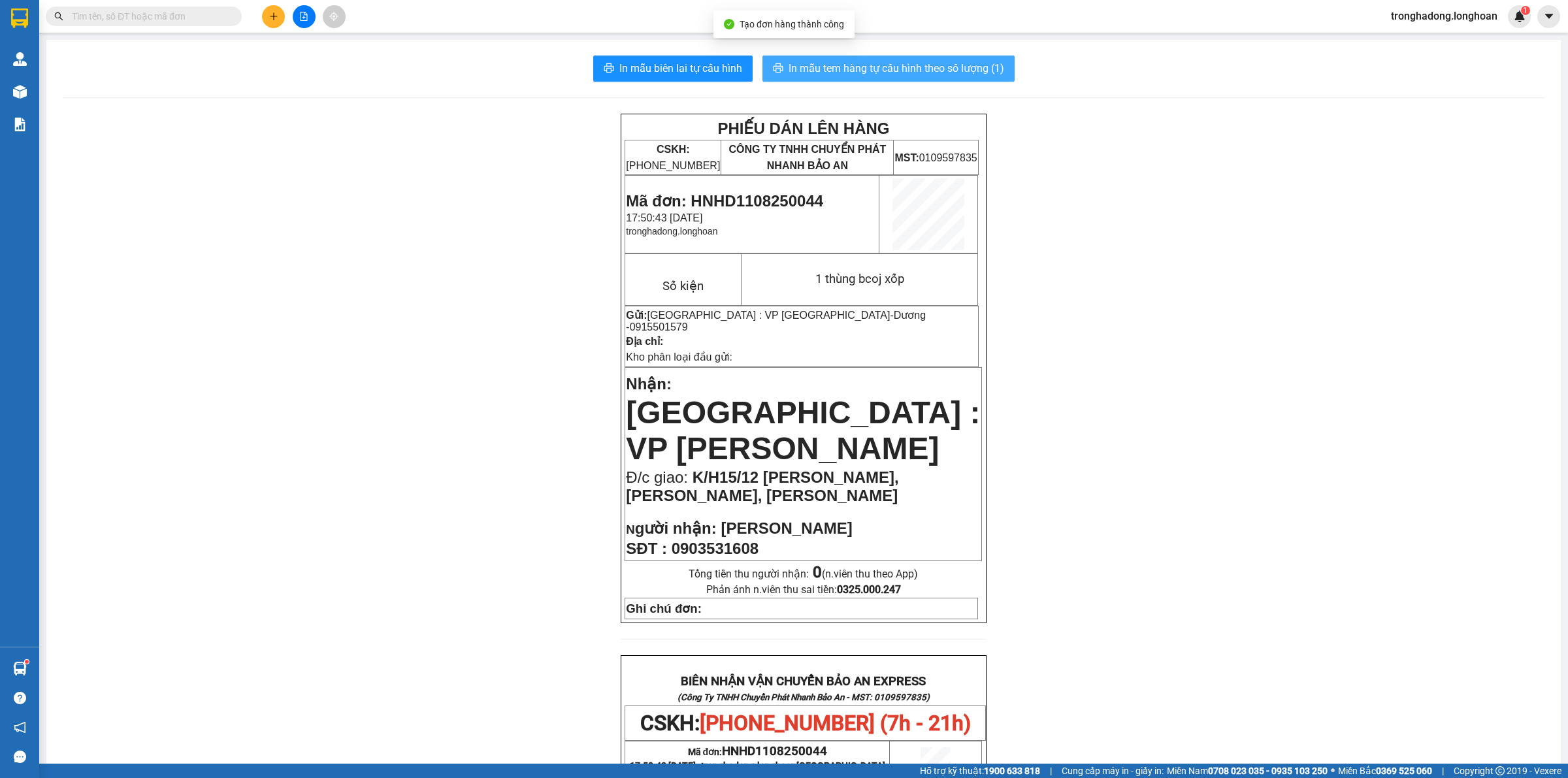
click at [938, 73] on span "In mẫu tem hàng tự cấu hình theo số lượng (1)" at bounding box center [897, 68] width 215 height 16
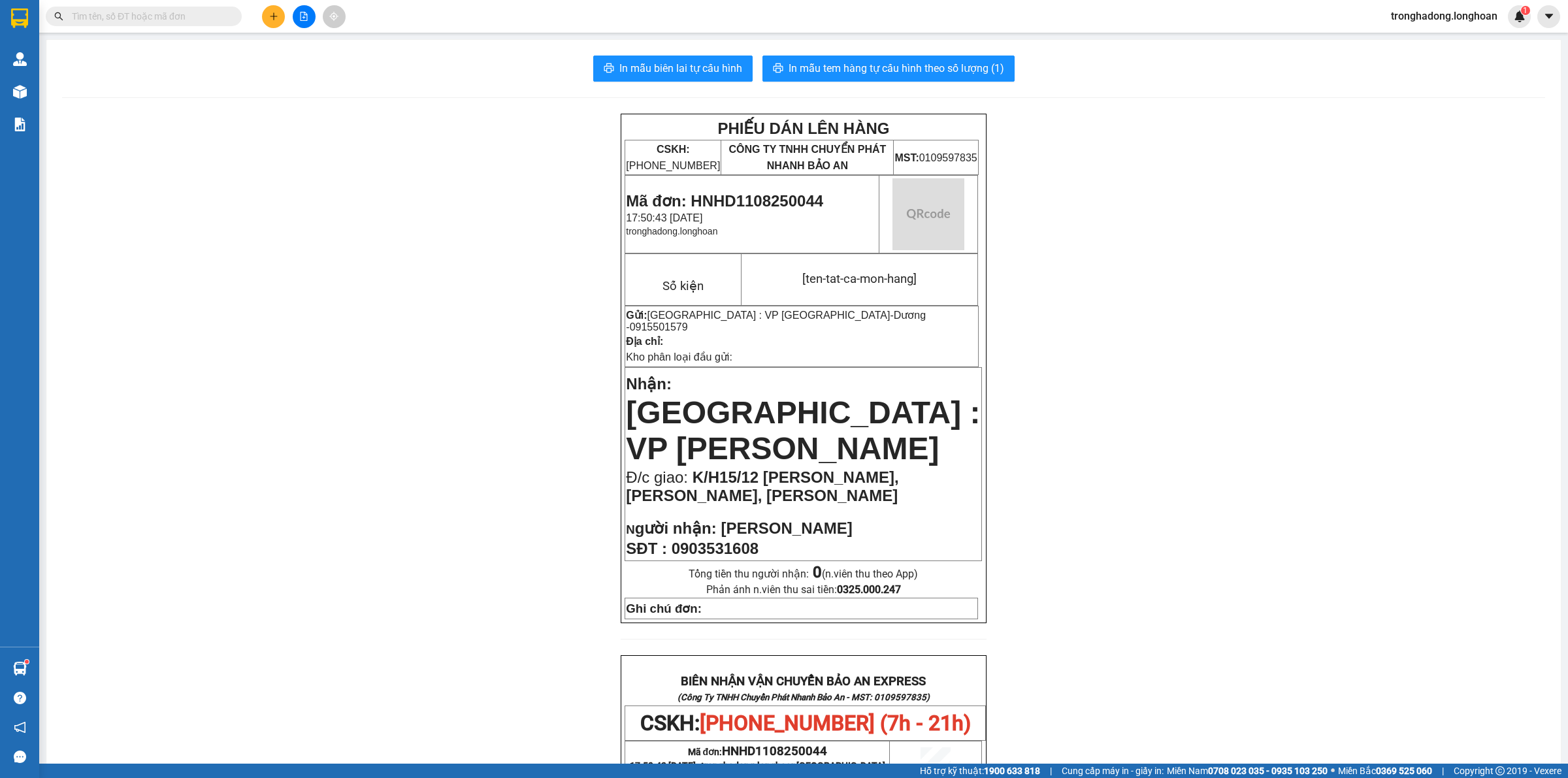
click at [1213, 425] on div "PHIẾU DÁN LÊN HÀNG CSKH: [PHONE_NUMBER] CÔNG TY TNHH CHUYỂN PHÁT NHANH BẢO AN M…" at bounding box center [804, 714] width 1484 height 1200
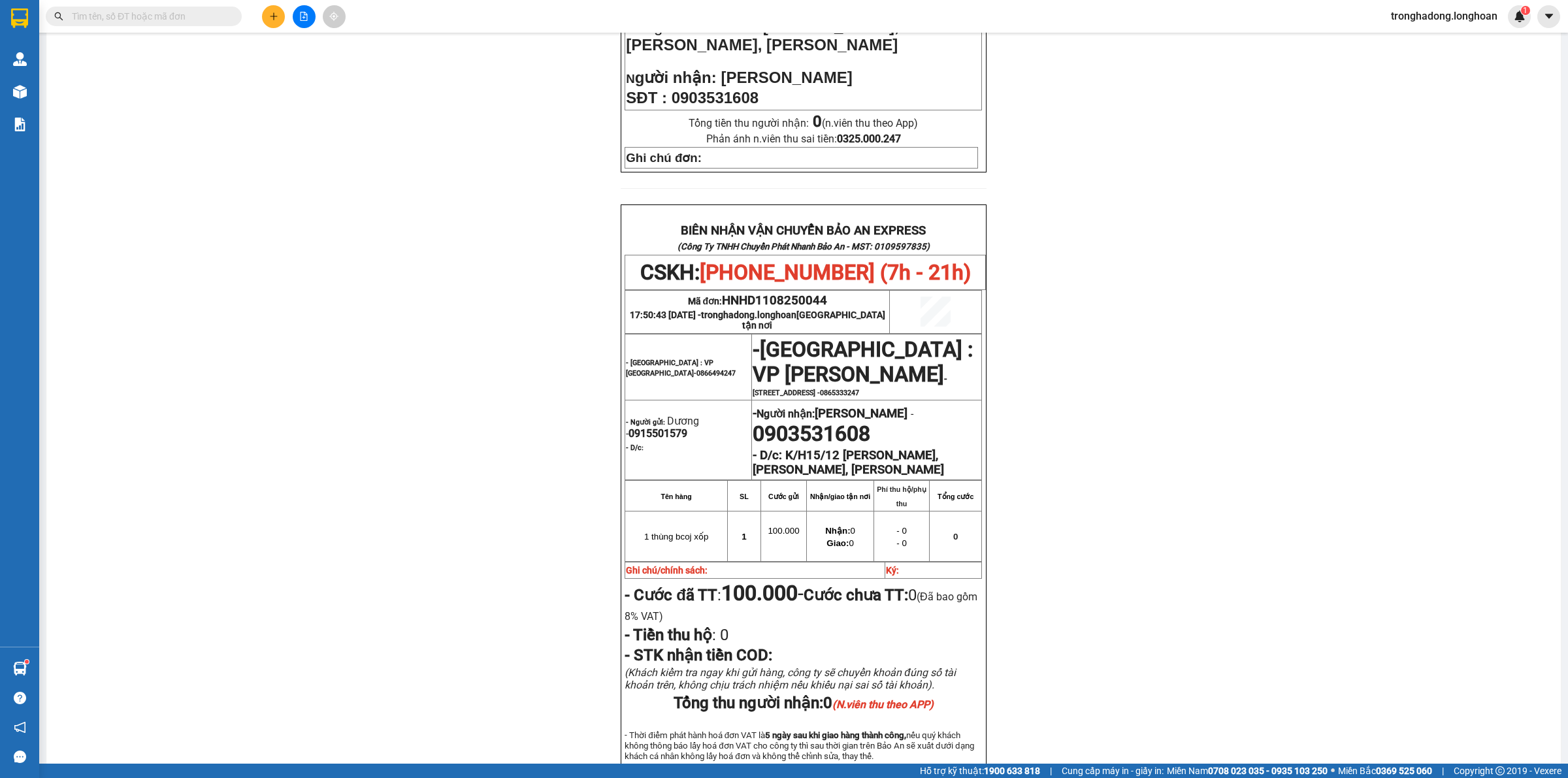
scroll to position [536, 0]
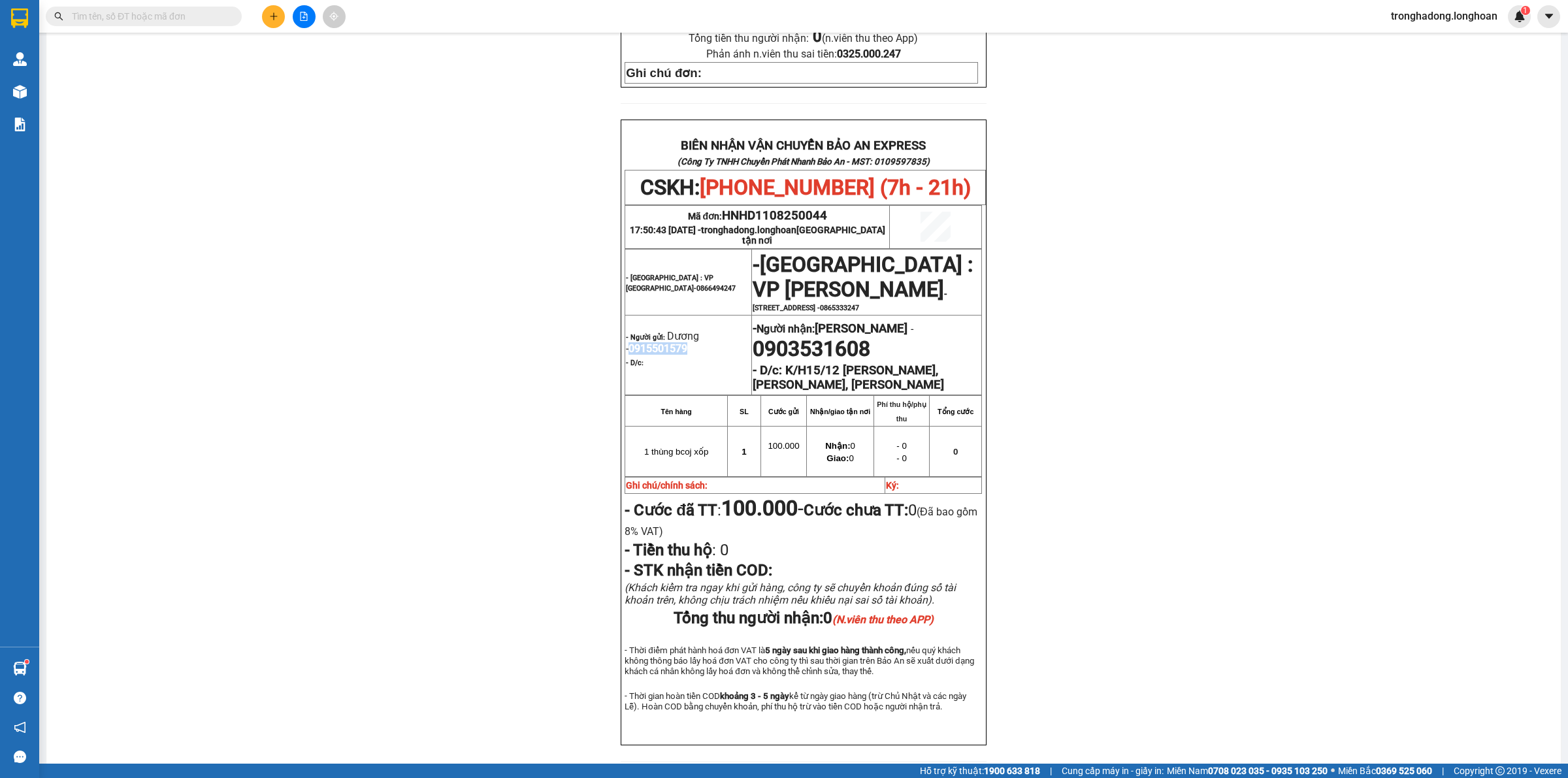
drag, startPoint x: 690, startPoint y: 312, endPoint x: 620, endPoint y: 318, distance: 70.3
click at [626, 330] on p "- Người gửi: [PERSON_NAME] - 0915501579" at bounding box center [688, 342] width 125 height 25
copy span "0915501579"
click at [275, 26] on button at bounding box center [273, 16] width 23 height 23
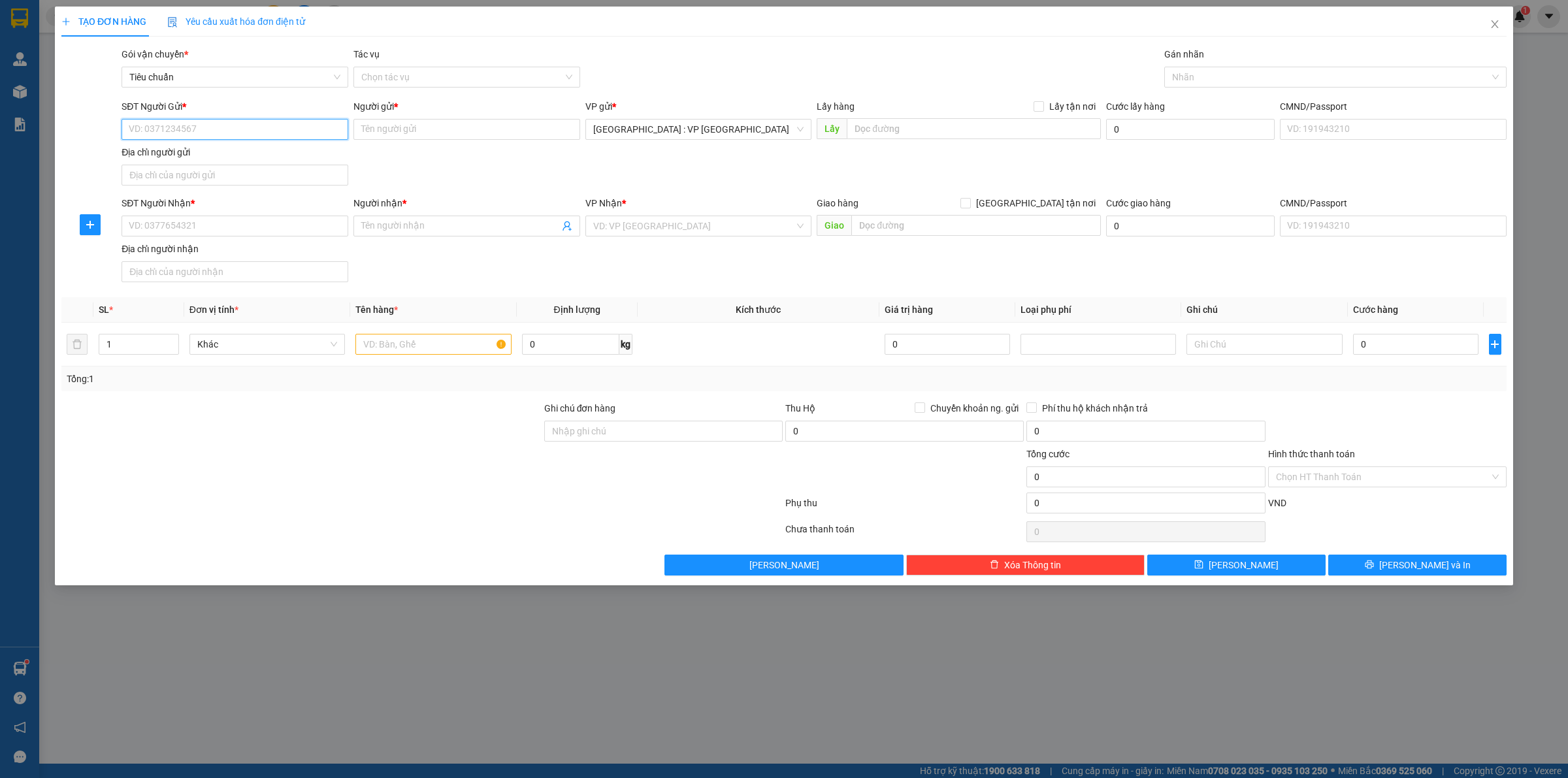
click at [209, 125] on input "SĐT Người Gửi *" at bounding box center [234, 129] width 227 height 21
paste input "0915501579"
click at [244, 119] on input "0915501579" at bounding box center [234, 129] width 227 height 21
click at [217, 154] on div "0915501579 - Dương" at bounding box center [234, 156] width 211 height 15
drag, startPoint x: 557, startPoint y: 175, endPoint x: 548, endPoint y: 170, distance: 10.3
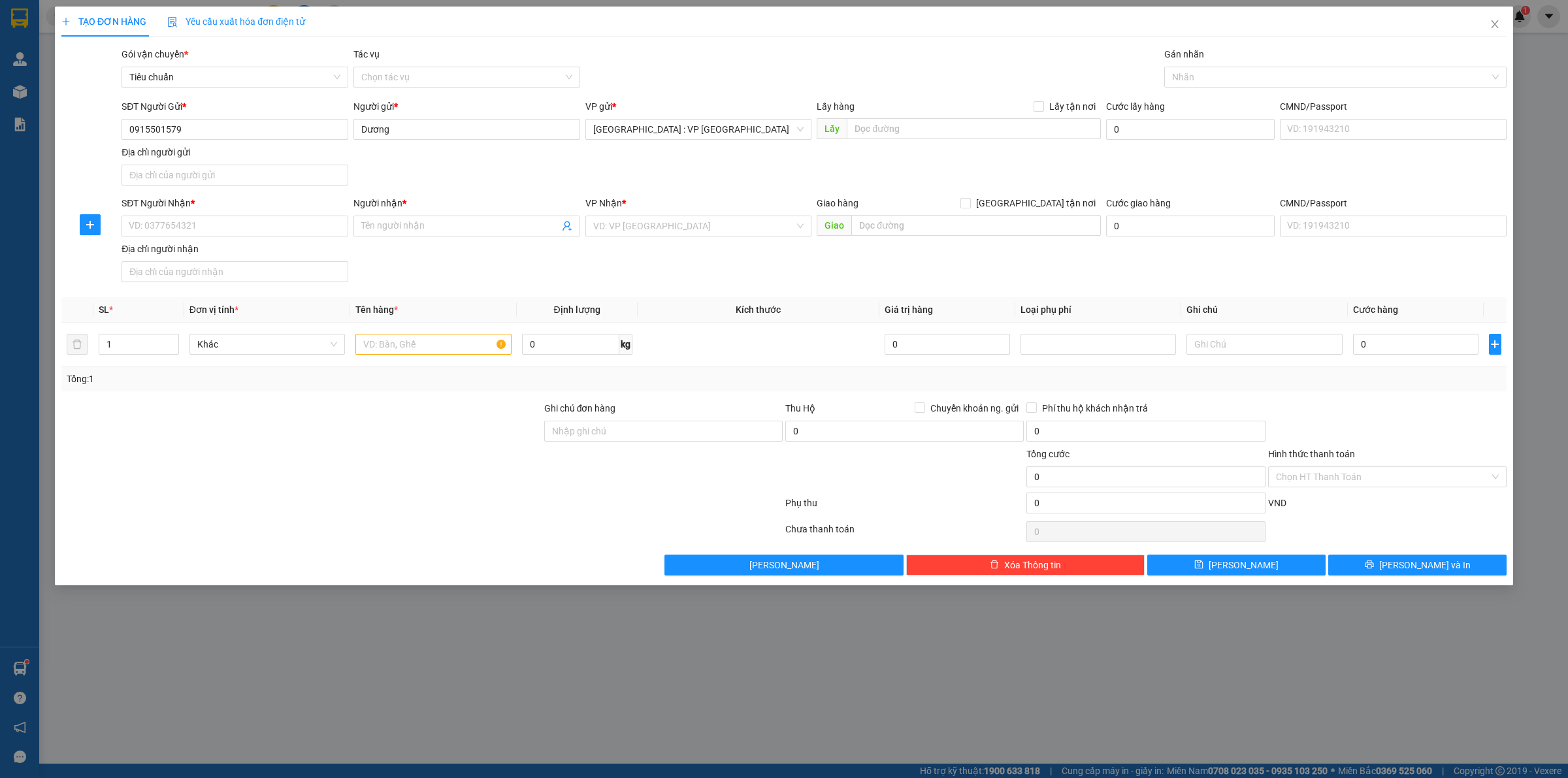
click at [557, 175] on div "SĐT Người Gửi * 0915501579 0915501579 Người gửi * [PERSON_NAME] VP gửi * [GEOGR…" at bounding box center [814, 144] width 1391 height 91
click at [302, 226] on input "SĐT Người Nhận *" at bounding box center [234, 226] width 227 height 21
paste input "0903970441"
click at [442, 223] on input "Người nhận *" at bounding box center [460, 226] width 198 height 15
paste input "[PERSON_NAME]"
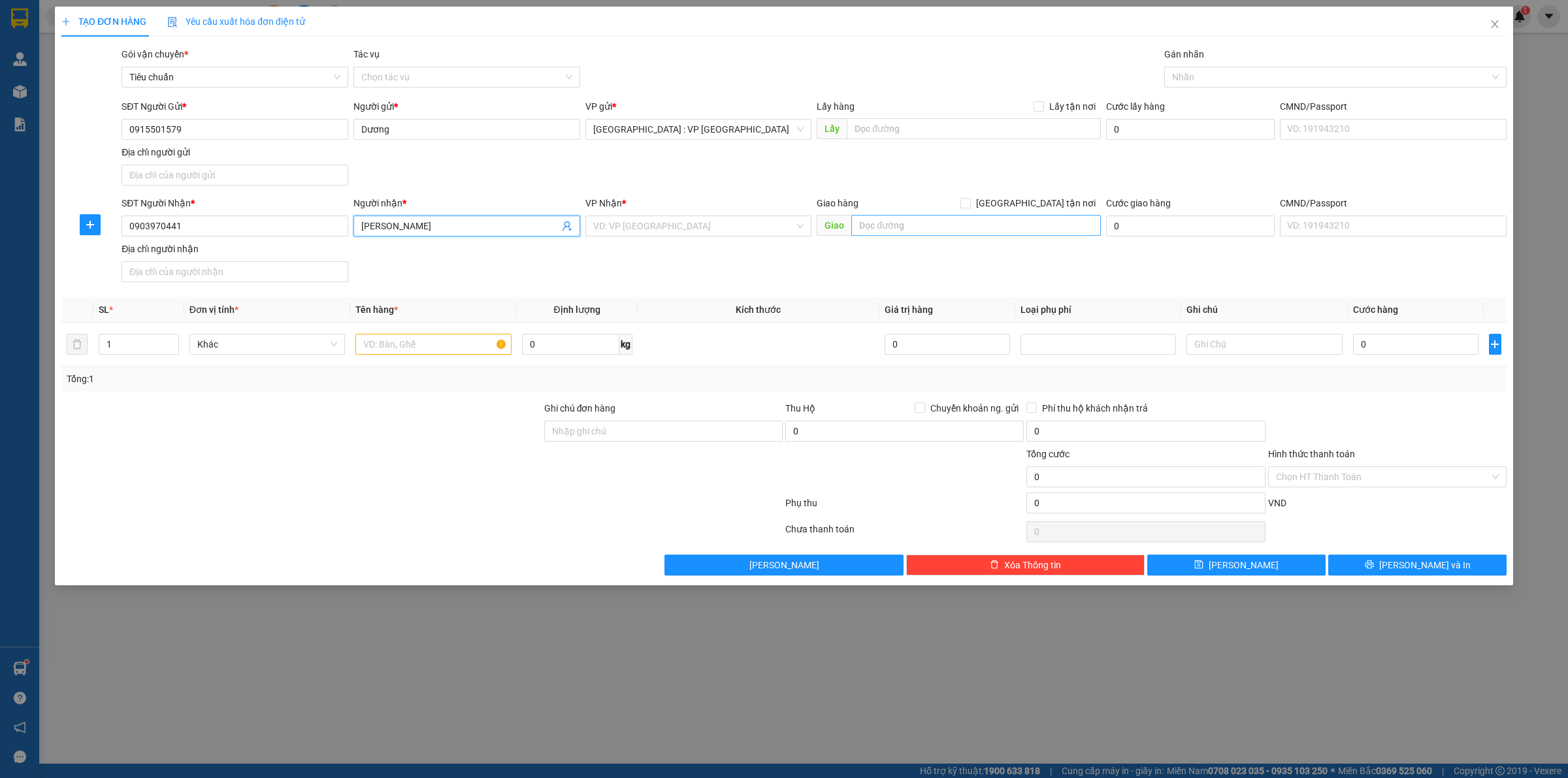
drag, startPoint x: 936, startPoint y: 237, endPoint x: 913, endPoint y: 234, distance: 23.2
click at [933, 237] on div "Giao hàng [GEOGRAPHIC_DATA] tận nơi [GEOGRAPHIC_DATA]" at bounding box center [959, 219] width 284 height 46
click at [947, 228] on input "text" at bounding box center [977, 226] width 250 height 21
paste input "140 [PERSON_NAME] P tân An Ninh Kiểu [GEOGRAPHIC_DATA]"
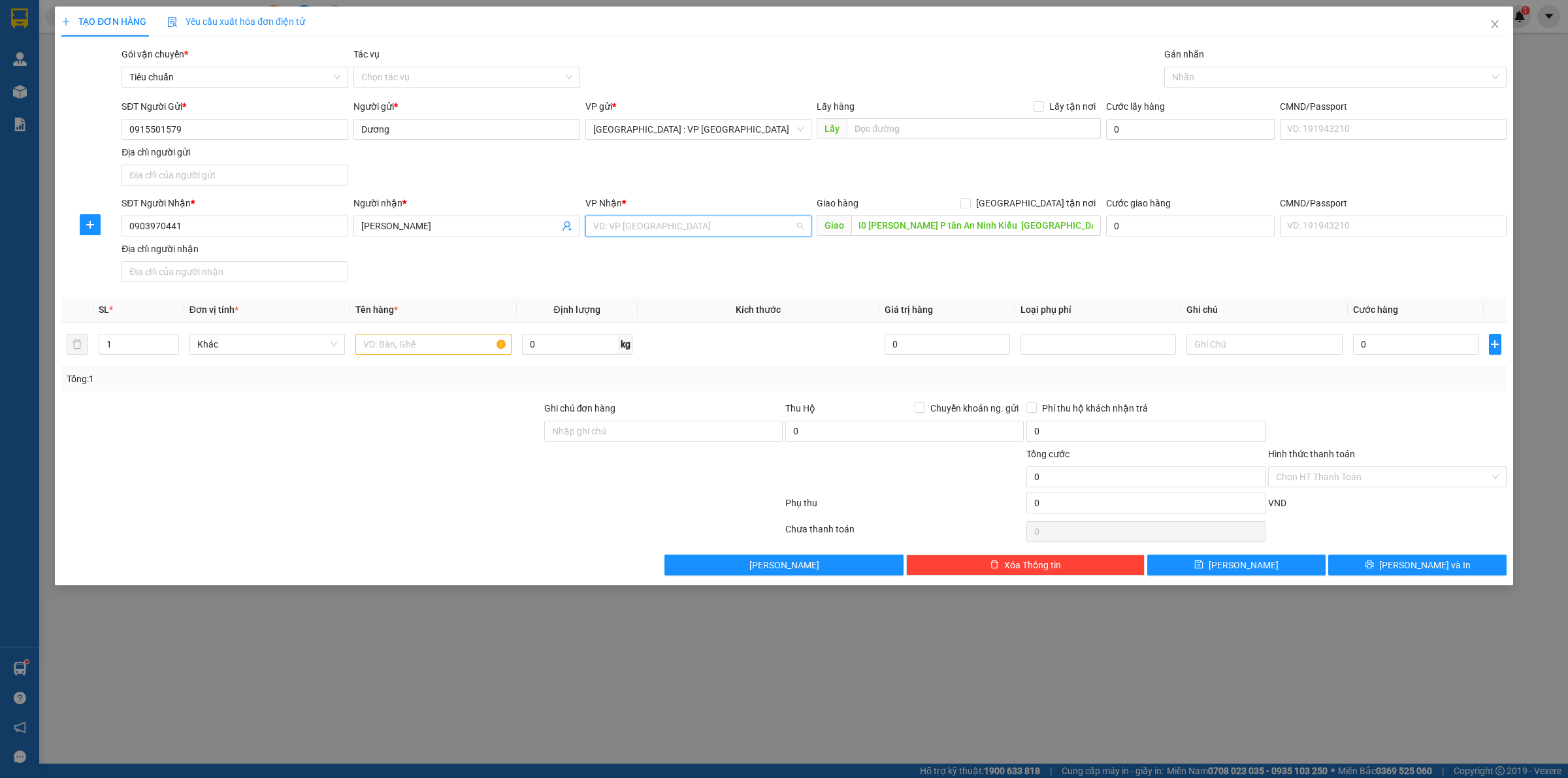
click at [664, 226] on input "search" at bounding box center [694, 226] width 202 height 20
click at [1045, 202] on span "[GEOGRAPHIC_DATA] tận nơi" at bounding box center [1037, 203] width 130 height 15
click at [970, 202] on input "[GEOGRAPHIC_DATA] tận nơi" at bounding box center [965, 202] width 10 height 10
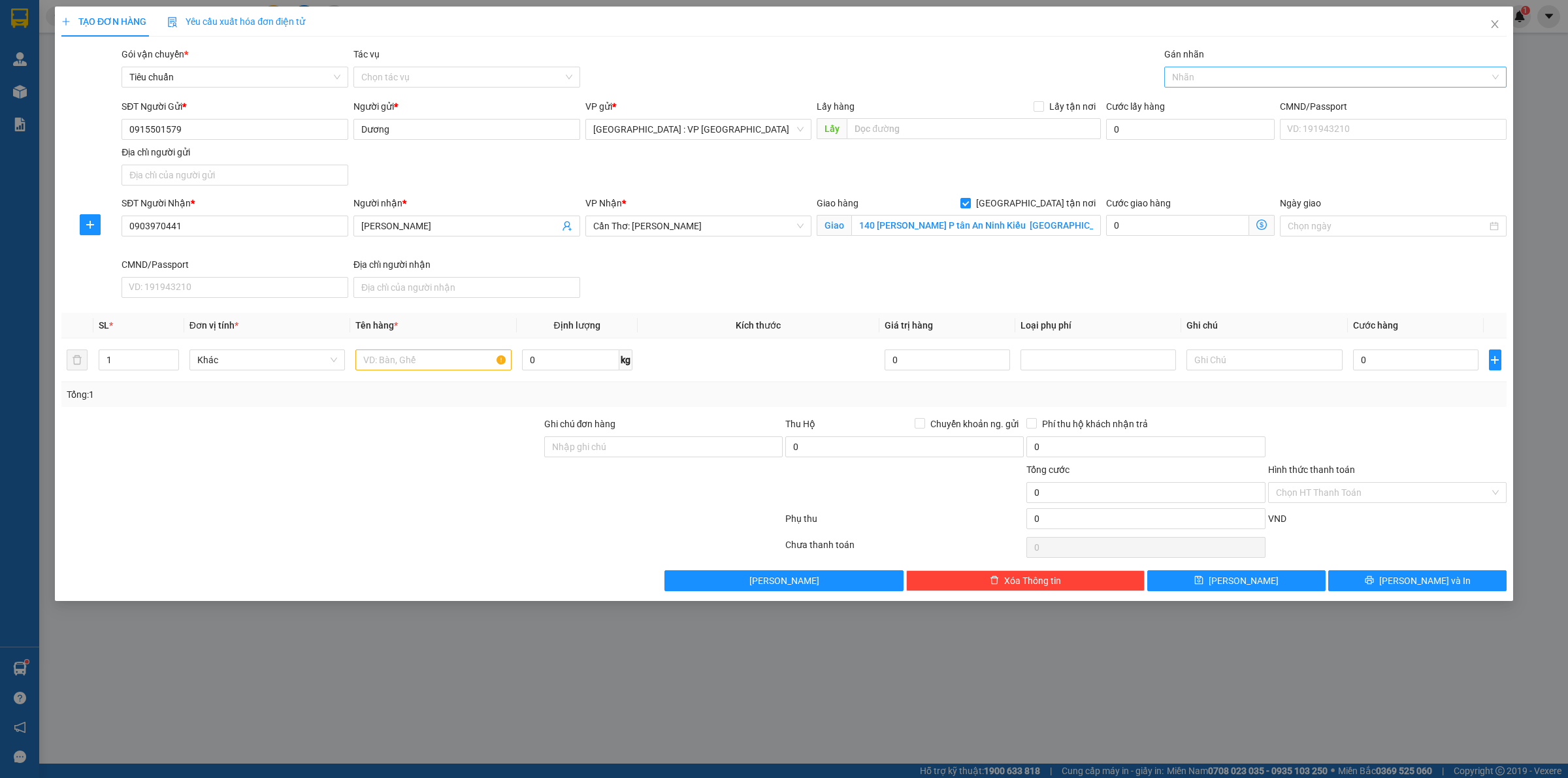
click at [1243, 73] on div at bounding box center [1329, 77] width 323 height 16
click at [443, 350] on input "text" at bounding box center [432, 360] width 155 height 21
click at [1413, 353] on input "0" at bounding box center [1416, 360] width 126 height 21
click at [1341, 461] on div at bounding box center [1387, 439] width 241 height 46
click at [1347, 508] on div "Hình thức thanh toán Chọn HT Thanh Toán" at bounding box center [1387, 485] width 239 height 46
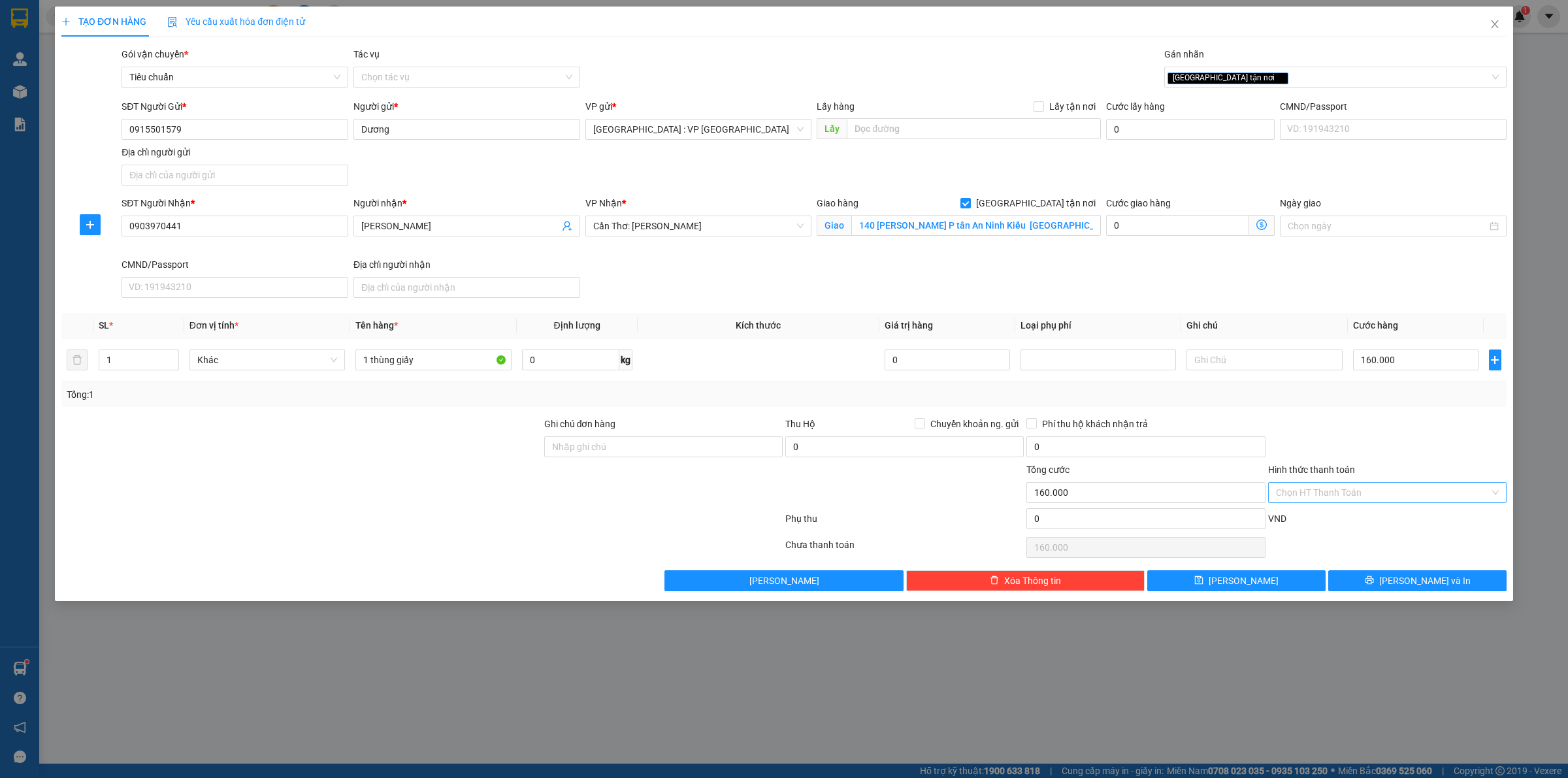
click at [1344, 491] on input "Hình thức thanh toán" at bounding box center [1383, 492] width 214 height 20
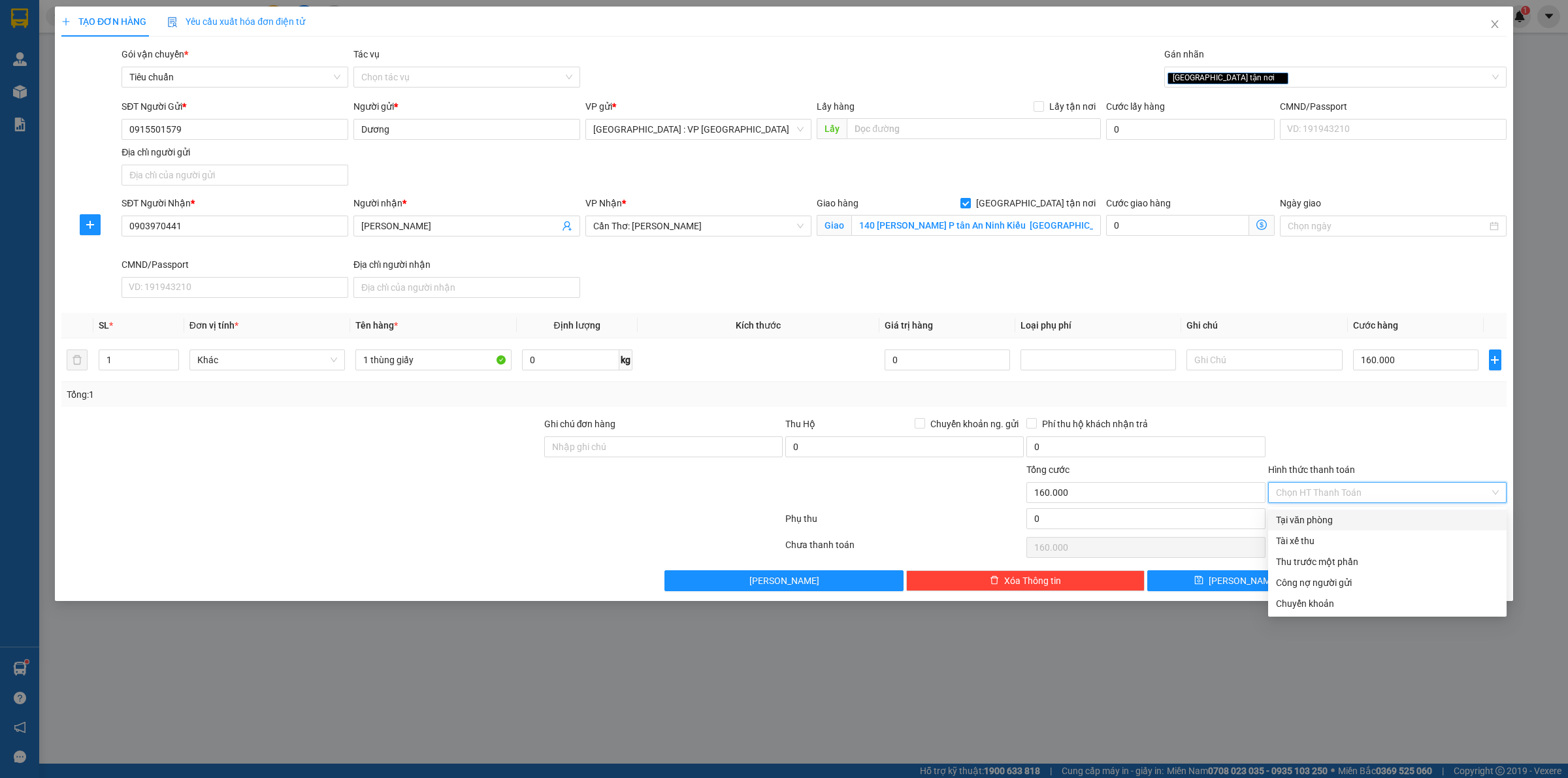
click at [1360, 530] on div "Tại văn phòng" at bounding box center [1387, 520] width 239 height 21
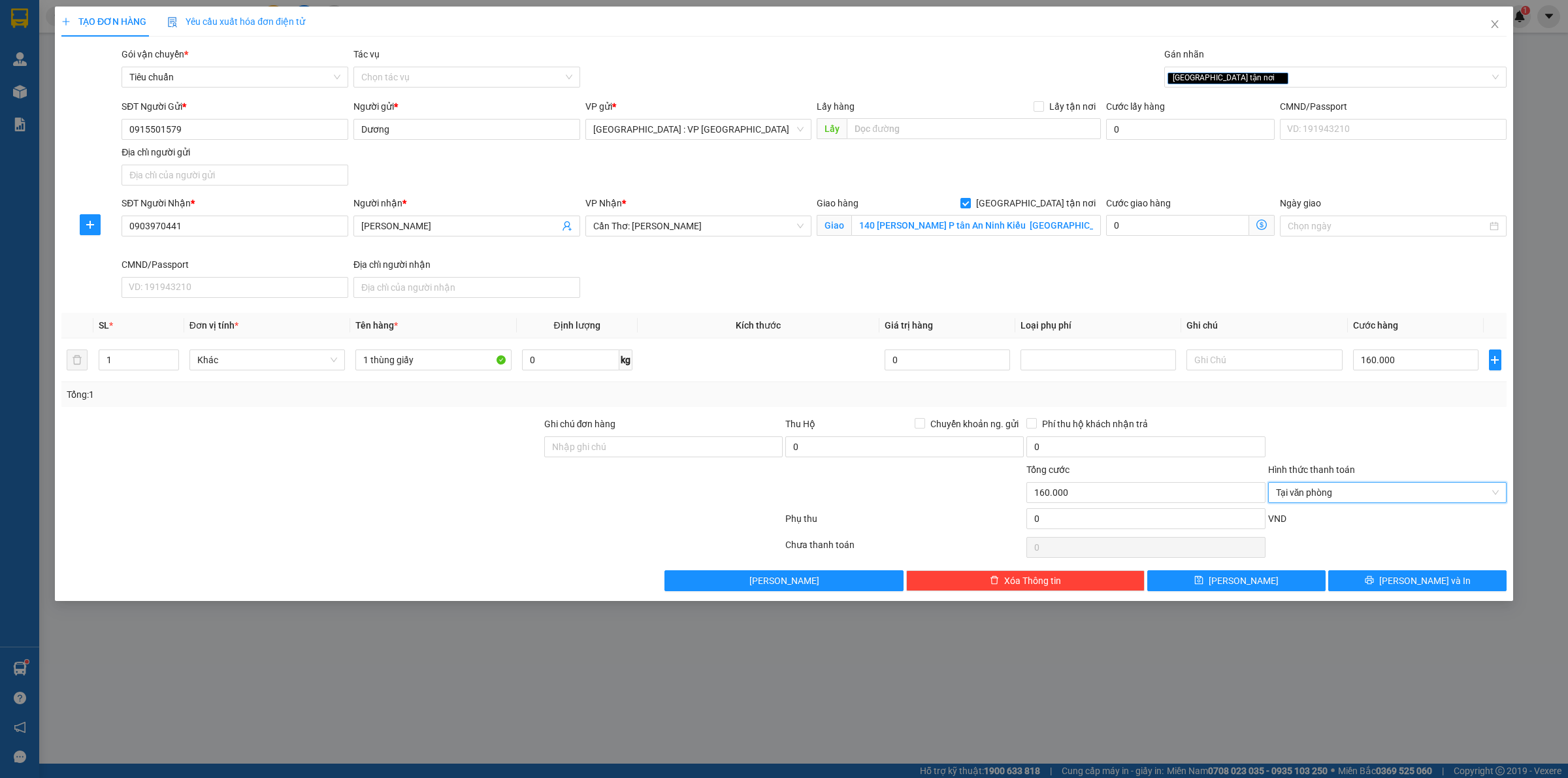
click at [1370, 423] on div at bounding box center [1387, 439] width 241 height 46
click at [1405, 580] on button "[PERSON_NAME] và In" at bounding box center [1417, 581] width 178 height 21
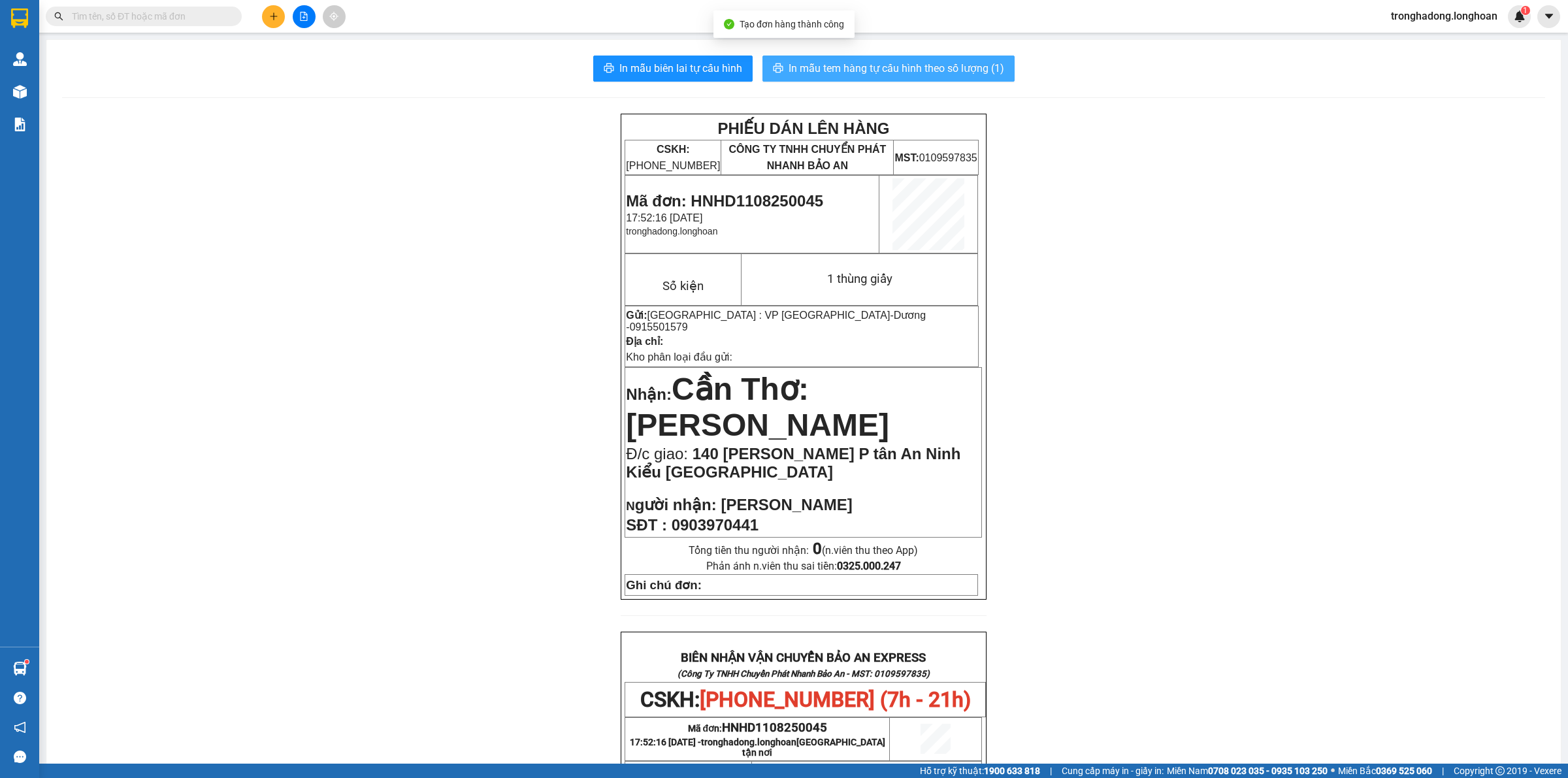
click at [917, 69] on span "In mẫu tem hàng tự cấu hình theo số lượng (1)" at bounding box center [897, 68] width 215 height 16
click at [1144, 443] on div "PHIẾU DÁN LÊN HÀNG CSKH: [PHONE_NUMBER] CÔNG TY TNHH CHUYỂN PHÁT NHANH BẢO AN M…" at bounding box center [804, 707] width 1484 height 1187
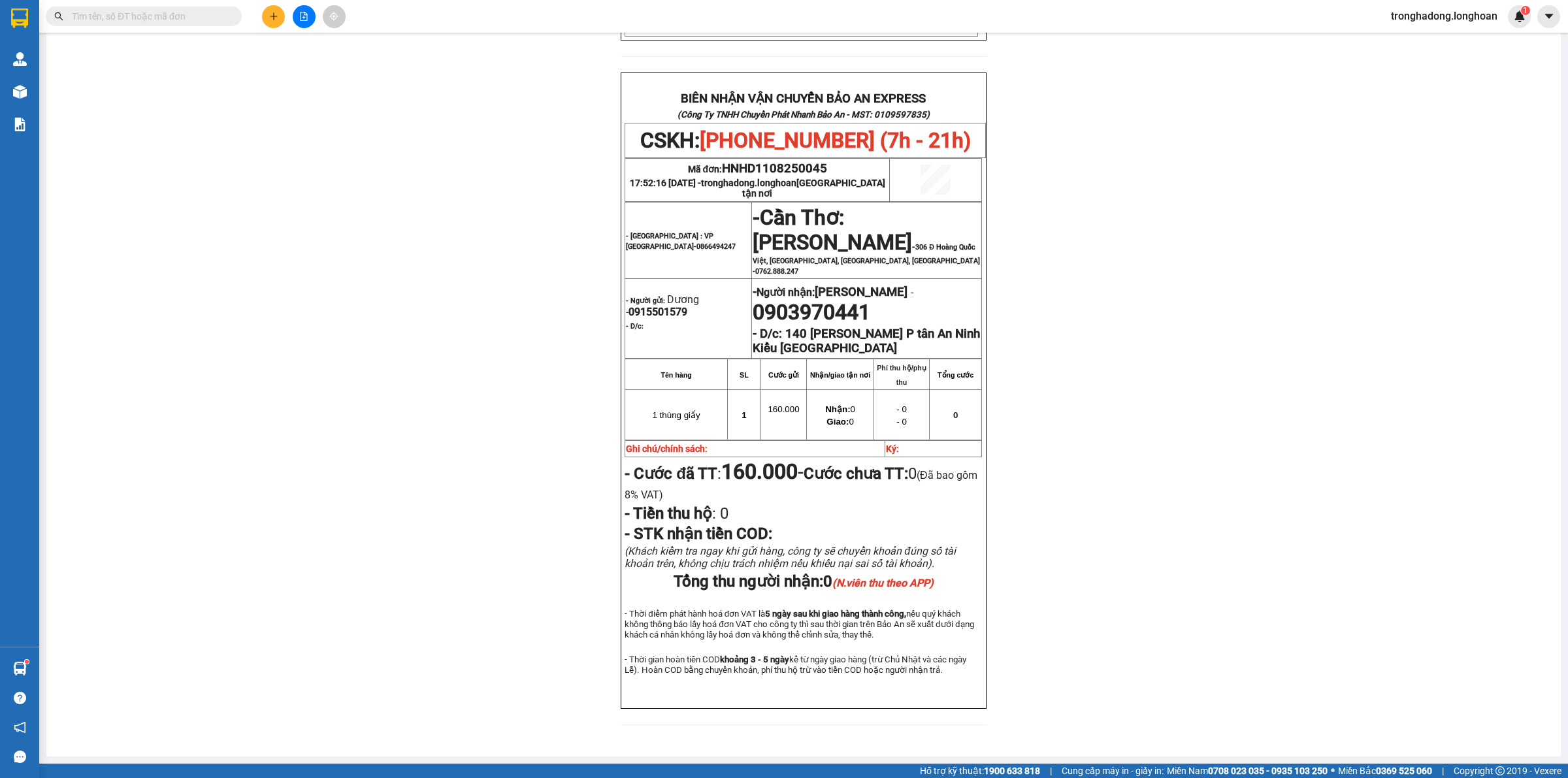
drag, startPoint x: 235, startPoint y: 339, endPoint x: 209, endPoint y: 273, distance: 70.9
click at [226, 317] on div "PHIẾU DÁN LÊN HÀNG CSKH: [PHONE_NUMBER] CÔNG TY TNHH CHUYỂN PHÁT NHANH BẢO AN M…" at bounding box center [804, 148] width 1484 height 1187
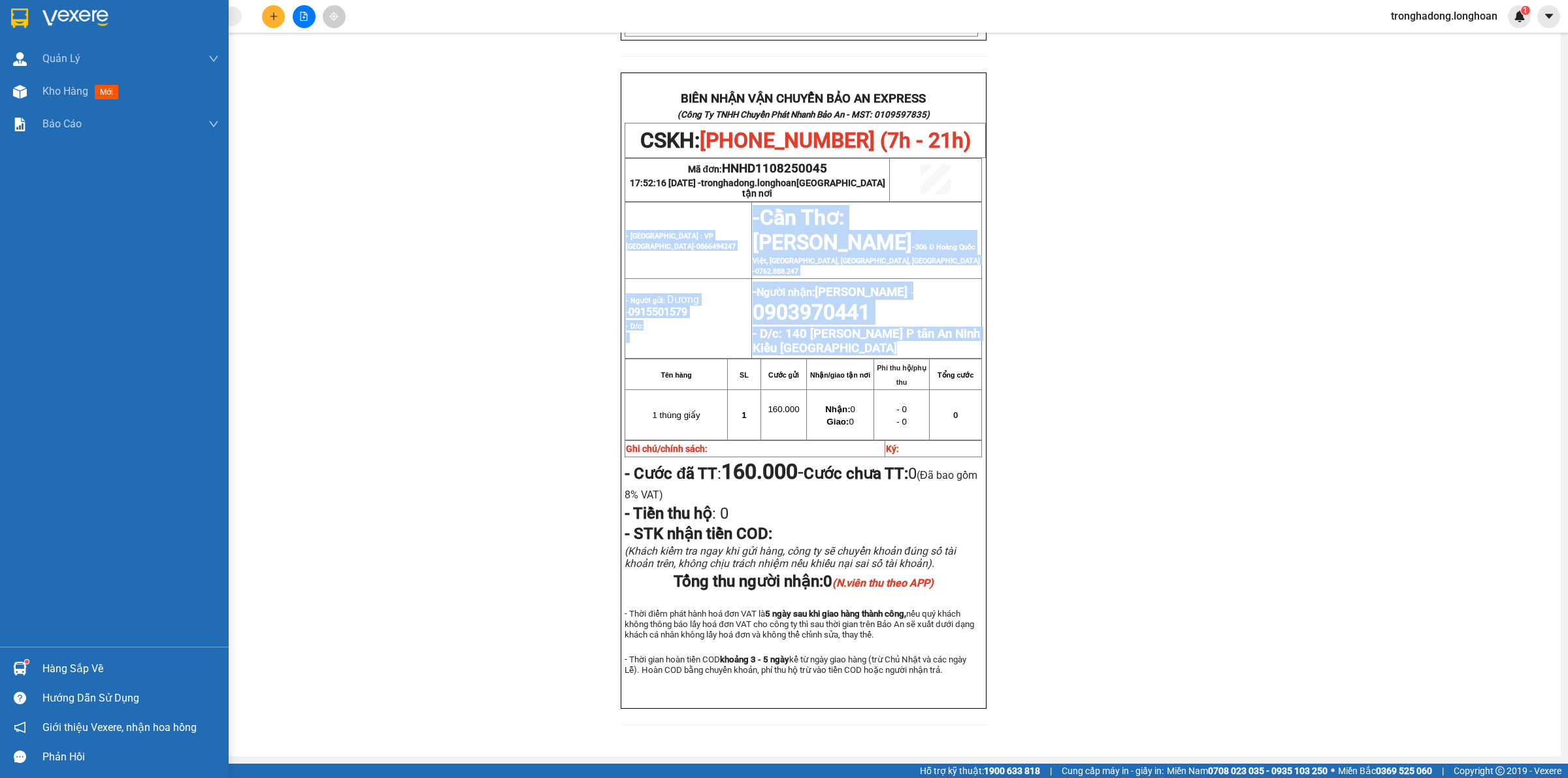
click at [12, 10] on img at bounding box center [20, 18] width 17 height 20
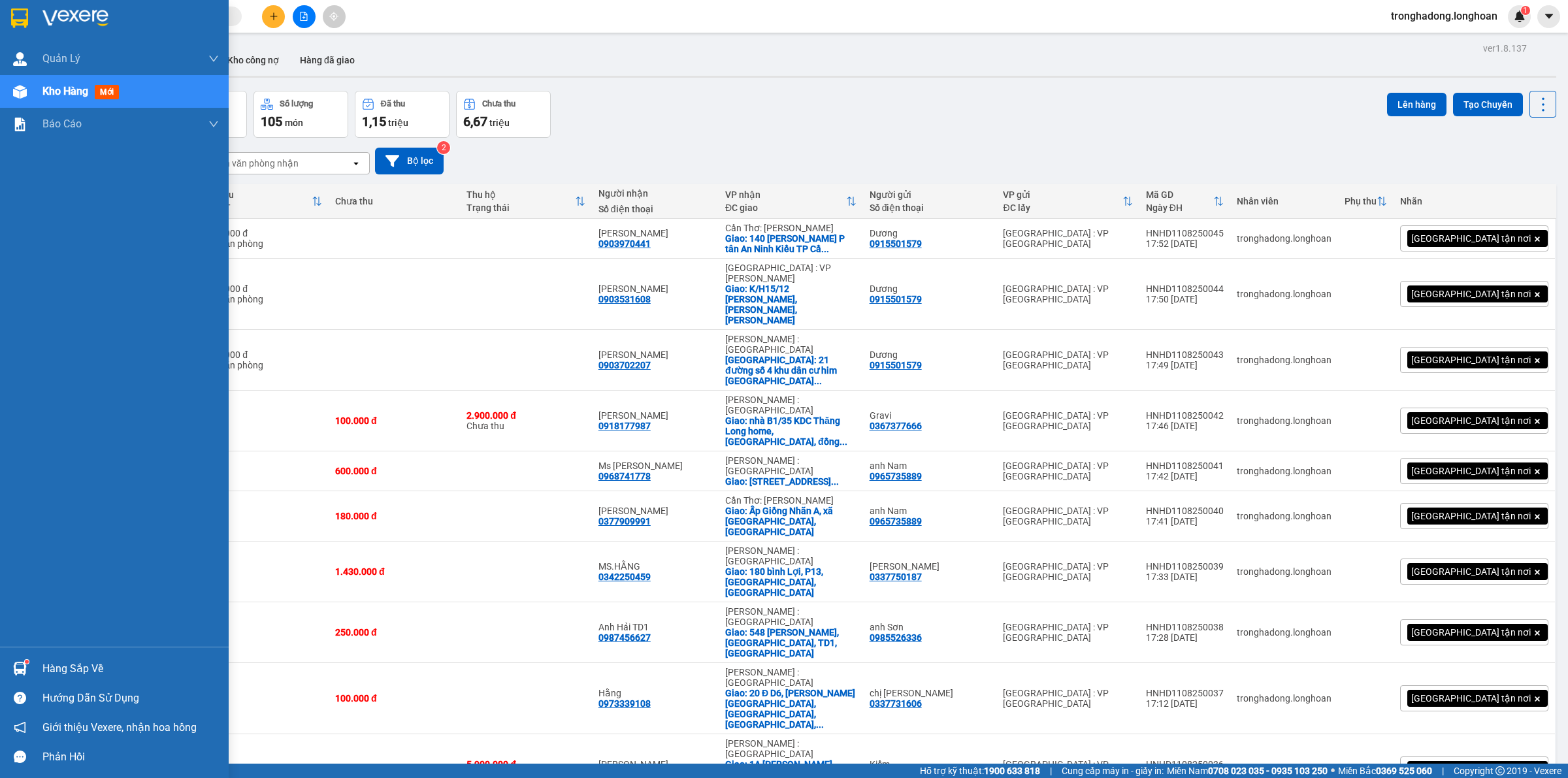
click at [15, 20] on img at bounding box center [20, 18] width 17 height 20
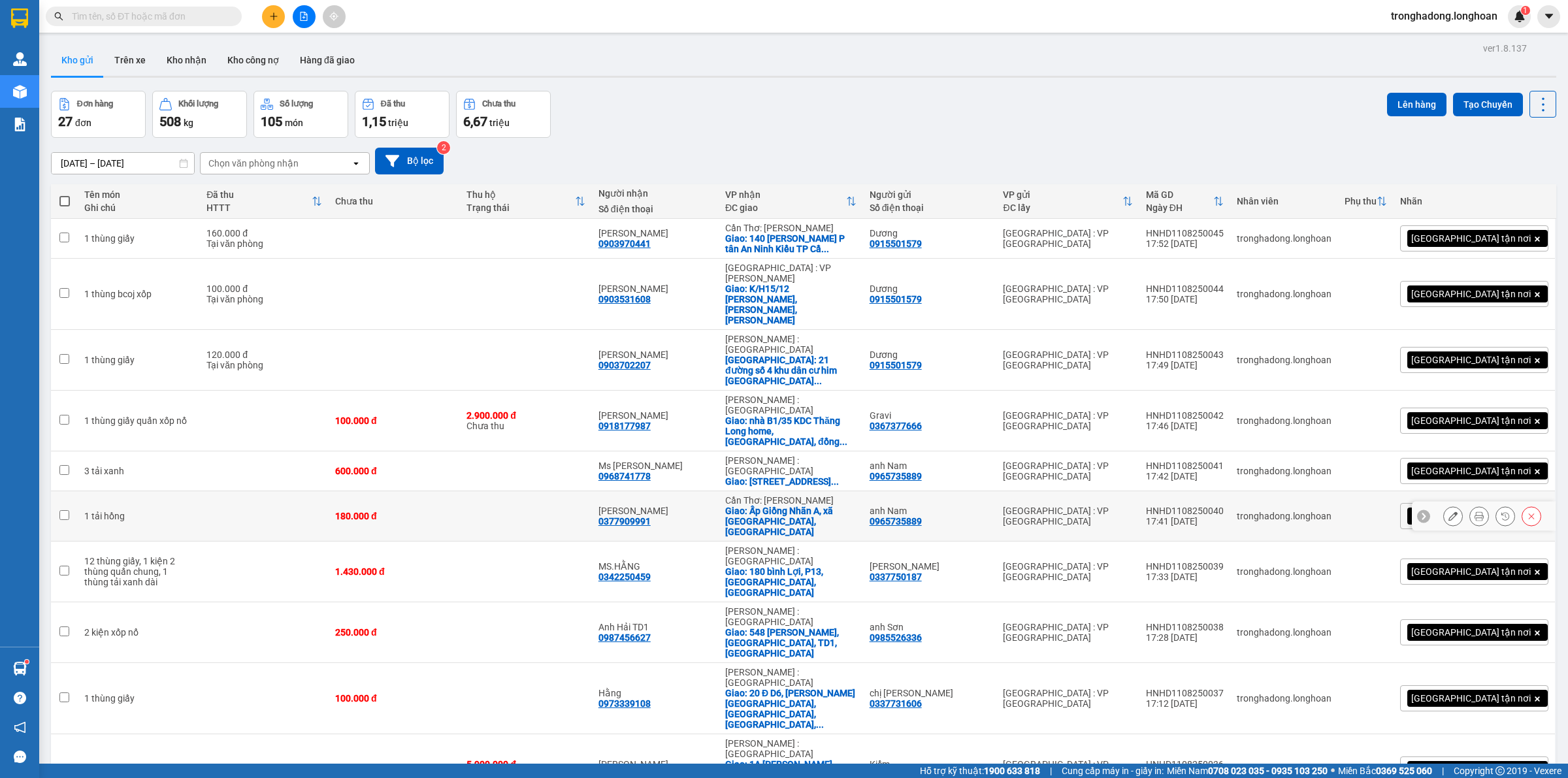
drag, startPoint x: 1438, startPoint y: 456, endPoint x: 1432, endPoint y: 452, distance: 7.2
click at [1444, 506] on div at bounding box center [1453, 516] width 20 height 20
click at [861, 124] on div "Đơn hàng 27 đơn Khối lượng 508 kg Số lượng 105 món Đã thu 1,15 triệu Chưa thu 6…" at bounding box center [804, 115] width 1505 height 47
click at [876, 125] on div "Đơn hàng 27 đơn Khối lượng 508 kg Số lượng 105 món Đã thu 1,15 triệu Chưa thu 6…" at bounding box center [804, 115] width 1505 height 47
click at [815, 113] on div "Đơn hàng 27 đơn Khối lượng 508 kg Số lượng 105 món Đã thu 1,15 triệu Chưa thu 6…" at bounding box center [804, 115] width 1505 height 47
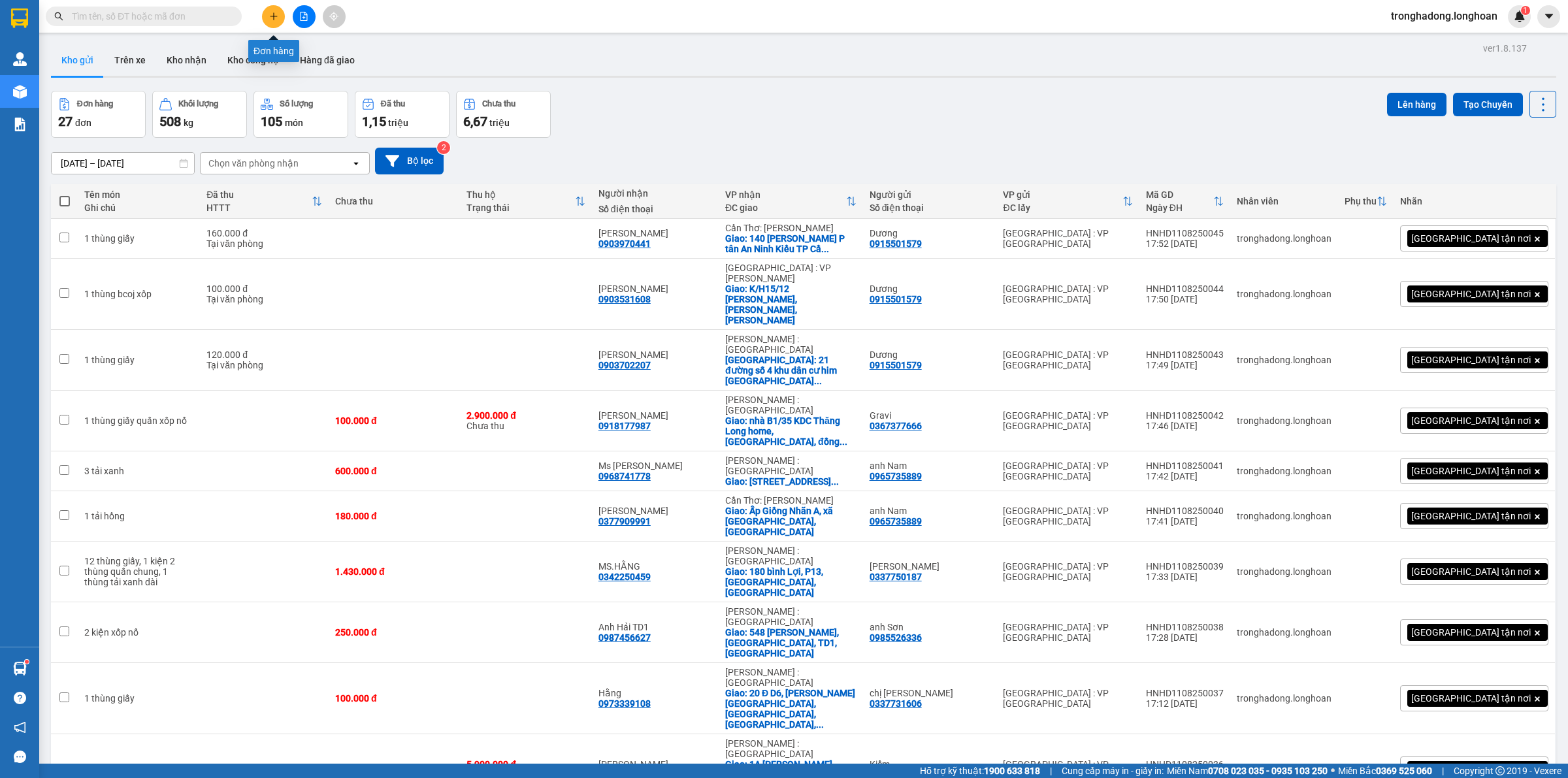
click at [276, 18] on icon "plus" at bounding box center [273, 16] width 10 height 10
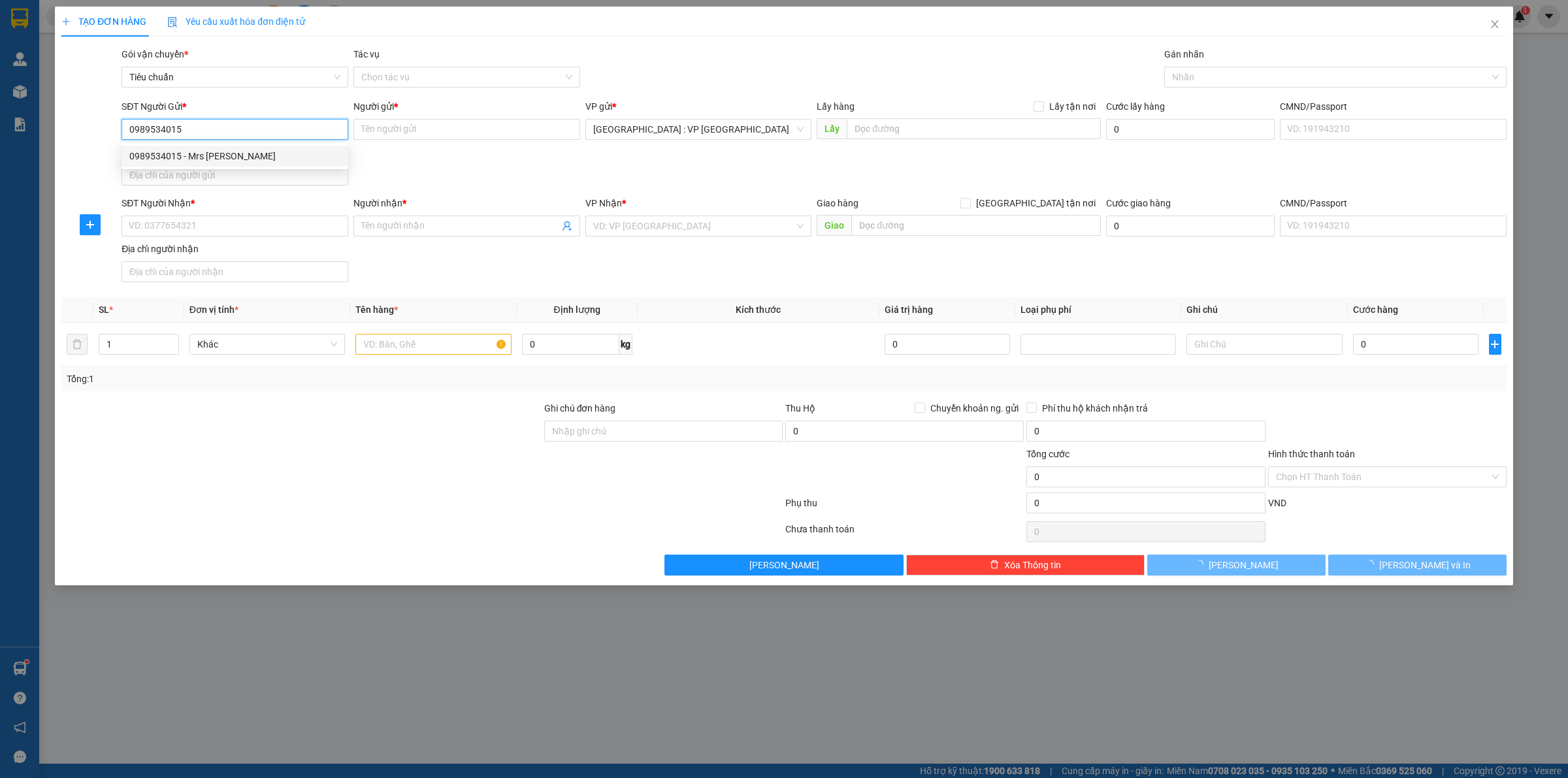
click at [230, 164] on div "0989534015 - Mrs [PERSON_NAME]" at bounding box center [234, 156] width 227 height 21
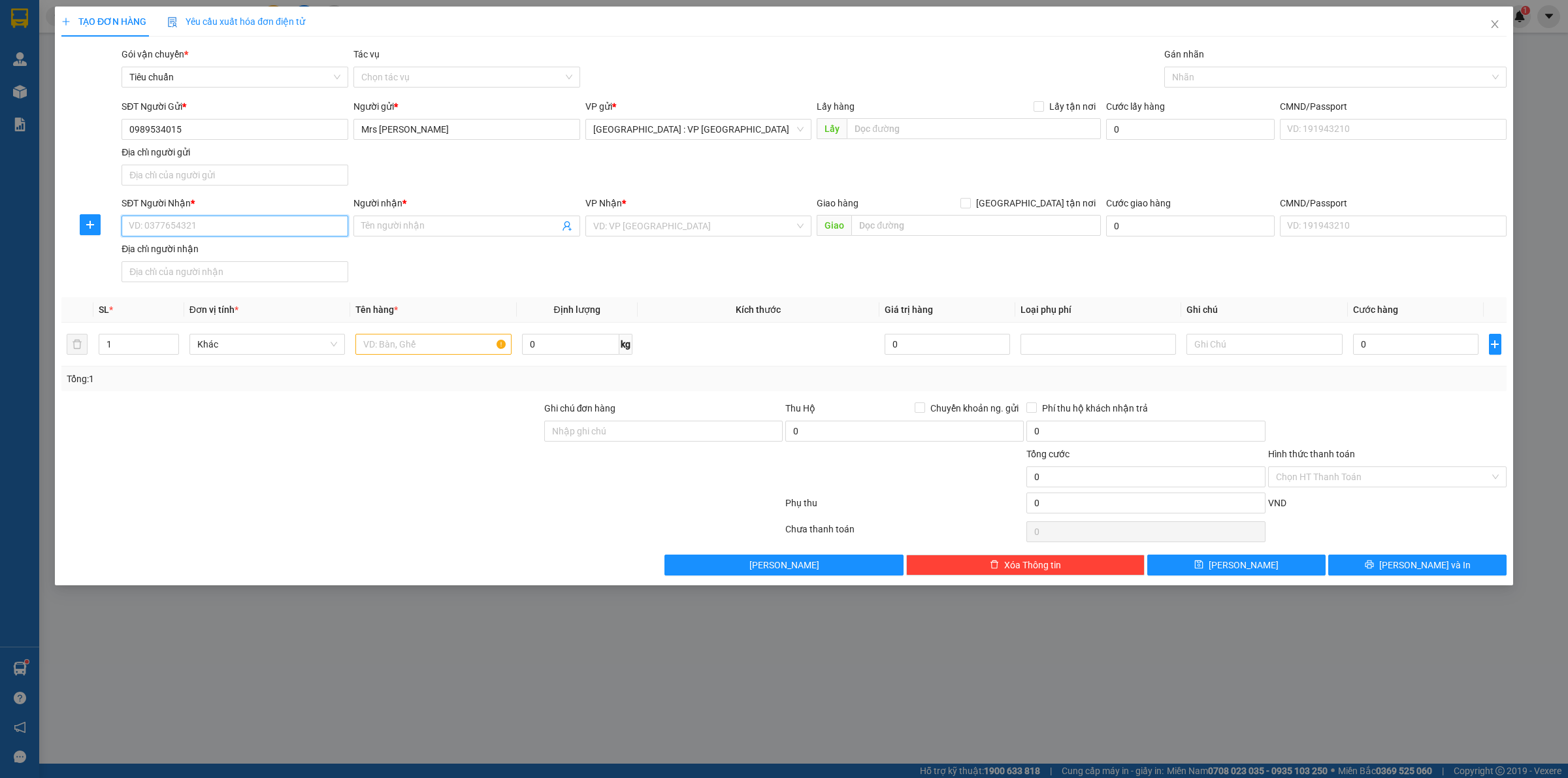
click at [252, 232] on input "SĐT Người Nhận *" at bounding box center [234, 226] width 227 height 21
click at [247, 221] on input "0773496105" at bounding box center [234, 226] width 227 height 21
click at [226, 250] on div "0773496105 - A Bảo" at bounding box center [234, 254] width 211 height 15
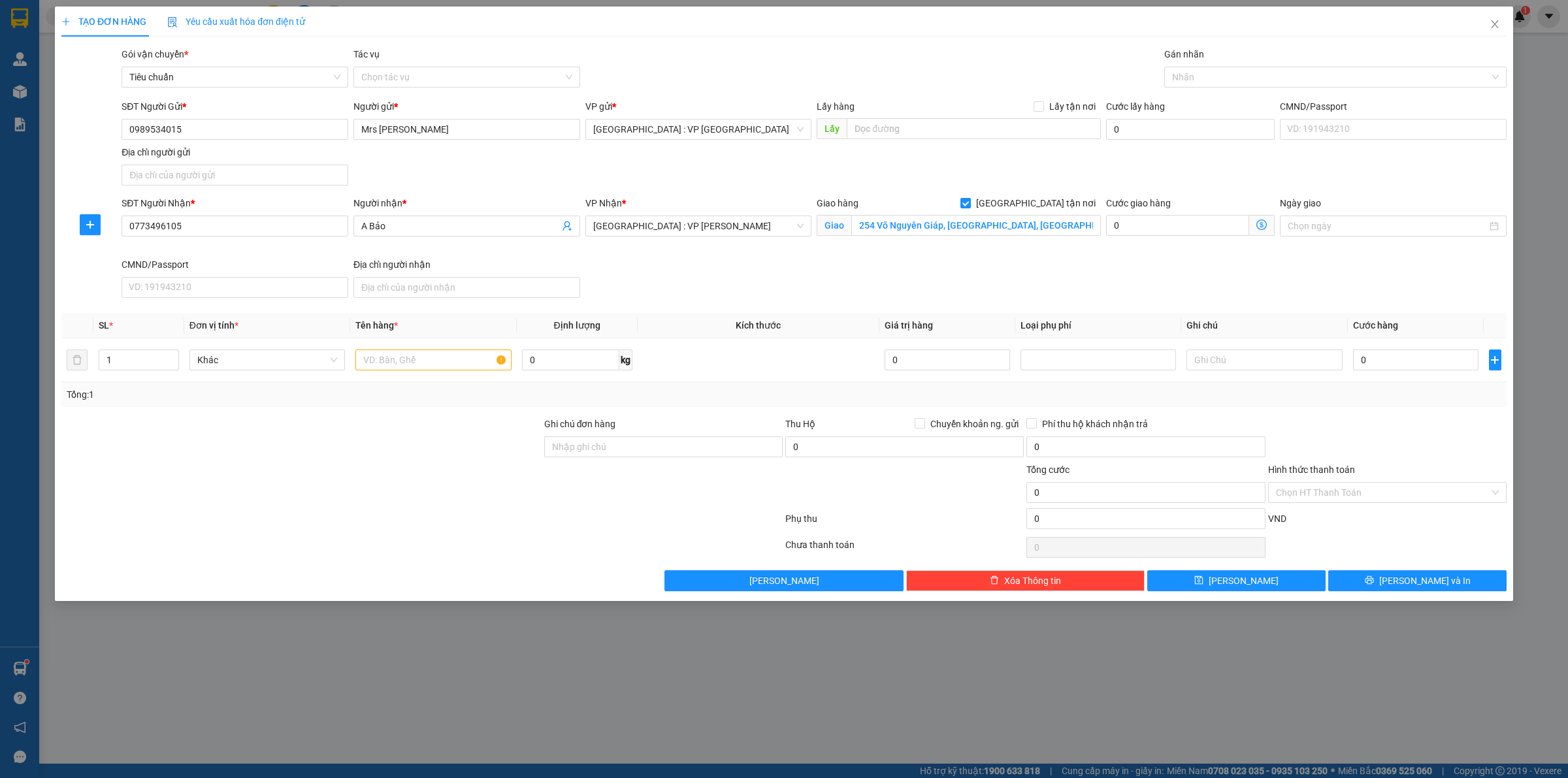
click at [784, 274] on div "SĐT Người Nhận * 0773496105 Người nhận * A Bảo VP Nhận * [GEOGRAPHIC_DATA] : VP…" at bounding box center [814, 249] width 1391 height 107
click at [1209, 76] on div at bounding box center [1329, 77] width 323 height 16
click at [441, 363] on input "text" at bounding box center [432, 360] width 155 height 21
click at [1387, 356] on input "0" at bounding box center [1416, 360] width 126 height 21
click at [1434, 459] on div at bounding box center [1387, 439] width 241 height 46
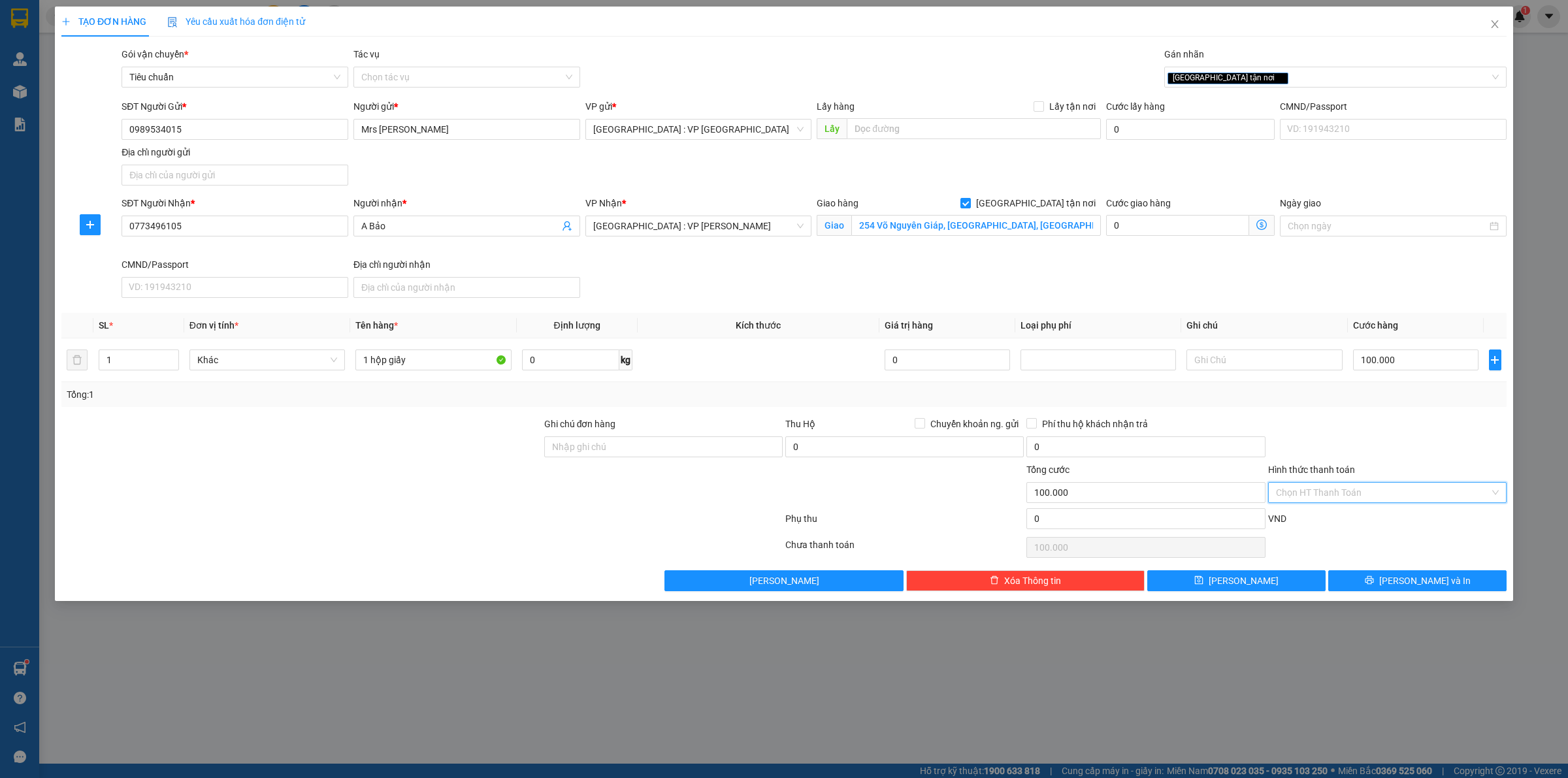
click at [1380, 491] on input "Hình thức thanh toán" at bounding box center [1383, 492] width 214 height 20
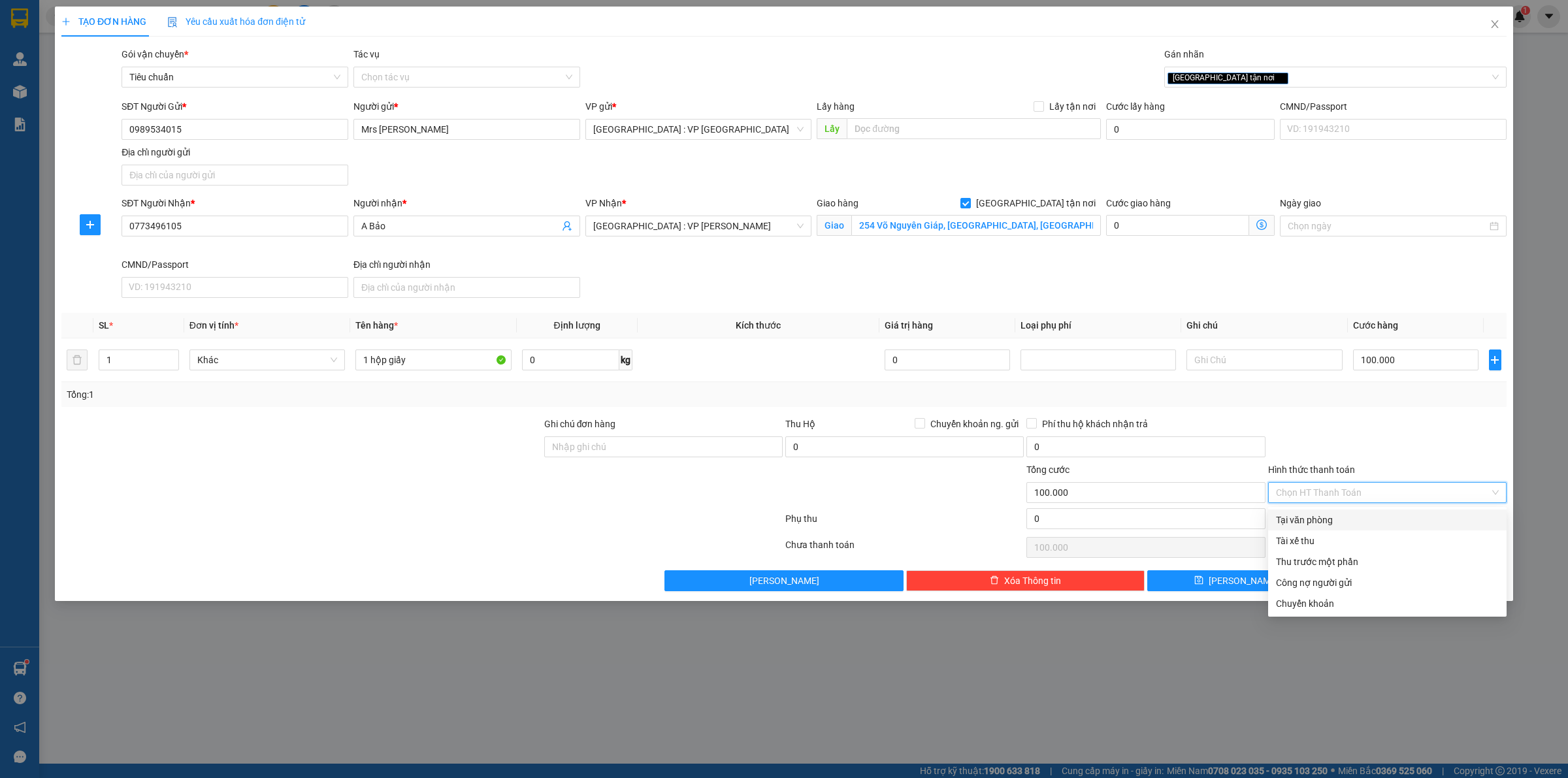
click at [1347, 527] on div "Tại văn phòng" at bounding box center [1387, 520] width 223 height 15
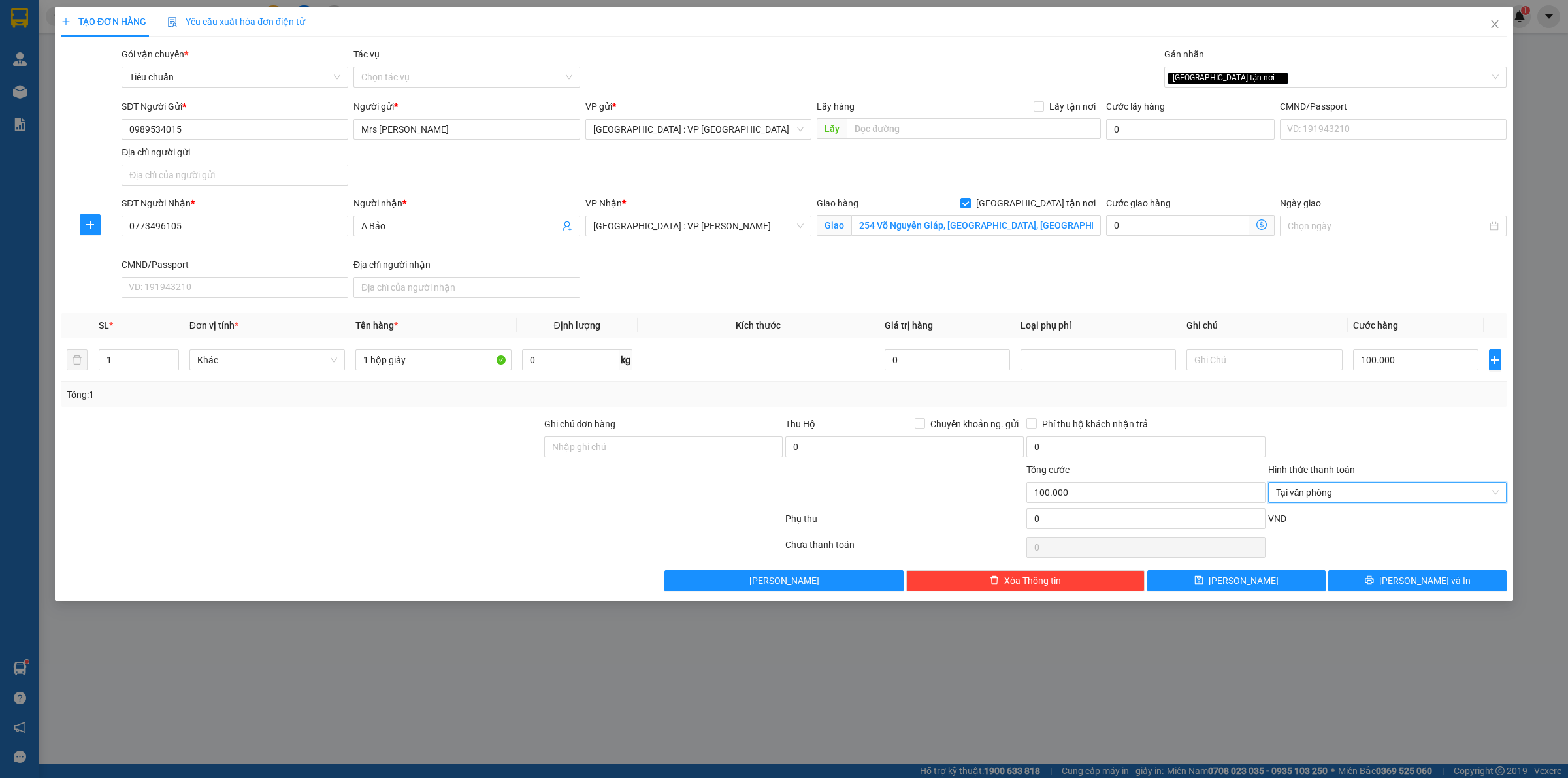
click at [1376, 411] on div "Transit Pickup Surcharge Ids Transit Deliver Surcharge Ids Transit Deliver Surc…" at bounding box center [784, 319] width 1446 height 544
click at [1343, 415] on div "Transit Pickup Surcharge Ids Transit Deliver Surcharge Ids Transit Deliver Surc…" at bounding box center [784, 319] width 1446 height 544
drag, startPoint x: 1364, startPoint y: 582, endPoint x: 1376, endPoint y: 583, distance: 12.0
click at [1339, 518] on div "Transit Pickup Surcharge Ids Transit Deliver Surcharge Ids Transit Deliver Surc…" at bounding box center [784, 319] width 1446 height 544
click at [1377, 584] on button "[PERSON_NAME] và In" at bounding box center [1417, 581] width 178 height 21
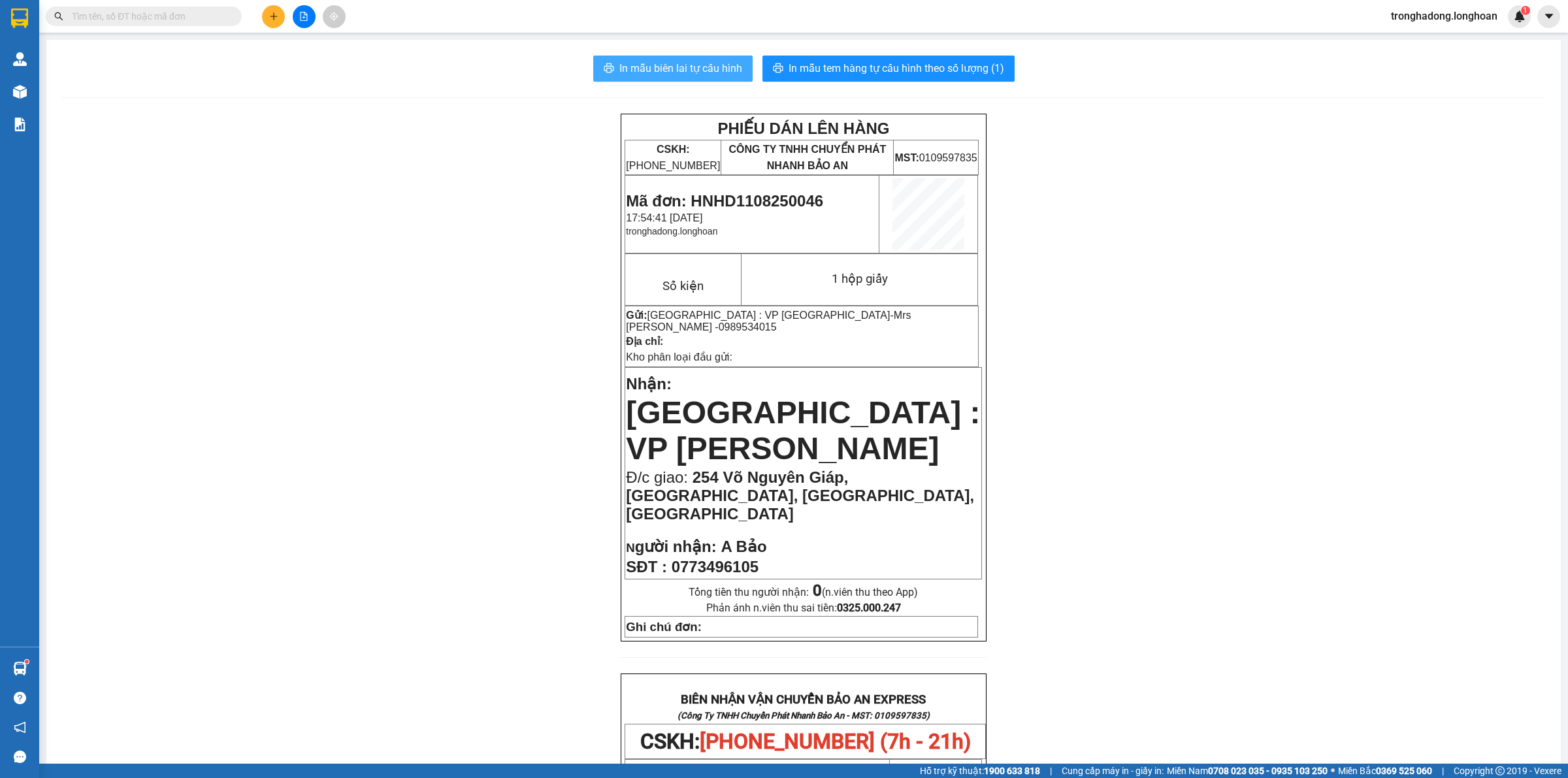
click at [620, 68] on span "In mẫu biên lai tự cấu hình" at bounding box center [682, 68] width 123 height 16
click at [834, 74] on span "In mẫu tem hàng tự cấu hình theo số lượng (1)" at bounding box center [897, 68] width 215 height 16
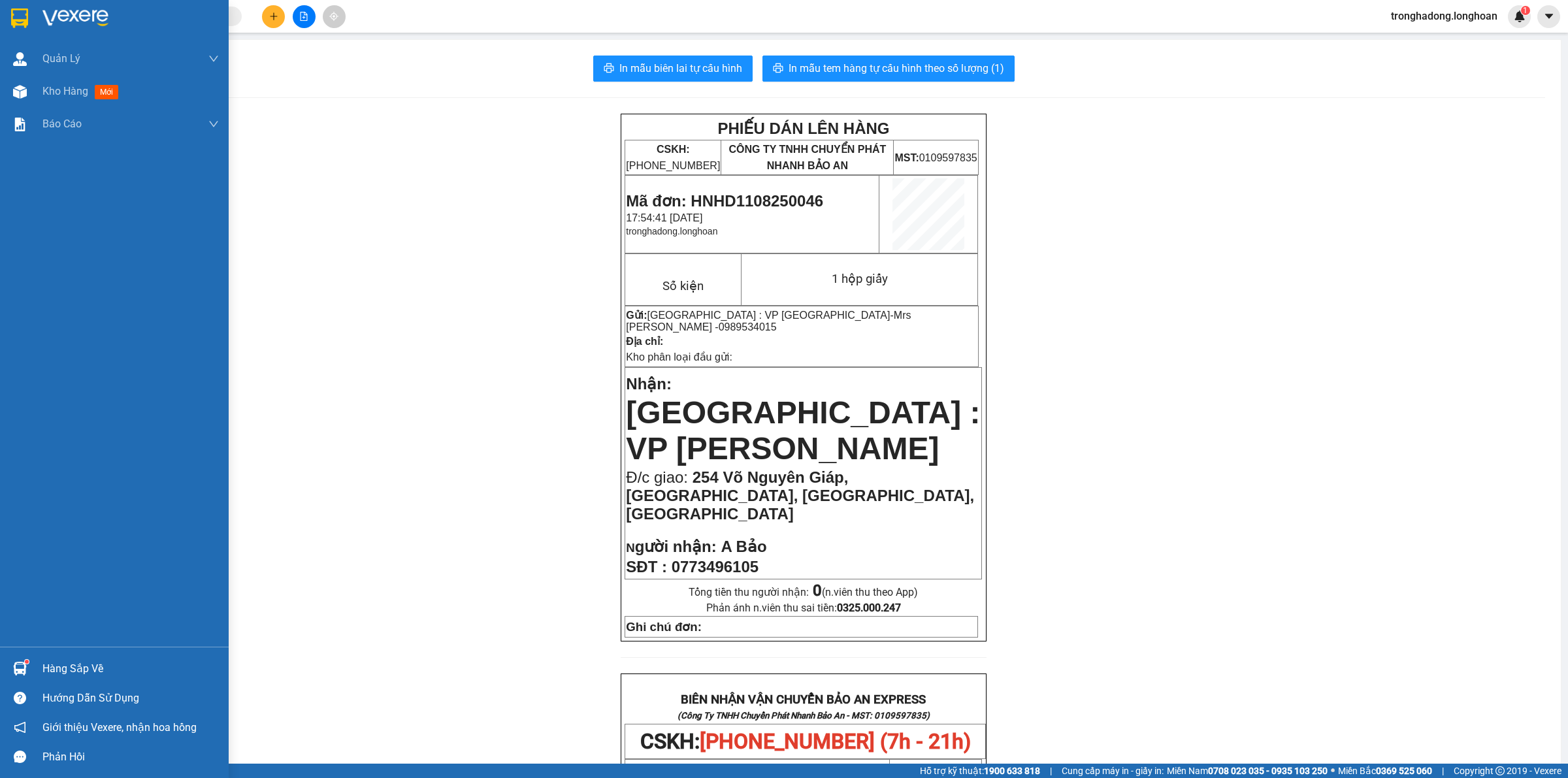
click at [25, 10] on img at bounding box center [20, 18] width 17 height 20
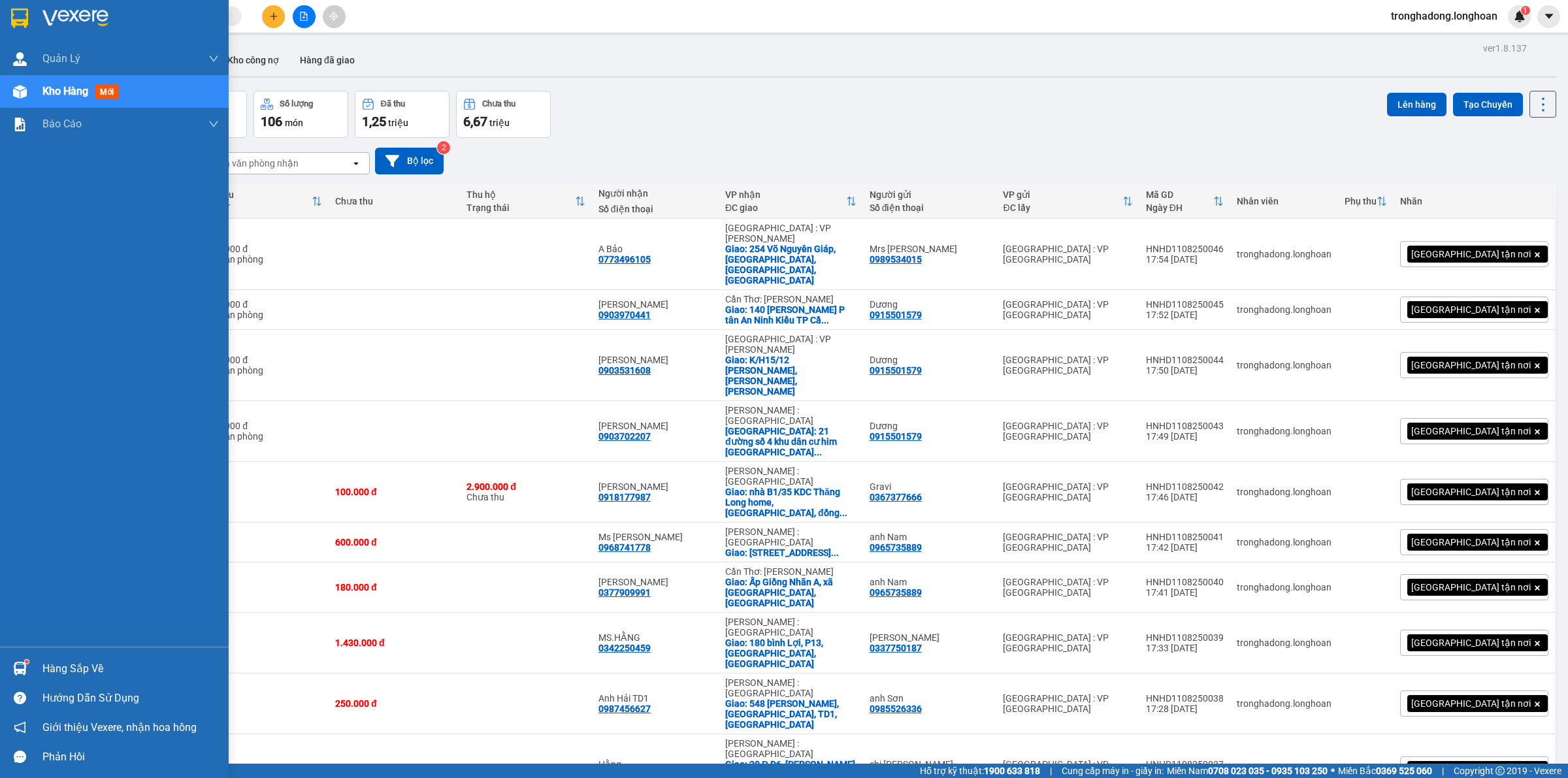
click at [21, 16] on img at bounding box center [20, 18] width 17 height 20
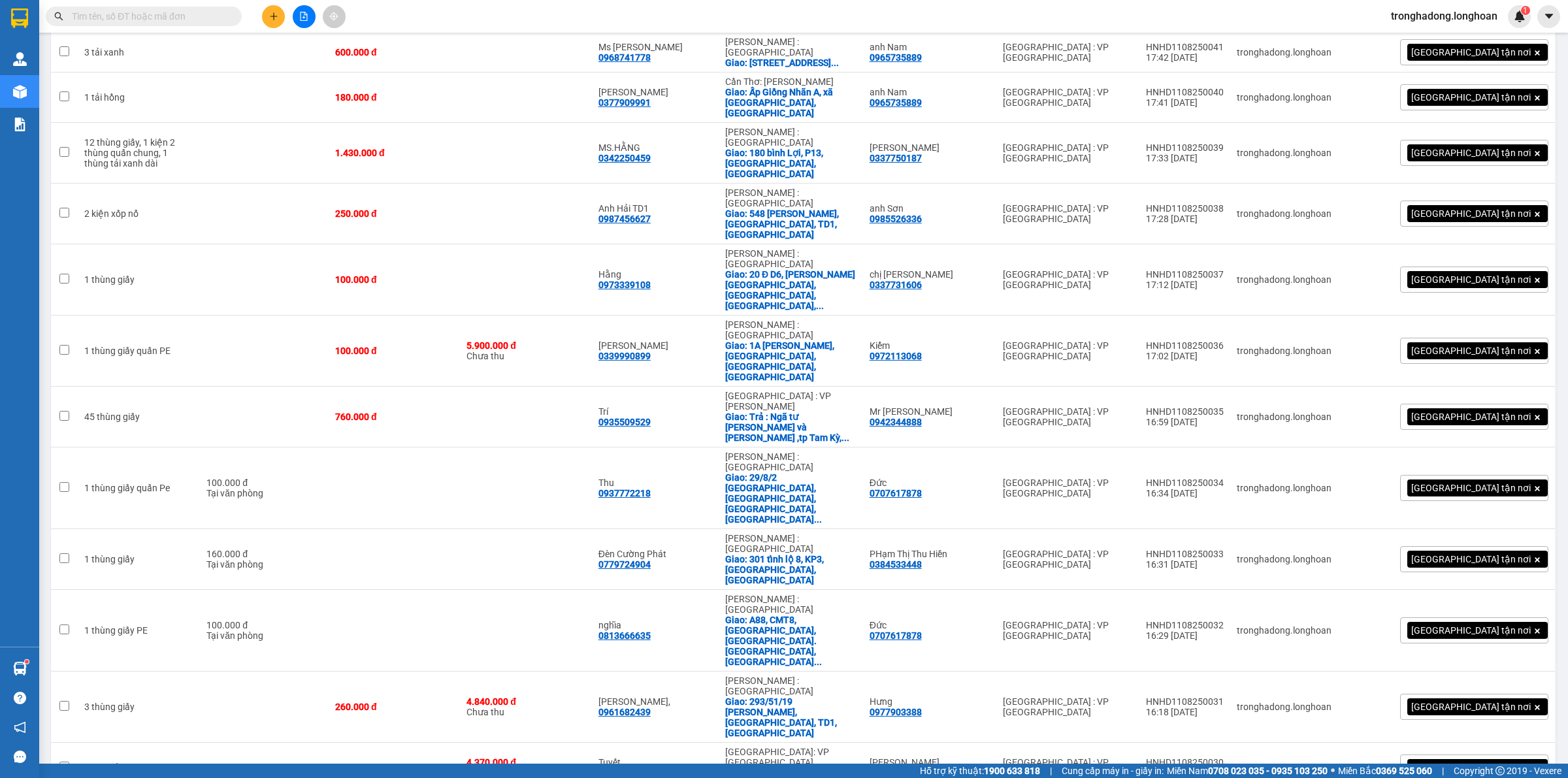
scroll to position [572, 0]
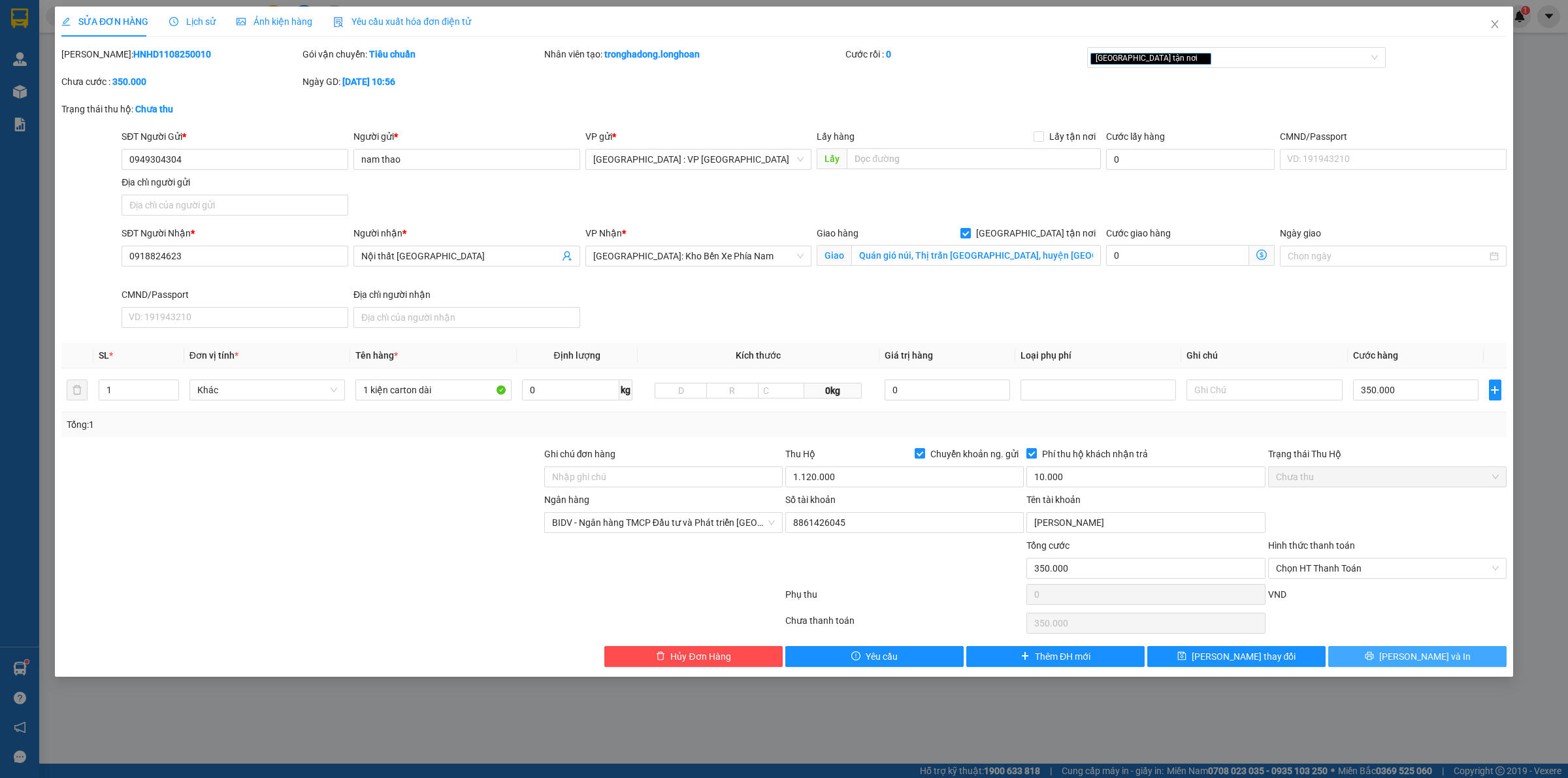
click at [1405, 655] on button "[PERSON_NAME] và In" at bounding box center [1417, 656] width 178 height 21
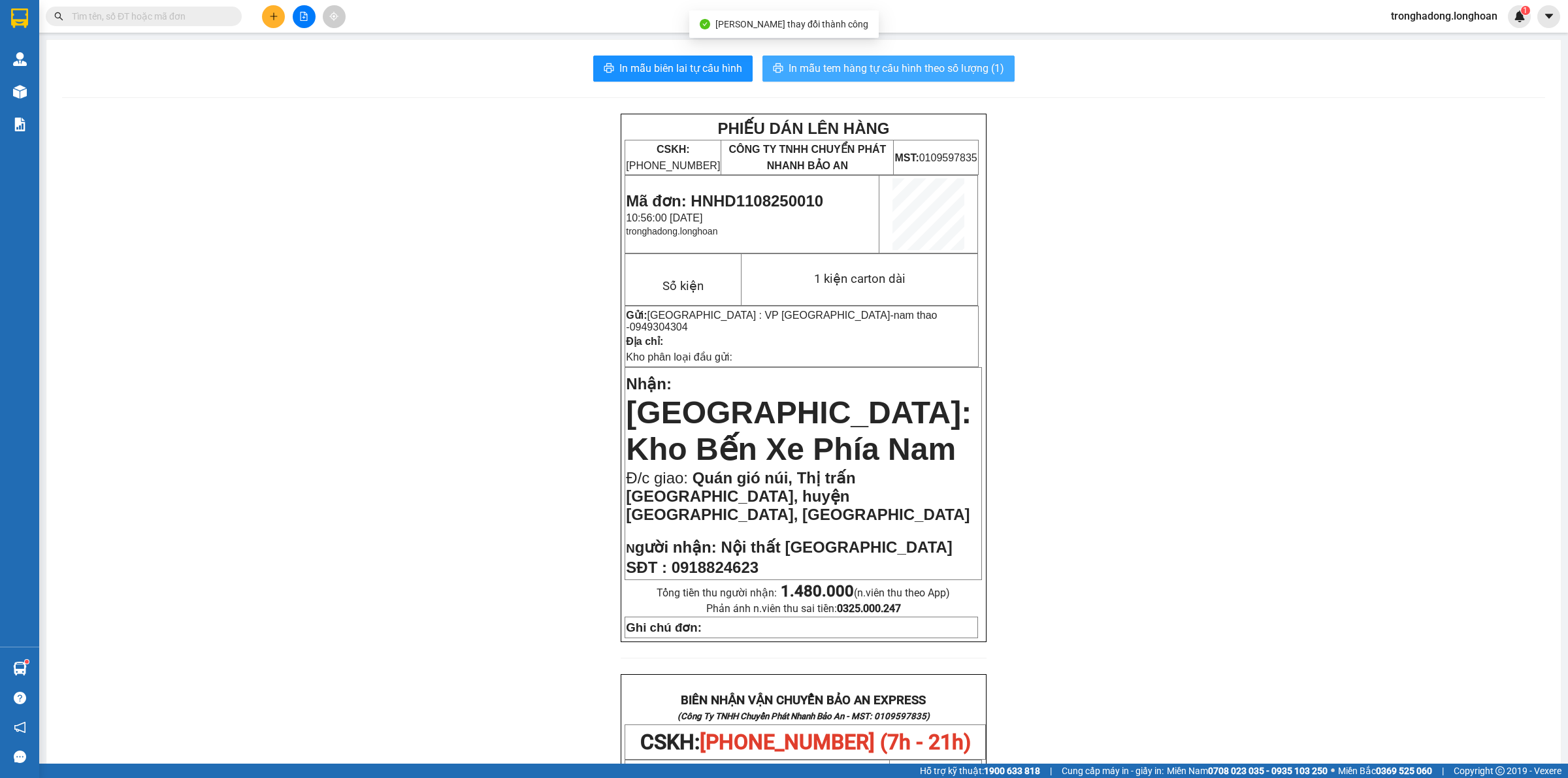
click at [866, 67] on span "In mẫu tem hàng tự cấu hình theo số lượng (1)" at bounding box center [897, 68] width 215 height 16
click at [281, 20] on button at bounding box center [273, 16] width 23 height 23
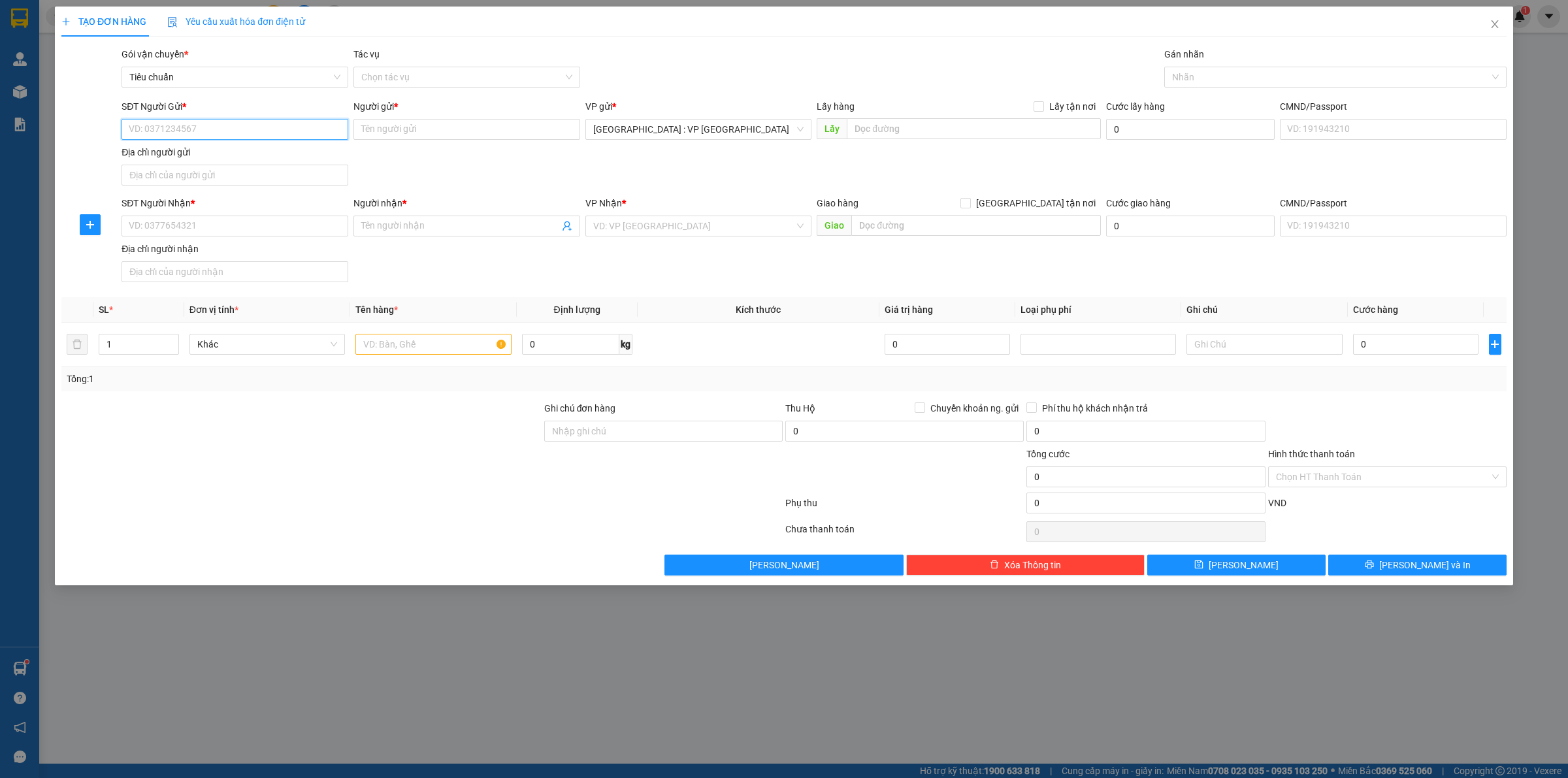
click at [260, 132] on input "SĐT Người Gửi *" at bounding box center [234, 129] width 227 height 21
click at [234, 119] on input "0366392681" at bounding box center [234, 129] width 227 height 21
drag, startPoint x: 157, startPoint y: 132, endPoint x: 0, endPoint y: 134, distance: 157.0
click at [0, 134] on div "TẠO ĐƠN HÀNG Yêu cầu xuất hóa đơn điện tử Transit Pickup Surcharge Ids Transit …" at bounding box center [784, 389] width 1568 height 778
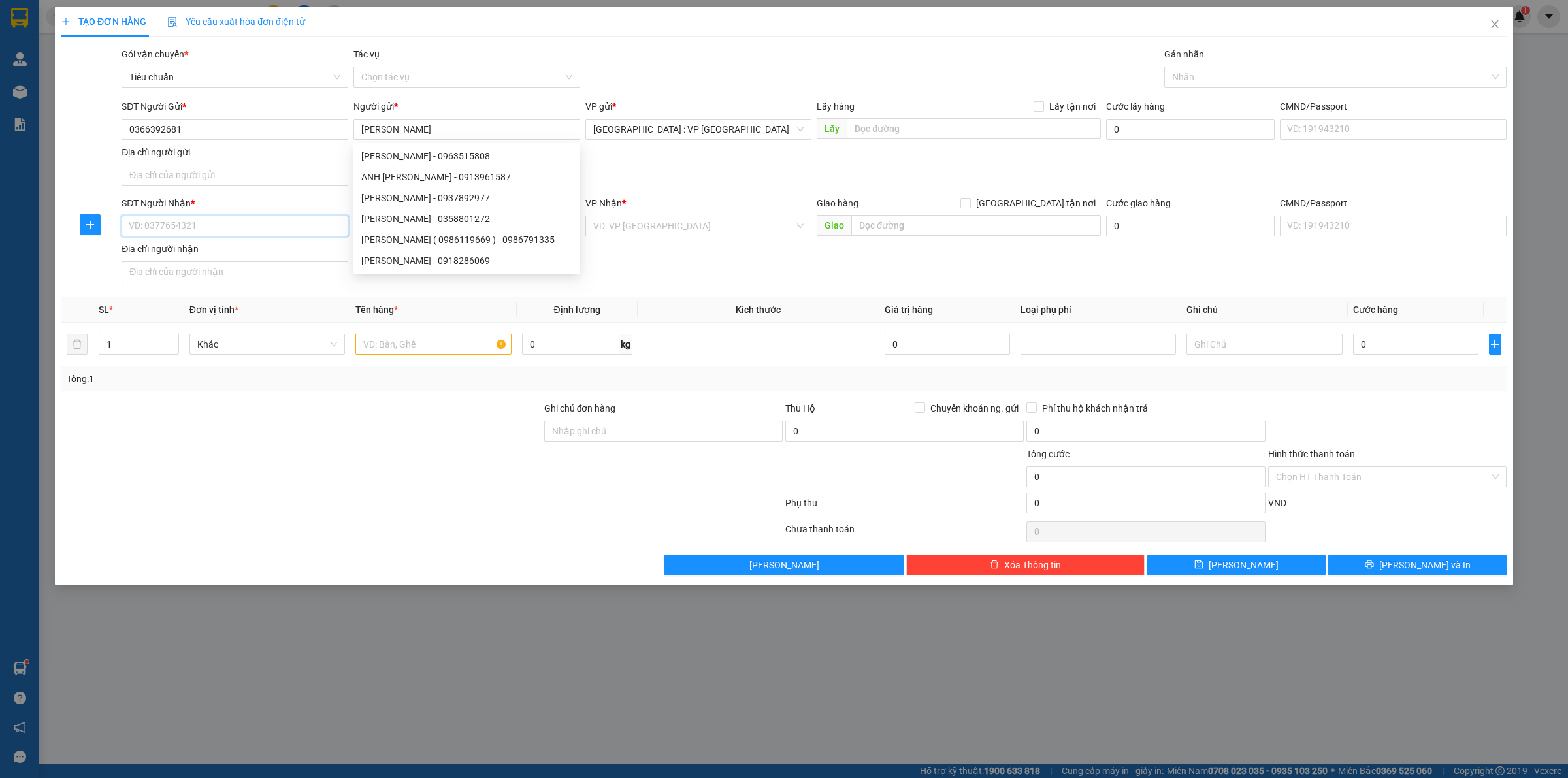
click at [171, 226] on input "SĐT Người Nhận *" at bounding box center [234, 226] width 227 height 21
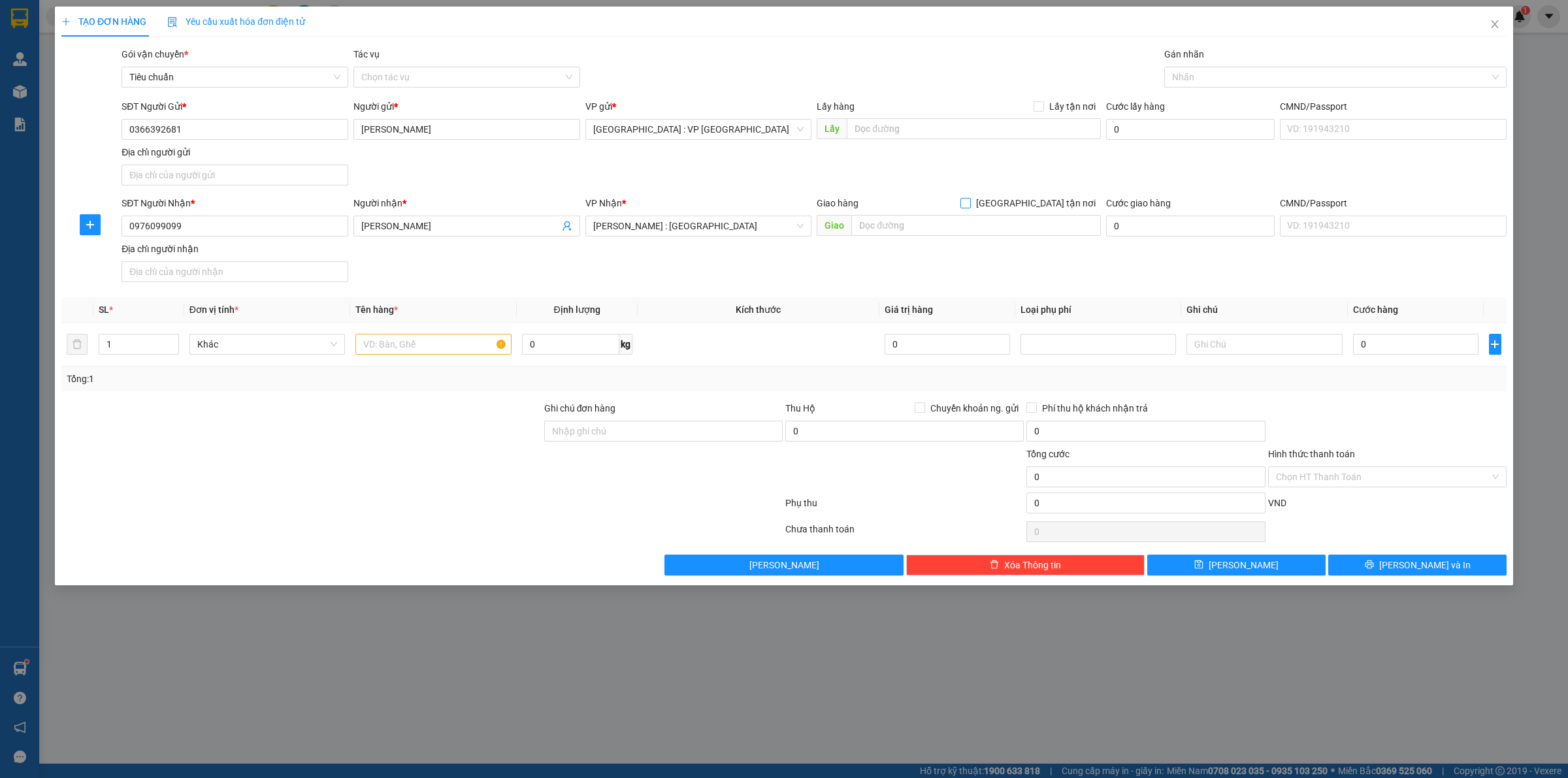
click at [960, 198] on input "[GEOGRAPHIC_DATA] tận nơi" at bounding box center [965, 202] width 10 height 10
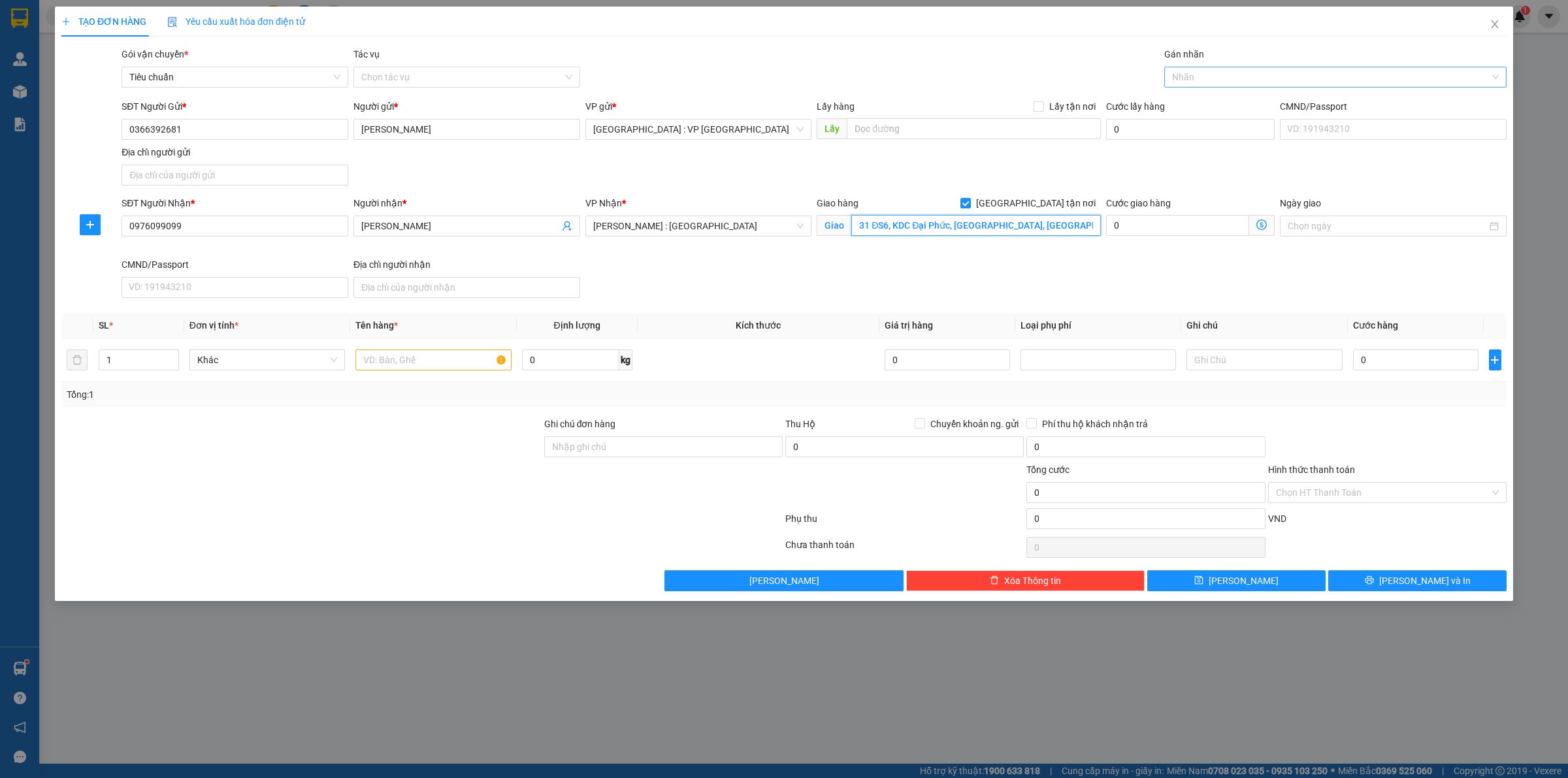
click at [1233, 79] on div at bounding box center [1329, 77] width 323 height 16
click at [399, 371] on input "text" at bounding box center [432, 360] width 155 height 21
click at [136, 360] on input "1" at bounding box center [138, 359] width 79 height 20
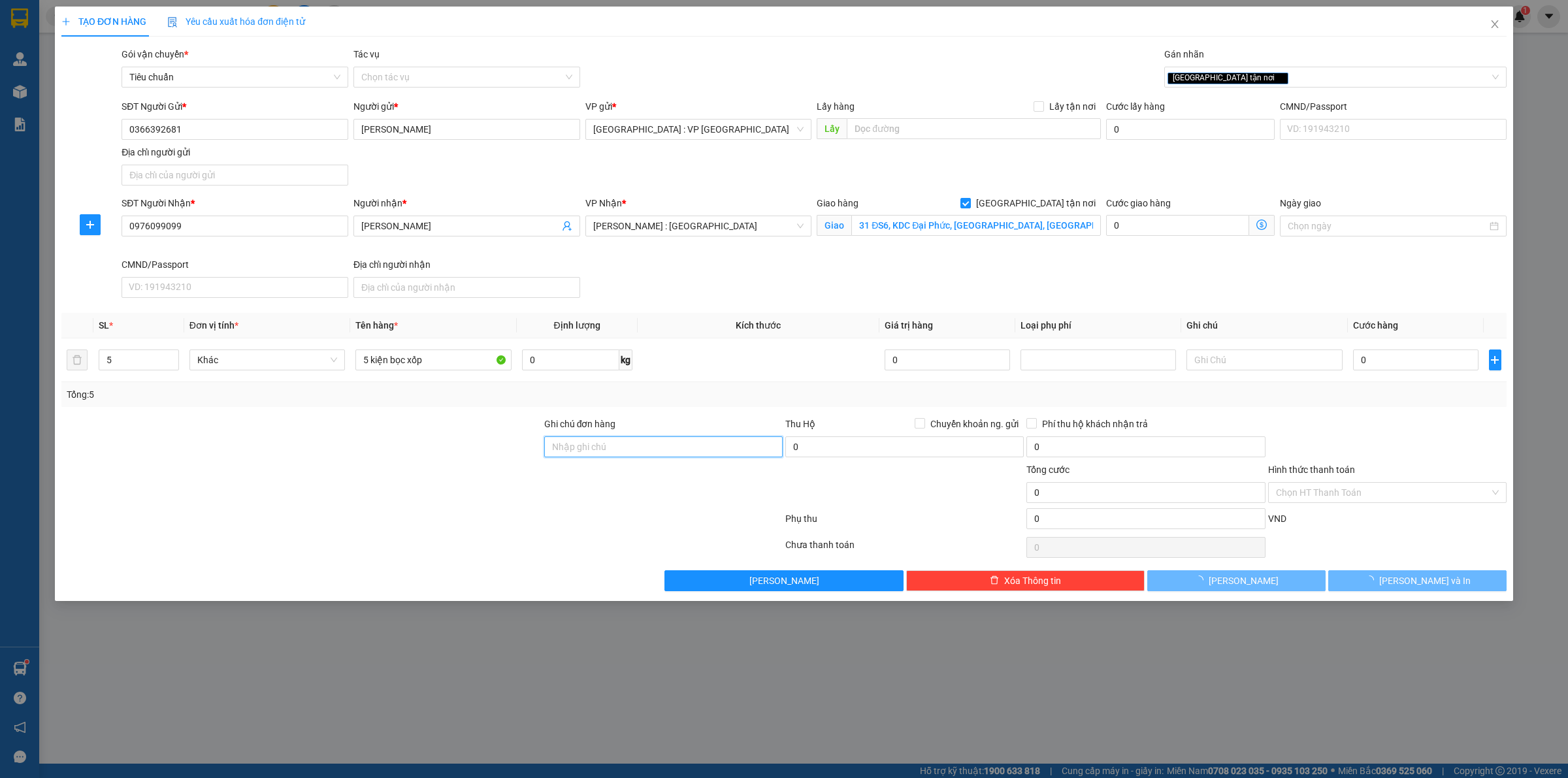
click at [629, 445] on input "Ghi chú đơn hàng" at bounding box center [663, 447] width 239 height 21
click at [709, 415] on div "Transit Pickup Surcharge Ids Transit Deliver Surcharge Ids Transit Deliver Surc…" at bounding box center [784, 319] width 1446 height 544
click at [742, 402] on div "Tổng: 5" at bounding box center [784, 394] width 1435 height 15
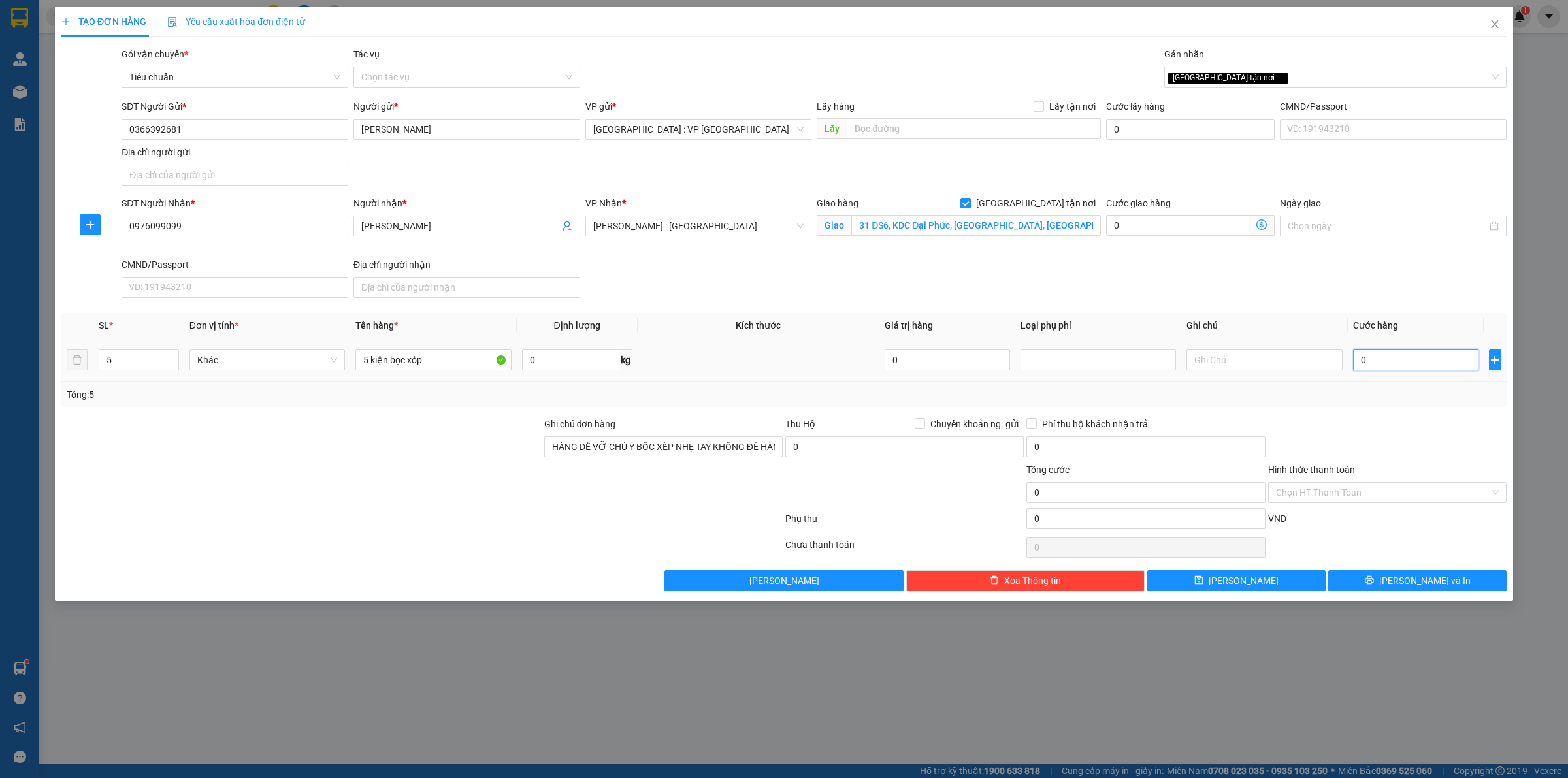
click at [1374, 354] on input "0" at bounding box center [1416, 360] width 126 height 21
click at [1383, 351] on input "0" at bounding box center [1416, 360] width 126 height 21
click at [1377, 353] on input "0" at bounding box center [1416, 360] width 126 height 21
click at [781, 387] on div "Tổng: 5" at bounding box center [784, 394] width 1435 height 15
click at [1351, 432] on div at bounding box center [1387, 439] width 241 height 46
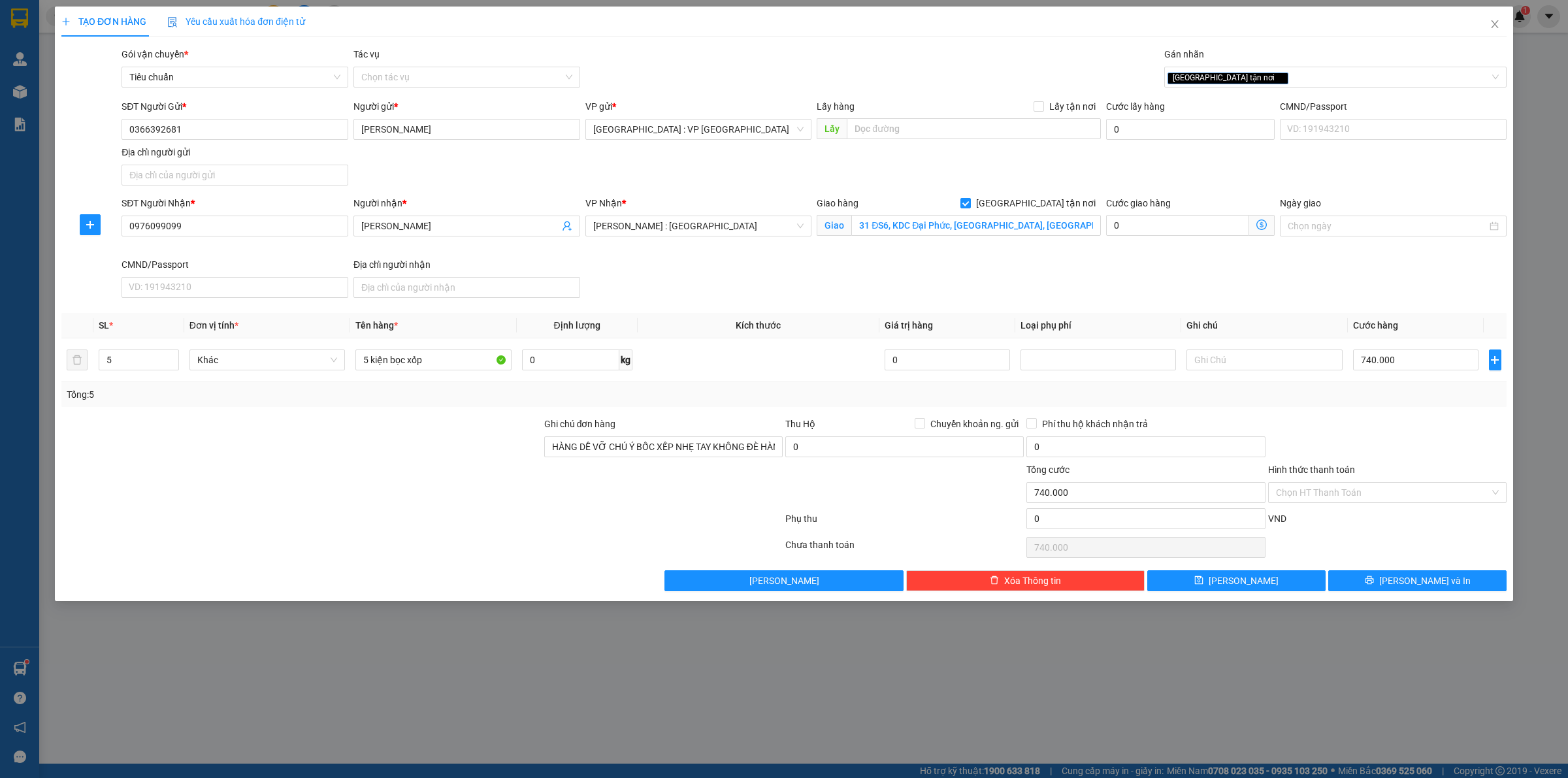
drag, startPoint x: 1349, startPoint y: 438, endPoint x: 1347, endPoint y: 488, distance: 50.0
click at [1348, 438] on div at bounding box center [1387, 439] width 241 height 46
click at [1347, 488] on input "Hình thức thanh toán" at bounding box center [1383, 492] width 214 height 20
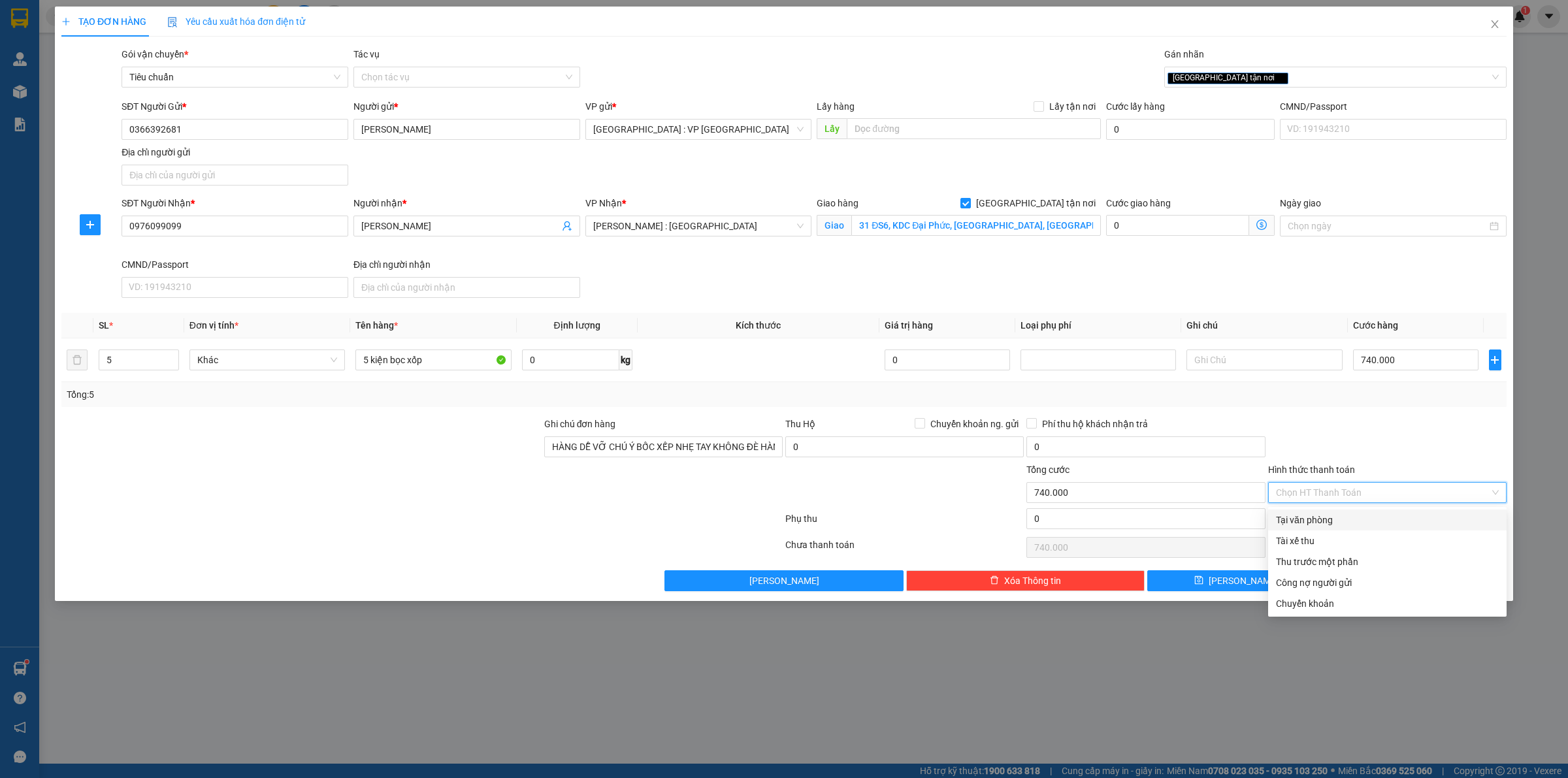
click at [1324, 515] on div "Tại văn phòng" at bounding box center [1387, 520] width 223 height 15
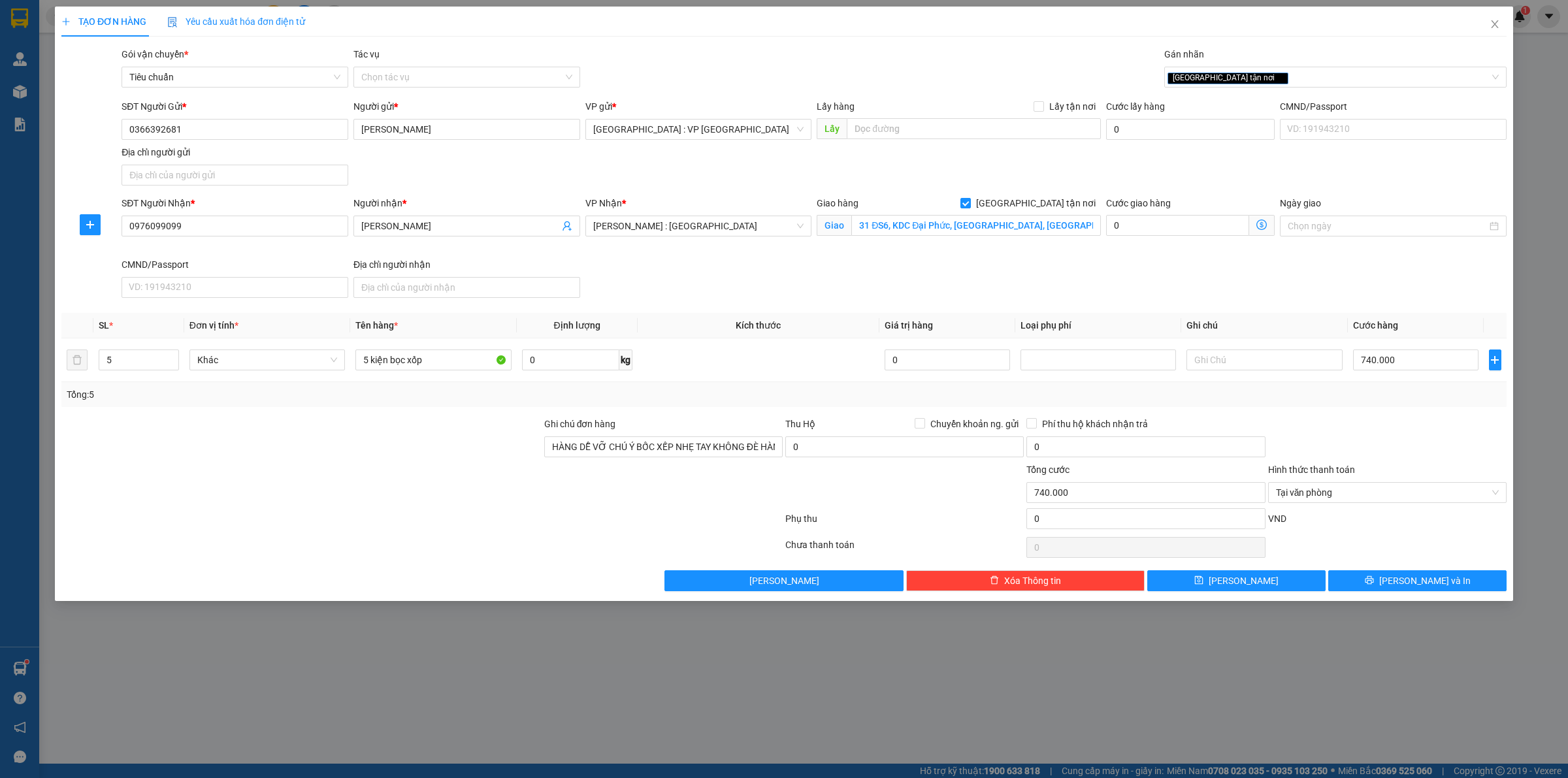
click at [1310, 426] on div at bounding box center [1387, 439] width 241 height 46
click at [775, 272] on div "SĐT Người Nhận * 0976099099 Người nhận * Anh Thanh VP Nhận * [GEOGRAPHIC_DATA] …" at bounding box center [814, 249] width 1391 height 107
click at [1374, 585] on icon "printer" at bounding box center [1369, 580] width 10 height 10
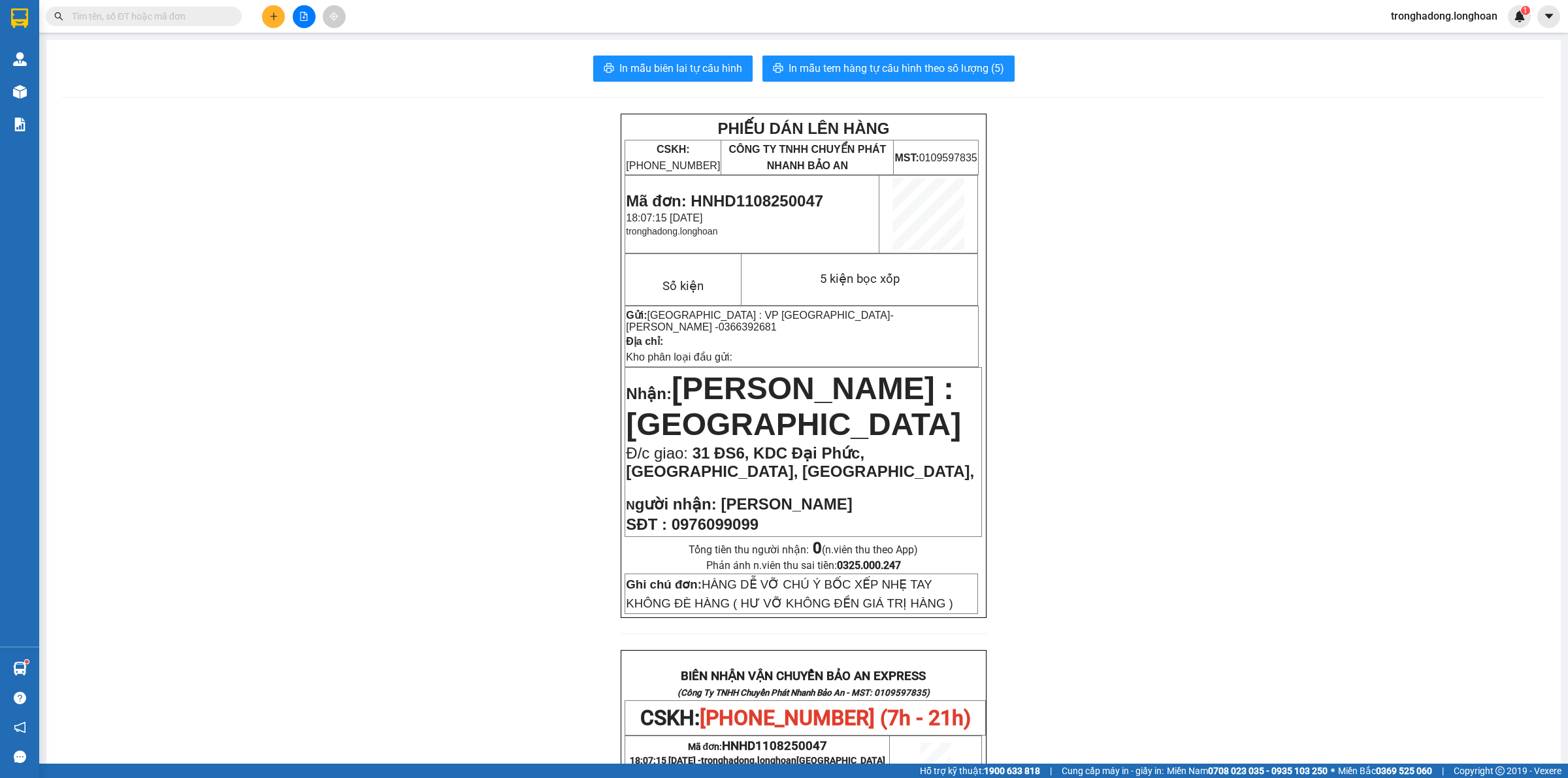
click at [526, 456] on div "PHIẾU DÁN LÊN HÀNG CSKH: [PHONE_NUMBER] CÔNG TY TNHH CHUYỂN PHÁT NHANH BẢO AN M…" at bounding box center [804, 729] width 1484 height 1230
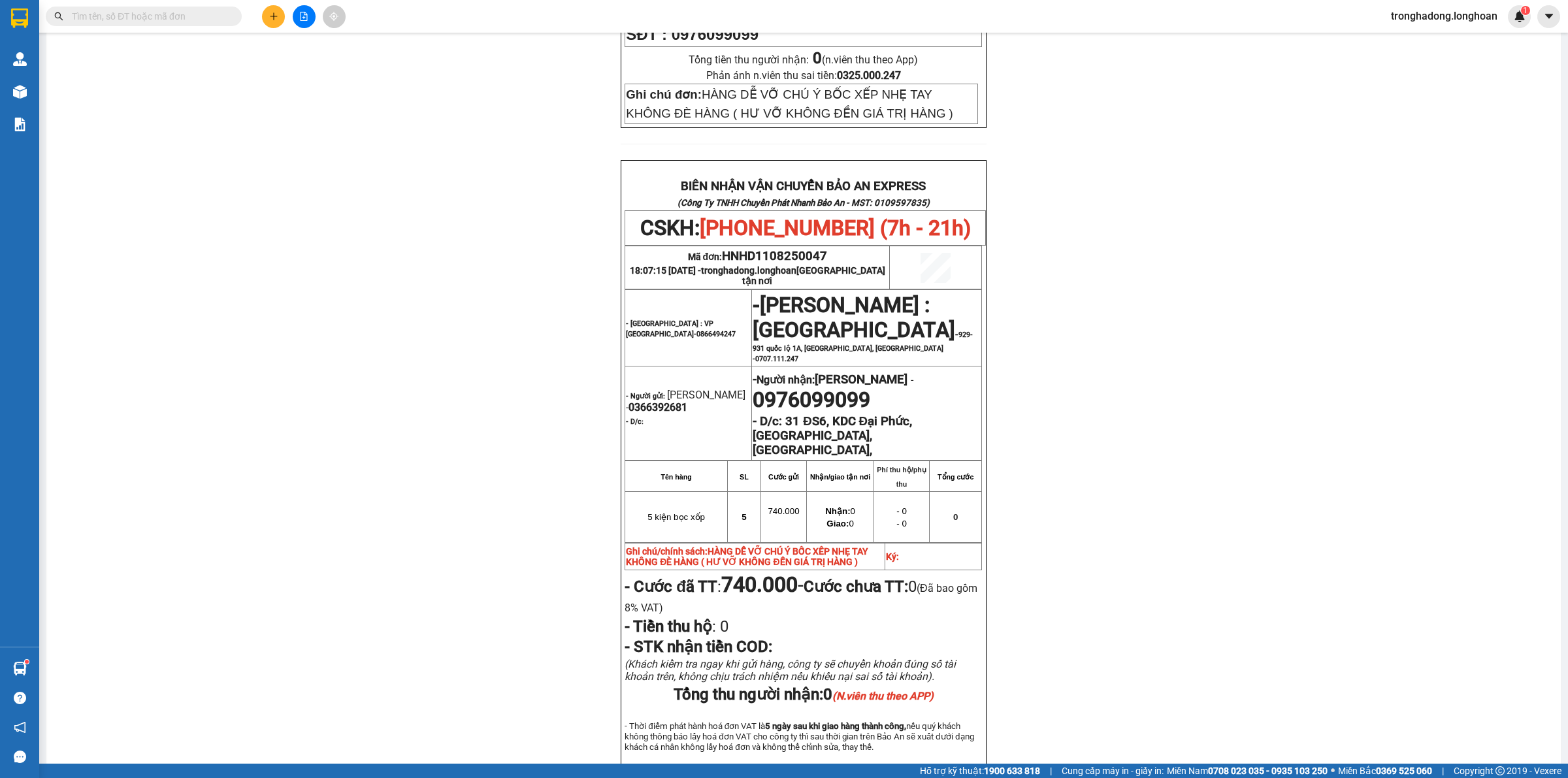
scroll to position [617, 0]
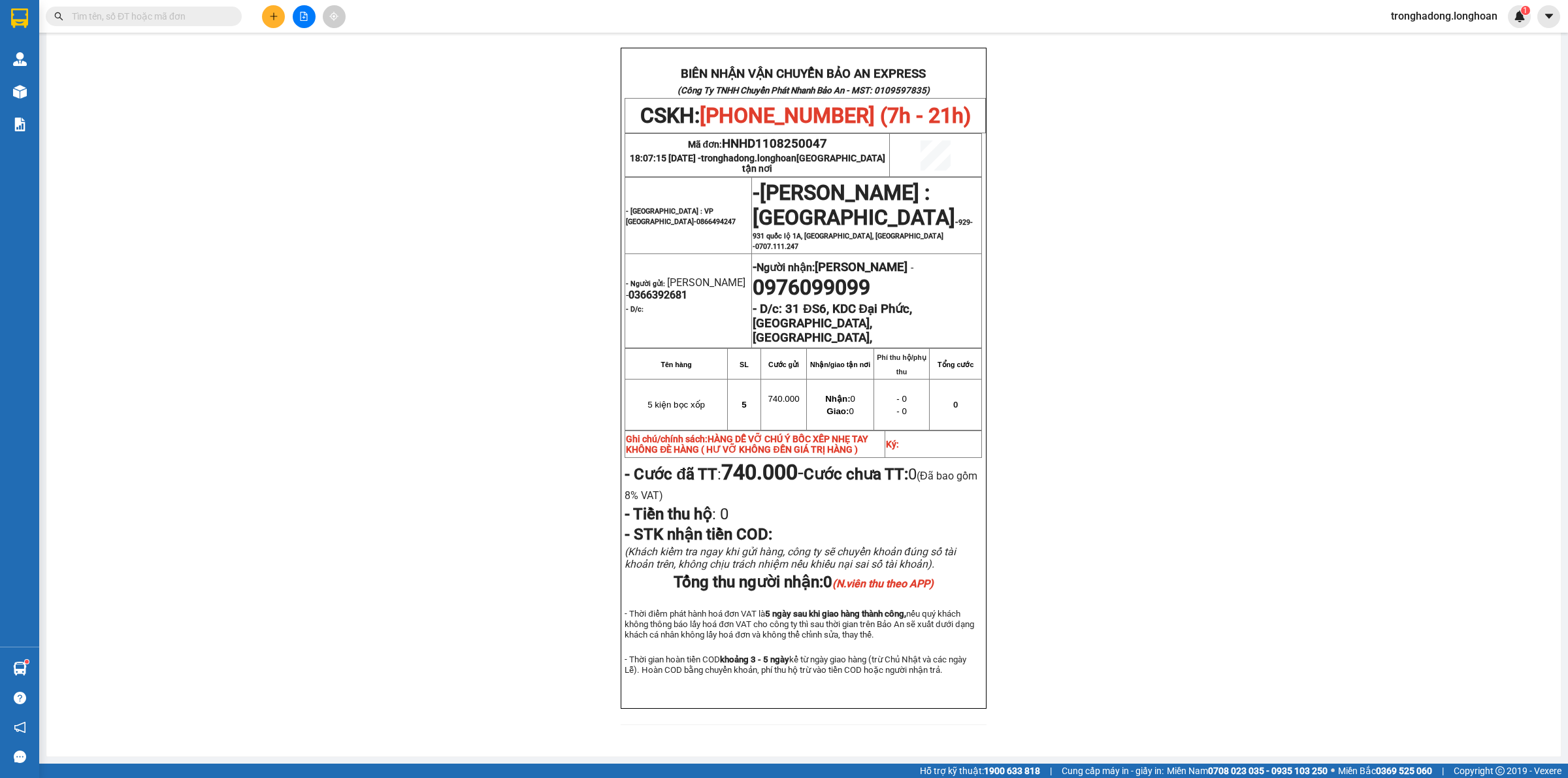
drag, startPoint x: 734, startPoint y: 443, endPoint x: 817, endPoint y: 453, distance: 83.6
click at [804, 460] on span "740.000 -" at bounding box center [762, 472] width 82 height 25
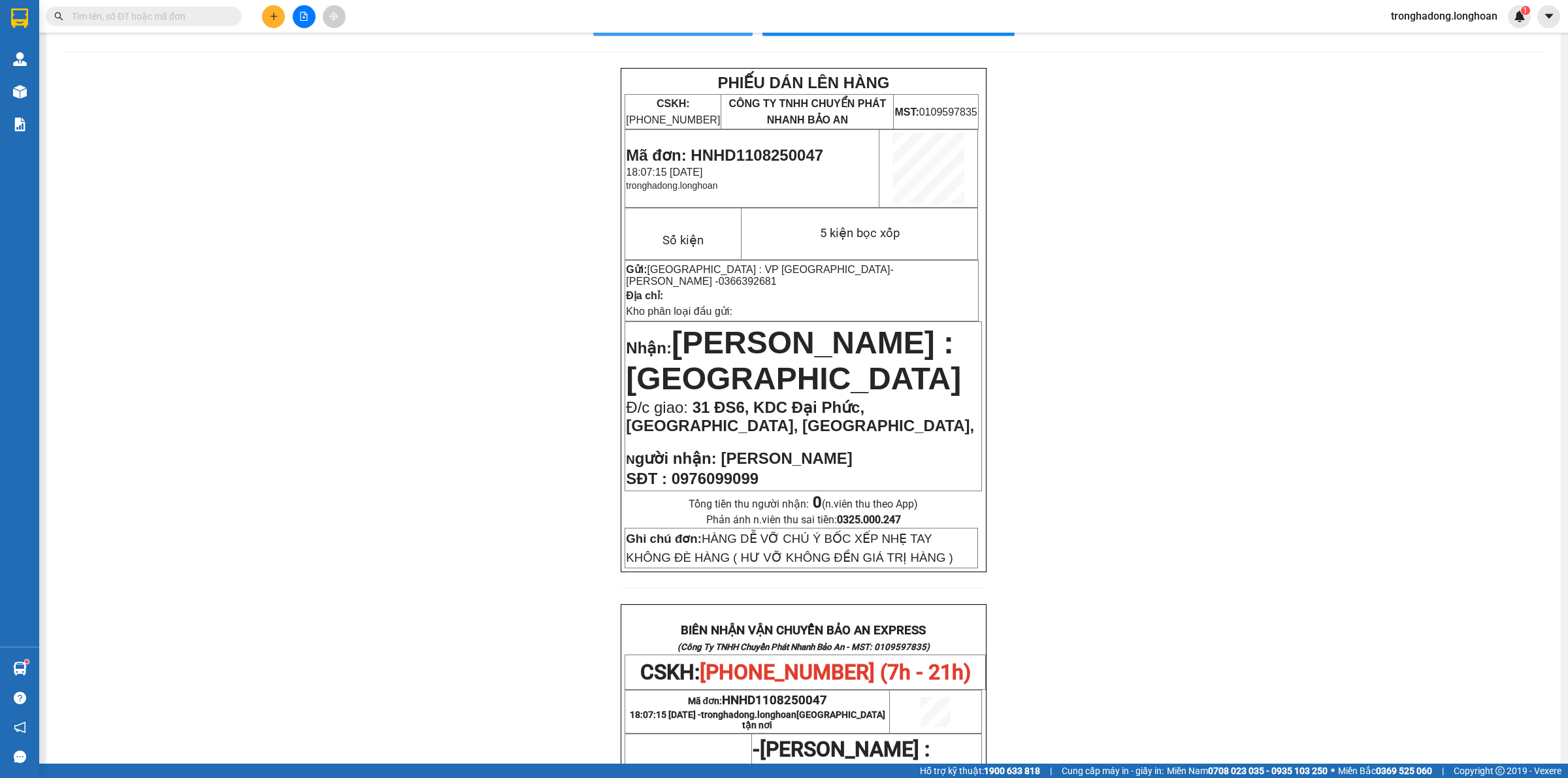
scroll to position [0, 0]
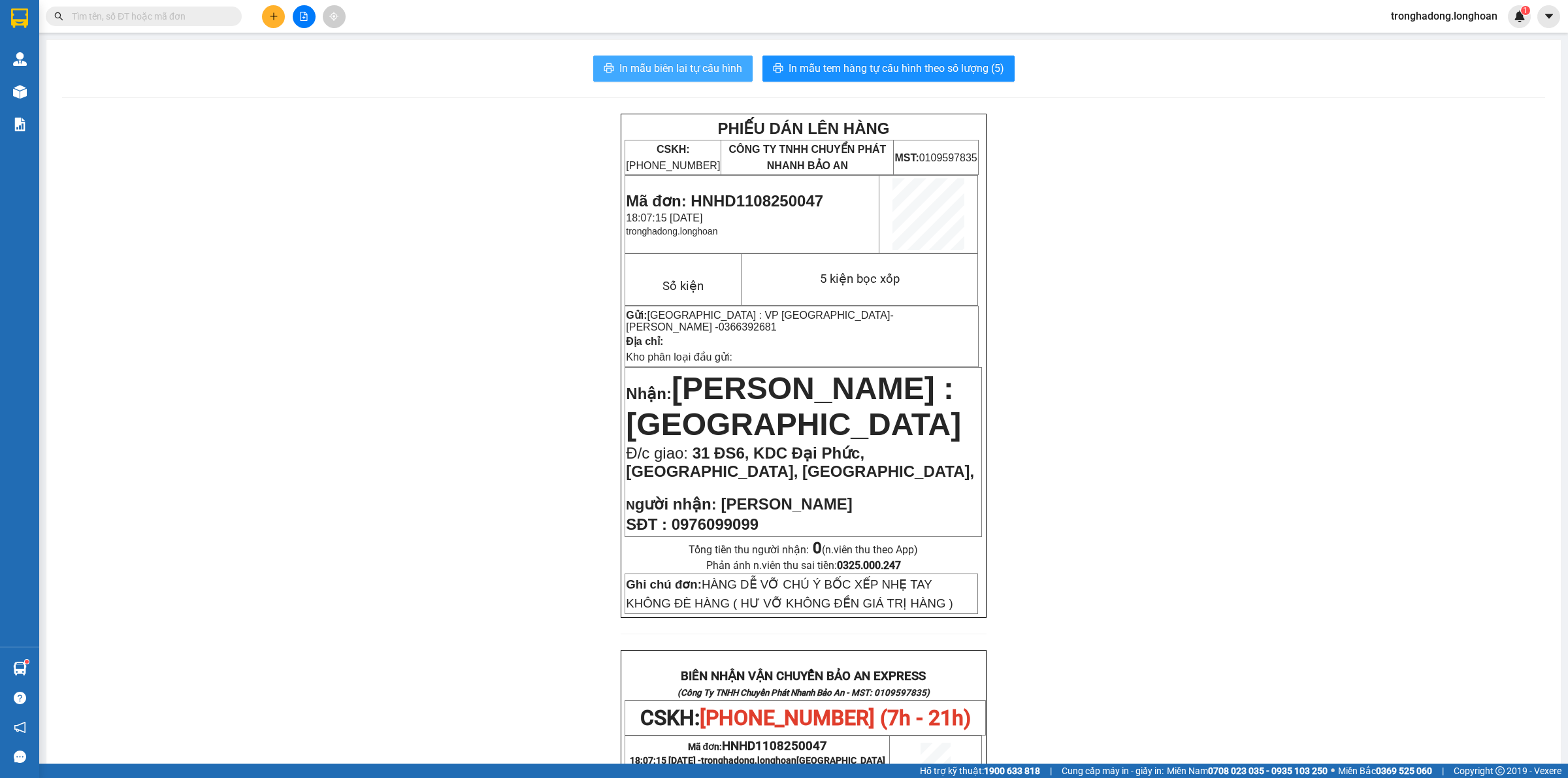
click at [652, 63] on span "In mẫu biên lai tự cấu hình" at bounding box center [682, 68] width 123 height 16
drag, startPoint x: 1132, startPoint y: 232, endPoint x: 1123, endPoint y: 219, distance: 15.8
click at [1129, 226] on div "PHIẾU DÁN LÊN HÀNG CSKH: [PHONE_NUMBER] CÔNG TY TNHH CHUYỂN PHÁT NHANH BẢO AN M…" at bounding box center [804, 729] width 1484 height 1230
click at [948, 67] on span "In mẫu tem hàng tự cấu hình theo số lượng (5)" at bounding box center [897, 68] width 215 height 16
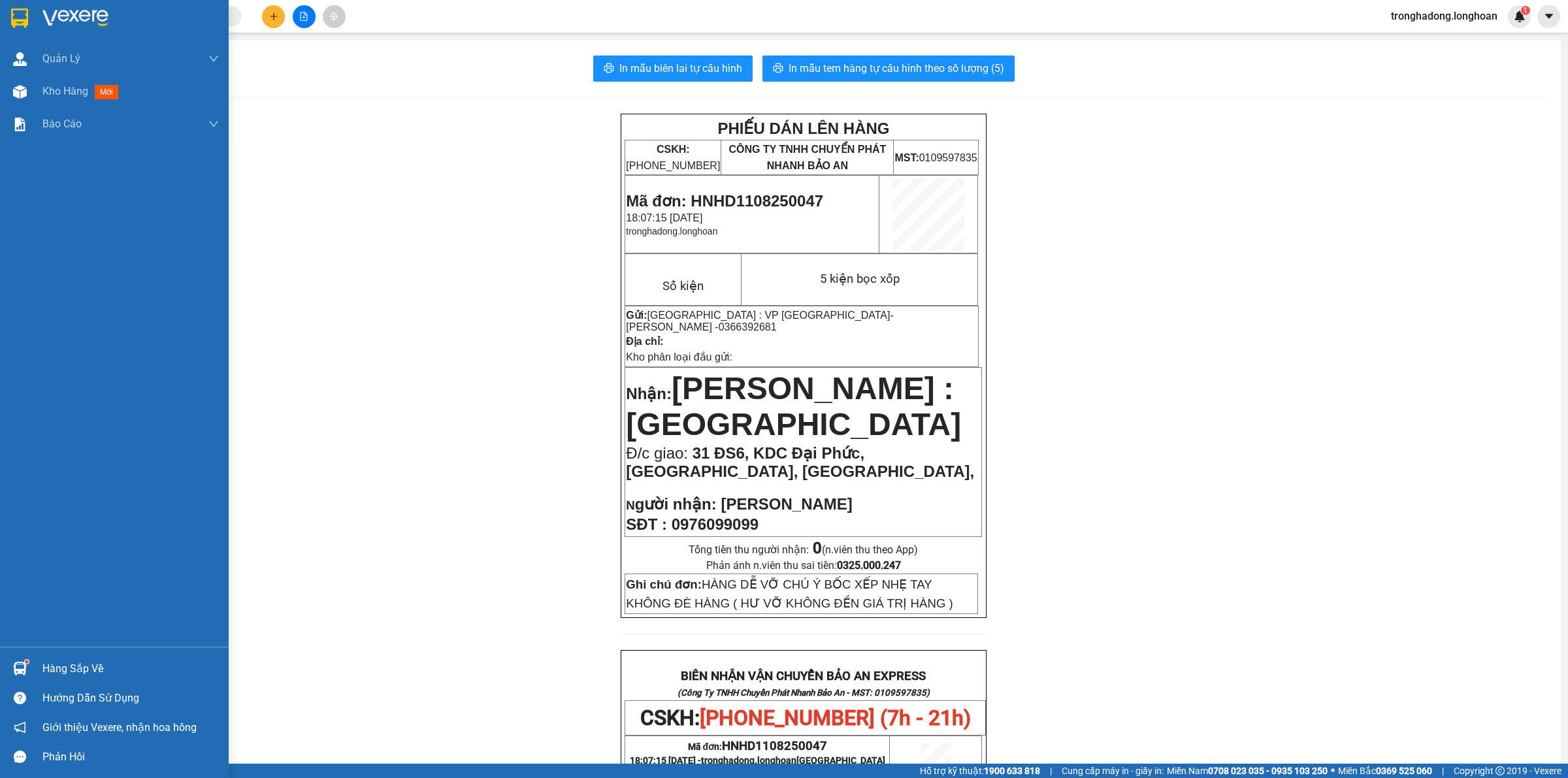
click at [10, 4] on div at bounding box center [114, 21] width 228 height 43
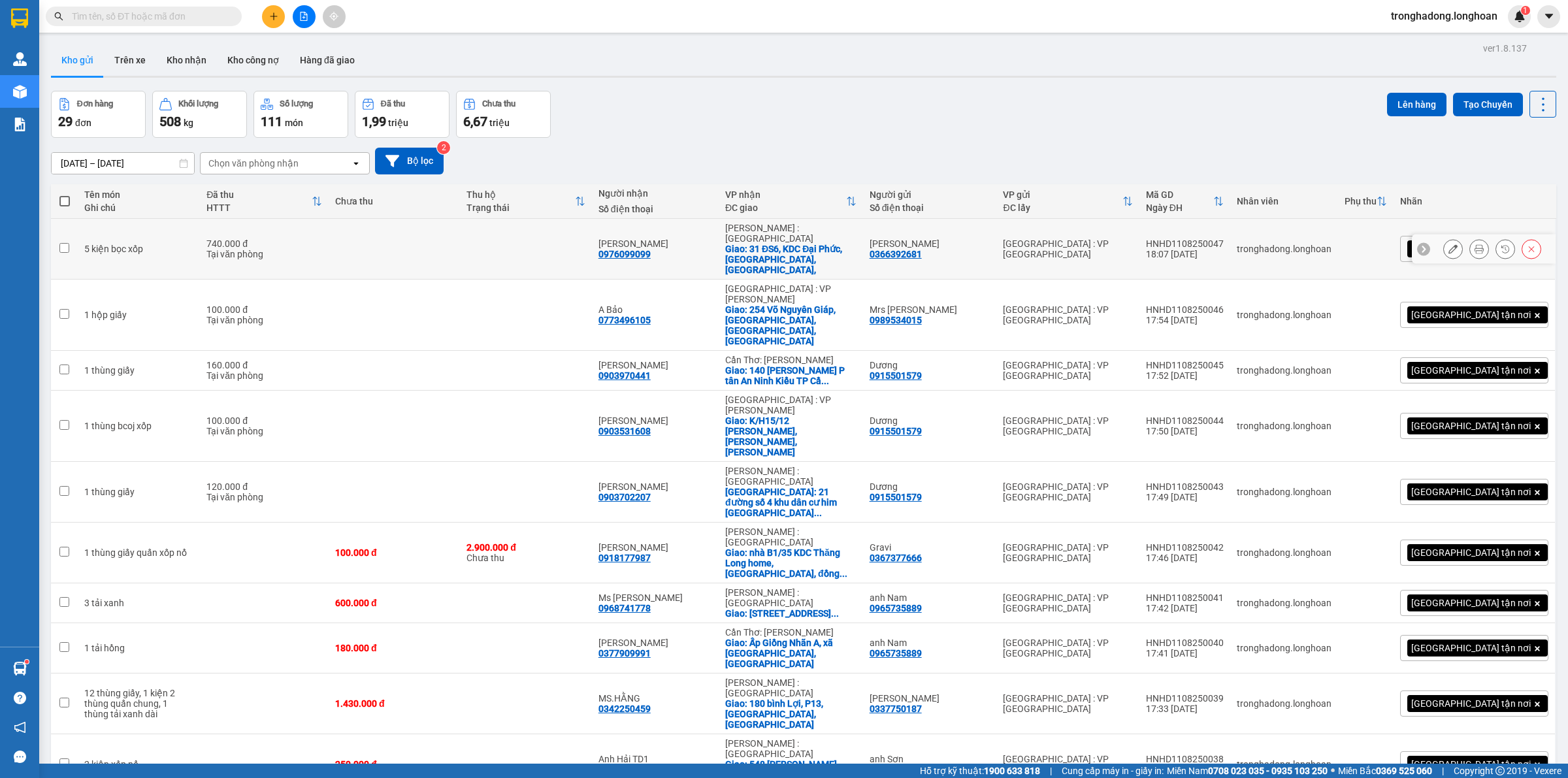
click at [1449, 245] on icon at bounding box center [1453, 249] width 10 height 10
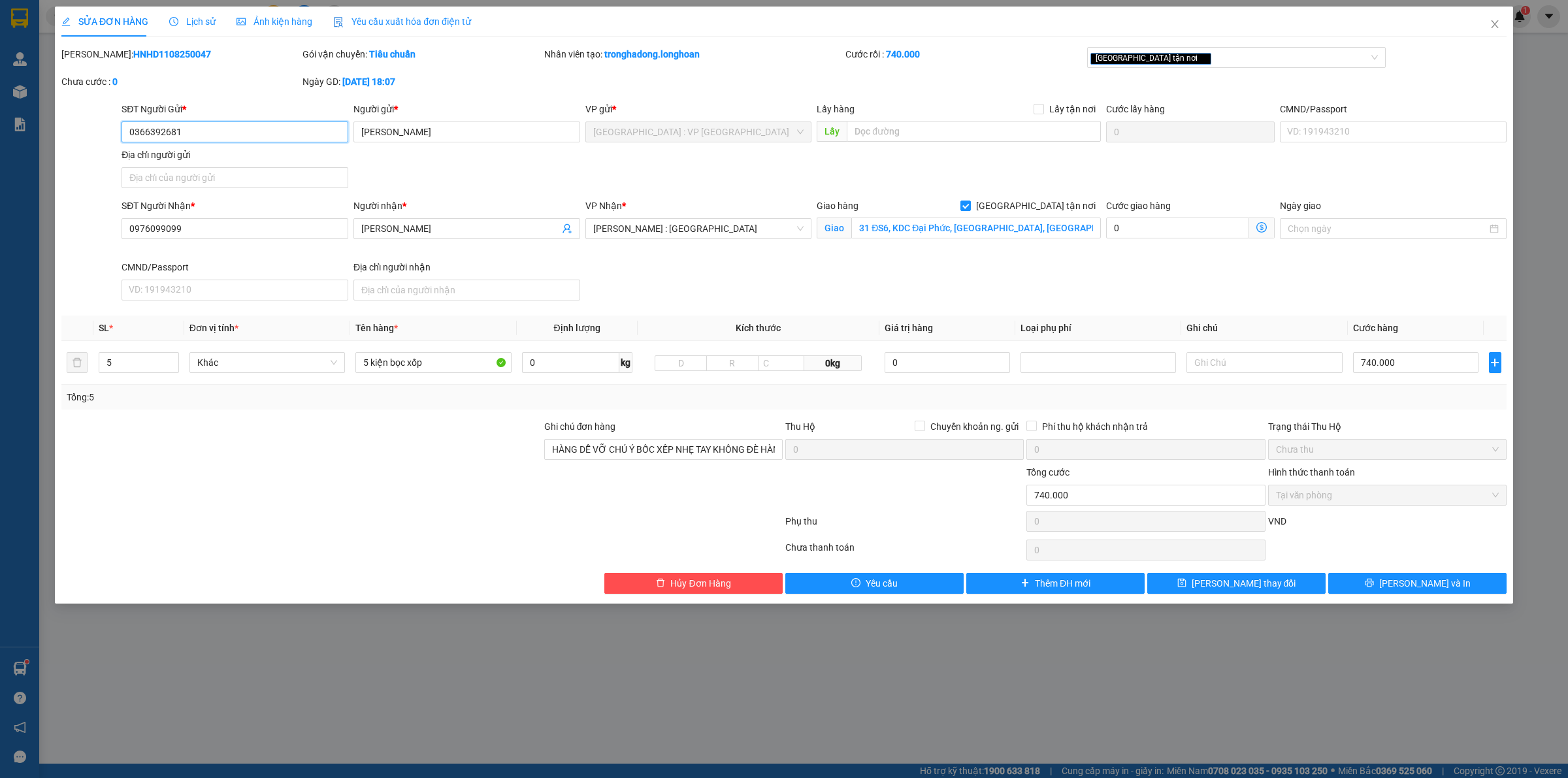
click at [0, 134] on div "SỬA ĐƠN HÀNG Lịch sử Ảnh kiện hàng Yêu cầu xuất hóa đơn điện tử Total Paid Fee …" at bounding box center [784, 389] width 1568 height 778
drag, startPoint x: 181, startPoint y: 241, endPoint x: 33, endPoint y: 266, distance: 150.1
click at [36, 265] on div "SỬA ĐƠN HÀNG Lịch sử Ảnh kiện hàng Yêu cầu xuất hóa đơn điện tử Total Paid Fee …" at bounding box center [784, 389] width 1568 height 778
drag, startPoint x: 437, startPoint y: 360, endPoint x: 285, endPoint y: 387, distance: 154.4
click at [309, 376] on tr "5 Khác 5 kiện bọc xốp 0 kg 0kg 0 740.000" at bounding box center [784, 363] width 1446 height 43
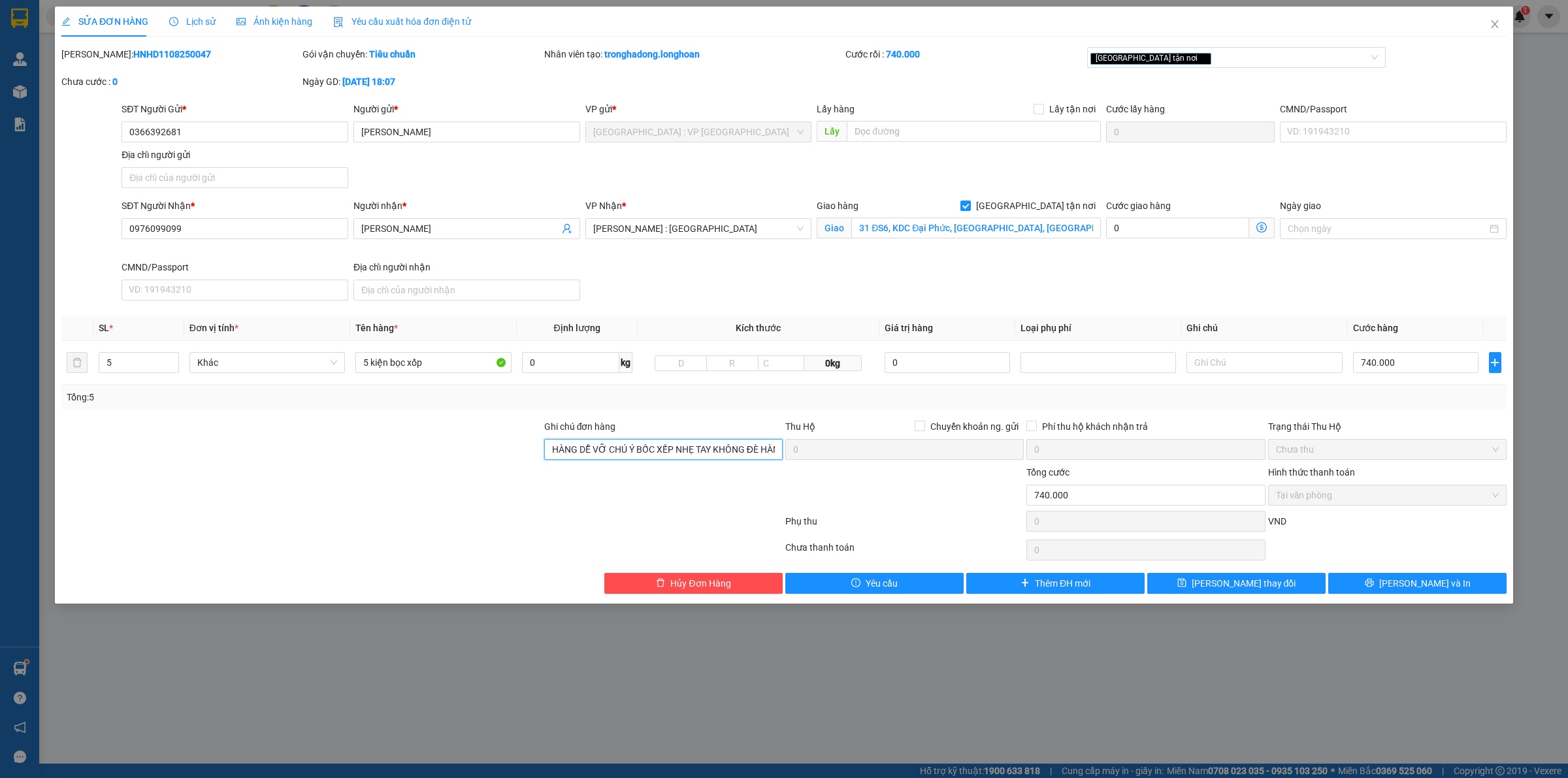
click at [656, 440] on input "HÀNG DỄ VỠ CHÚ Ý BỐC XẾP NHẸ TAY KHÔNG ĐÈ HÀNG ( HƯ VỠ KHÔNG ĐỀN GIÁ TRỊ HÀNG )" at bounding box center [663, 450] width 239 height 21
click at [902, 285] on div "SĐT Người Nhận * 0976099099 Người nhận * Anh Thanh VP Nhận * [GEOGRAPHIC_DATA] …" at bounding box center [814, 252] width 1391 height 107
click at [831, 398] on div "Tổng: 5" at bounding box center [784, 397] width 1435 height 15
click at [715, 587] on span "Hủy Đơn Hàng" at bounding box center [700, 584] width 60 height 15
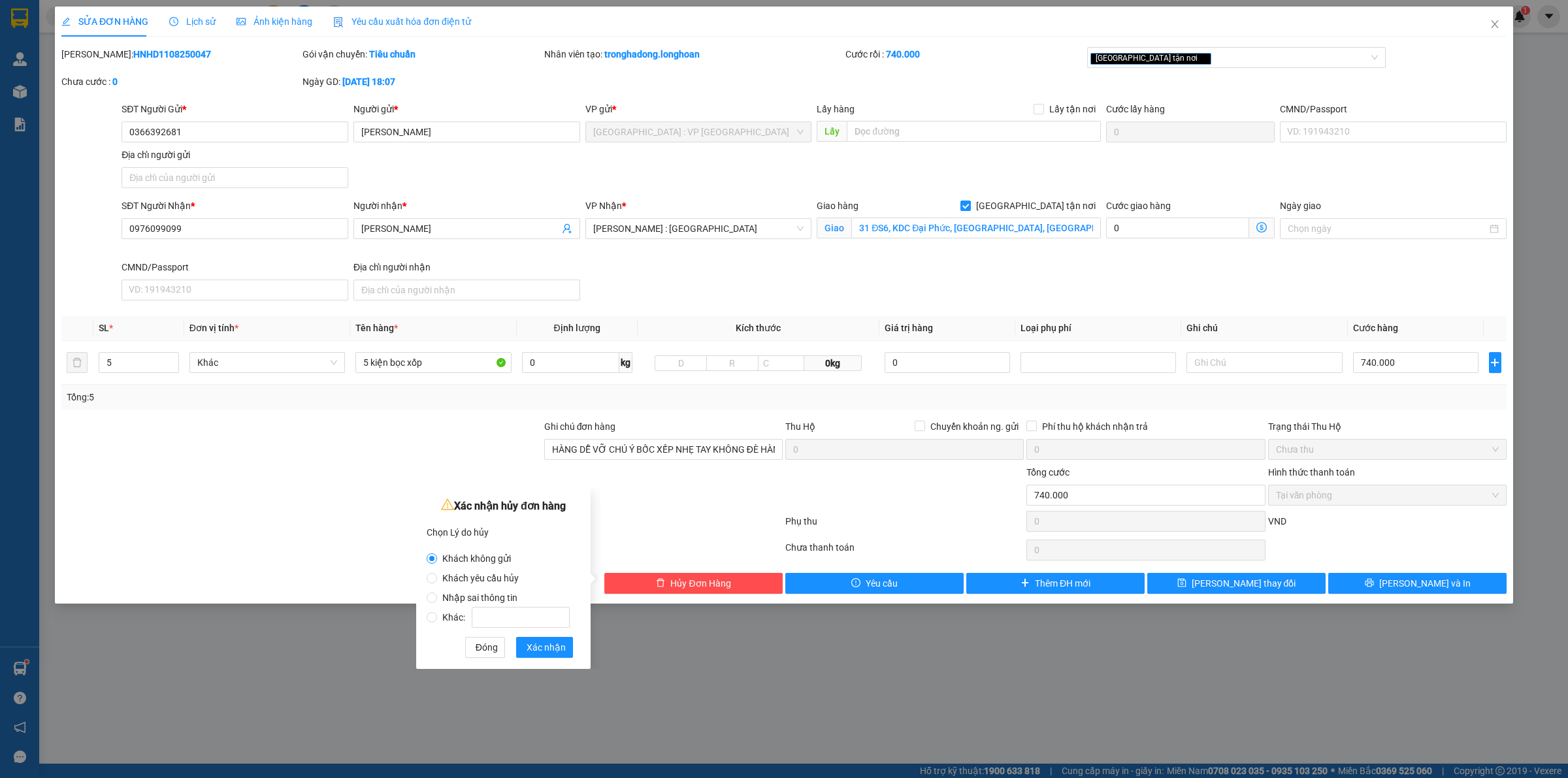
click at [494, 595] on span "Nhập sai thông tin" at bounding box center [480, 598] width 86 height 10
click at [438, 595] on input "Nhập sai thông tin" at bounding box center [432, 598] width 10 height 10
click at [550, 648] on span "Xác nhận" at bounding box center [546, 648] width 39 height 15
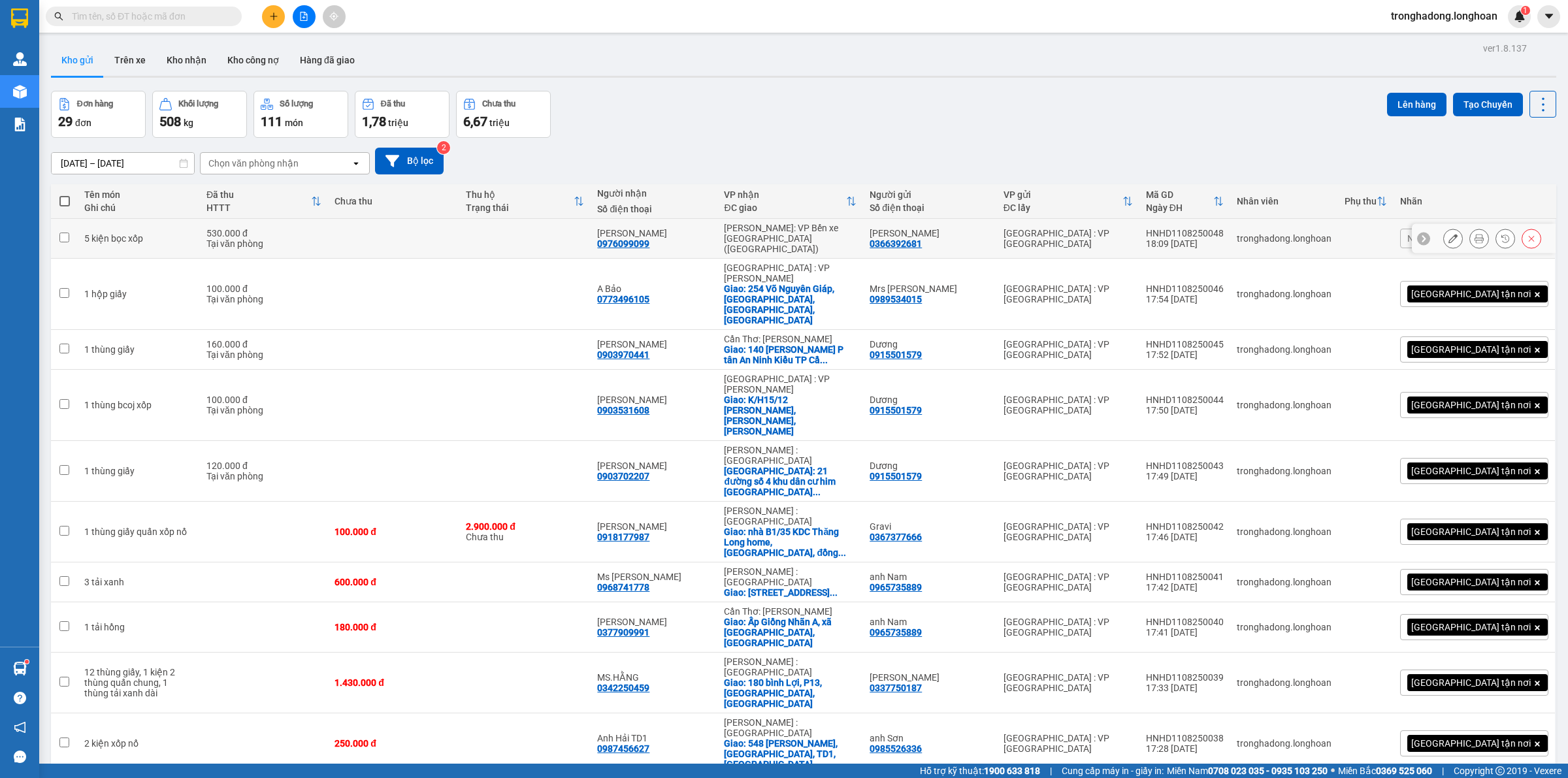
click at [1475, 234] on icon at bounding box center [1479, 238] width 10 height 10
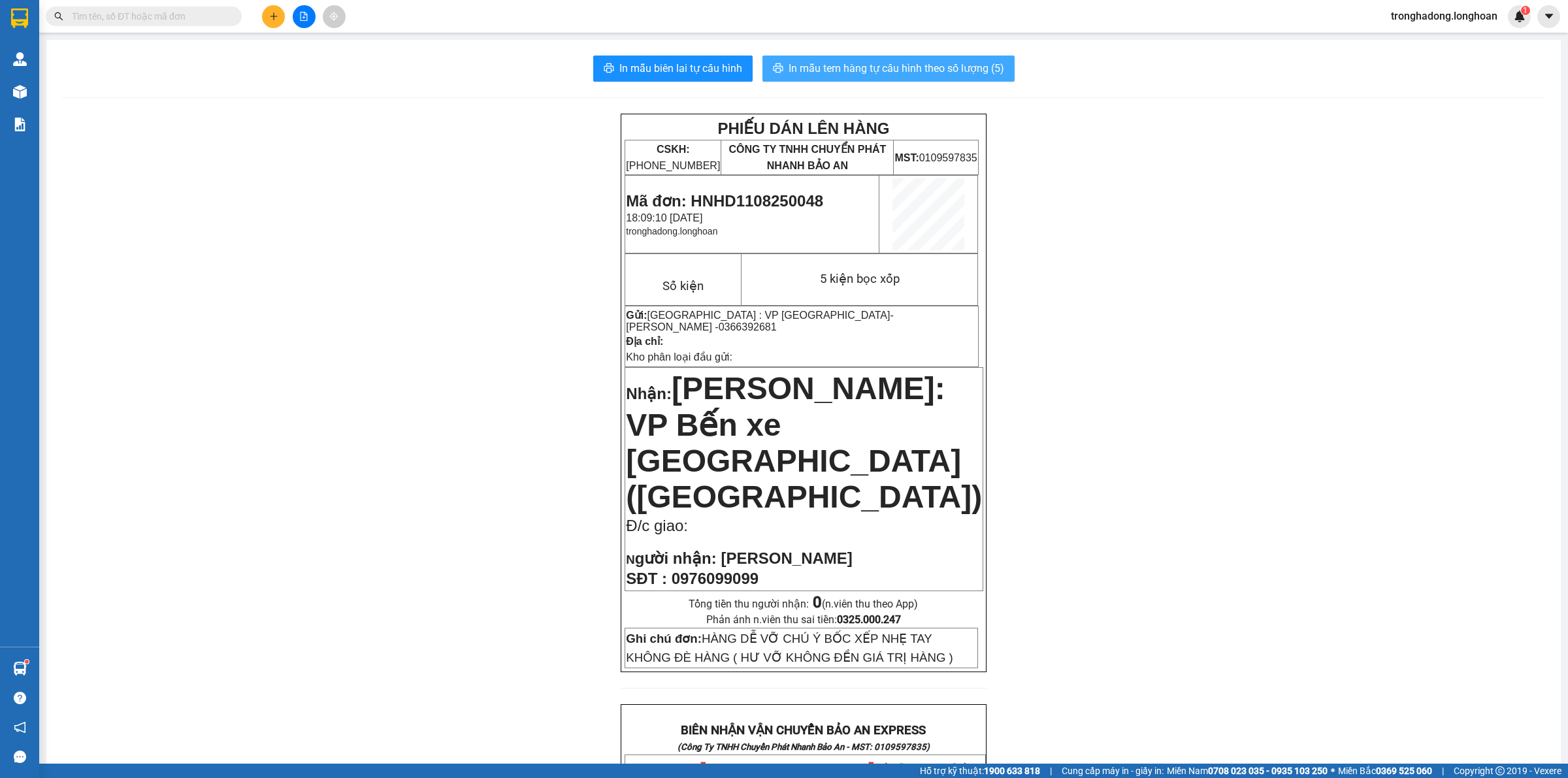
click at [848, 64] on span "In mẫu tem hàng tự cấu hình theo số lượng (5)" at bounding box center [897, 68] width 215 height 16
click at [762, 56] on button "In mẫu tem hàng tự cấu hình theo số lượng (5)" at bounding box center [888, 69] width 253 height 26
click at [276, 18] on icon "plus" at bounding box center [273, 16] width 10 height 10
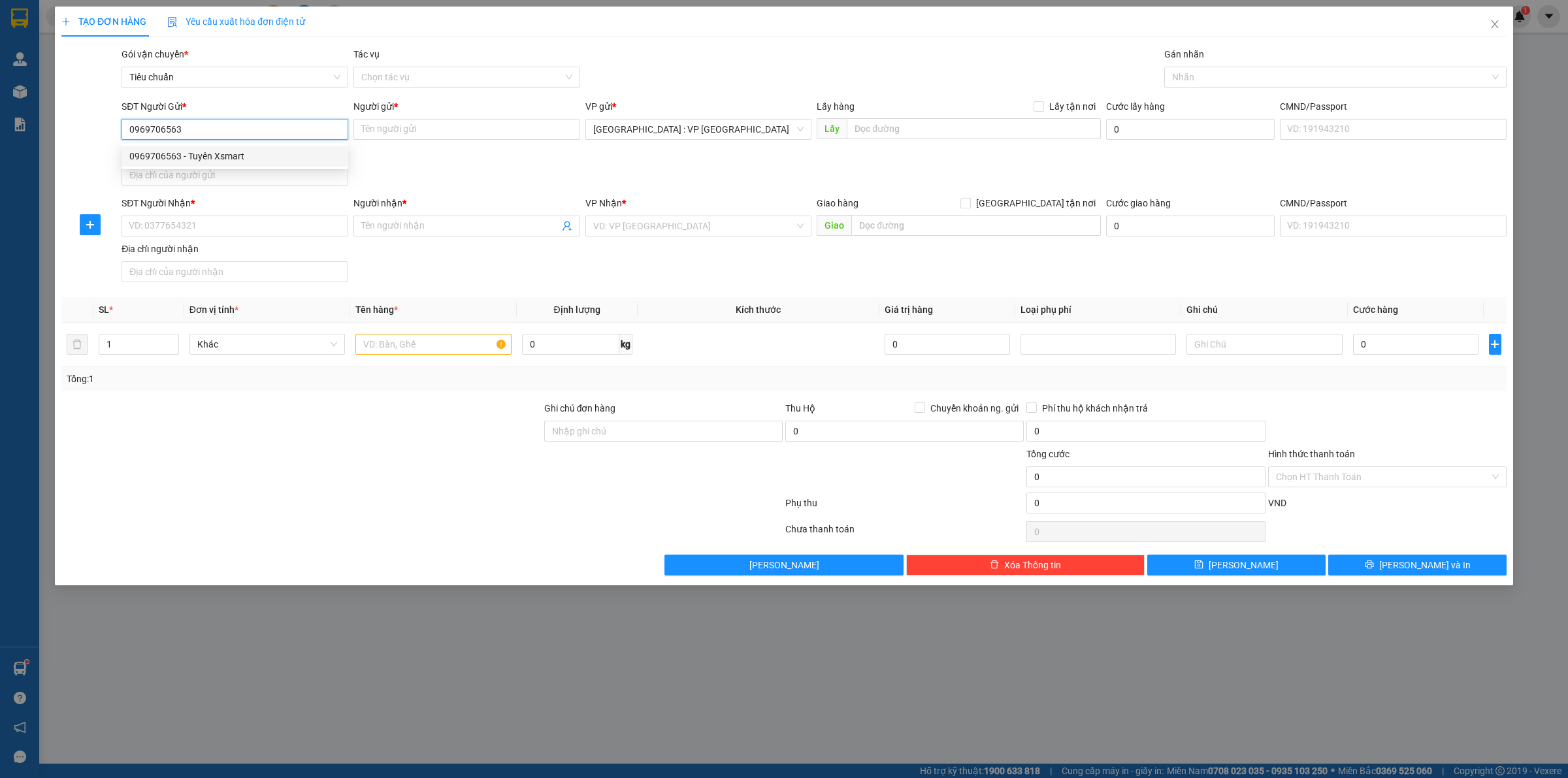
click at [261, 165] on div "0969706563 - Tuyên Xsmart" at bounding box center [234, 156] width 227 height 21
click at [253, 230] on input "SĐT Người Nhận *" at bounding box center [234, 226] width 227 height 21
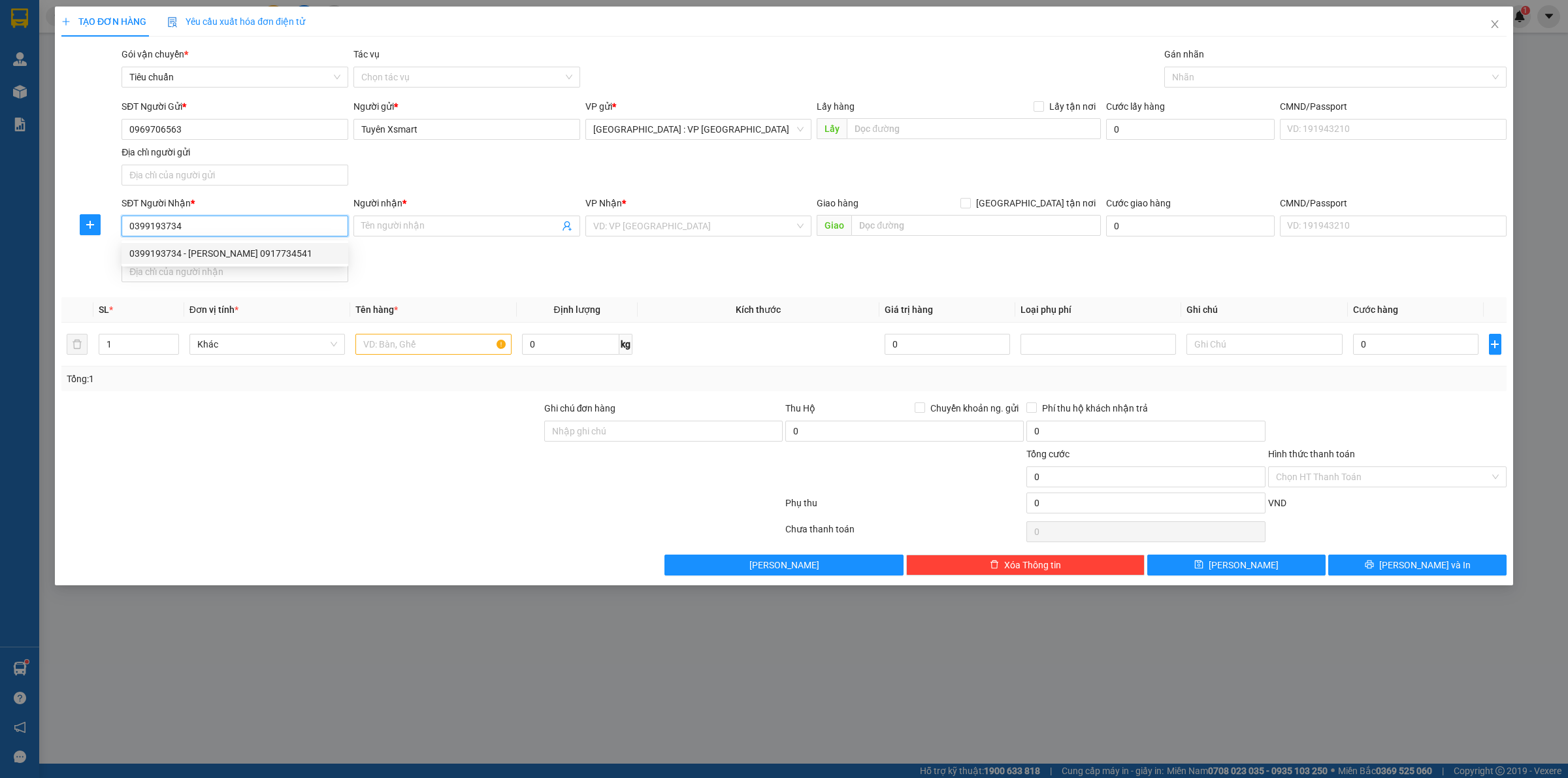
click at [287, 250] on div "0399193734 - [PERSON_NAME] 0917734541" at bounding box center [234, 254] width 211 height 15
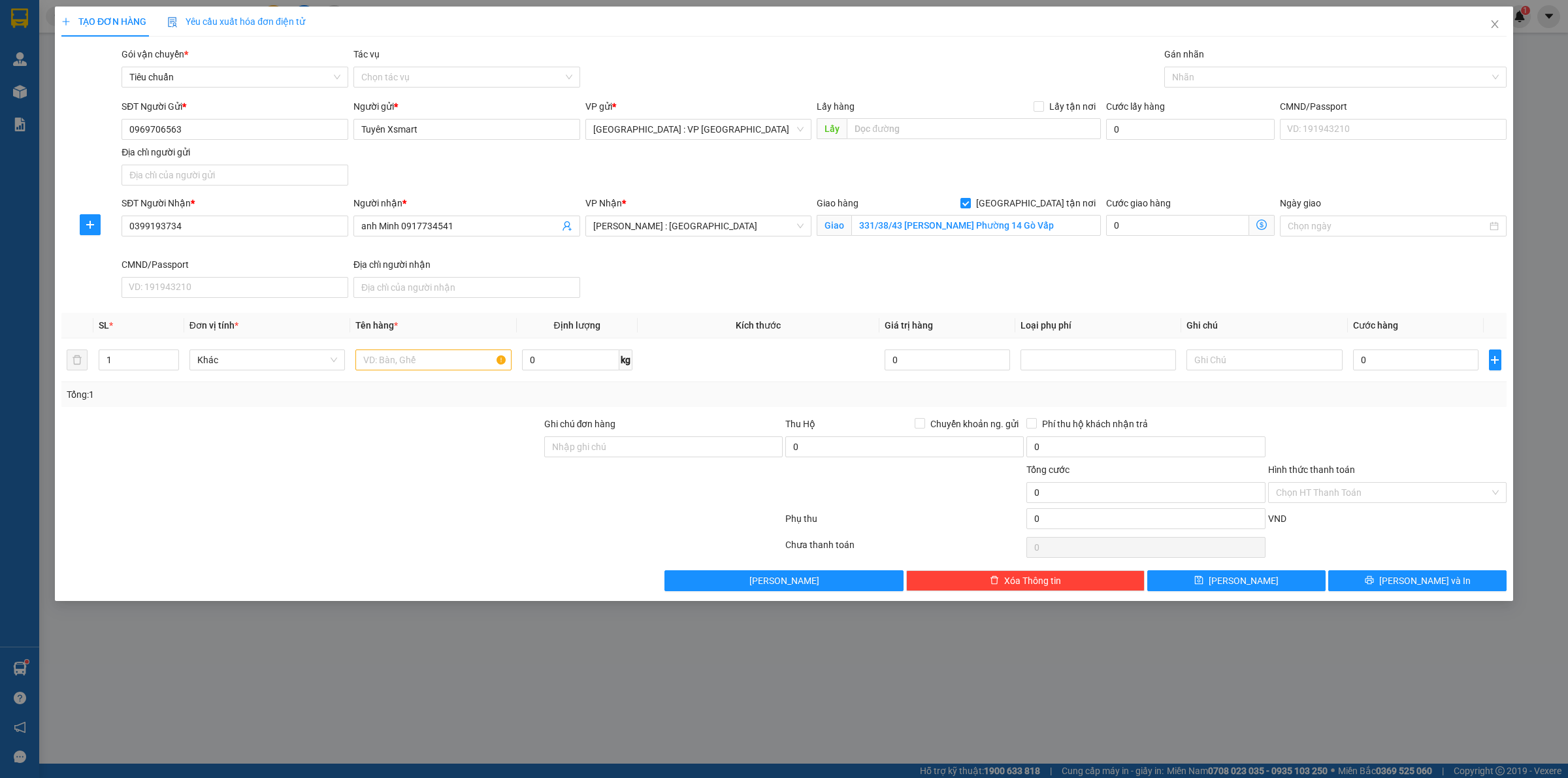
click at [1204, 63] on div "Gán nhãn" at bounding box center [1335, 56] width 342 height 20
click at [1204, 70] on div at bounding box center [1329, 77] width 323 height 16
click at [1196, 102] on div "[GEOGRAPHIC_DATA] tận nơi" at bounding box center [1335, 103] width 326 height 15
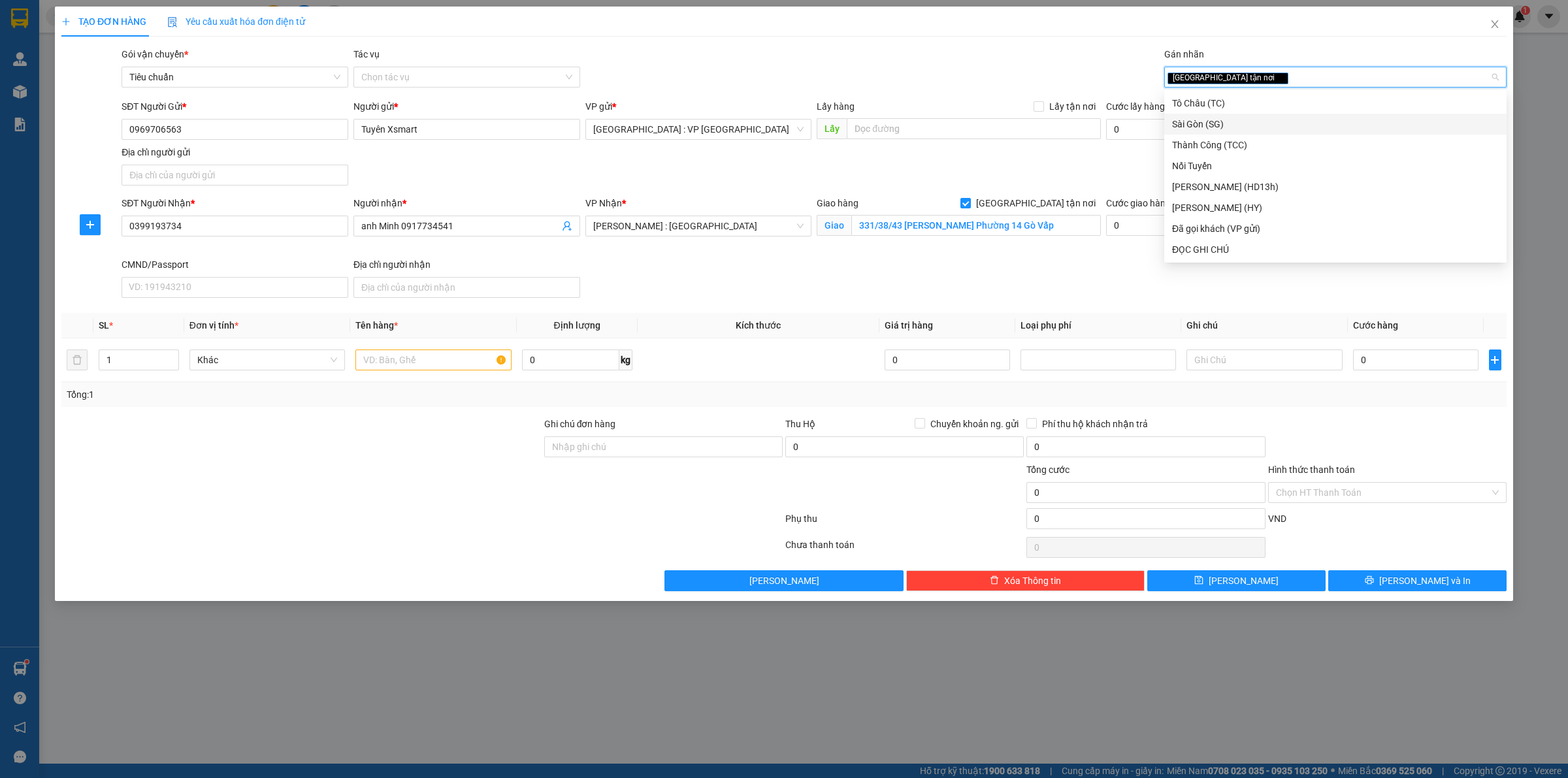
click at [945, 165] on div "SĐT Người Gửi * 0969706563 Người gửi * Tuyên Xsmart VP gửi * [GEOGRAPHIC_DATA] …" at bounding box center [814, 144] width 1391 height 91
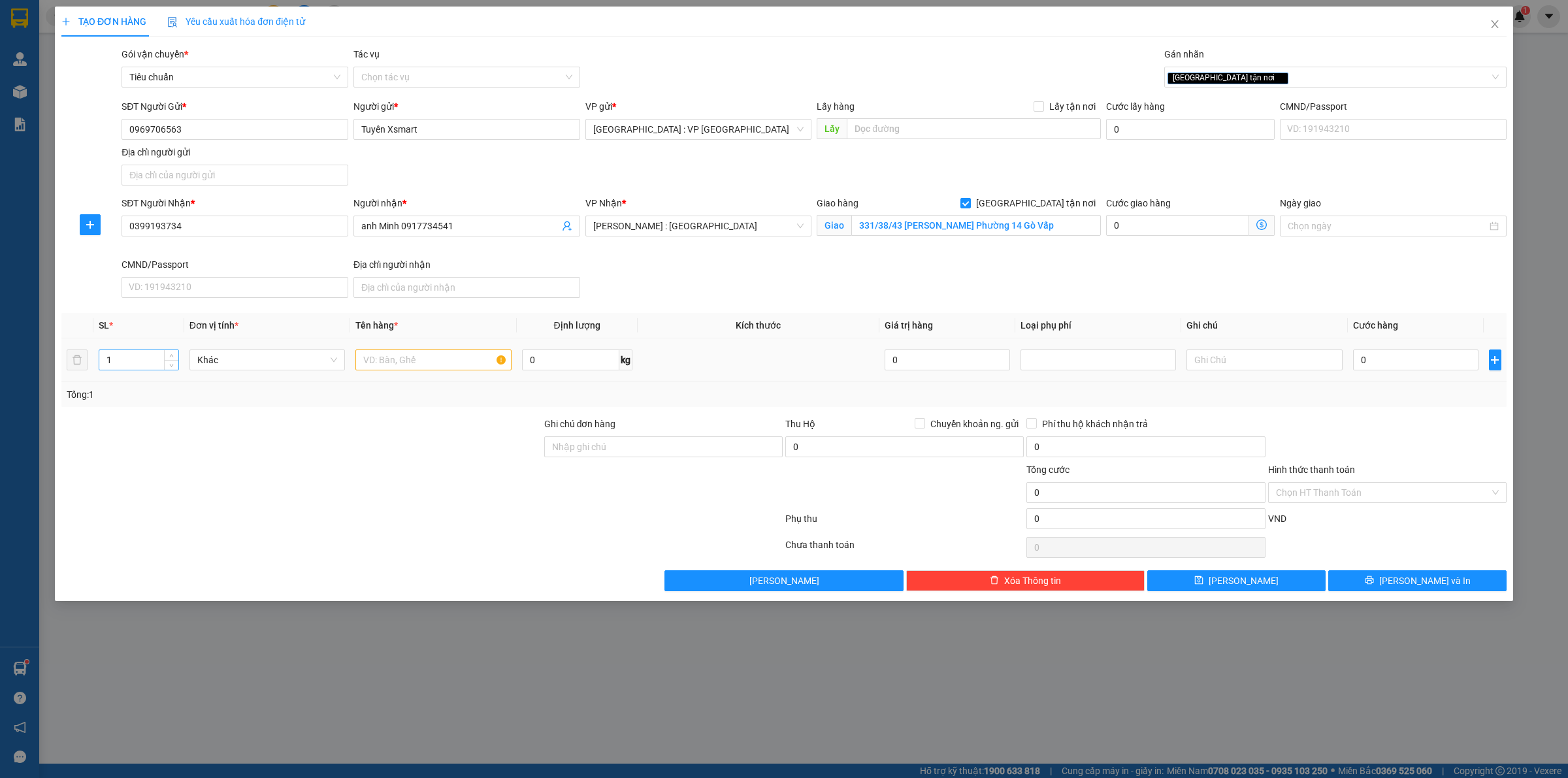
click at [148, 361] on input "1" at bounding box center [138, 359] width 79 height 20
click at [385, 353] on input "text" at bounding box center [432, 360] width 155 height 21
click at [1384, 359] on input "0" at bounding box center [1416, 360] width 126 height 21
click at [589, 363] on input "0" at bounding box center [570, 360] width 97 height 21
click at [1391, 359] on input "0" at bounding box center [1416, 360] width 126 height 21
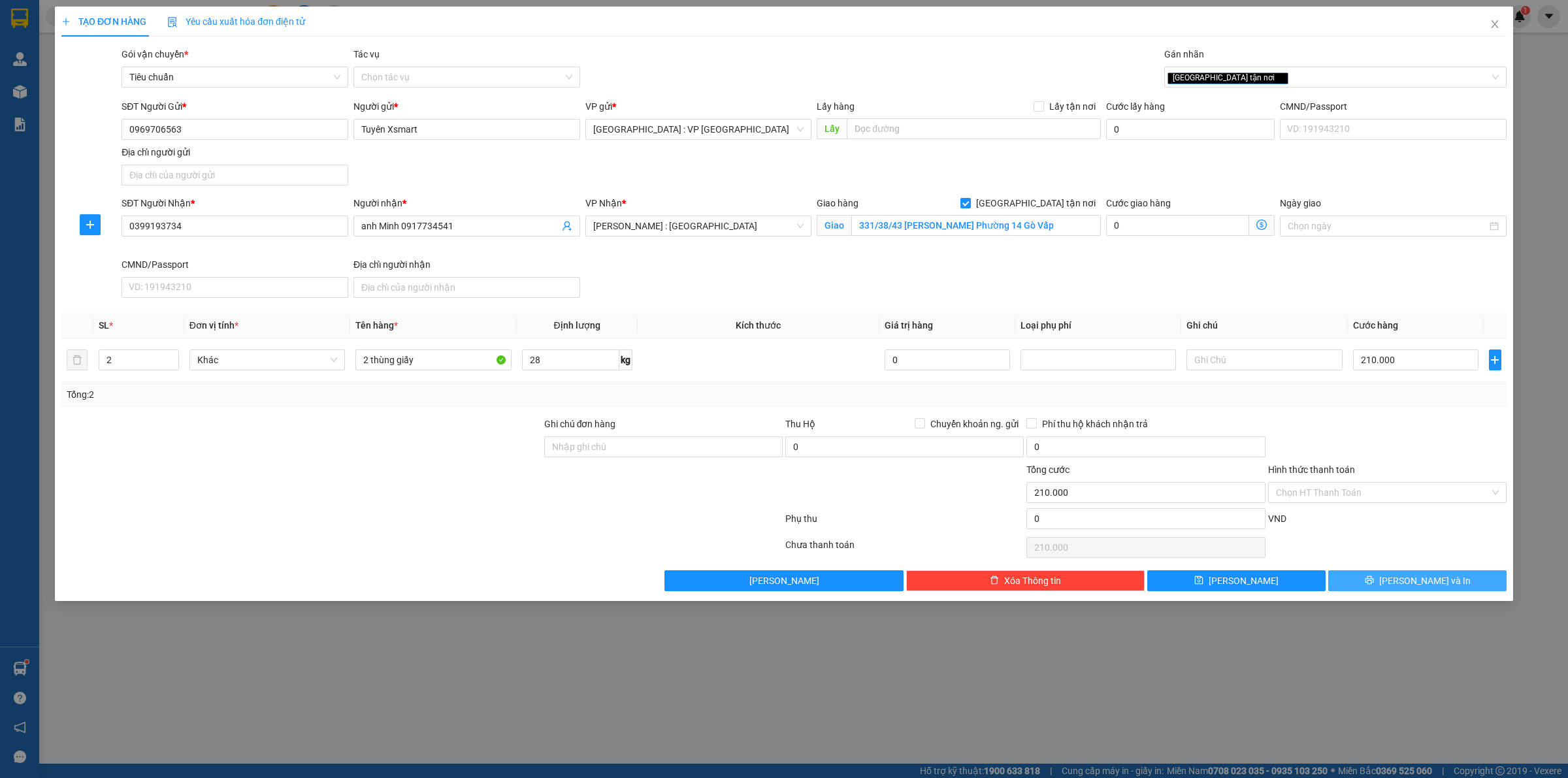
click at [1374, 585] on icon "printer" at bounding box center [1369, 580] width 10 height 10
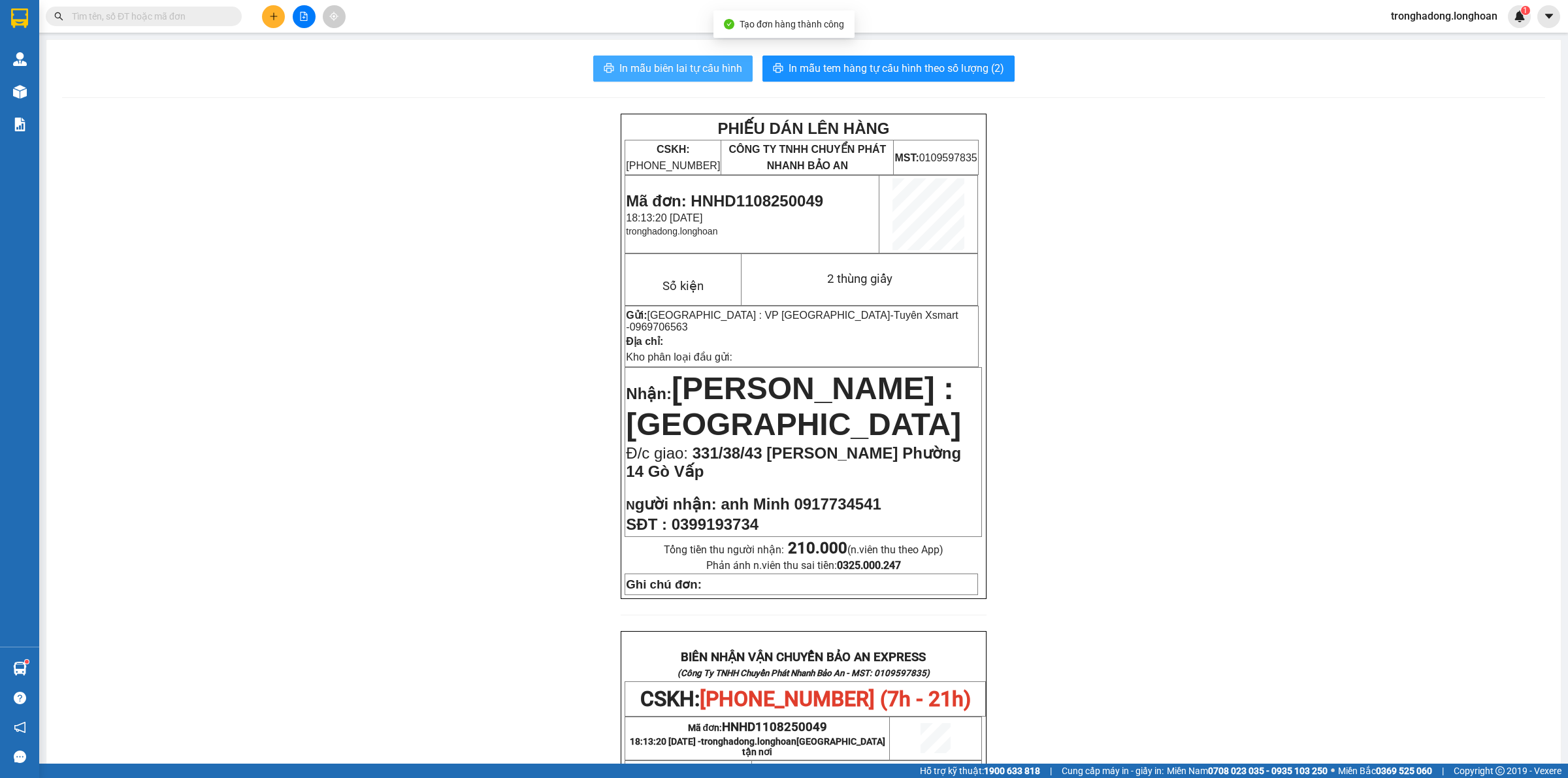
click at [670, 69] on span "In mẫu biên lai tự cấu hình" at bounding box center [682, 68] width 123 height 16
click at [913, 59] on button "In mẫu tem hàng tự cấu hình theo số lượng (2)" at bounding box center [888, 69] width 253 height 26
click at [275, 23] on button at bounding box center [273, 16] width 23 height 23
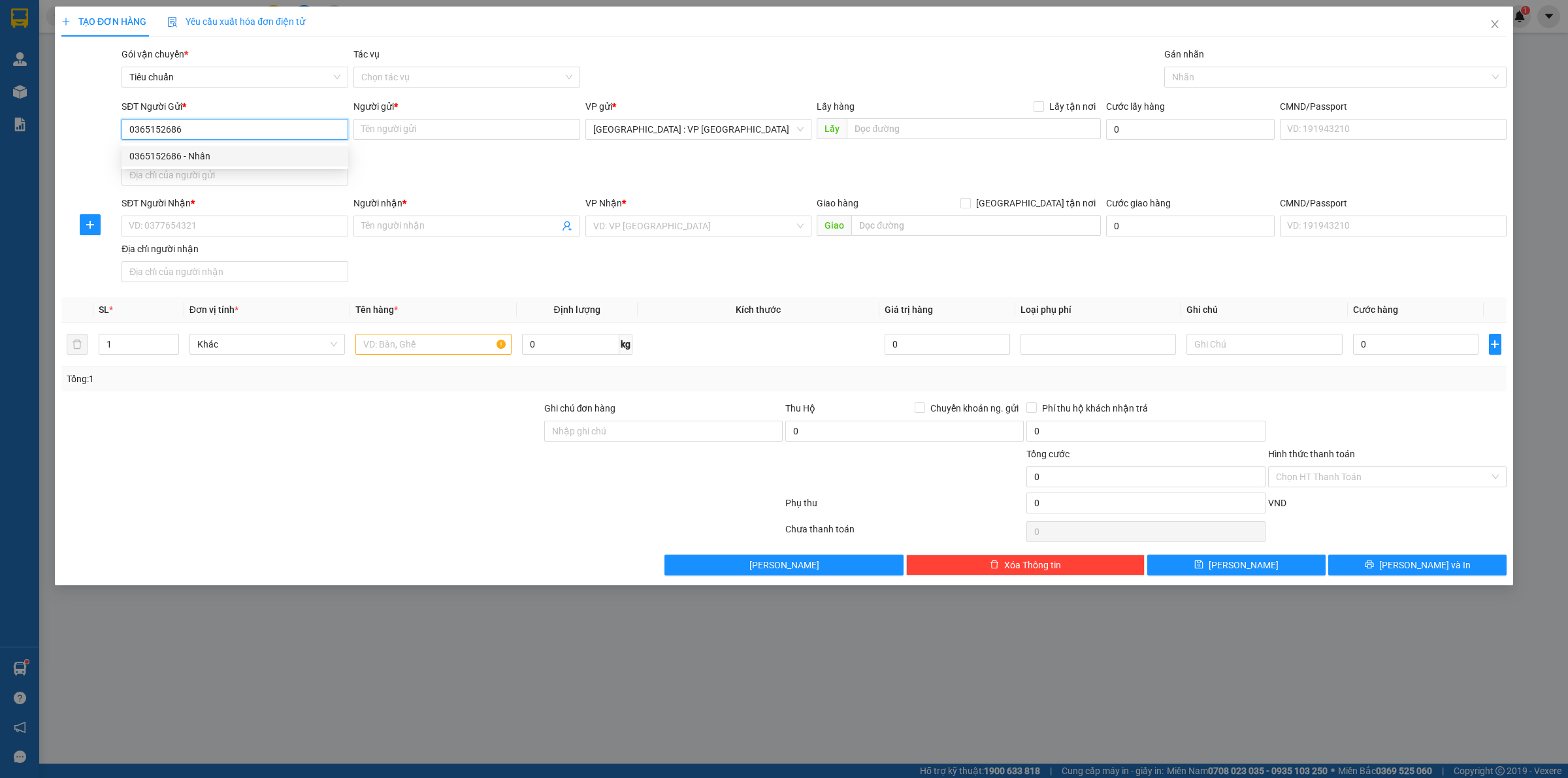
click at [241, 152] on div "0365152686 - Nhân" at bounding box center [234, 156] width 211 height 15
click at [242, 229] on input "SĐT Người Nhận *" at bounding box center [234, 226] width 227 height 21
click at [413, 226] on input "Người nhận *" at bounding box center [460, 226] width 198 height 15
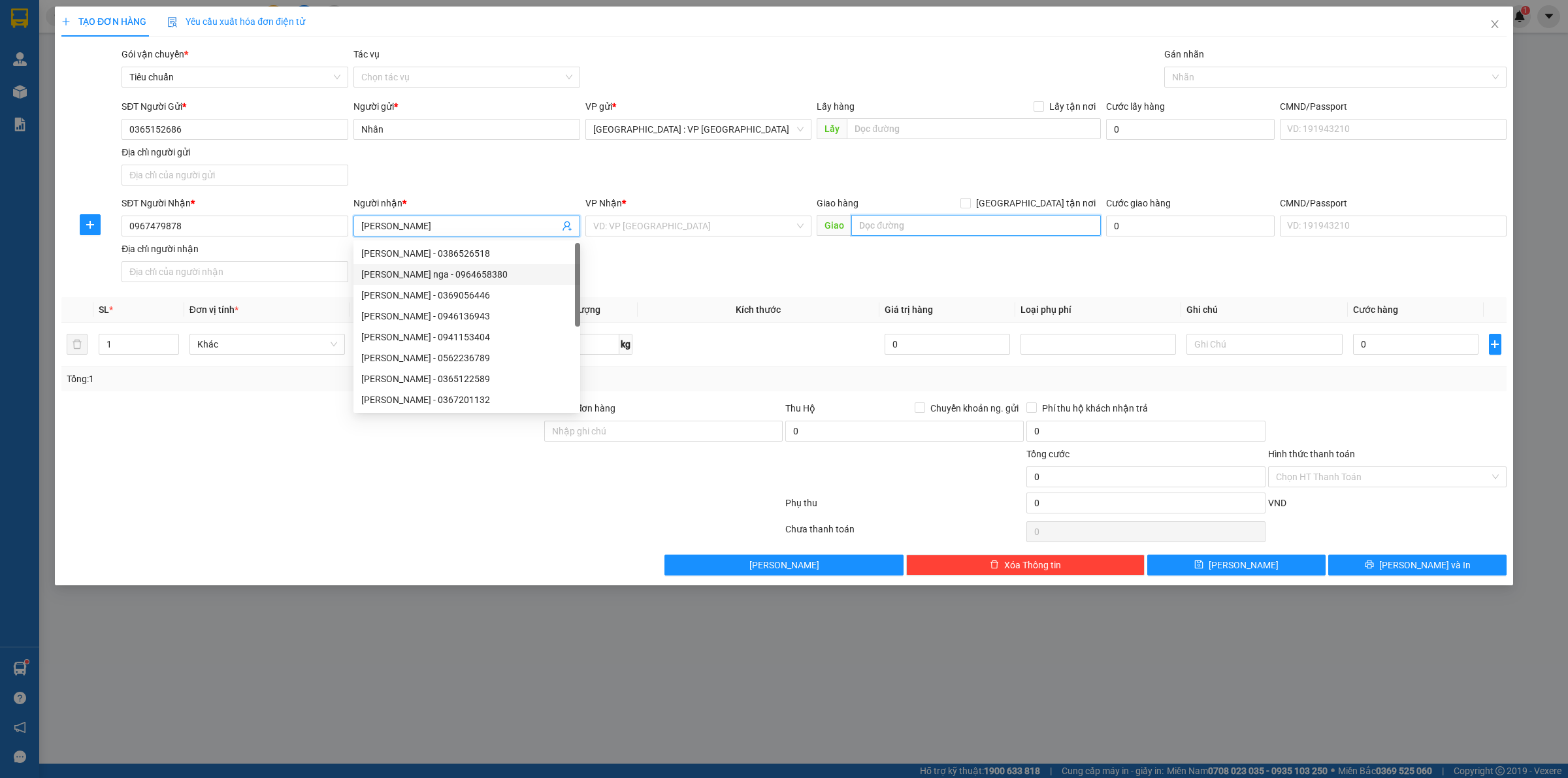
click at [923, 226] on input "text" at bounding box center [977, 226] width 250 height 21
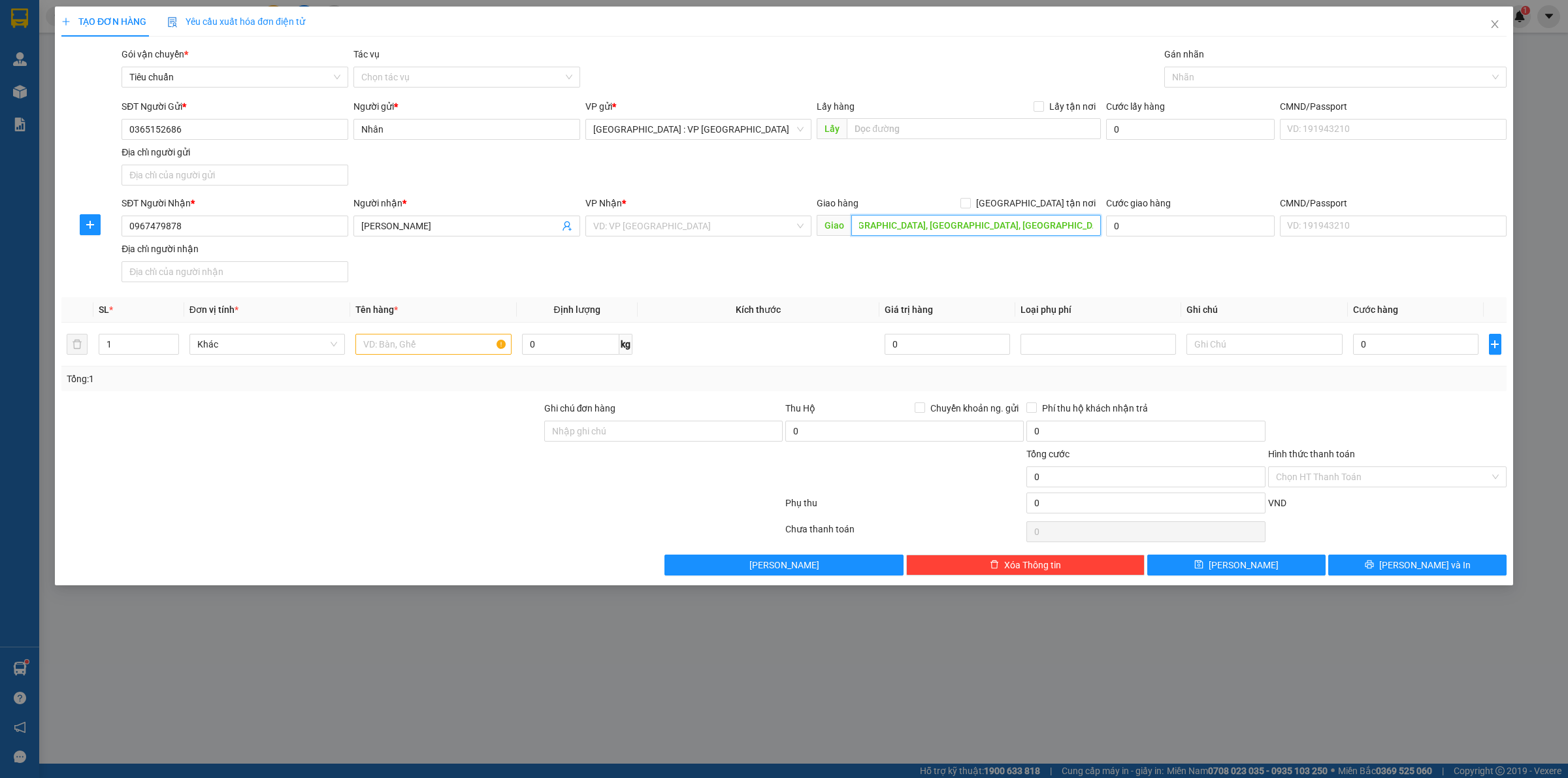
scroll to position [0, 162]
drag, startPoint x: 696, startPoint y: 227, endPoint x: 689, endPoint y: 234, distance: 9.9
click at [695, 227] on input "search" at bounding box center [694, 226] width 202 height 20
click at [678, 276] on div "[PERSON_NAME] : [GEOGRAPHIC_DATA]" at bounding box center [698, 274] width 211 height 15
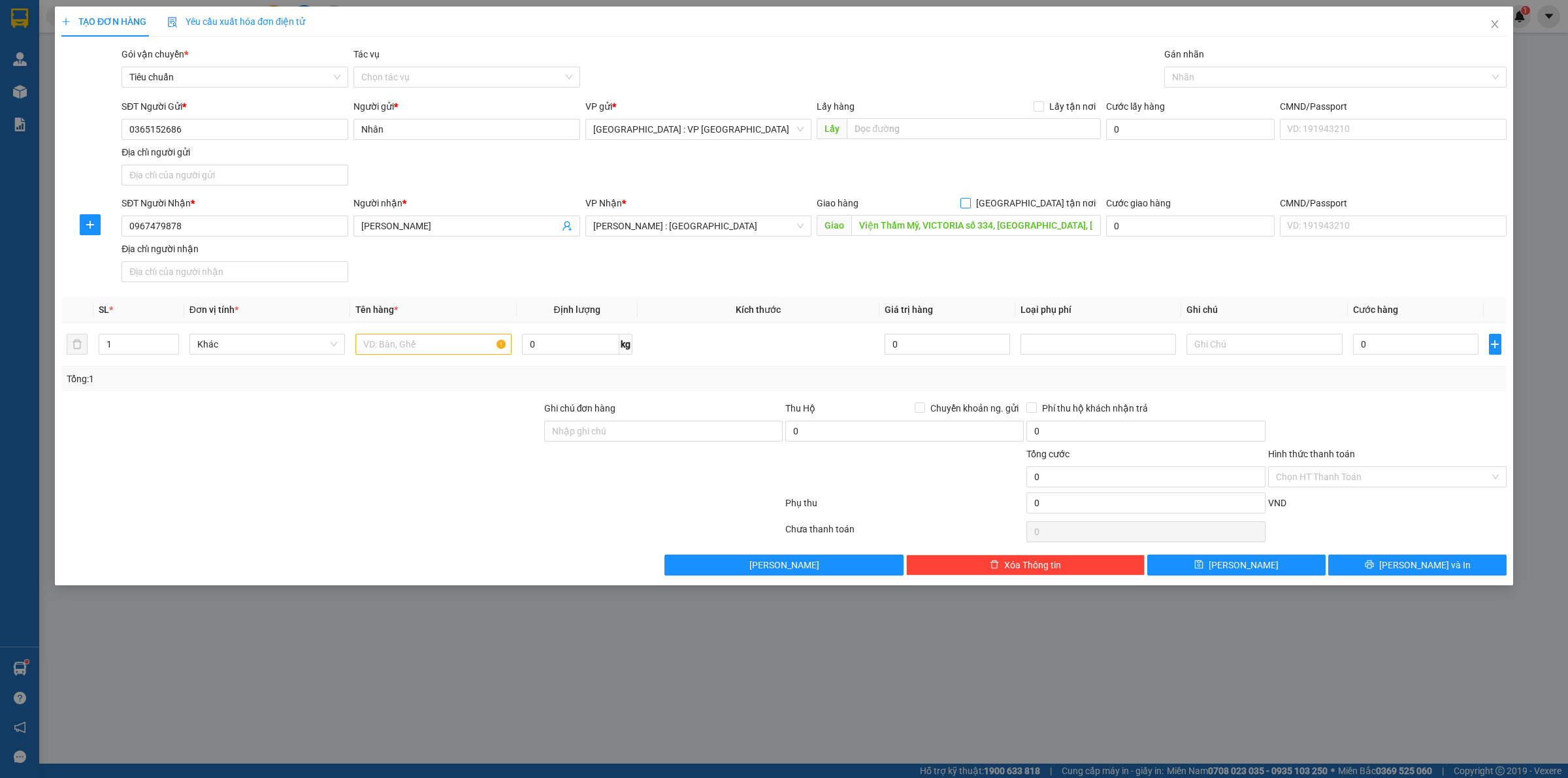
click at [970, 205] on input "[GEOGRAPHIC_DATA] tận nơi" at bounding box center [965, 202] width 10 height 10
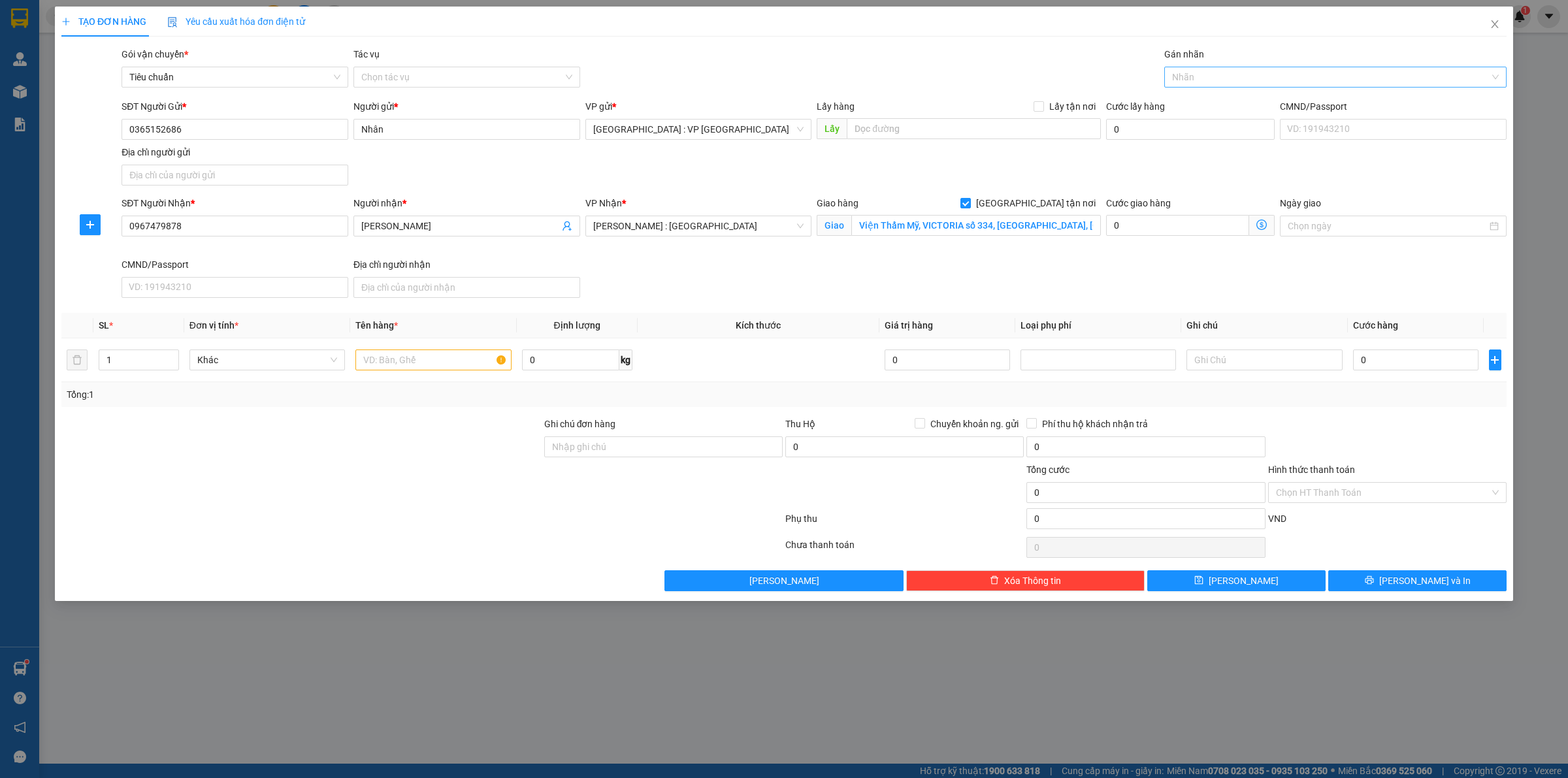
click at [1189, 80] on div at bounding box center [1329, 77] width 323 height 16
click at [1188, 99] on div "[GEOGRAPHIC_DATA] tận nơi" at bounding box center [1335, 103] width 326 height 15
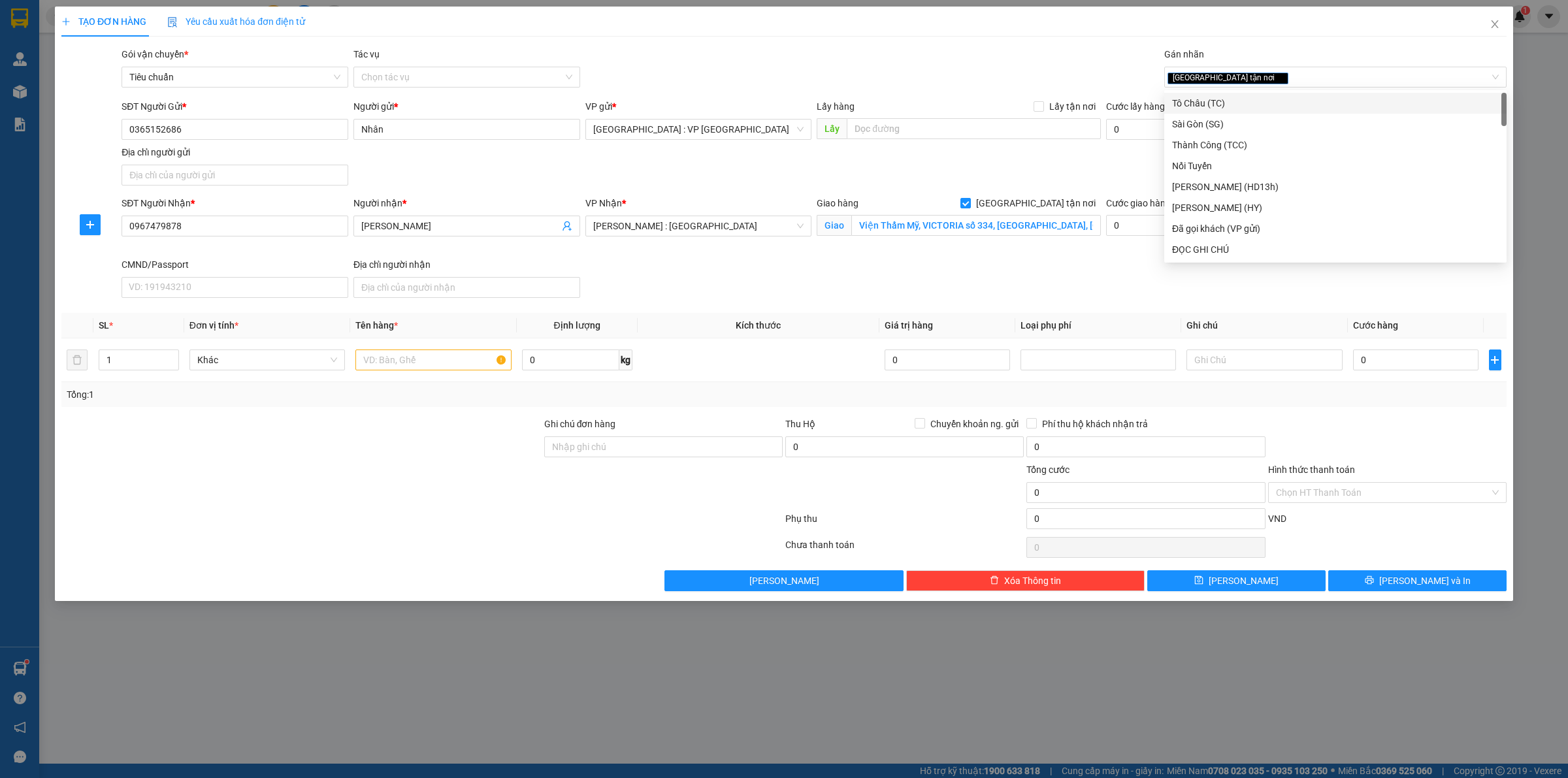
click at [1073, 177] on div "SĐT Người Gửi * 0365152686 Người gửi * Nhân VP gửi * [GEOGRAPHIC_DATA] : VP [GE…" at bounding box center [814, 144] width 1391 height 91
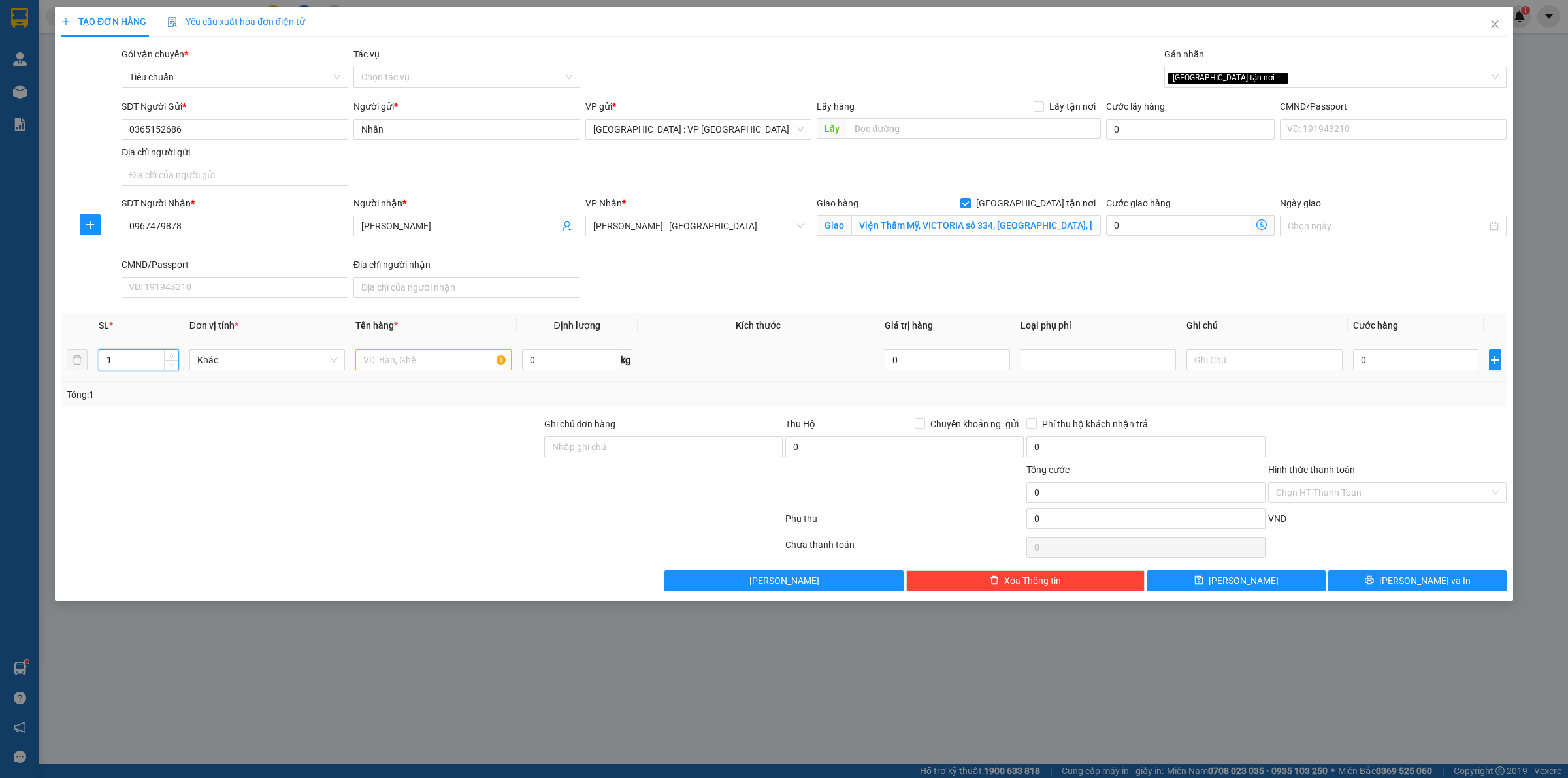
click at [157, 364] on input "1" at bounding box center [138, 359] width 79 height 20
click at [425, 373] on div at bounding box center [432, 360] width 155 height 26
click at [428, 364] on input "text" at bounding box center [432, 360] width 155 height 21
click at [574, 366] on input "0" at bounding box center [570, 360] width 97 height 21
drag, startPoint x: 1376, startPoint y: 363, endPoint x: 1380, endPoint y: 374, distance: 11.7
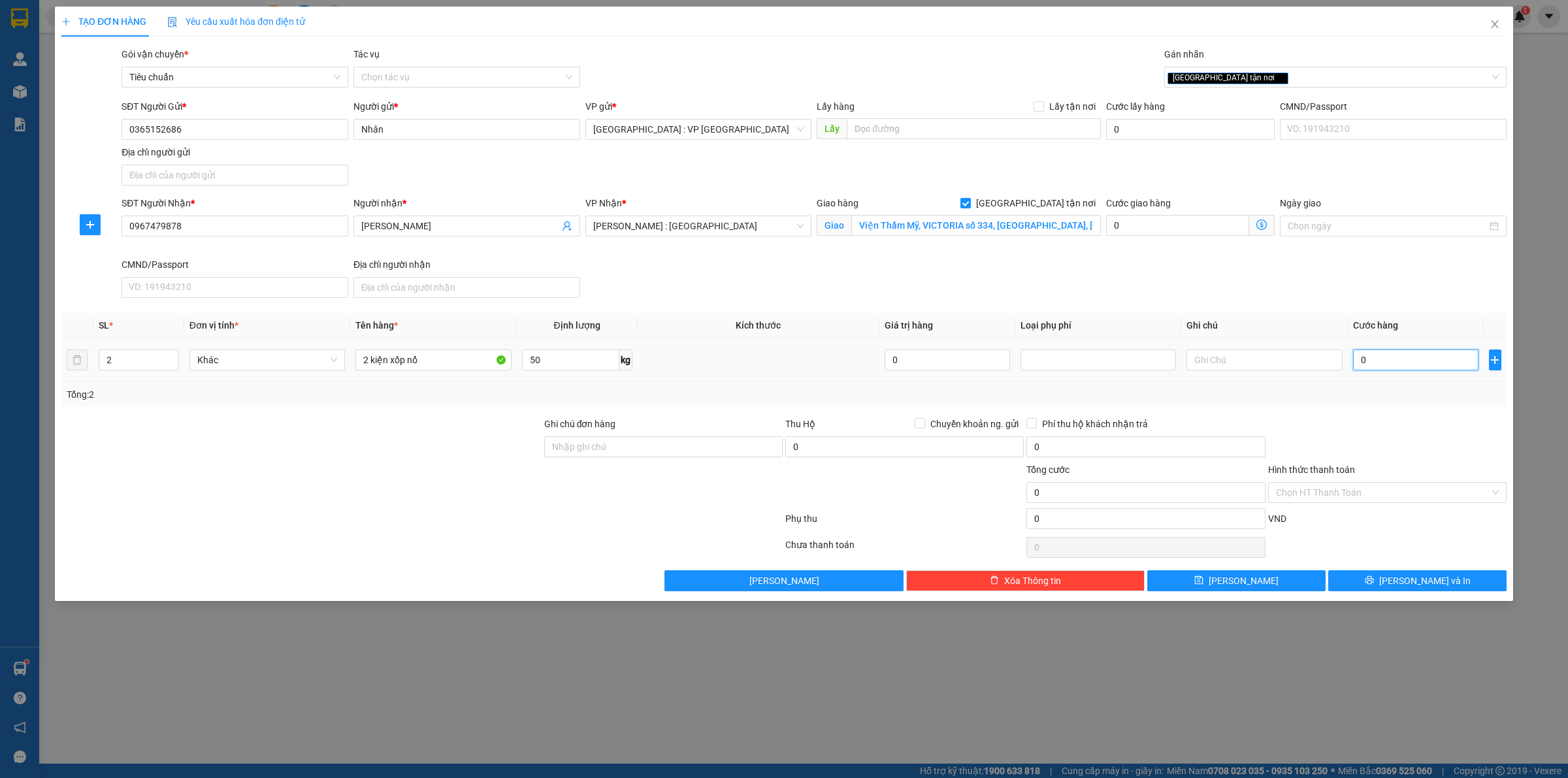
click at [1377, 363] on input "0" at bounding box center [1416, 360] width 126 height 21
click at [1417, 586] on span "[PERSON_NAME] và In" at bounding box center [1425, 581] width 91 height 15
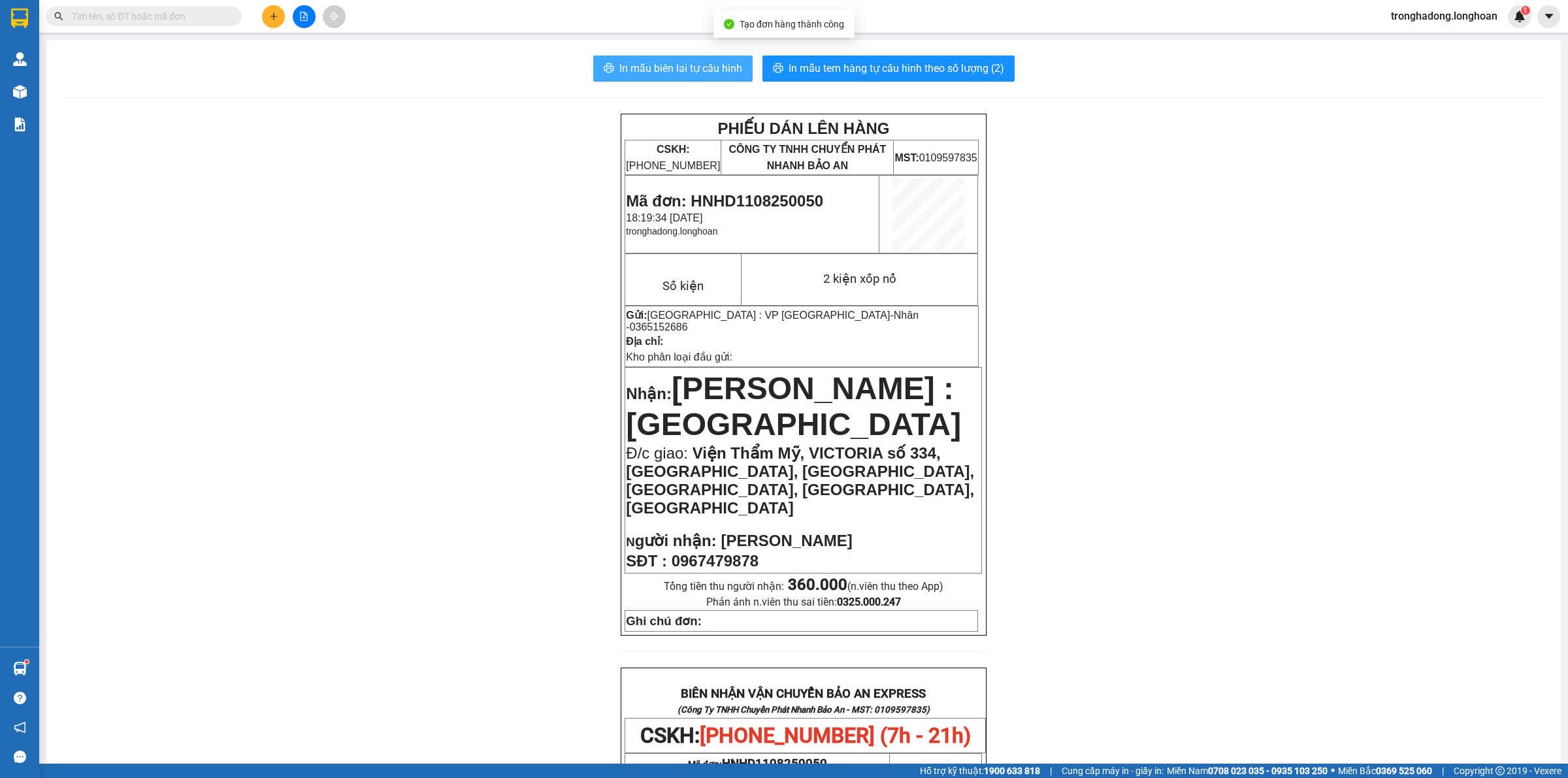
click at [670, 59] on button "In mẫu biên lai tự cấu hình" at bounding box center [673, 69] width 160 height 26
click at [959, 66] on span "In mẫu tem hàng tự cấu hình theo số lượng (2)" at bounding box center [897, 68] width 215 height 16
click at [269, 16] on icon "plus" at bounding box center [273, 16] width 10 height 10
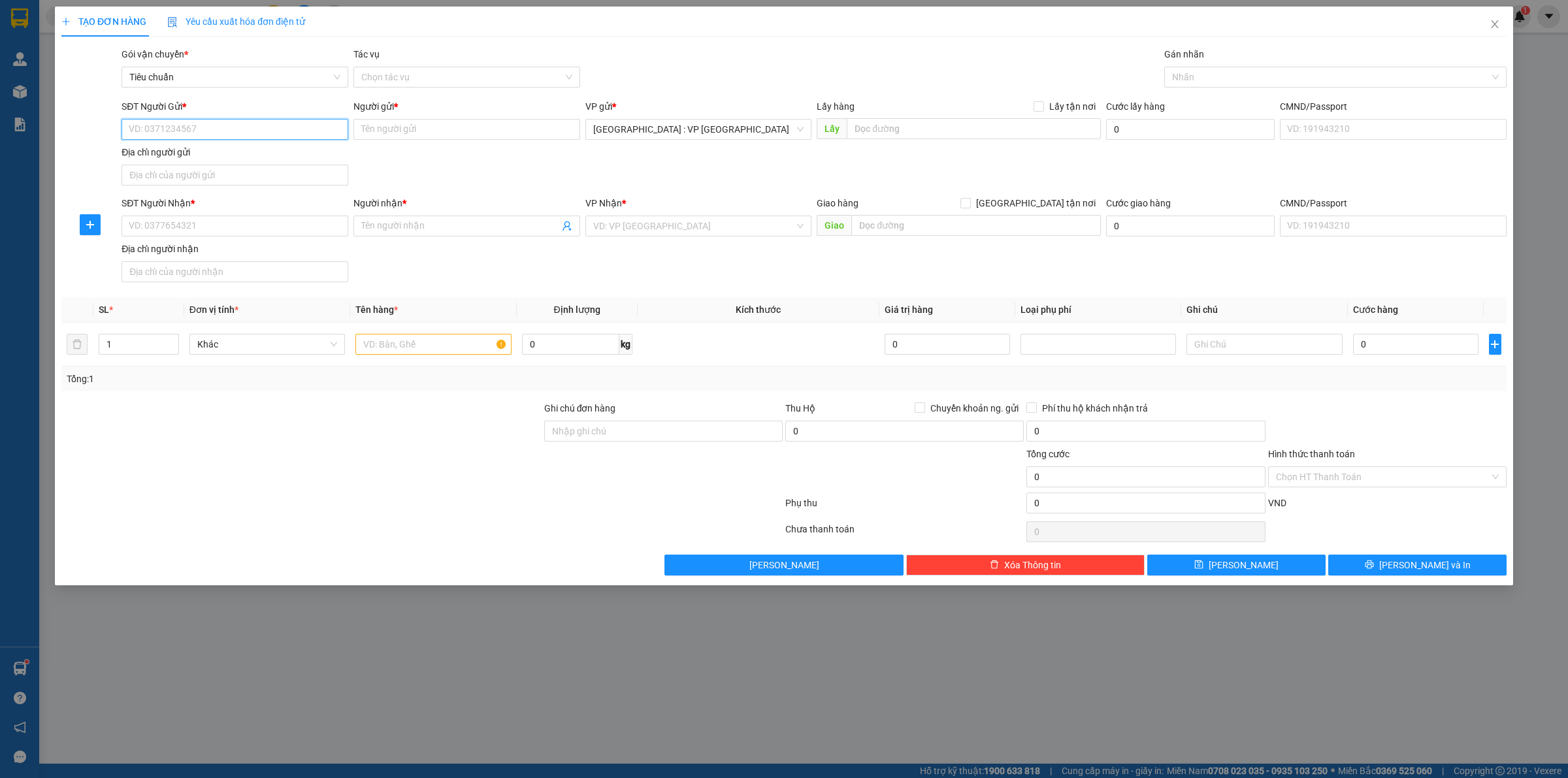
click at [300, 124] on input "SĐT Người Gửi *" at bounding box center [234, 129] width 227 height 21
click at [448, 122] on input "Người gửi *" at bounding box center [466, 129] width 227 height 21
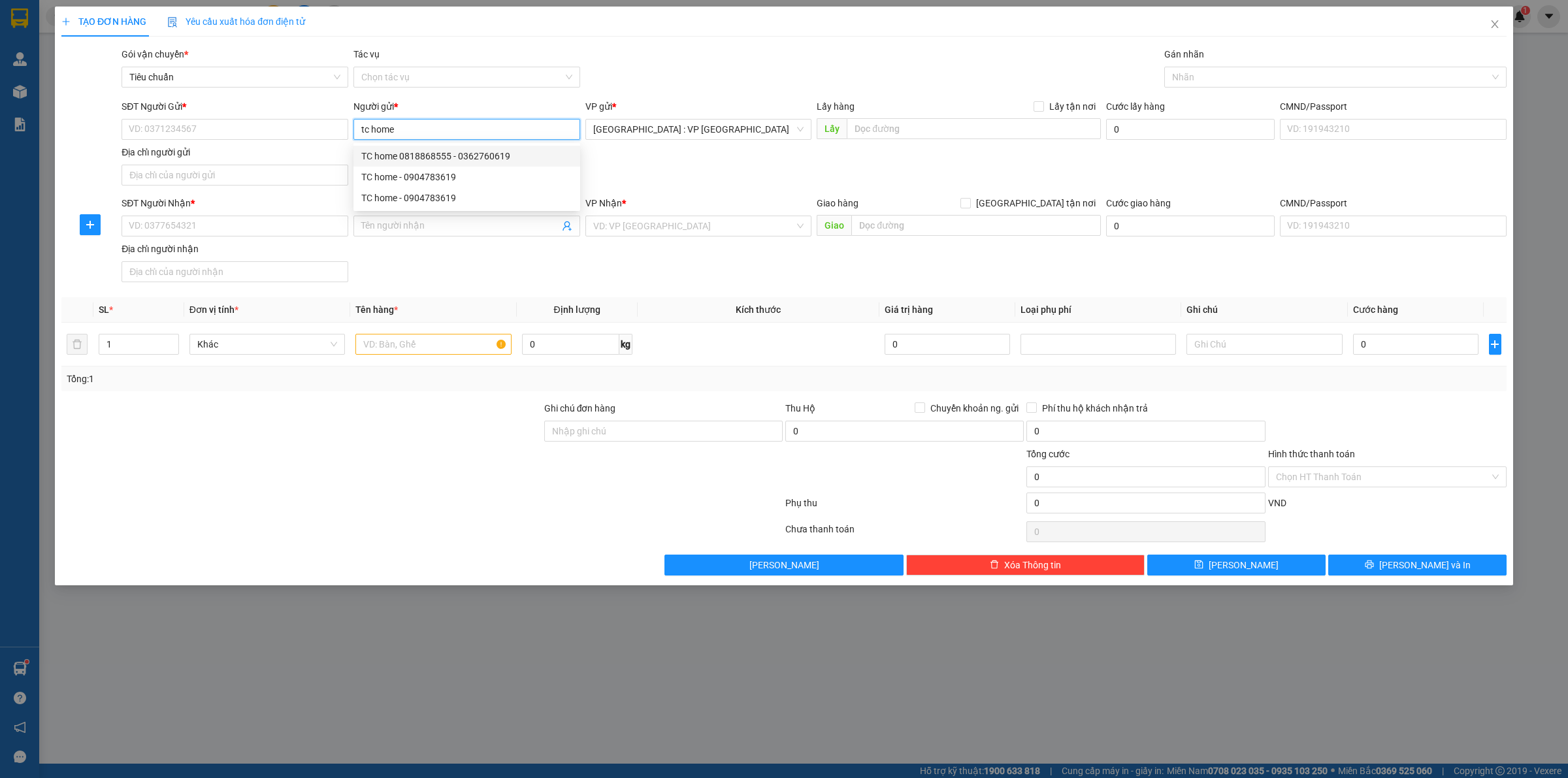
click at [513, 154] on div "TC home 0818868555 - 0362760619" at bounding box center [466, 156] width 211 height 15
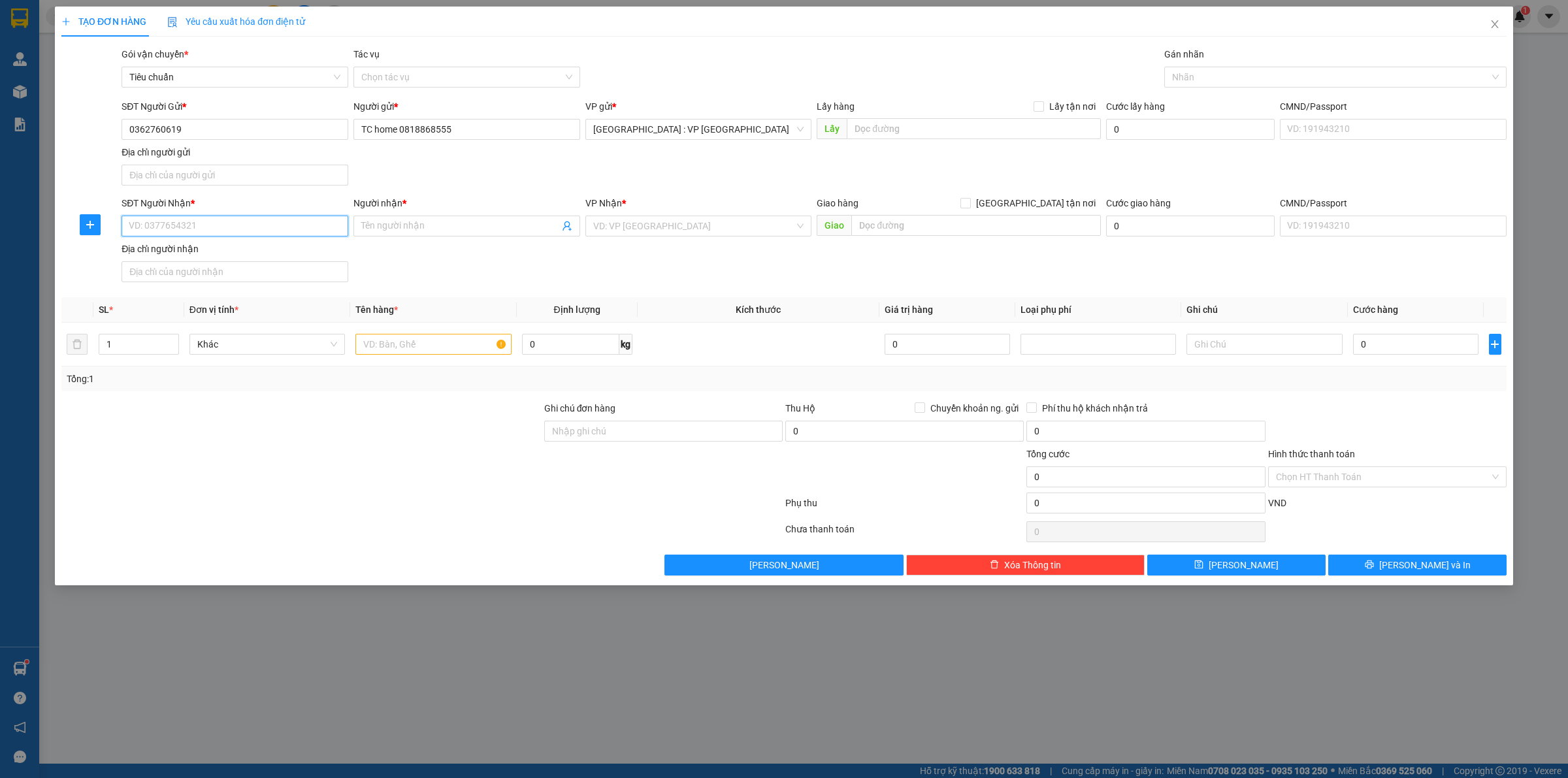
click at [242, 227] on input "SĐT Người Nhận *" at bounding box center [234, 226] width 227 height 21
click at [227, 245] on div "0986354609 - Thu Yến" at bounding box center [234, 254] width 227 height 21
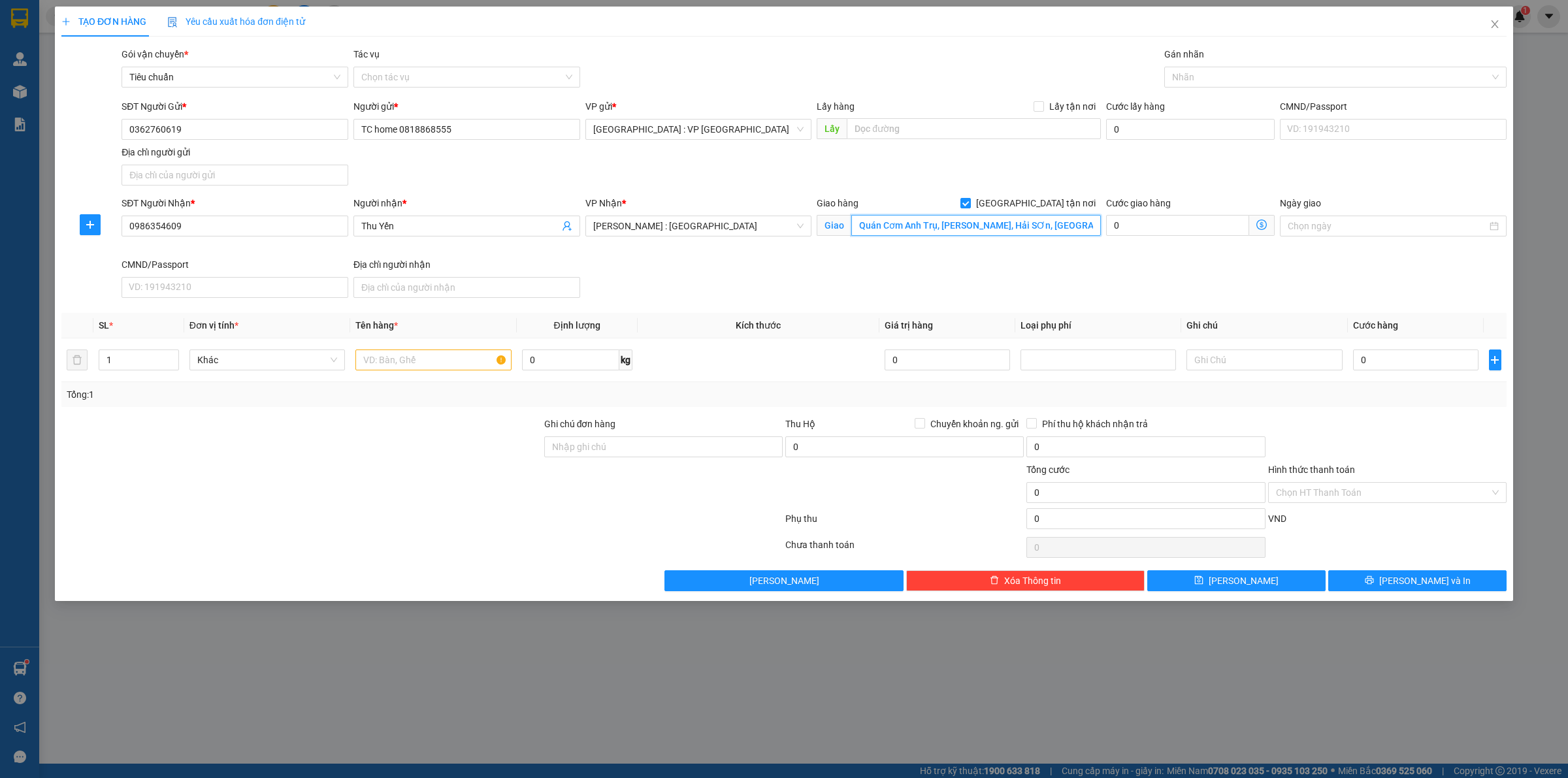
click at [995, 229] on input "Quán Cơm Anh Trụ, [PERSON_NAME], Hải SƠn, [GEOGRAPHIC_DATA], BRVT" at bounding box center [977, 226] width 250 height 21
click at [1018, 226] on input "Quán Cơm Anh Trụ, [PERSON_NAME], Hải SƠn, [GEOGRAPHIC_DATA], BRVT" at bounding box center [977, 226] width 250 height 21
click at [403, 361] on input "text" at bounding box center [432, 360] width 155 height 21
click at [1384, 357] on input "0" at bounding box center [1416, 360] width 126 height 21
click at [1338, 405] on div "Tổng: 1" at bounding box center [784, 394] width 1446 height 25
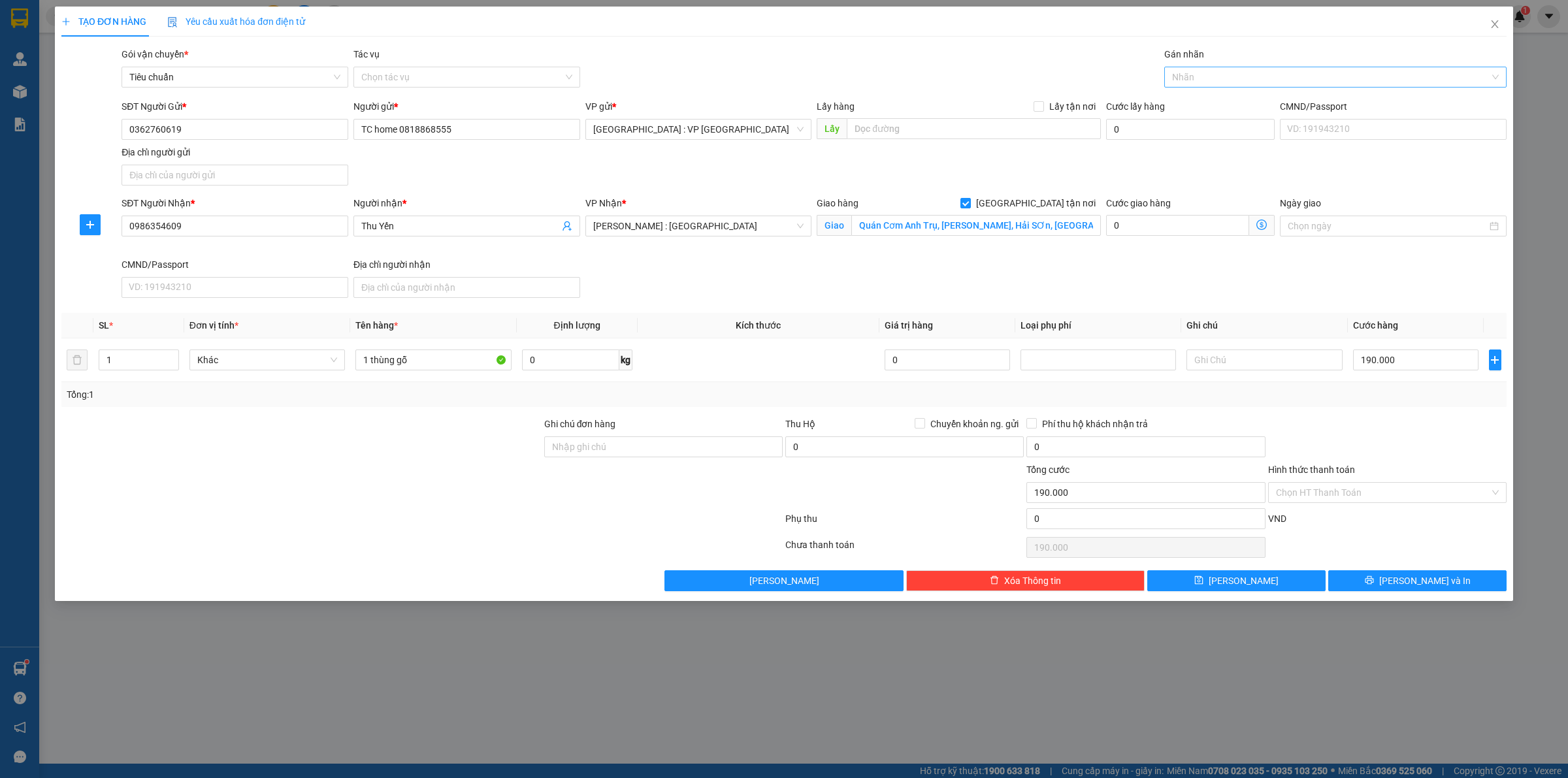
click at [1216, 76] on div at bounding box center [1329, 77] width 323 height 16
click at [1213, 102] on div "[GEOGRAPHIC_DATA] tận nơi" at bounding box center [1335, 103] width 326 height 15
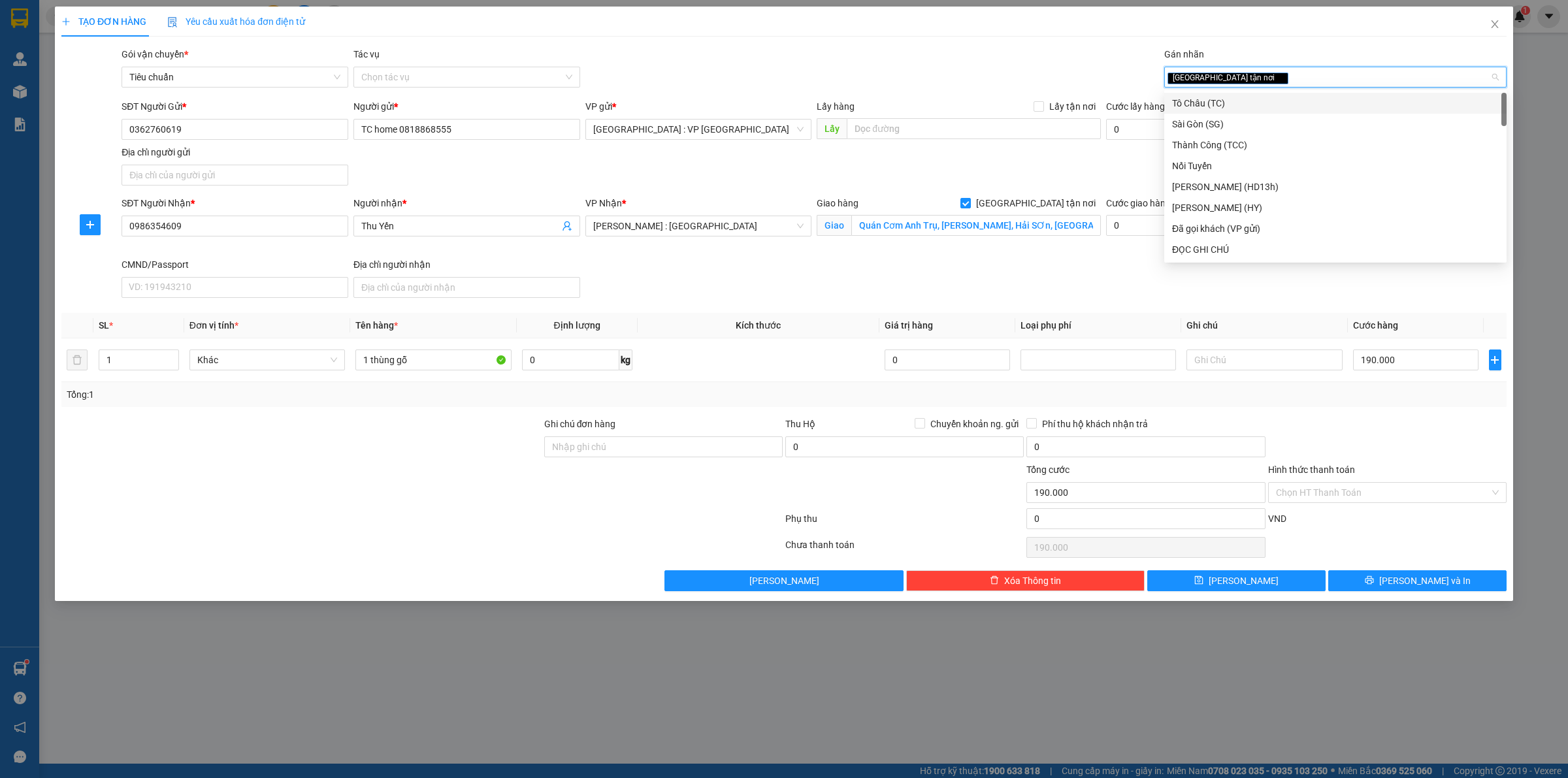
click at [1053, 167] on div "SĐT Người Gửi * 0362760619 Người gửi * TC home 0818868555 VP gửi * [GEOGRAPHIC_…" at bounding box center [814, 144] width 1391 height 91
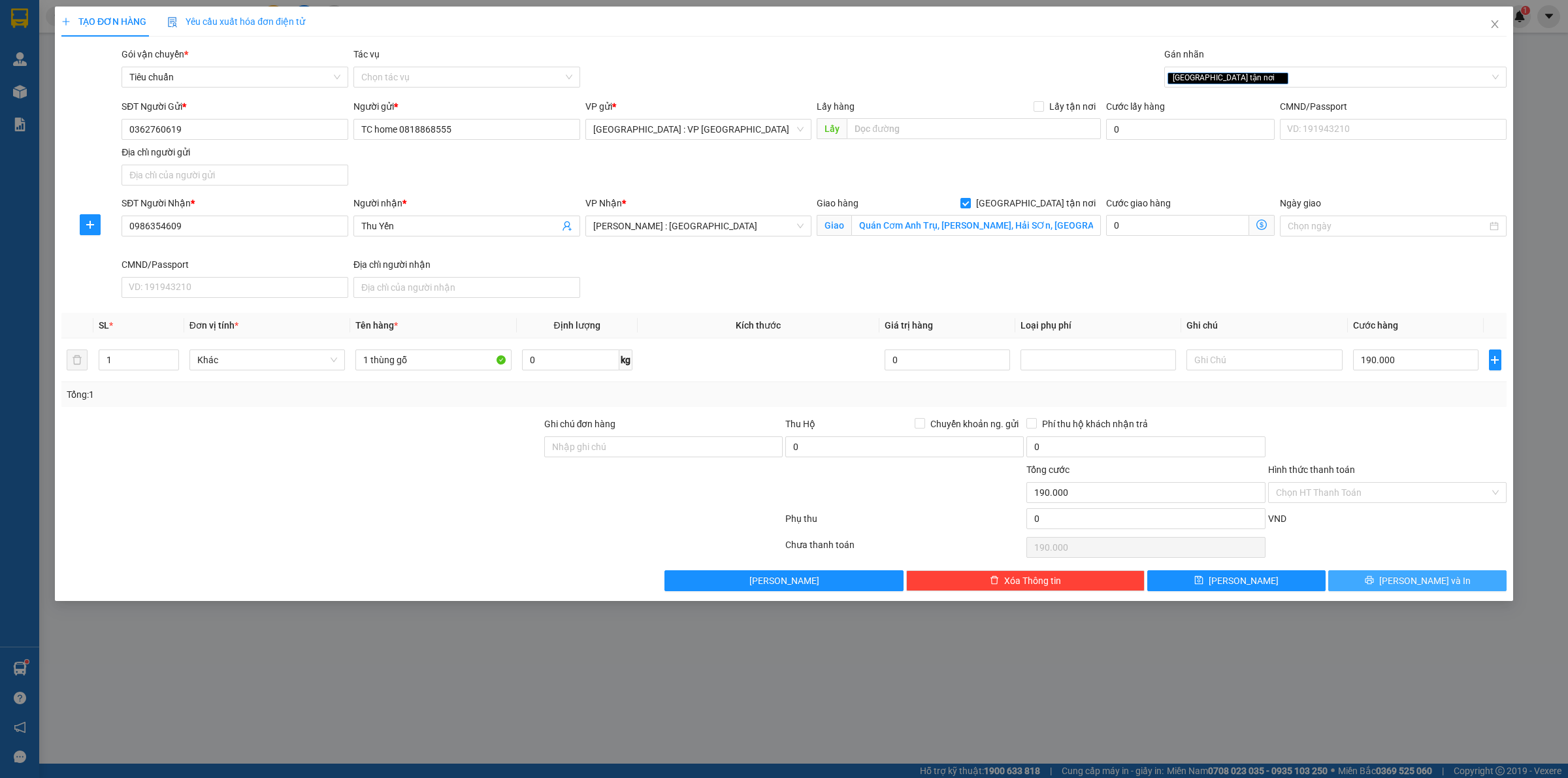
click at [1419, 583] on span "[PERSON_NAME] và In" at bounding box center [1425, 581] width 91 height 15
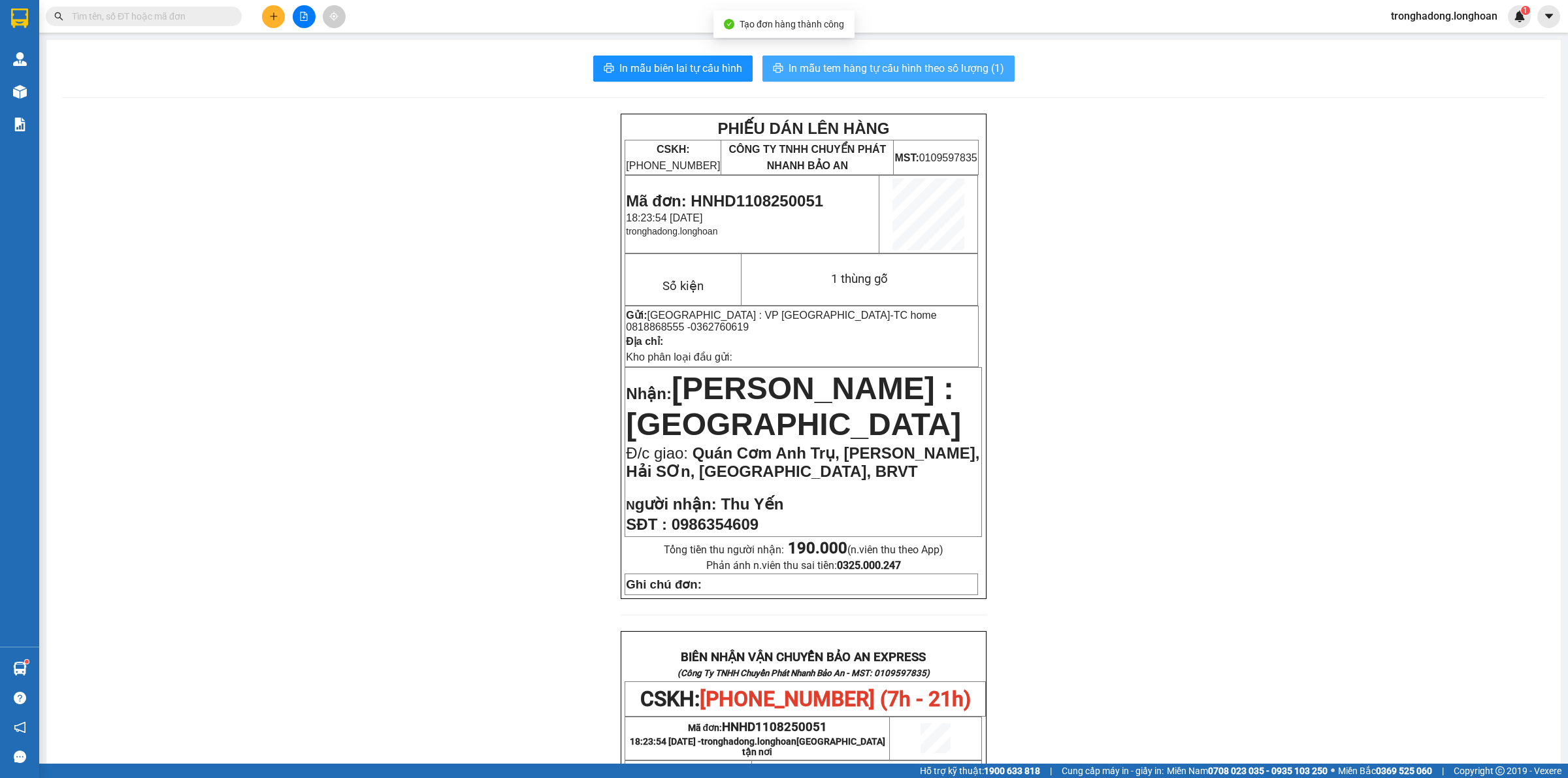
click at [840, 73] on span "In mẫu tem hàng tự cấu hình theo số lượng (1)" at bounding box center [897, 68] width 215 height 16
click at [273, 23] on button at bounding box center [273, 16] width 23 height 23
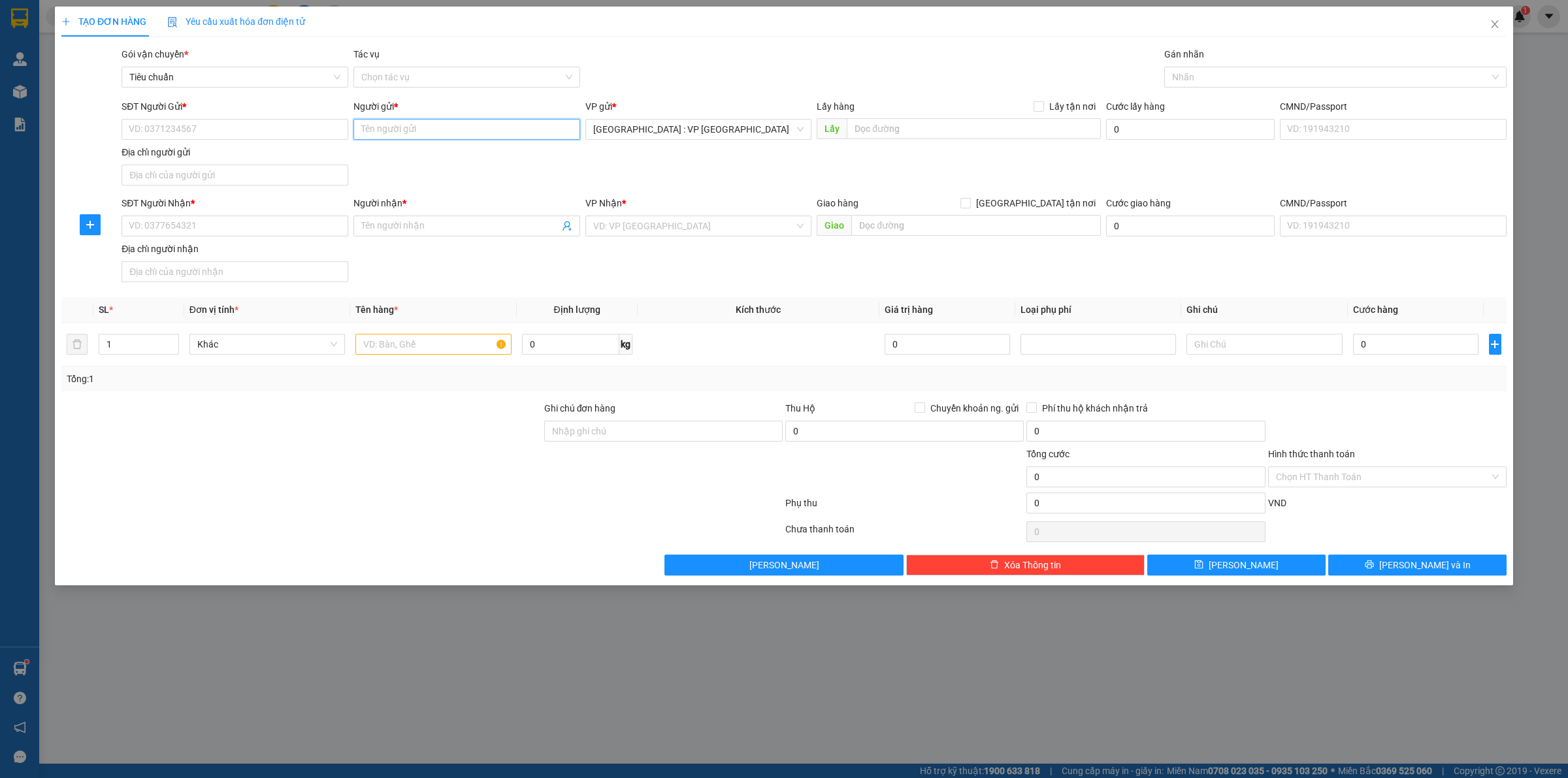
click at [402, 132] on input "Người gửi *" at bounding box center [466, 129] width 227 height 21
click at [435, 155] on div "TC home 0818868555 - 0362760619" at bounding box center [466, 156] width 211 height 15
click at [275, 237] on div "SĐT Người Nhận * VD: 0377654321" at bounding box center [234, 219] width 227 height 46
click at [270, 231] on input "SĐT Người Nhận *" at bounding box center [234, 226] width 227 height 21
click at [270, 231] on input "0902443359" at bounding box center [234, 226] width 227 height 21
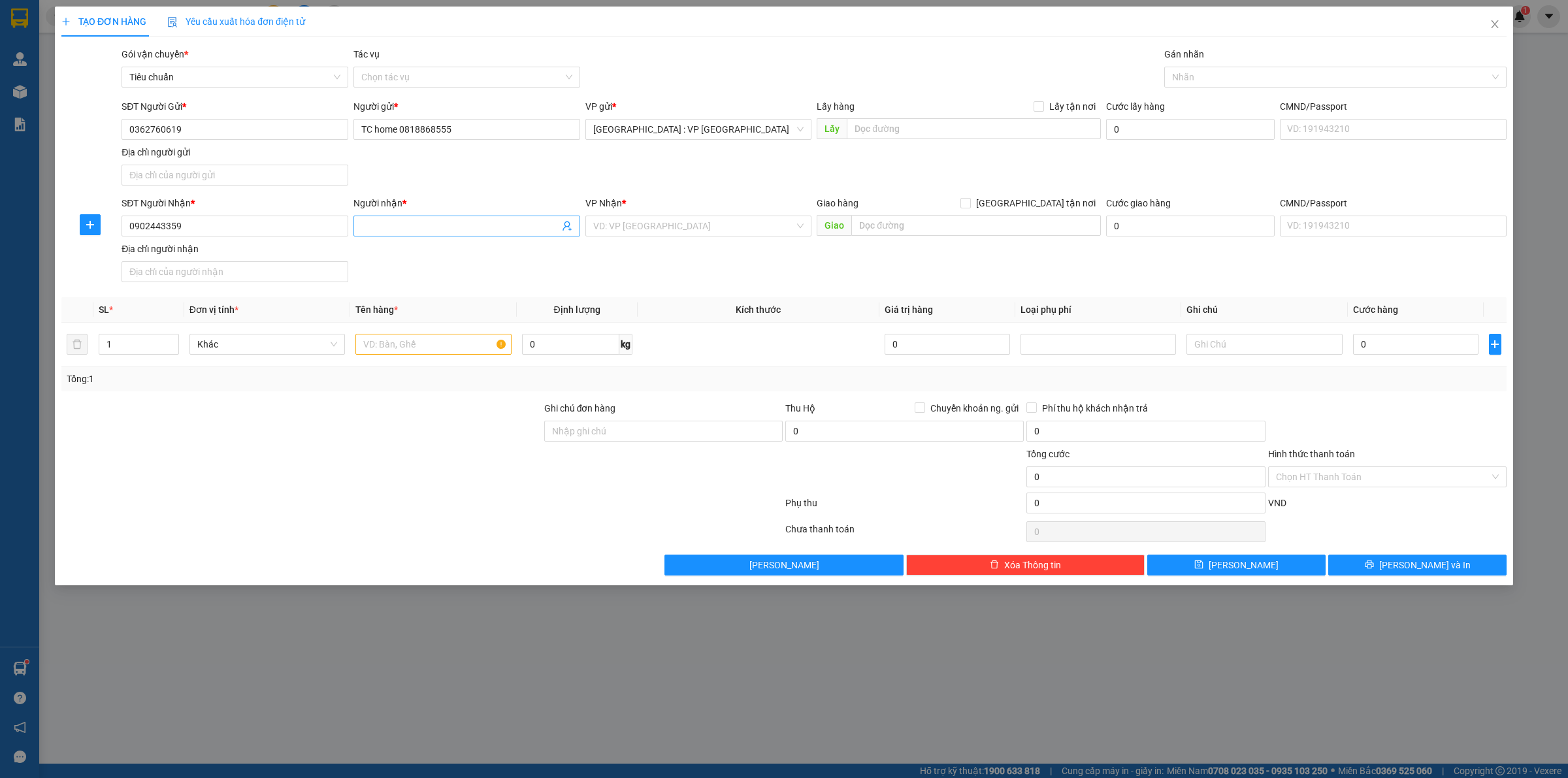
click at [405, 222] on input "Người nhận *" at bounding box center [460, 226] width 198 height 15
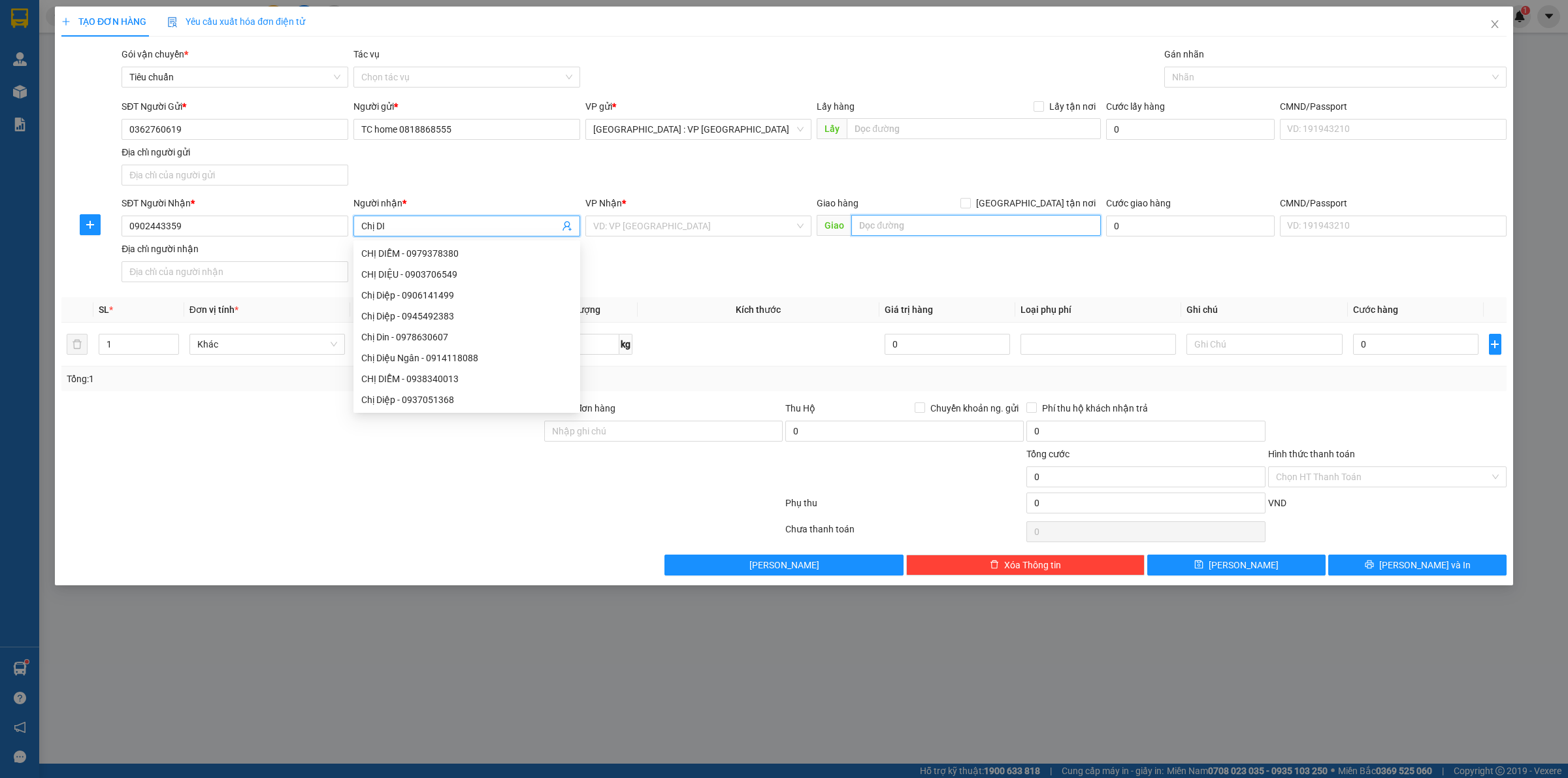
click at [922, 224] on input "text" at bounding box center [977, 226] width 250 height 21
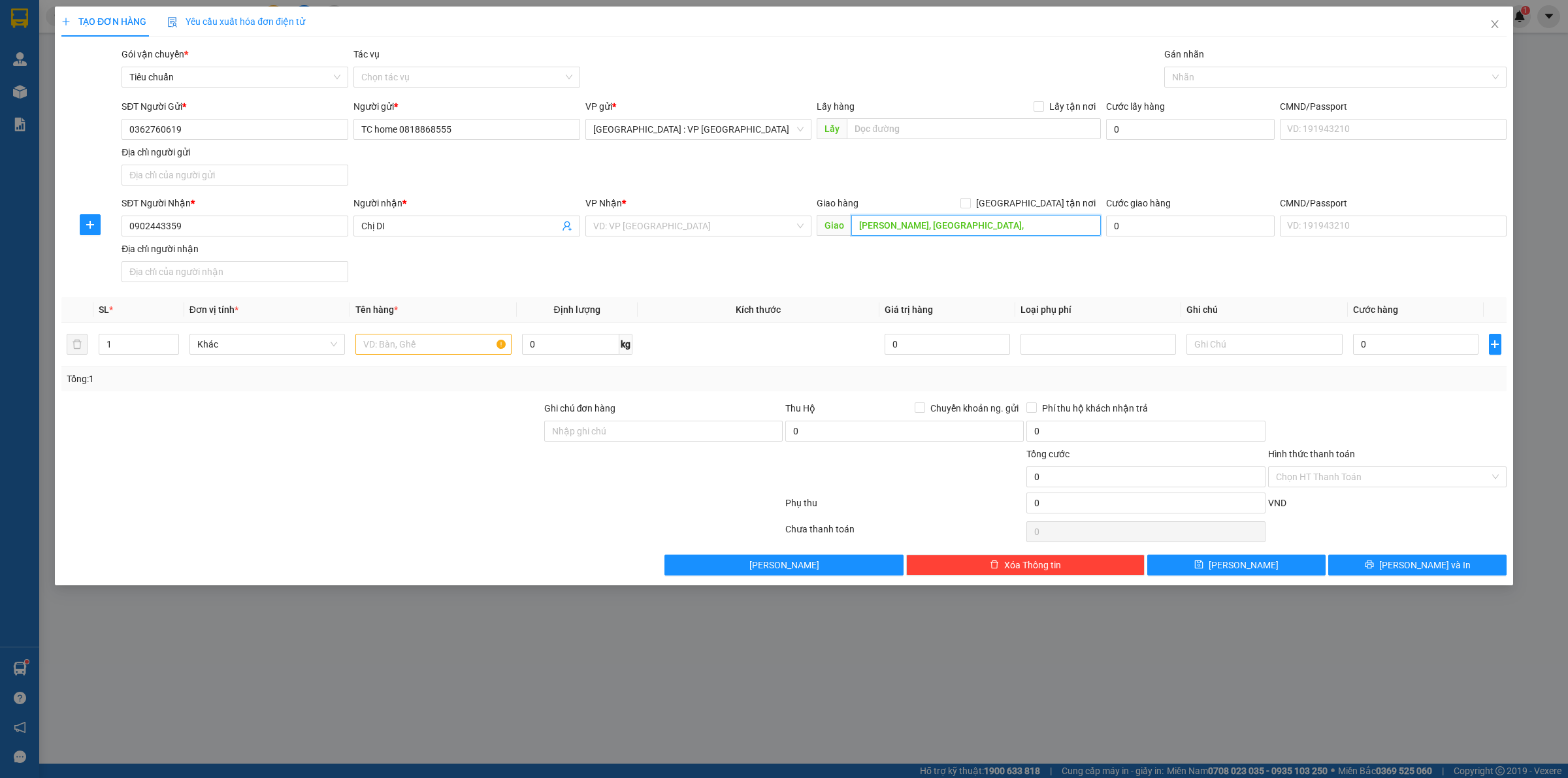
drag, startPoint x: 1064, startPoint y: 227, endPoint x: 1053, endPoint y: 227, distance: 11.0
click at [1063, 227] on input "[PERSON_NAME], [GEOGRAPHIC_DATA]," at bounding box center [977, 226] width 250 height 21
click at [709, 229] on input "search" at bounding box center [694, 226] width 202 height 20
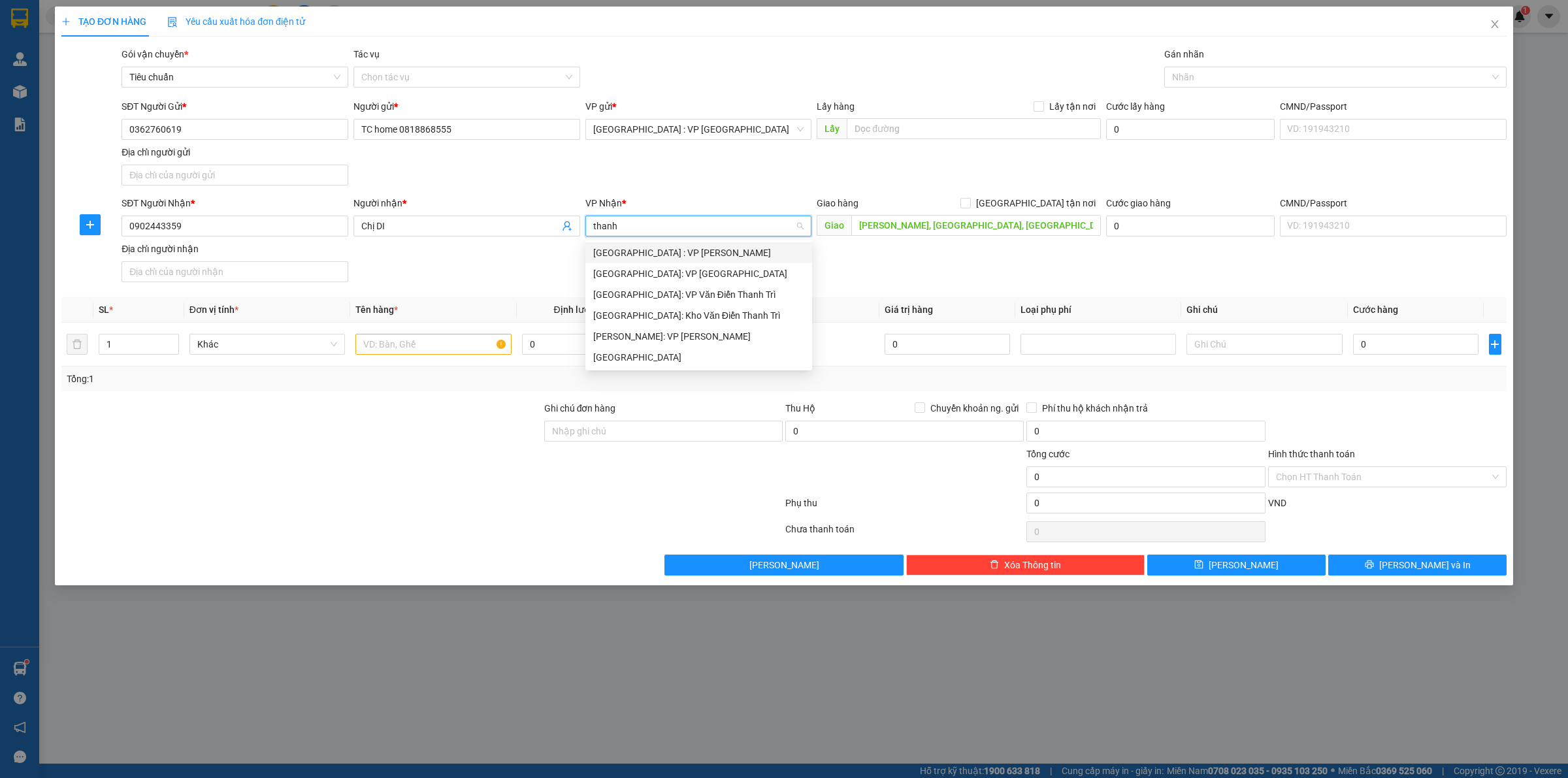
click at [695, 248] on div "[GEOGRAPHIC_DATA] : VP [PERSON_NAME]" at bounding box center [698, 253] width 211 height 15
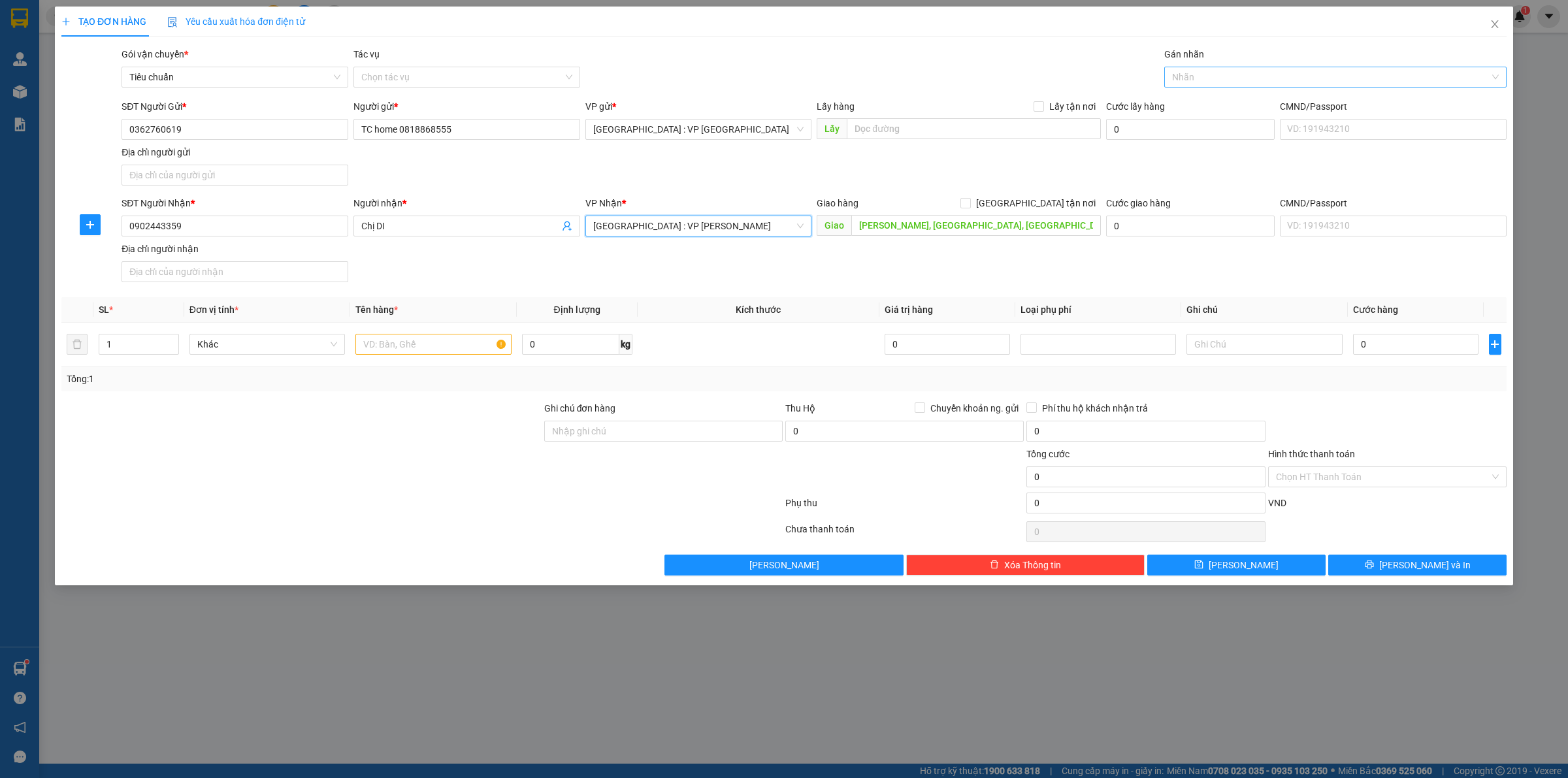
click at [1254, 76] on div at bounding box center [1329, 77] width 323 height 16
click at [1203, 102] on div "[GEOGRAPHIC_DATA] tận nơi" at bounding box center [1335, 103] width 326 height 15
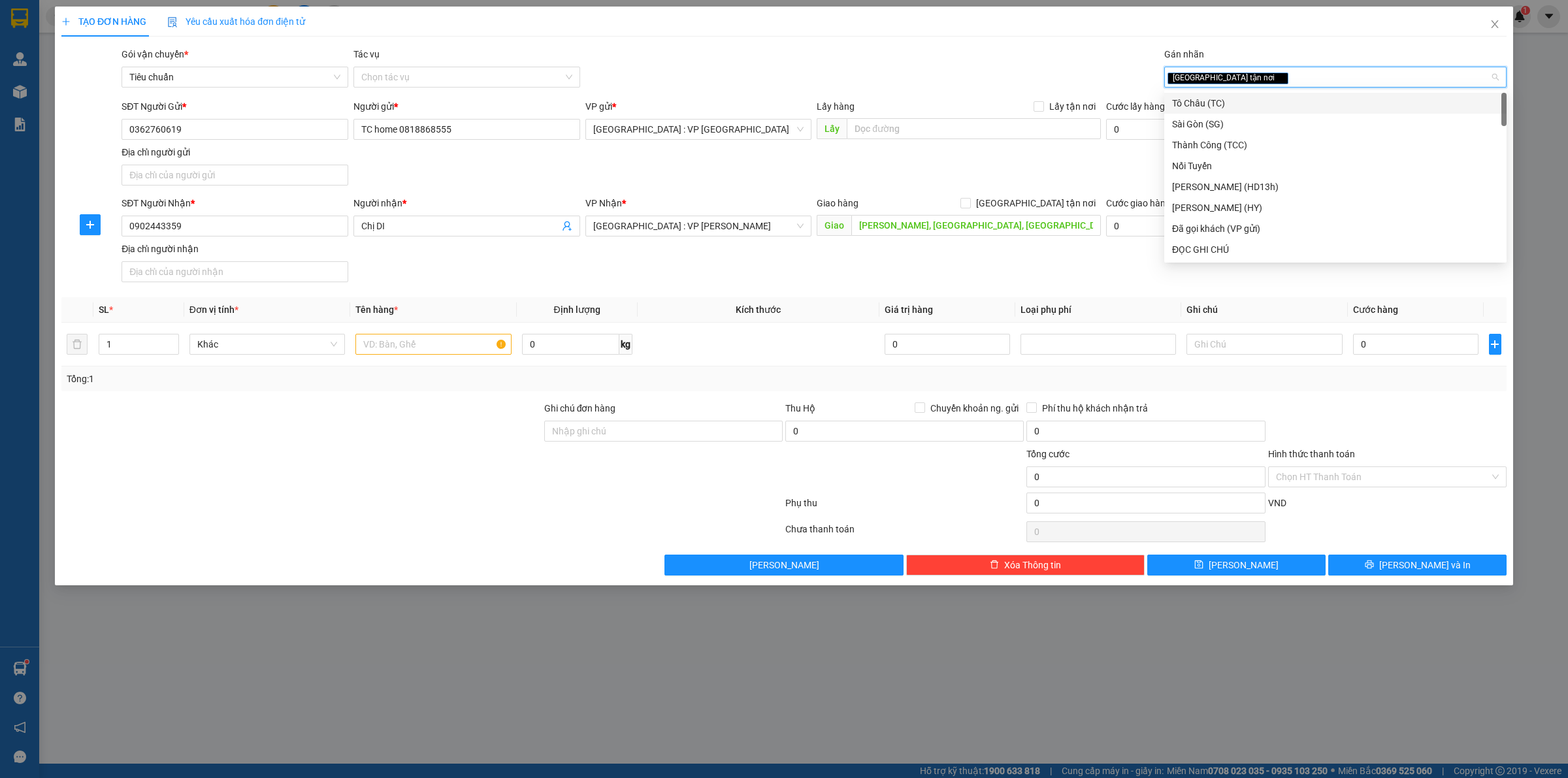
click at [1039, 176] on div "SĐT Người Gửi * 0362760619 Người gửi * TC home 0818868555 VP gửi * [GEOGRAPHIC_…" at bounding box center [814, 144] width 1391 height 91
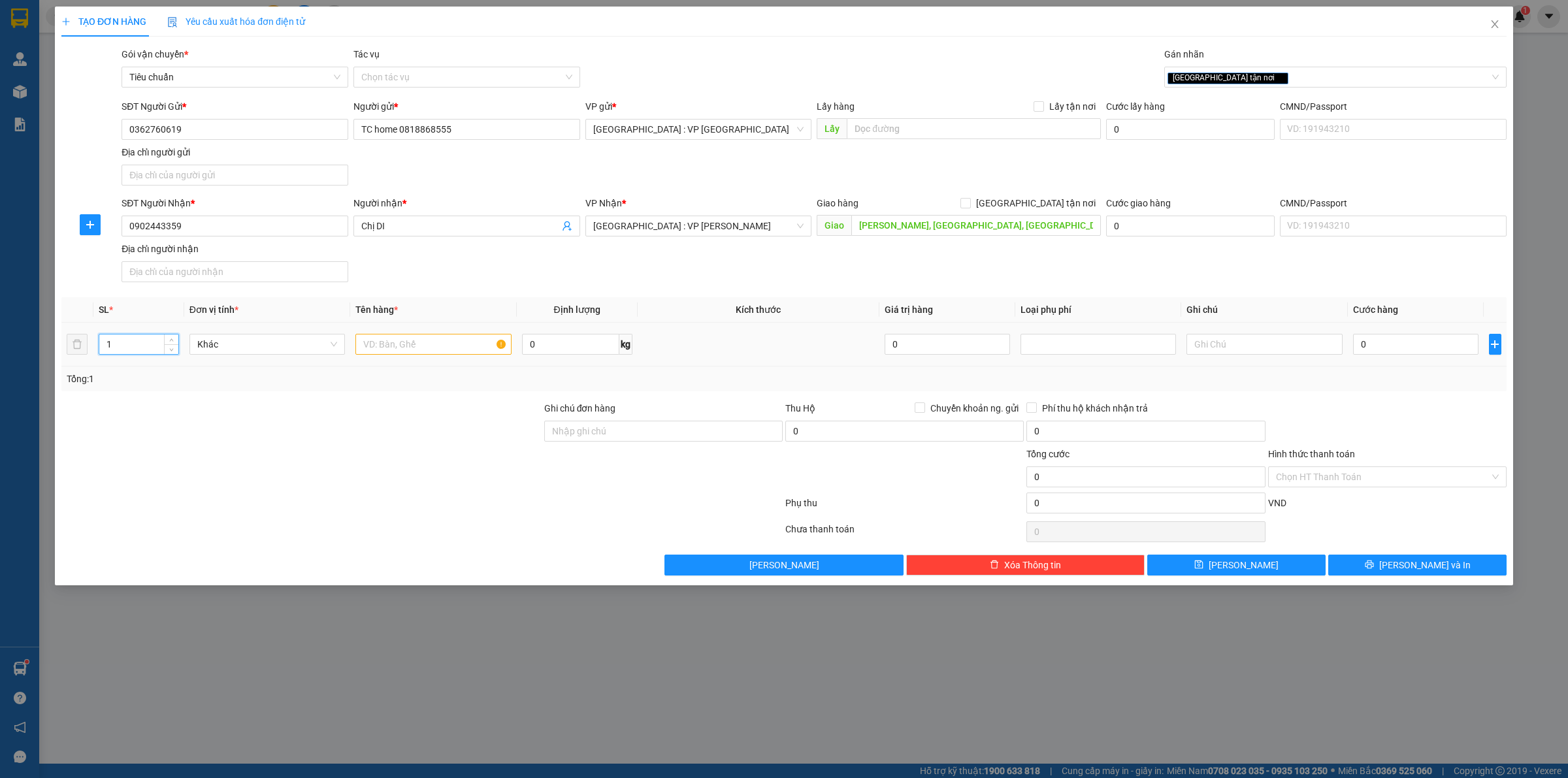
click at [152, 351] on input "1" at bounding box center [138, 344] width 79 height 20
click at [394, 347] on input "text" at bounding box center [432, 345] width 155 height 21
click at [1379, 350] on input "0" at bounding box center [1416, 345] width 126 height 21
click at [1413, 340] on input "560.000" at bounding box center [1416, 345] width 126 height 21
click at [828, 432] on input "0" at bounding box center [905, 432] width 239 height 21
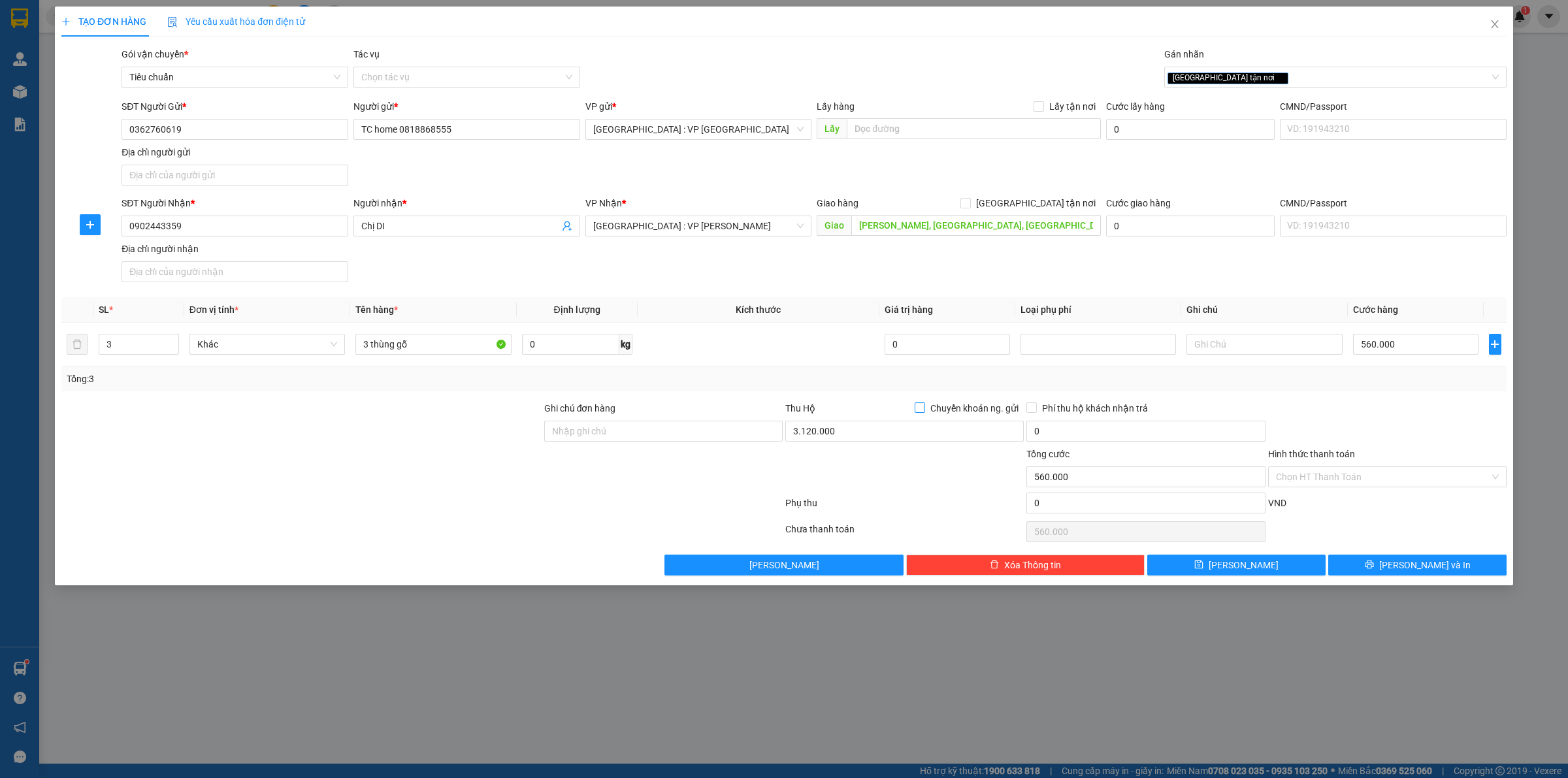
click at [920, 412] on input "Chuyển khoản ng. gửi" at bounding box center [919, 407] width 10 height 10
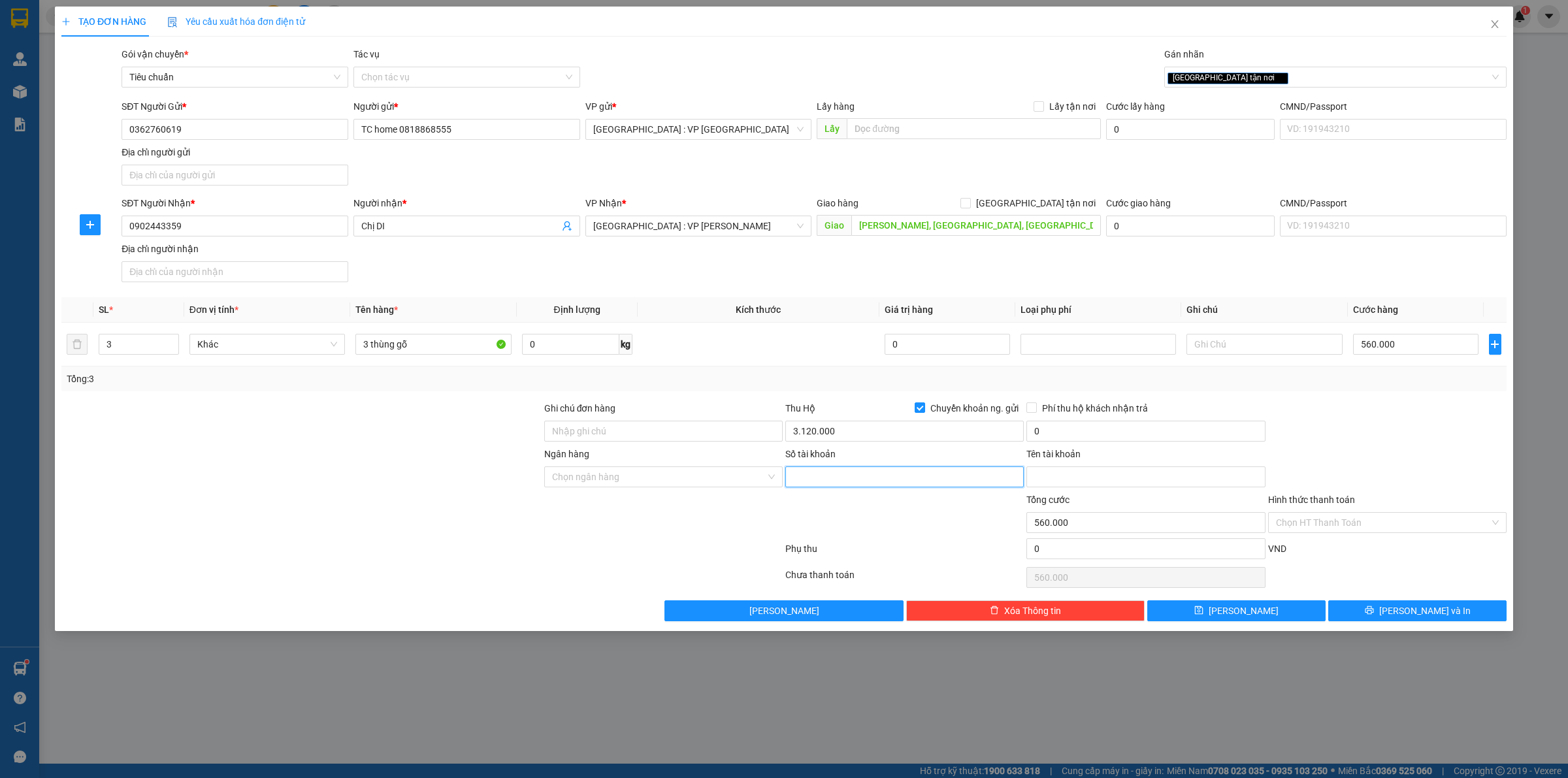
click at [820, 482] on input "Số tài khoản" at bounding box center [905, 477] width 239 height 21
click at [672, 478] on input "Ngân hàng" at bounding box center [659, 477] width 214 height 20
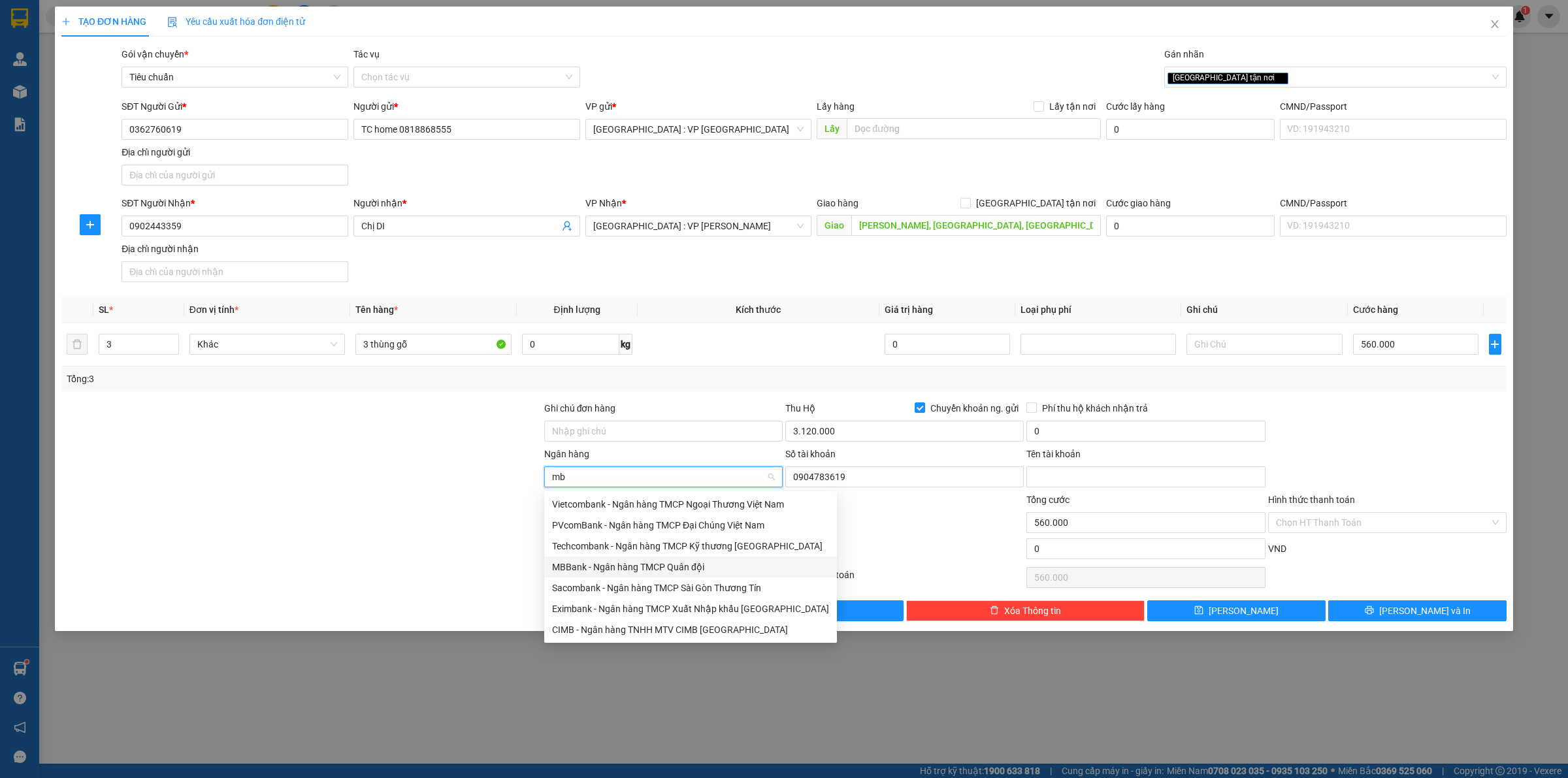
click at [643, 567] on div "MBBank - Ngân hàng TMCP Quân đội" at bounding box center [690, 567] width 277 height 15
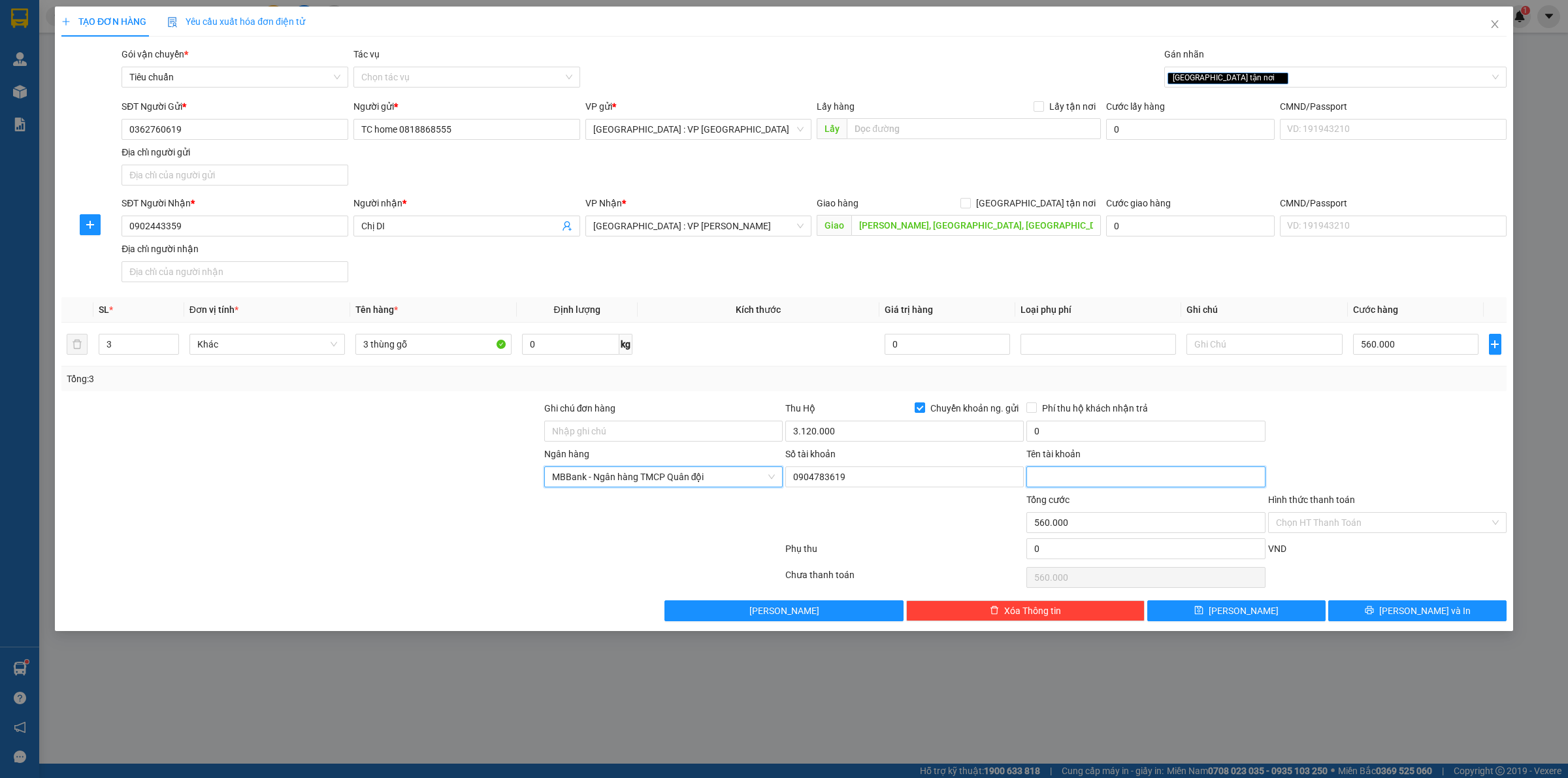
click at [1064, 476] on input "Tên tài khoản" at bounding box center [1145, 477] width 239 height 21
click at [1075, 435] on input "0" at bounding box center [1145, 432] width 239 height 21
click at [1402, 426] on div at bounding box center [1387, 424] width 241 height 46
click at [970, 202] on input "[GEOGRAPHIC_DATA] tận nơi" at bounding box center [965, 202] width 10 height 10
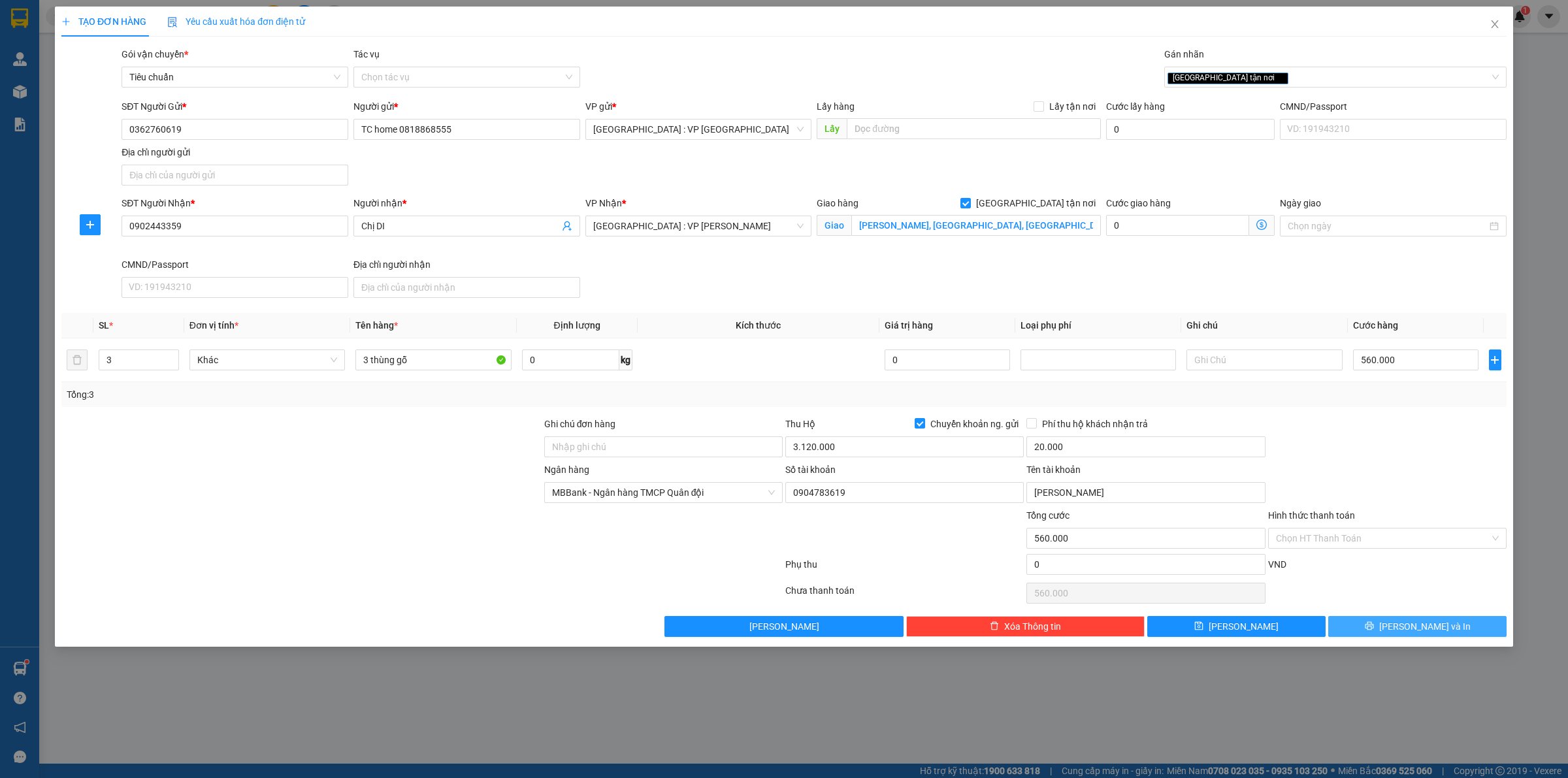
drag, startPoint x: 1383, startPoint y: 623, endPoint x: 1370, endPoint y: 633, distance: 16.4
click at [1383, 622] on button "[PERSON_NAME] và In" at bounding box center [1417, 627] width 178 height 21
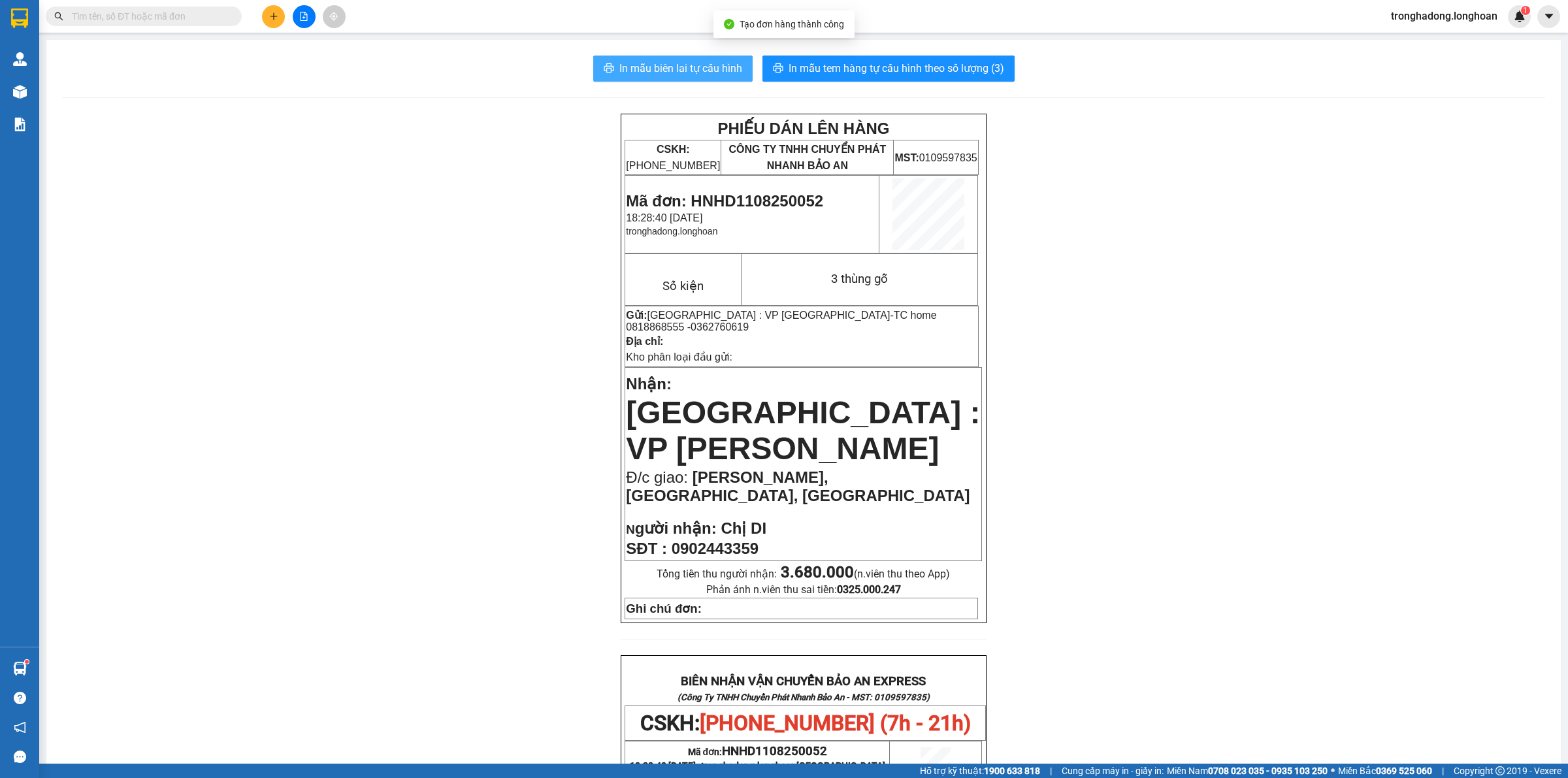
click at [682, 70] on span "In mẫu biên lai tự cấu hình" at bounding box center [682, 68] width 123 height 16
click at [952, 68] on span "In mẫu tem hàng tự cấu hình theo số lượng (3)" at bounding box center [897, 68] width 215 height 16
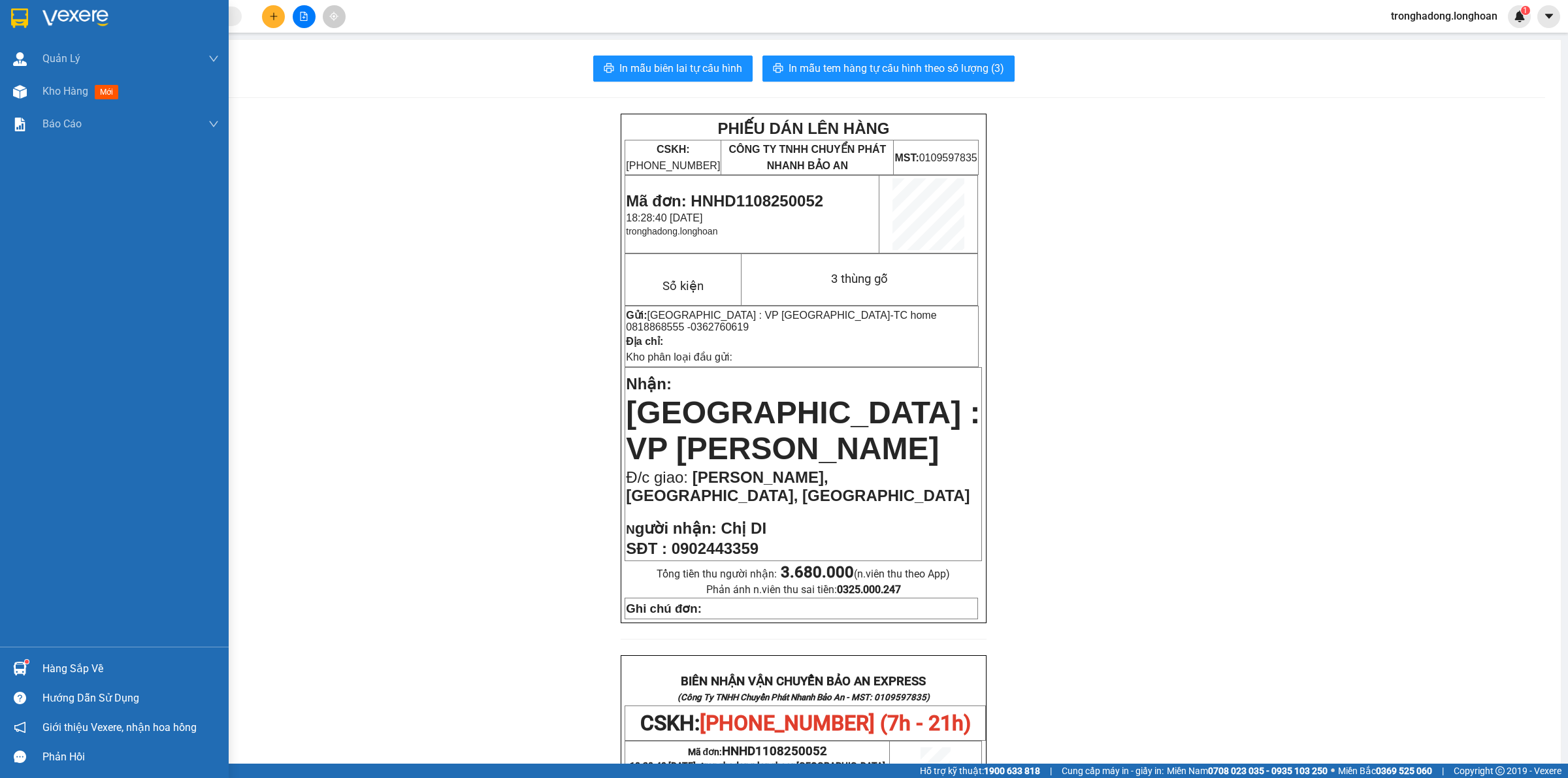
click at [15, 23] on img at bounding box center [20, 18] width 17 height 20
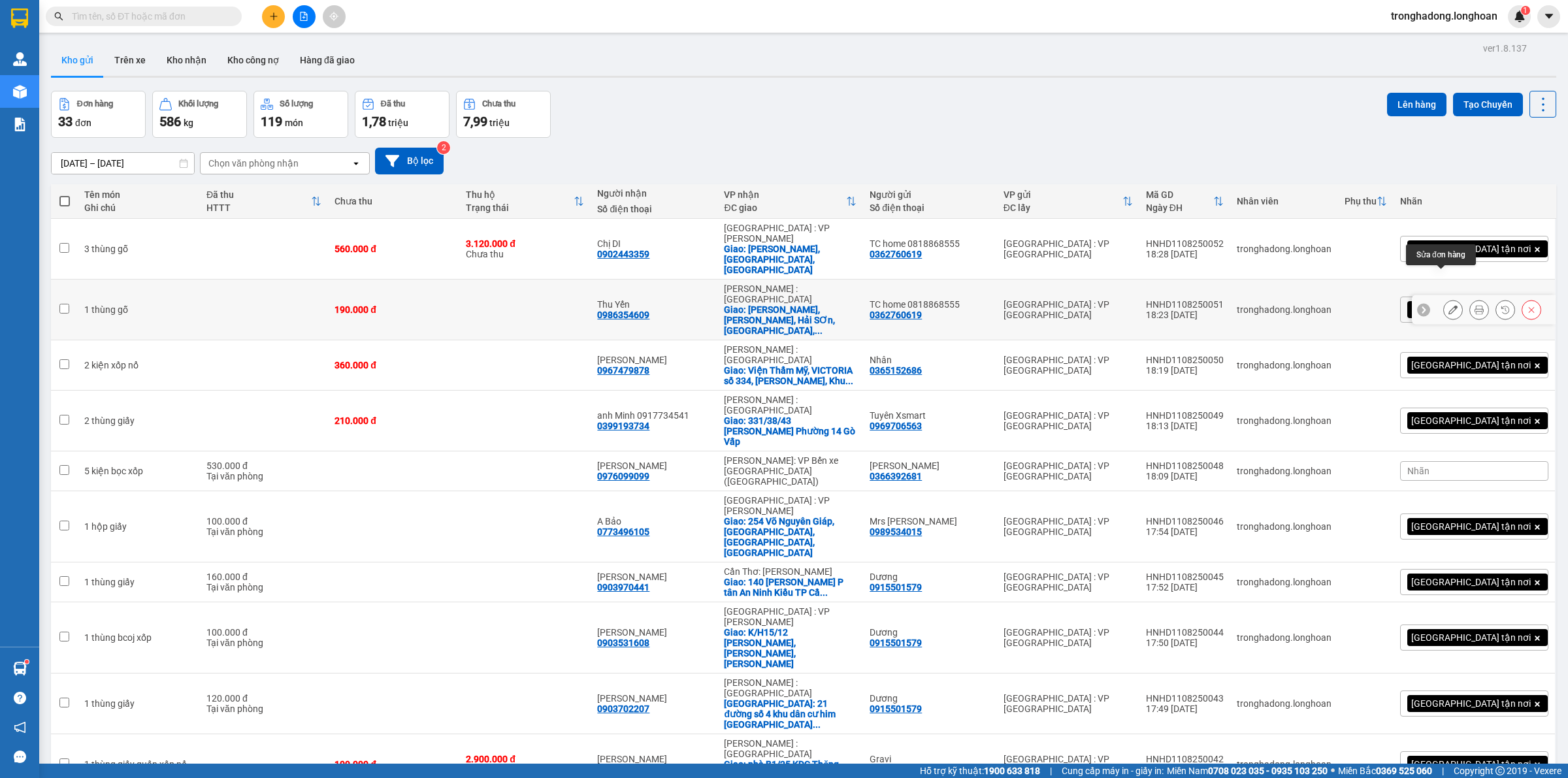
click at [1449, 306] on icon at bounding box center [1453, 310] width 10 height 10
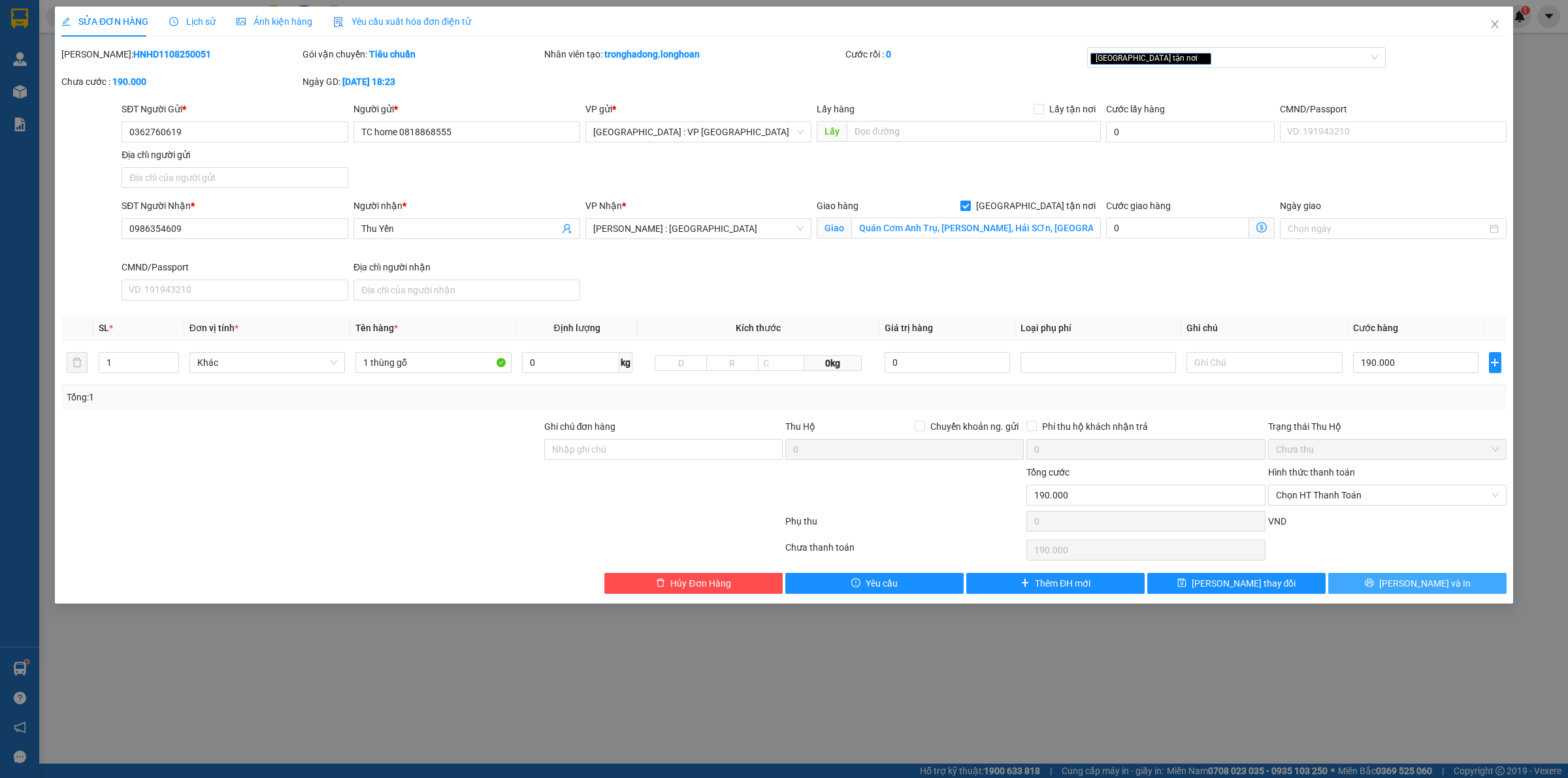
click at [1374, 582] on icon "printer" at bounding box center [1369, 583] width 10 height 10
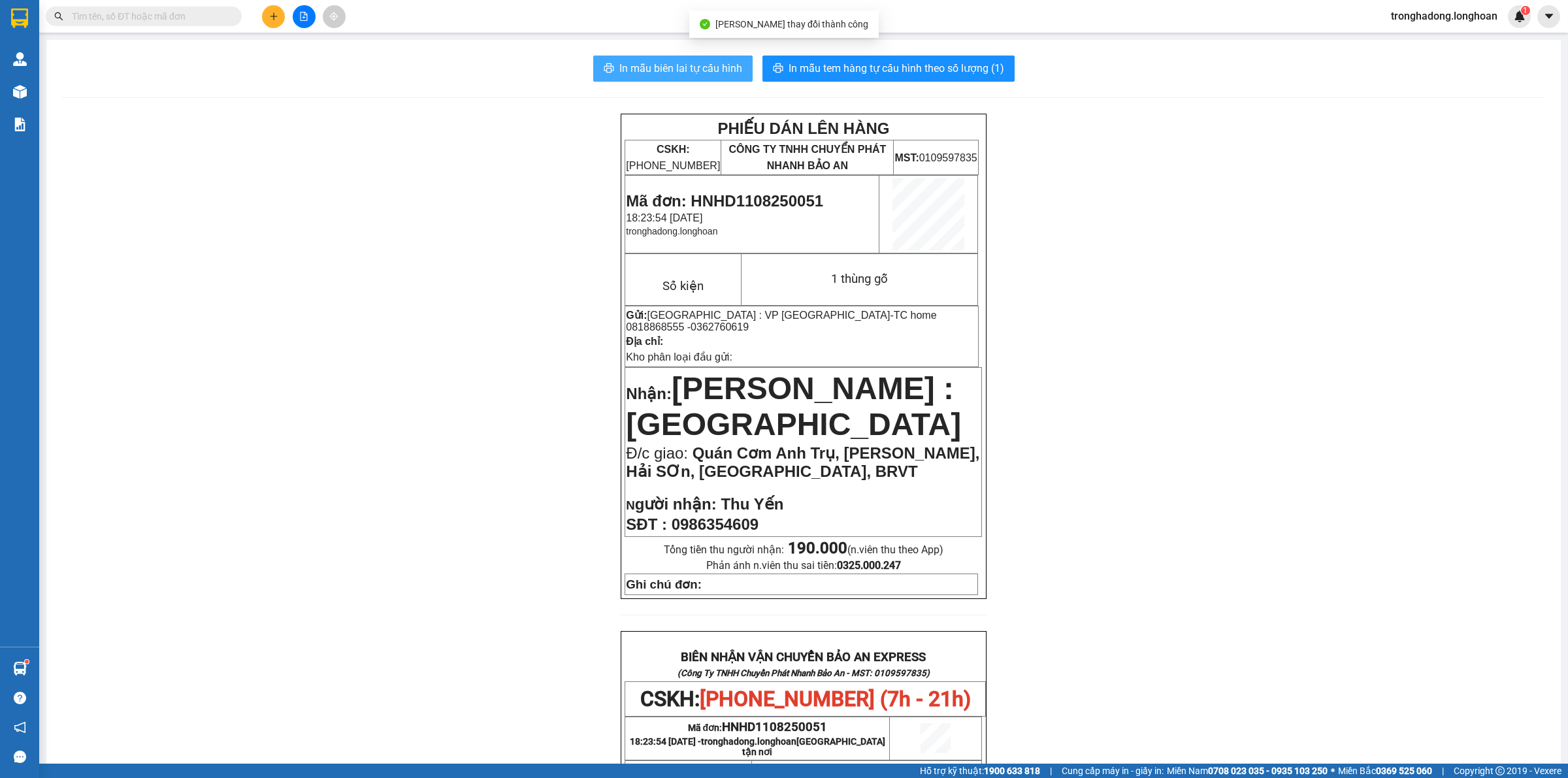
click at [702, 68] on span "In mẫu biên lai tự cấu hình" at bounding box center [682, 68] width 123 height 16
click at [273, 21] on button at bounding box center [273, 16] width 23 height 23
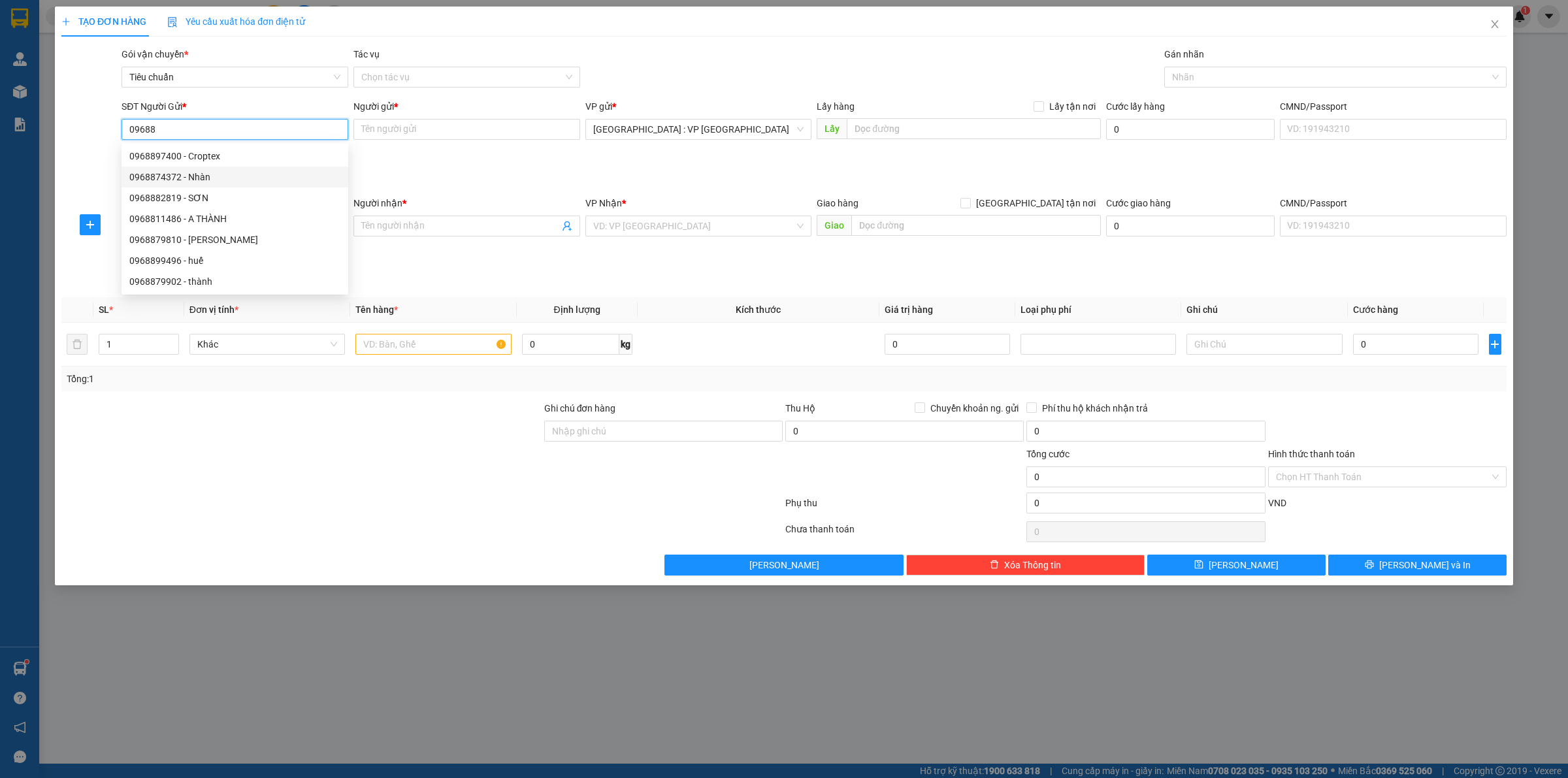
click at [224, 175] on div "0968874372 - Nhàn" at bounding box center [234, 177] width 211 height 15
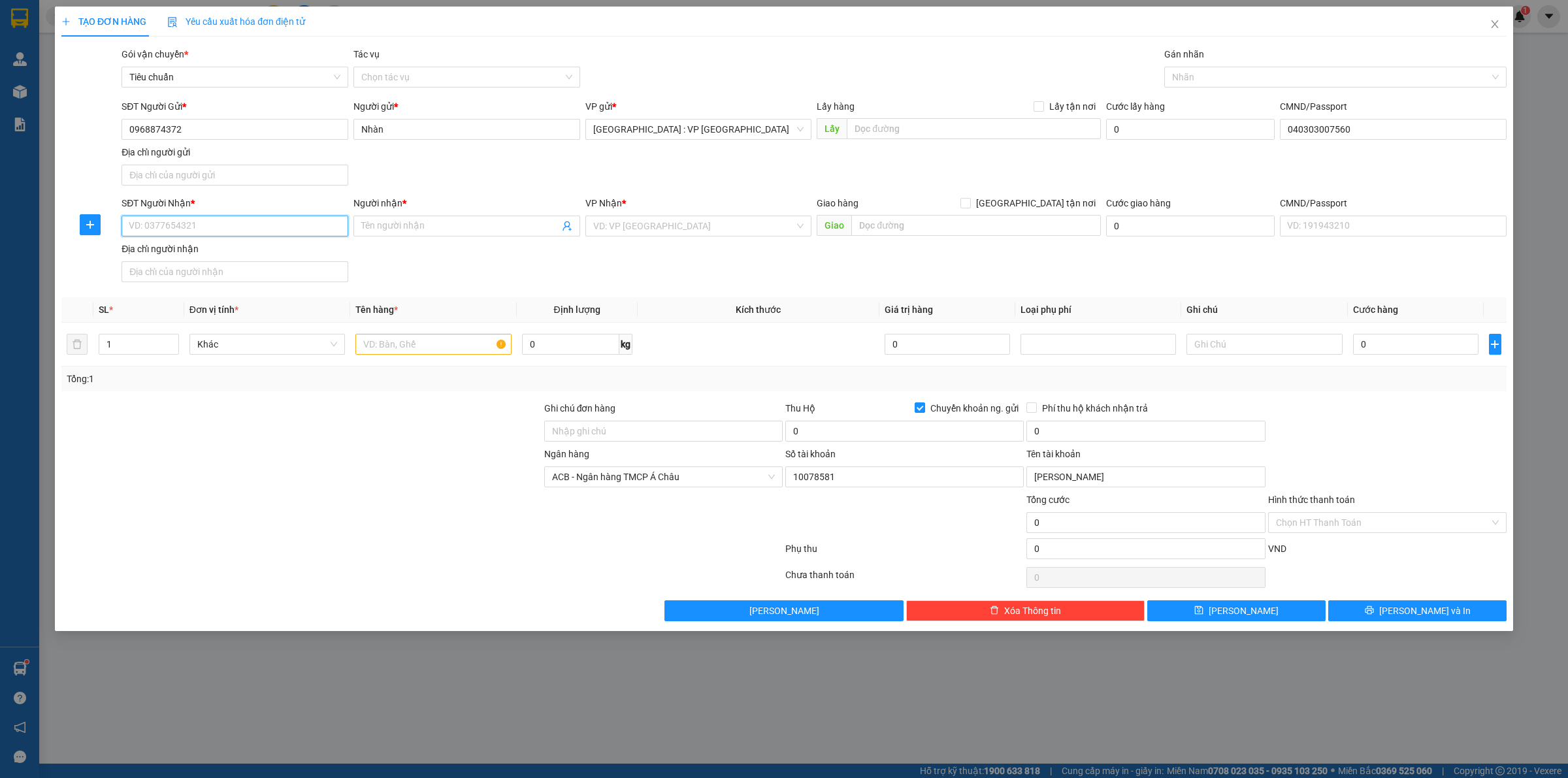
drag, startPoint x: 173, startPoint y: 221, endPoint x: 184, endPoint y: 230, distance: 14.2
click at [175, 221] on input "SĐT Người Nhận *" at bounding box center [234, 226] width 227 height 21
paste input "0902122882"
click at [409, 227] on input "Người nhận *" at bounding box center [460, 226] width 198 height 15
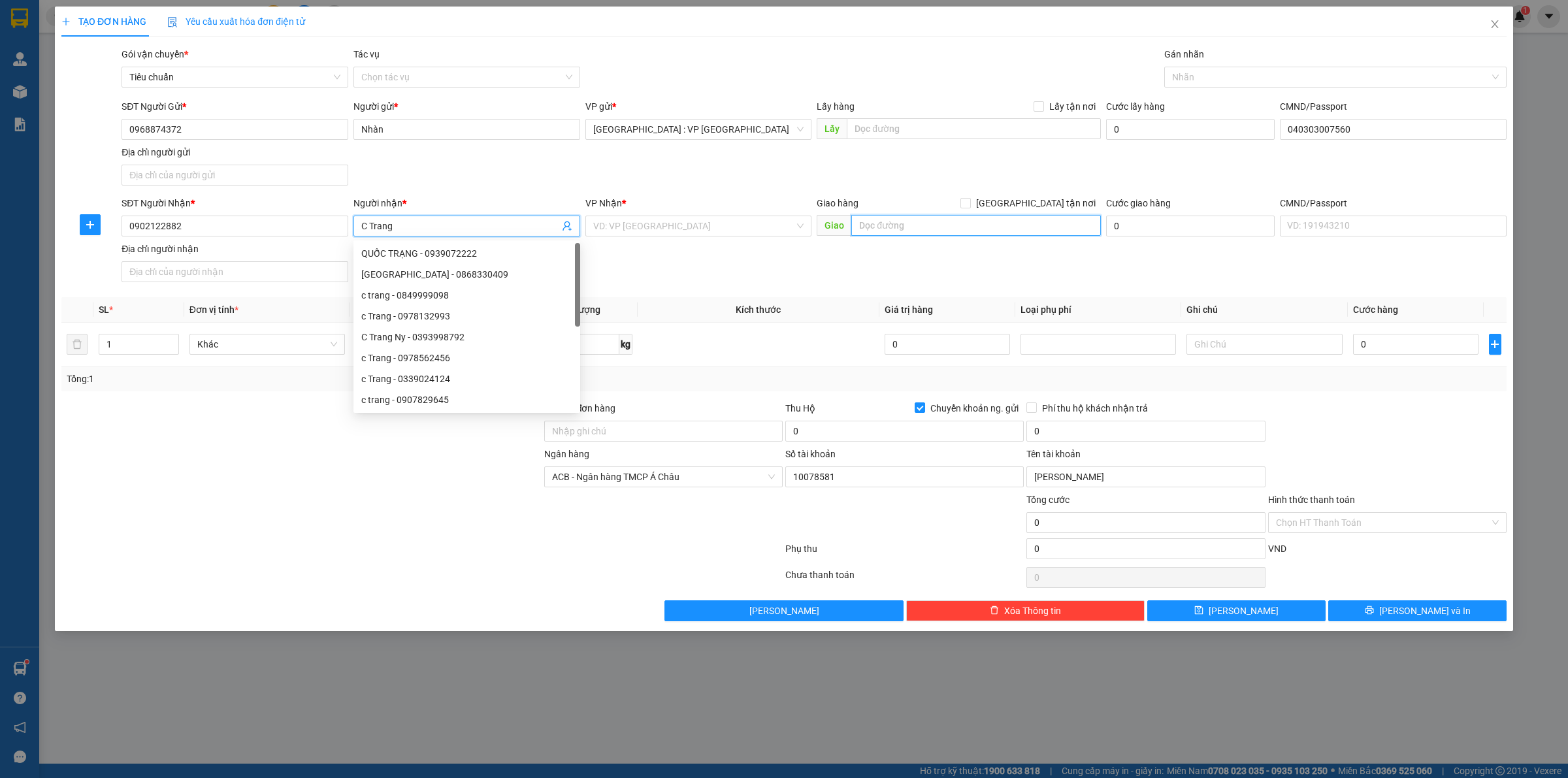
click at [902, 229] on input "text" at bounding box center [977, 226] width 250 height 21
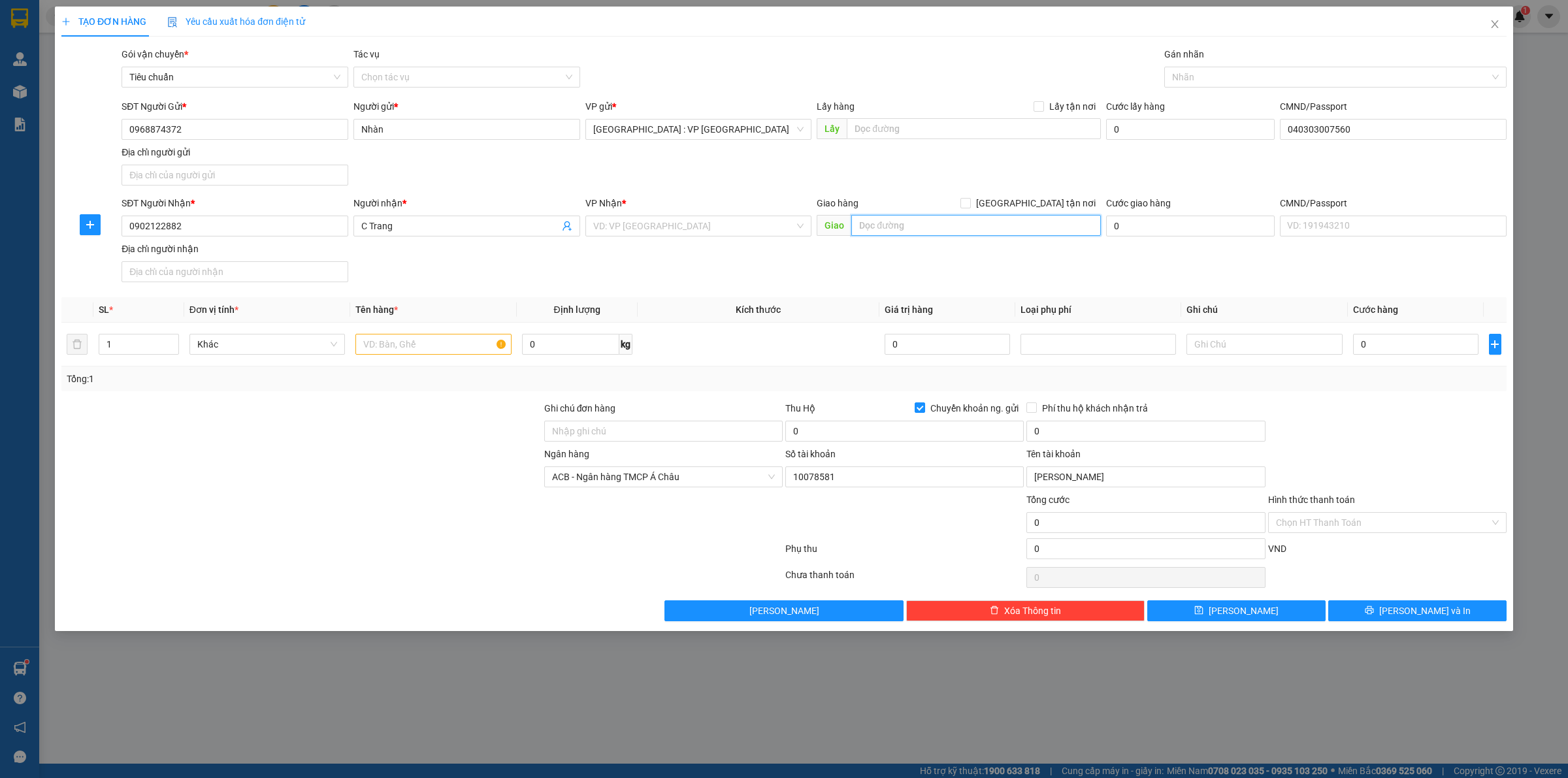
paste input "A003- Tháp A Sarina - Khu đô thị [GEOGRAPHIC_DATA]"
click at [1090, 226] on input "A003- Tháp A Sarina - Khu đô thị [GEOGRAPHIC_DATA]," at bounding box center [977, 226] width 250 height 21
click at [670, 221] on input "search" at bounding box center [694, 226] width 202 height 20
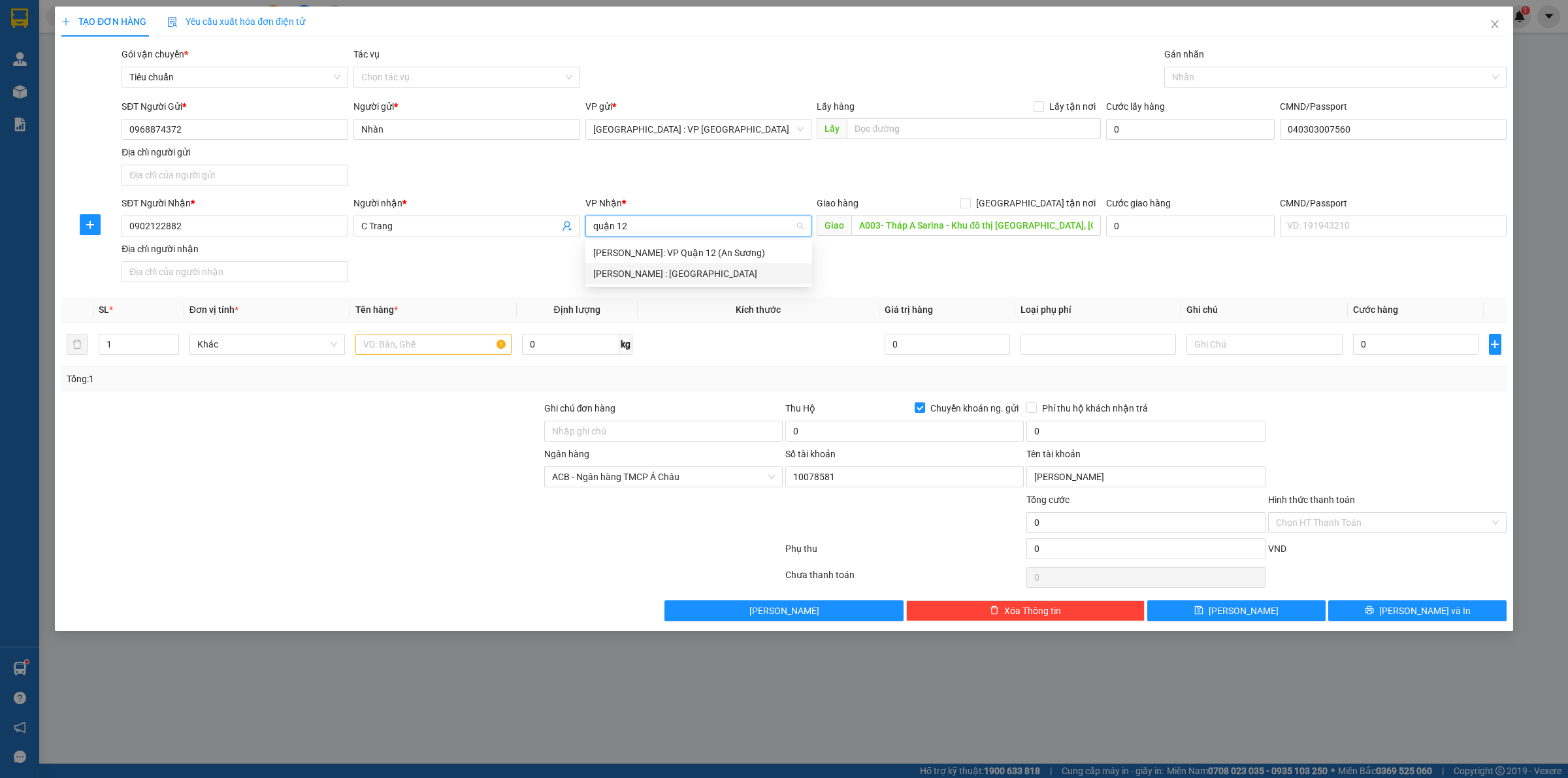
click at [655, 283] on div "[PERSON_NAME] : [GEOGRAPHIC_DATA]" at bounding box center [698, 274] width 227 height 21
click at [970, 201] on input "[GEOGRAPHIC_DATA] tận nơi" at bounding box center [965, 202] width 10 height 10
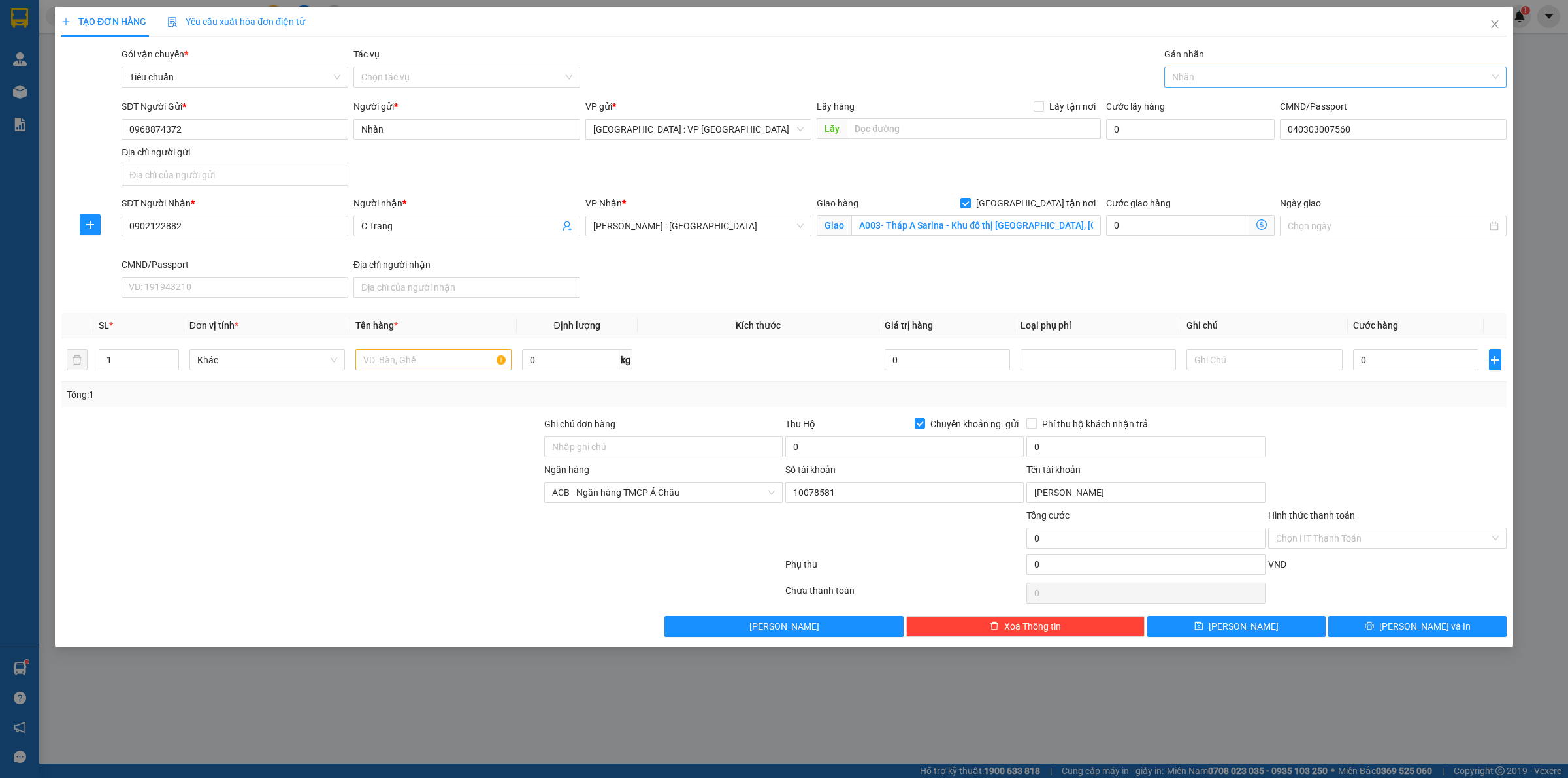
click at [1198, 77] on div at bounding box center [1329, 77] width 323 height 16
click at [1208, 100] on div "[GEOGRAPHIC_DATA] tận nơi" at bounding box center [1335, 103] width 326 height 15
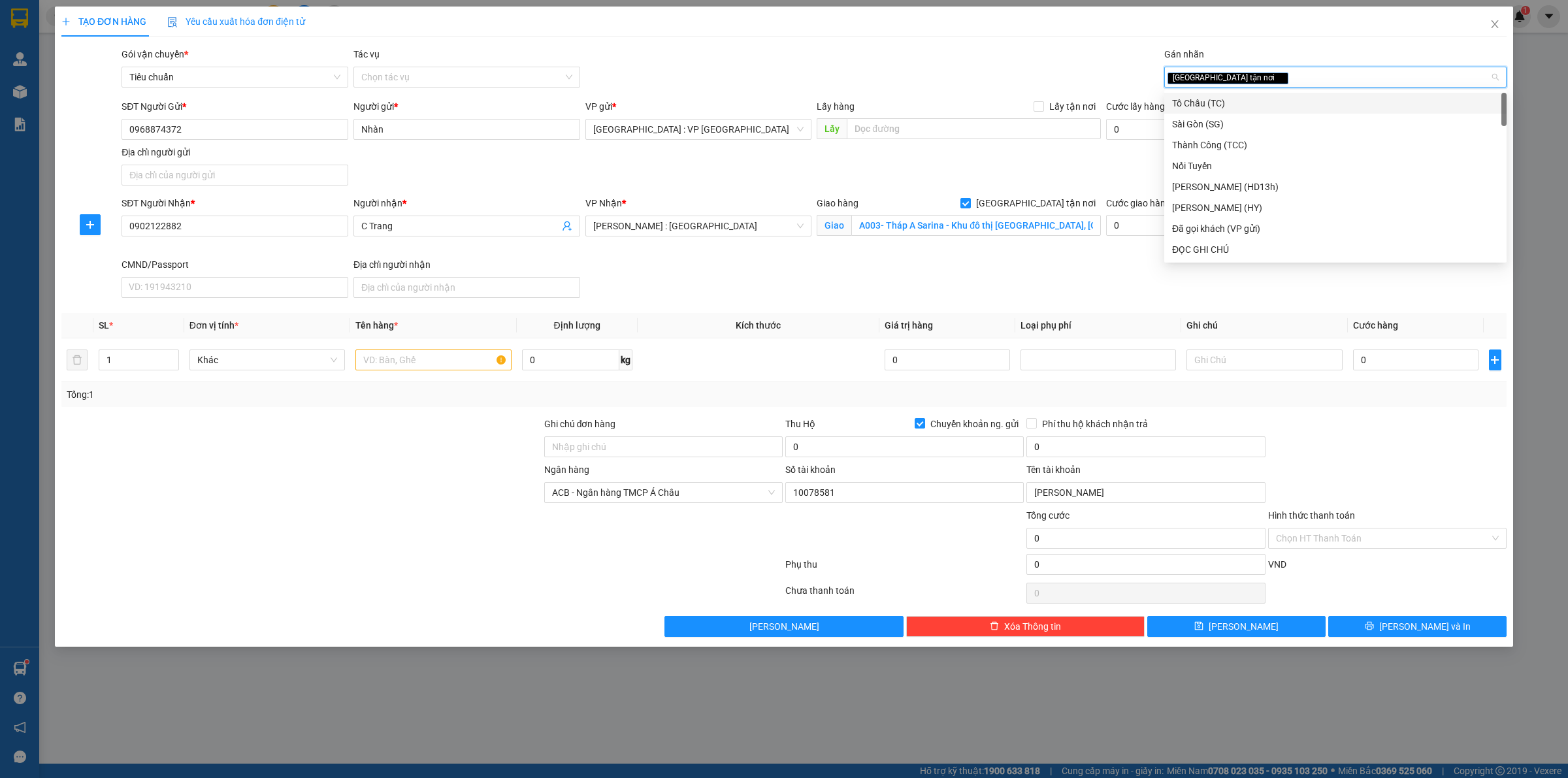
drag, startPoint x: 1059, startPoint y: 160, endPoint x: 1054, endPoint y: 167, distance: 8.6
click at [1059, 162] on div "SĐT Người Gửi * 0968874372 Người gửi * Nhàn VP gửi * [GEOGRAPHIC_DATA] : VP [GE…" at bounding box center [814, 144] width 1391 height 91
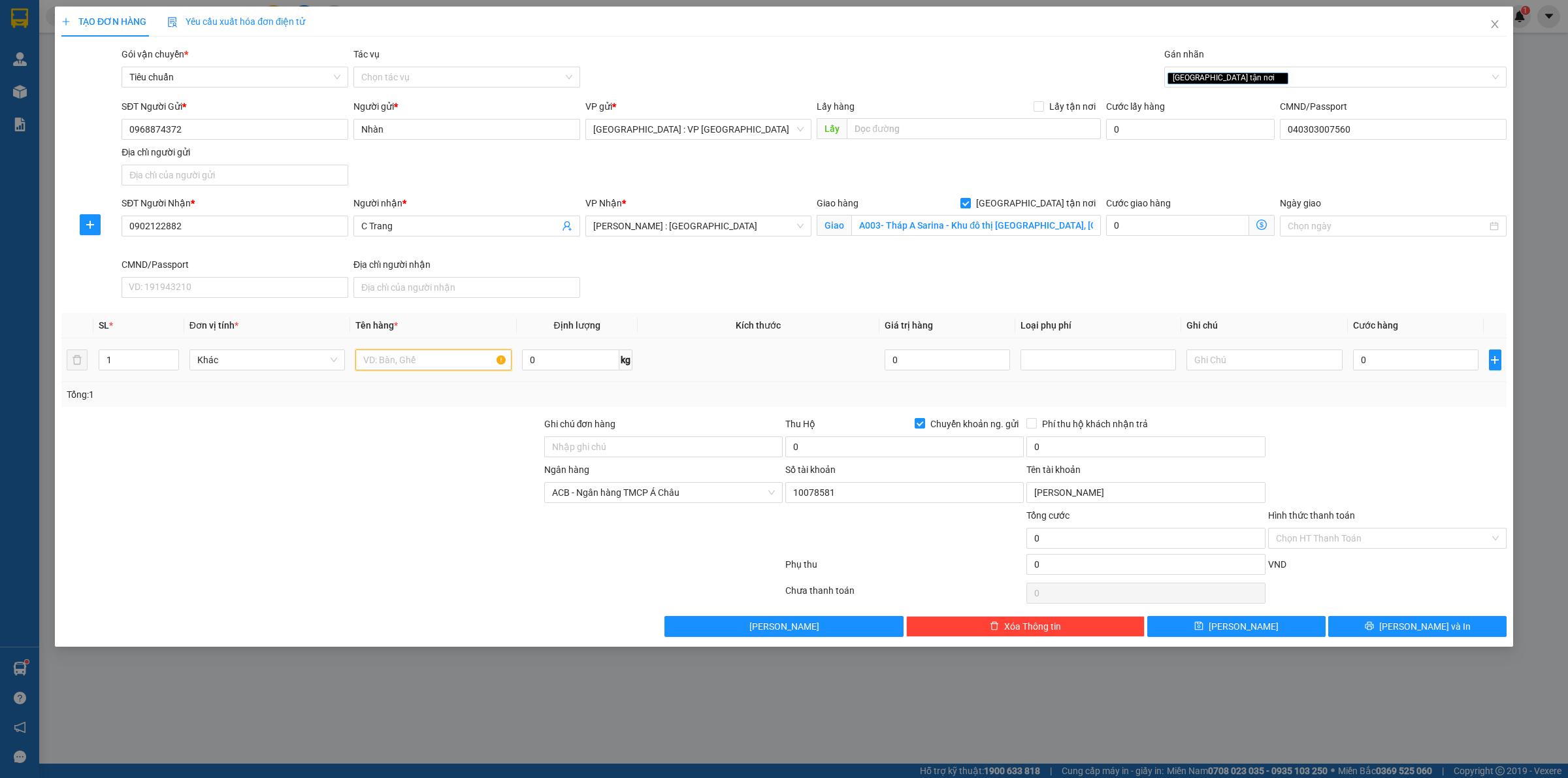
click at [400, 354] on input "text" at bounding box center [432, 360] width 155 height 21
click at [1380, 360] on input "0" at bounding box center [1416, 360] width 126 height 21
click at [1356, 442] on div at bounding box center [1387, 439] width 241 height 46
click at [1402, 628] on button "[PERSON_NAME] và In" at bounding box center [1417, 627] width 178 height 21
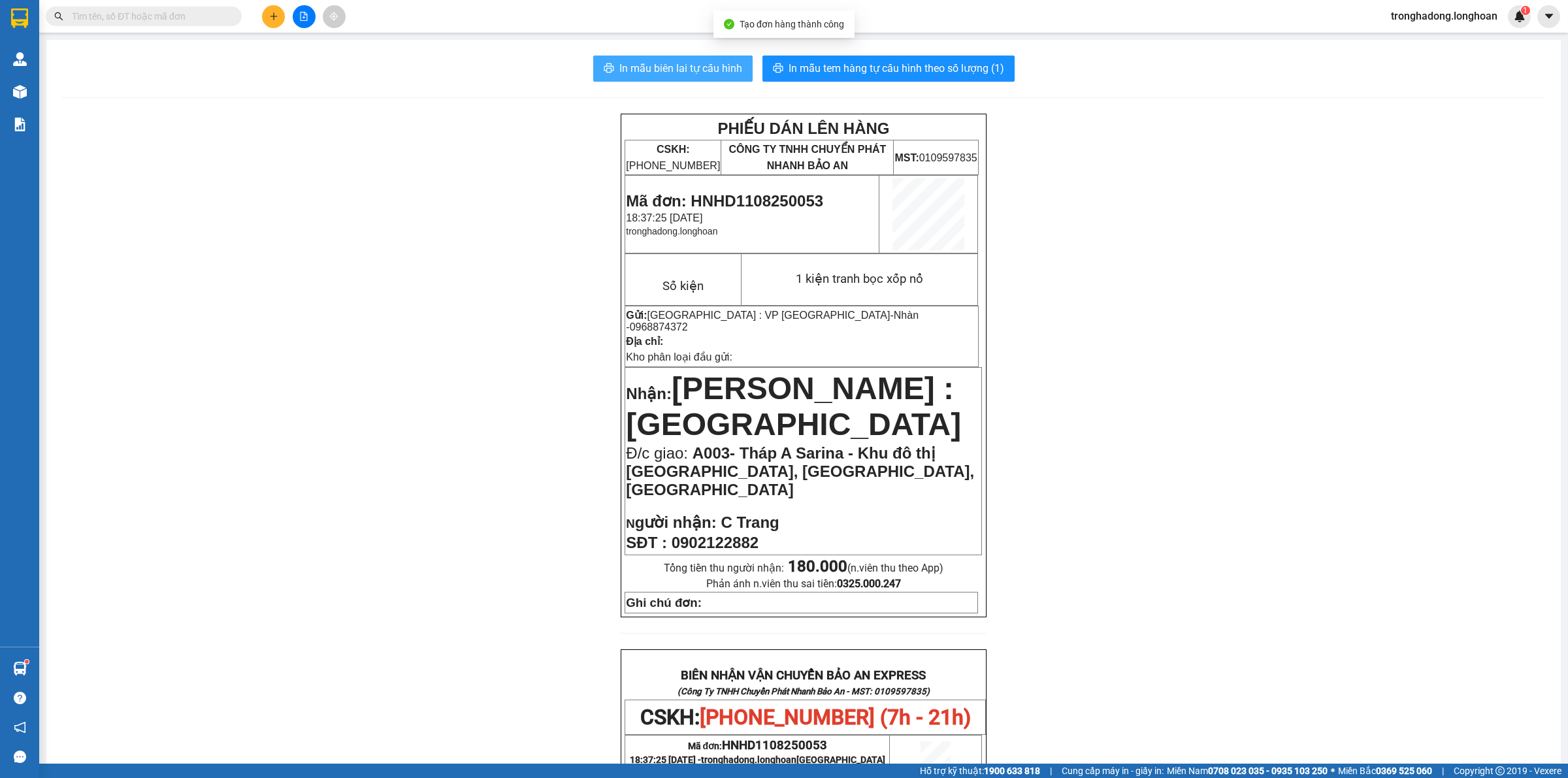
click at [714, 60] on span "In mẫu biên lai tự cấu hình" at bounding box center [682, 68] width 123 height 16
click at [965, 72] on span "In mẫu tem hàng tự cấu hình theo số lượng (1)" at bounding box center [897, 68] width 215 height 16
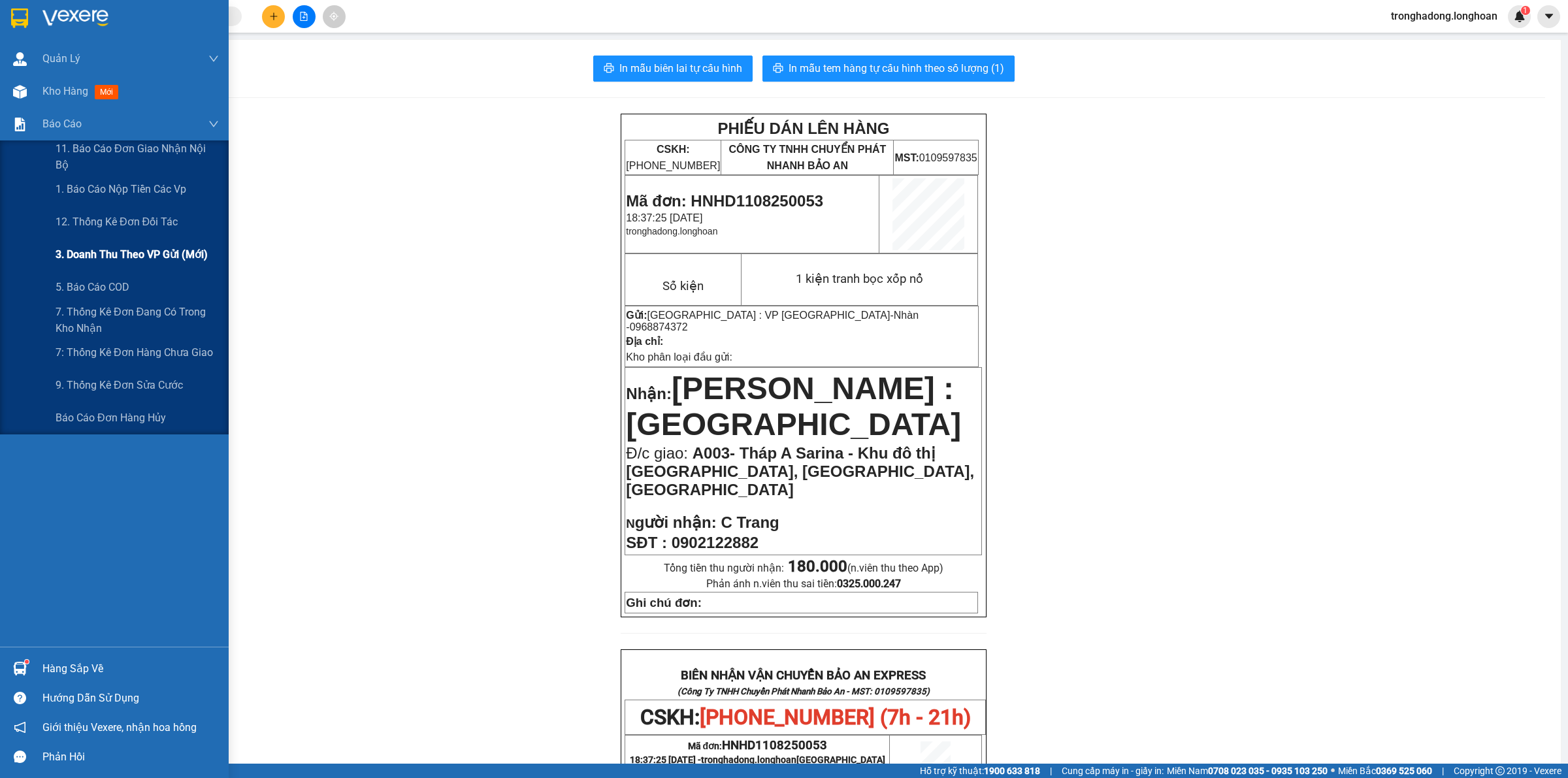
click at [115, 258] on span "3. Doanh Thu theo VP Gửi (mới)" at bounding box center [131, 254] width 152 height 16
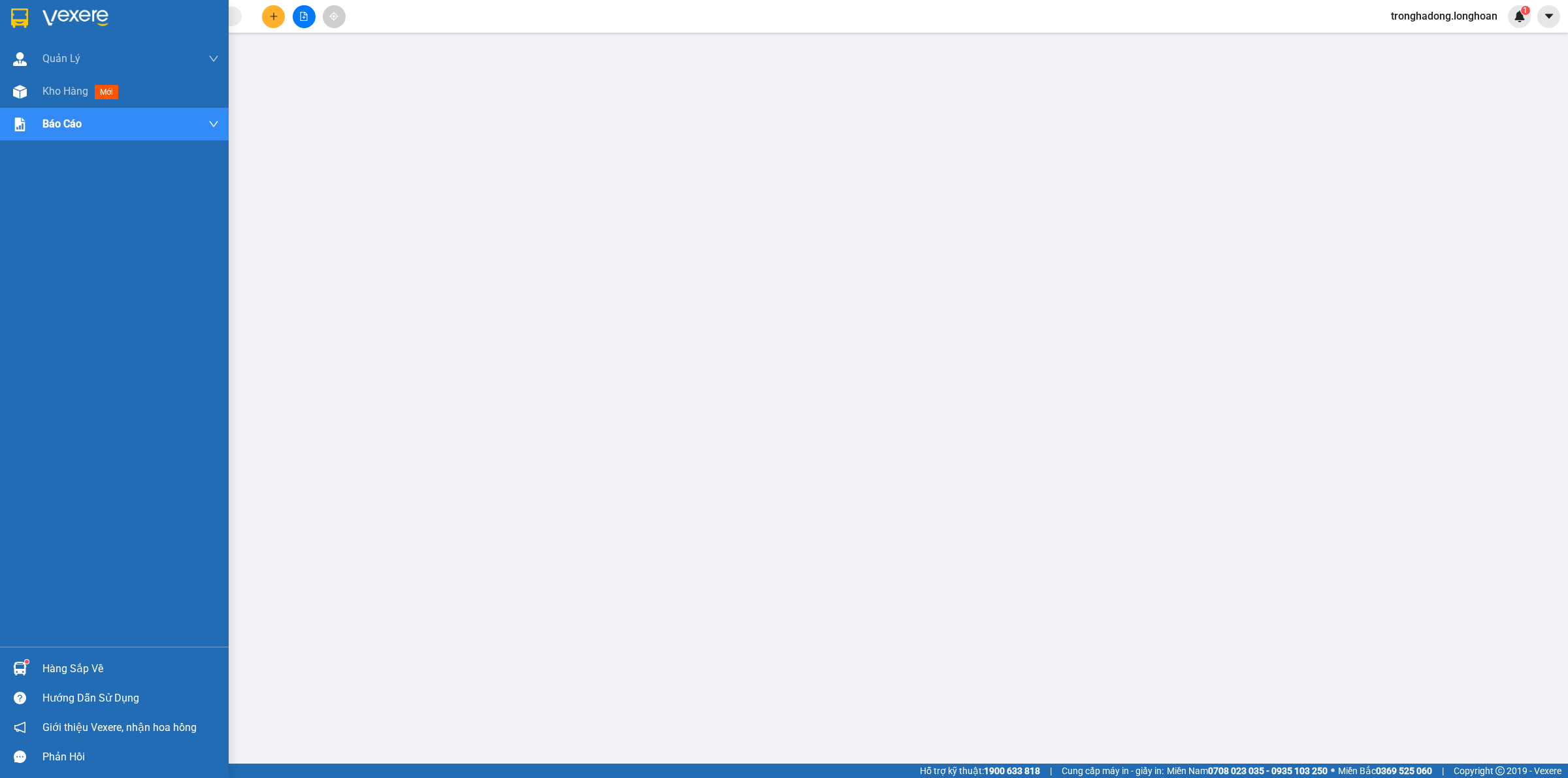
click at [23, 10] on img at bounding box center [20, 18] width 17 height 20
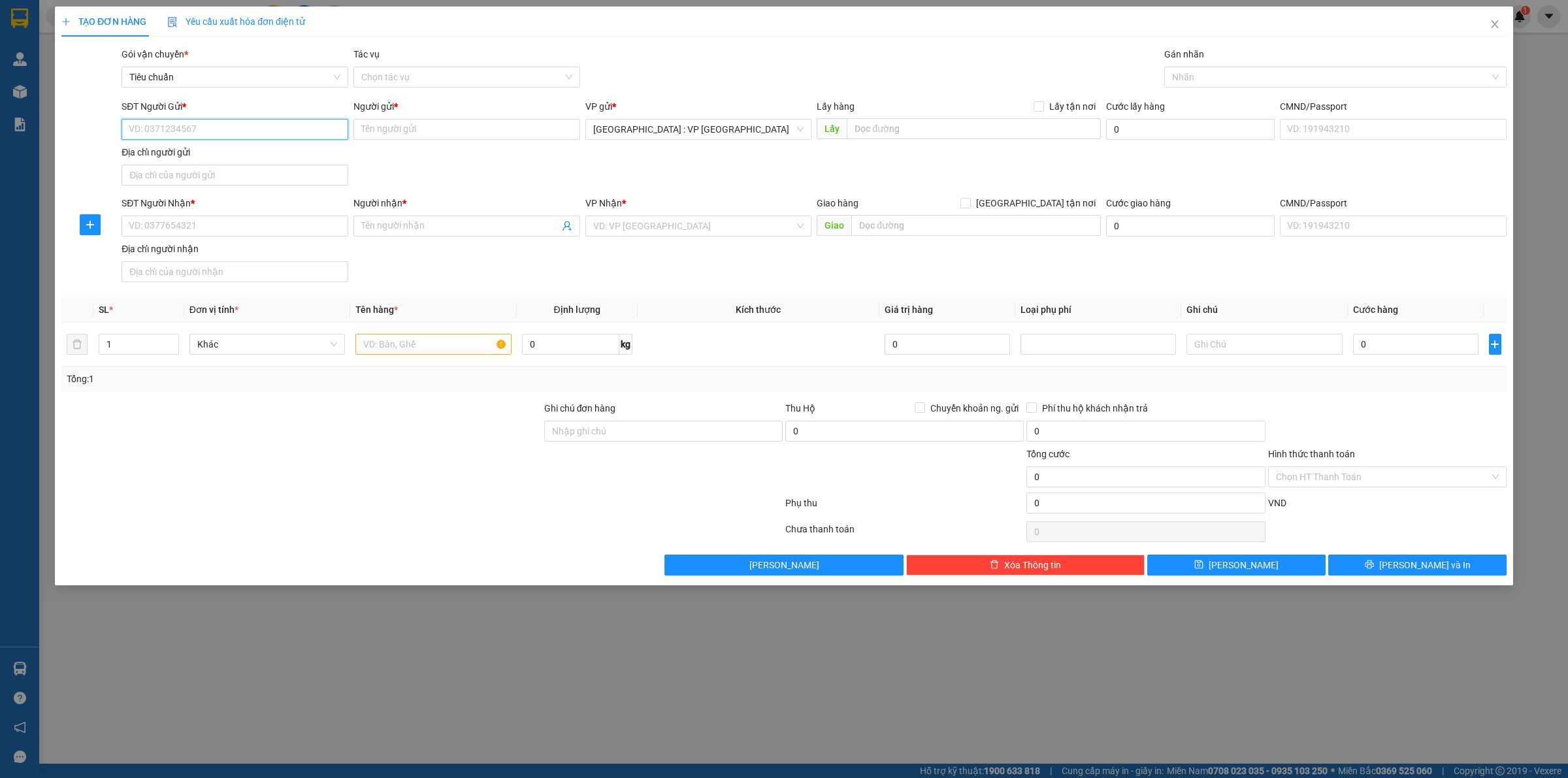
click at [239, 128] on input "SĐT Người Gửi *" at bounding box center [234, 129] width 227 height 21
paste input "0366392681"
type input "0366392681"
click at [268, 124] on input "0366392681" at bounding box center [234, 129] width 227 height 21
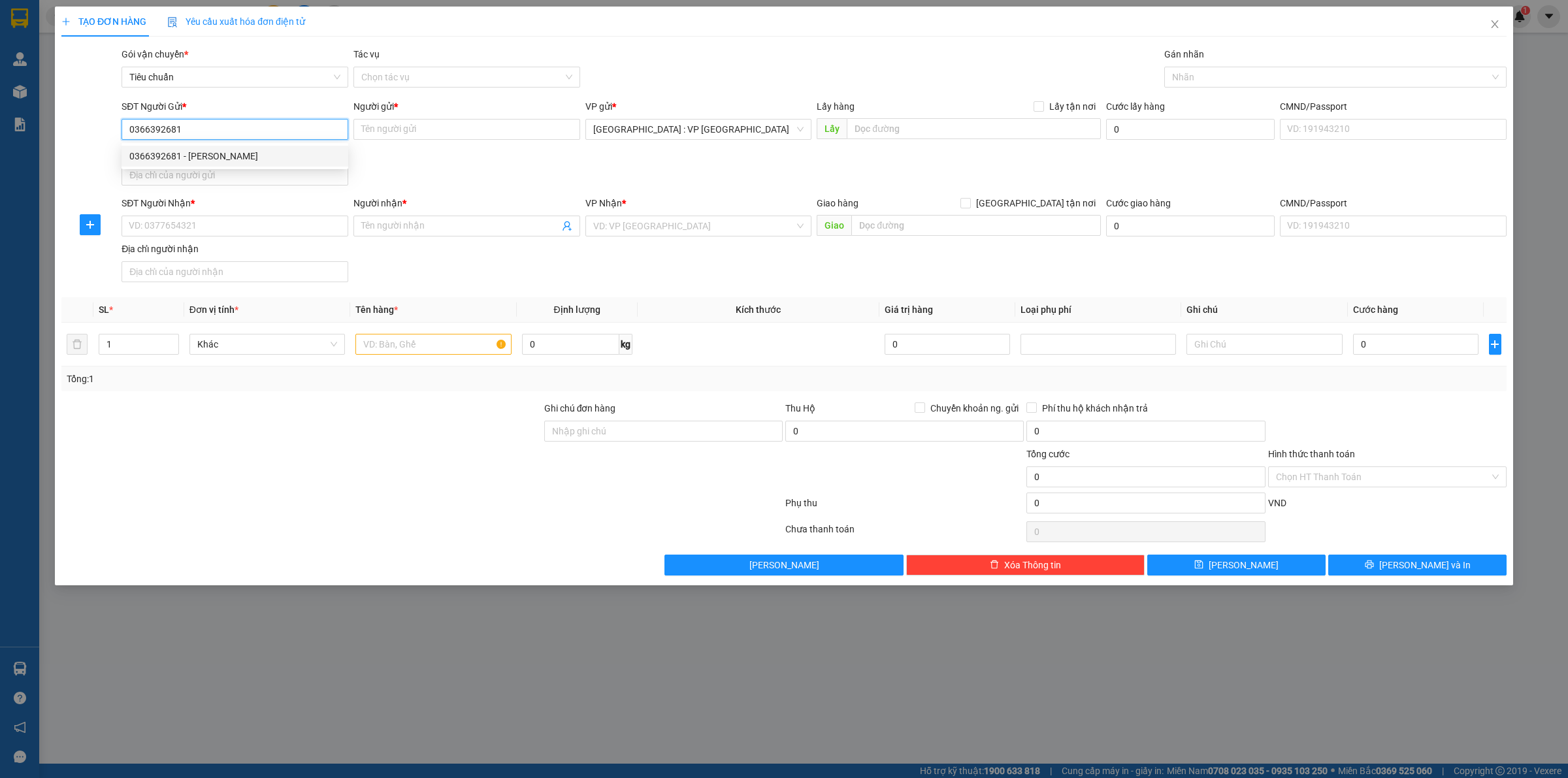
drag, startPoint x: 246, startPoint y: 155, endPoint x: 258, endPoint y: 157, distance: 12.2
click at [245, 155] on div "0366392681 - Nguyễn Văn Nghĩa" at bounding box center [234, 156] width 211 height 15
type input "[PERSON_NAME]"
type input "0366392681"
click at [269, 220] on input "SĐT Người Nhận *" at bounding box center [234, 226] width 227 height 21
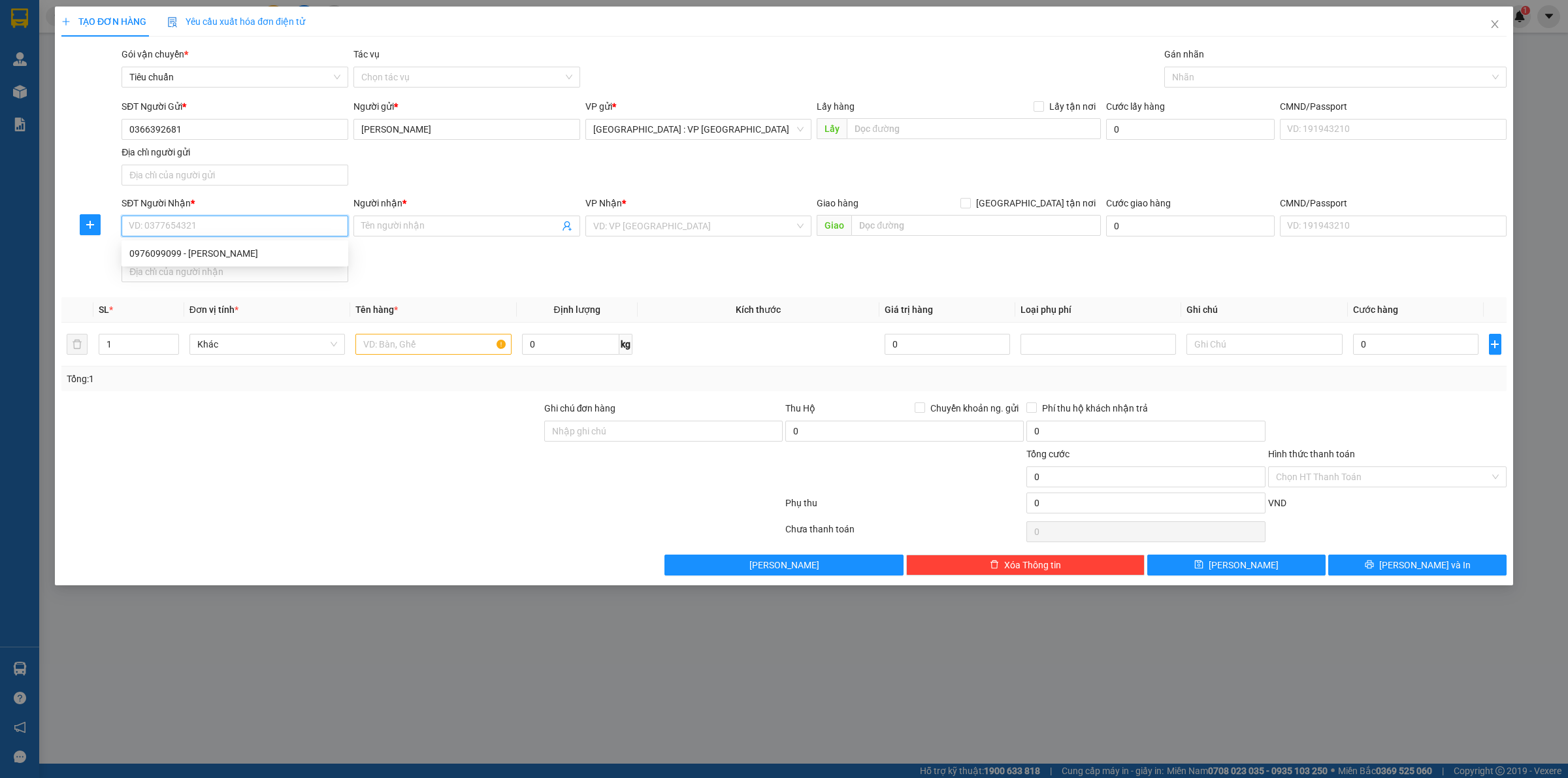
paste input "0976099099"
click at [193, 249] on div "0976099099 - Anh Thanh" at bounding box center [234, 254] width 211 height 15
type input "0976099099"
click at [509, 255] on div "SĐT Người Nhận * 0976099099 Người nhận * Tên người nhận VP Nhận * VD: VP Sài Gò…" at bounding box center [814, 241] width 1391 height 91
click at [683, 216] on input "search" at bounding box center [694, 226] width 202 height 20
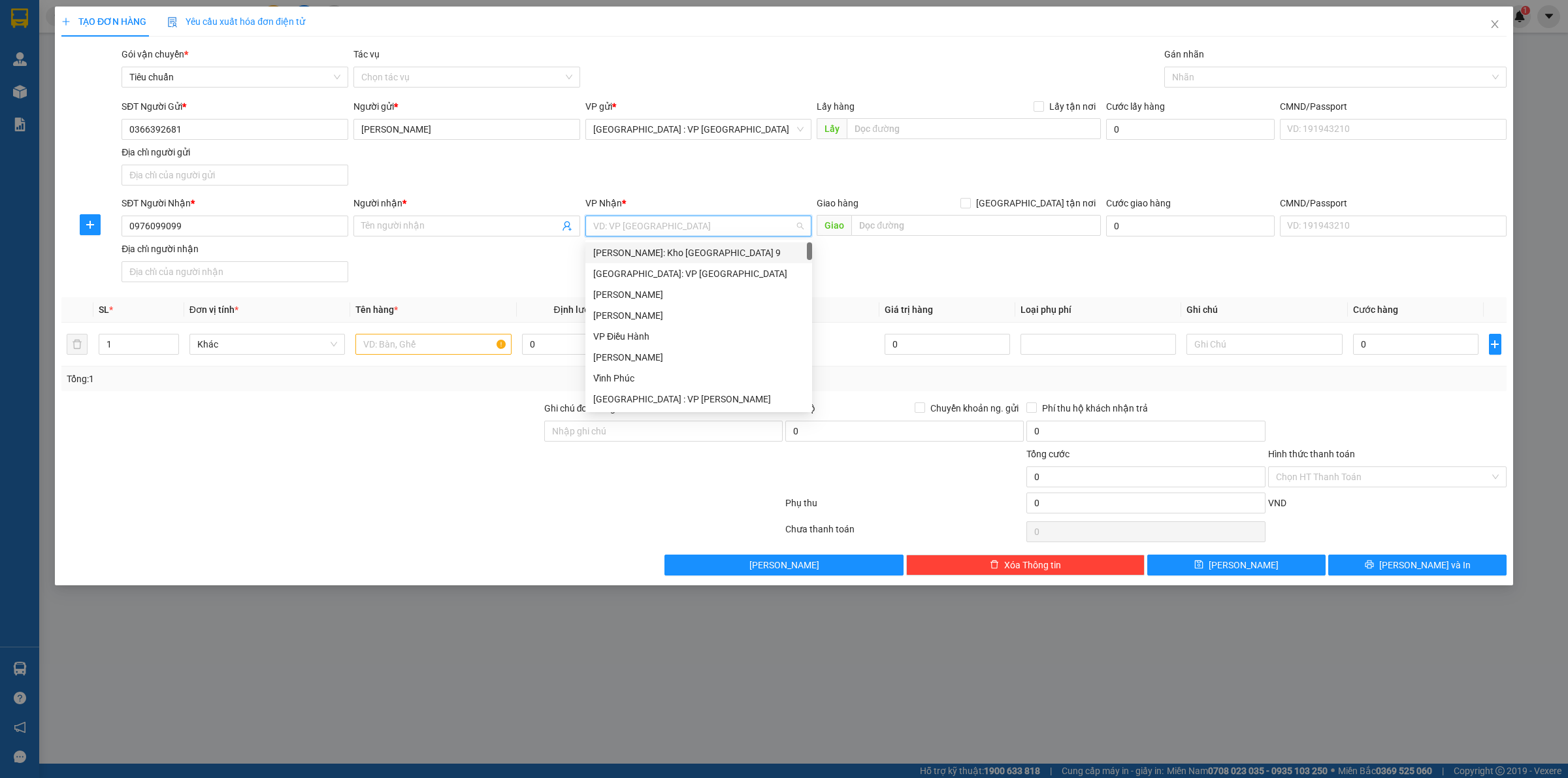
type input "[PERSON_NAME]"
checkbox input "true"
type input "31 ĐS6, KDC Đại Phức, [GEOGRAPHIC_DATA], [GEOGRAPHIC_DATA],"
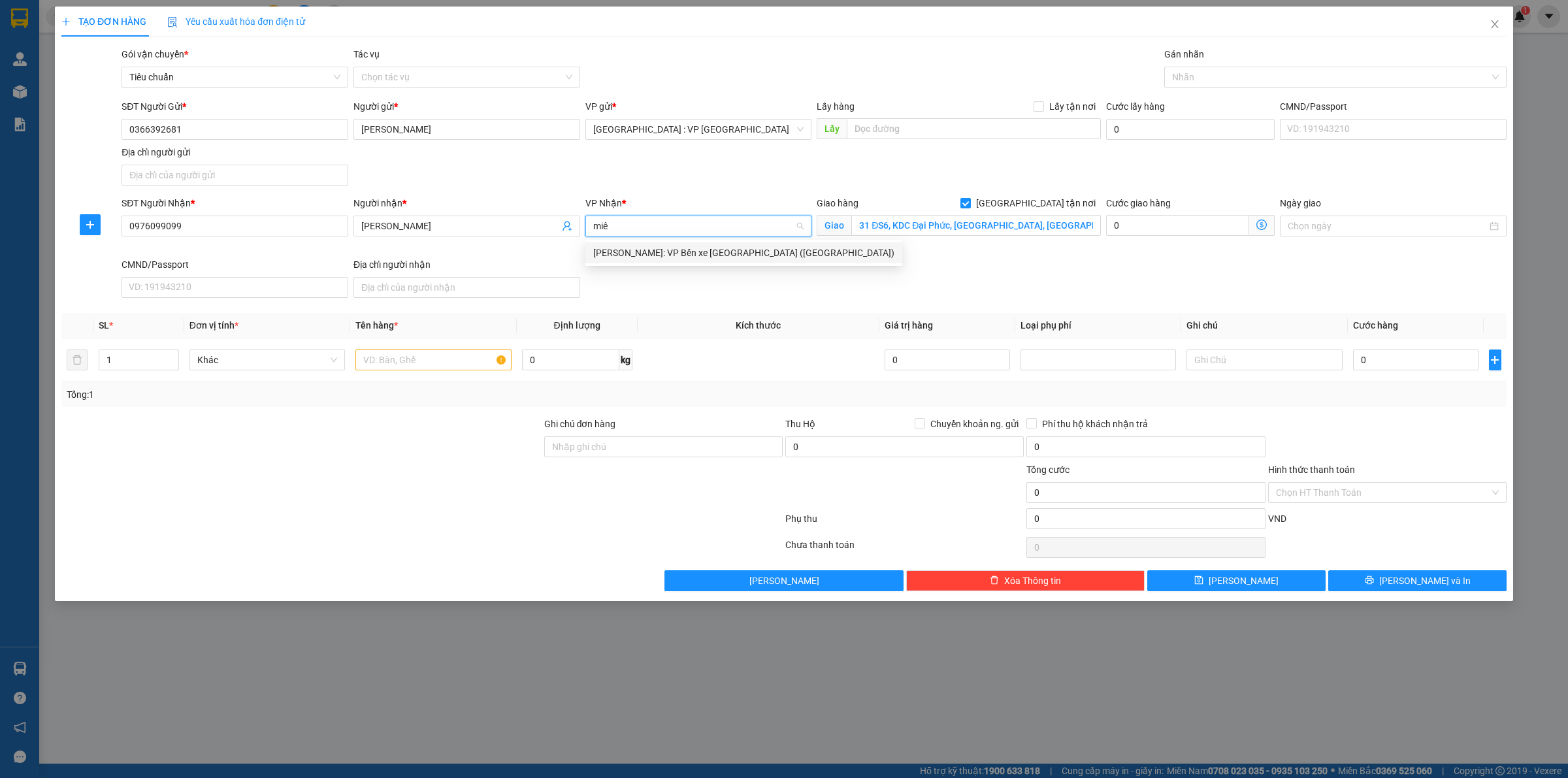
type input "miên"
drag, startPoint x: 696, startPoint y: 252, endPoint x: 814, endPoint y: 255, distance: 118.0
click at [696, 253] on div "[PERSON_NAME]: VP Bến xe [GEOGRAPHIC_DATA] ([GEOGRAPHIC_DATA])" at bounding box center [743, 253] width 301 height 15
click at [977, 228] on input "31 ĐS6, KDC Đại Phức, [GEOGRAPHIC_DATA], [GEOGRAPHIC_DATA]," at bounding box center [977, 226] width 250 height 21
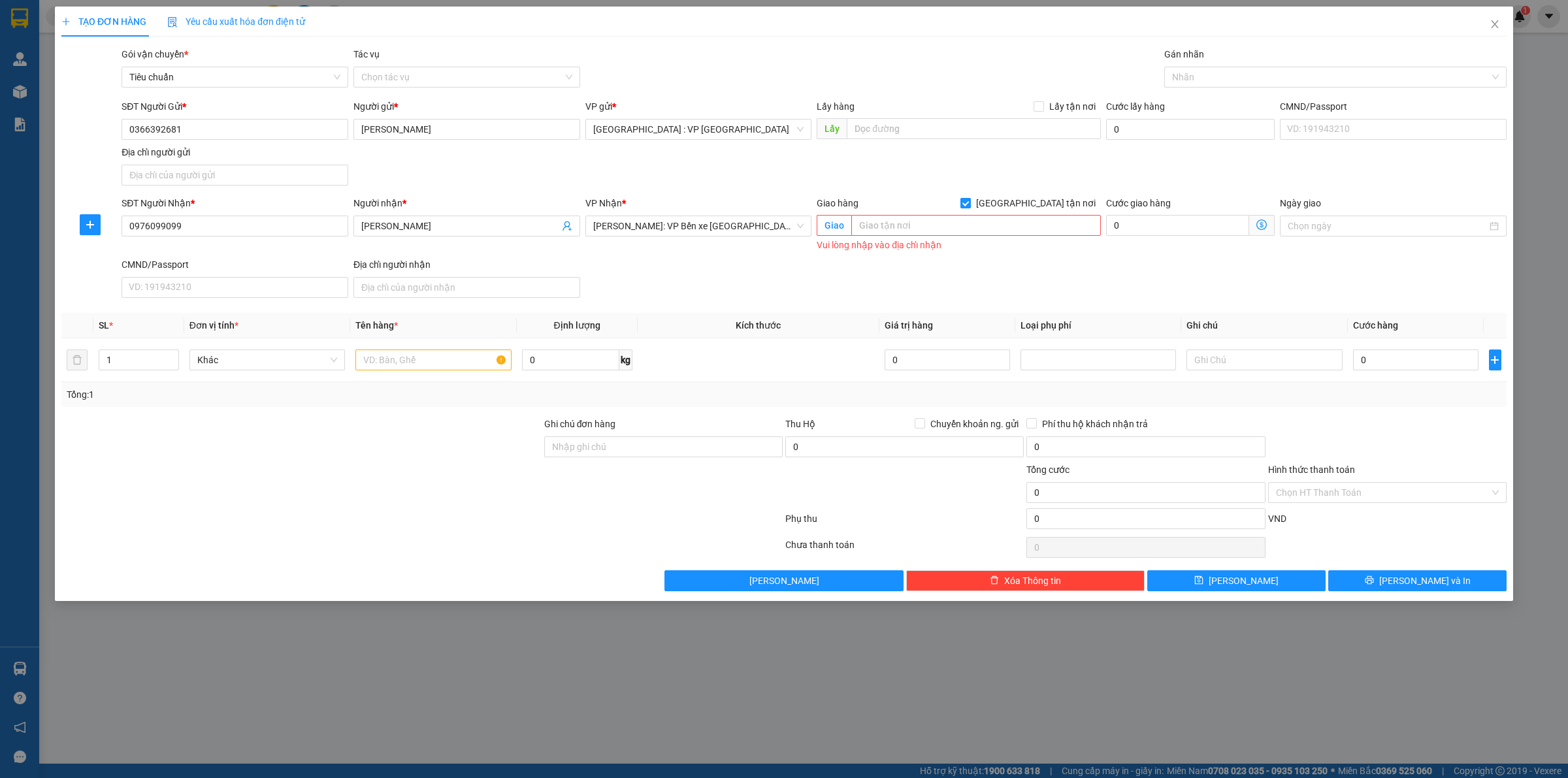
click at [970, 201] on input "[GEOGRAPHIC_DATA] tận nơi" at bounding box center [965, 202] width 10 height 10
checkbox input "false"
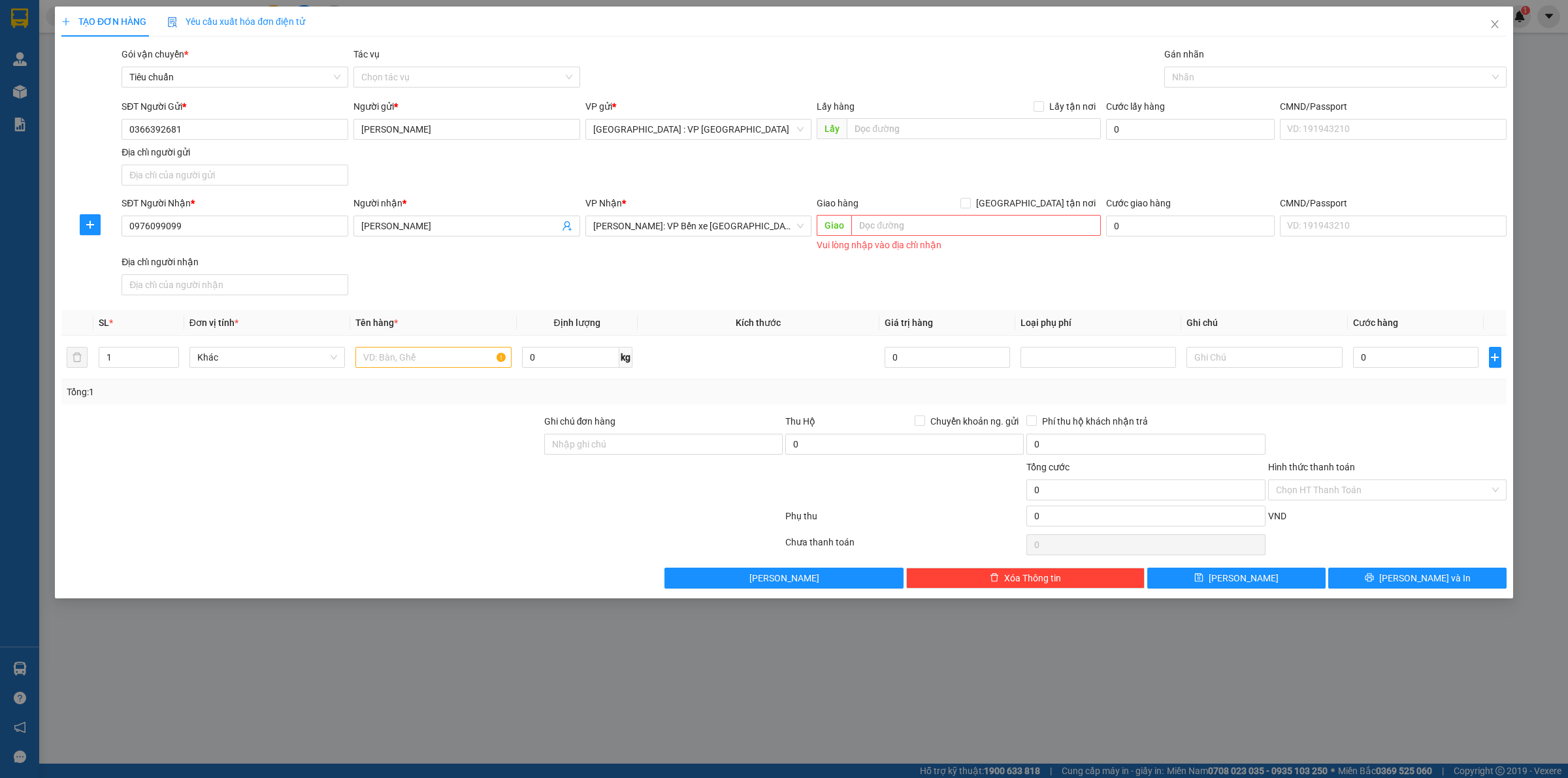
drag, startPoint x: 863, startPoint y: 298, endPoint x: 789, endPoint y: 299, distance: 74.0
click at [861, 299] on div "SĐT Người Nhận * 0976099099 Người nhận * Anh Thanh VP Nhận * Hồ Chí Minh: VP Bế…" at bounding box center [814, 248] width 1391 height 104
click at [448, 355] on input "text" at bounding box center [432, 358] width 155 height 21
click at [415, 357] on input "text" at bounding box center [432, 358] width 155 height 21
paste input "5 kiện bọc xốp"
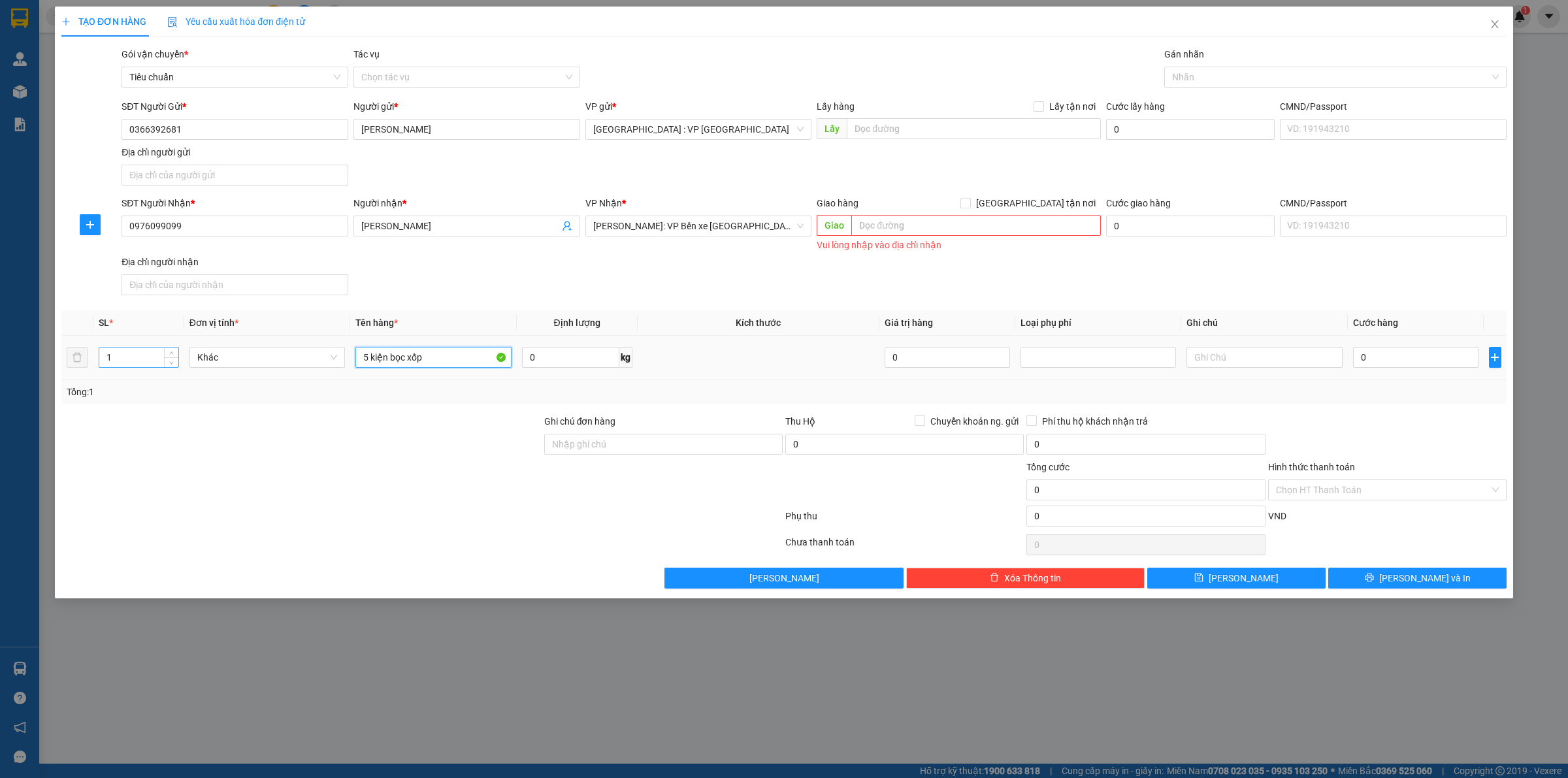
type input "5 kiện bọc xốp"
click at [132, 356] on input "1" at bounding box center [138, 357] width 79 height 20
type input "5"
drag, startPoint x: 646, startPoint y: 445, endPoint x: 688, endPoint y: 360, distance: 94.8
click at [646, 445] on input "Ghi chú đơn hàng" at bounding box center [663, 445] width 239 height 21
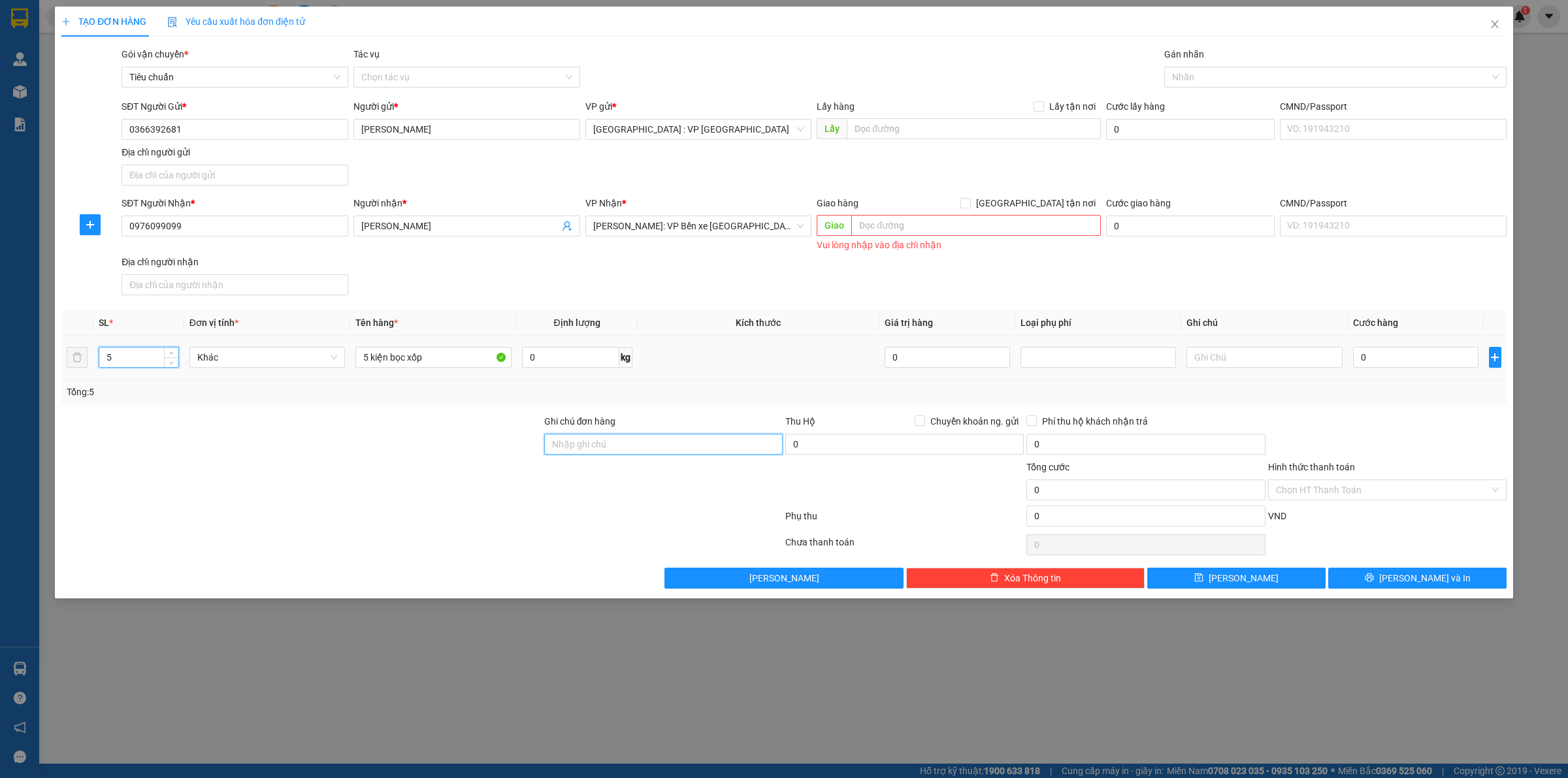
paste input "HÀNG DỄ VỠ CHÚ Ý BỐC XẾP NHẸ TAY KHÔNG ĐÈ HÀNG ( HƯ VỠ KHÔNG ĐỀN GIÁ TRỊ HÀNG )"
type input "HÀNG DỄ VỠ CHÚ Ý BỐC XẾP NHẸ TAY KHÔNG ĐÈ HÀNG ( HƯ VỠ KHÔNG ĐỀN GIÁ TRỊ HÀNG )"
click at [688, 360] on td at bounding box center [759, 358] width 241 height 43
click at [520, 181] on div "SĐT Người Gửi * 0366392681 Người gửi * Nguyễn Văn Nghĩa VP gửi * Hà Nội : VP Hà…" at bounding box center [814, 144] width 1391 height 91
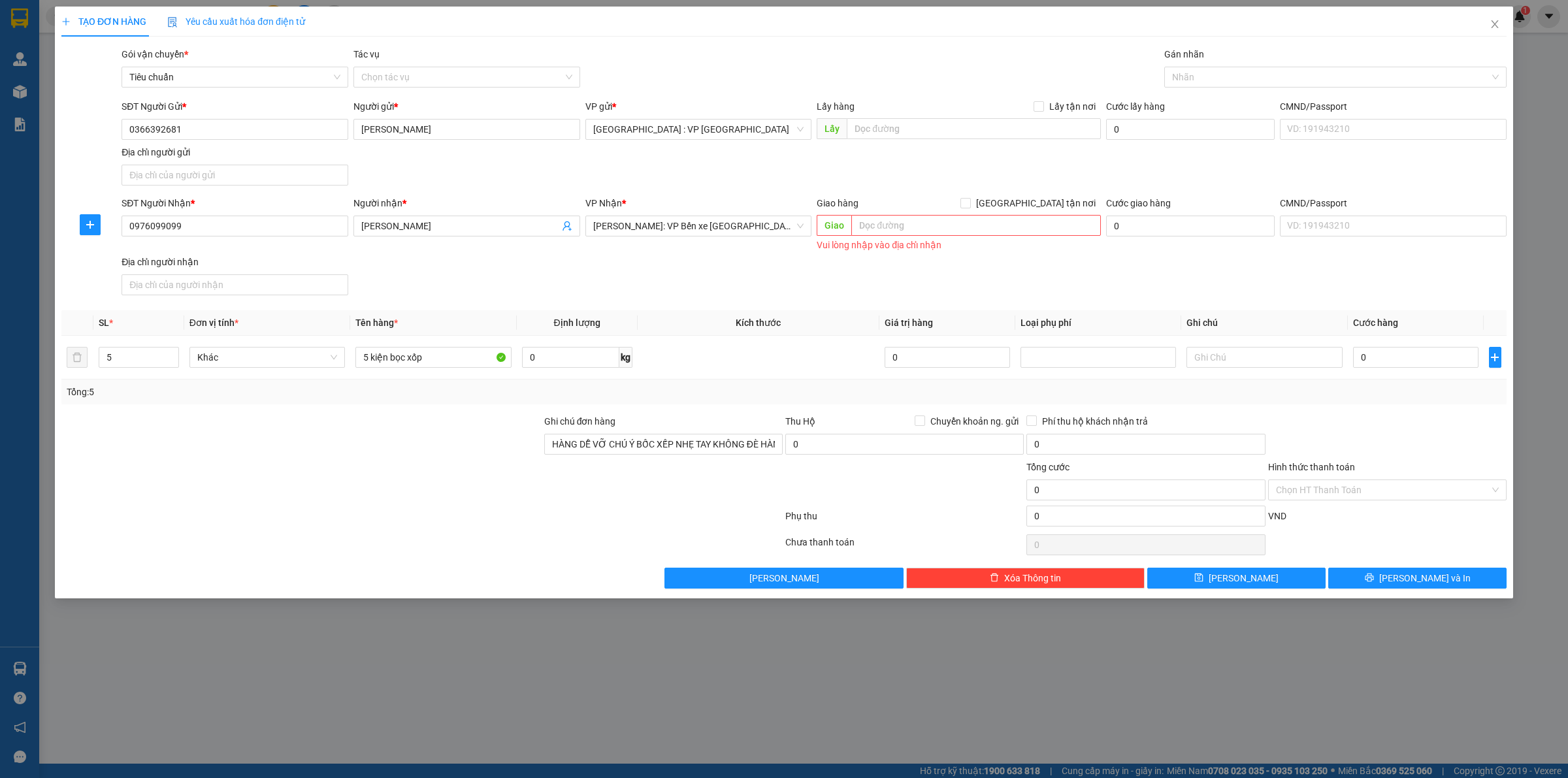
click at [926, 178] on div "SĐT Người Gửi * 0366392681 Người gửi * Nguyễn Văn Nghĩa VP gửi * Hà Nội : VP Hà…" at bounding box center [814, 144] width 1391 height 91
drag, startPoint x: 1407, startPoint y: 352, endPoint x: 1413, endPoint y: 352, distance: 6.0
click at [1407, 352] on input "0" at bounding box center [1416, 358] width 126 height 21
type input "5"
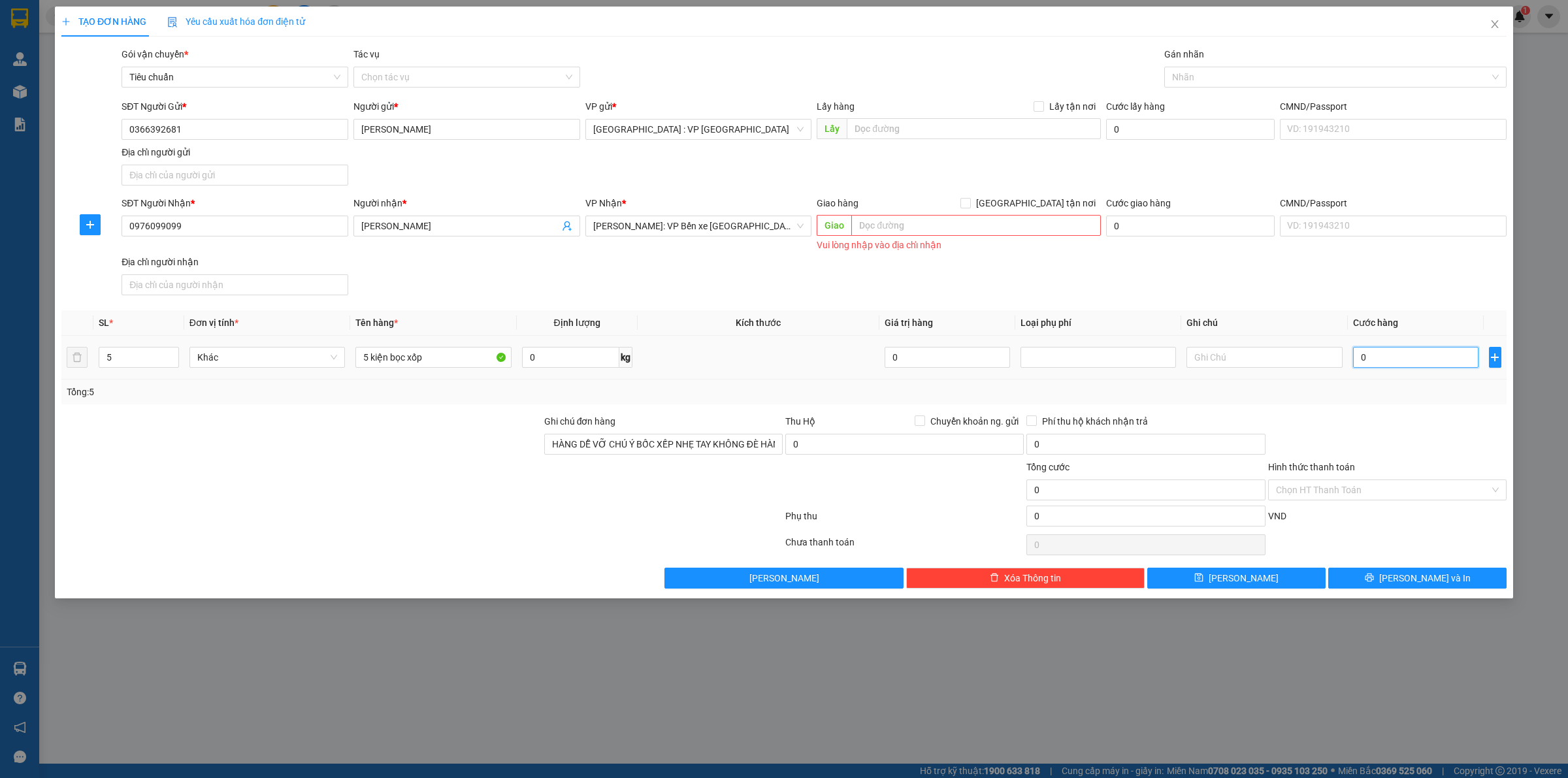
type input "5"
type input "53"
type input "530"
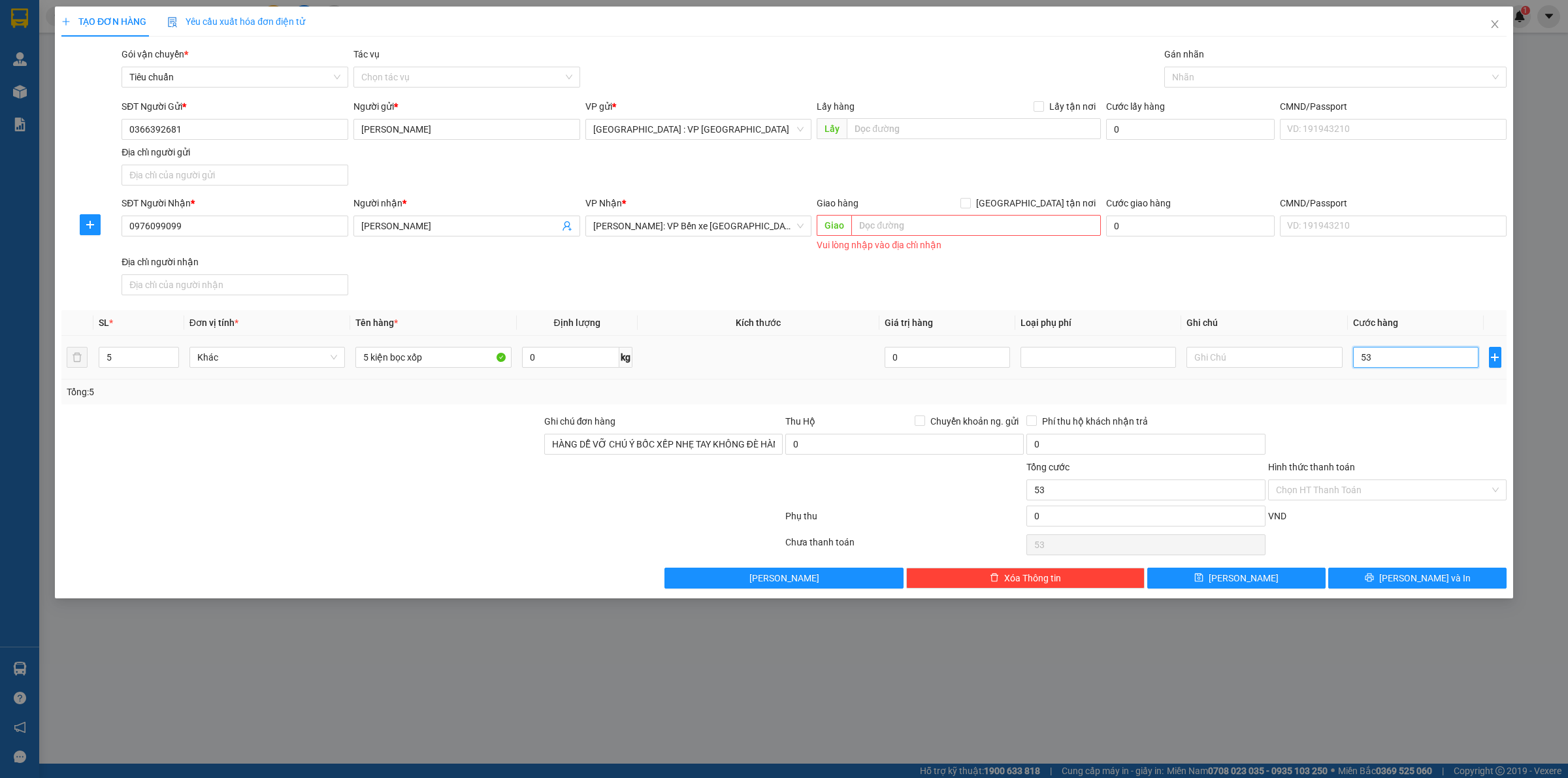
type input "530"
type input "5.300"
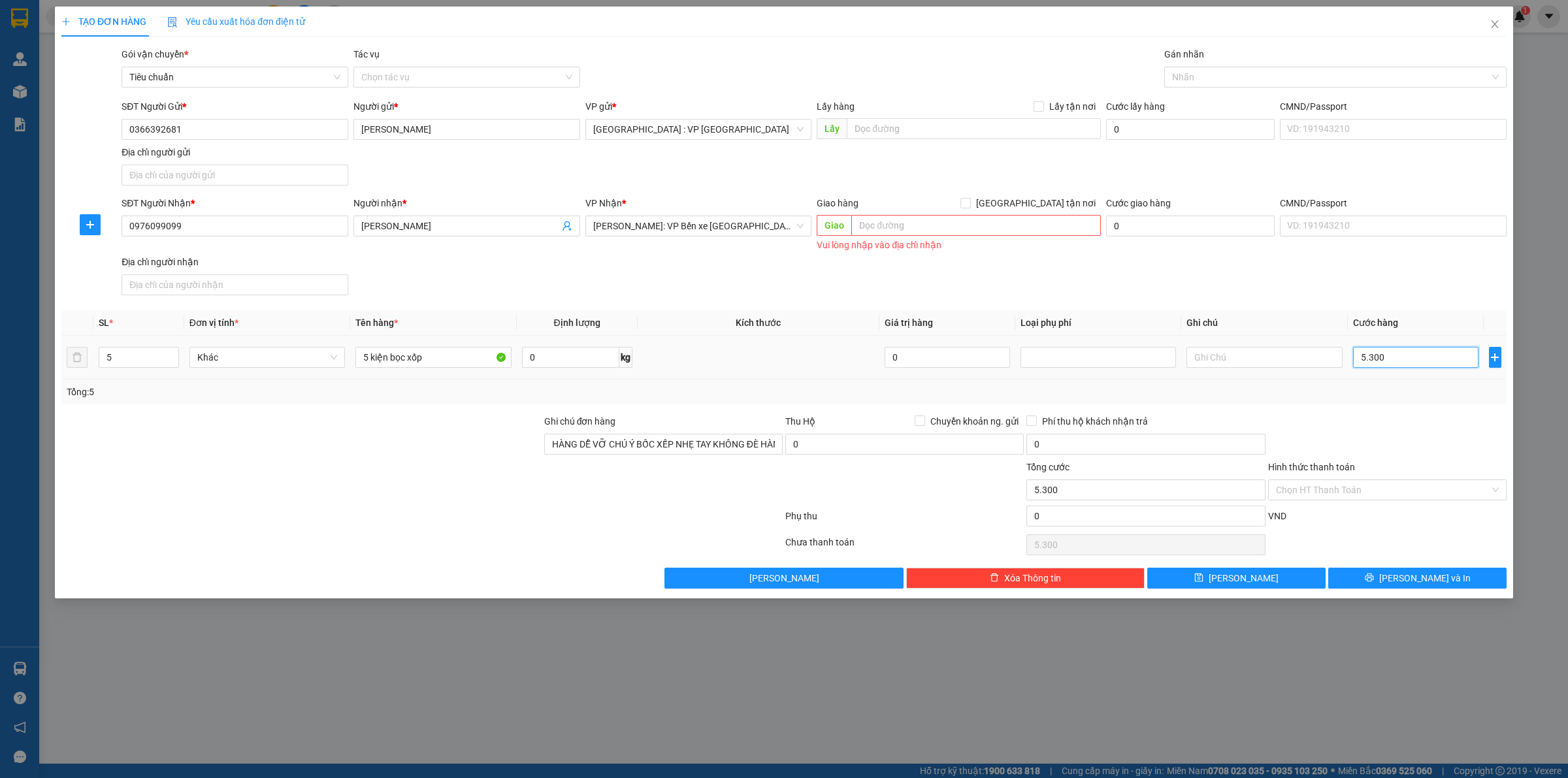
type input "53.000"
type input "530.000"
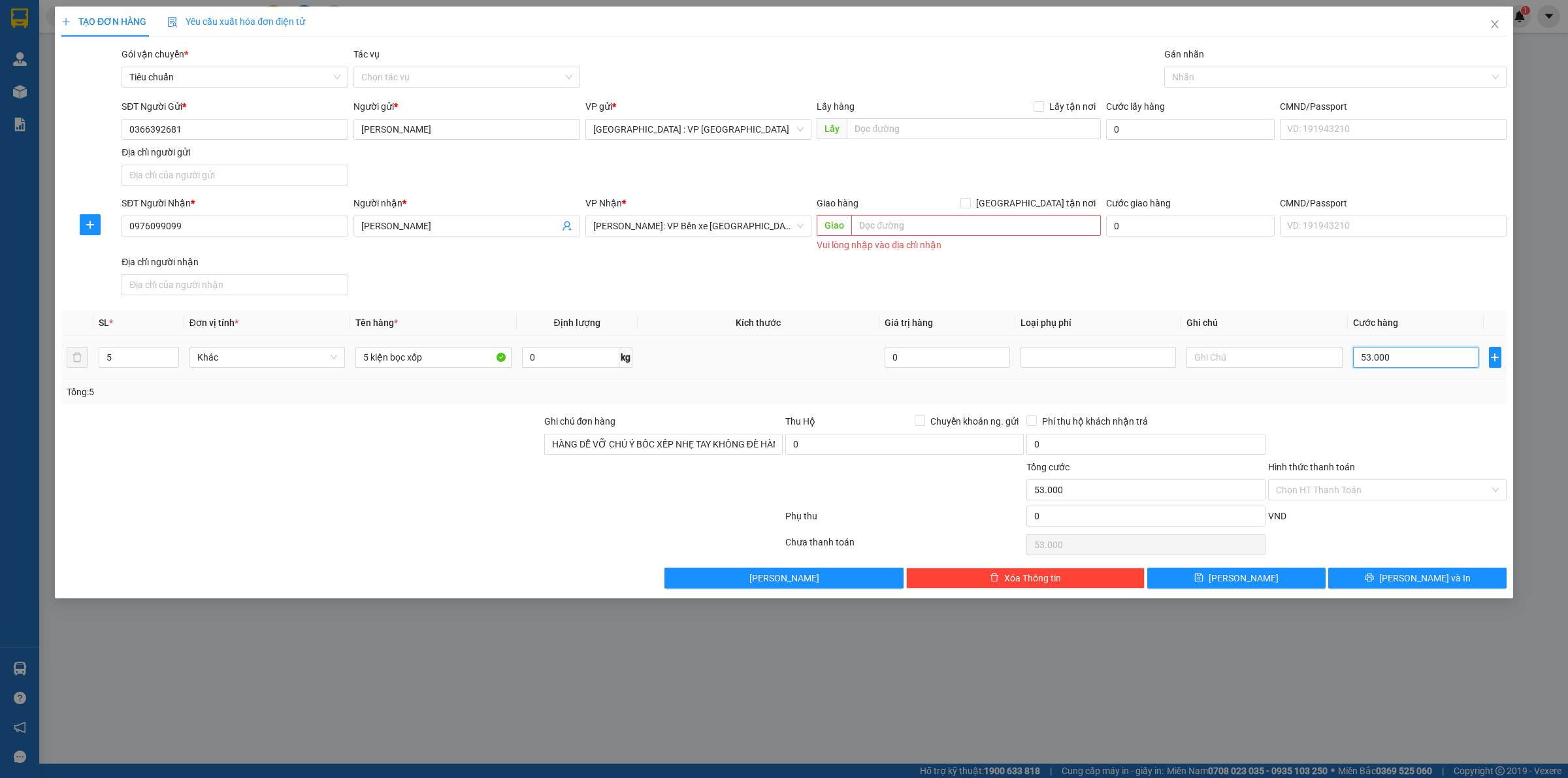
type input "530.000"
drag, startPoint x: 1386, startPoint y: 458, endPoint x: 1394, endPoint y: 432, distance: 27.2
click at [1386, 456] on div at bounding box center [1387, 437] width 241 height 46
click at [1334, 488] on input "Hình thức thanh toán" at bounding box center [1383, 490] width 214 height 20
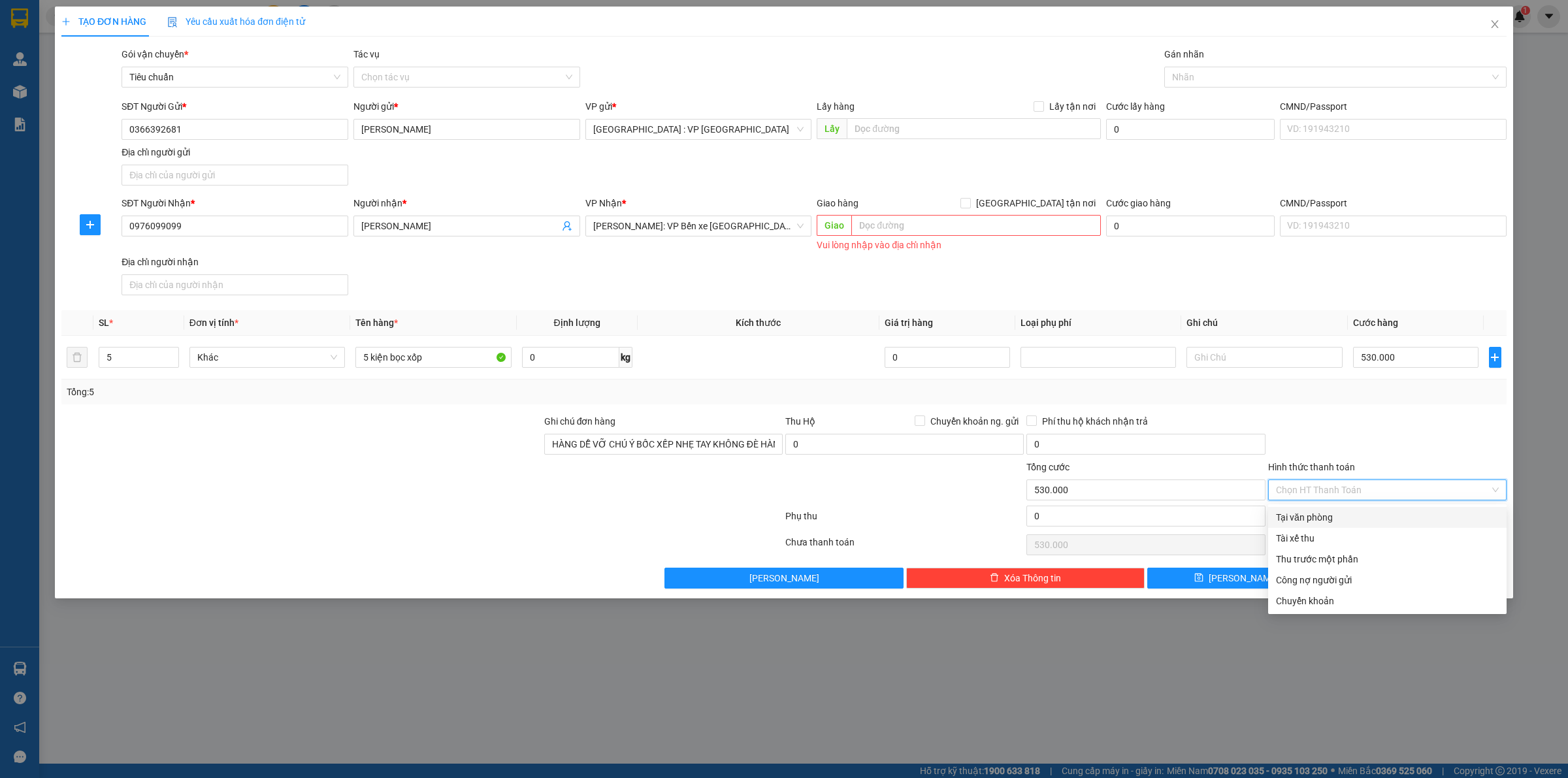
click at [1328, 513] on div "Tại văn phòng" at bounding box center [1387, 518] width 223 height 15
type input "0"
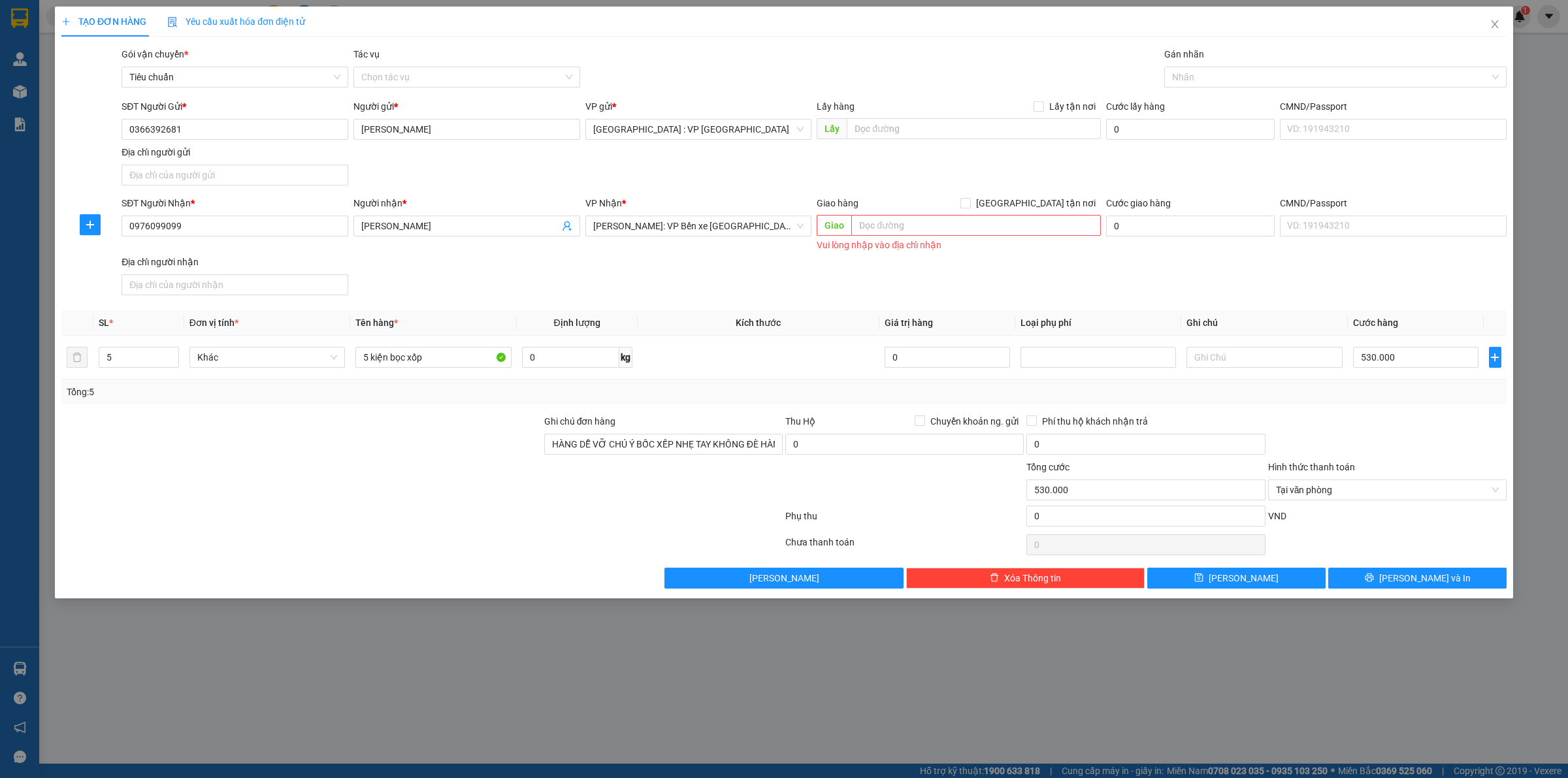
click at [1340, 423] on div at bounding box center [1387, 437] width 241 height 46
click at [1406, 583] on button "[PERSON_NAME] và In" at bounding box center [1417, 578] width 178 height 21
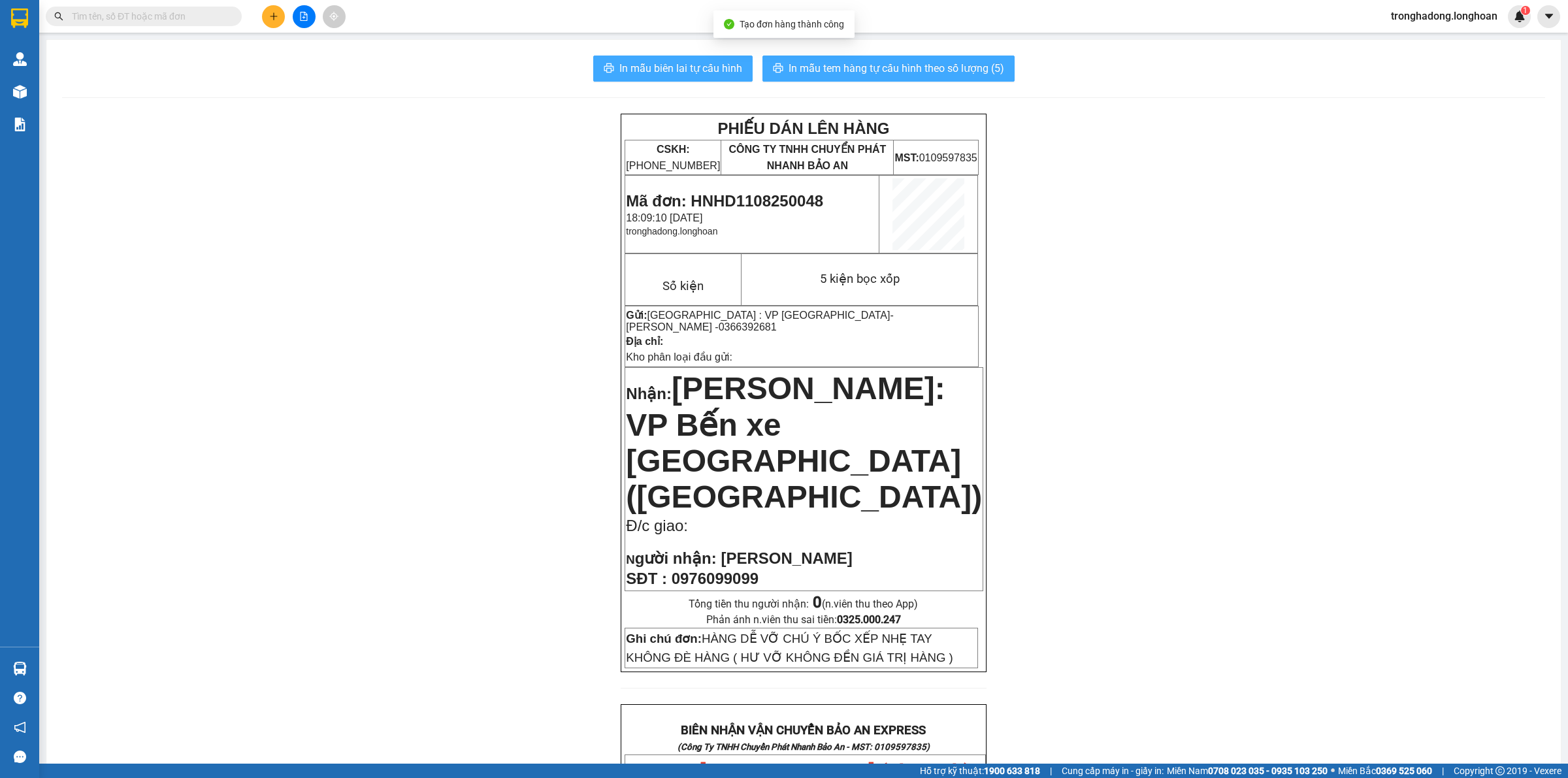
drag, startPoint x: 850, startPoint y: 66, endPoint x: 693, endPoint y: 82, distance: 157.8
click at [698, 89] on div "In mẫu biên lai tự cấu hình In mẫu tem hàng tự cấu hình theo số lượng (5) PHIẾU…" at bounding box center [803, 732] width 1515 height 1384
click at [680, 59] on button "In mẫu biên lai tự cấu hình" at bounding box center [673, 69] width 160 height 26
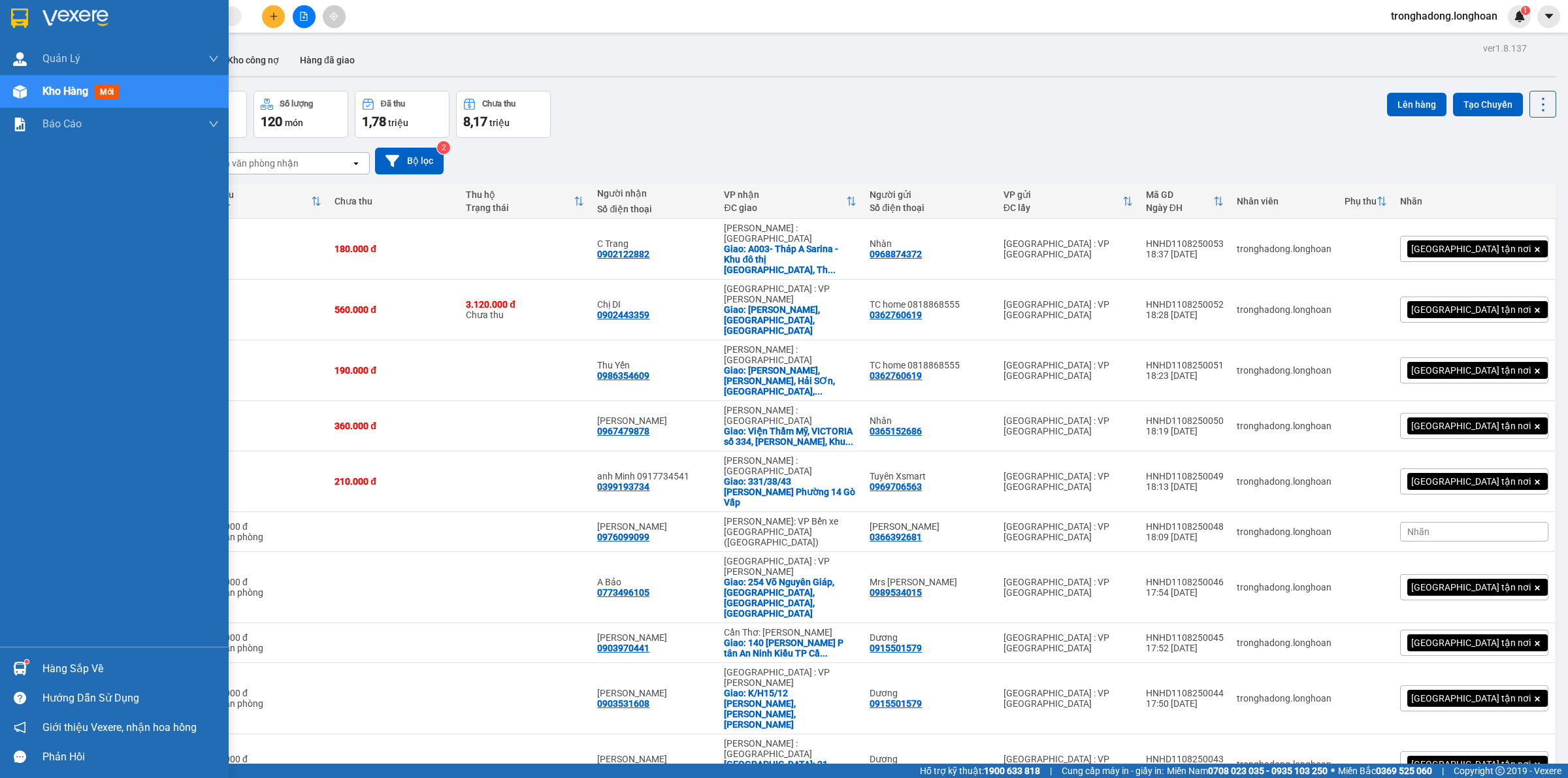
click at [17, 21] on img at bounding box center [20, 18] width 17 height 20
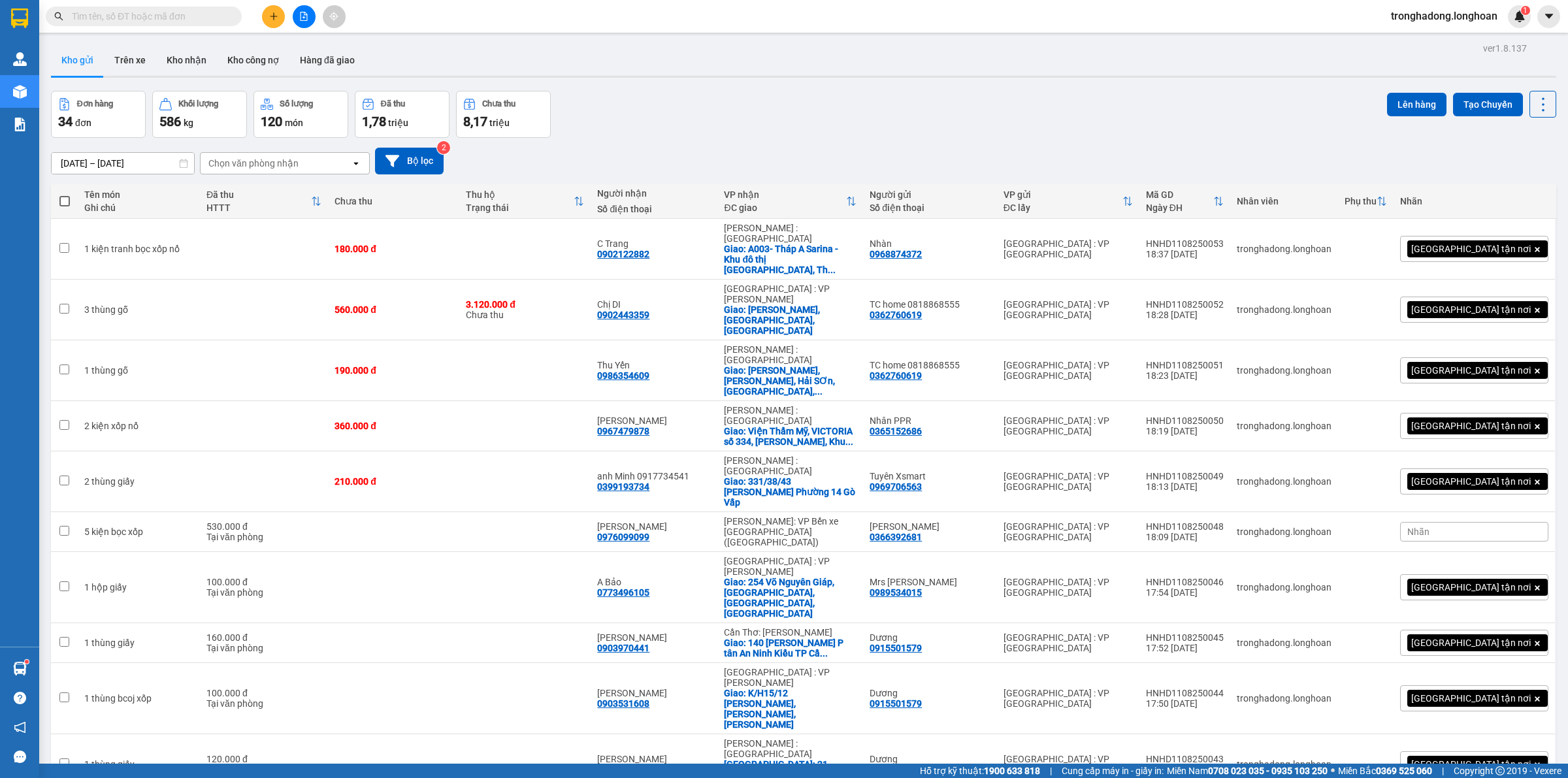
click at [645, 126] on div "Đơn hàng 34 đơn Khối lượng 586 kg Số lượng 120 món Đã thu 1,78 triệu Chưa thu 8…" at bounding box center [804, 115] width 1505 height 47
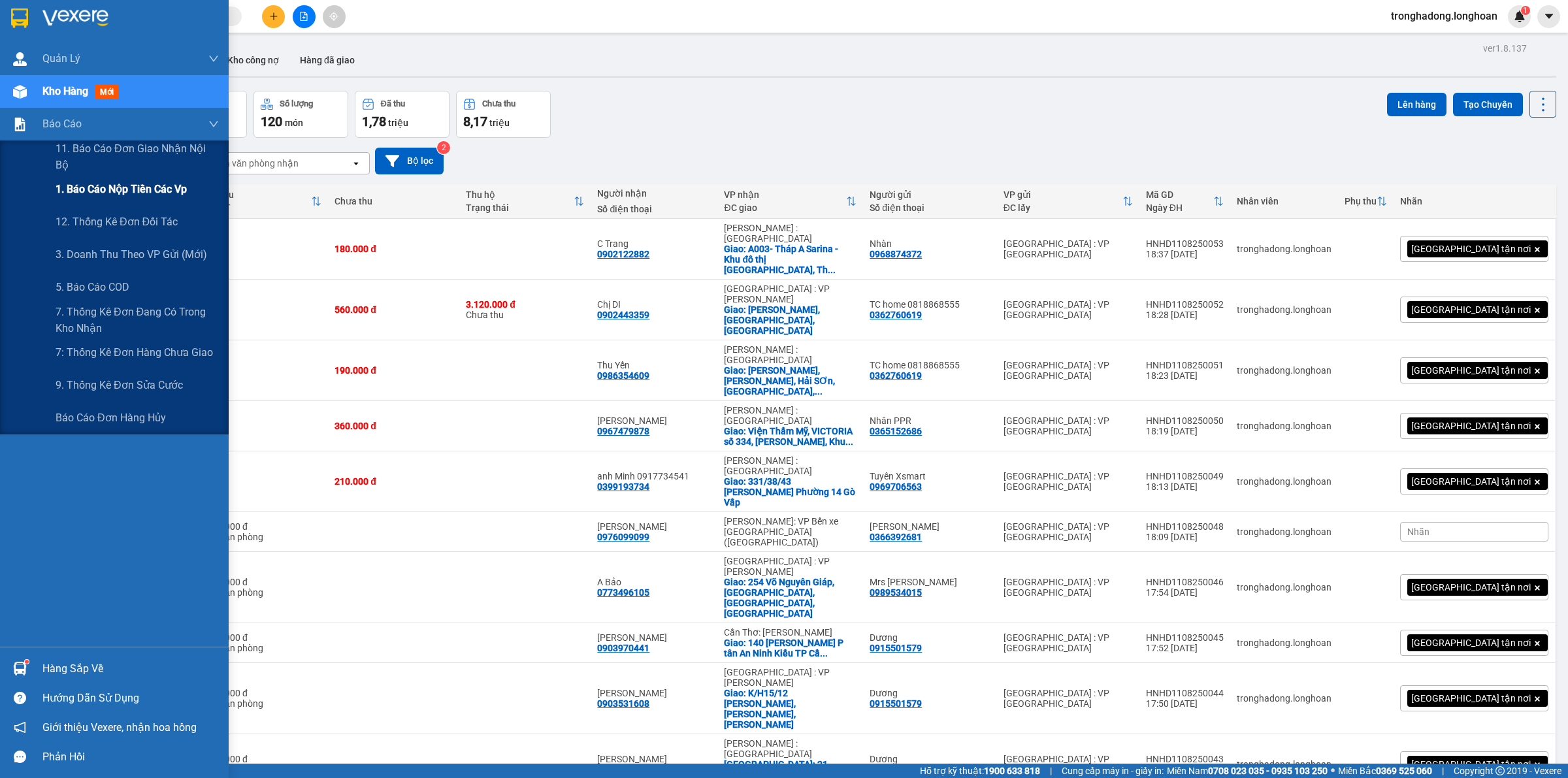
click at [148, 188] on span "1. Báo cáo nộp tiền các vp" at bounding box center [121, 188] width 131 height 16
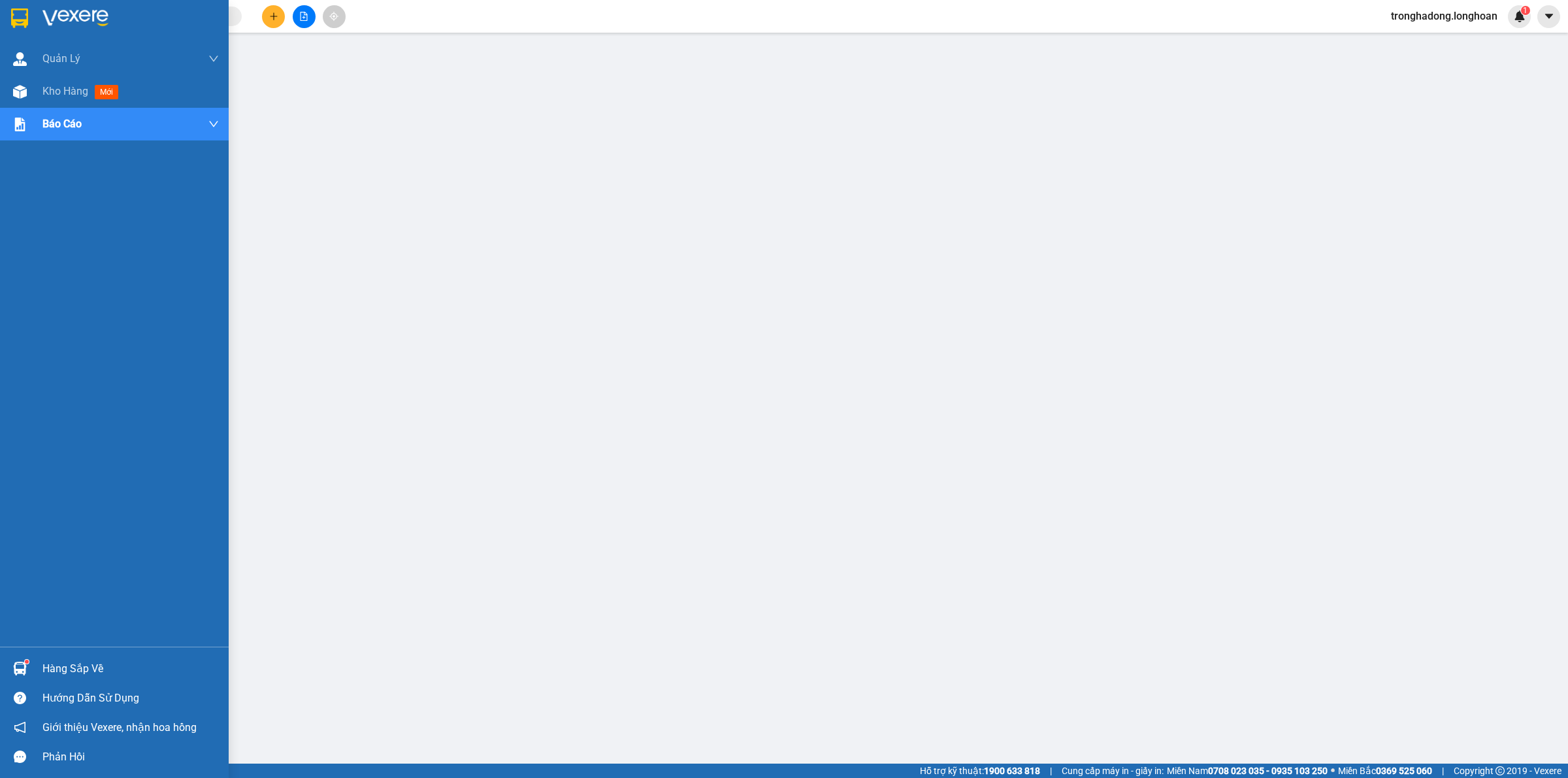
click at [17, 10] on img at bounding box center [20, 18] width 17 height 20
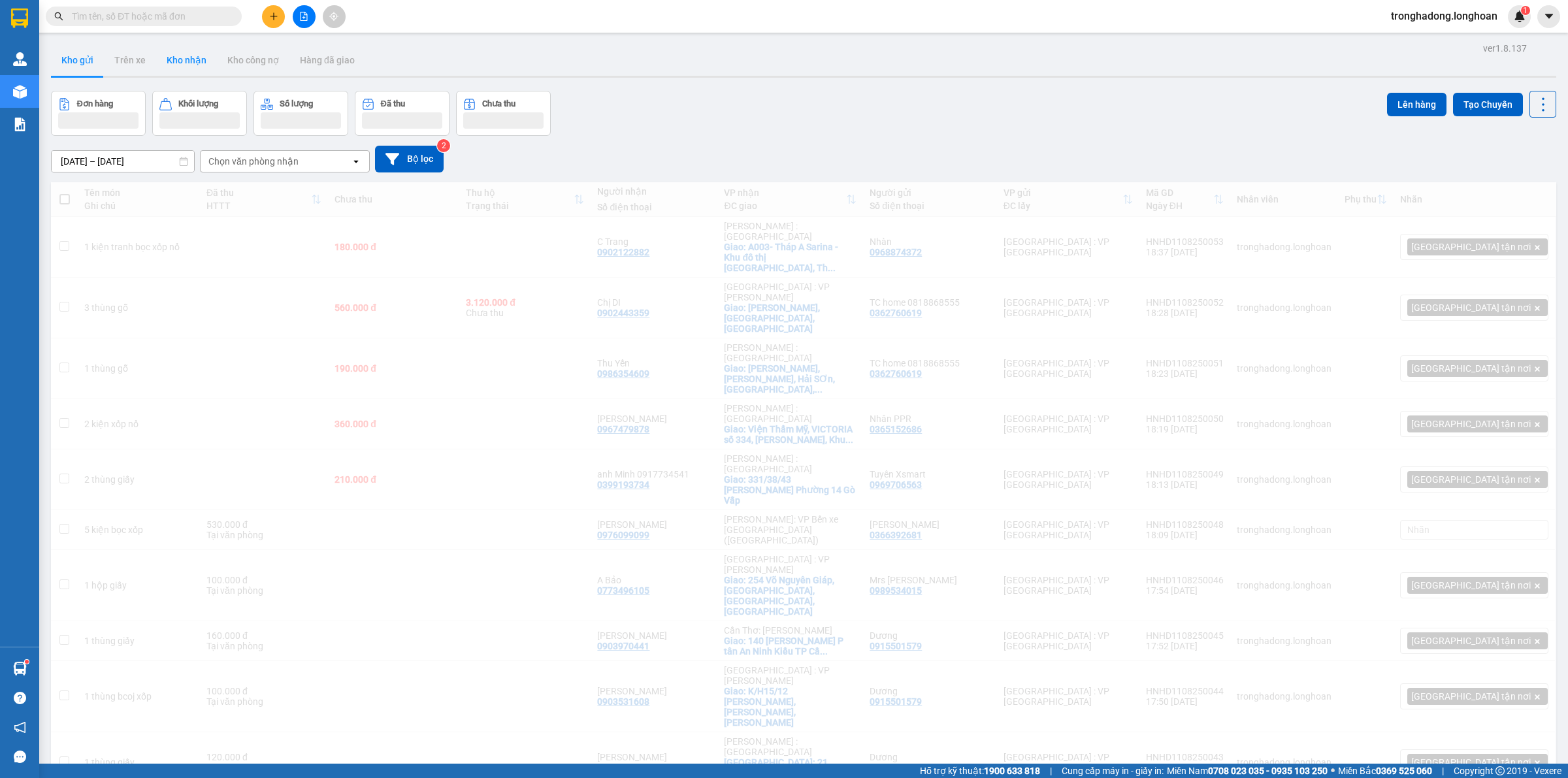
click at [181, 56] on button "Kho nhận" at bounding box center [187, 60] width 61 height 31
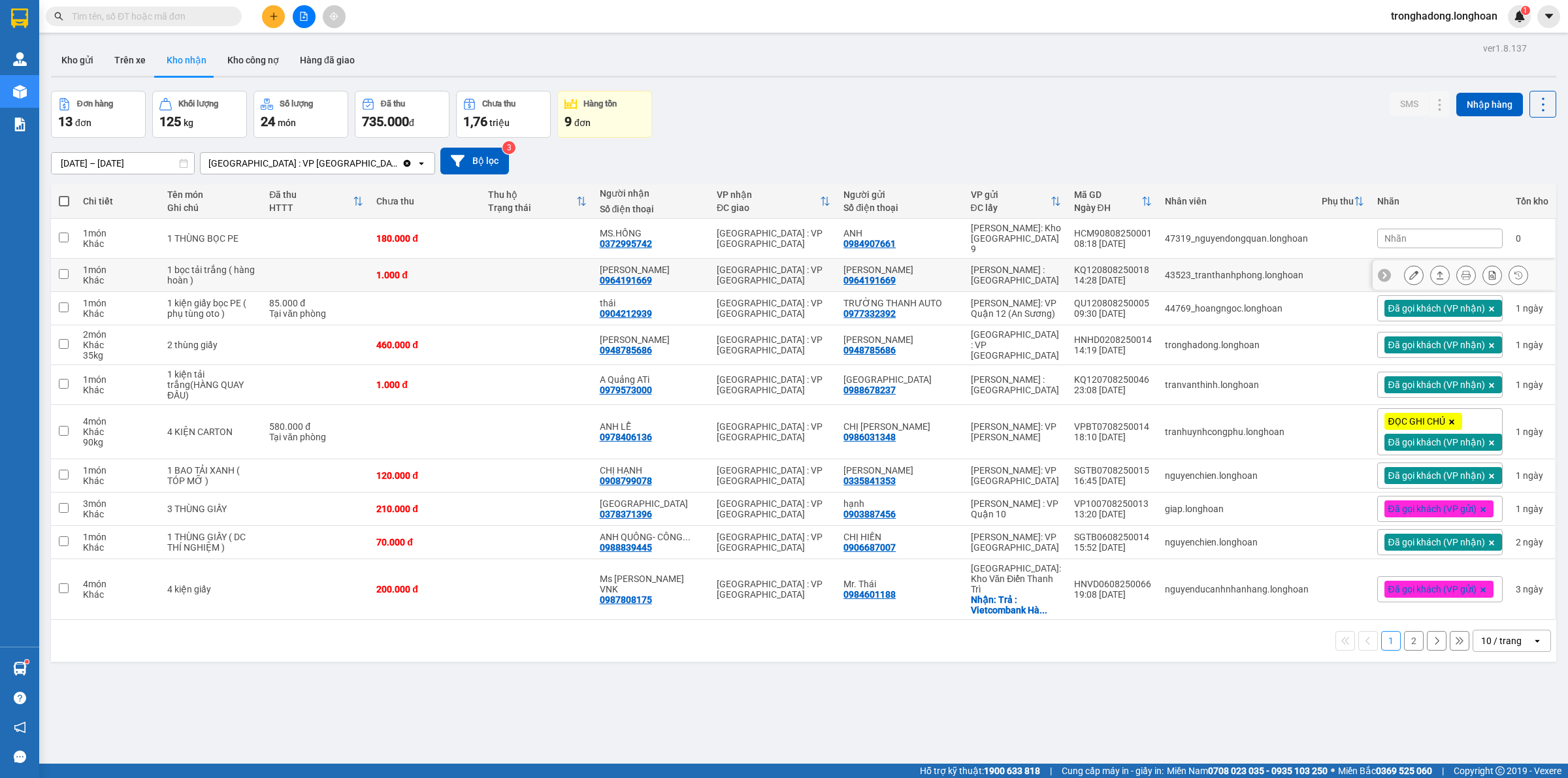
click at [1410, 271] on icon at bounding box center [1414, 275] width 10 height 10
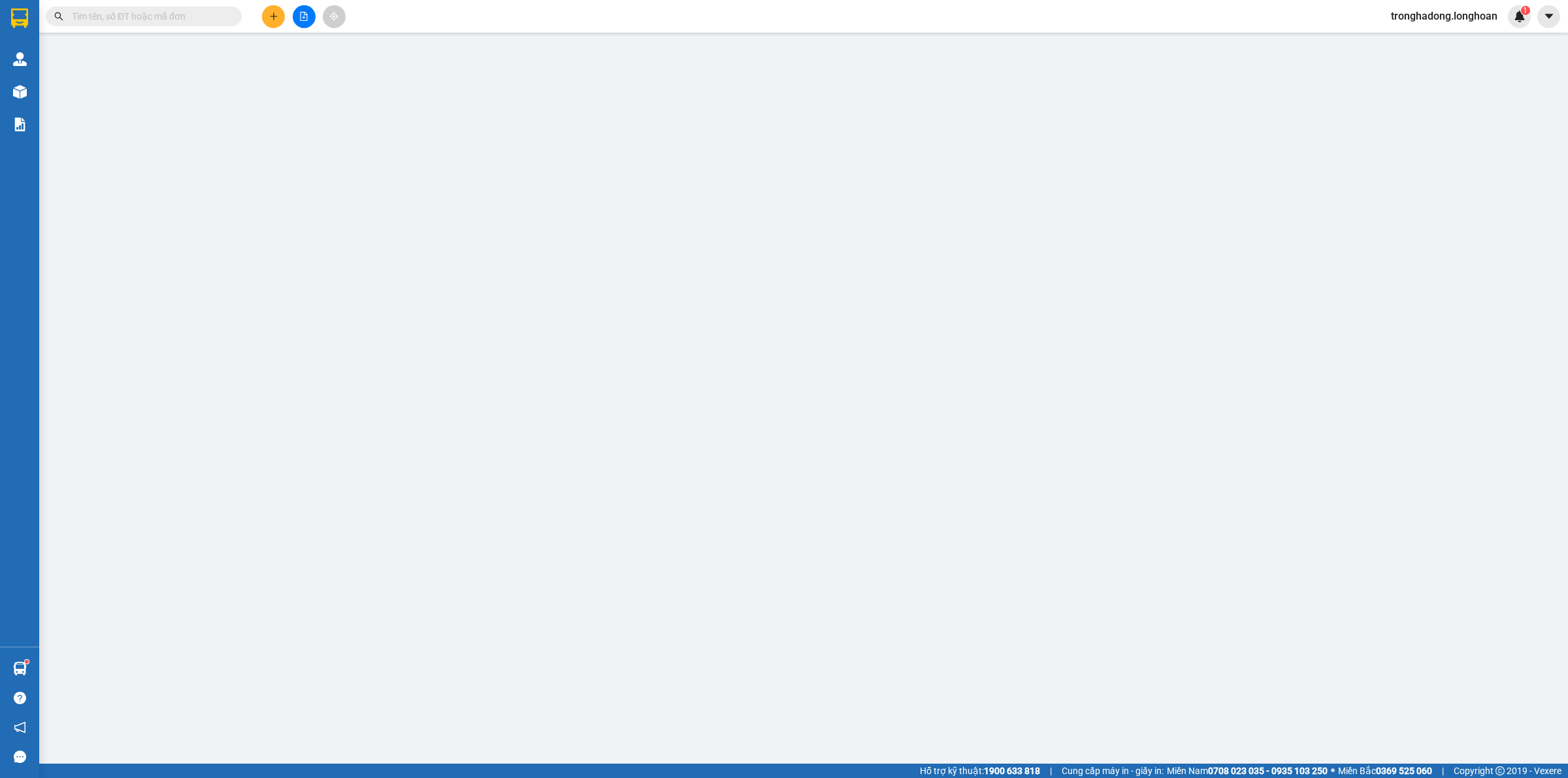
type input "0964191669"
type input "Quang Hiển"
type input "0964191669"
type input "Quang Hiển"
type input "1.000"
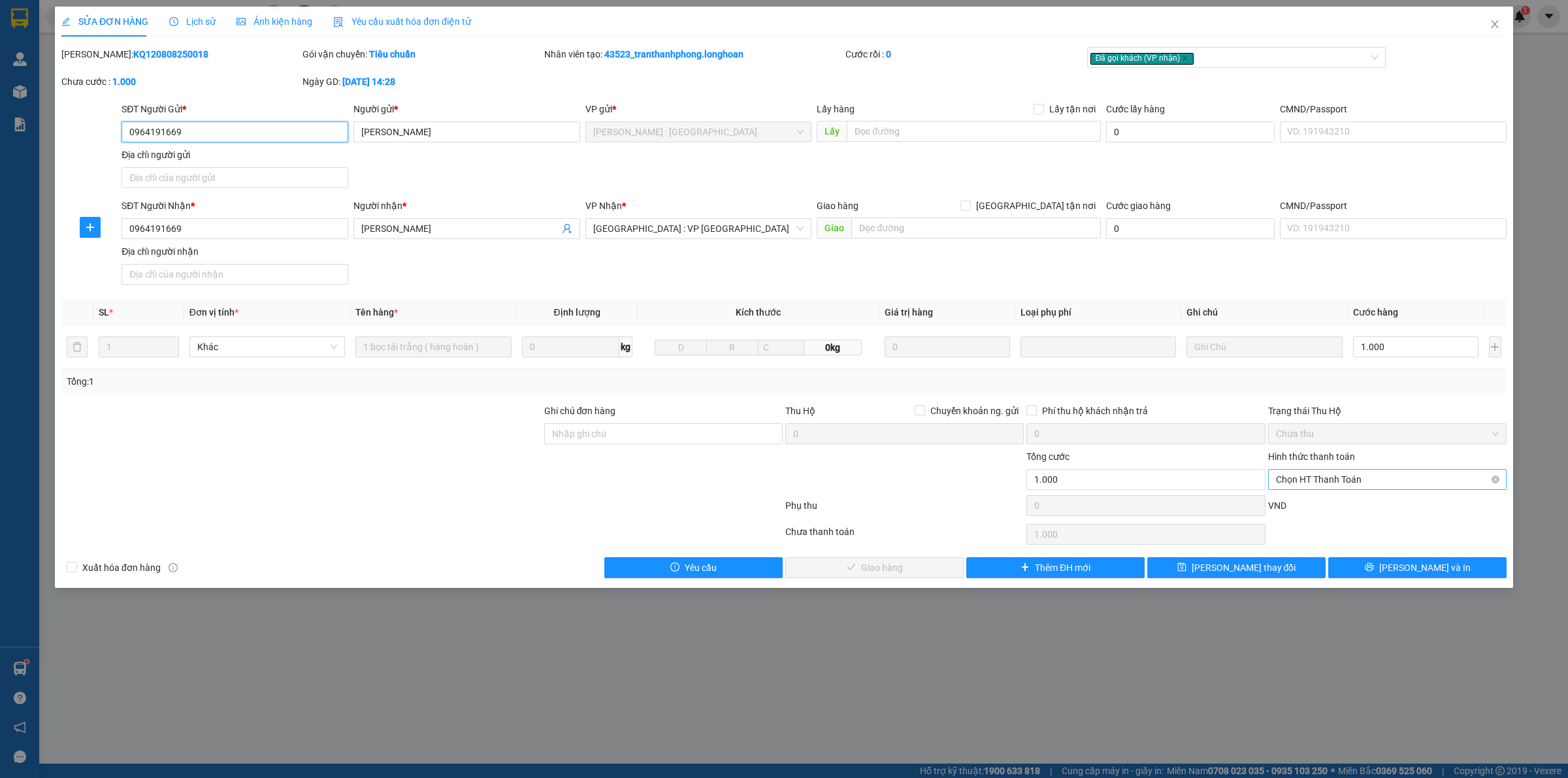
click at [1354, 479] on span "Chọn HT Thanh Toán" at bounding box center [1387, 479] width 223 height 20
type input "0"
click at [814, 572] on icon "check" at bounding box center [809, 567] width 10 height 10
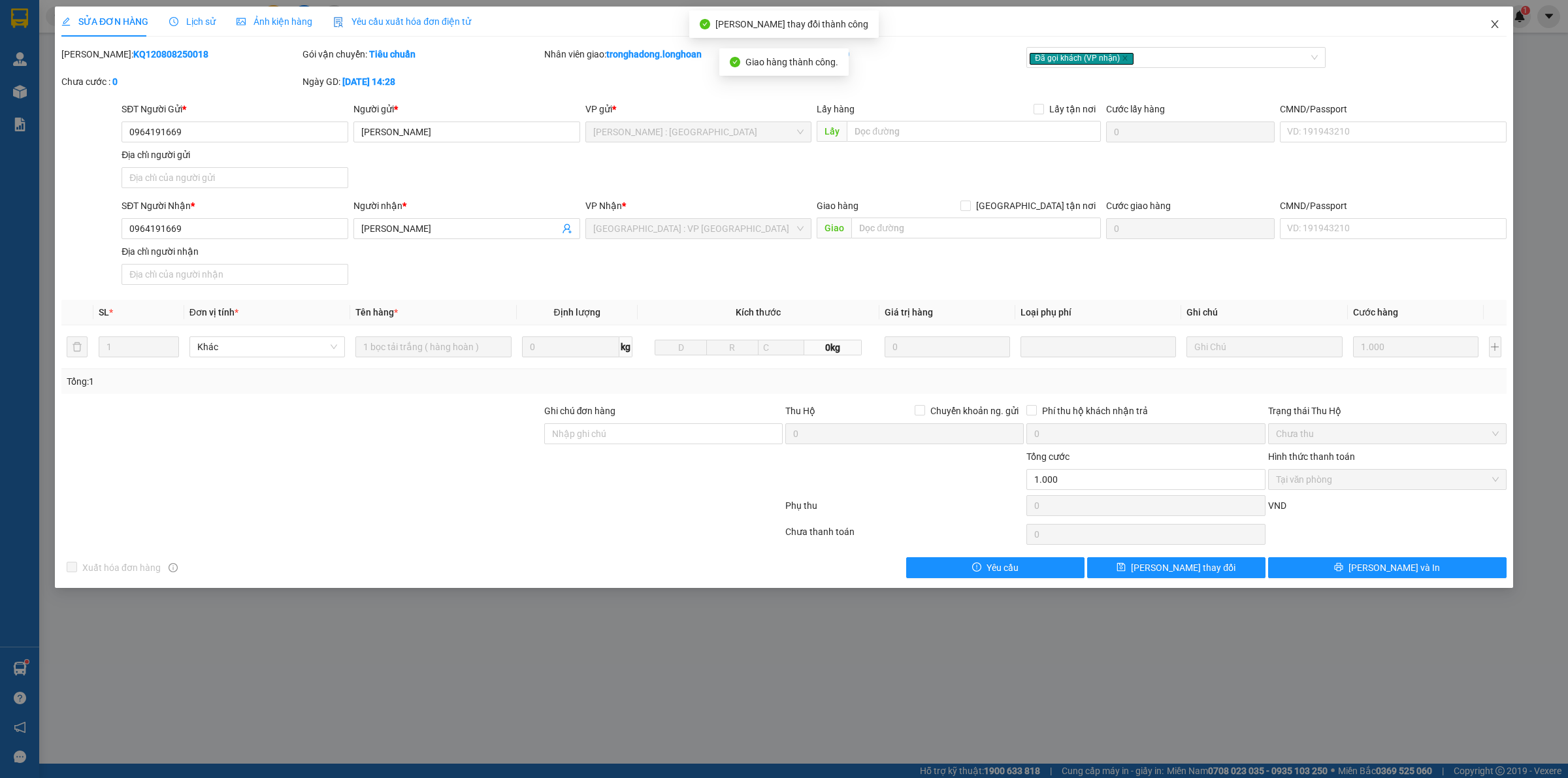
click at [1495, 17] on span "Close" at bounding box center [1495, 25] width 36 height 36
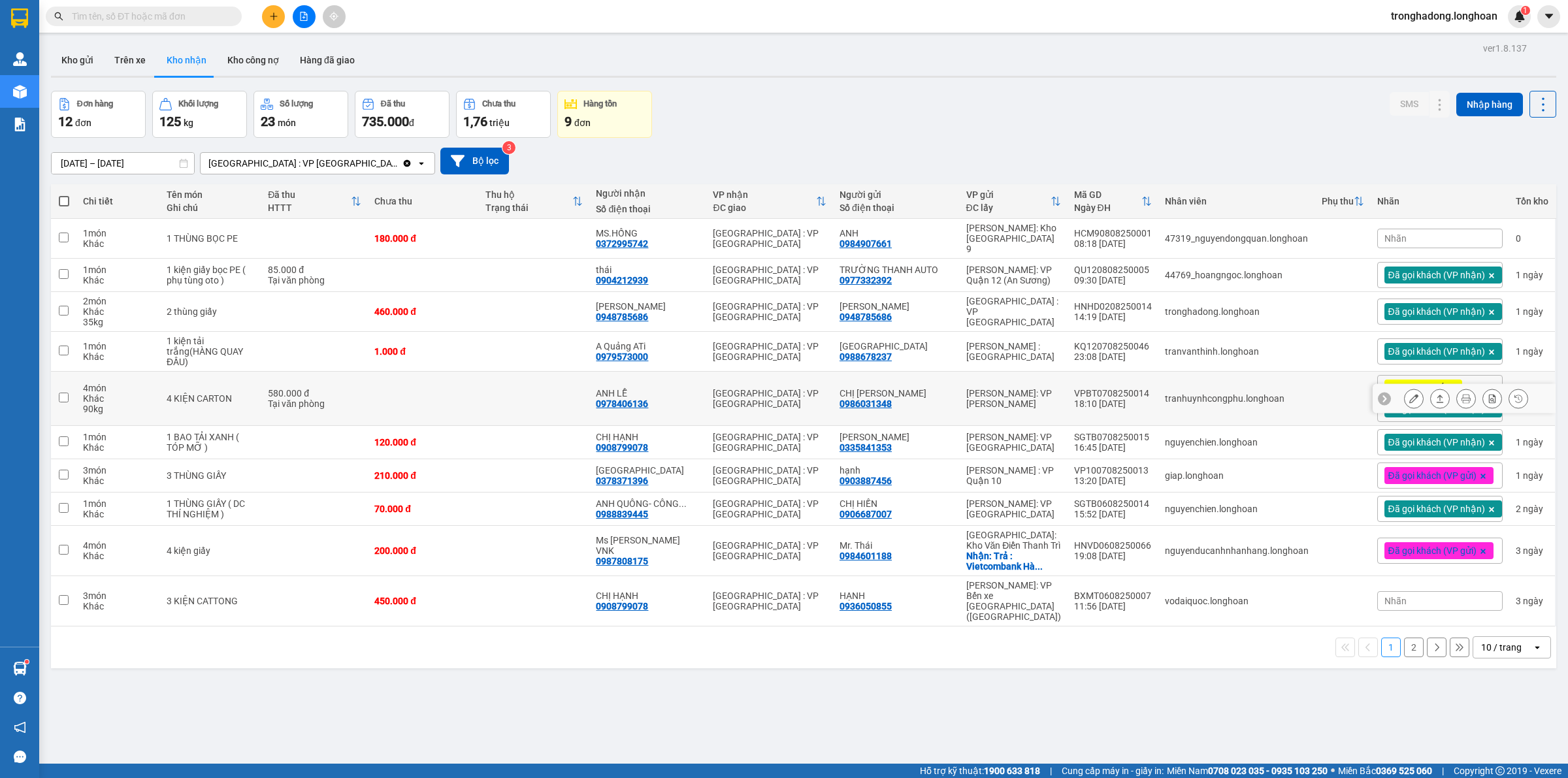
click at [1407, 387] on button at bounding box center [1413, 399] width 18 height 23
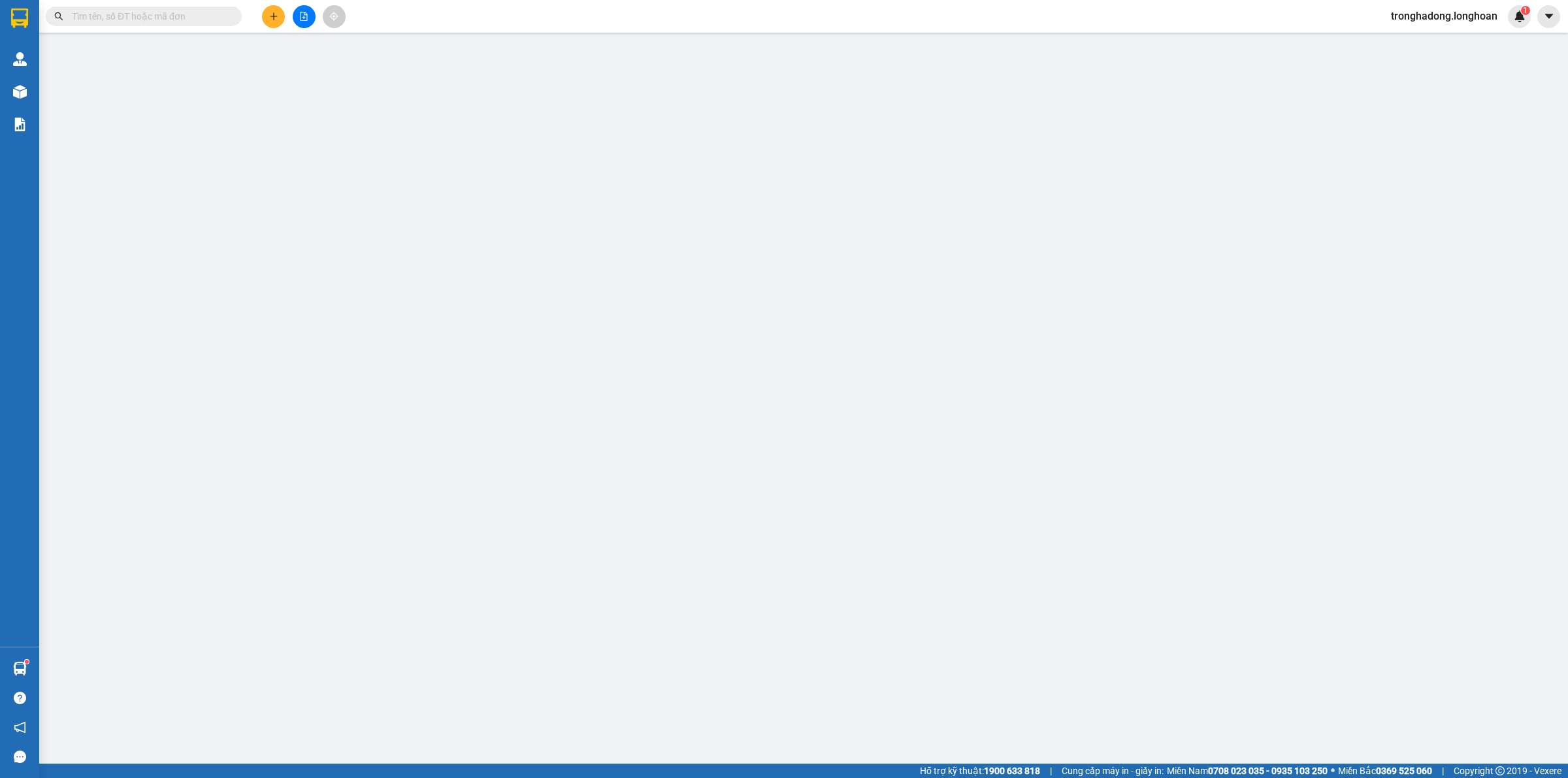
type input "0986031348"
type input "CHỊ DUNG"
type input "0978406136"
type input "ANH LỄ"
type input "KHÁCH GỬI ĐÃ THANH TOÁN CƯỚC"
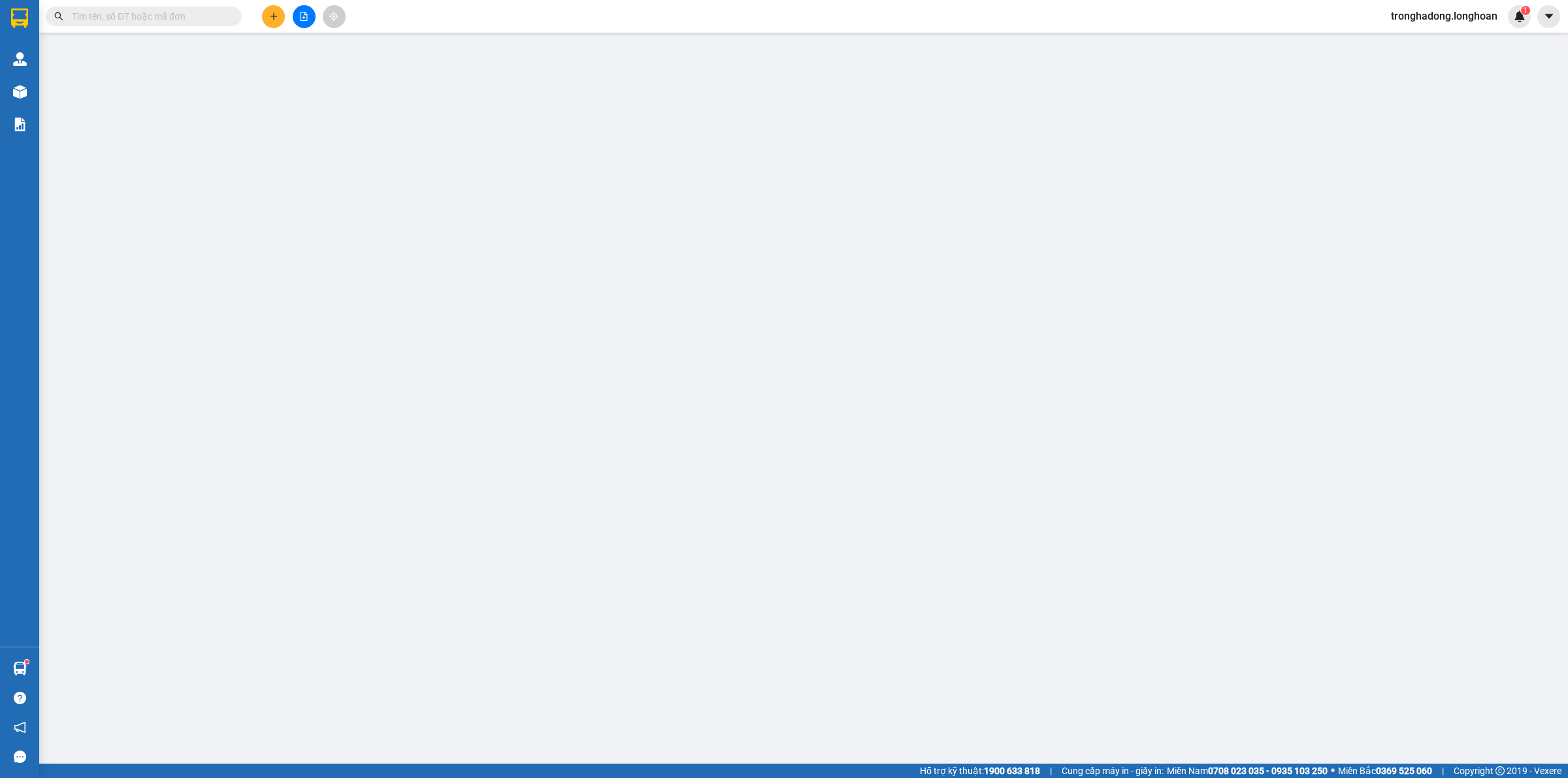
type input "580.000"
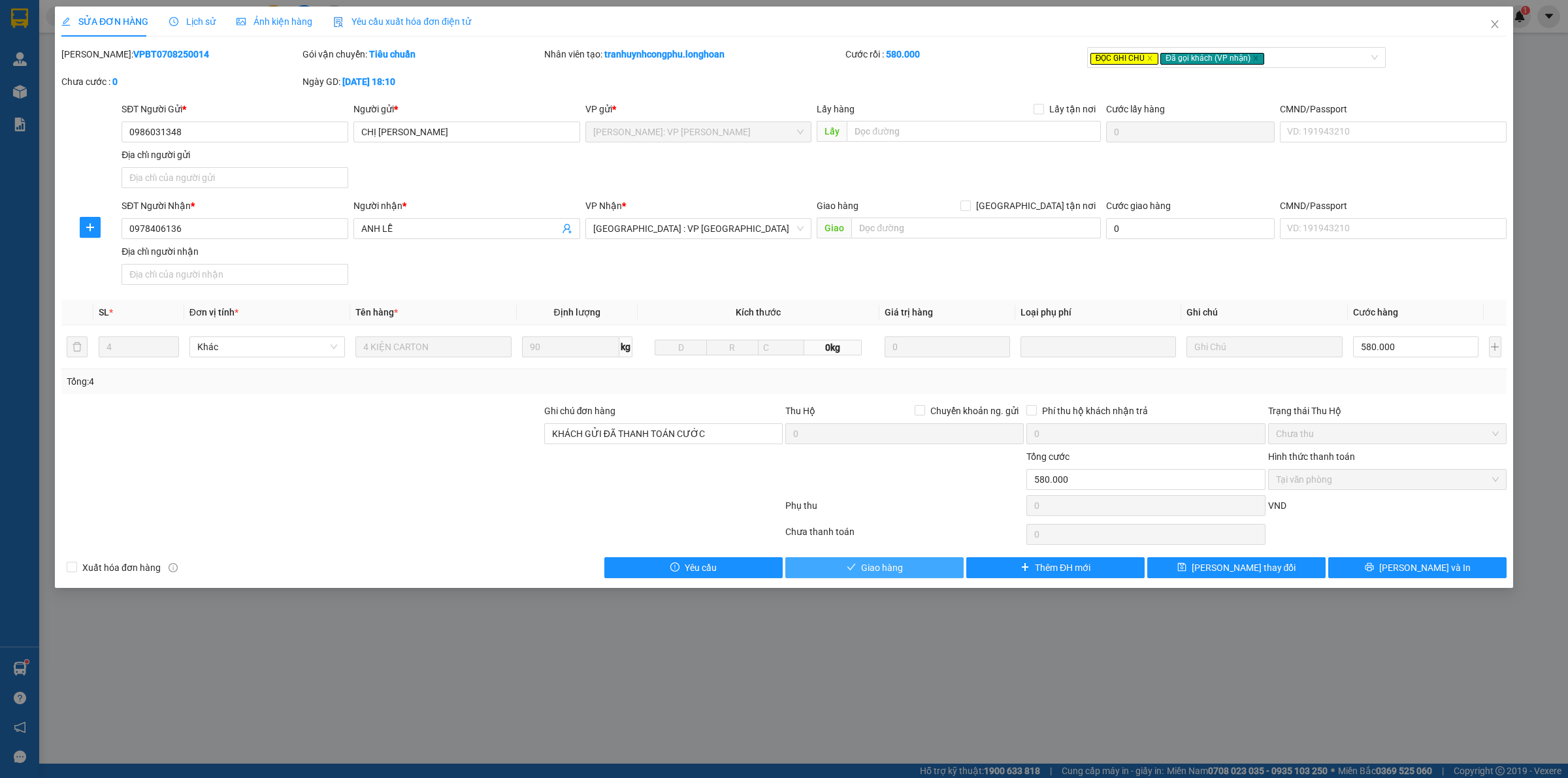
click at [900, 574] on span "Giao hàng" at bounding box center [882, 568] width 42 height 15
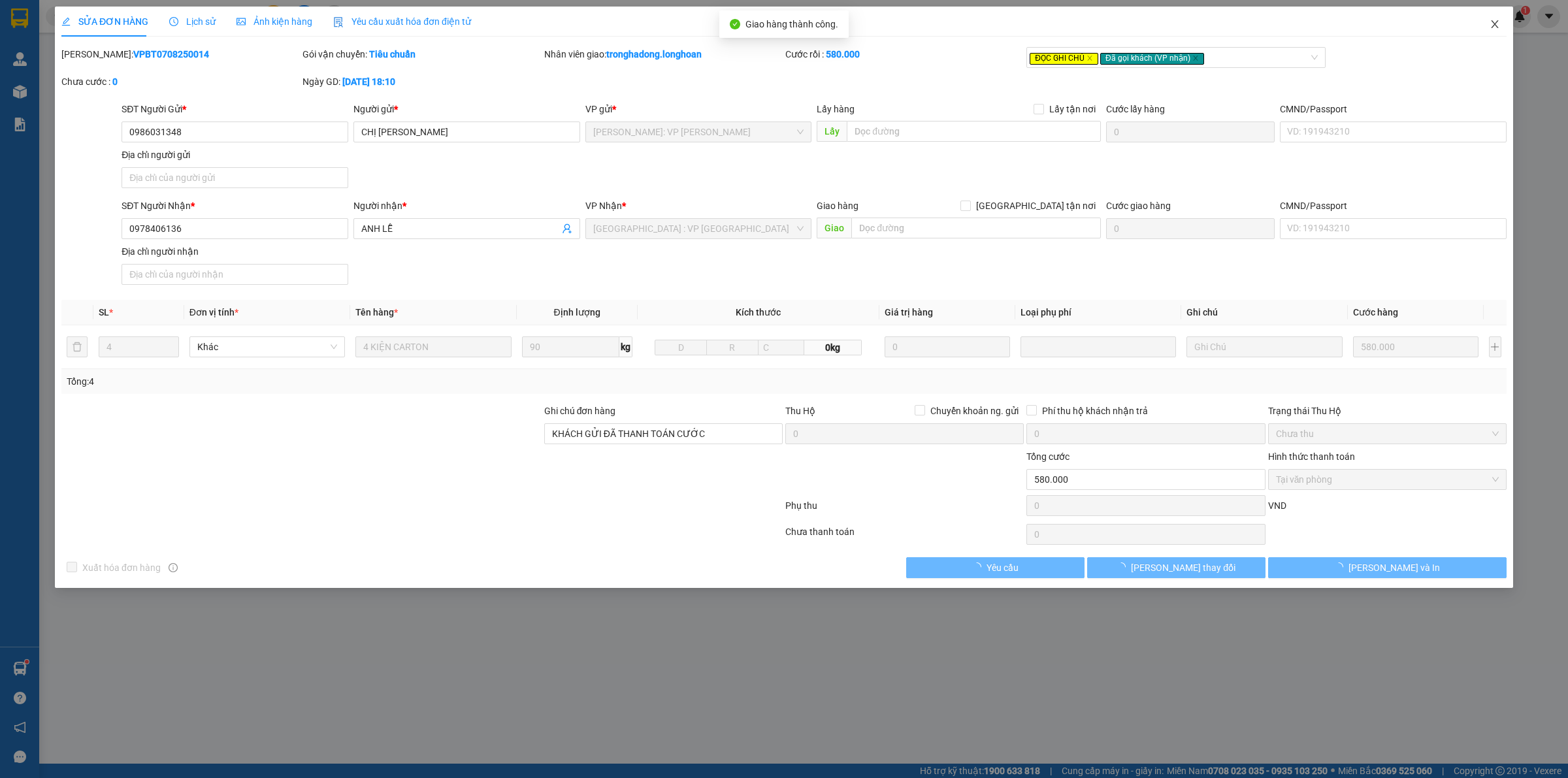
click at [1491, 23] on icon "close" at bounding box center [1495, 24] width 10 height 10
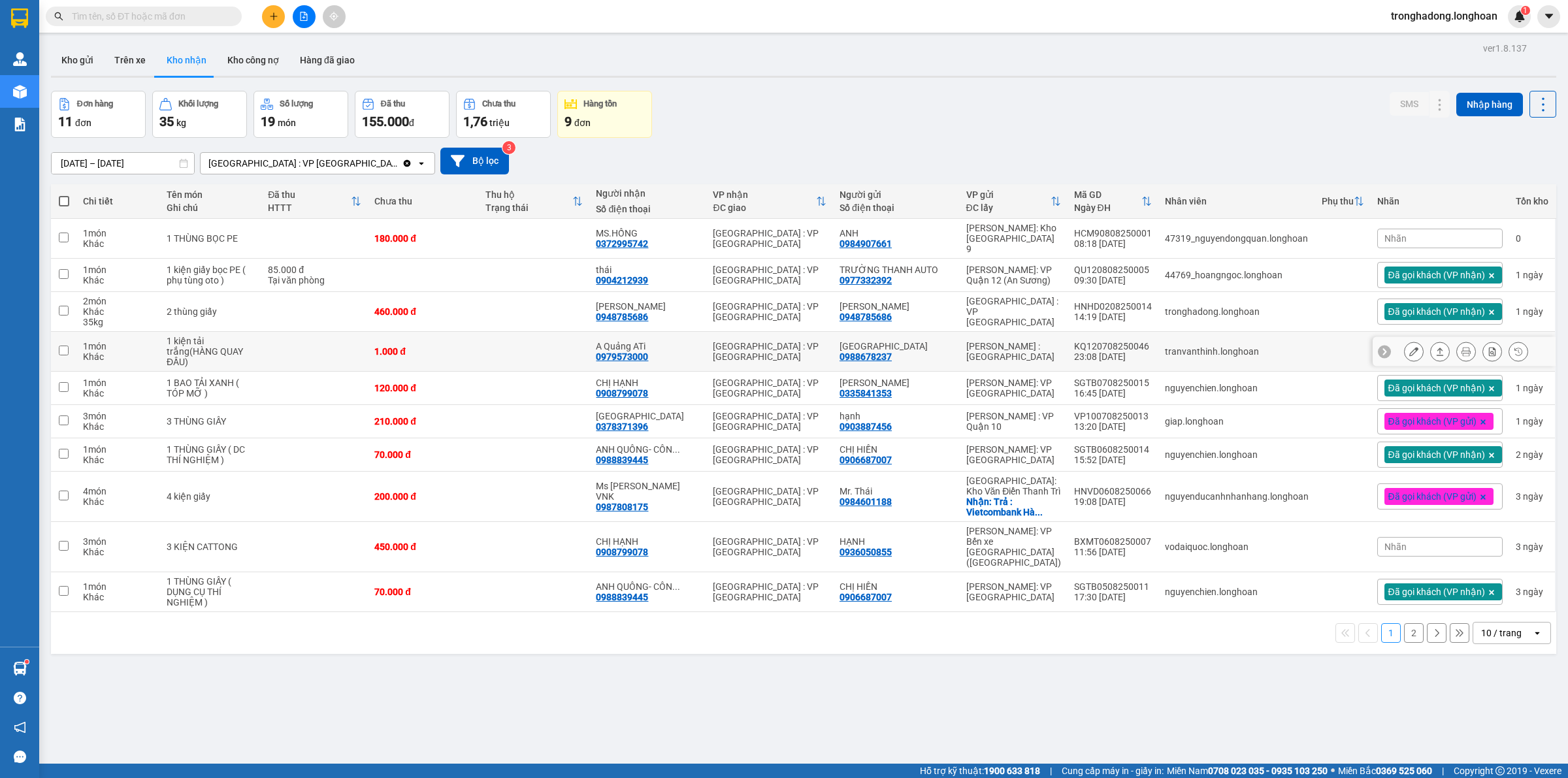
click at [1407, 340] on button at bounding box center [1413, 352] width 18 height 23
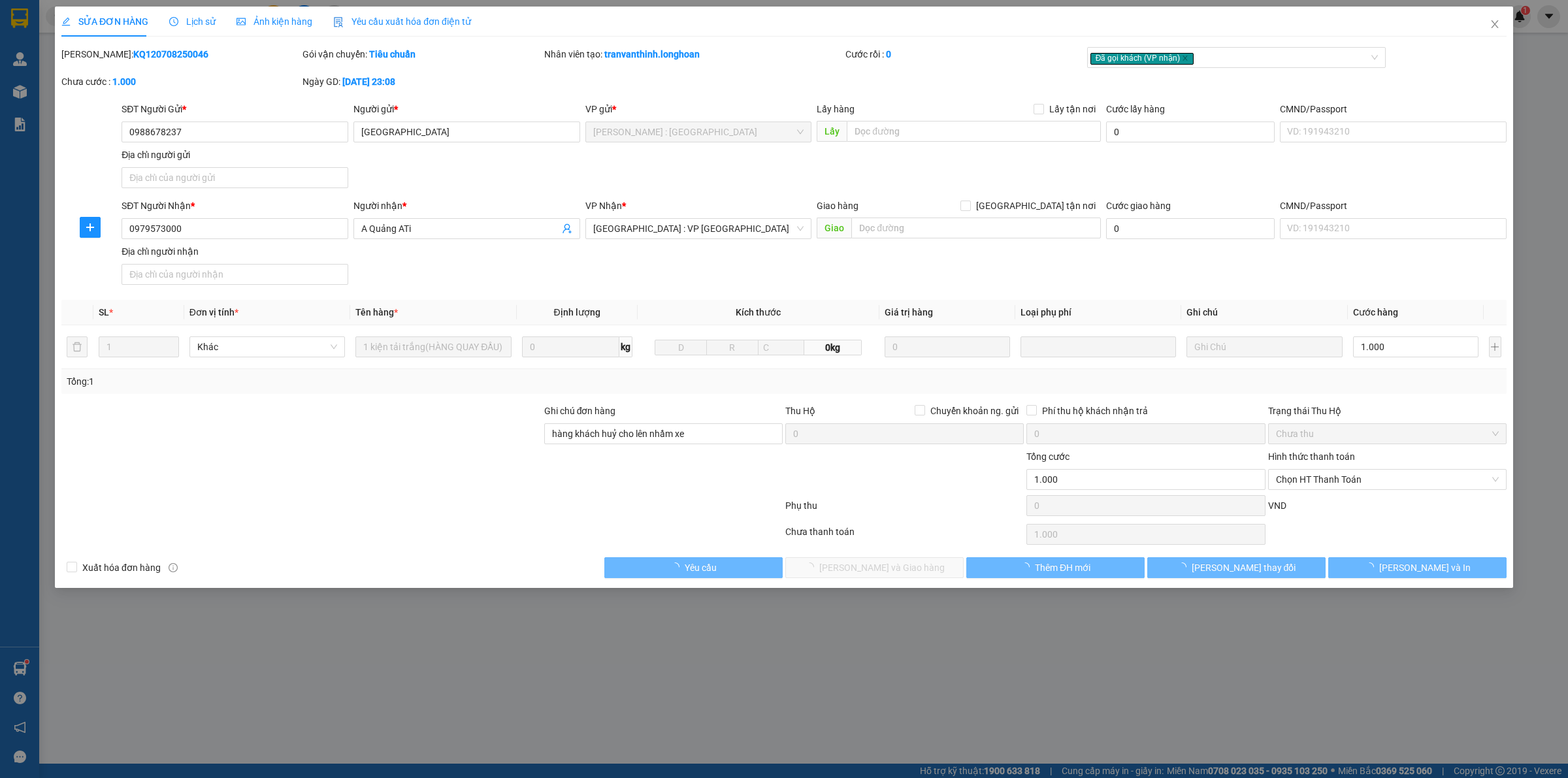
type input "0988678237"
type input "Anh Đông"
type input "0979573000"
type input "A Quảng ATi"
type input "hàng khách huỷ cho lên nhầm xe"
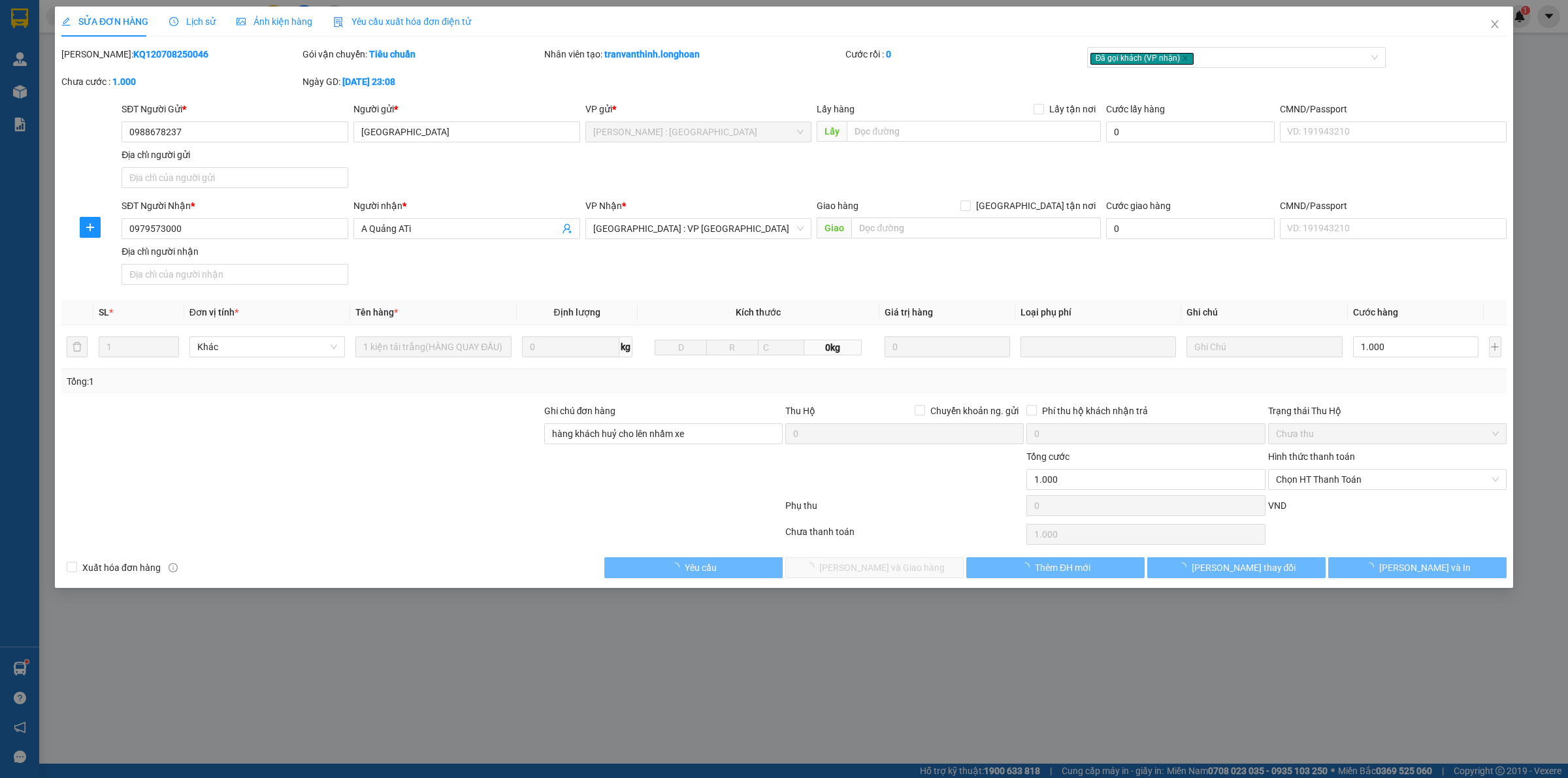
type input "1.000"
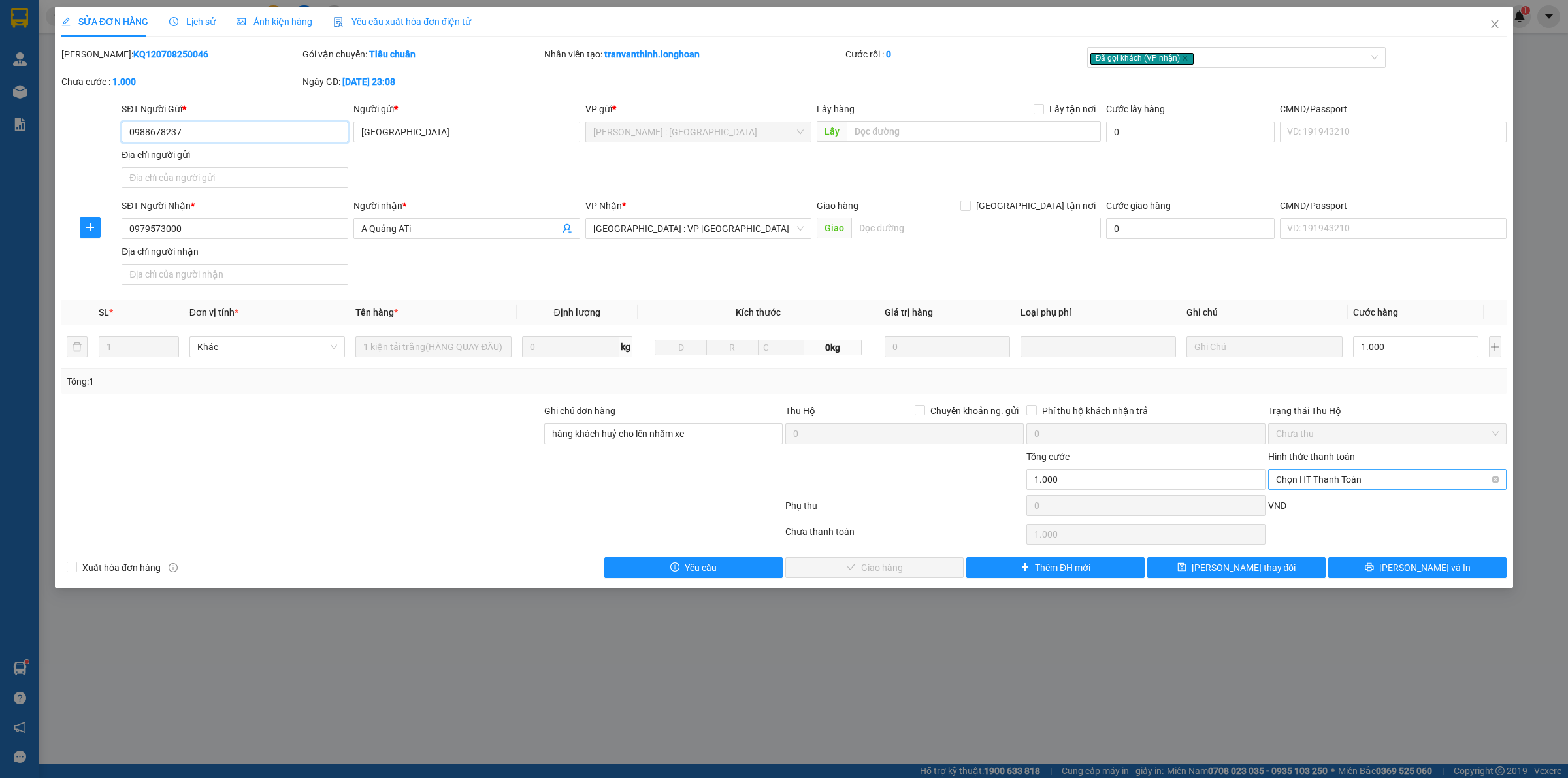
click at [1334, 487] on span "Chọn HT Thanh Toán" at bounding box center [1387, 479] width 223 height 20
click at [1317, 504] on div "Tại văn phòng" at bounding box center [1387, 507] width 223 height 15
type input "0"
click at [860, 563] on span "Lưu và Giao hàng" at bounding box center [882, 568] width 126 height 15
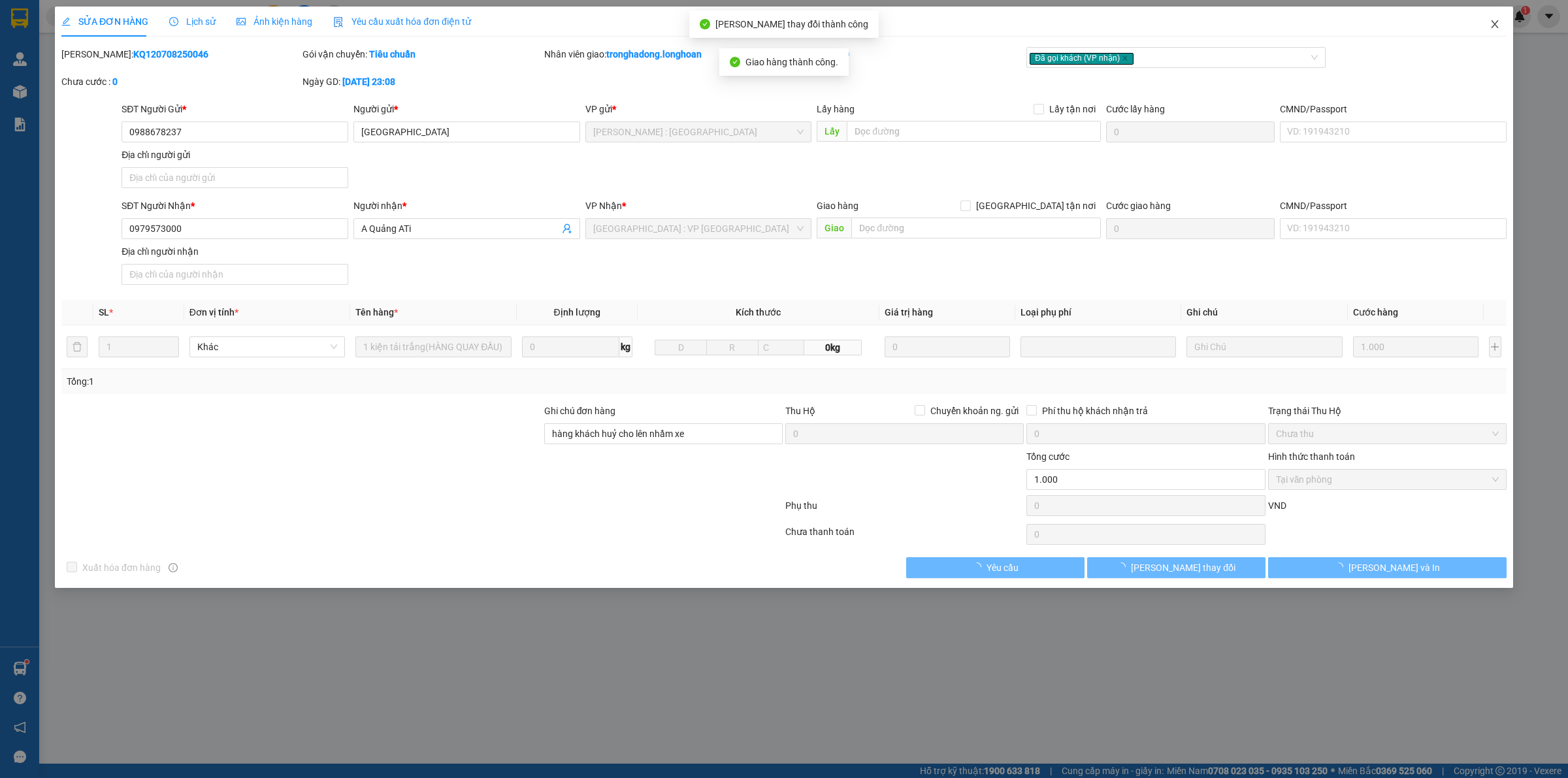
click at [1497, 21] on icon "close" at bounding box center [1495, 24] width 10 height 10
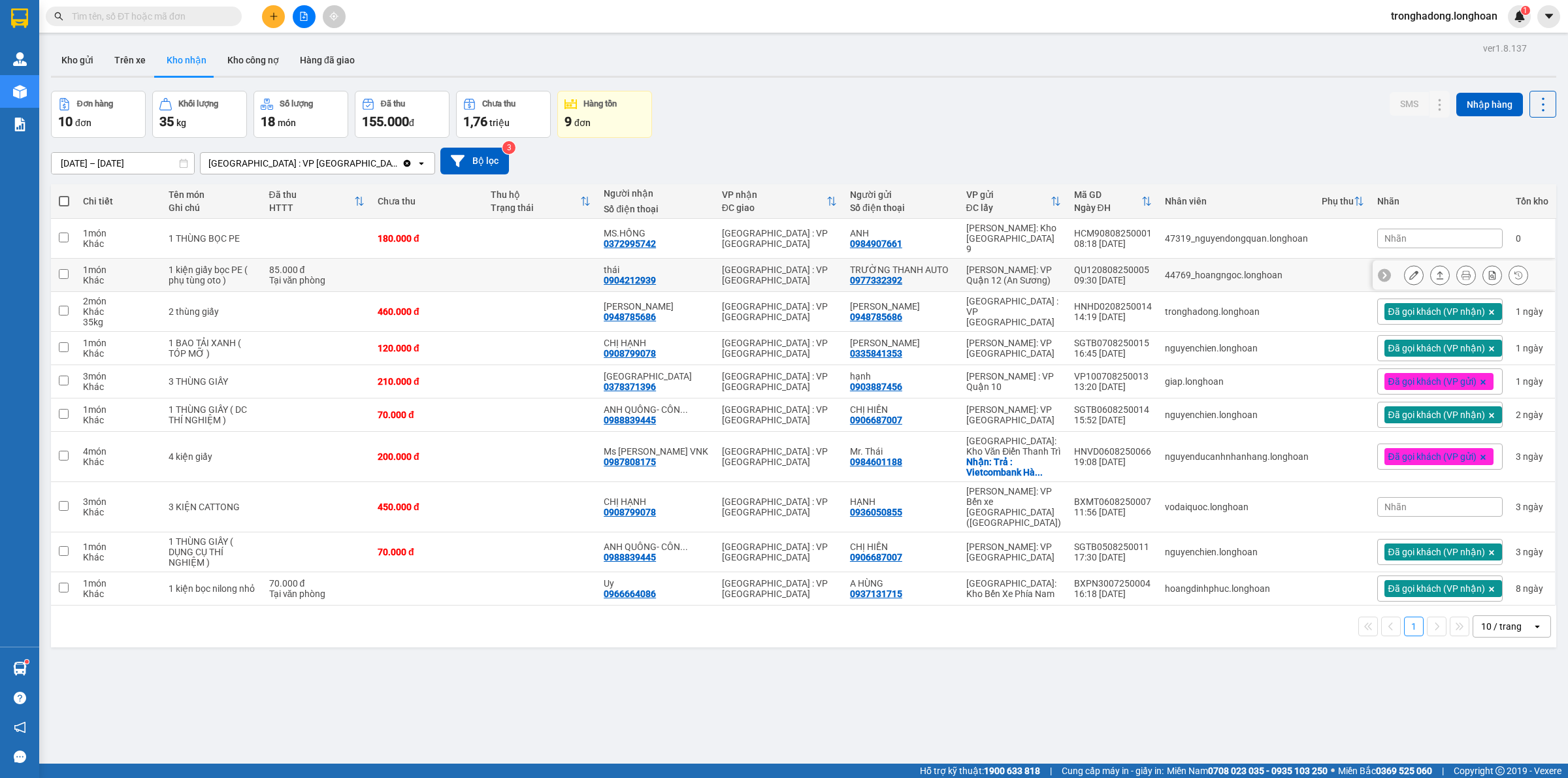
click at [1410, 271] on icon at bounding box center [1414, 275] width 10 height 10
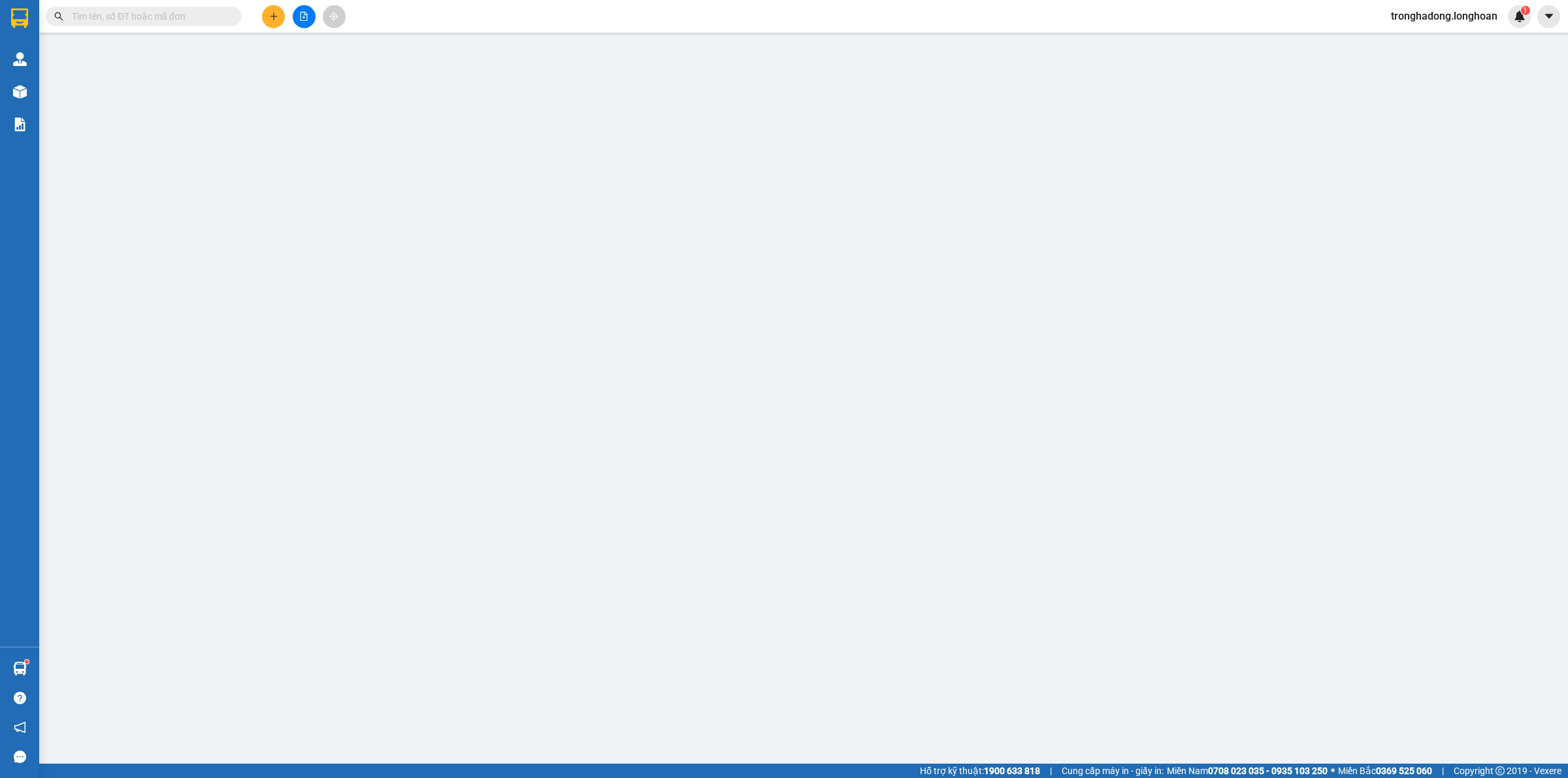
type input "0977332392"
type input "TRƯỜNG THANH AUTO"
type input "0904212939"
type input "thái"
type input "nhận theo kiện - hư hỏng ko chịu trách nhiệm"
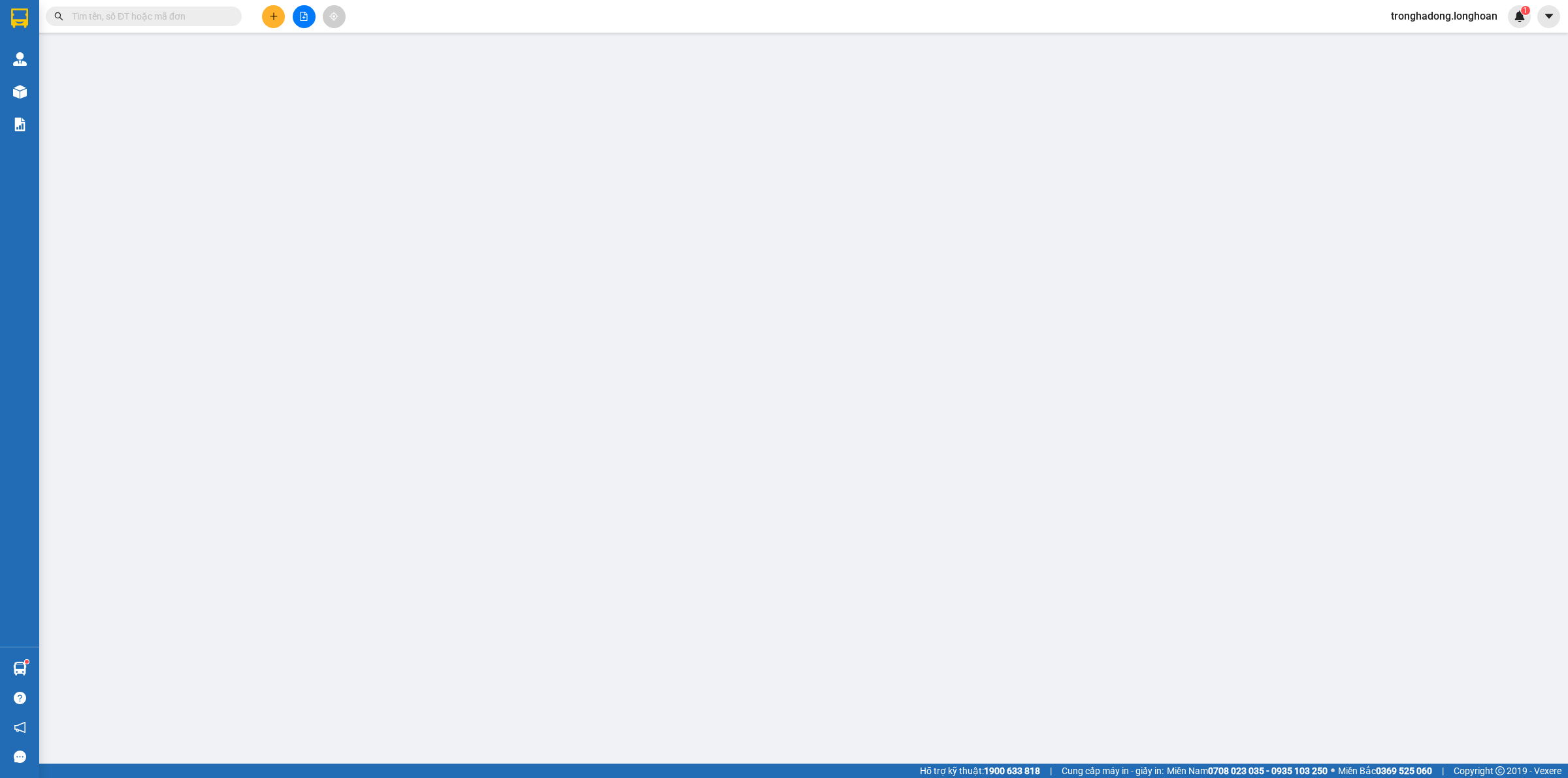
type input "85.000"
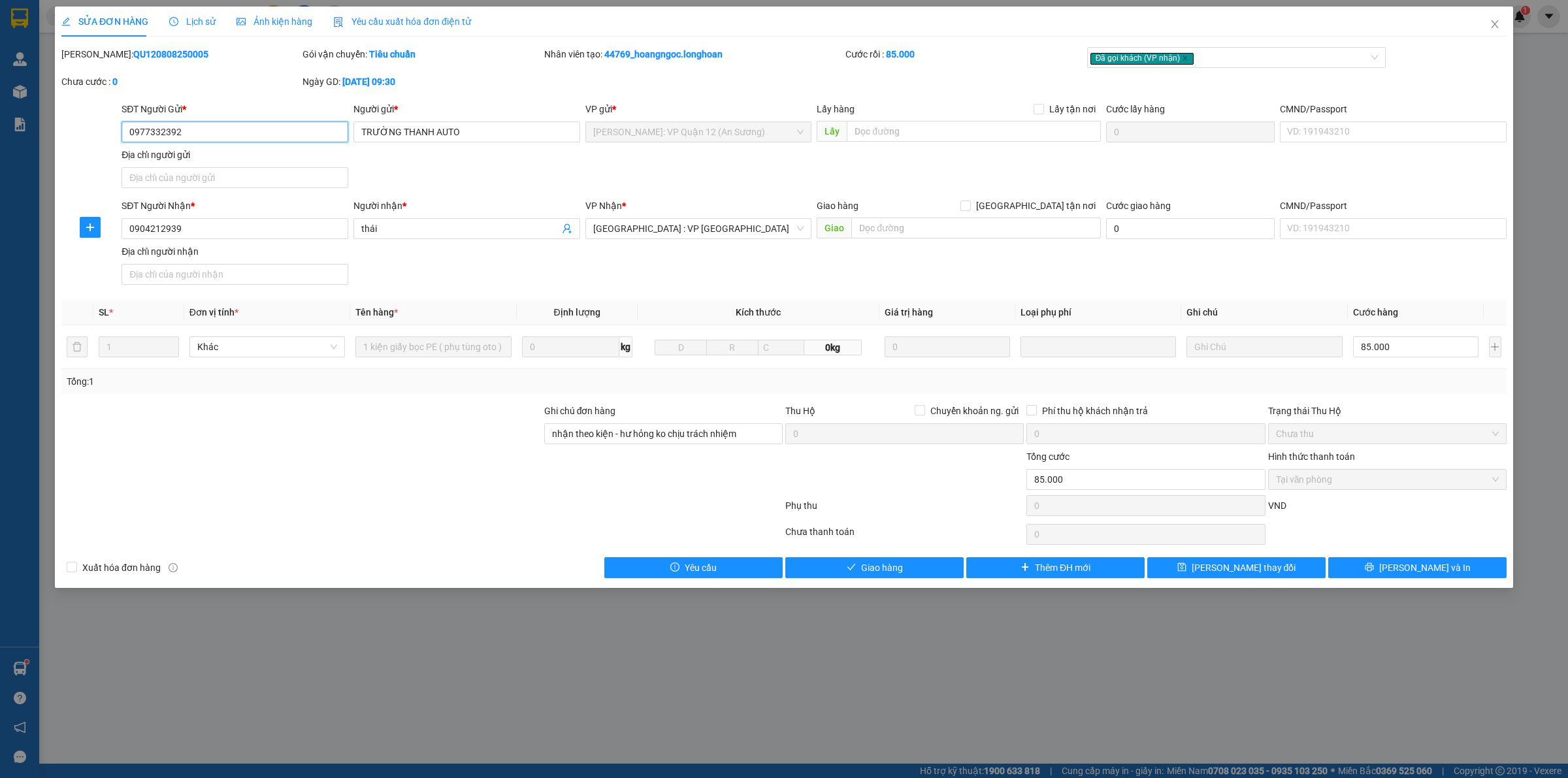
click at [1320, 488] on span "Tại văn phòng" at bounding box center [1387, 479] width 223 height 20
click at [896, 580] on div "SỬA ĐƠN HÀNG Lịch sử Ảnh kiện hàng Yêu cầu xuất hóa đơn điện tử Total Paid Fee …" at bounding box center [784, 298] width 1459 height 582
click at [813, 578] on button "Giao hàng" at bounding box center [874, 568] width 178 height 21
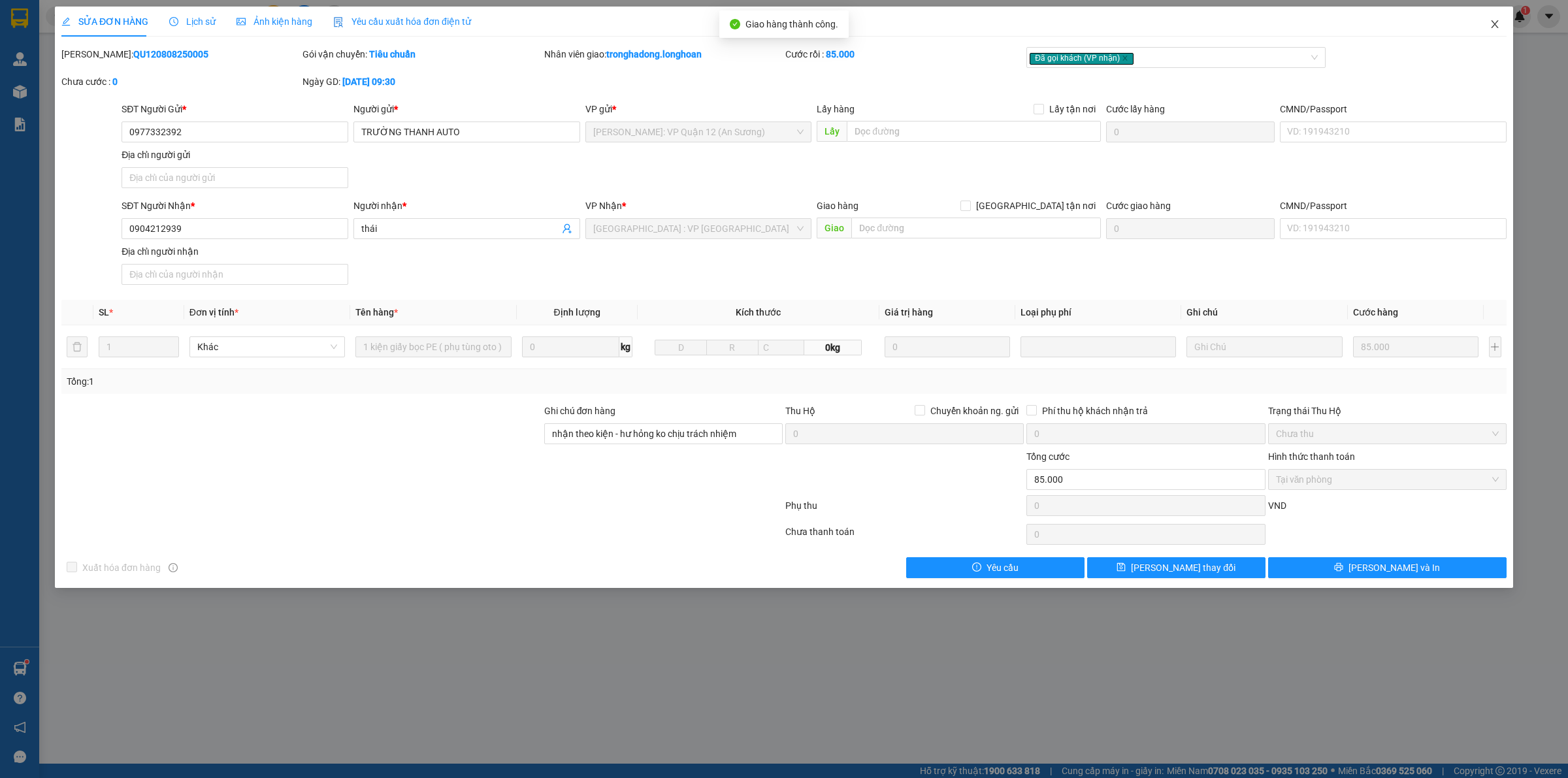
click at [1490, 20] on icon "close" at bounding box center [1495, 24] width 10 height 10
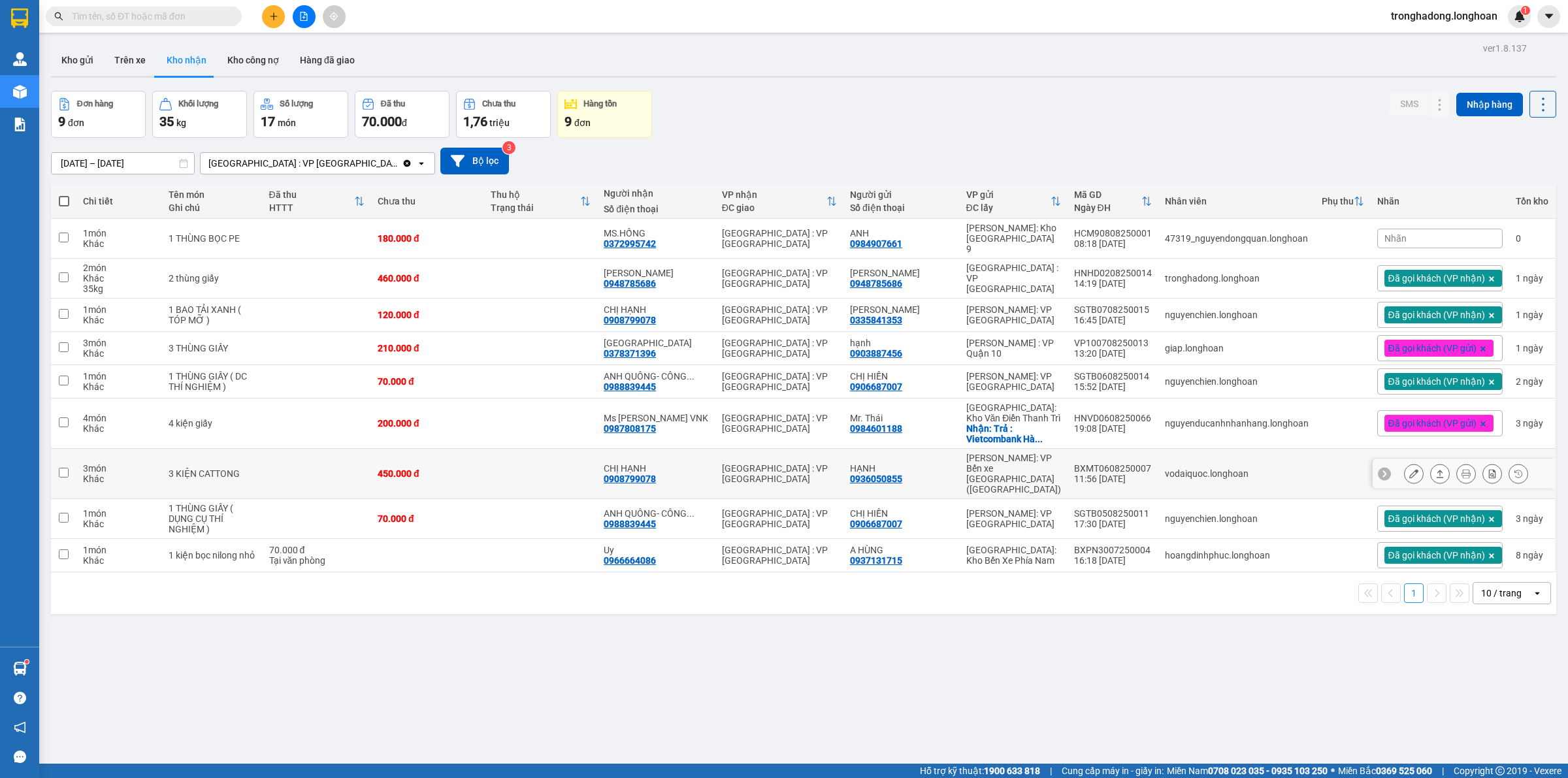
click at [1410, 469] on icon at bounding box center [1414, 473] width 10 height 10
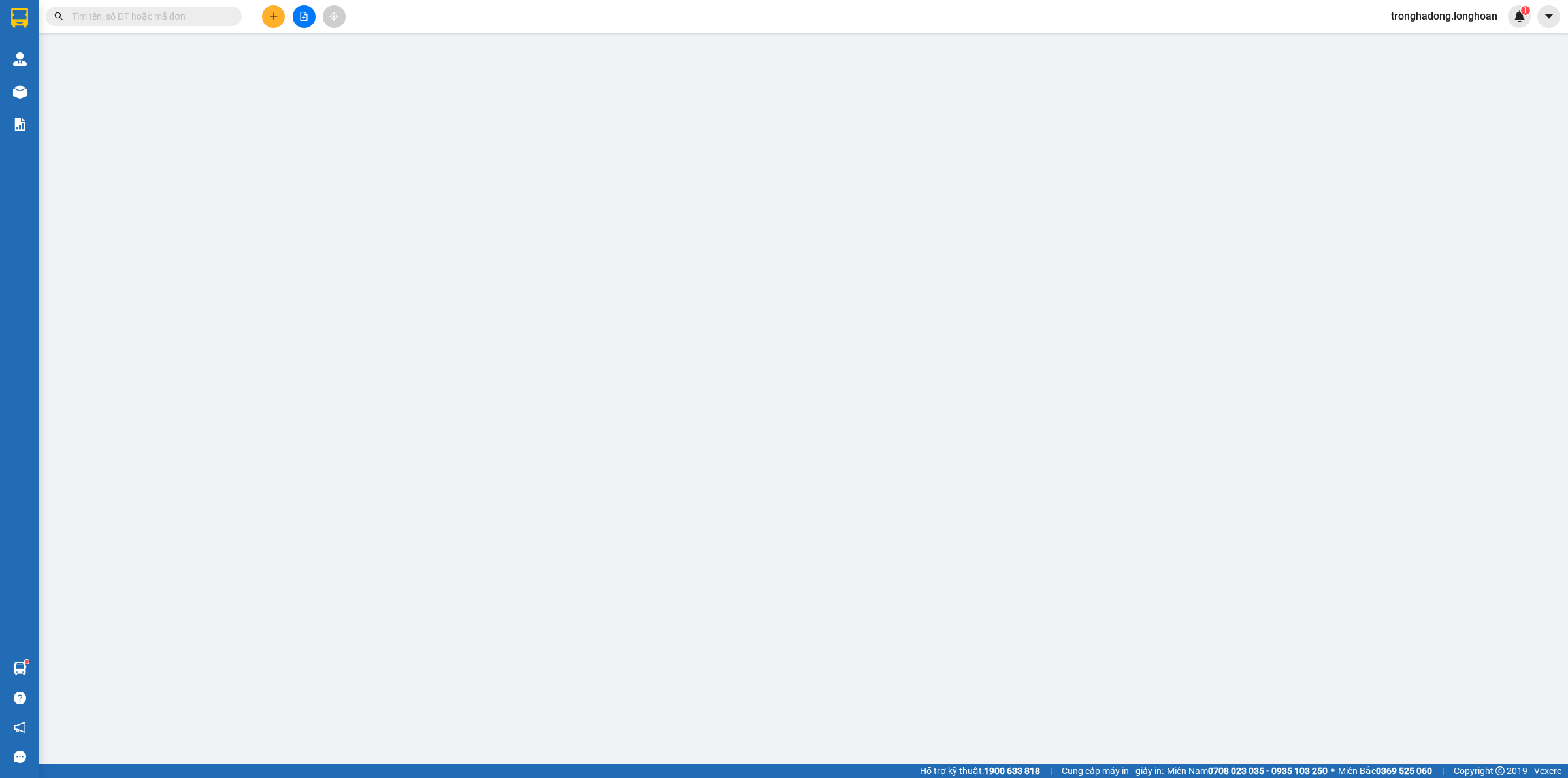
type input "0936050855"
type input "HẠNH"
type input "0908799078"
type input "CHỊ HẠNH"
type input "450.000"
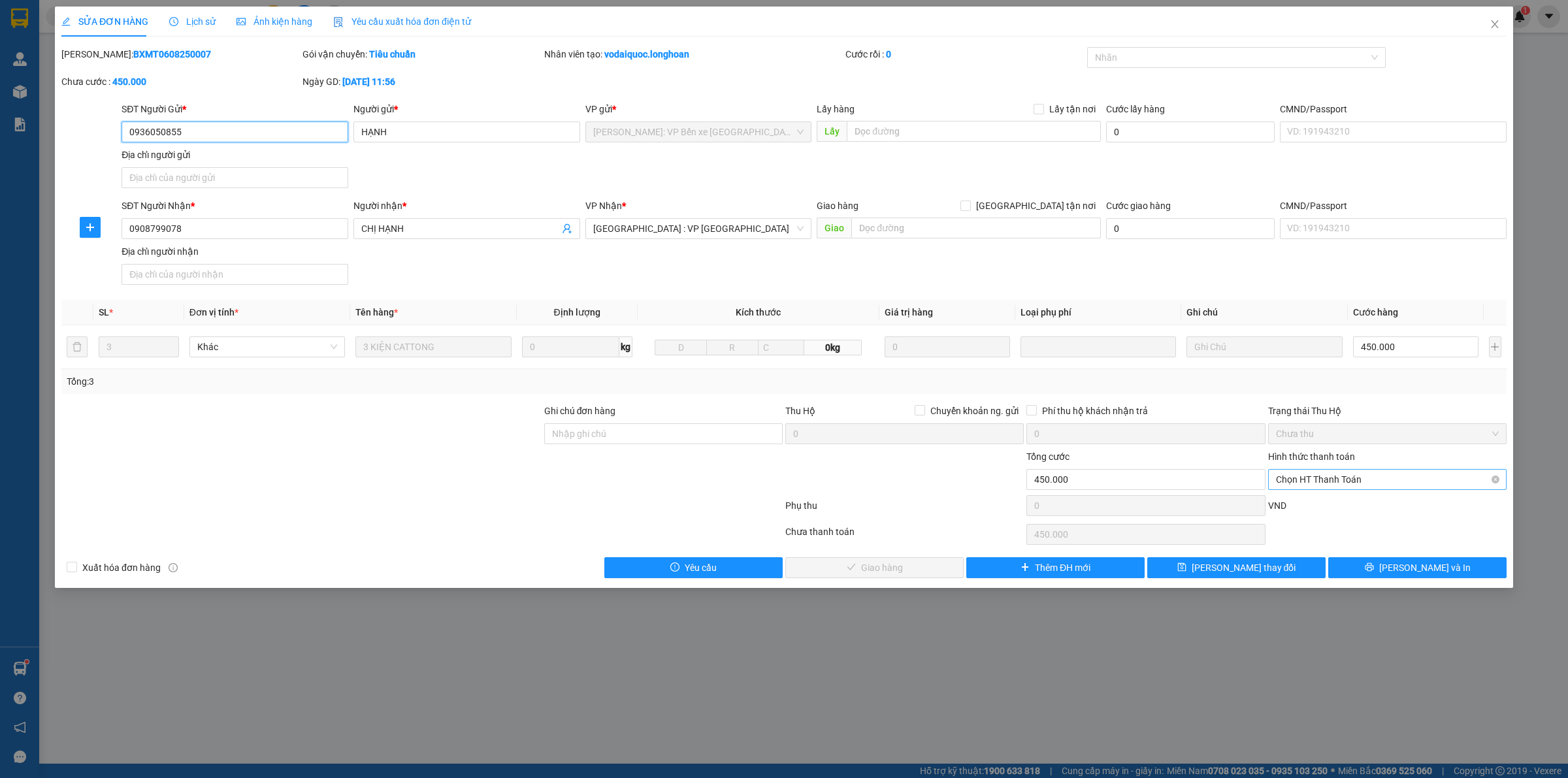
click at [1314, 481] on span "Chọn HT Thanh Toán" at bounding box center [1387, 479] width 223 height 20
click at [1312, 497] on div "Tại văn phòng" at bounding box center [1387, 507] width 239 height 21
type input "0"
click at [897, 567] on span "Lưu và Giao hàng" at bounding box center [882, 568] width 126 height 15
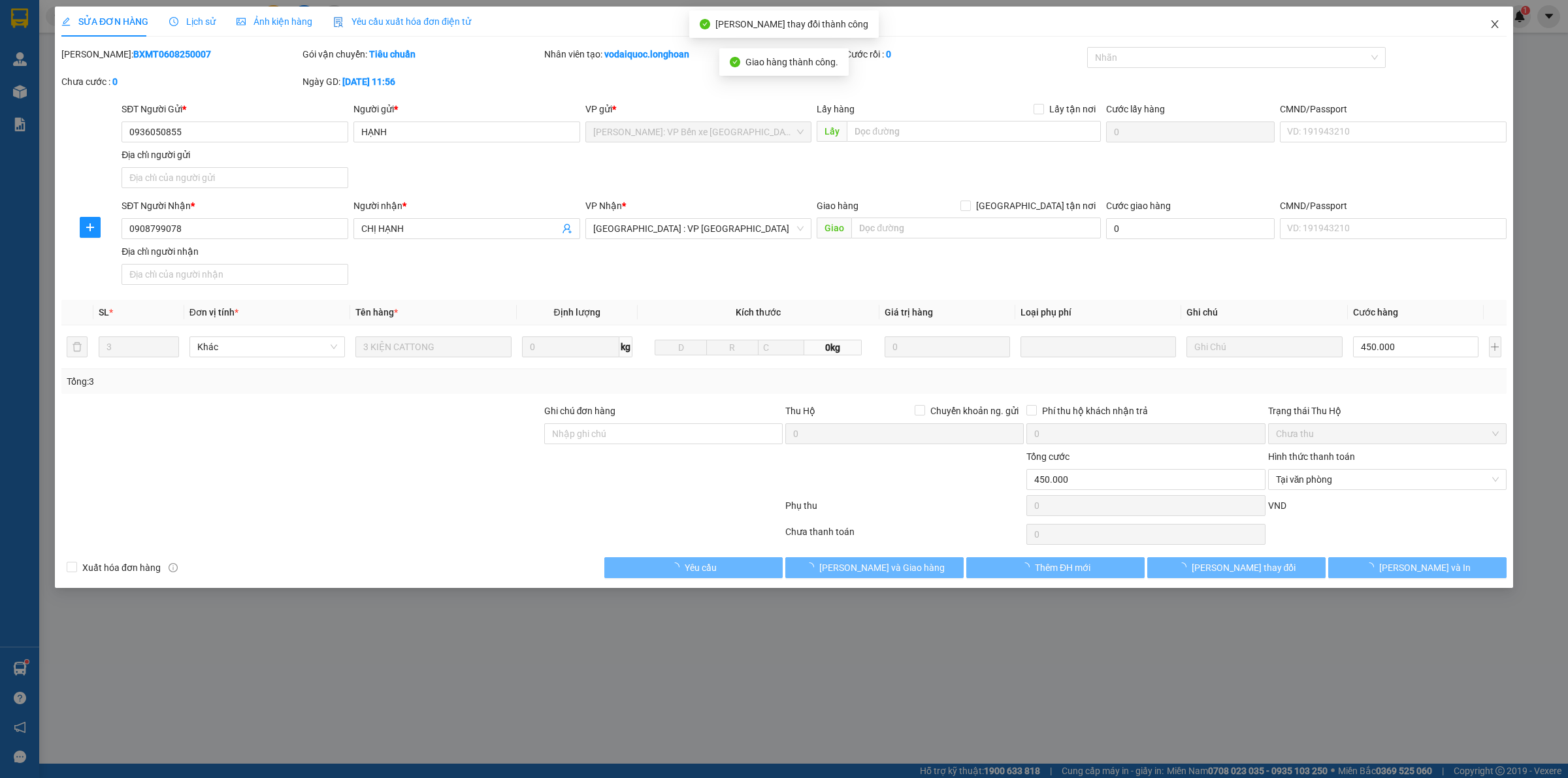
click at [1495, 23] on icon "close" at bounding box center [1495, 23] width 7 height 8
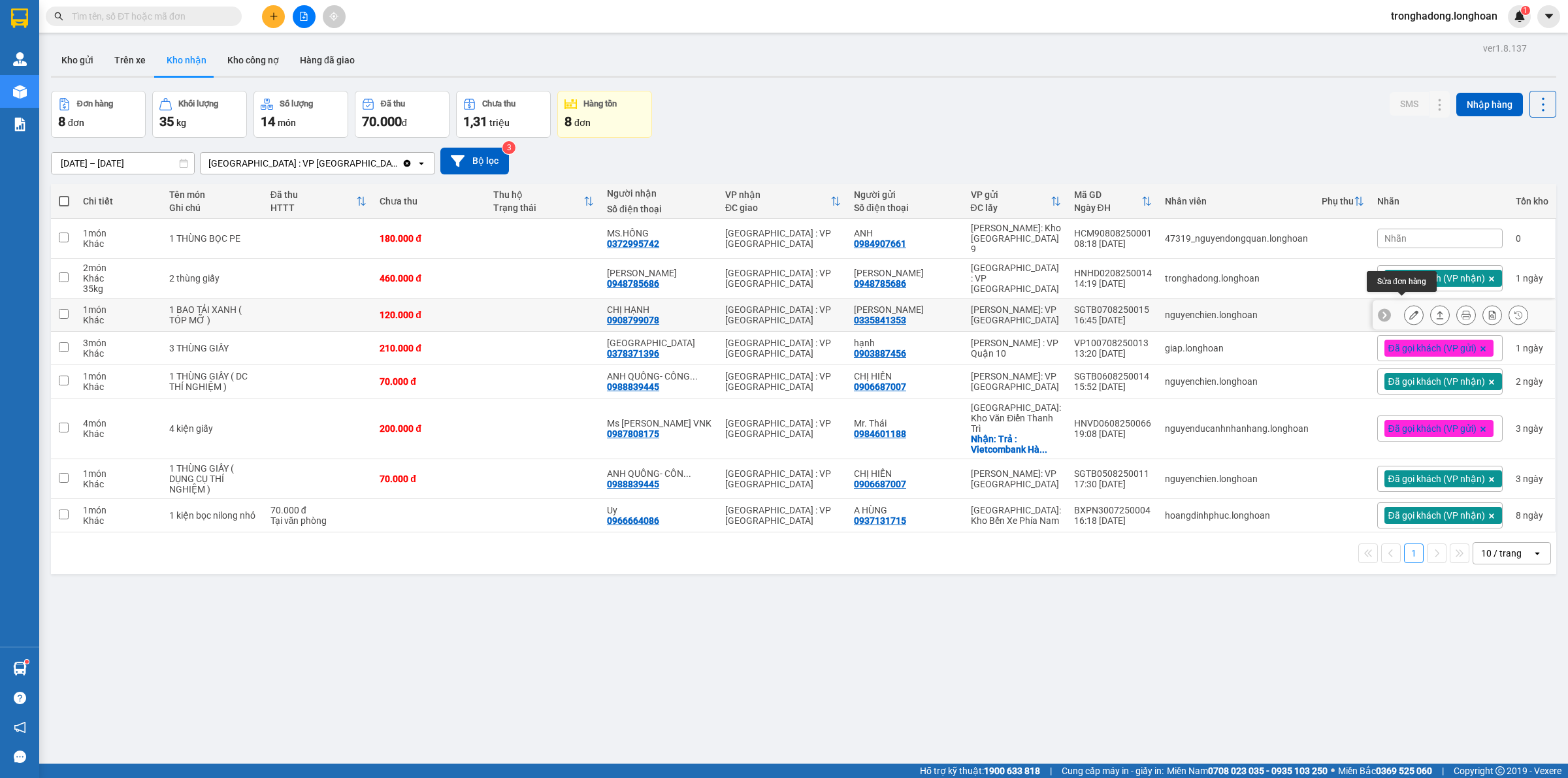
click at [1410, 311] on icon at bounding box center [1414, 315] width 10 height 10
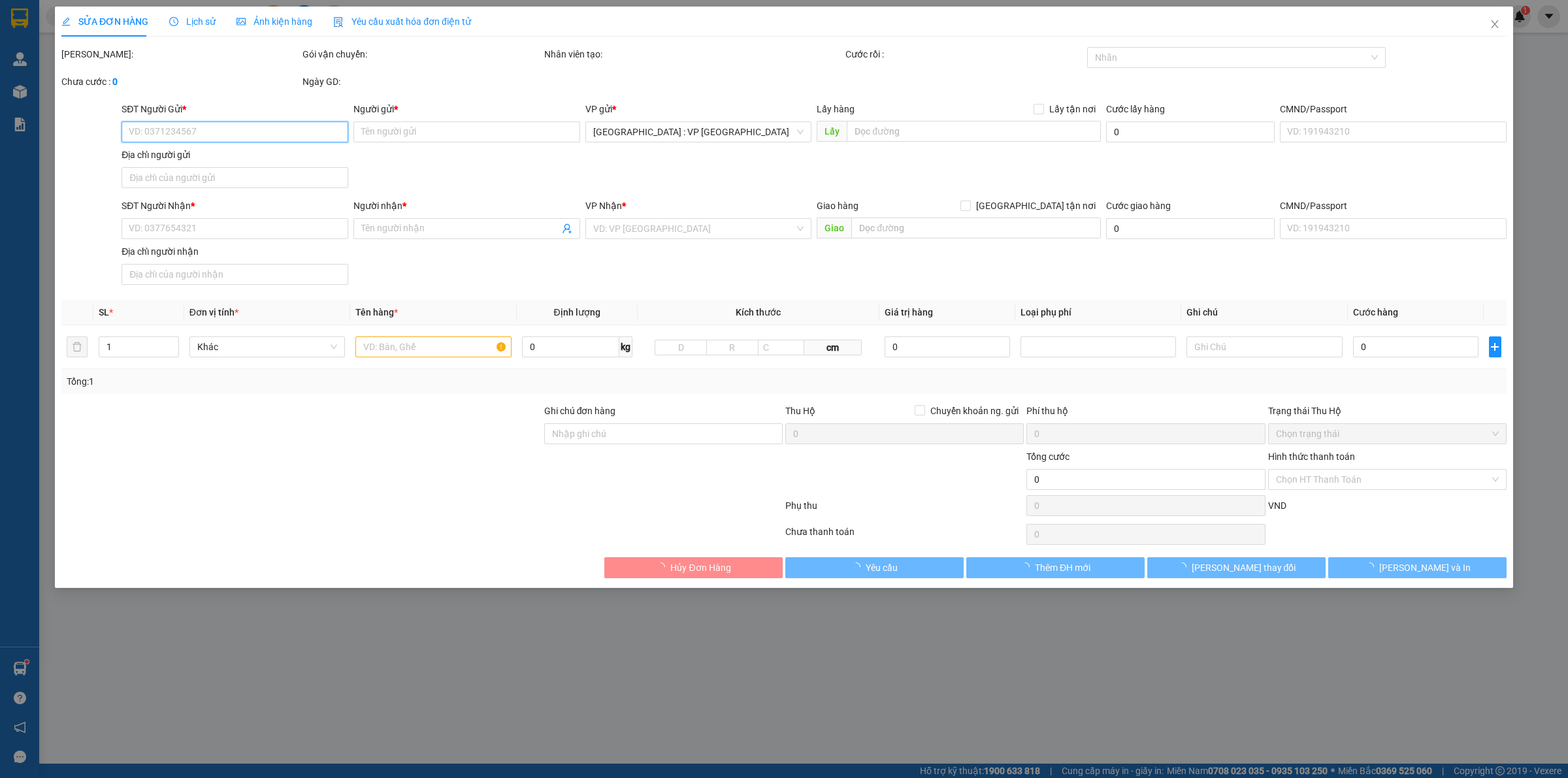
type input "0335841353"
type input "Thảo Linh"
type input "0908799078"
type input "CHỊ HẠNH"
type input "NHẬN NGUYÊN KIỆN GIAO NGUYÊN KIỆN, HƯ VỠ K ĐỀN"
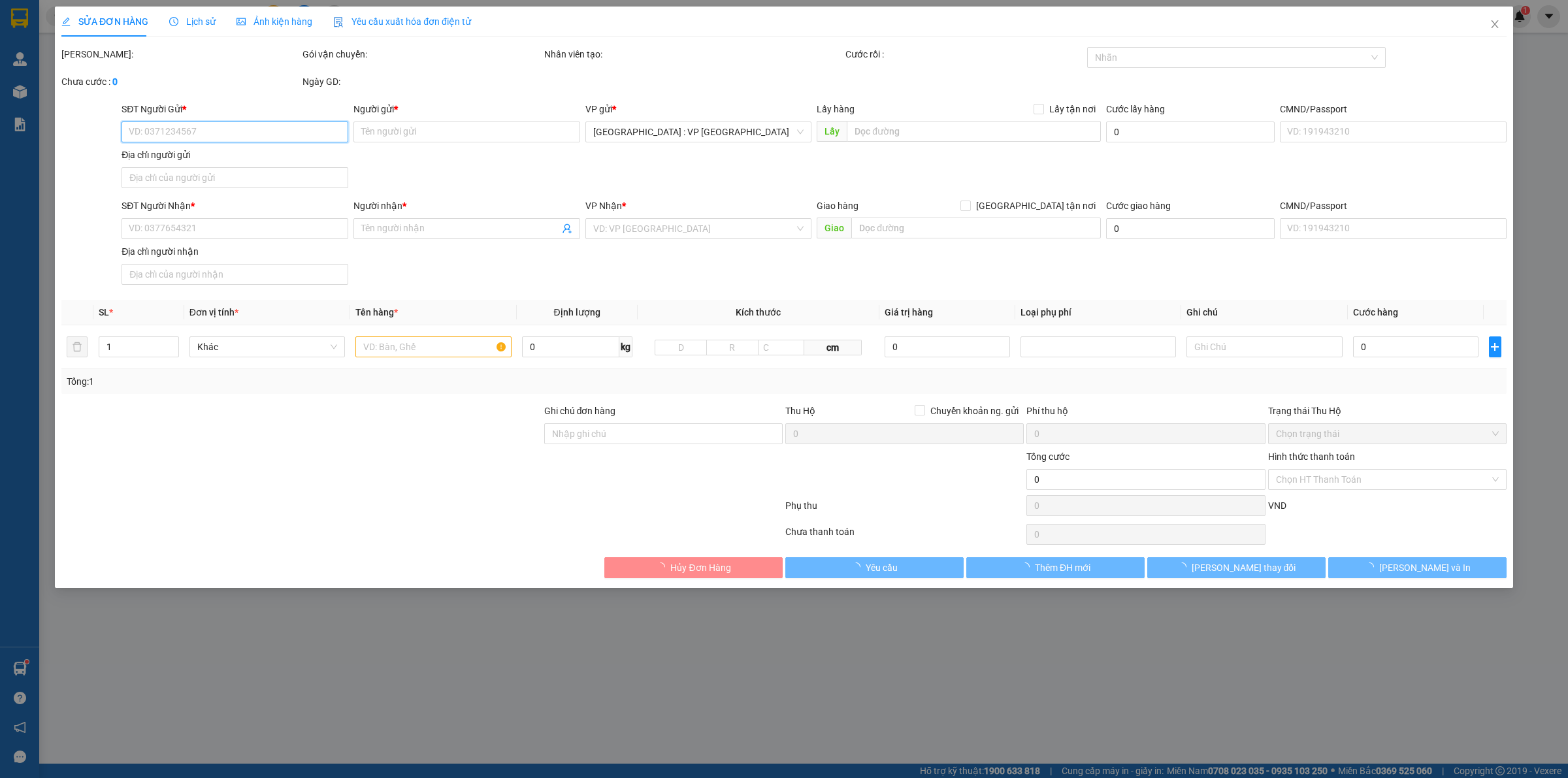
type input "120.000"
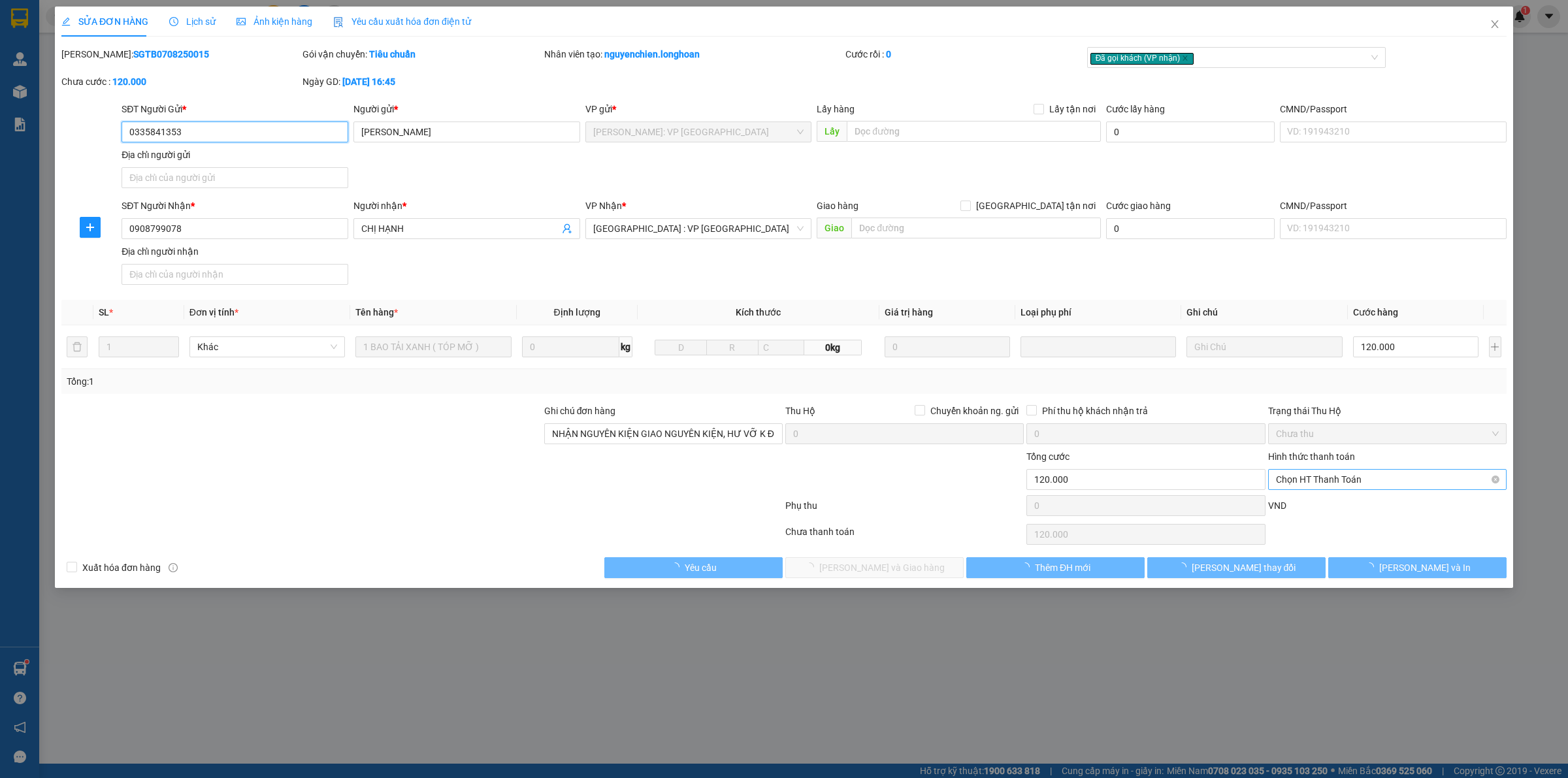
click at [1339, 485] on span "Chọn HT Thanh Toán" at bounding box center [1387, 479] width 223 height 20
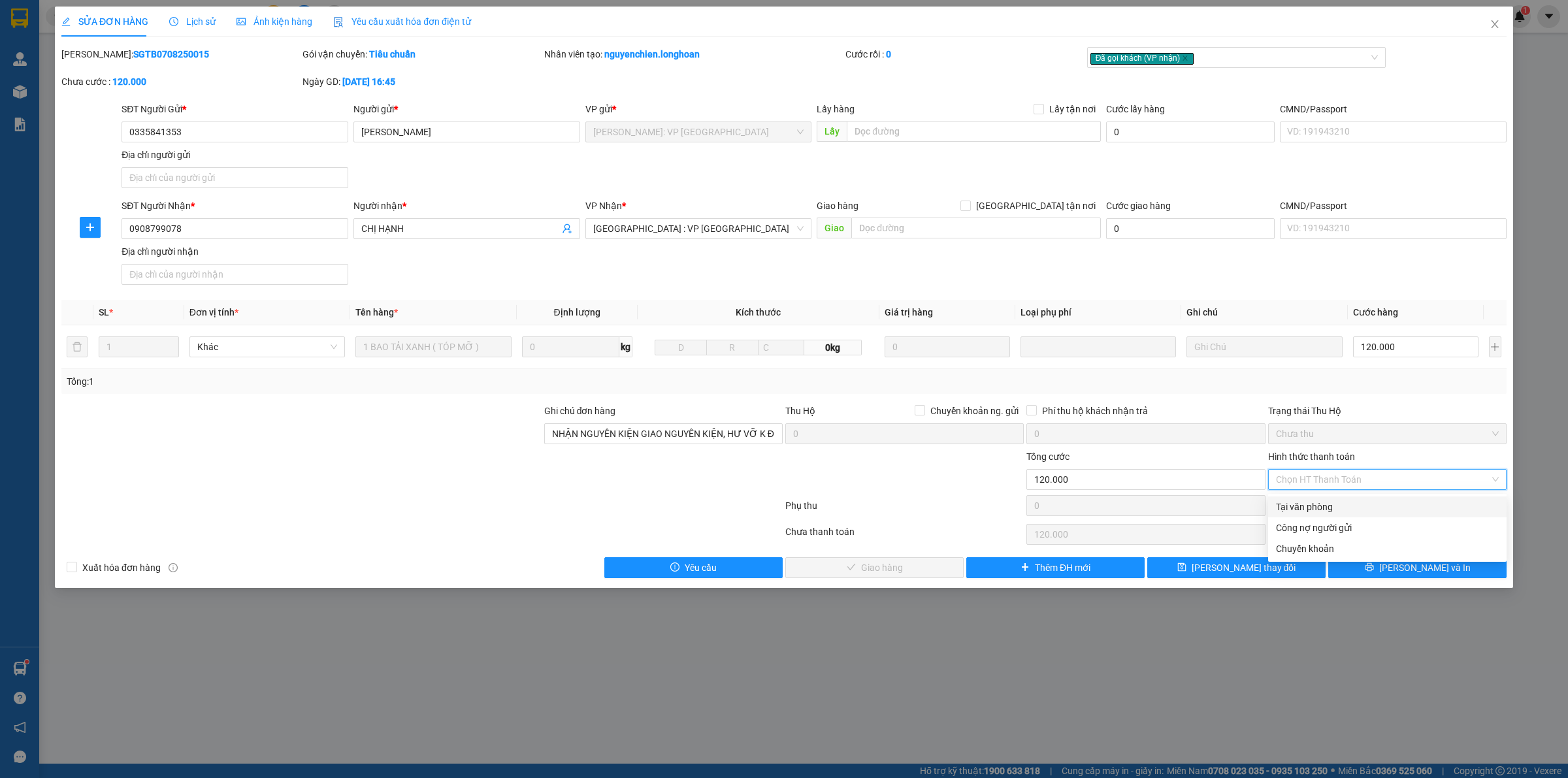
click at [1324, 506] on div "Tại văn phòng" at bounding box center [1387, 507] width 223 height 15
type input "0"
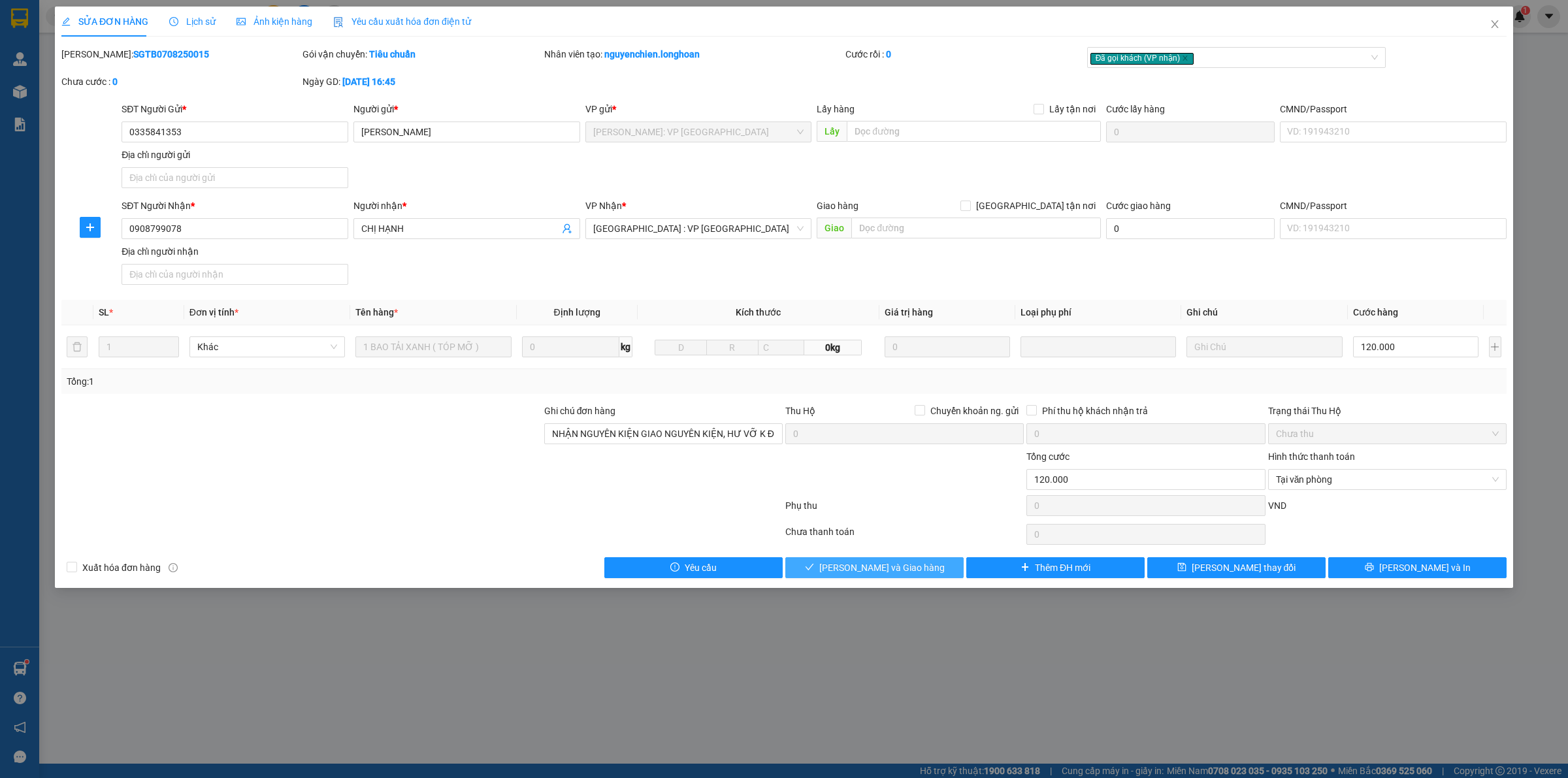
click at [876, 575] on span "Lưu và Giao hàng" at bounding box center [882, 568] width 126 height 15
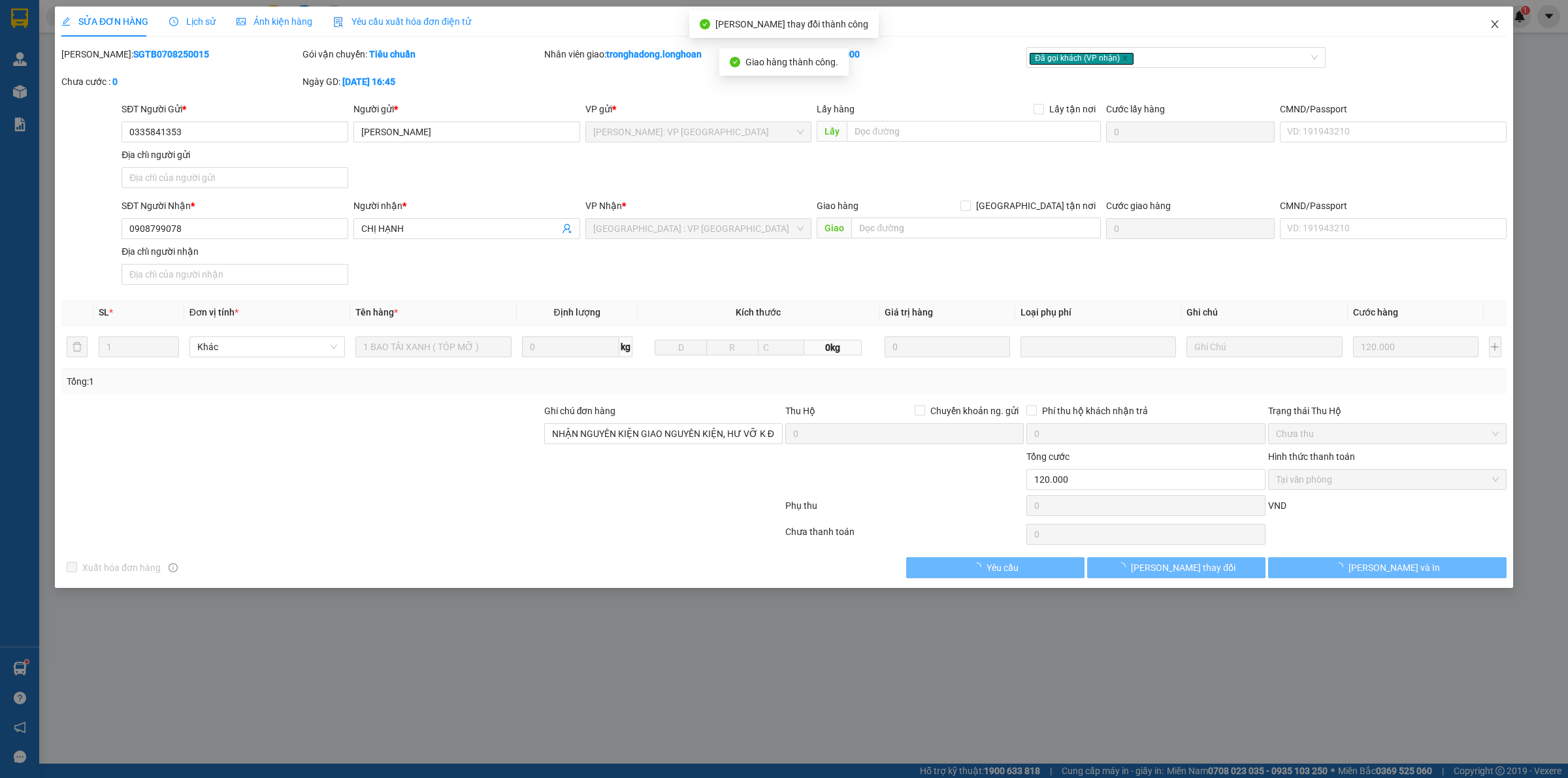
click at [1492, 30] on span "Close" at bounding box center [1495, 25] width 36 height 36
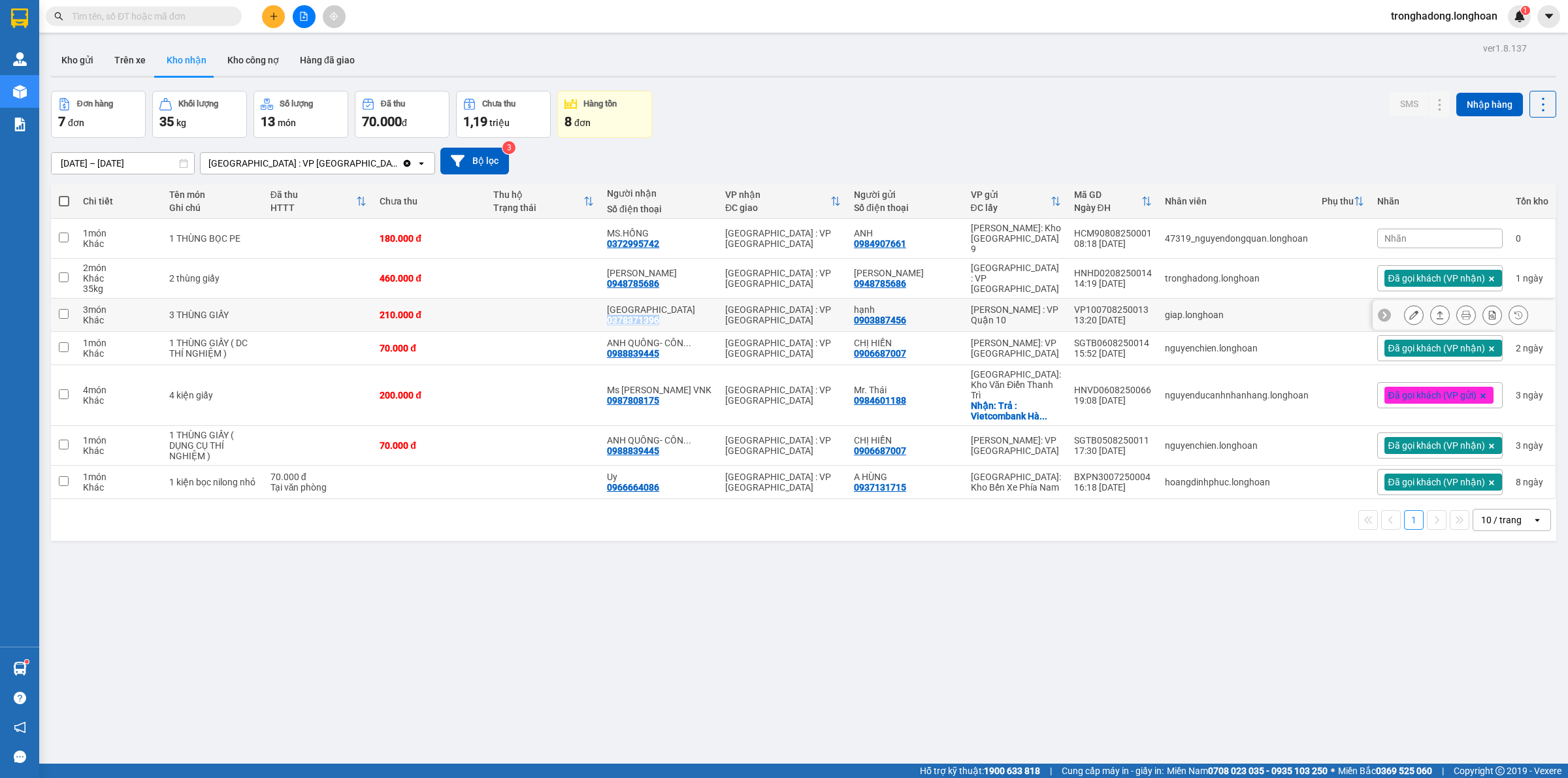
drag, startPoint x: 678, startPoint y: 309, endPoint x: 623, endPoint y: 313, distance: 55.1
click at [623, 313] on td "PHÚ HẢI 0378371396" at bounding box center [660, 315] width 118 height 33
checkbox input "true"
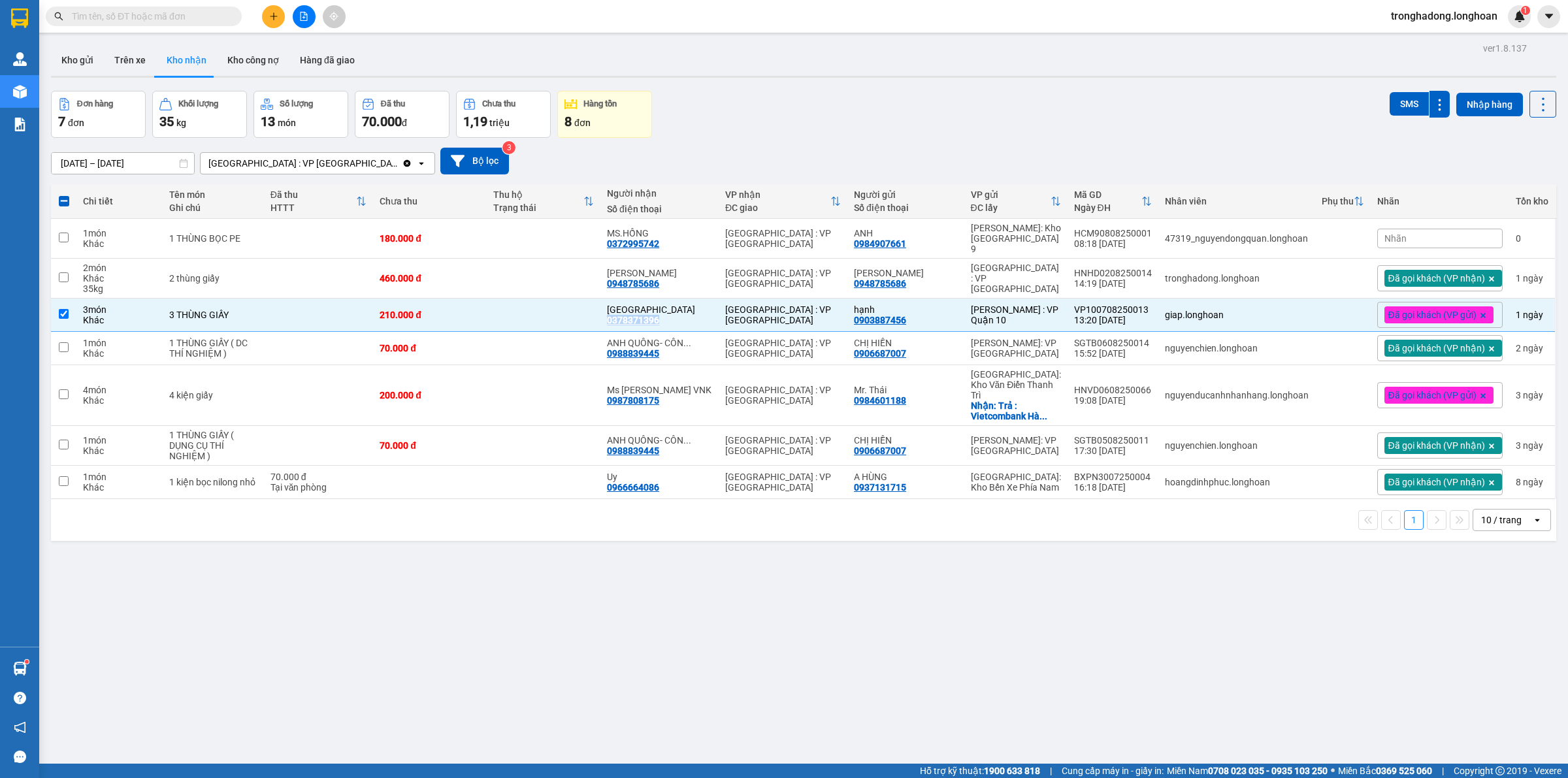
copy div "0378371396"
click at [226, 10] on span at bounding box center [144, 16] width 196 height 20
click at [218, 25] on span at bounding box center [144, 16] width 196 height 20
click at [213, 17] on input "text" at bounding box center [149, 16] width 155 height 15
paste input "0378371396"
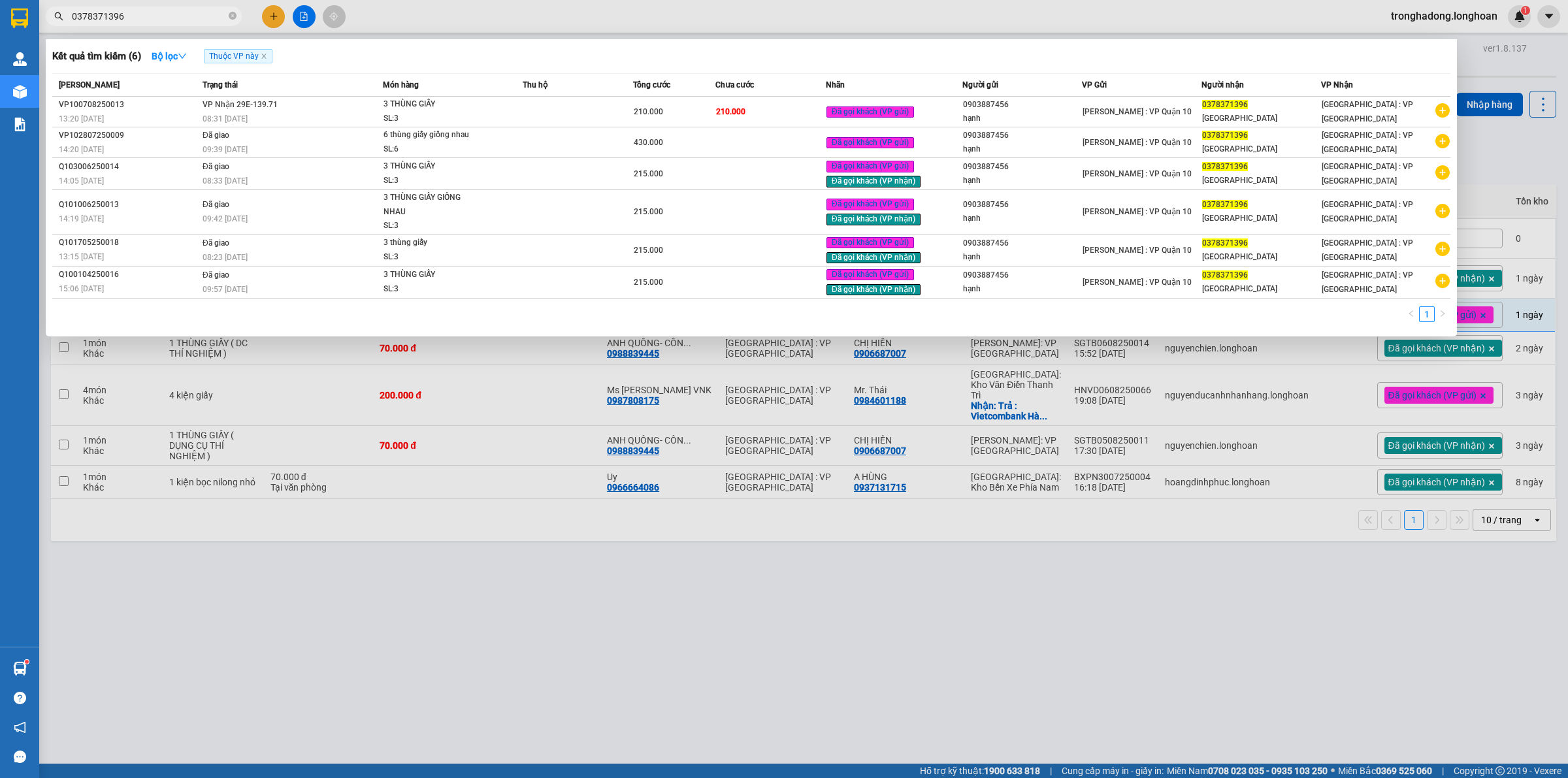
type input "0378371396"
click at [709, 576] on div at bounding box center [784, 389] width 1568 height 778
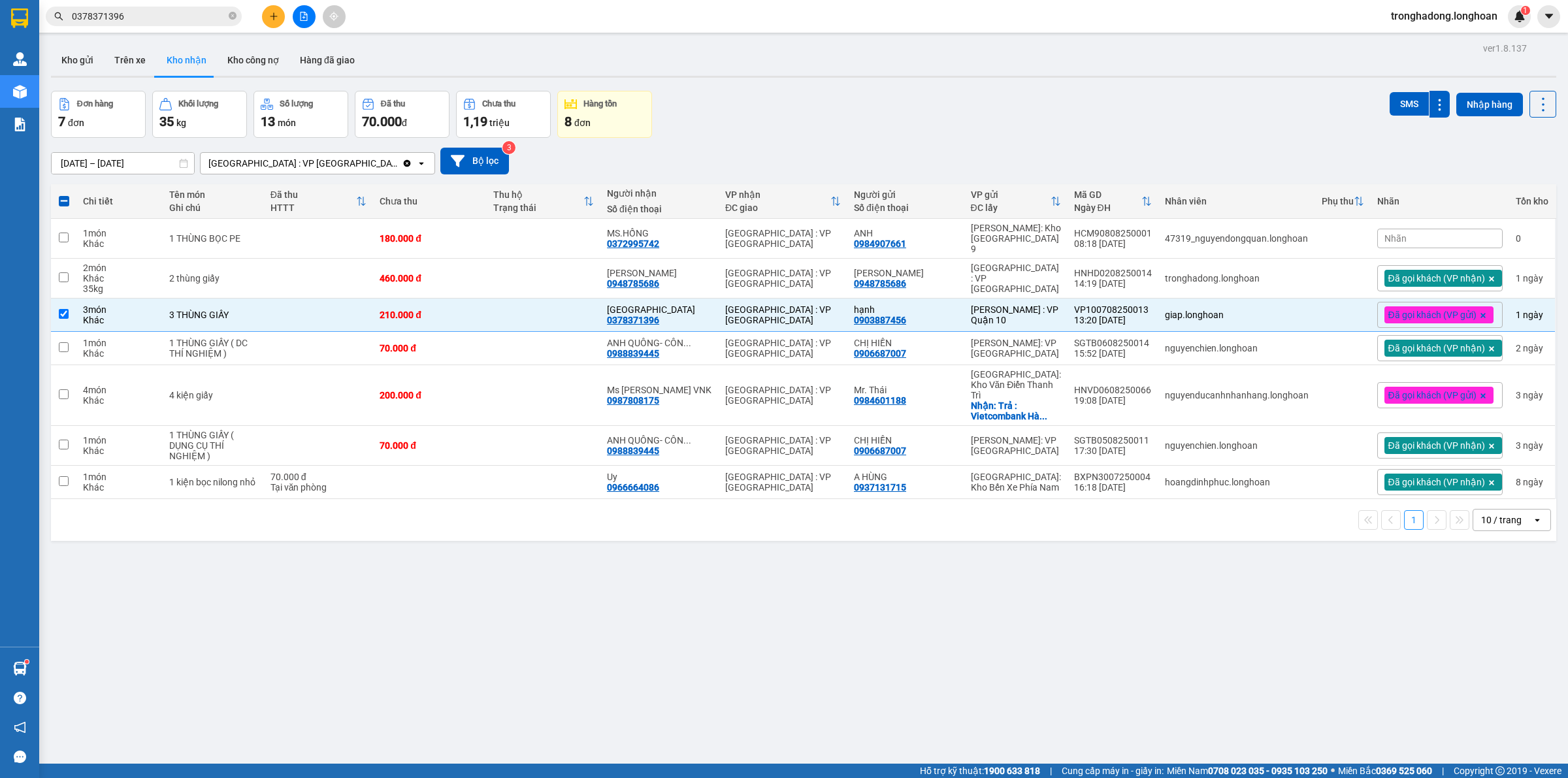
click at [709, 576] on div "ver 1.8.137 Kho gửi Trên xe Kho nhận Kho công nợ Hàng đã giao Đơn hàng 7 đơn Kh…" at bounding box center [804, 428] width 1516 height 778
click at [642, 557] on div "ver 1.8.137 Kho gửi Trên xe Kho nhận Kho công nợ Hàng đã giao Đơn hàng 7 đơn Kh…" at bounding box center [804, 428] width 1516 height 778
click at [675, 566] on div "ver 1.8.137 Kho gửi Trên xe Kho nhận Kho công nợ Hàng đã giao Đơn hàng 7 đơn Kh…" at bounding box center [804, 428] width 1516 height 778
